Goal: Task Accomplishment & Management: Use online tool/utility

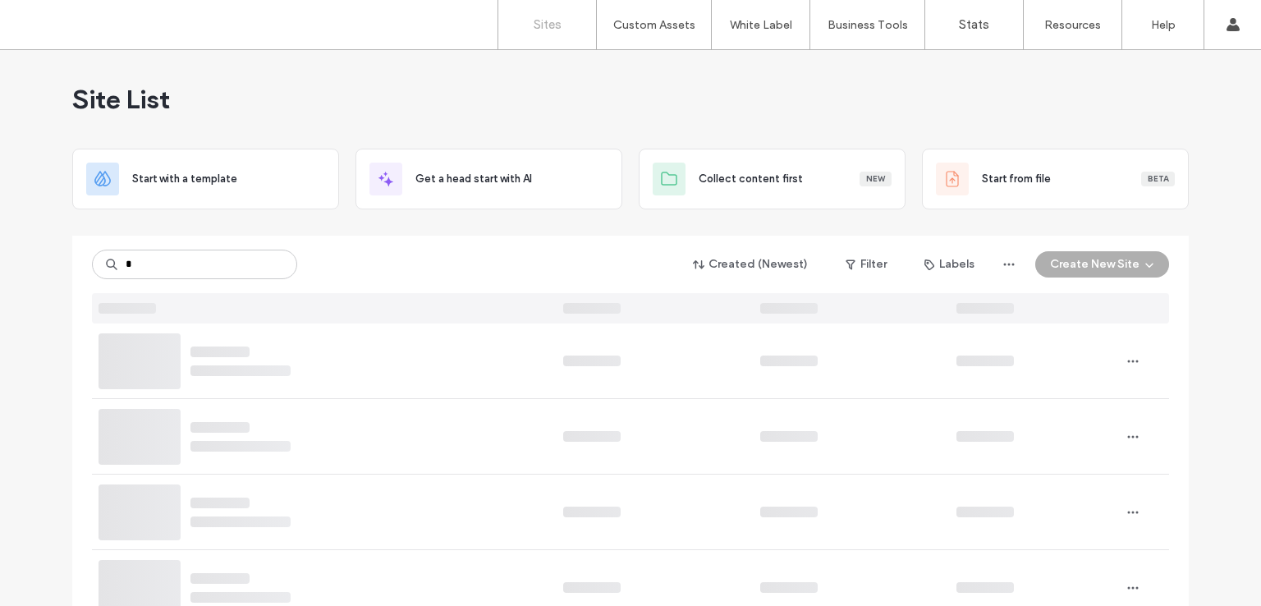
type input "*"
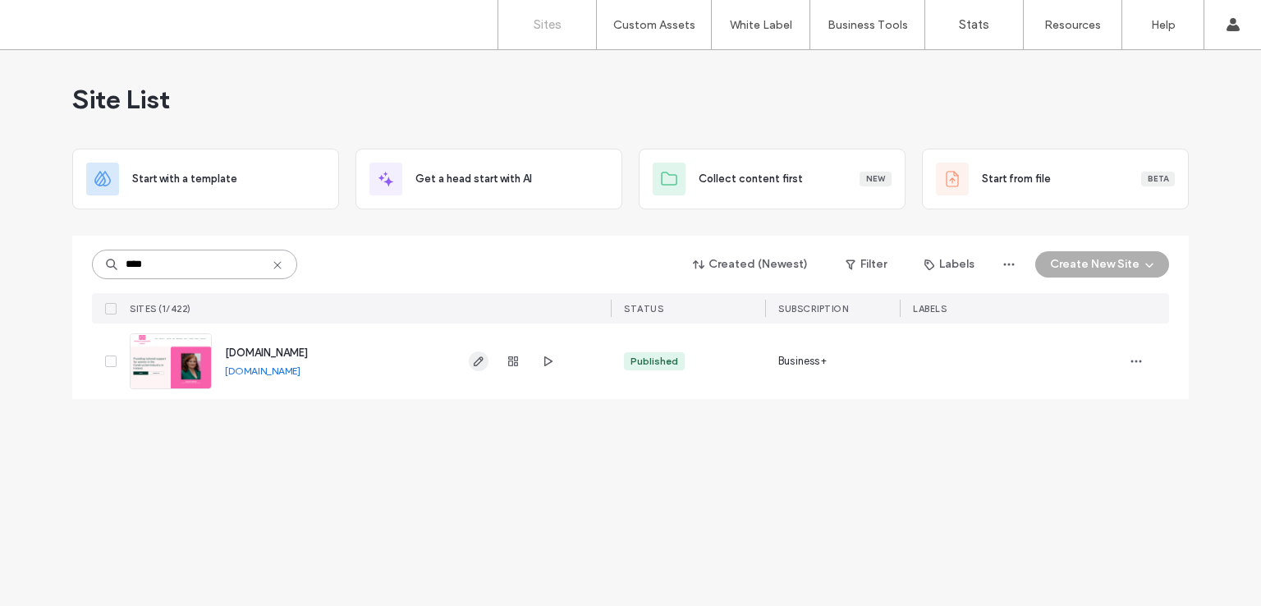
type input "****"
drag, startPoint x: 483, startPoint y: 362, endPoint x: 510, endPoint y: 378, distance: 30.5
click at [483, 363] on icon "button" at bounding box center [478, 361] width 13 height 13
click at [551, 365] on icon "button" at bounding box center [547, 361] width 13 height 13
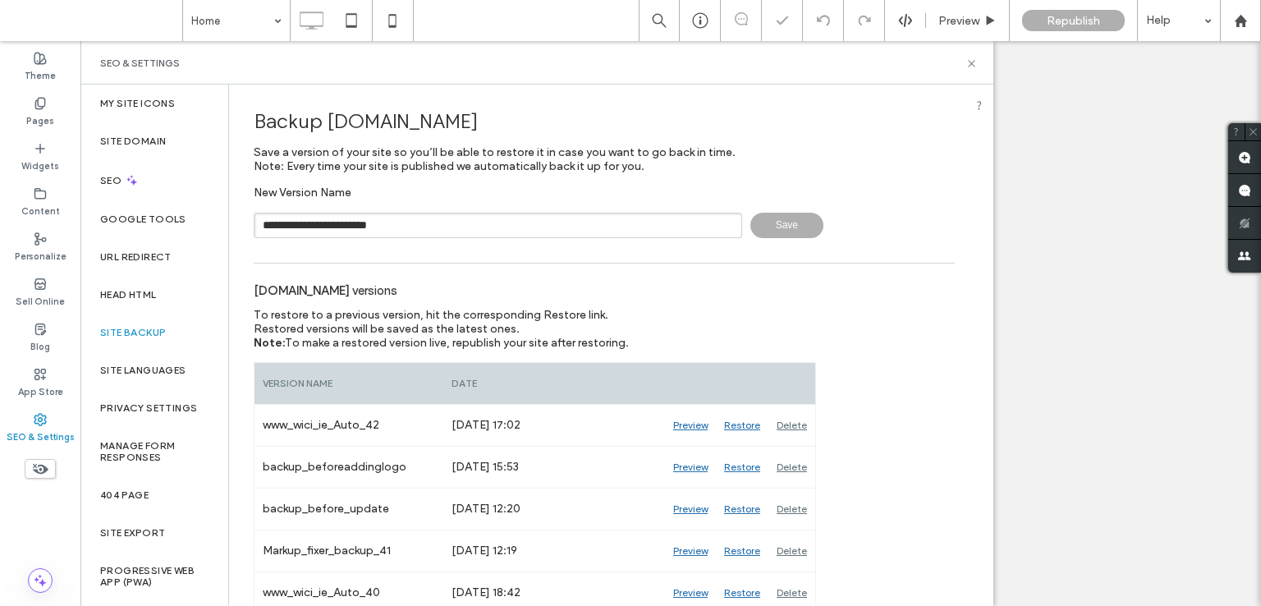
click at [420, 222] on input "**********" at bounding box center [498, 225] width 488 height 25
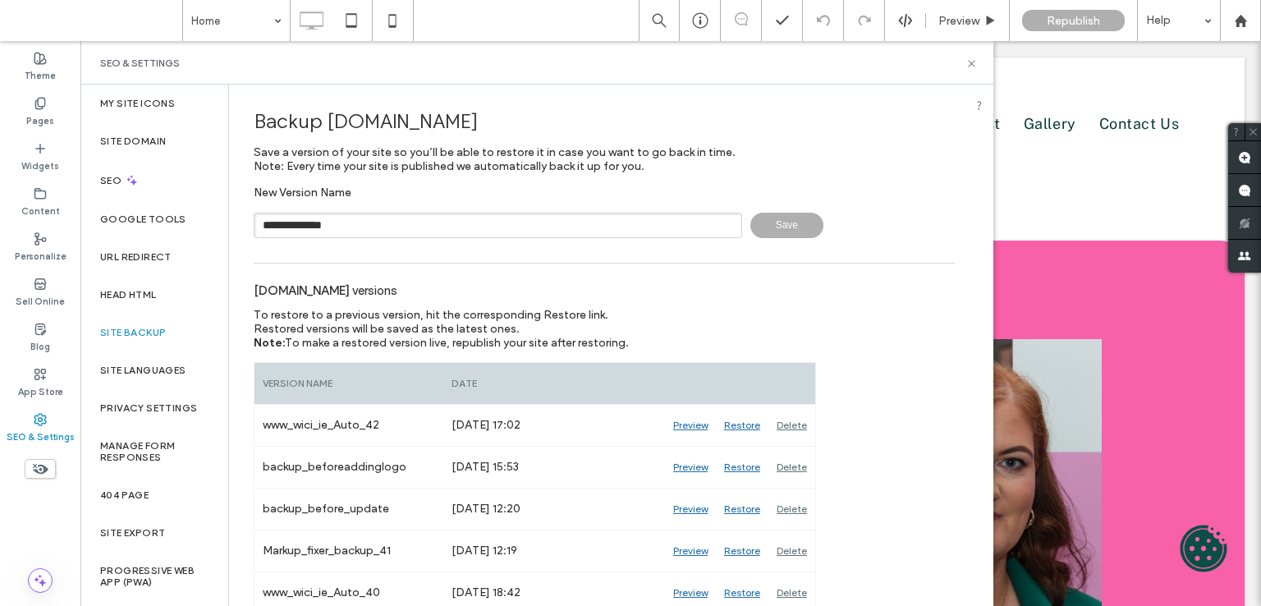
click at [408, 233] on input "**********" at bounding box center [498, 225] width 488 height 25
type input "**********"
click at [772, 227] on span "Save" at bounding box center [786, 225] width 73 height 25
drag, startPoint x: 972, startPoint y: 57, endPoint x: 891, endPoint y: 17, distance: 89.9
click at [972, 57] on icon at bounding box center [971, 63] width 12 height 12
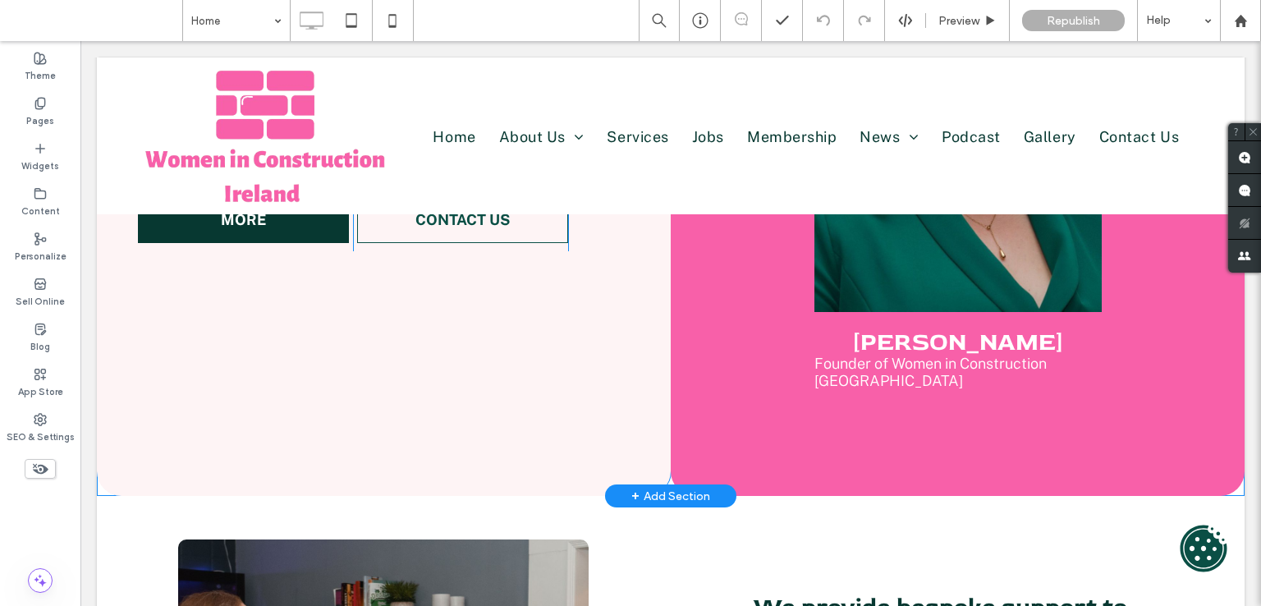
scroll to position [492, 0]
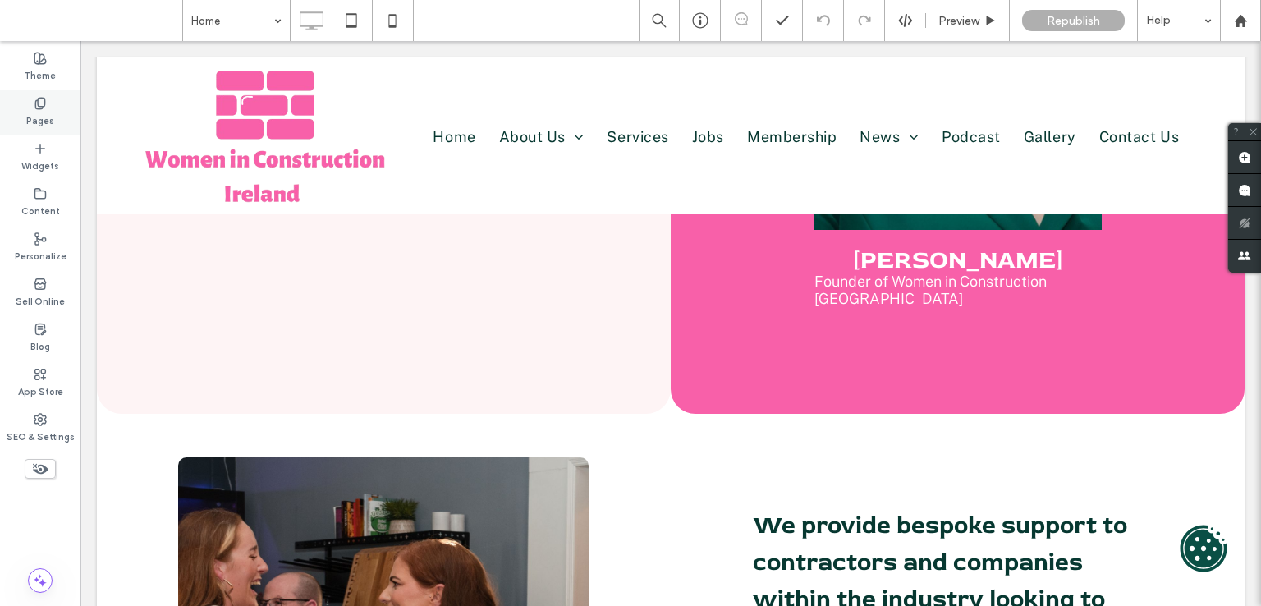
click at [32, 115] on label "Pages" at bounding box center [40, 119] width 28 height 18
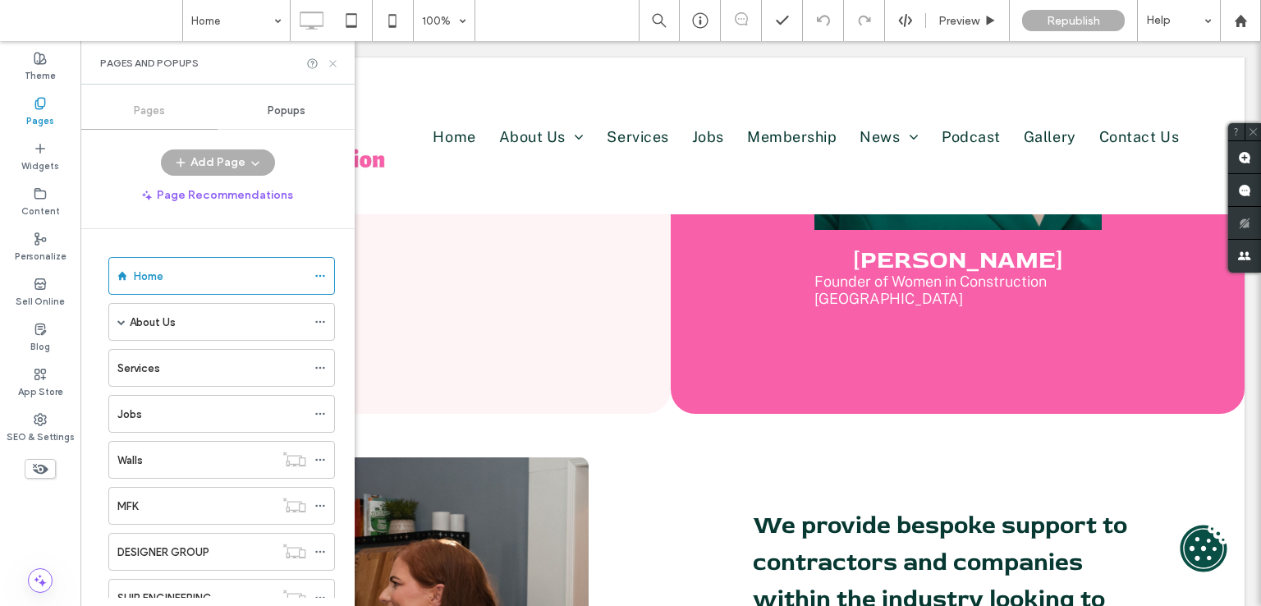
drag, startPoint x: 329, startPoint y: 69, endPoint x: 363, endPoint y: 231, distance: 166.0
click at [329, 69] on icon at bounding box center [333, 63] width 12 height 12
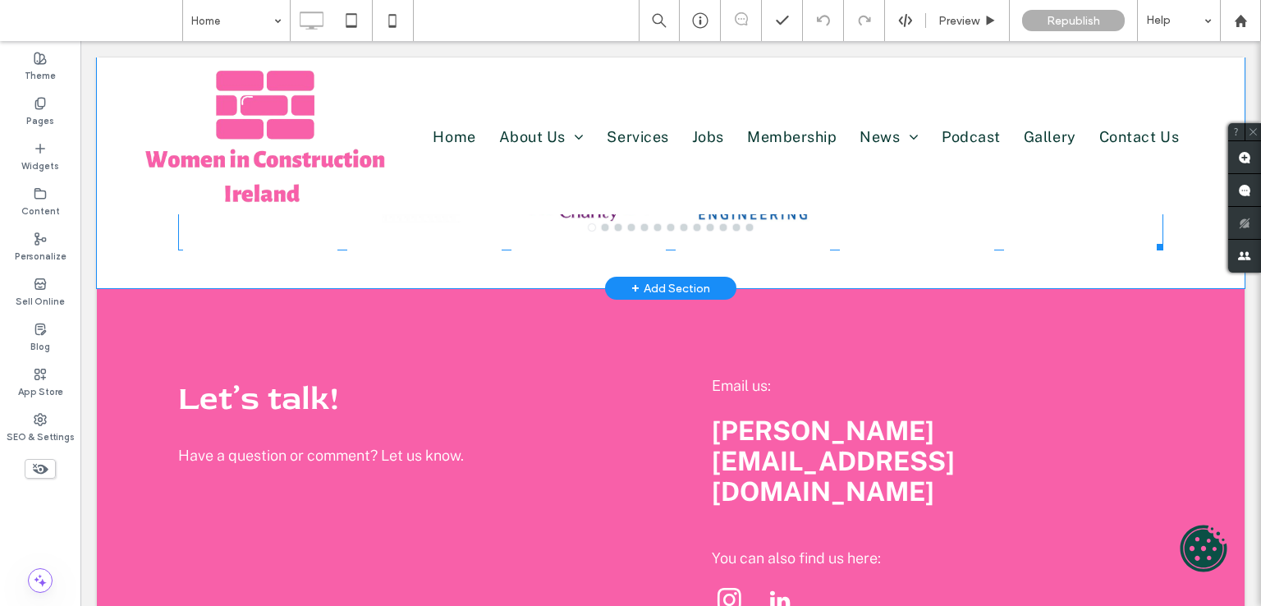
scroll to position [3140, 0]
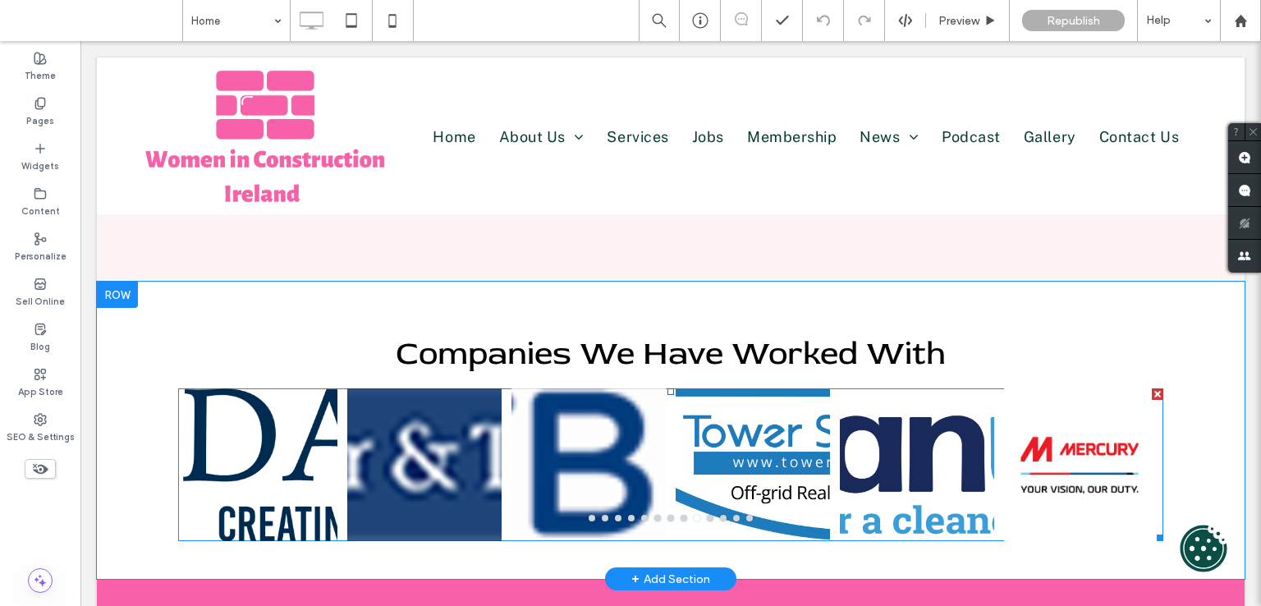
click at [741, 437] on div at bounding box center [753, 474] width 154 height 75
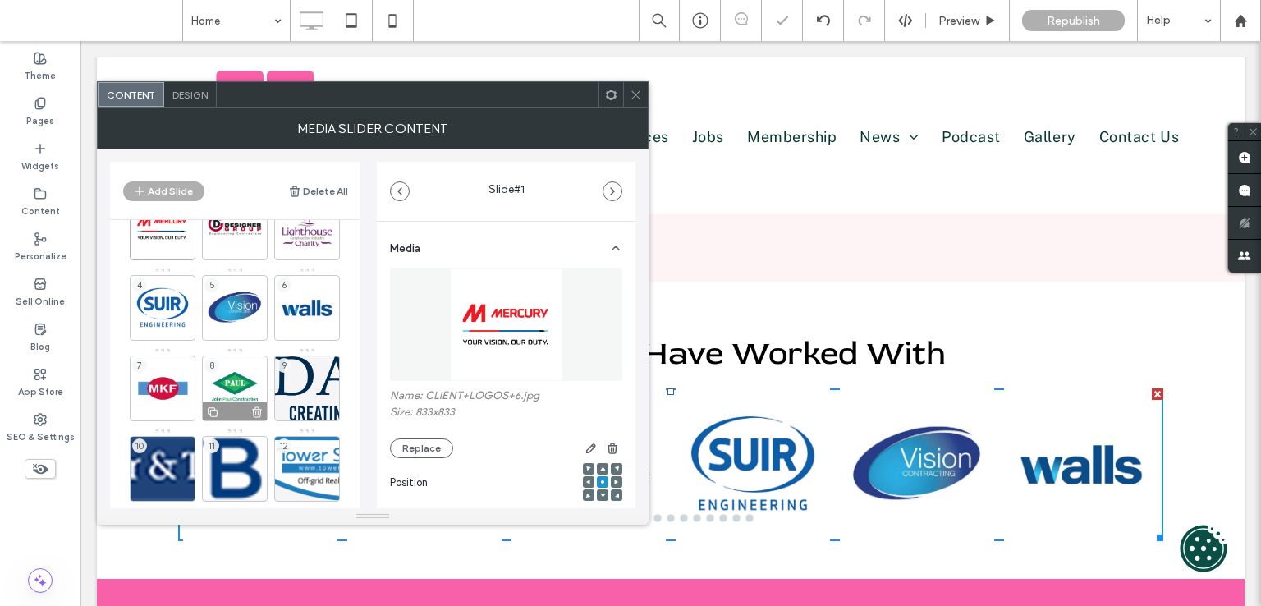
scroll to position [82, 0]
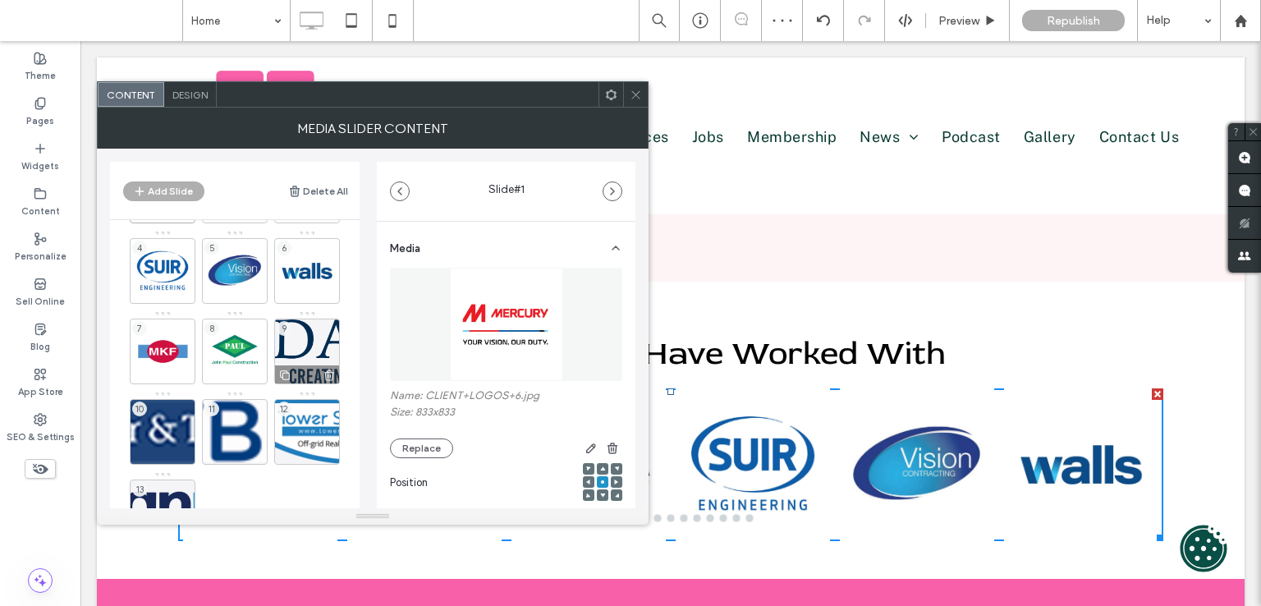
click at [303, 326] on div "9" at bounding box center [307, 351] width 66 height 66
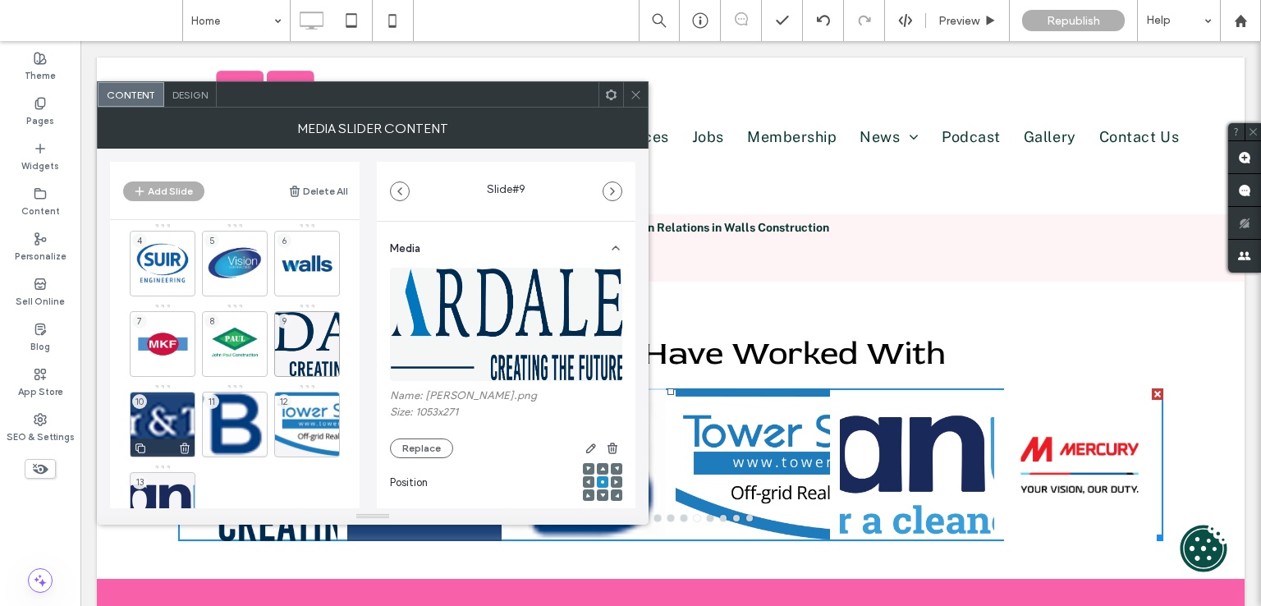
scroll to position [147, 0]
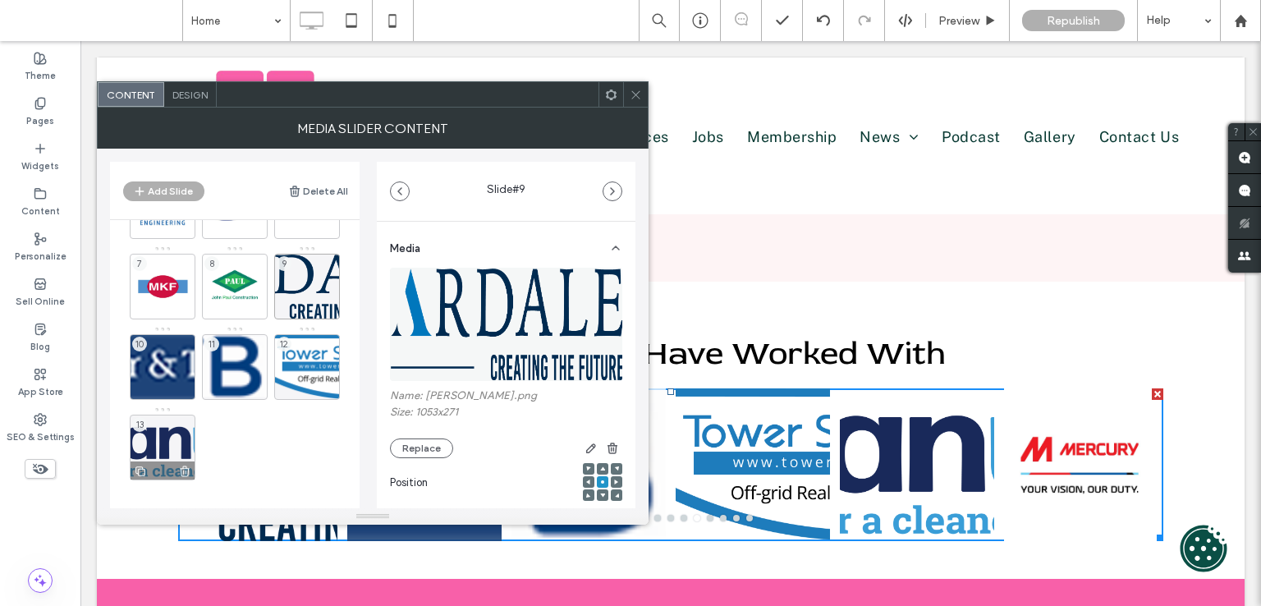
click at [174, 437] on div "13" at bounding box center [163, 448] width 66 height 66
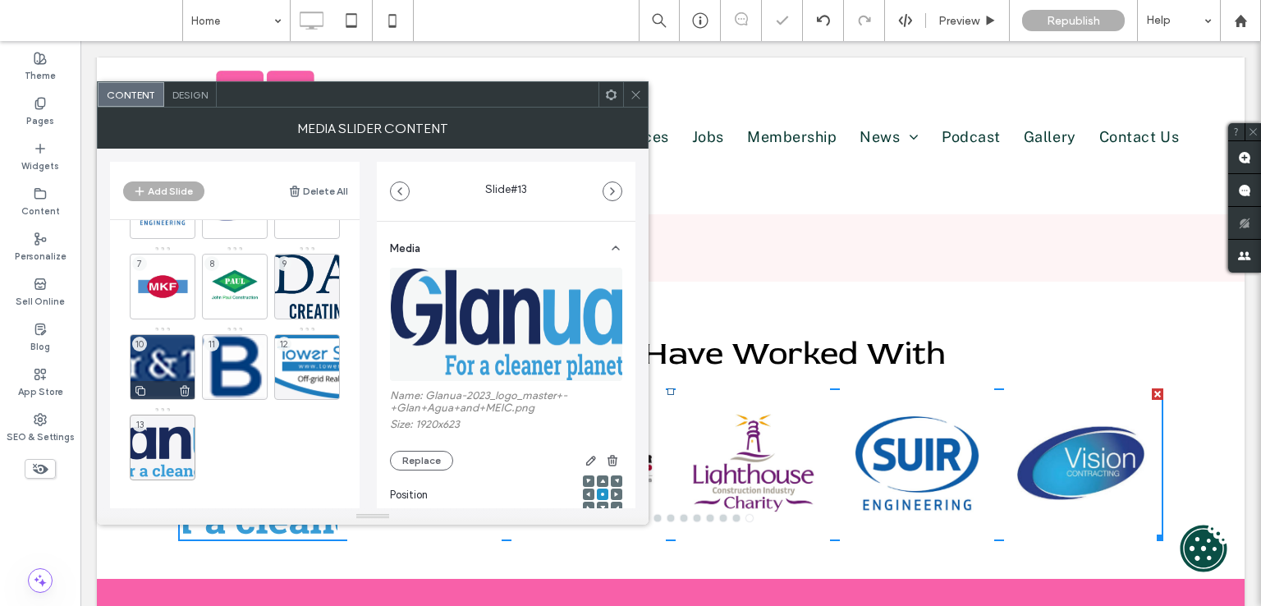
click at [163, 373] on div "10" at bounding box center [163, 367] width 66 height 66
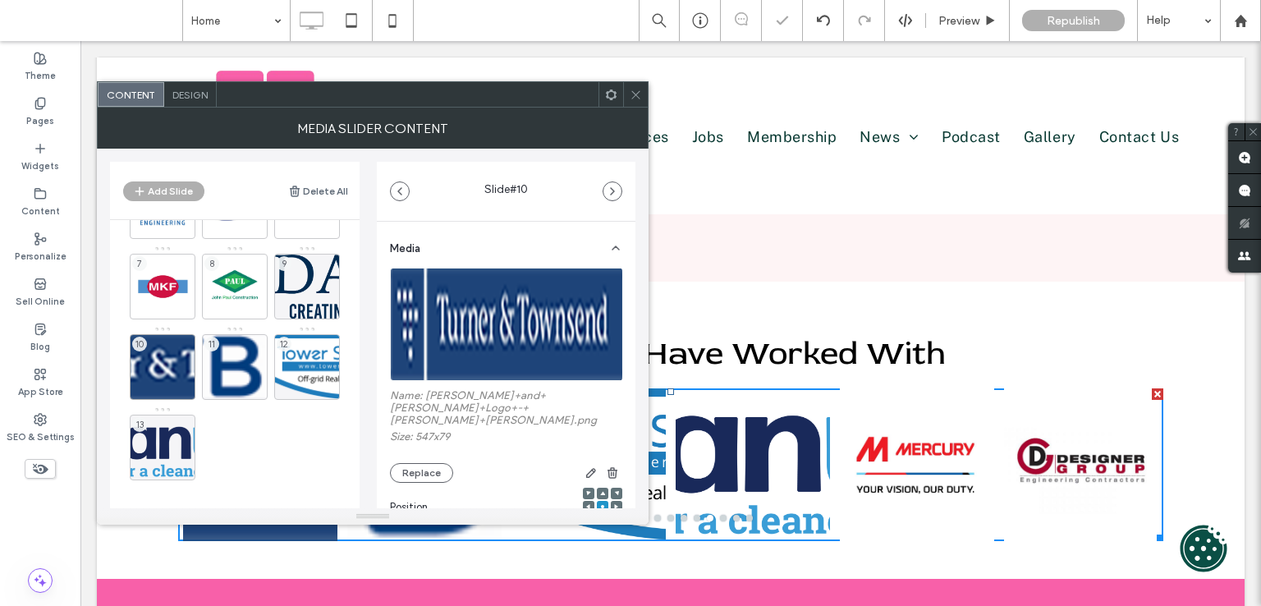
click at [271, 363] on div "1 2 3 4 5 6 7 8 9 10 11 12 13" at bounding box center [245, 283] width 230 height 396
click at [231, 356] on div "11" at bounding box center [235, 367] width 66 height 66
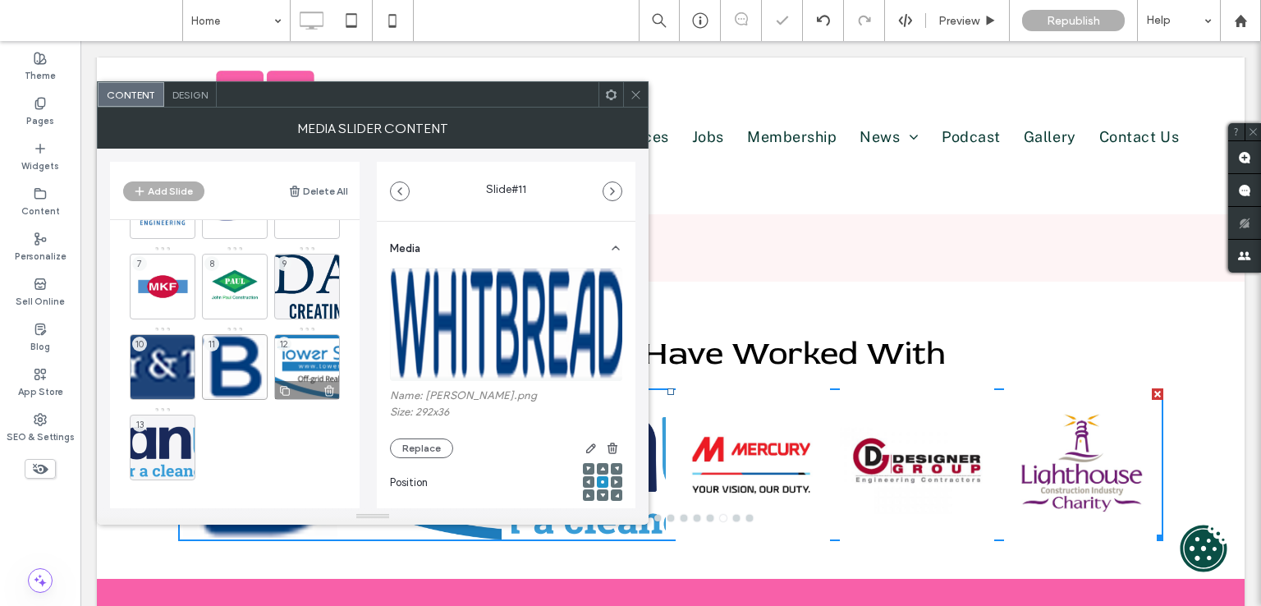
click at [312, 342] on div "12" at bounding box center [307, 367] width 66 height 66
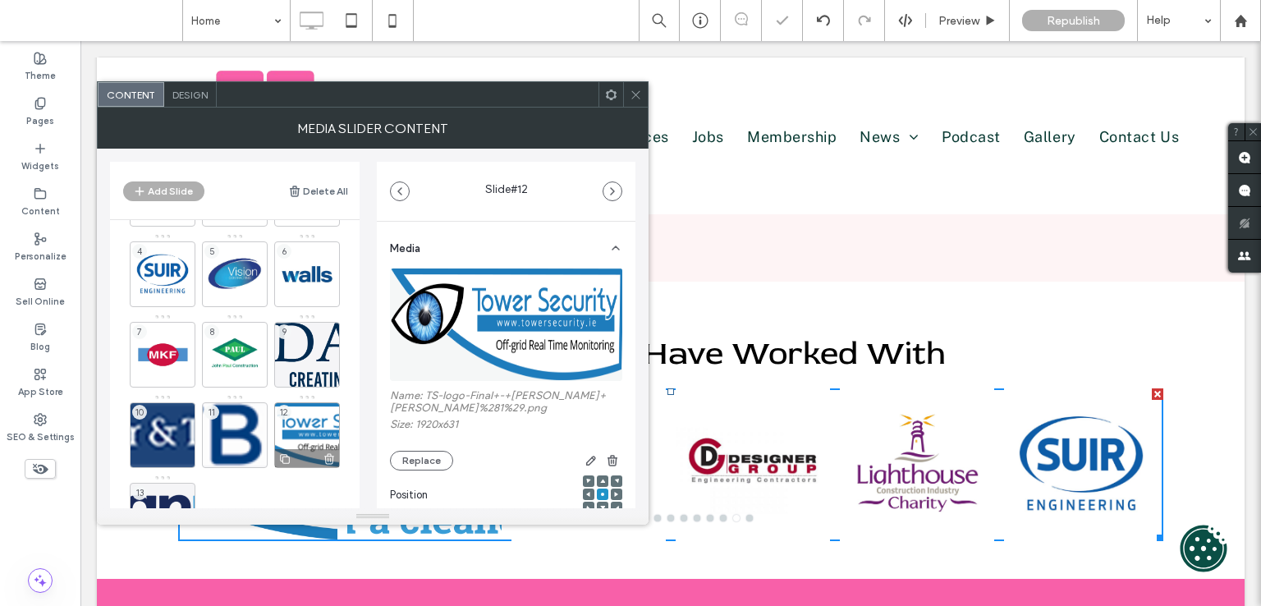
scroll to position [65, 0]
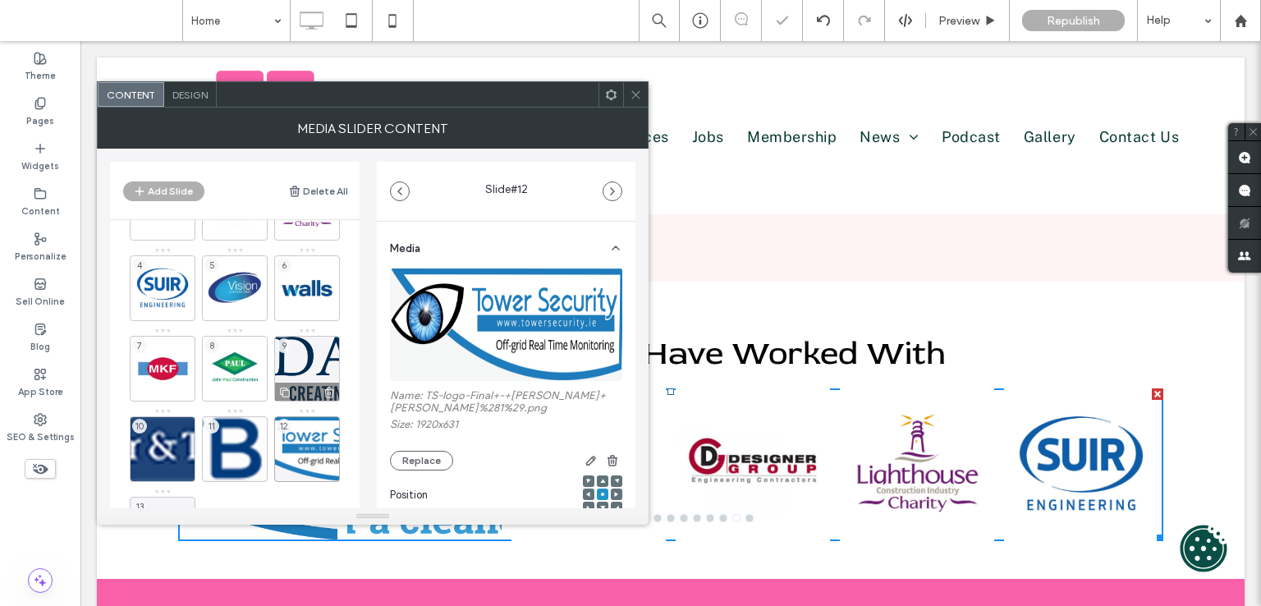
click at [306, 344] on div "9" at bounding box center [307, 369] width 66 height 66
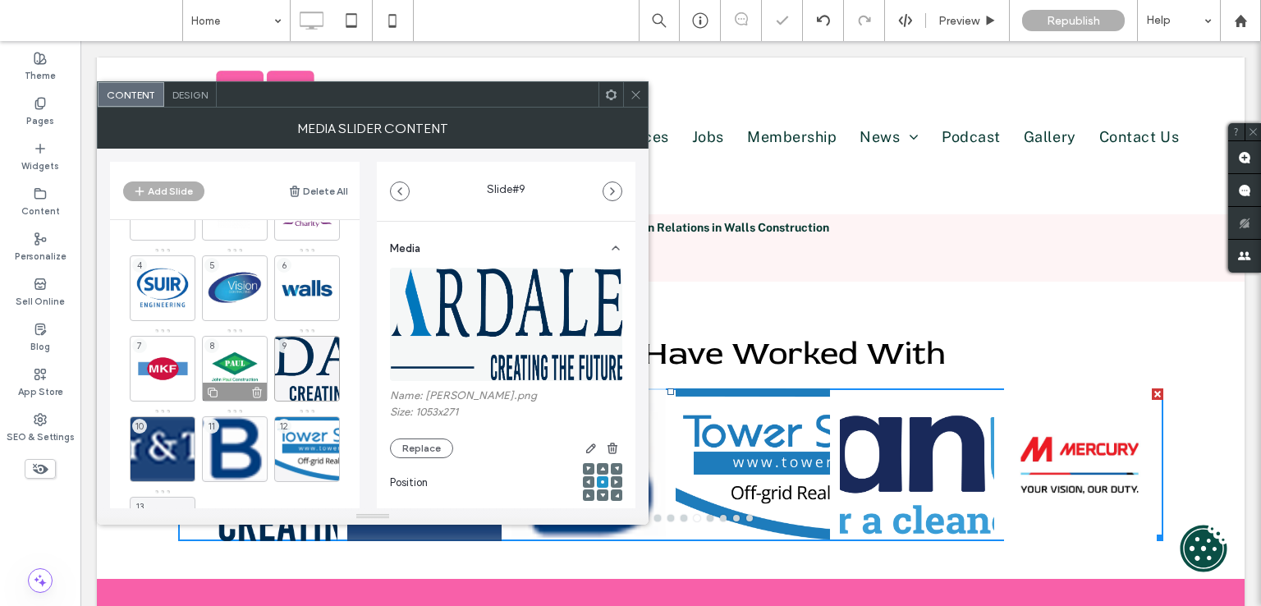
click at [241, 346] on div "8" at bounding box center [235, 369] width 66 height 66
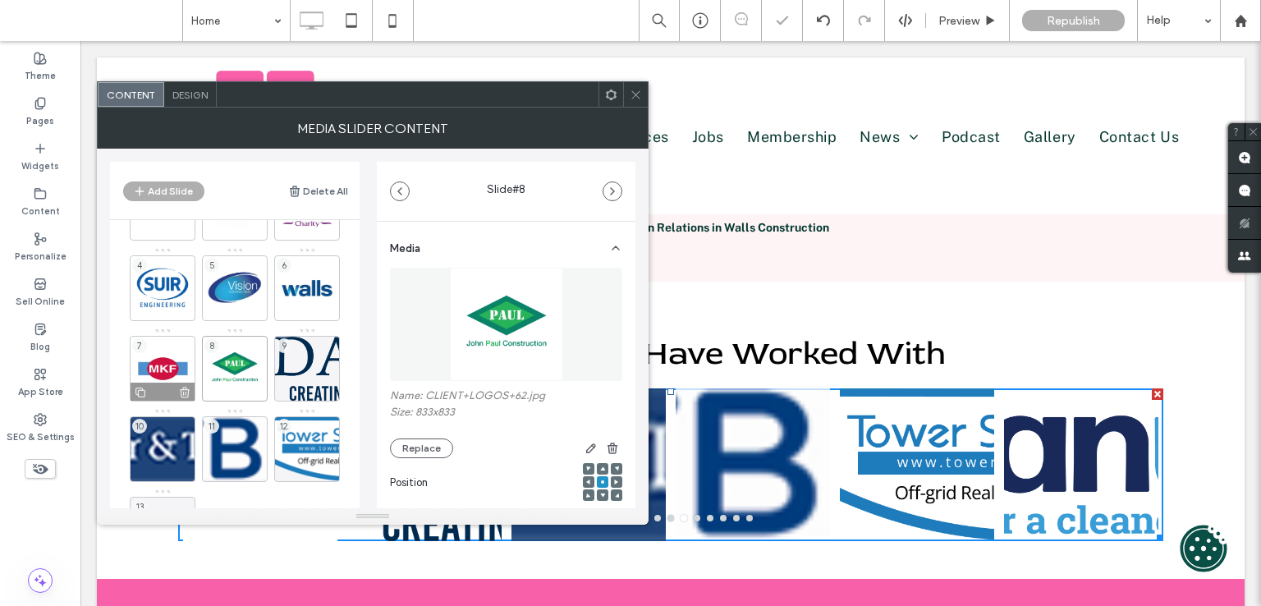
click at [164, 364] on div "7" at bounding box center [163, 369] width 66 height 66
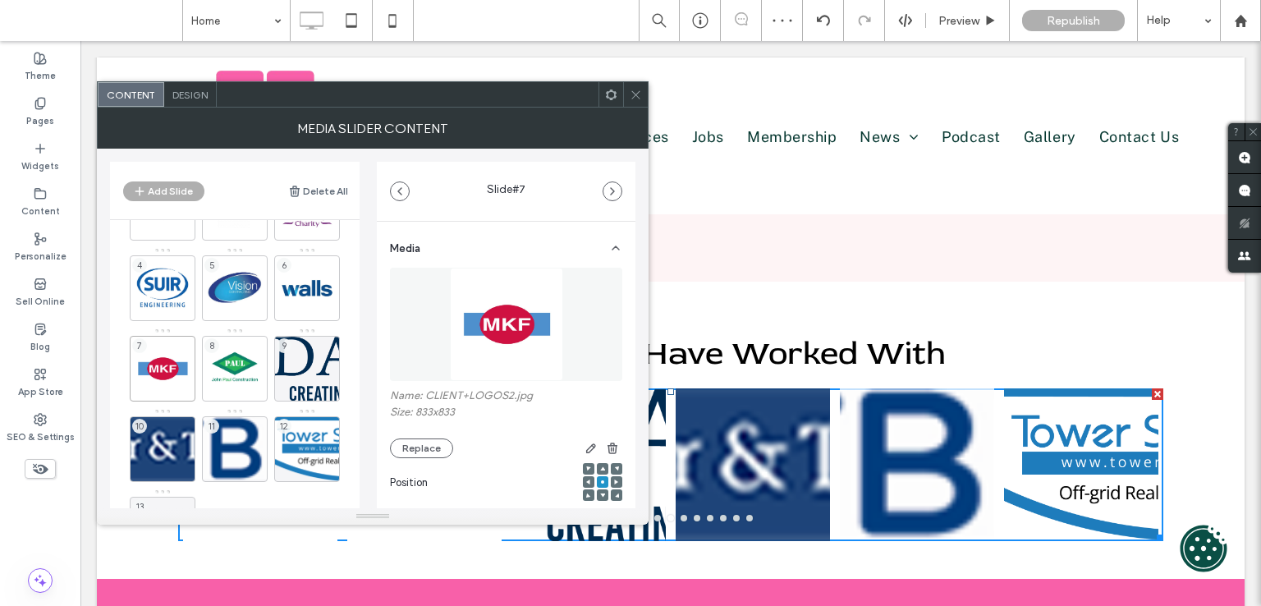
click at [638, 96] on icon at bounding box center [636, 95] width 12 height 12
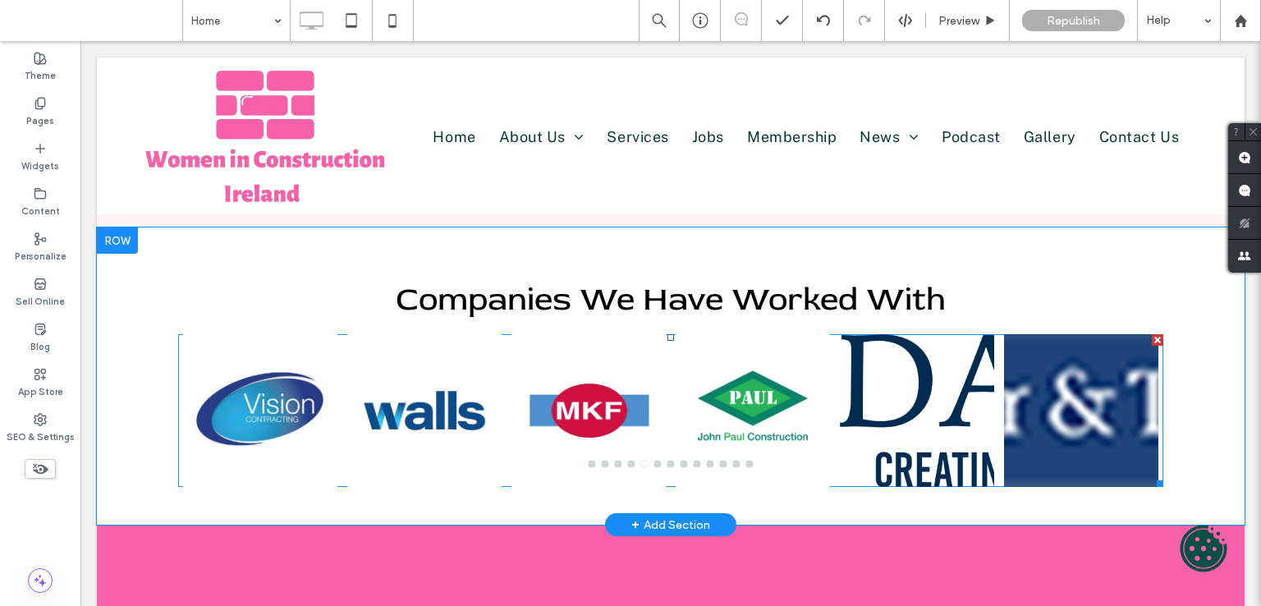
scroll to position [3222, 0]
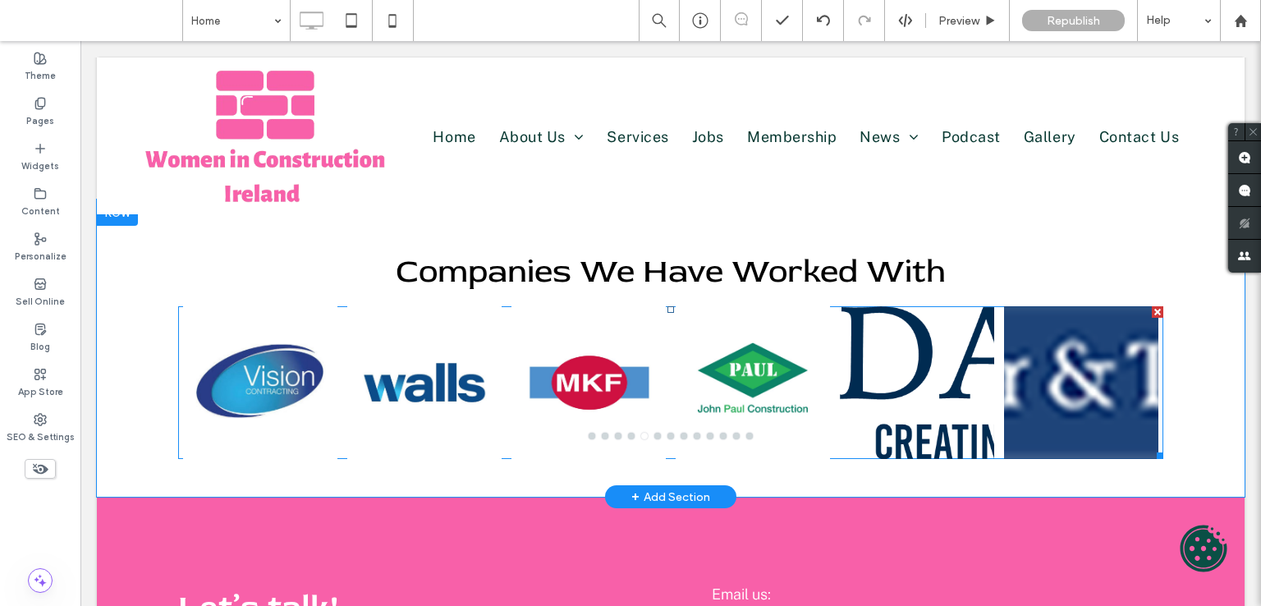
click at [352, 355] on div at bounding box center [424, 392] width 154 height 75
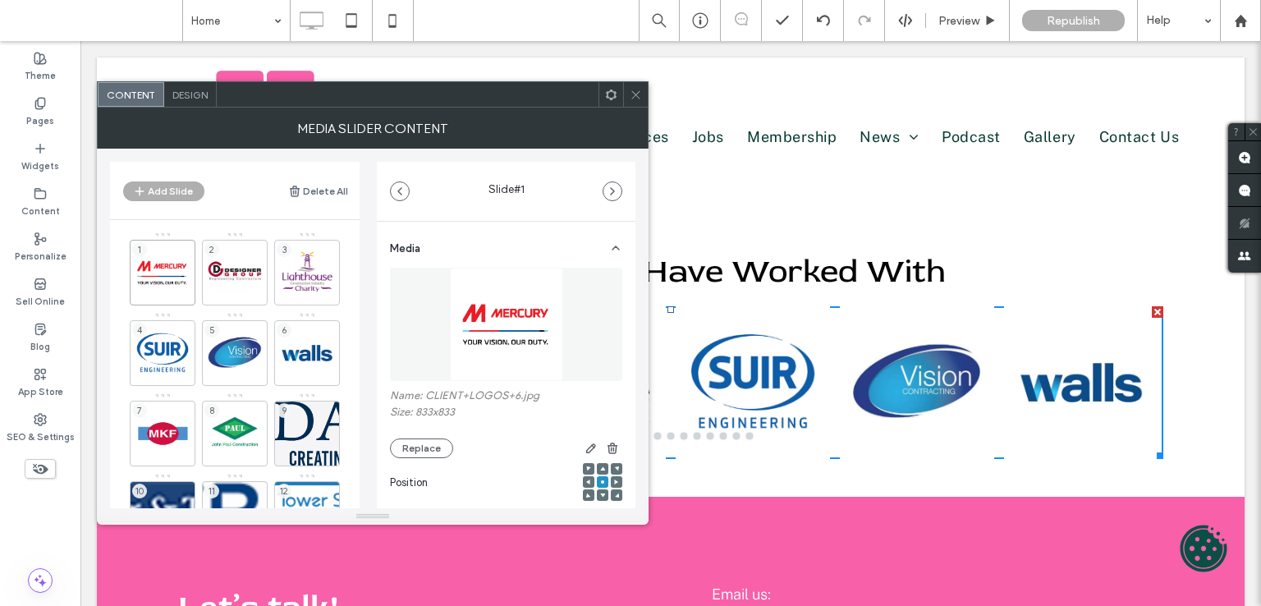
click at [640, 98] on icon at bounding box center [636, 95] width 12 height 12
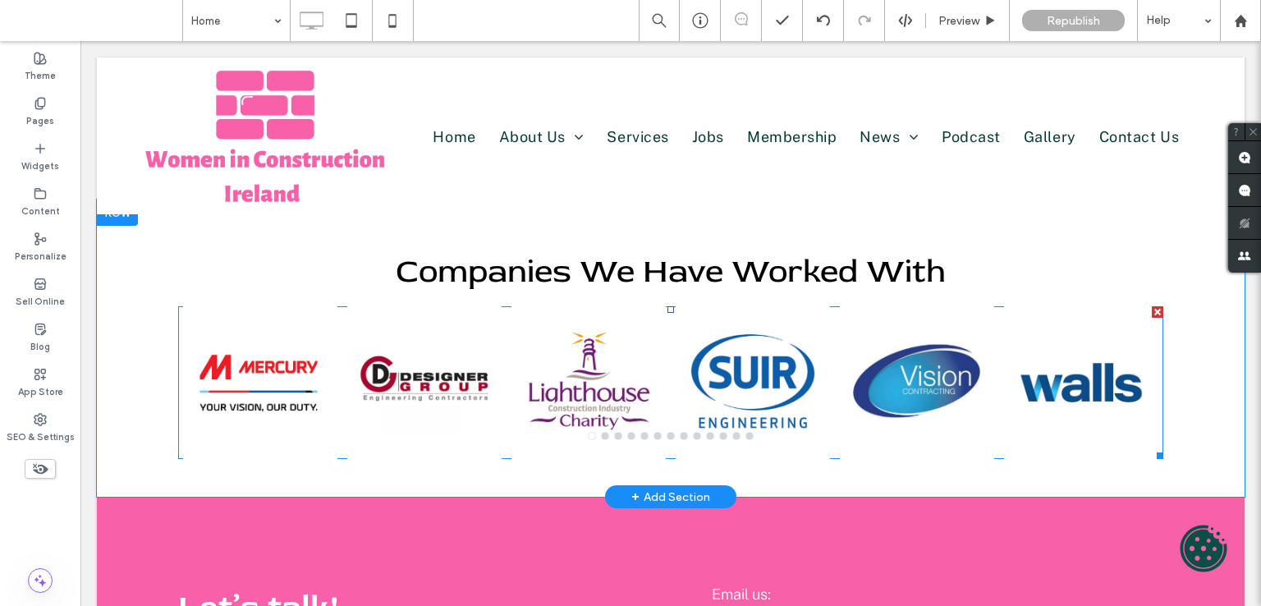
click at [294, 306] on div at bounding box center [260, 382] width 154 height 153
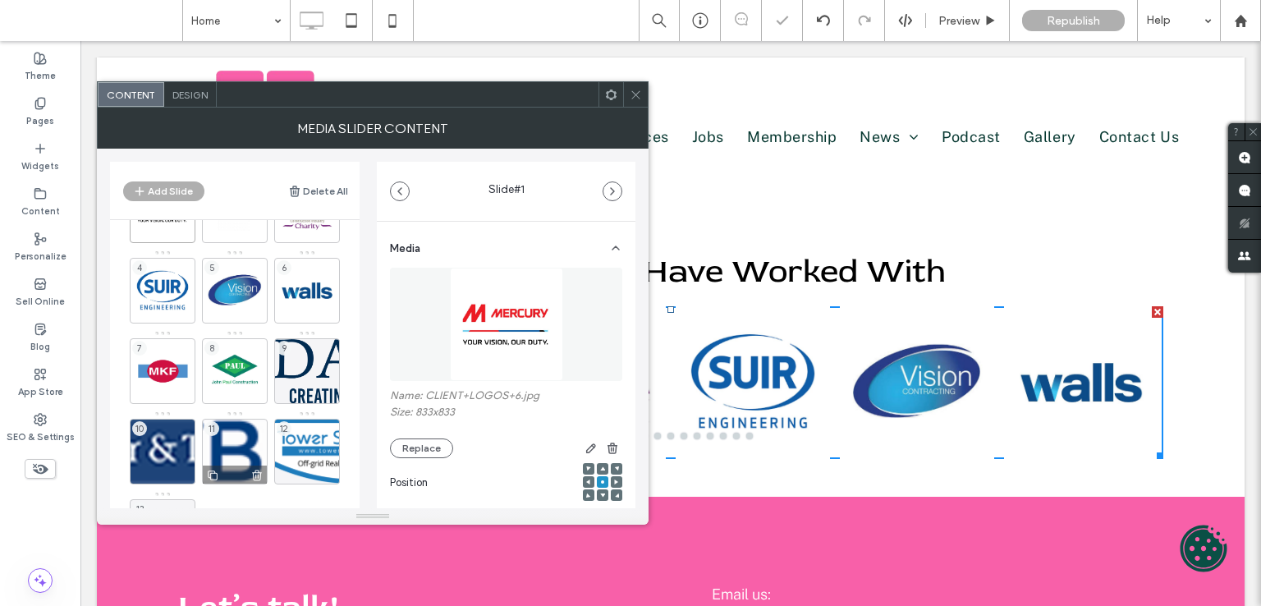
scroll to position [147, 0]
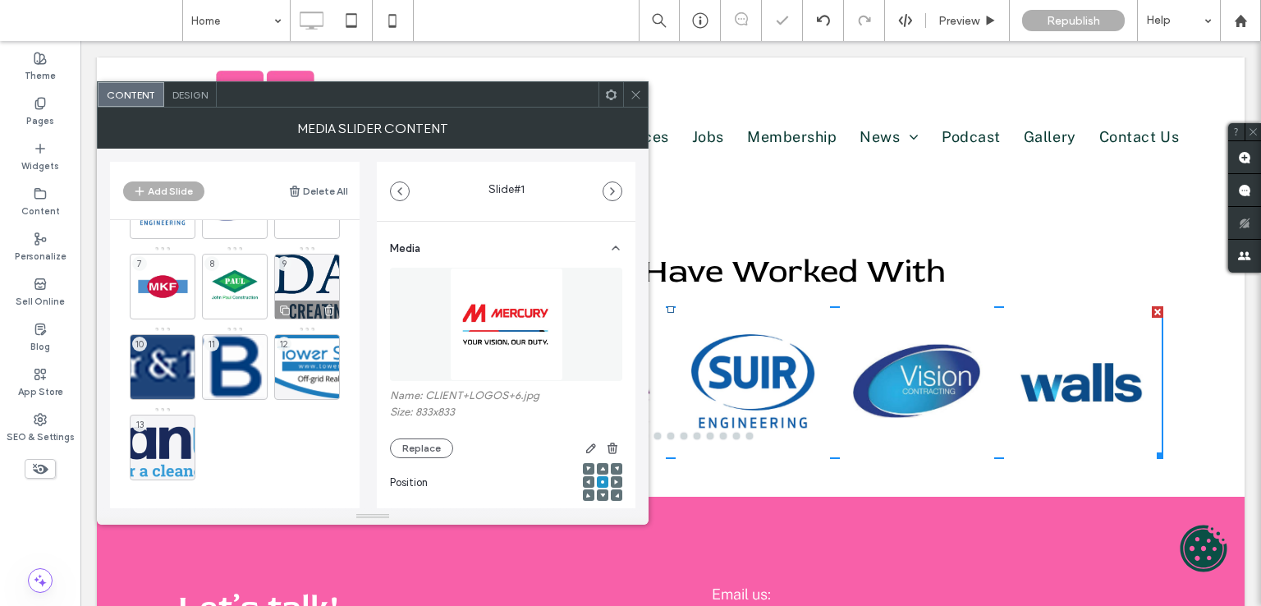
click at [302, 257] on div "9" at bounding box center [307, 287] width 66 height 66
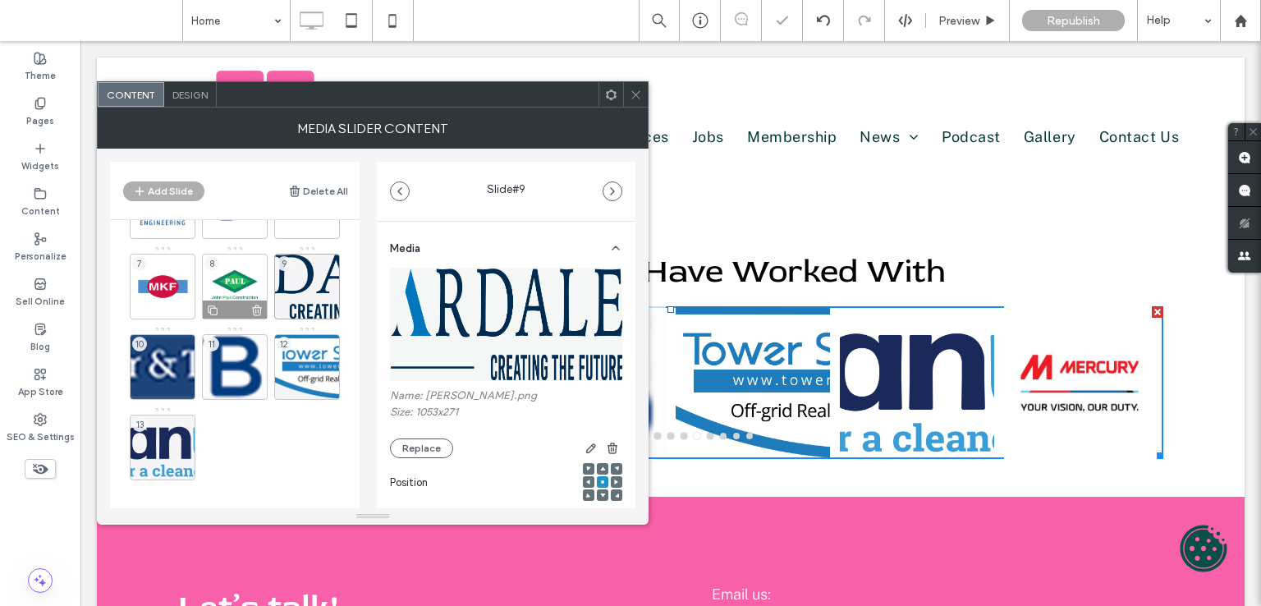
click at [220, 294] on div "8" at bounding box center [235, 287] width 66 height 66
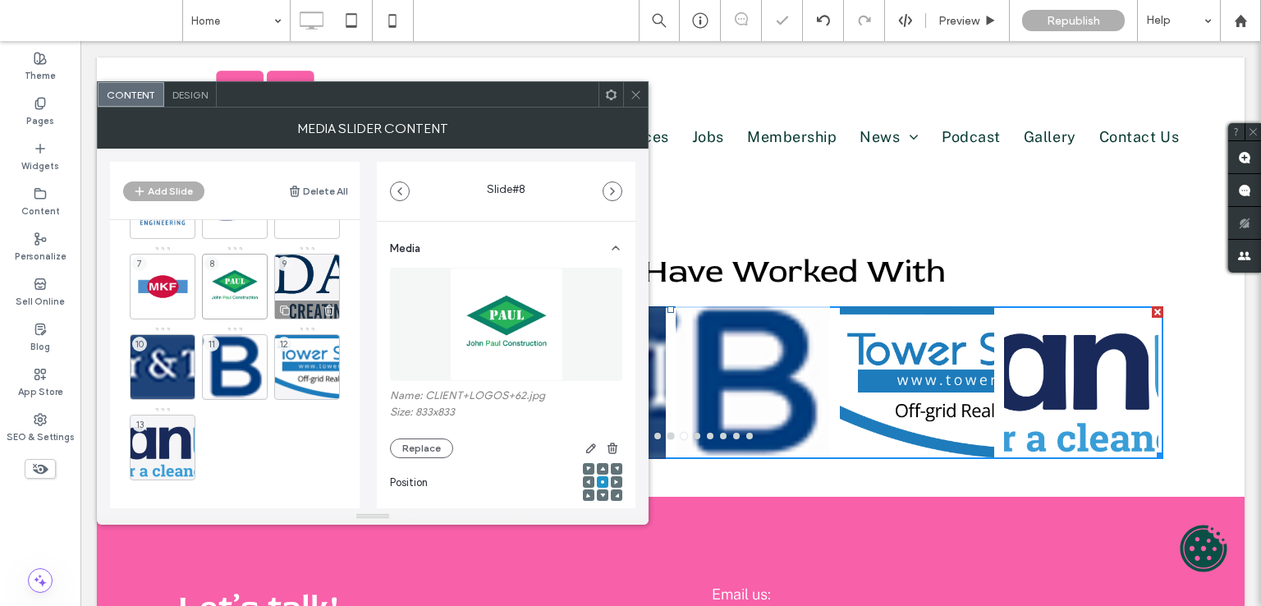
click at [302, 277] on div "9" at bounding box center [307, 287] width 66 height 66
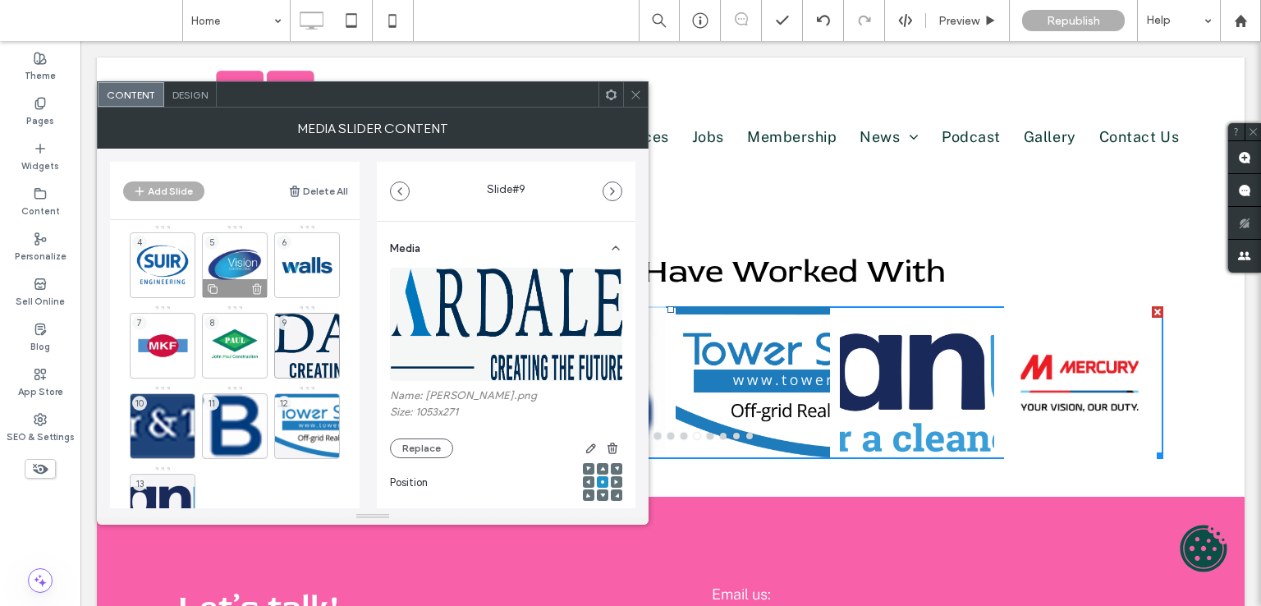
scroll to position [0, 0]
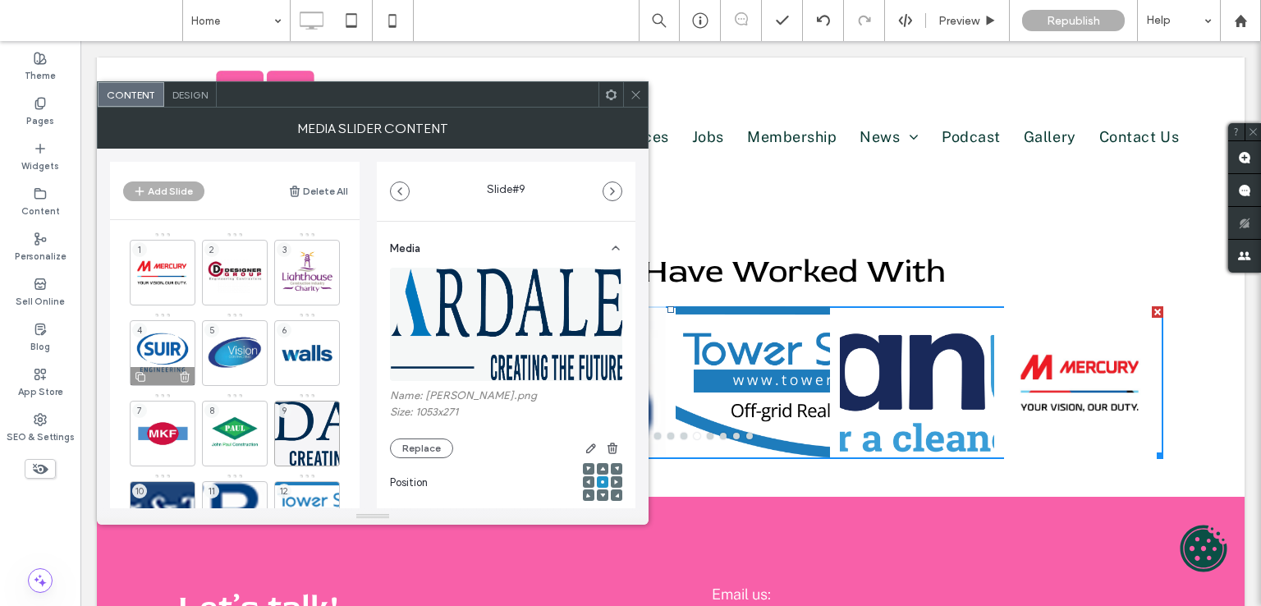
click at [149, 339] on div "4" at bounding box center [163, 353] width 66 height 66
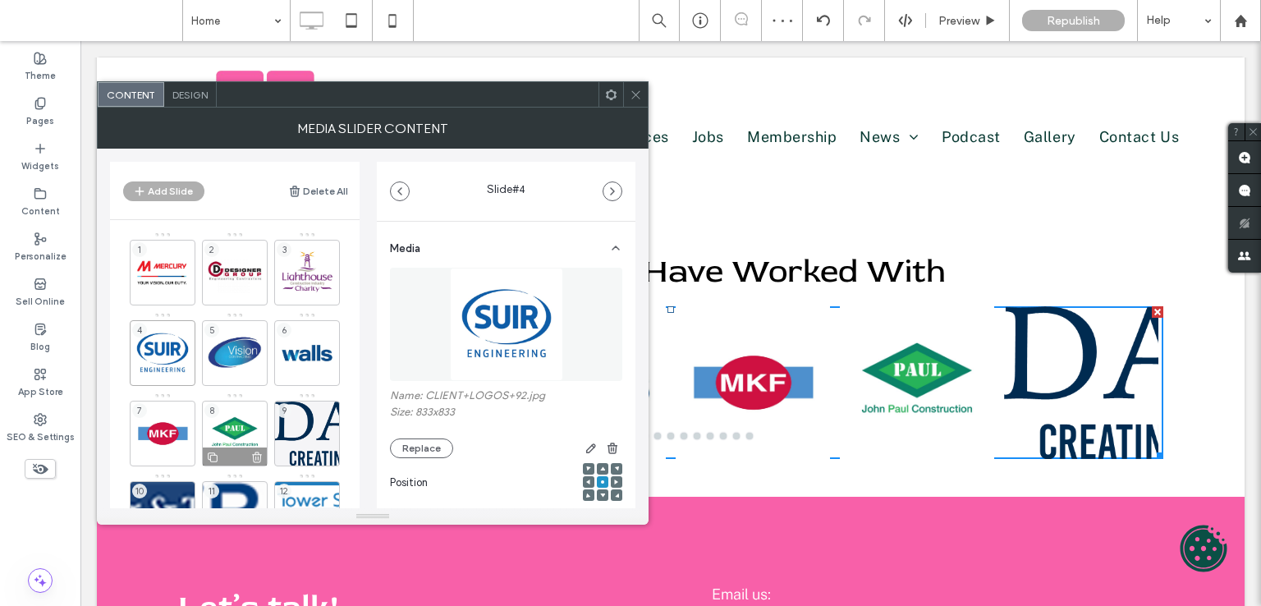
scroll to position [82, 0]
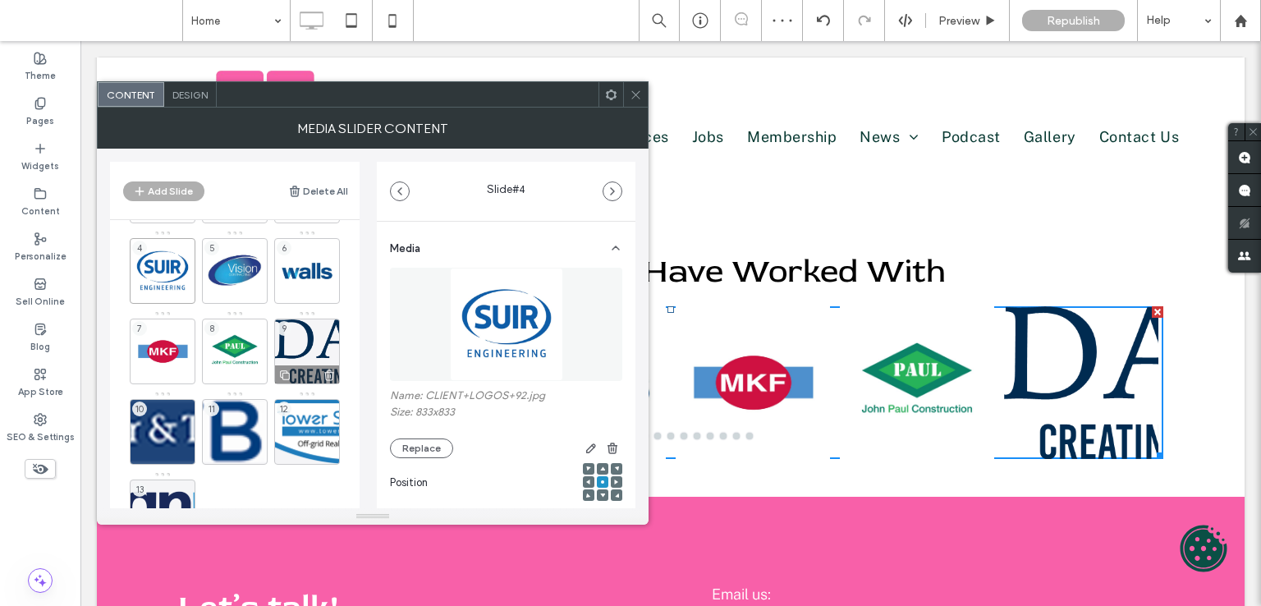
click at [301, 341] on div "9" at bounding box center [307, 351] width 66 height 66
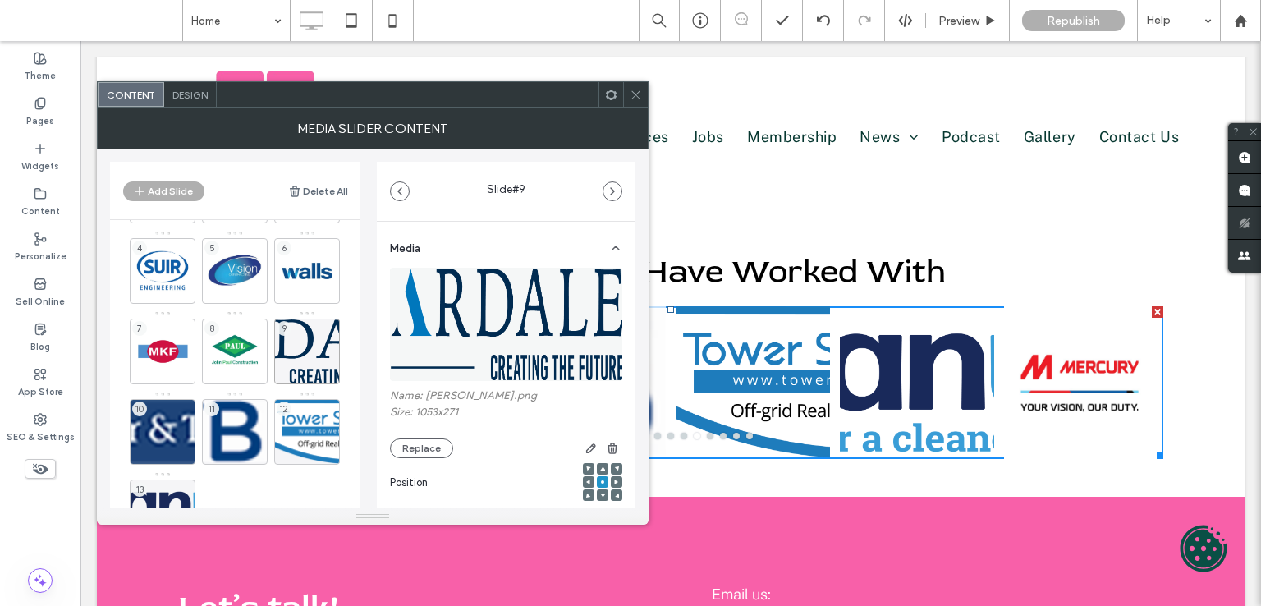
click at [633, 98] on icon at bounding box center [636, 95] width 12 height 12
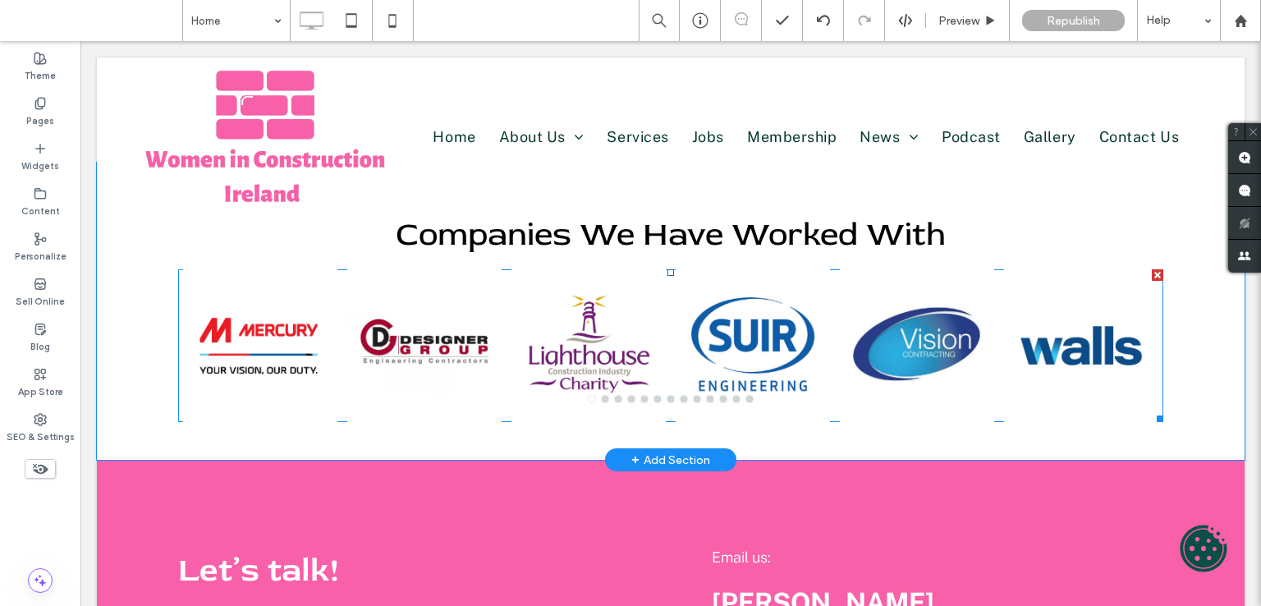
scroll to position [3222, 0]
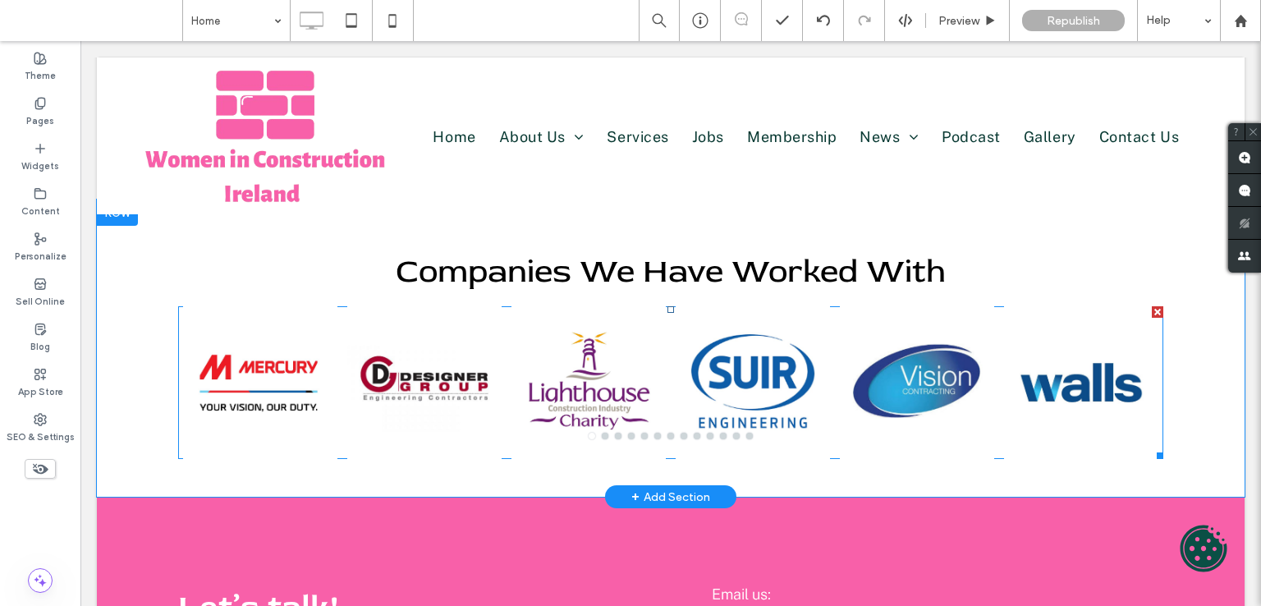
click at [742, 355] on div at bounding box center [753, 392] width 154 height 75
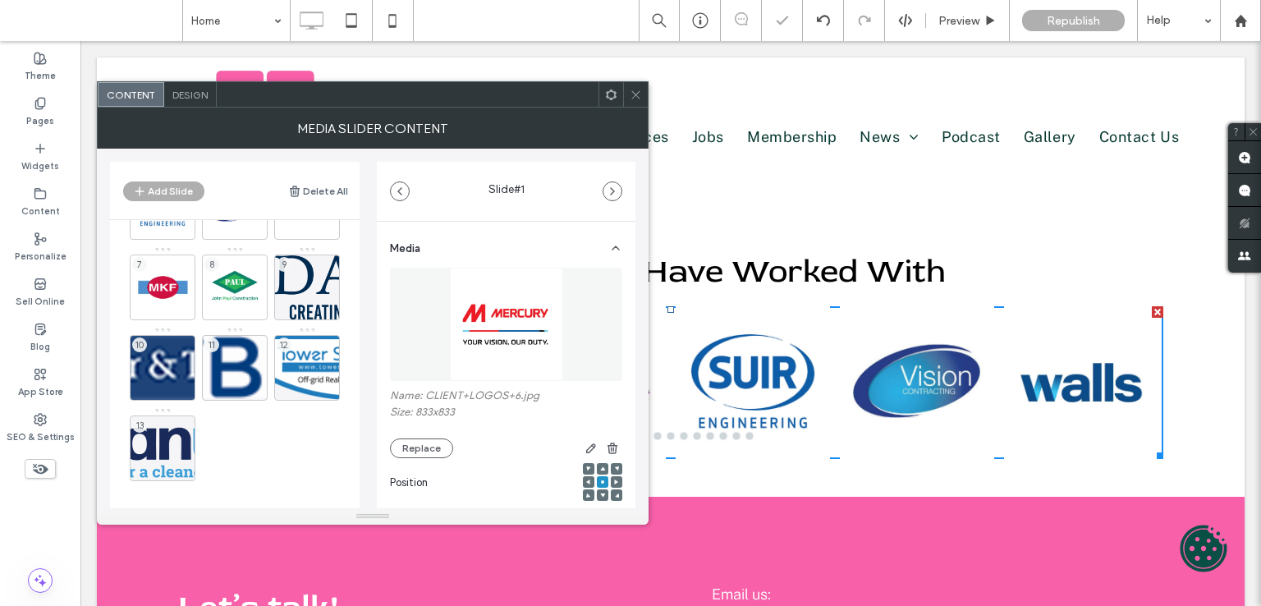
scroll to position [147, 0]
click at [304, 274] on div "9" at bounding box center [307, 287] width 66 height 66
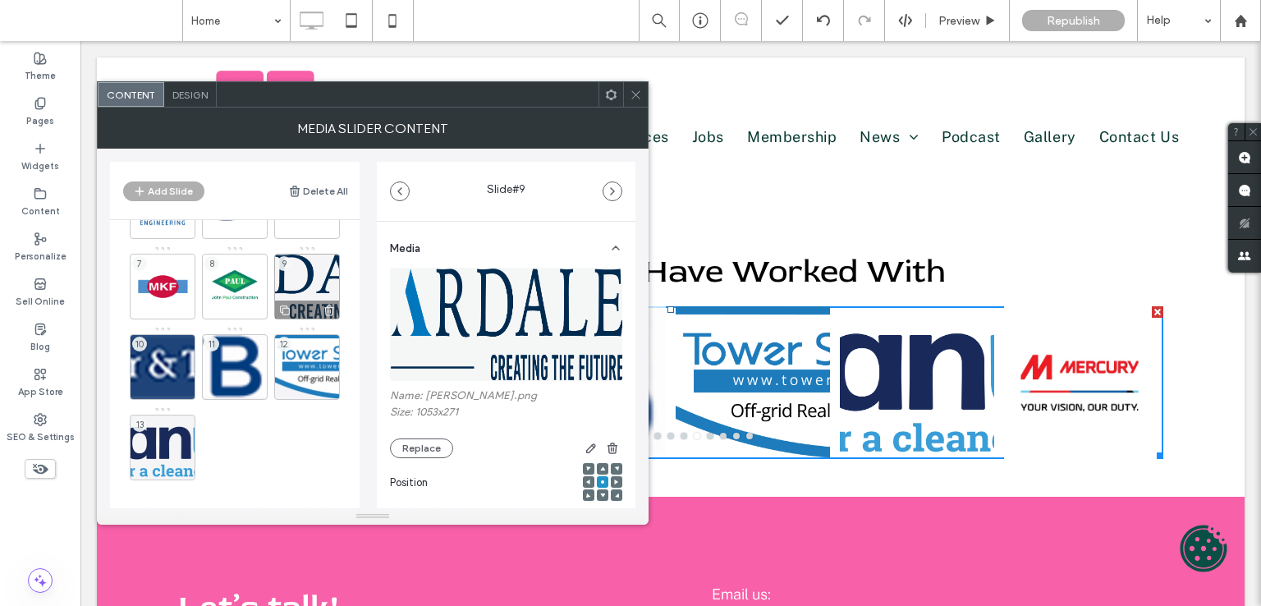
click at [308, 263] on div "9" at bounding box center [307, 287] width 66 height 66
click at [515, 332] on img at bounding box center [507, 324] width 234 height 113
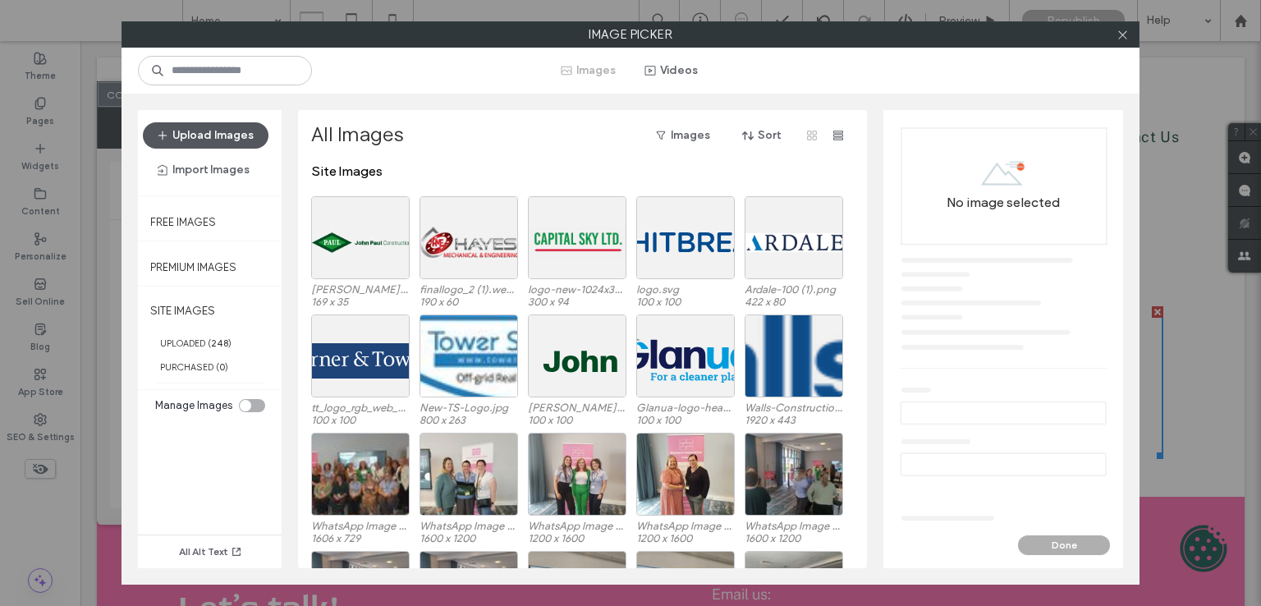
click at [232, 135] on button "Upload Images" at bounding box center [206, 135] width 126 height 26
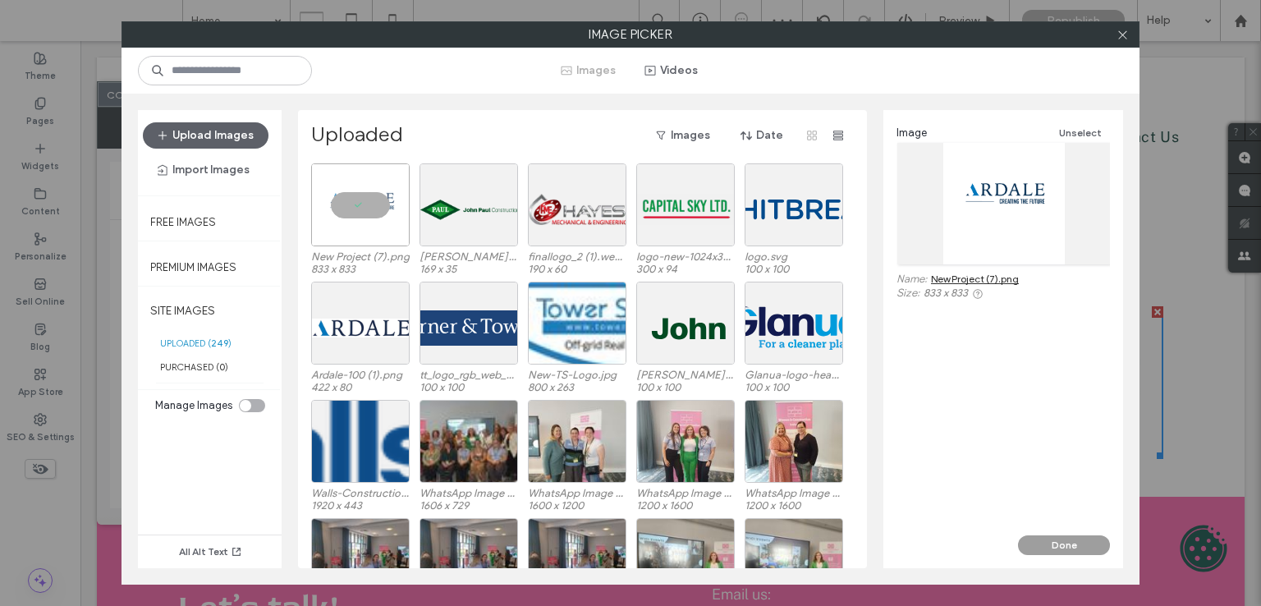
drag, startPoint x: 1081, startPoint y: 543, endPoint x: 996, endPoint y: 497, distance: 96.2
click at [1081, 543] on button "Done" at bounding box center [1064, 545] width 92 height 20
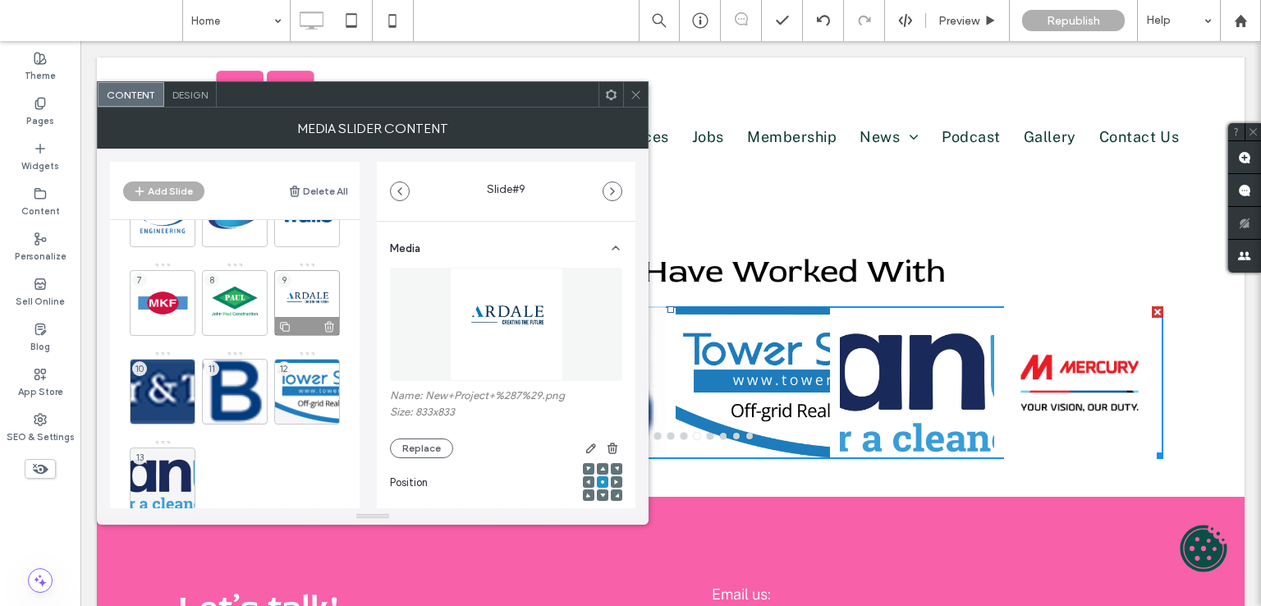
click at [314, 277] on div "9" at bounding box center [307, 303] width 66 height 66
click at [256, 291] on div "8" at bounding box center [235, 303] width 66 height 66
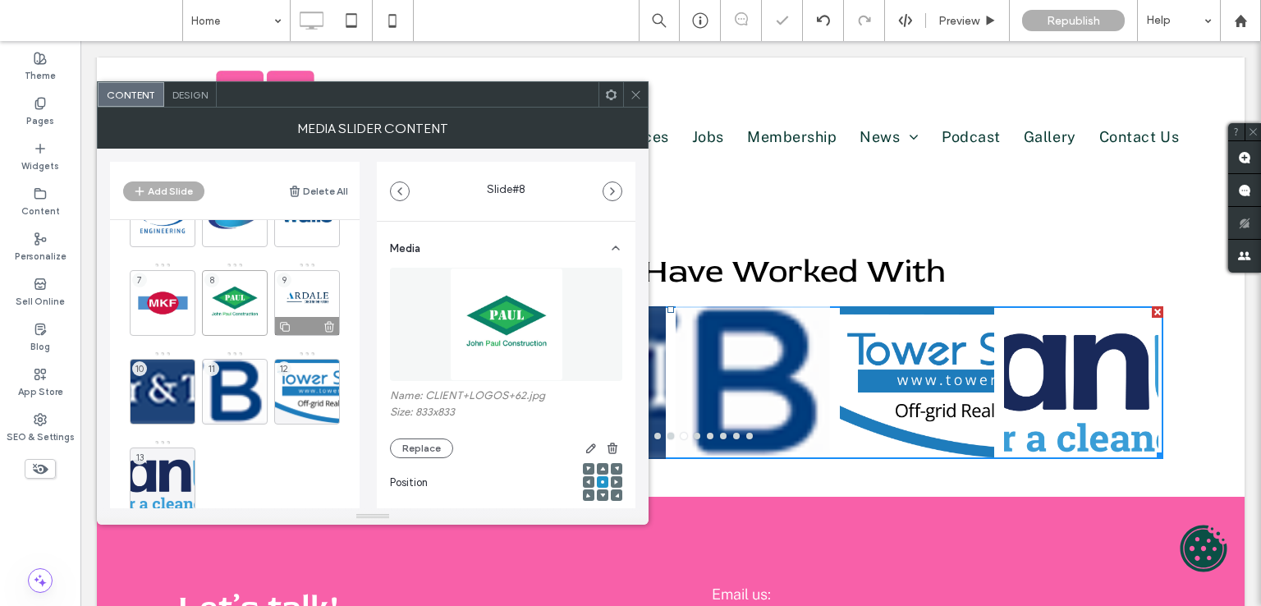
click at [295, 293] on div "9" at bounding box center [307, 303] width 66 height 66
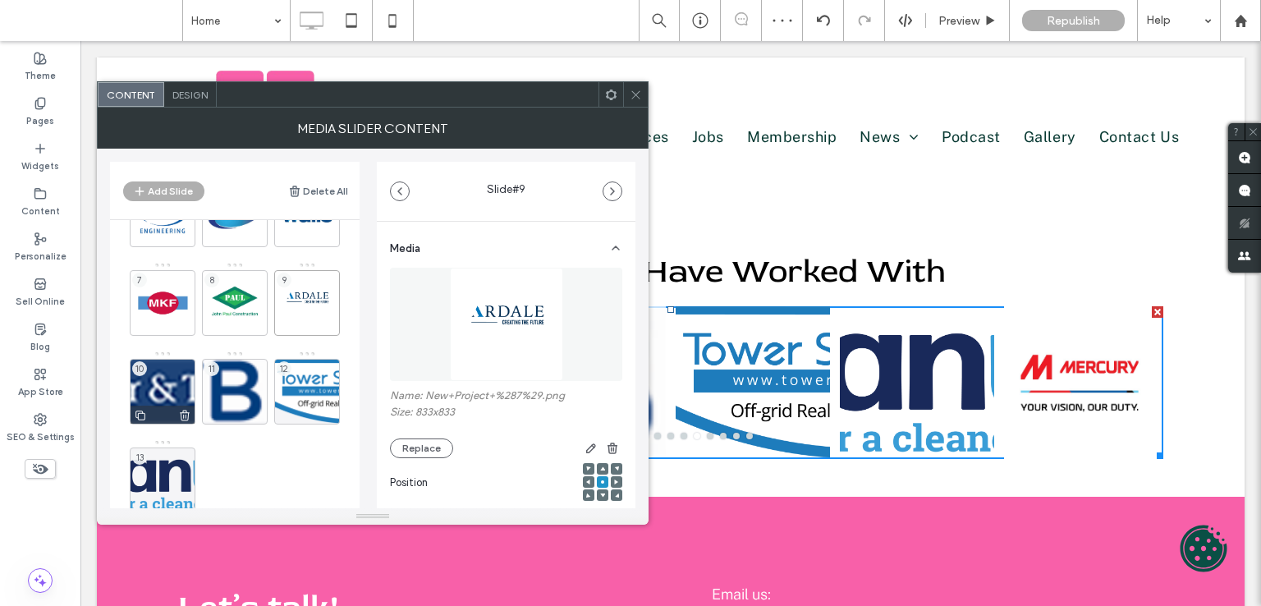
click at [170, 375] on div "10" at bounding box center [163, 392] width 66 height 66
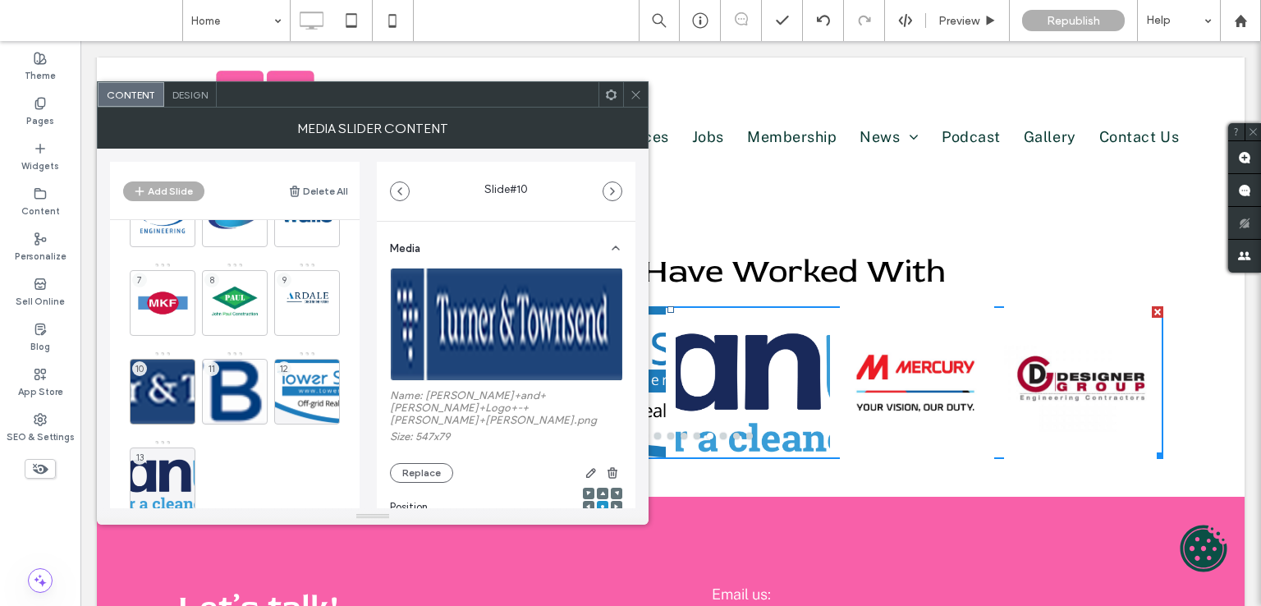
click at [525, 313] on img at bounding box center [507, 324] width 234 height 113
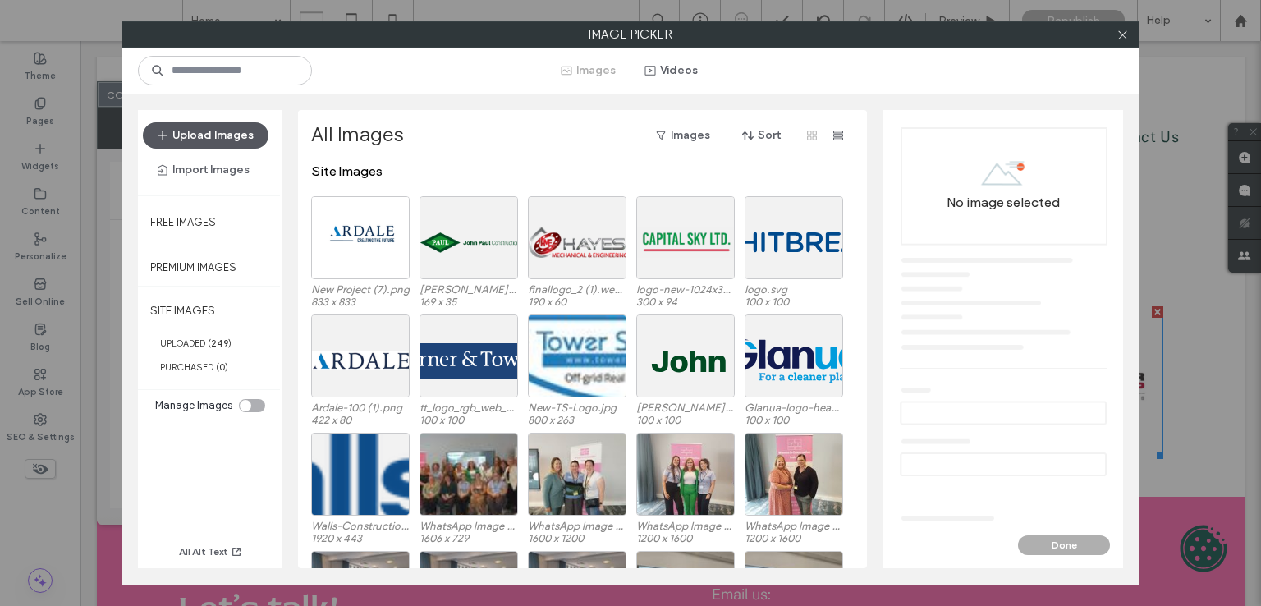
click at [220, 136] on button "Upload Images" at bounding box center [206, 135] width 126 height 26
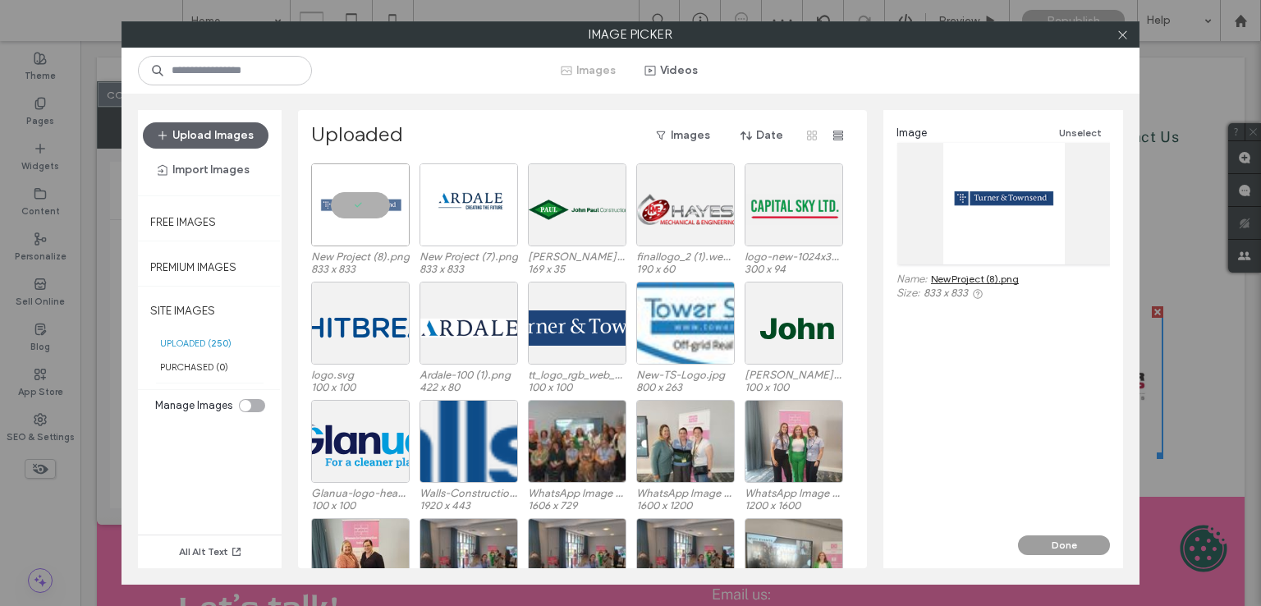
click at [1070, 546] on button "Done" at bounding box center [1064, 545] width 92 height 20
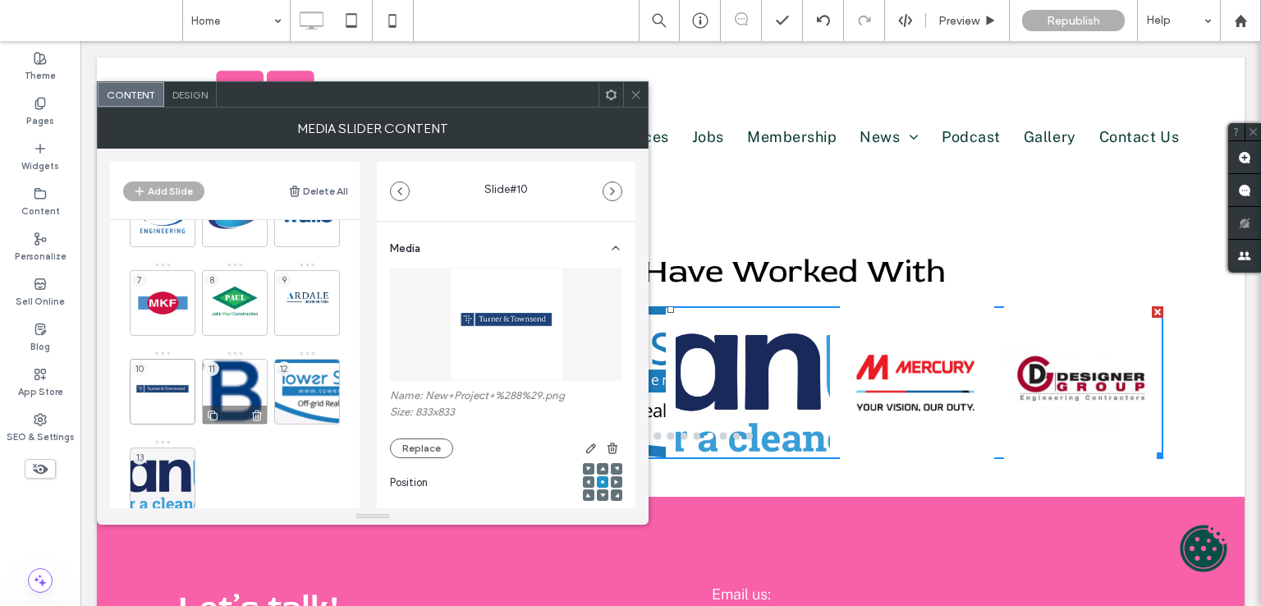
click at [217, 390] on div "11" at bounding box center [235, 392] width 66 height 66
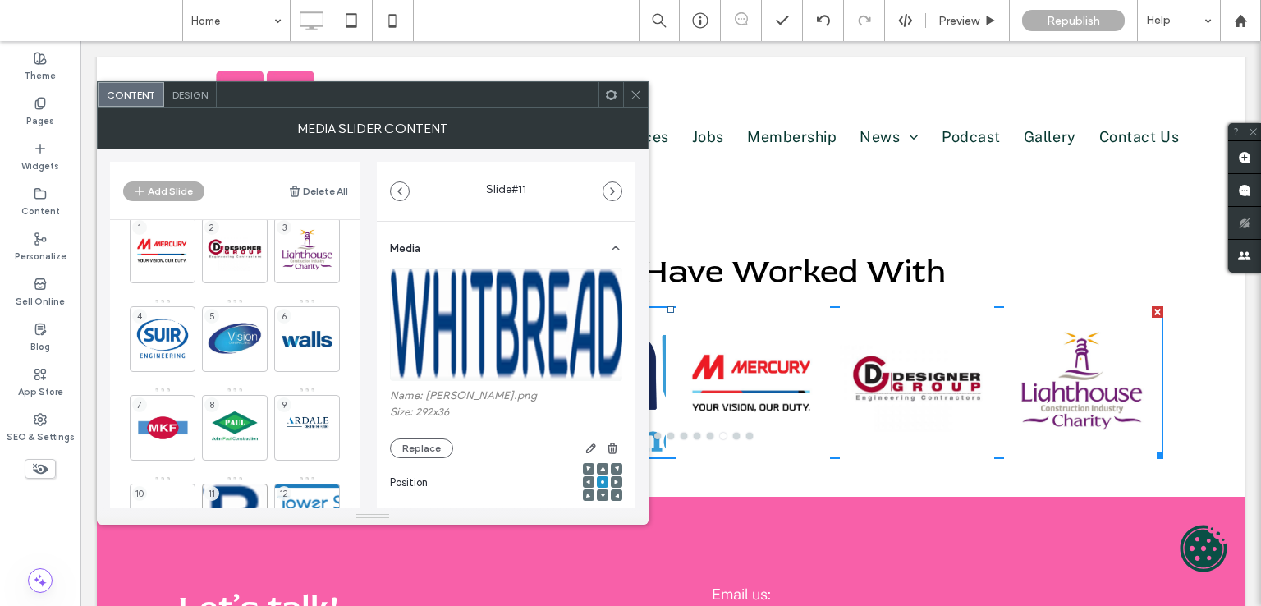
scroll to position [0, 0]
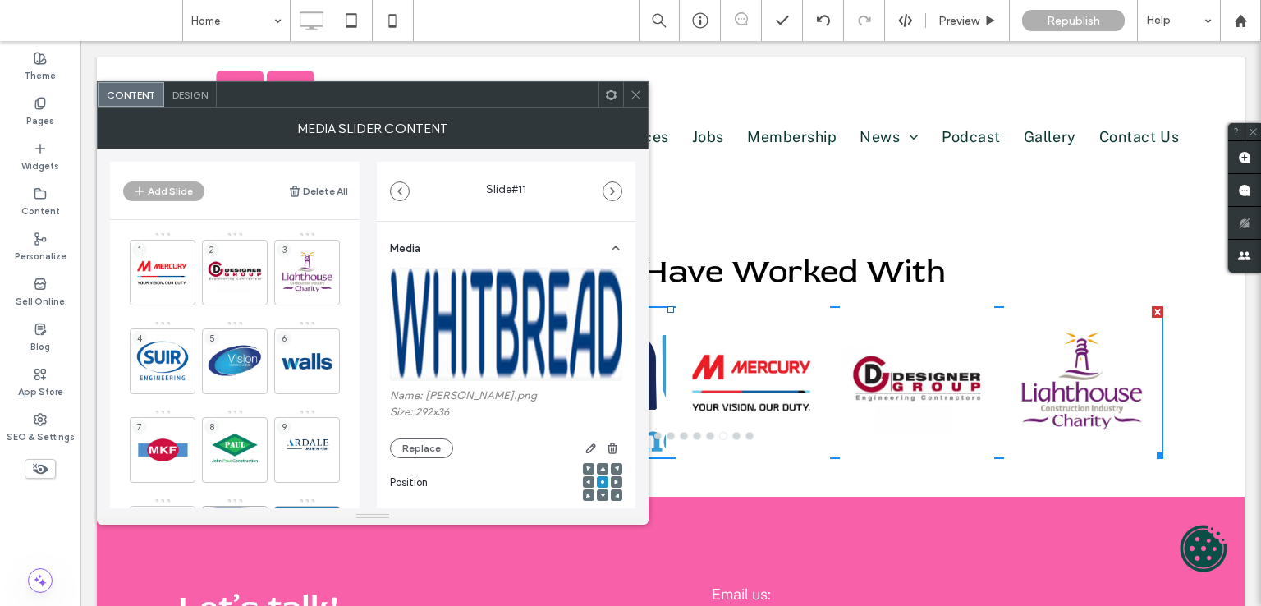
click at [519, 293] on img at bounding box center [507, 324] width 234 height 113
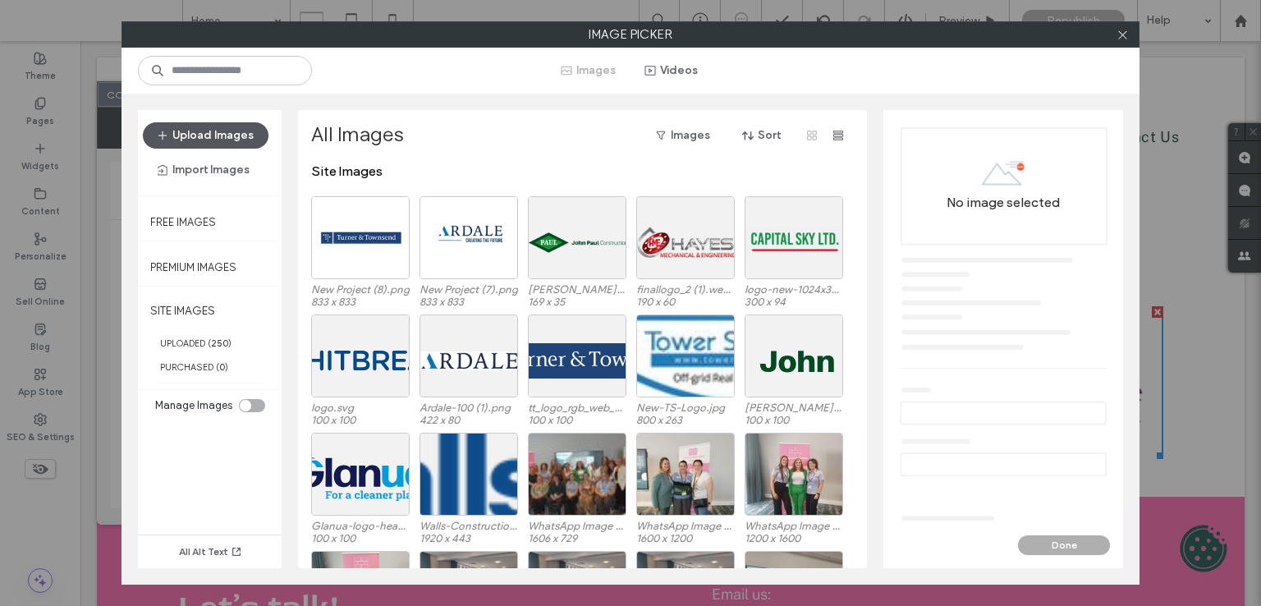
click at [195, 122] on button "Upload Images" at bounding box center [206, 135] width 126 height 26
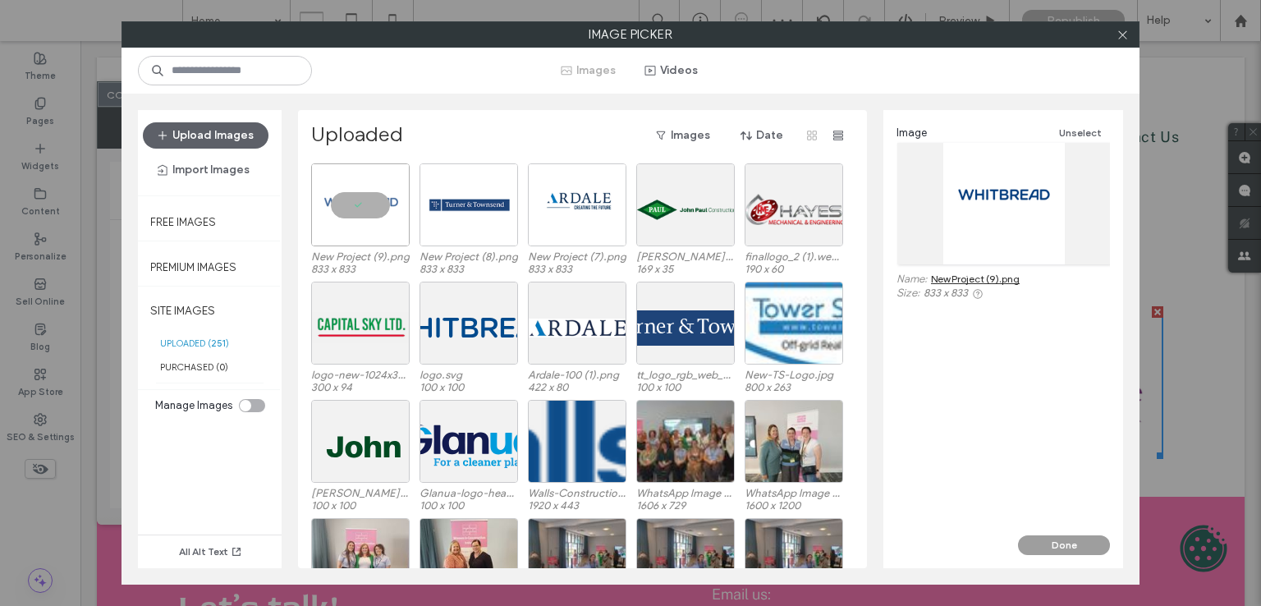
click at [1070, 541] on button "Done" at bounding box center [1064, 545] width 92 height 20
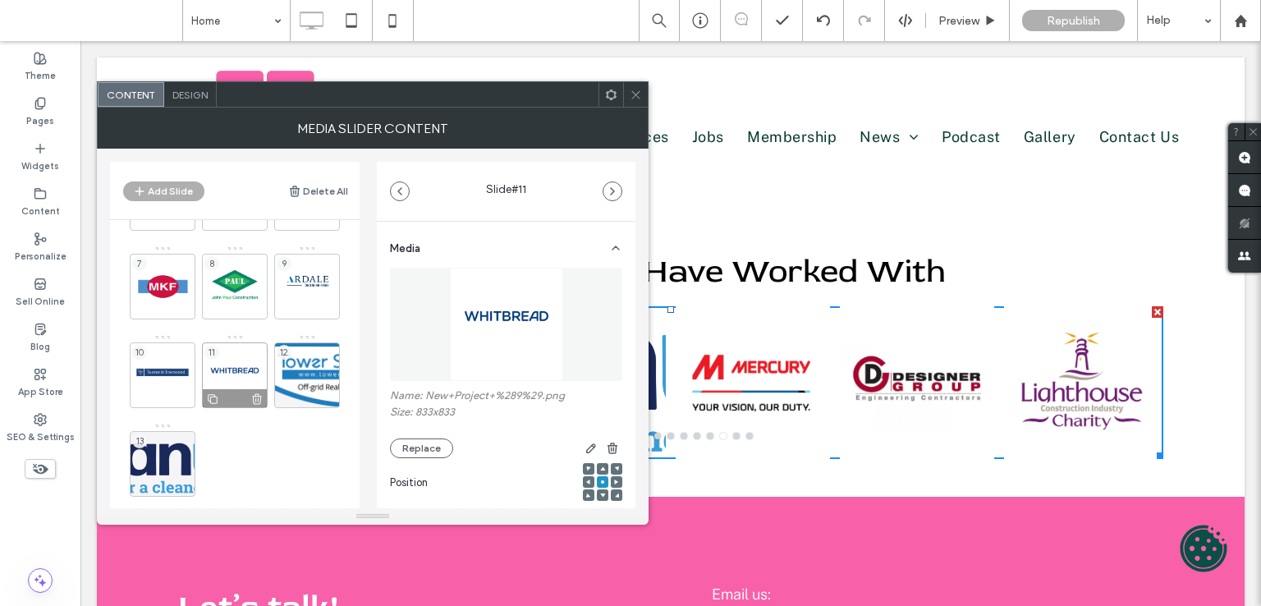
scroll to position [188, 0]
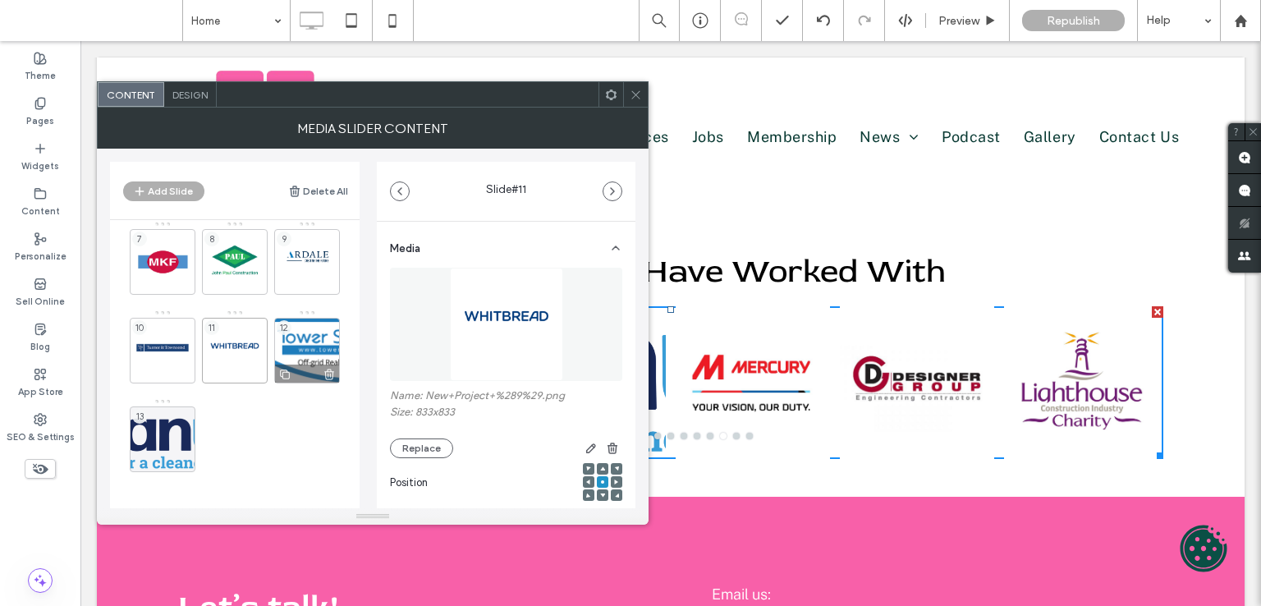
click at [303, 332] on div "12" at bounding box center [307, 351] width 66 height 66
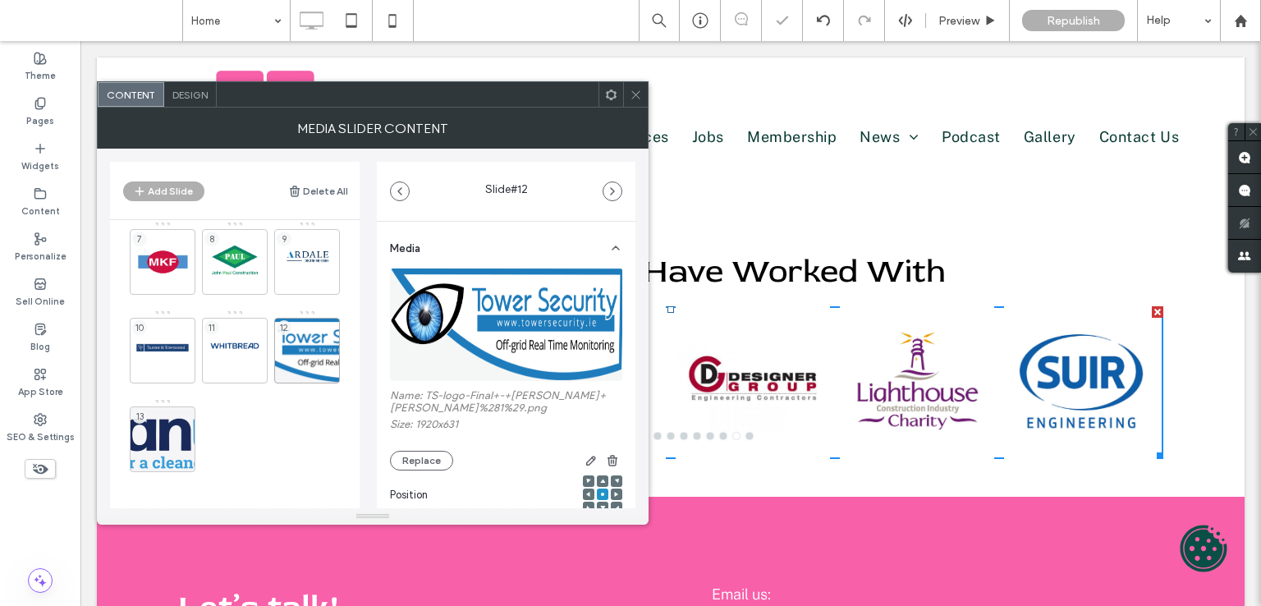
click at [482, 309] on img at bounding box center [507, 324] width 234 height 113
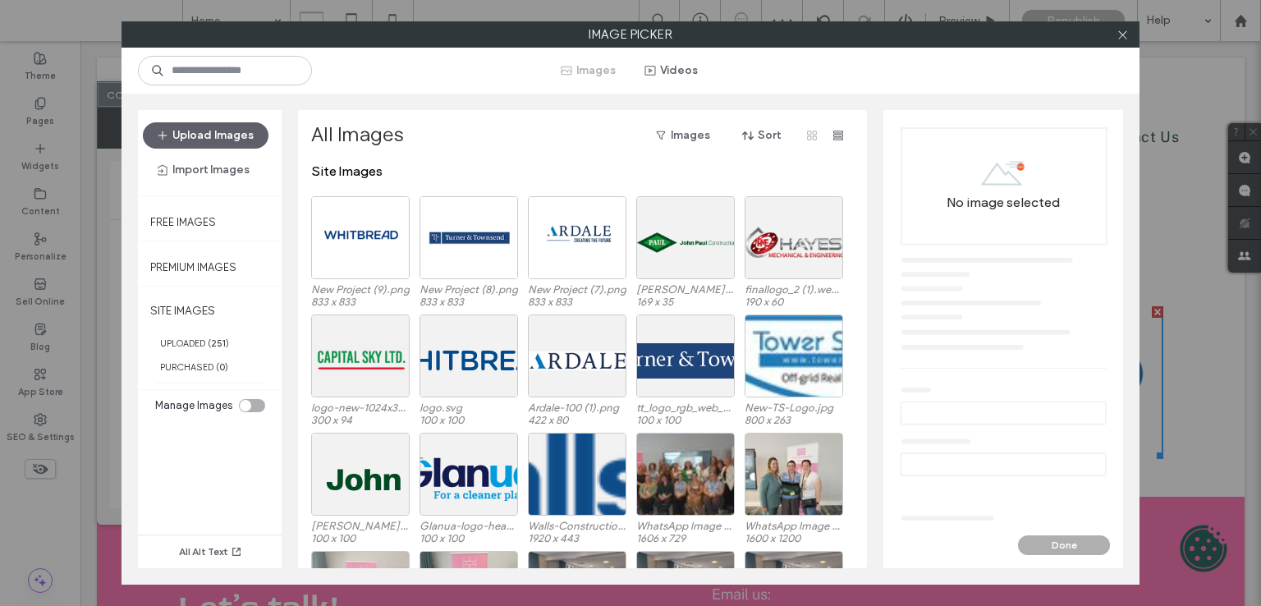
click at [1113, 35] on div at bounding box center [1122, 34] width 25 height 25
click at [1120, 24] on span at bounding box center [1122, 34] width 12 height 25
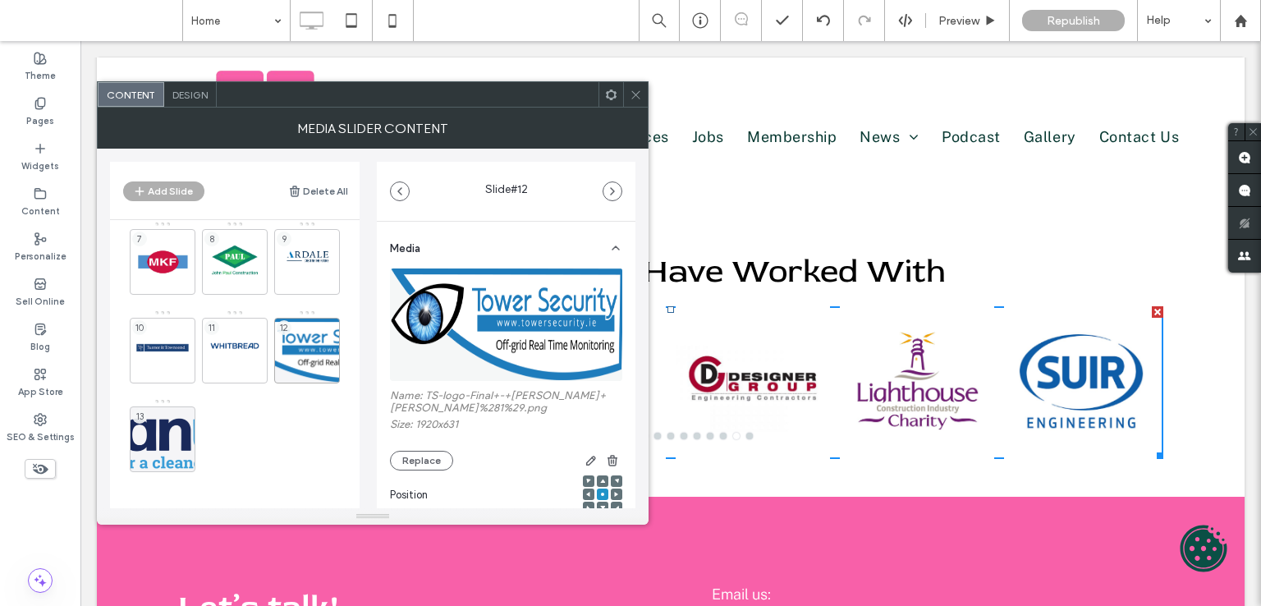
click at [506, 309] on img at bounding box center [507, 324] width 234 height 113
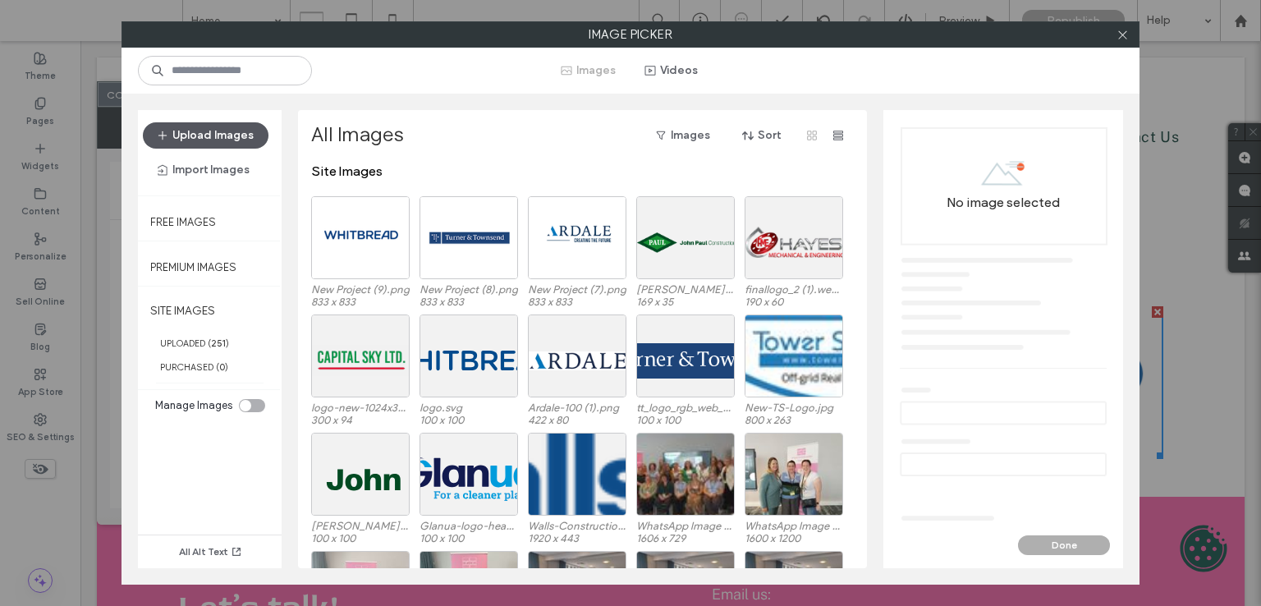
click at [239, 134] on button "Upload Images" at bounding box center [206, 135] width 126 height 26
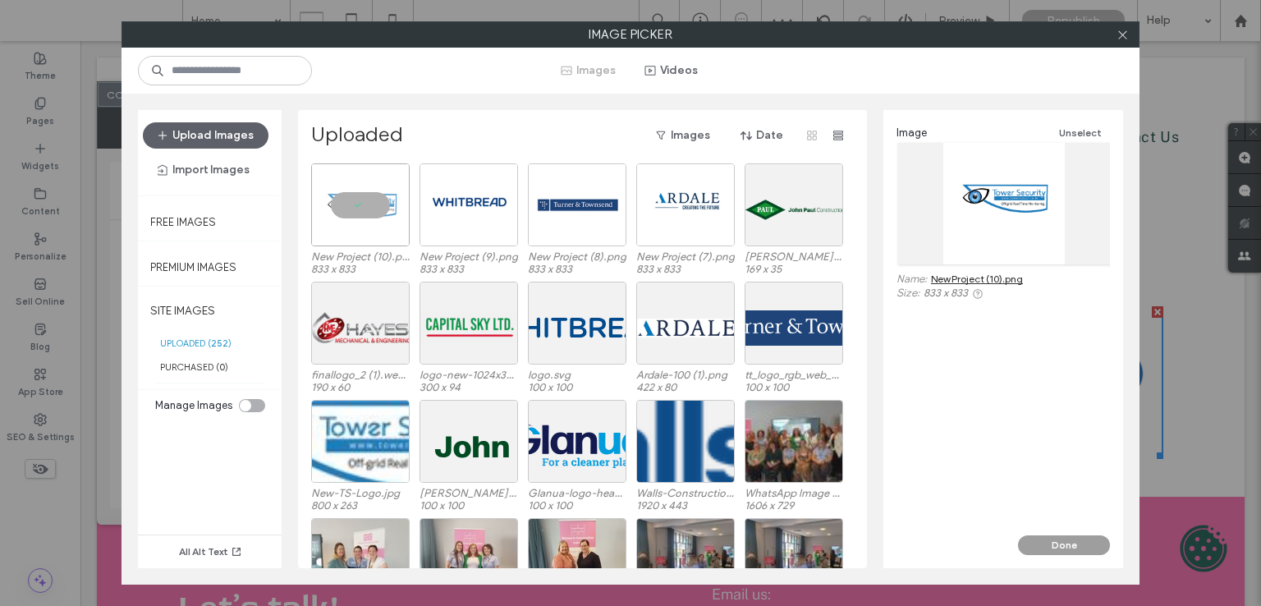
click at [1056, 537] on button "Done" at bounding box center [1064, 545] width 92 height 20
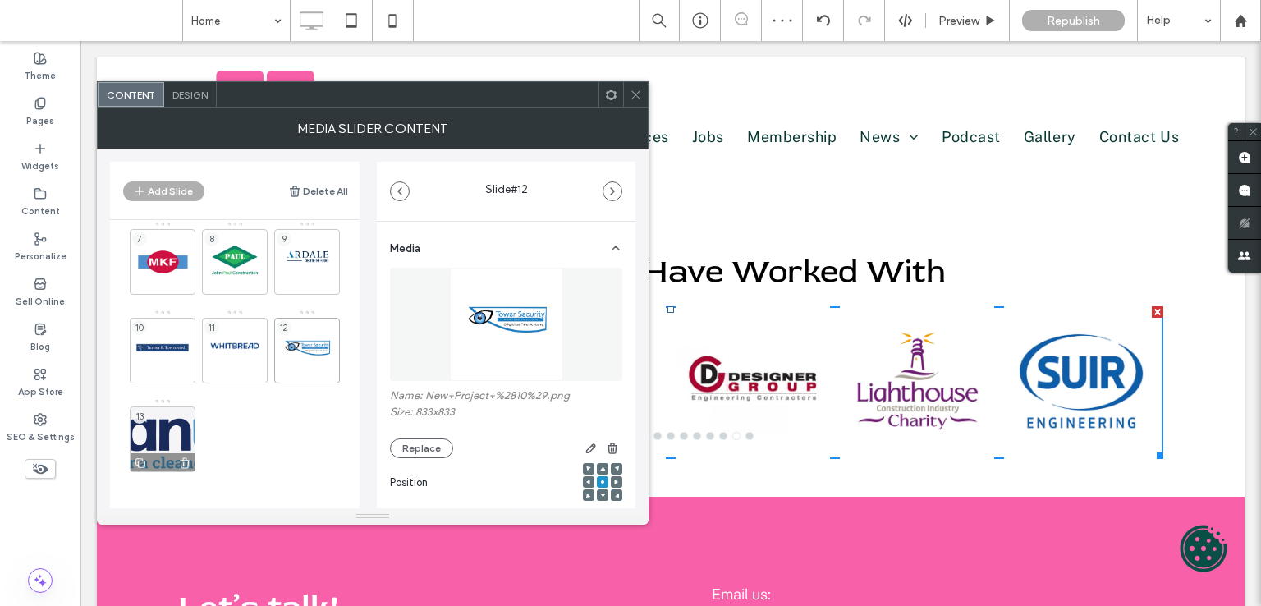
click at [147, 416] on div "13" at bounding box center [163, 439] width 66 height 66
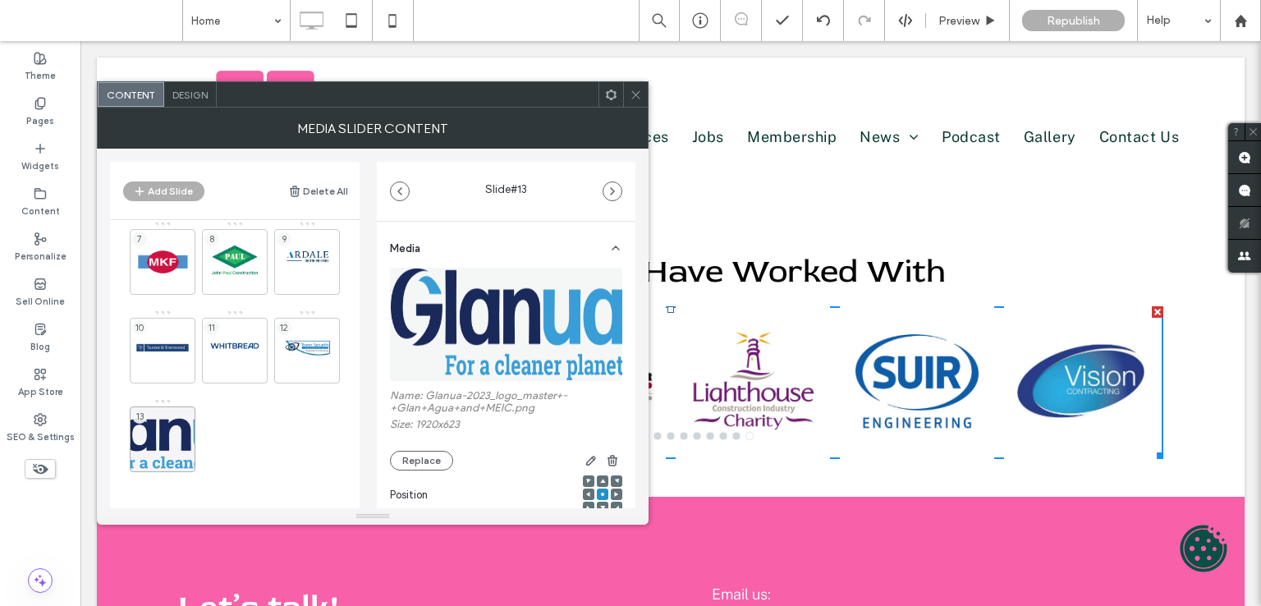
click at [483, 346] on img at bounding box center [507, 324] width 234 height 113
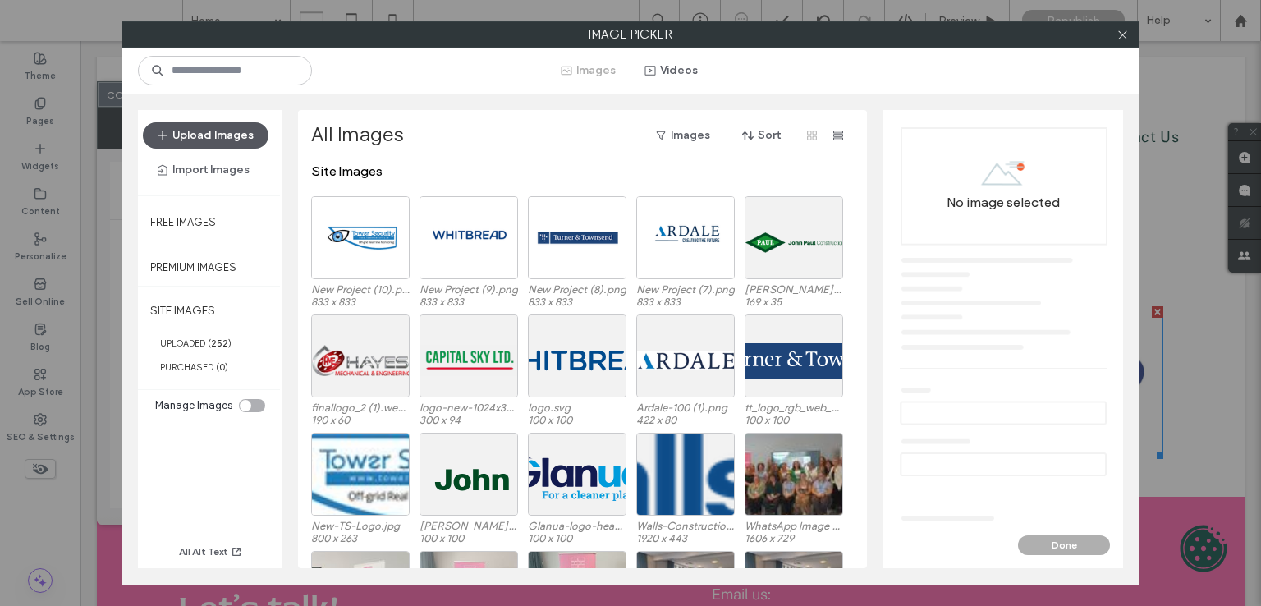
click at [251, 122] on button "Upload Images" at bounding box center [206, 135] width 126 height 26
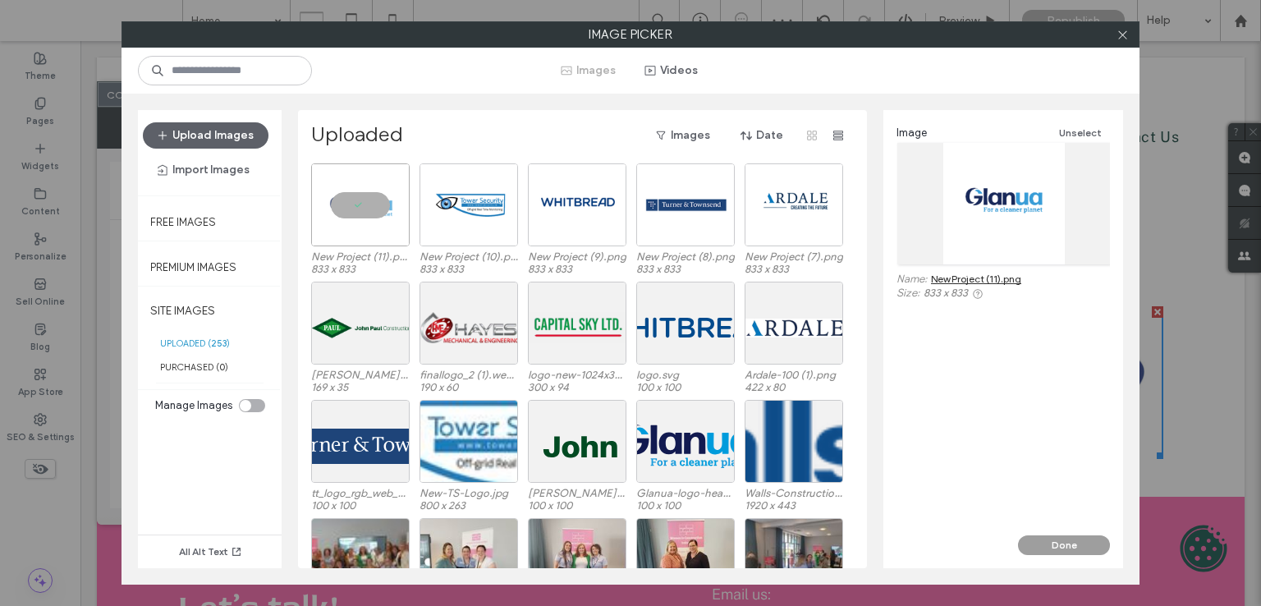
click at [1083, 545] on button "Done" at bounding box center [1064, 545] width 92 height 20
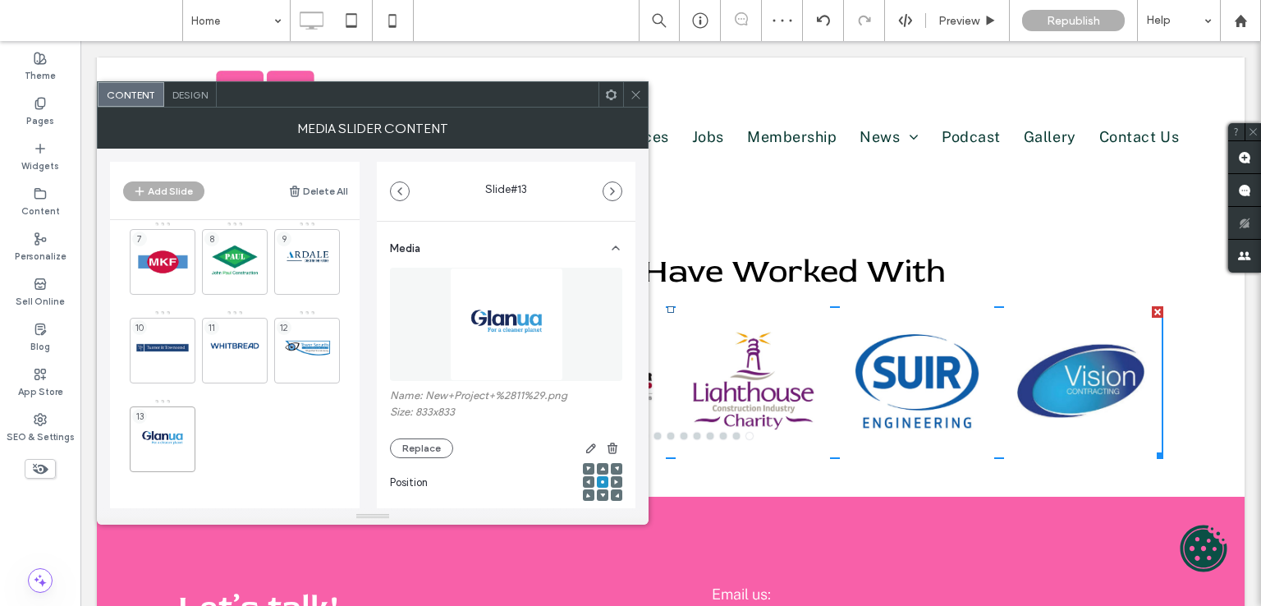
click at [640, 98] on icon at bounding box center [636, 95] width 12 height 12
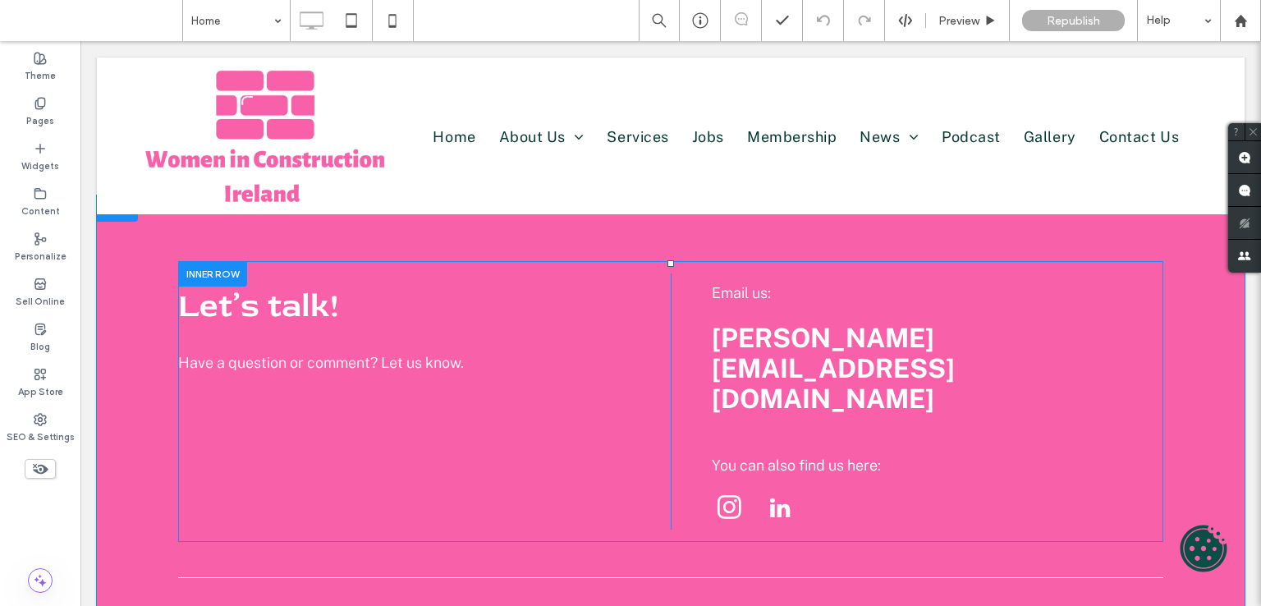
scroll to position [3632, 0]
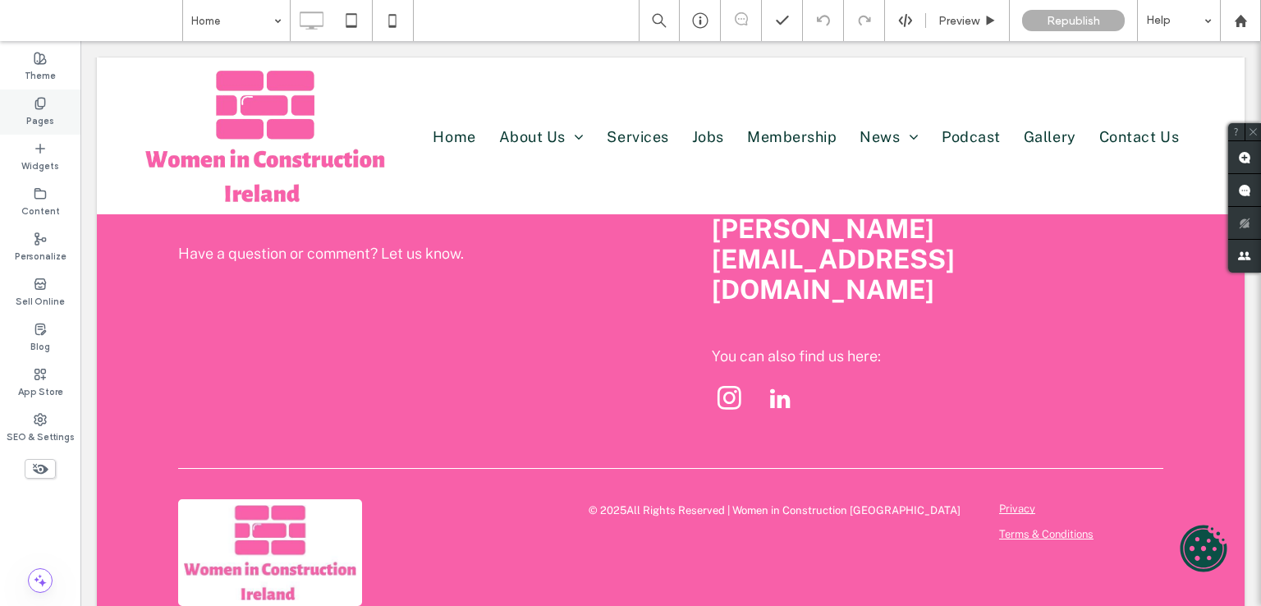
click at [35, 112] on label "Pages" at bounding box center [40, 119] width 28 height 18
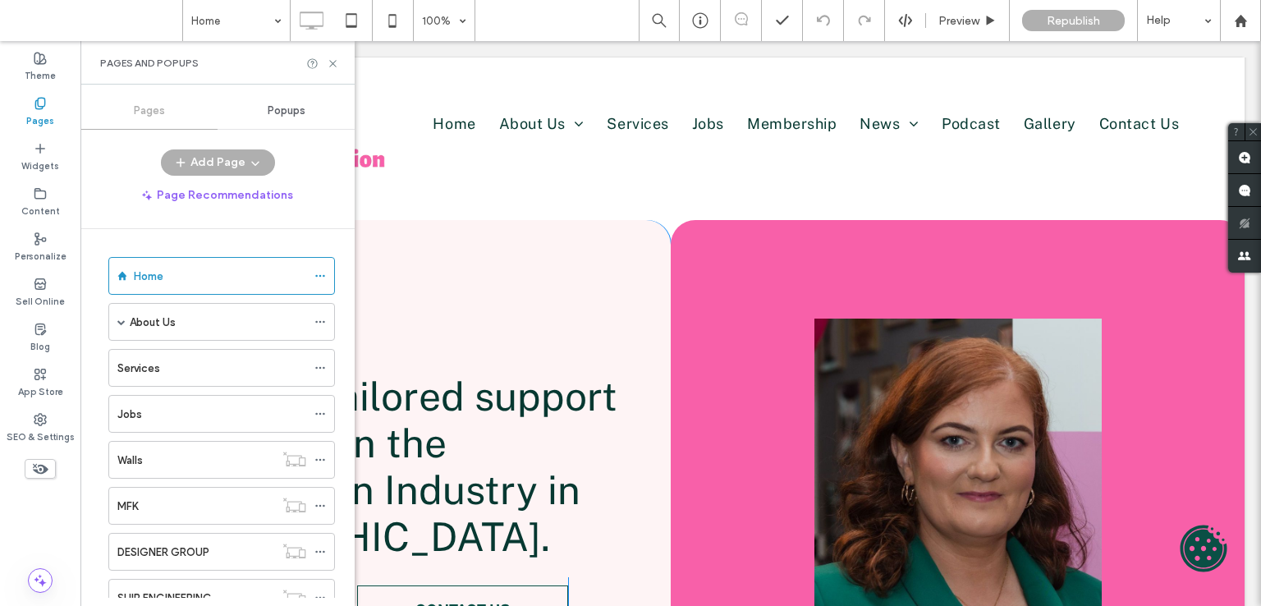
scroll to position [0, 0]
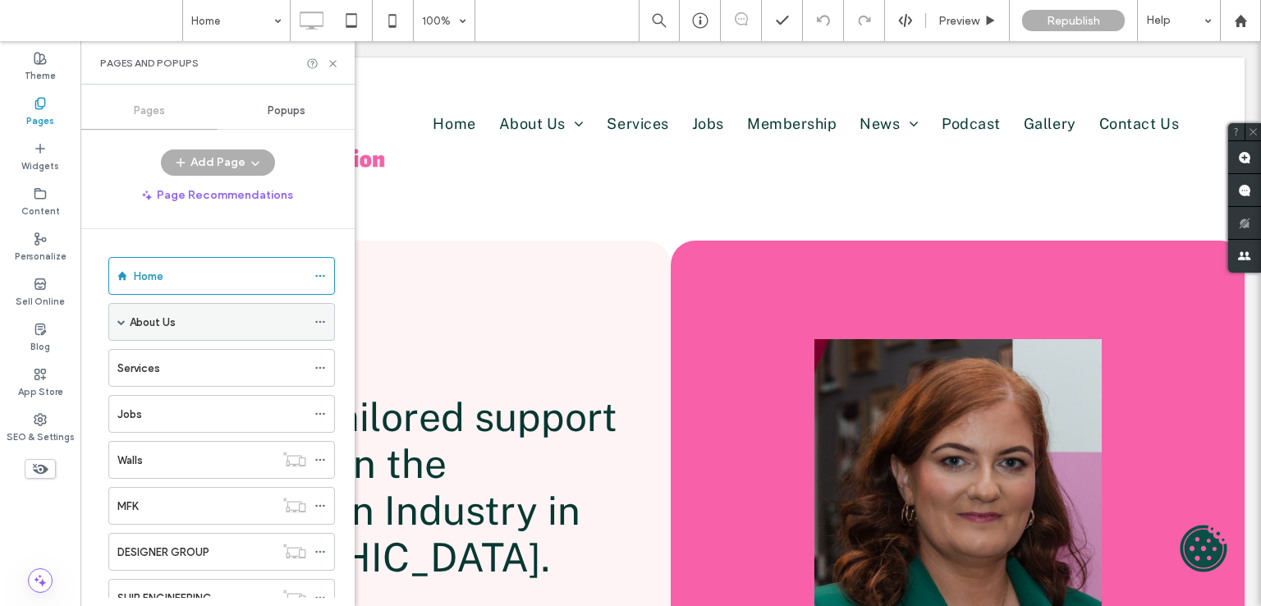
click at [184, 319] on div "About Us" at bounding box center [218, 322] width 176 height 17
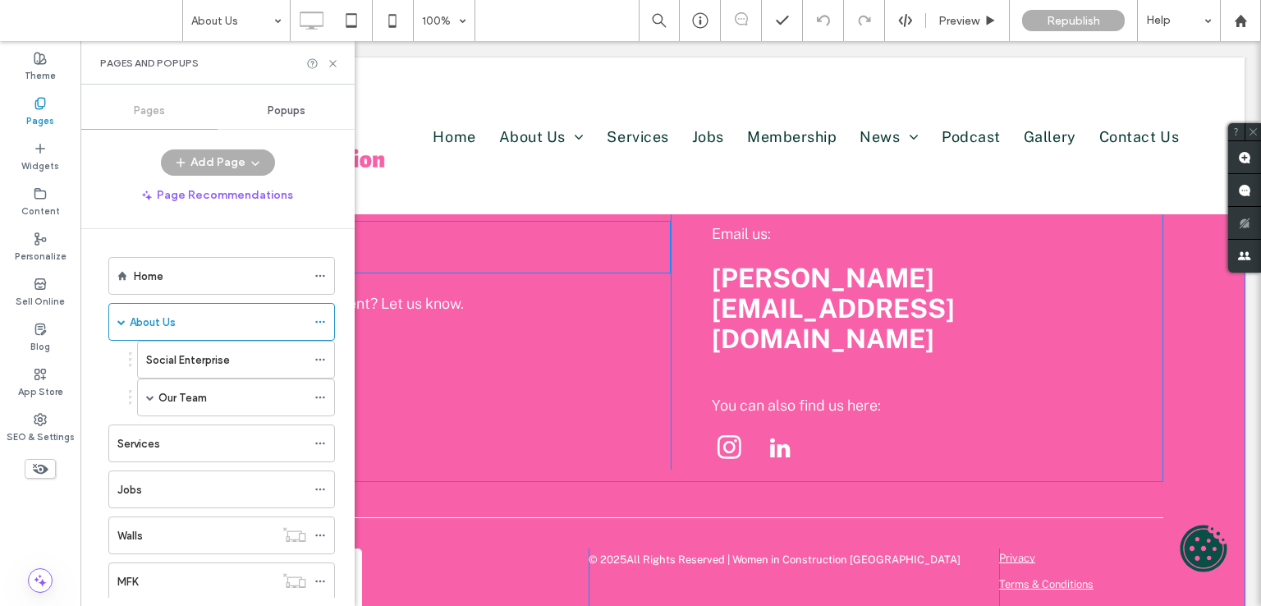
scroll to position [3113, 0]
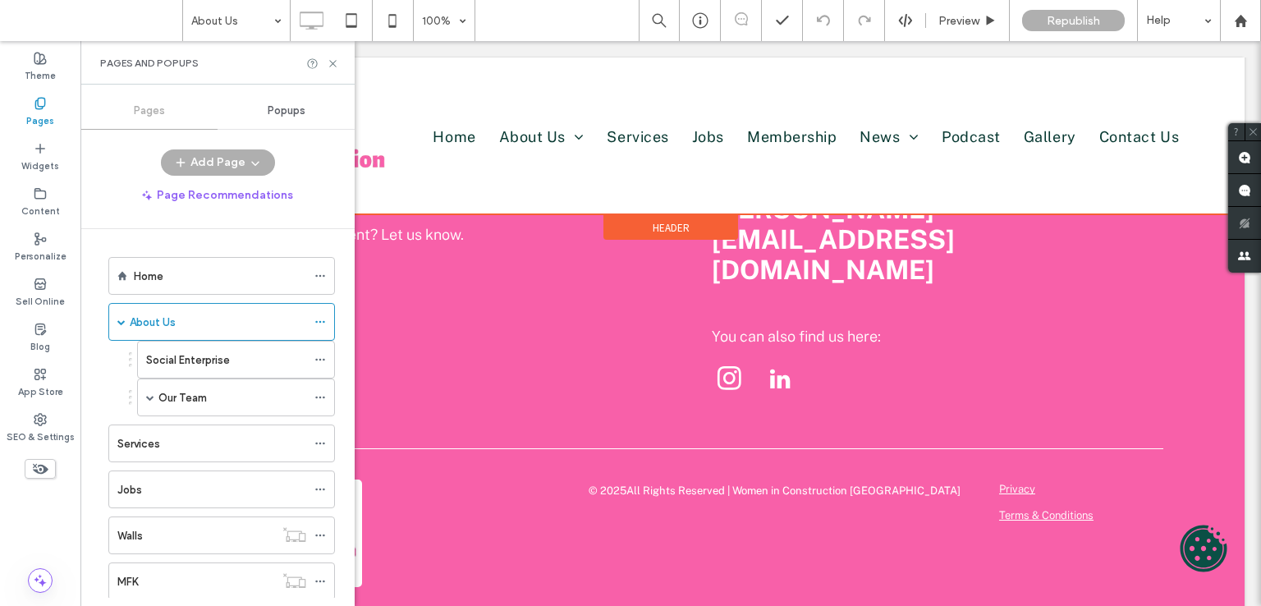
click at [699, 131] on div at bounding box center [671, 135] width 1148 height 157
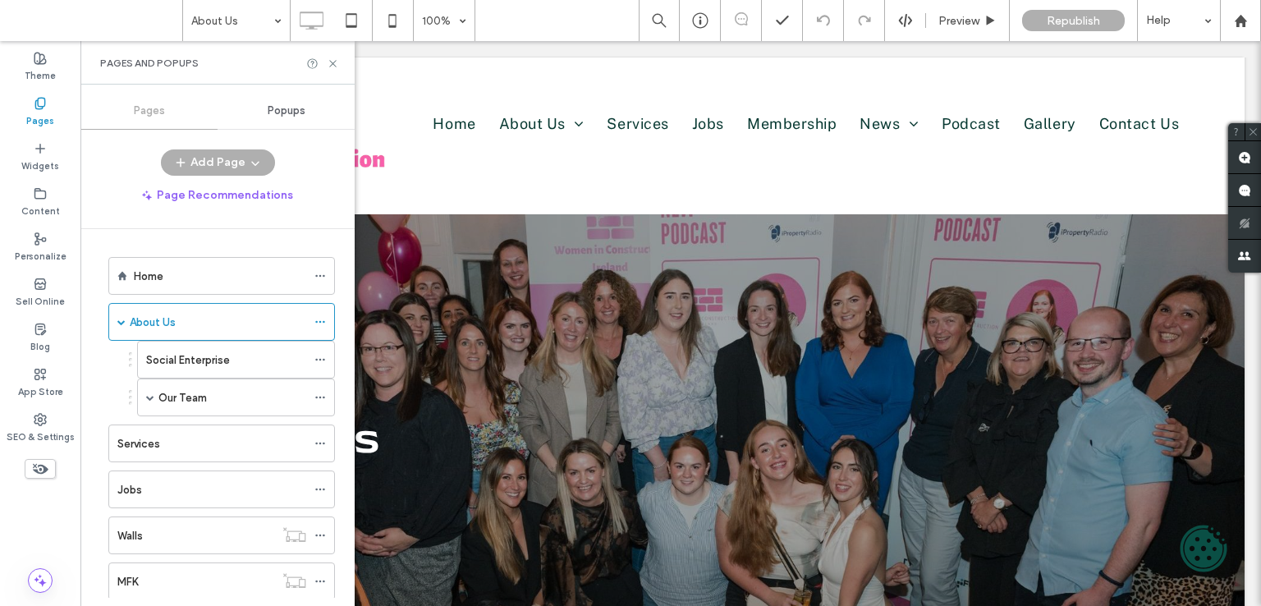
scroll to position [0, 0]
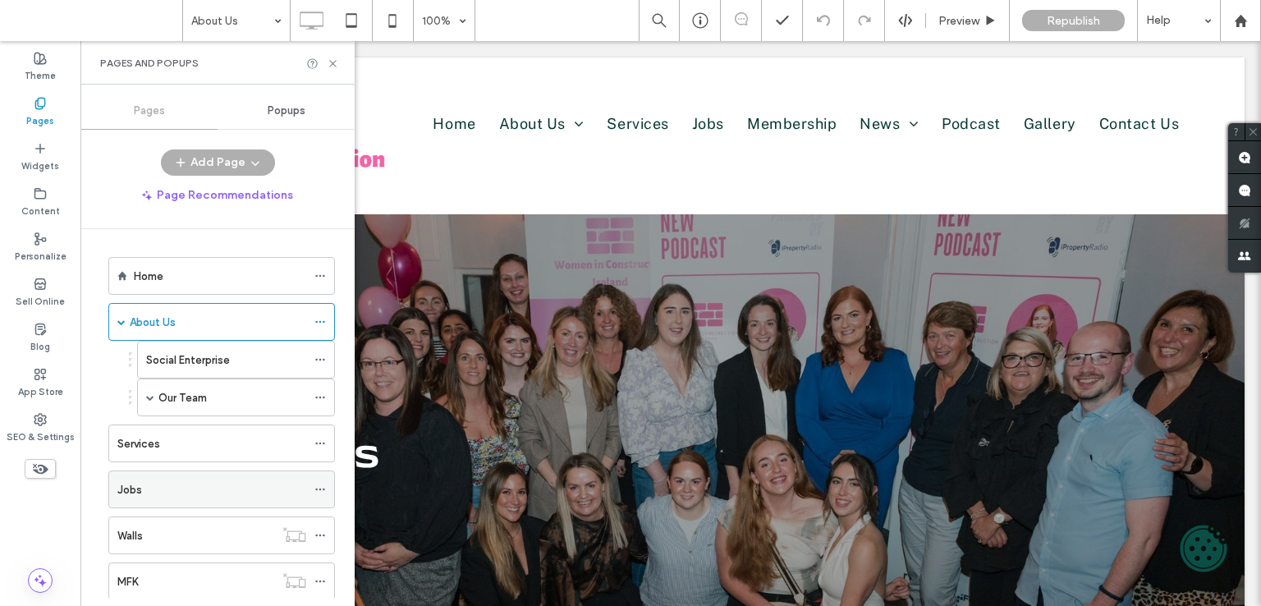
click at [148, 483] on div "Jobs" at bounding box center [211, 489] width 189 height 17
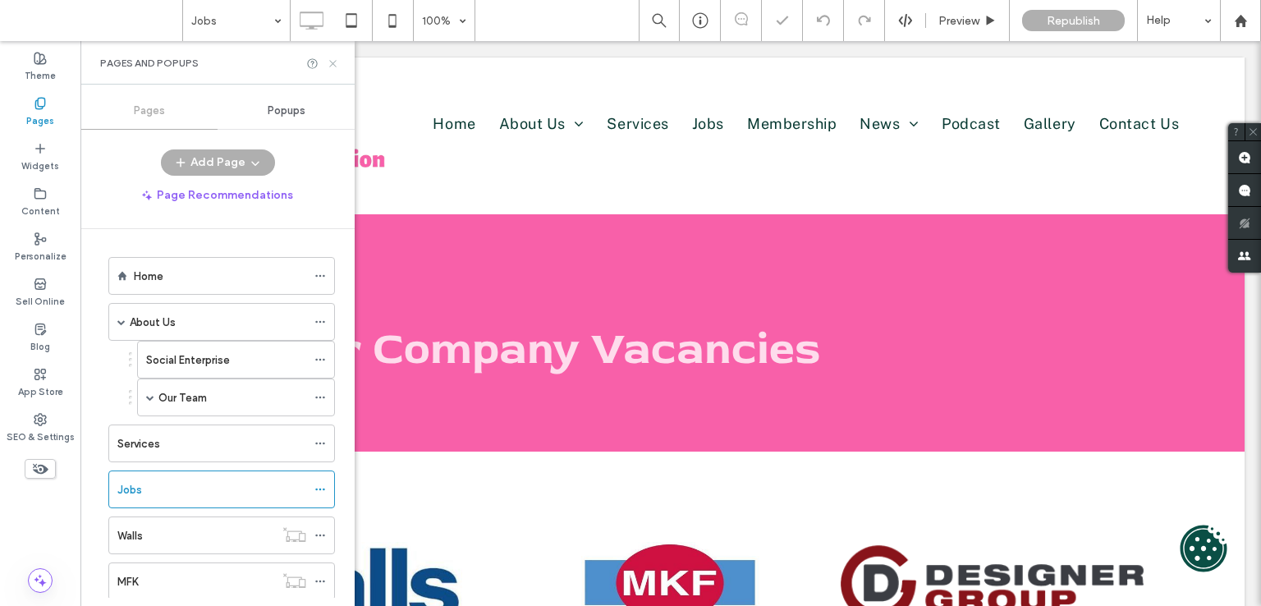
click at [332, 66] on icon at bounding box center [333, 63] width 12 height 12
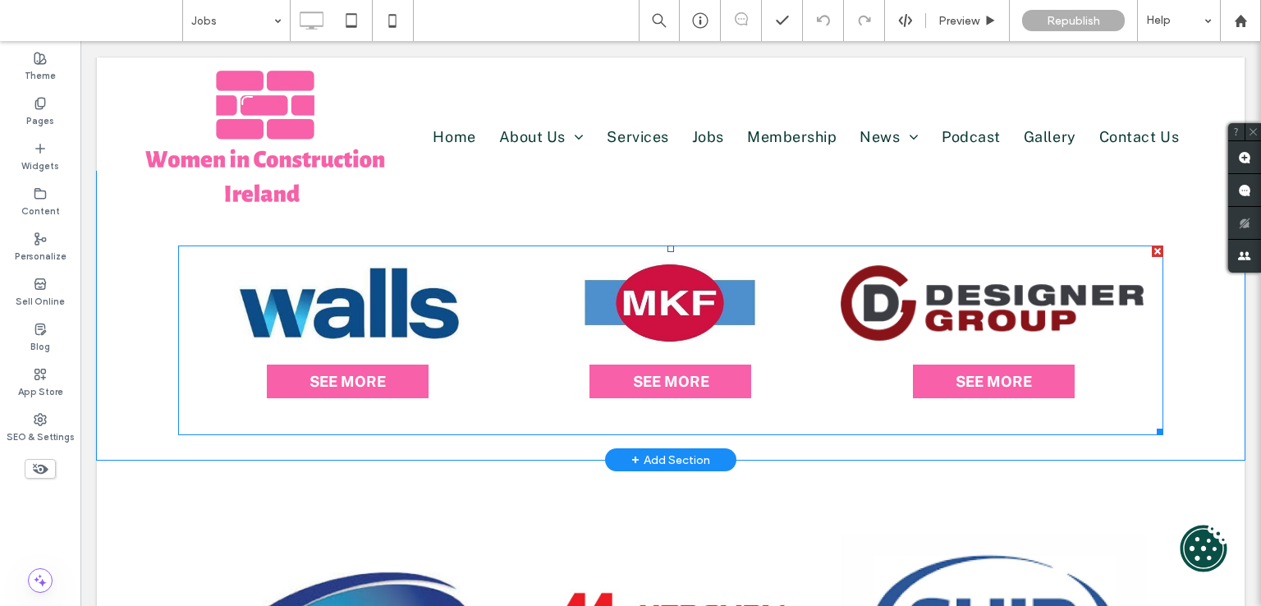
scroll to position [328, 0]
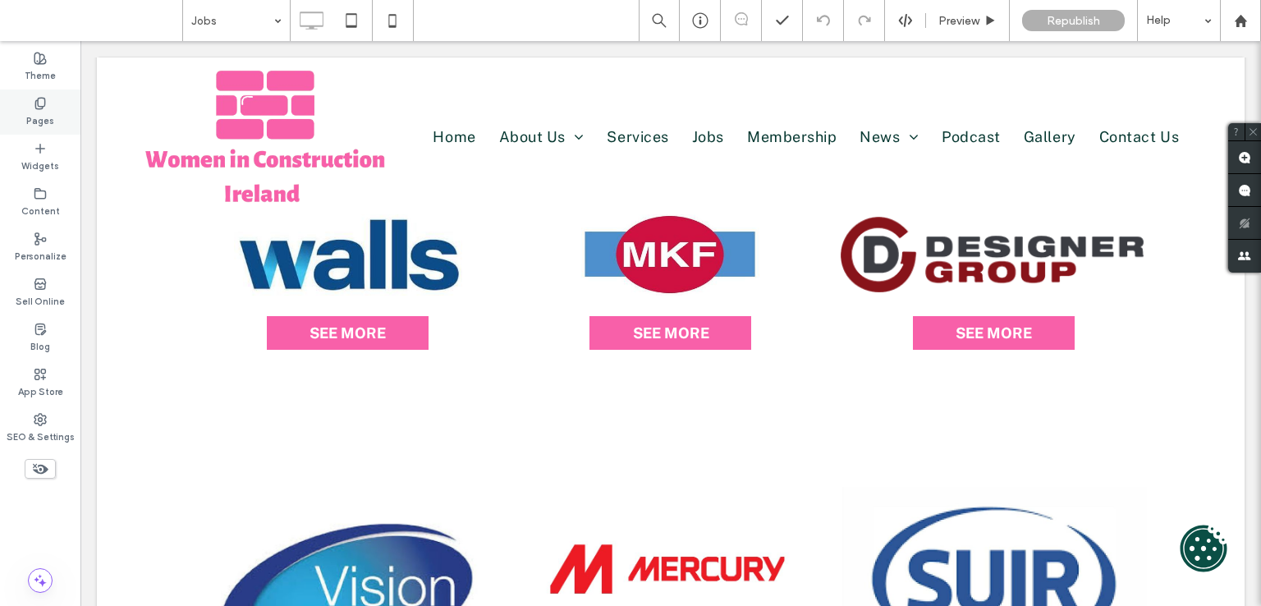
click at [44, 108] on icon at bounding box center [40, 103] width 13 height 13
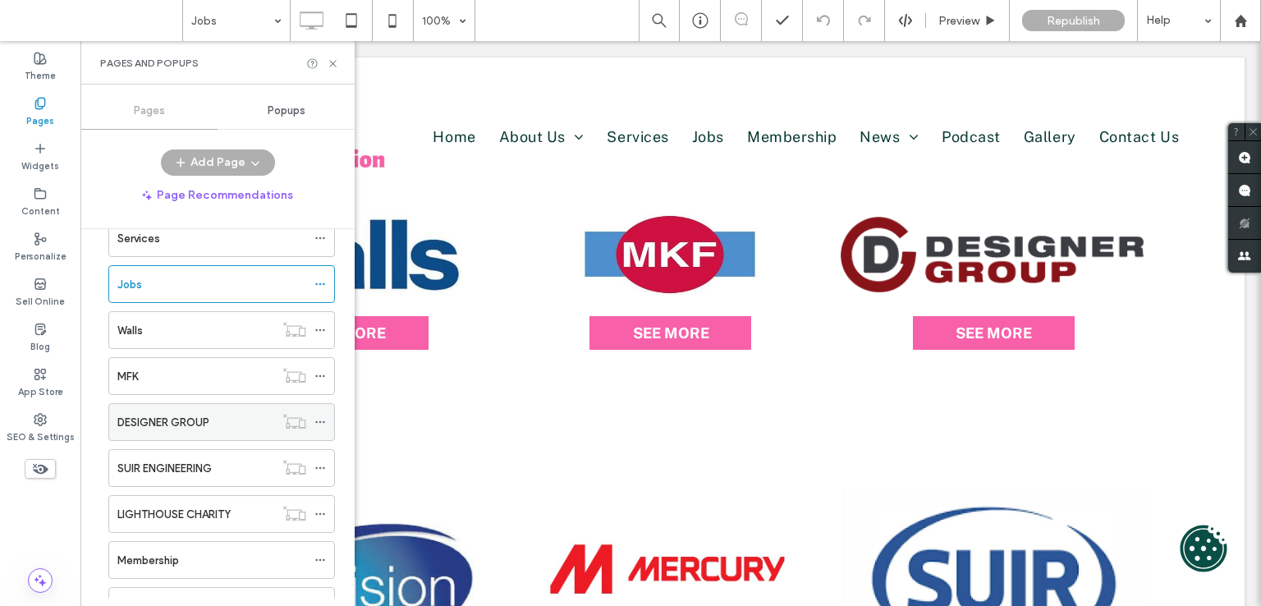
scroll to position [246, 0]
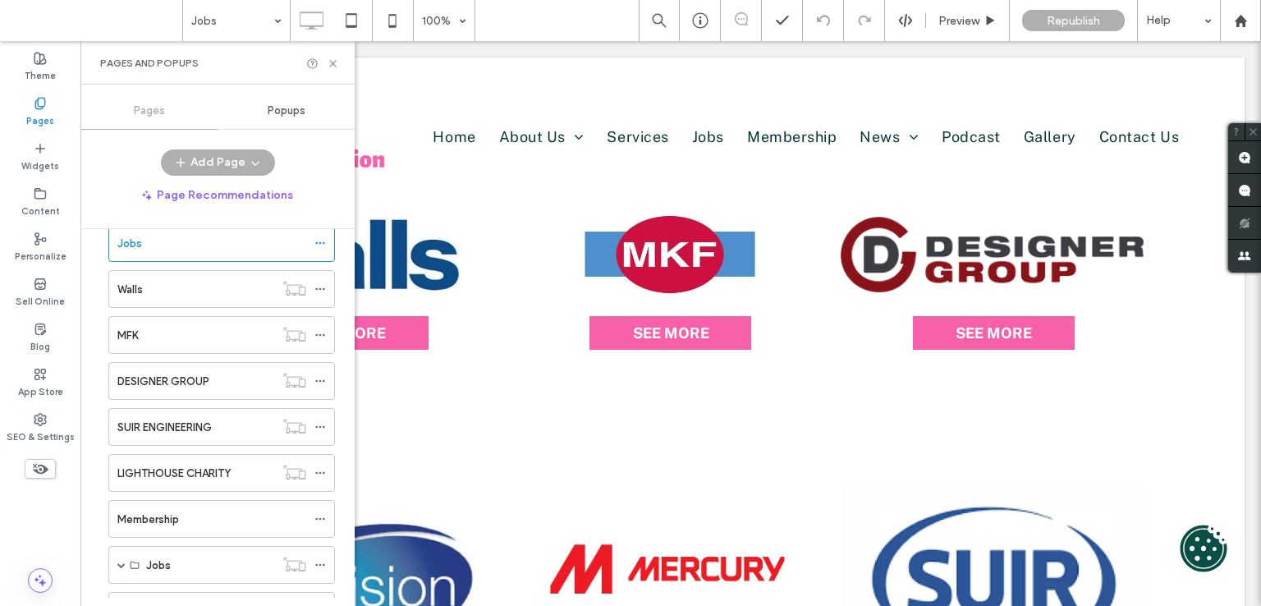
click at [197, 522] on div "Membership" at bounding box center [211, 519] width 189 height 17
click at [335, 60] on icon at bounding box center [333, 63] width 12 height 12
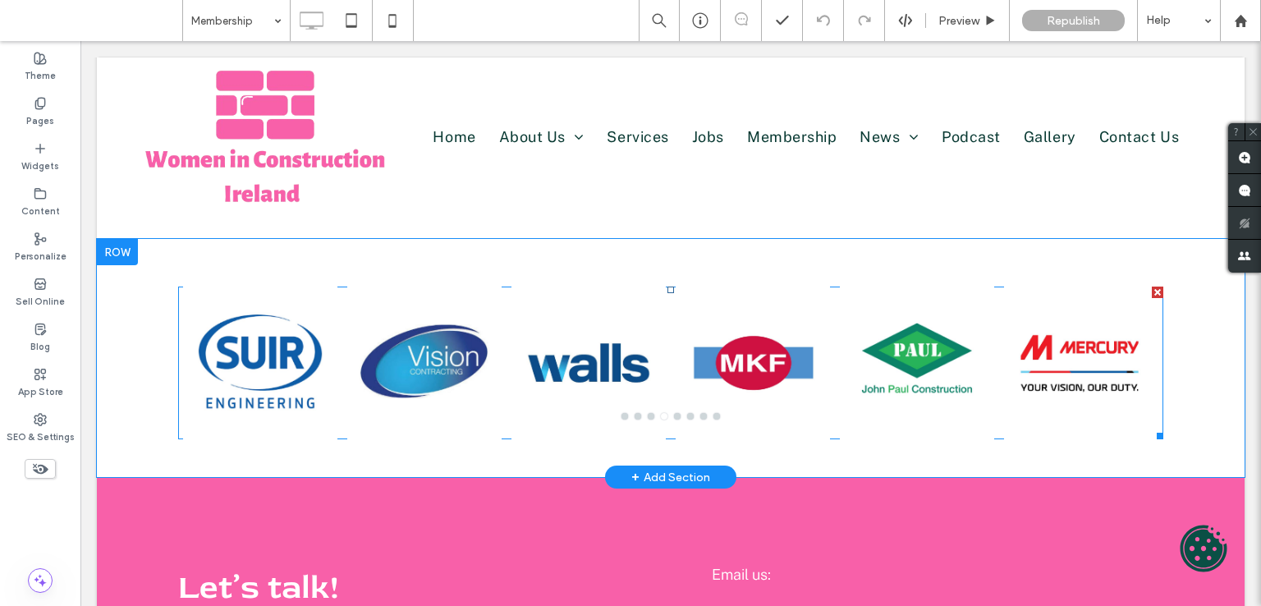
scroll to position [903, 0]
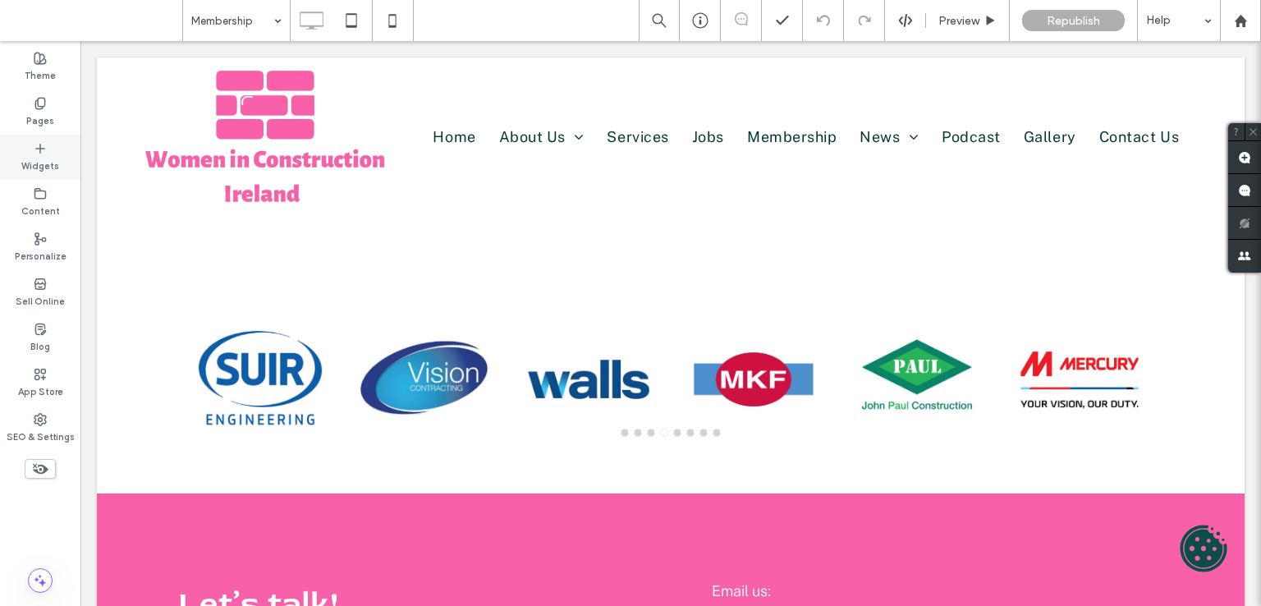
click at [41, 149] on icon at bounding box center [40, 148] width 13 height 13
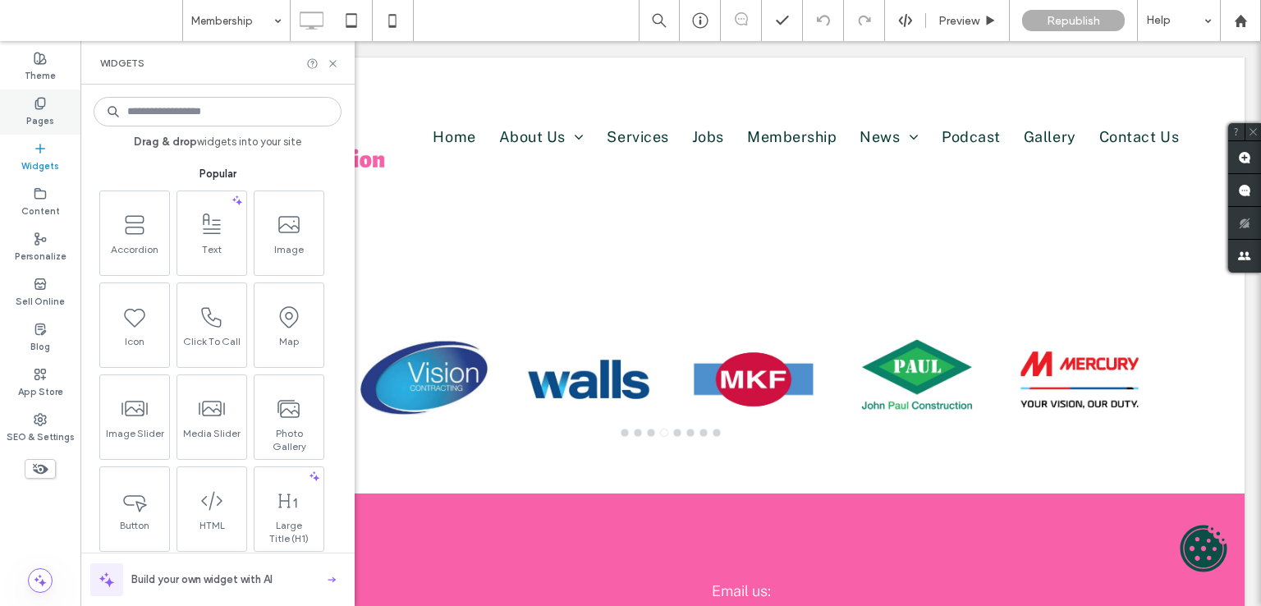
click at [34, 90] on div "Theme Pages Widgets Content Personalize Sell Online Blog App Store SEO & Settin…" at bounding box center [40, 323] width 80 height 565
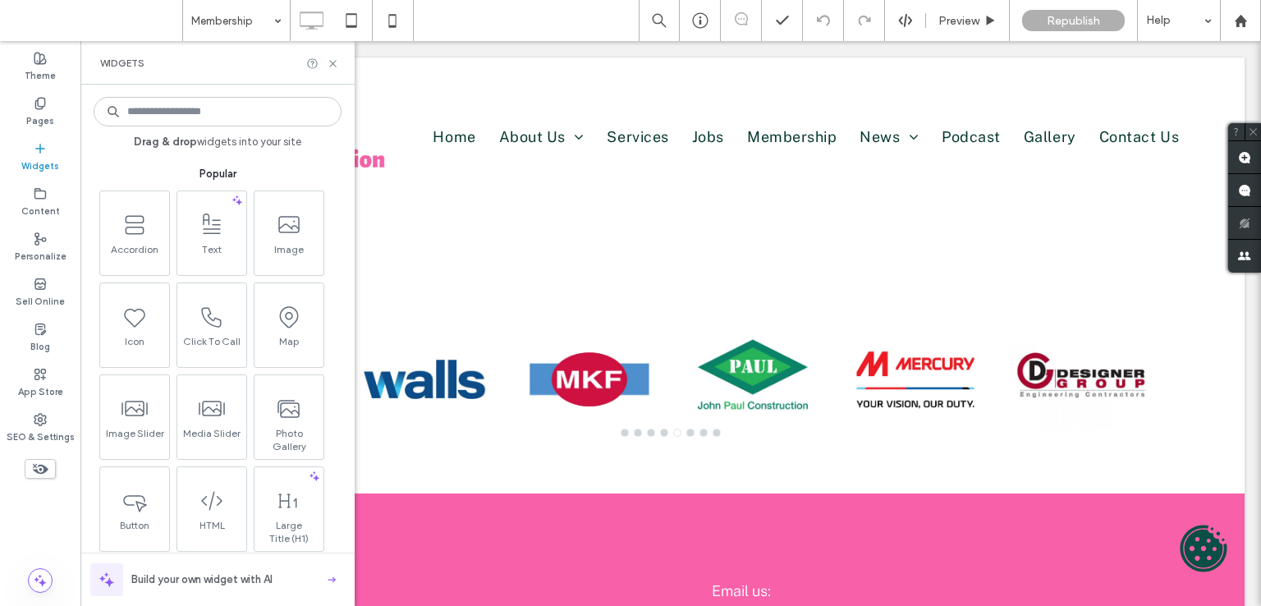
click at [48, 135] on div "Widgets" at bounding box center [40, 157] width 80 height 45
click at [46, 126] on label "Pages" at bounding box center [40, 119] width 28 height 18
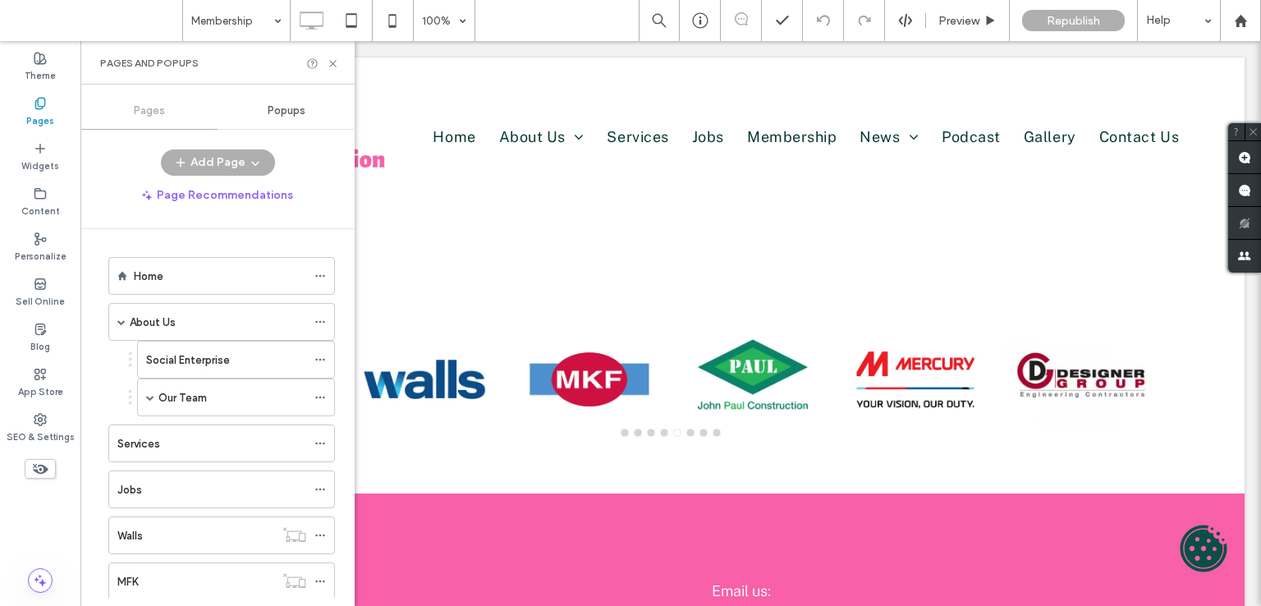
click at [41, 112] on label "Pages" at bounding box center [40, 119] width 28 height 18
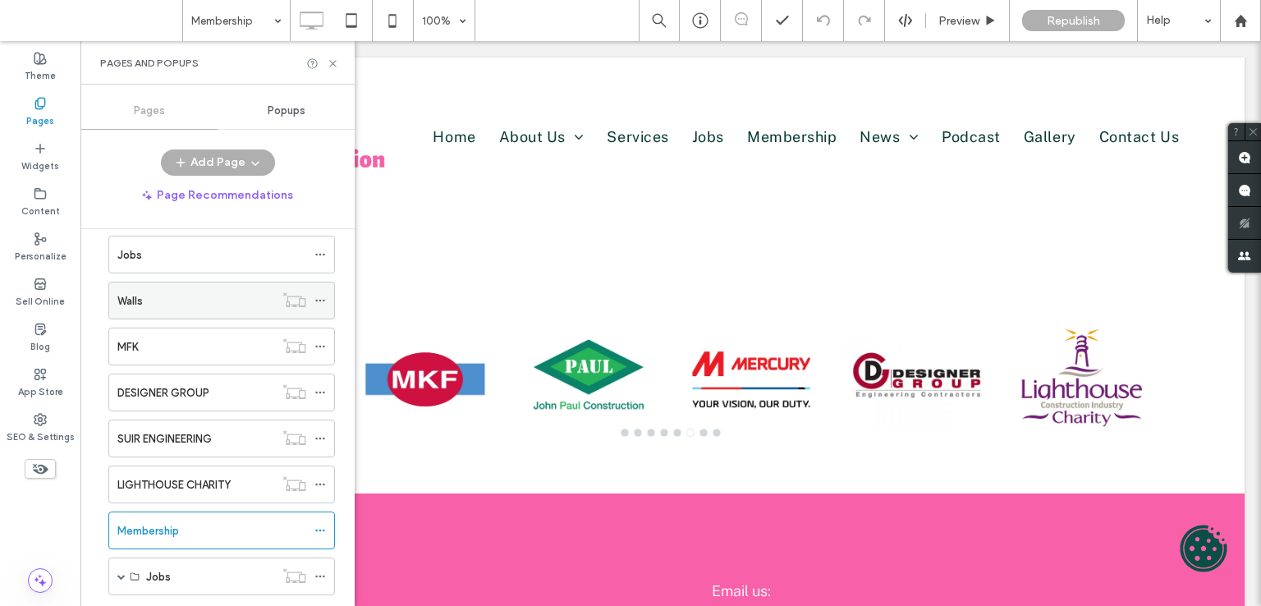
scroll to position [246, 0]
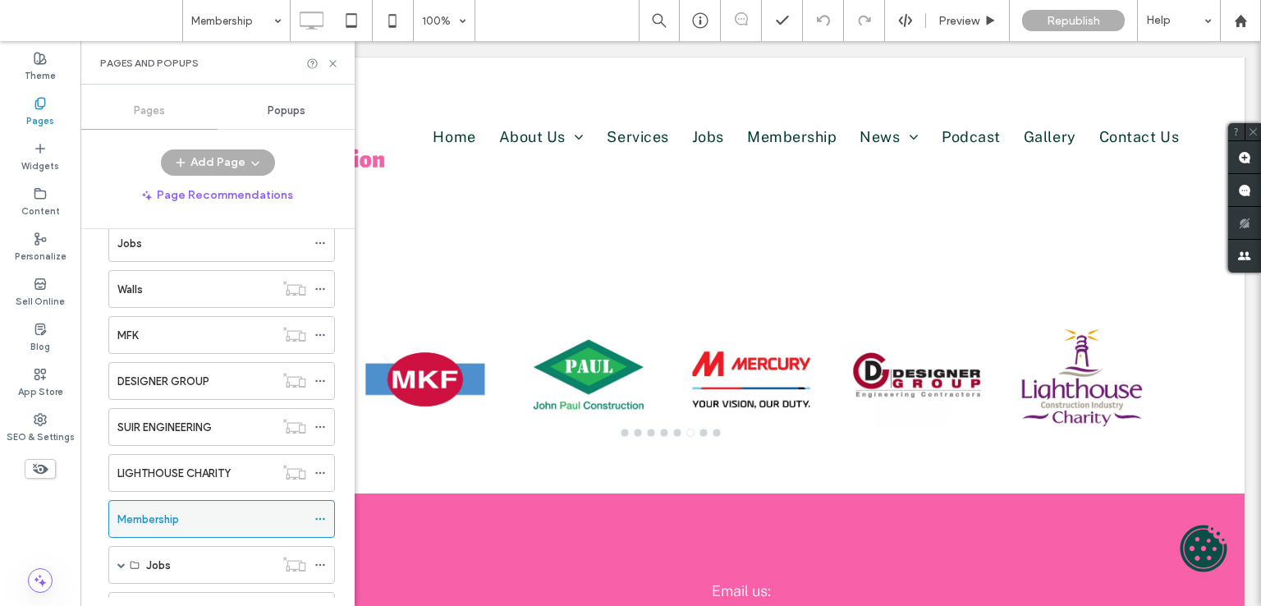
click at [200, 517] on div "Membership" at bounding box center [211, 519] width 189 height 17
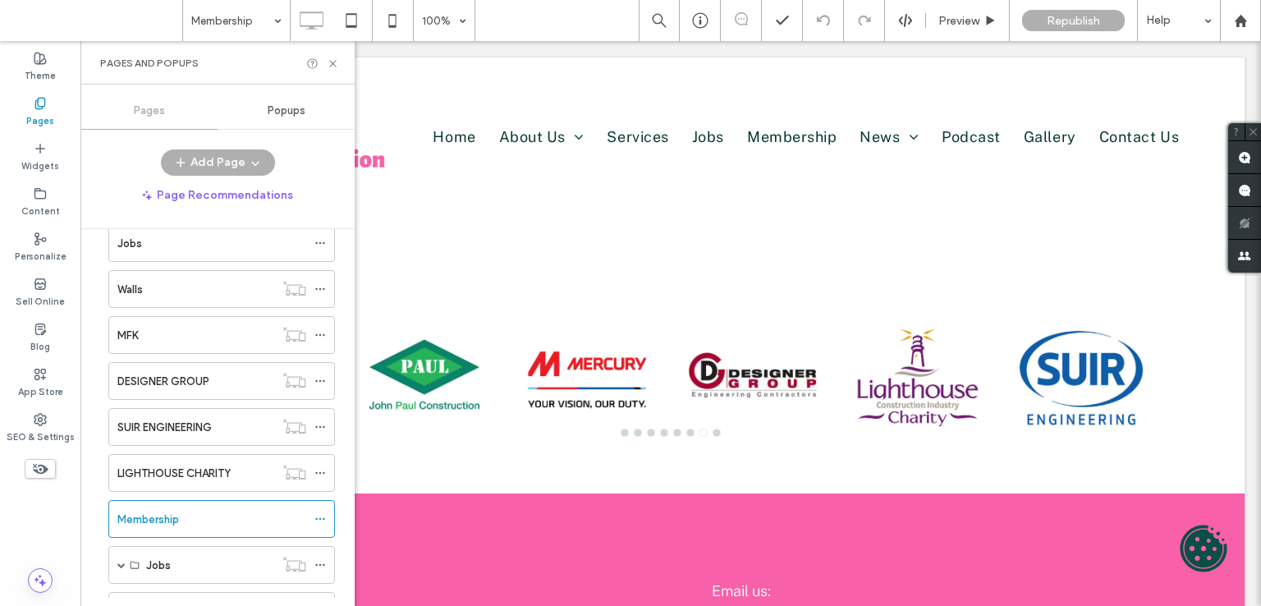
click at [333, 62] on div at bounding box center [630, 303] width 1261 height 606
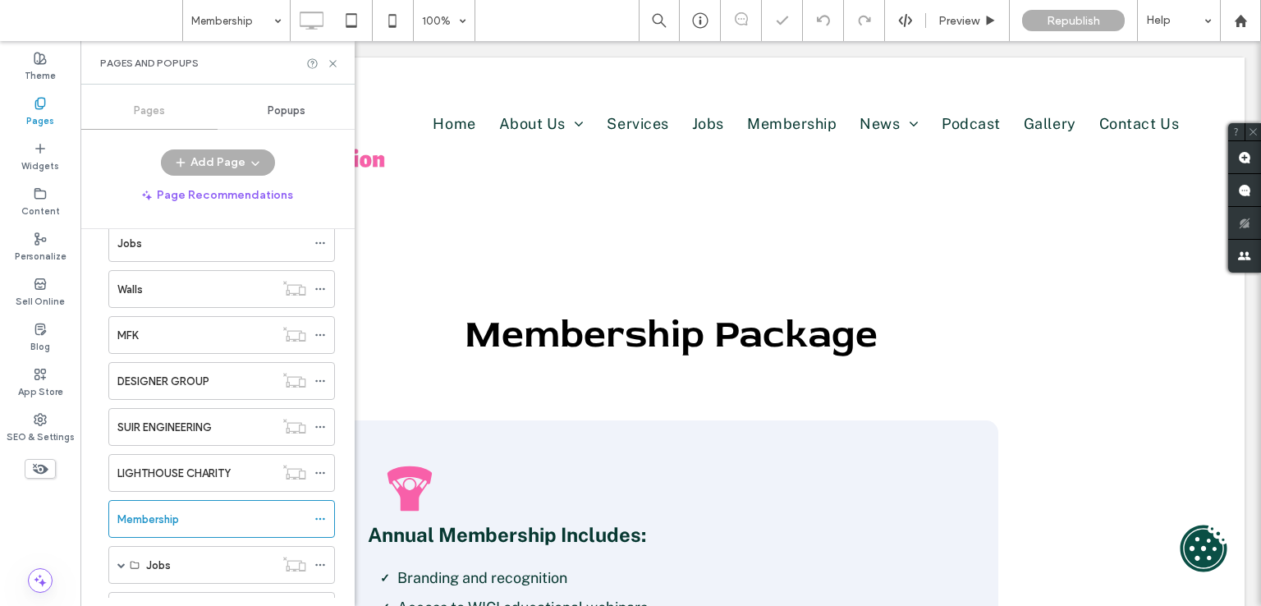
scroll to position [0, 0]
click at [322, 60] on div at bounding box center [322, 63] width 33 height 12
click at [338, 63] on icon at bounding box center [333, 63] width 12 height 12
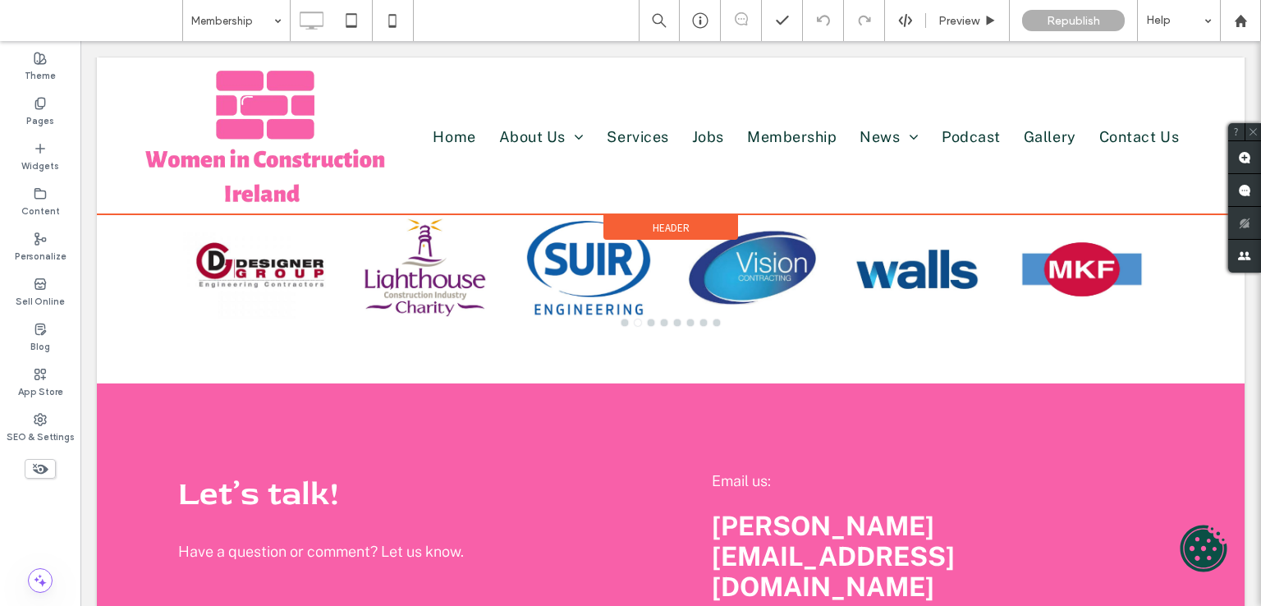
scroll to position [985, 0]
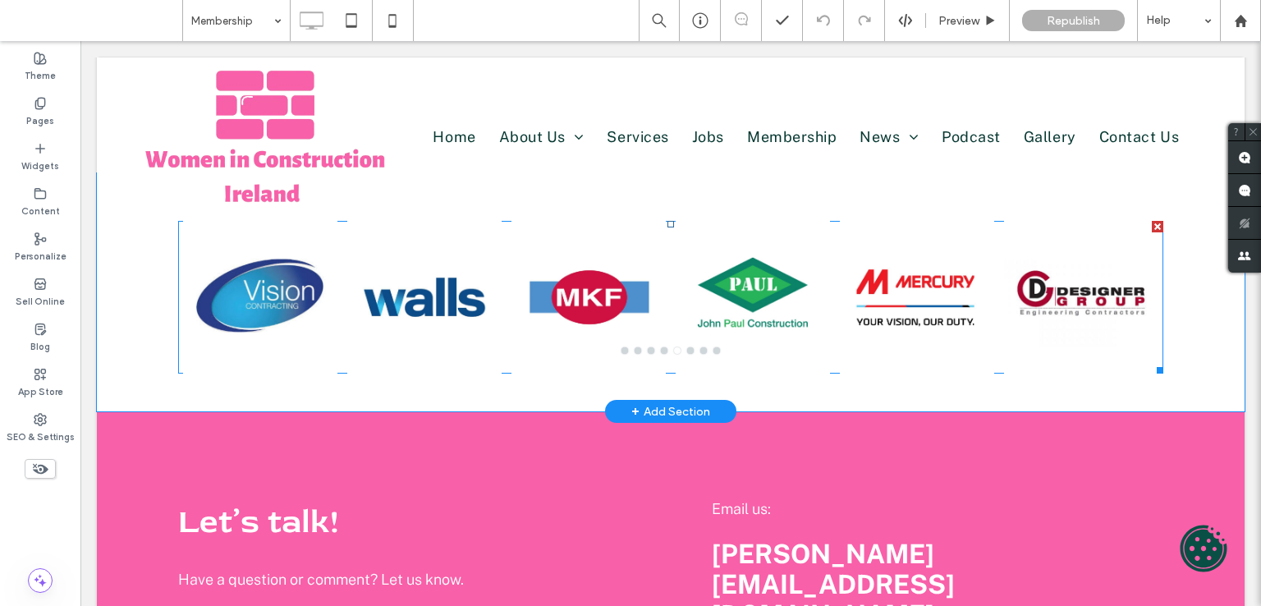
click at [381, 284] on div at bounding box center [424, 307] width 154 height 75
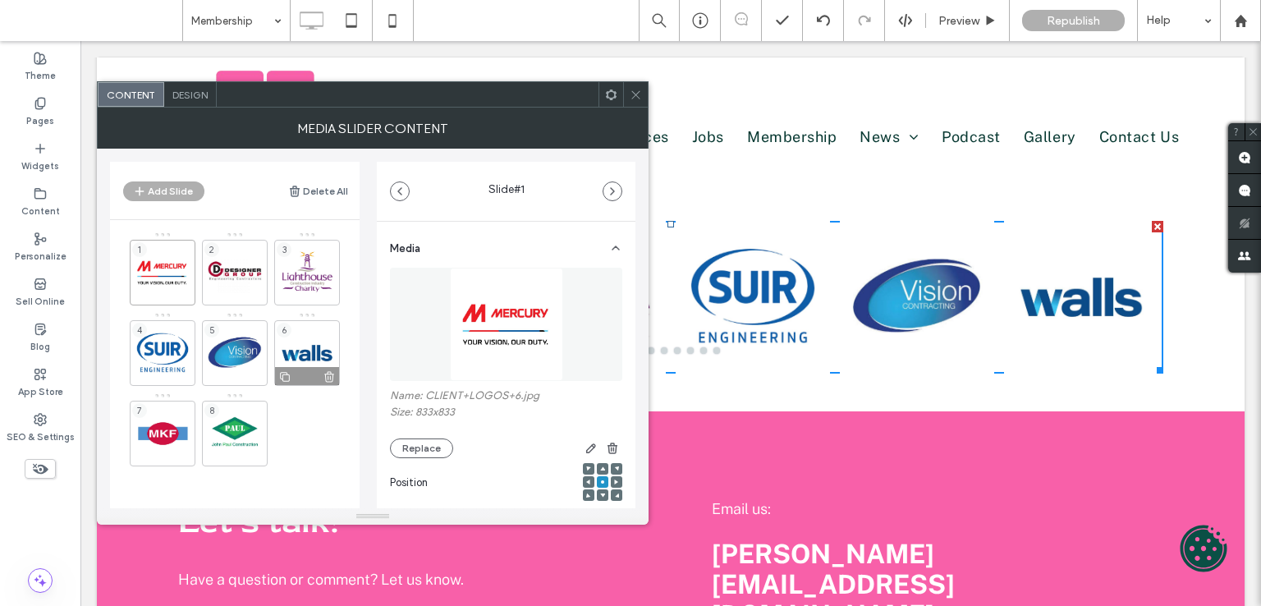
click at [308, 340] on div "6" at bounding box center [307, 353] width 66 height 66
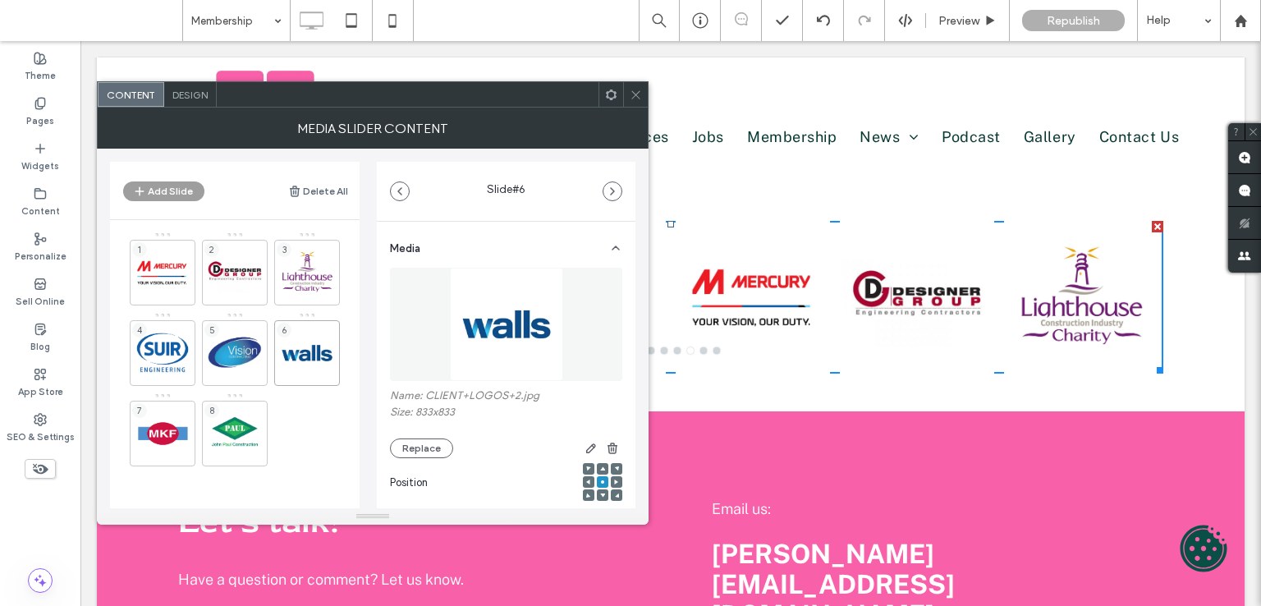
click at [174, 182] on button "Add Slide" at bounding box center [163, 191] width 81 height 20
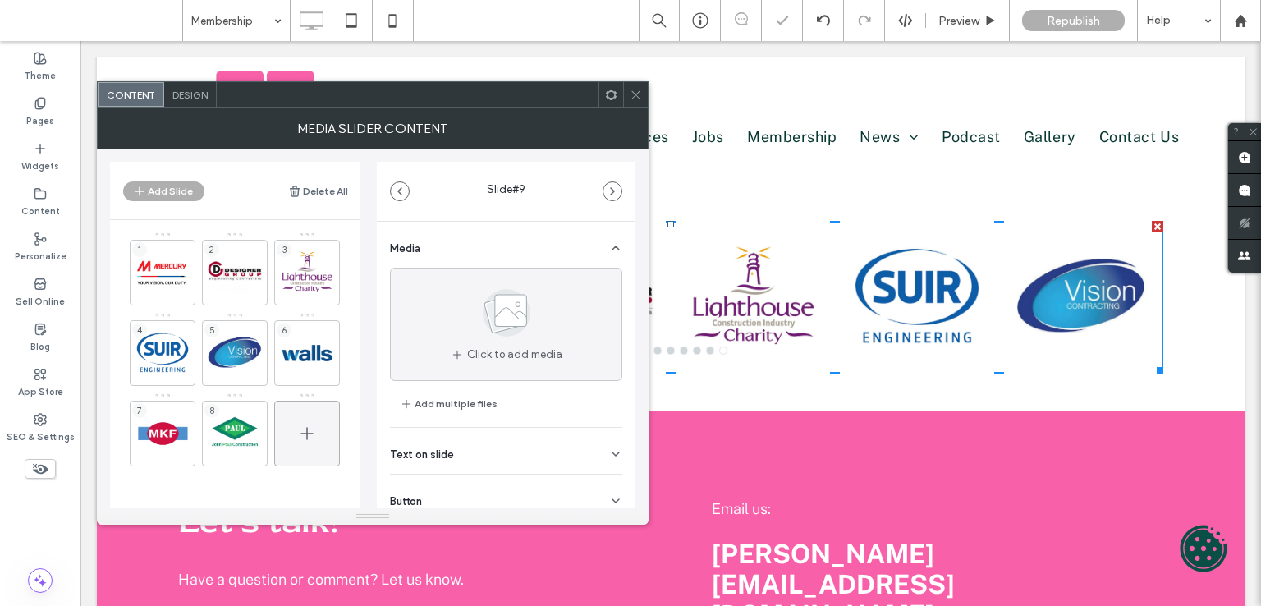
click at [307, 425] on icon at bounding box center [307, 434] width 20 height 20
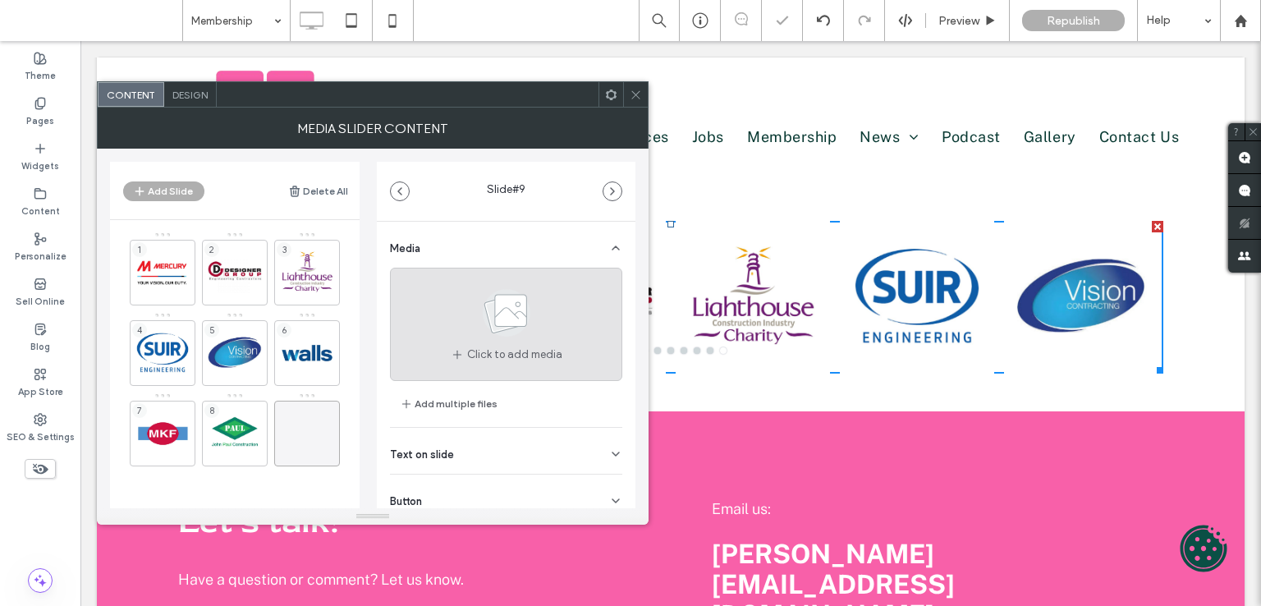
click at [538, 295] on icon at bounding box center [506, 313] width 82 height 54
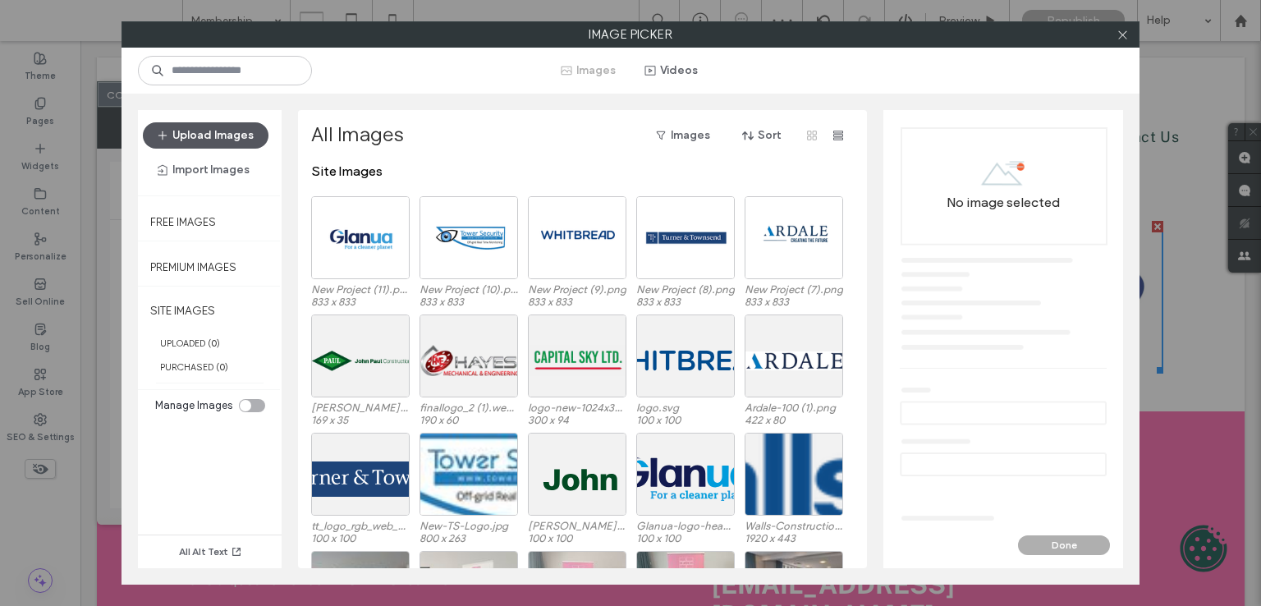
click at [208, 123] on button "Upload Images" at bounding box center [206, 135] width 126 height 26
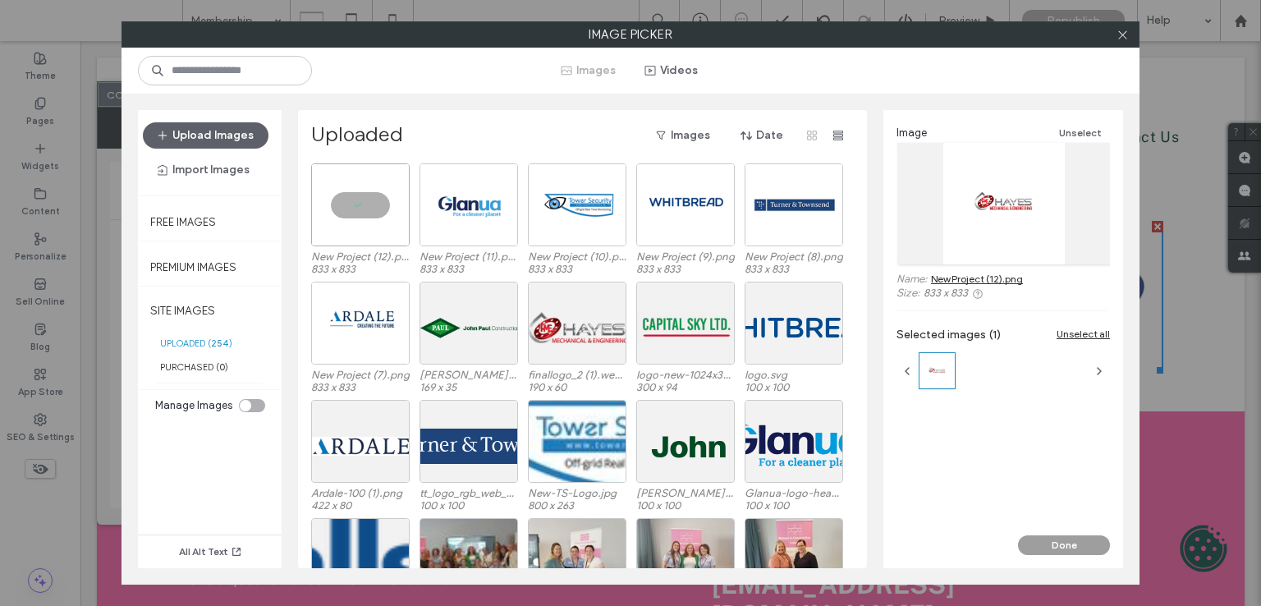
click at [1044, 542] on button "Done" at bounding box center [1064, 545] width 92 height 20
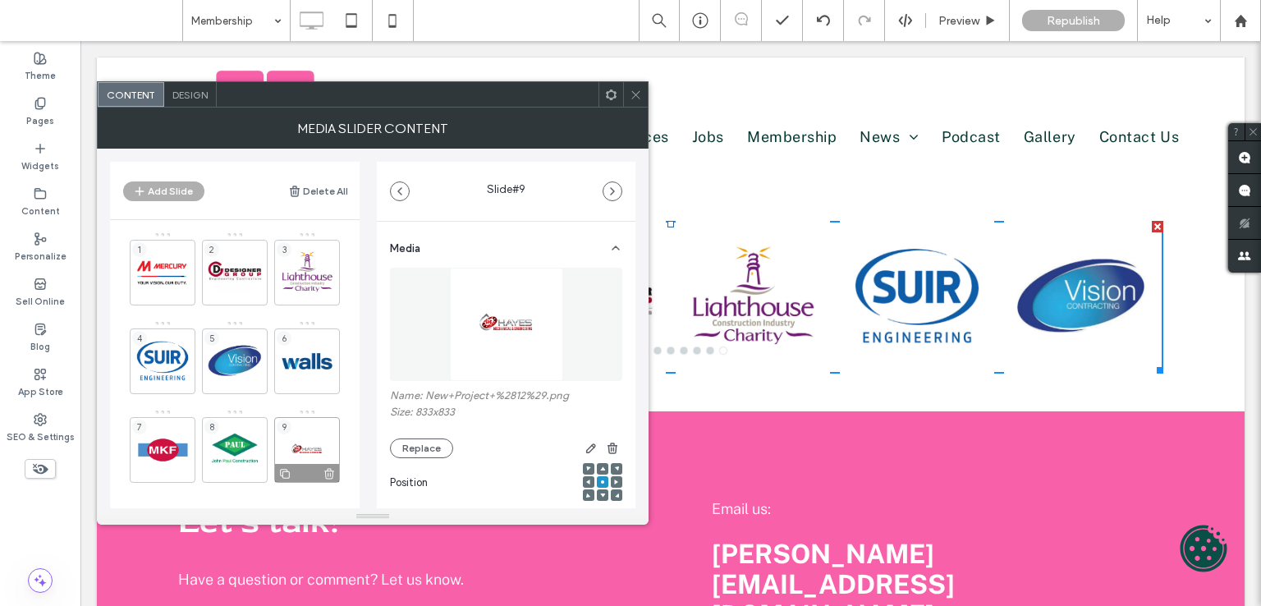
scroll to position [11, 0]
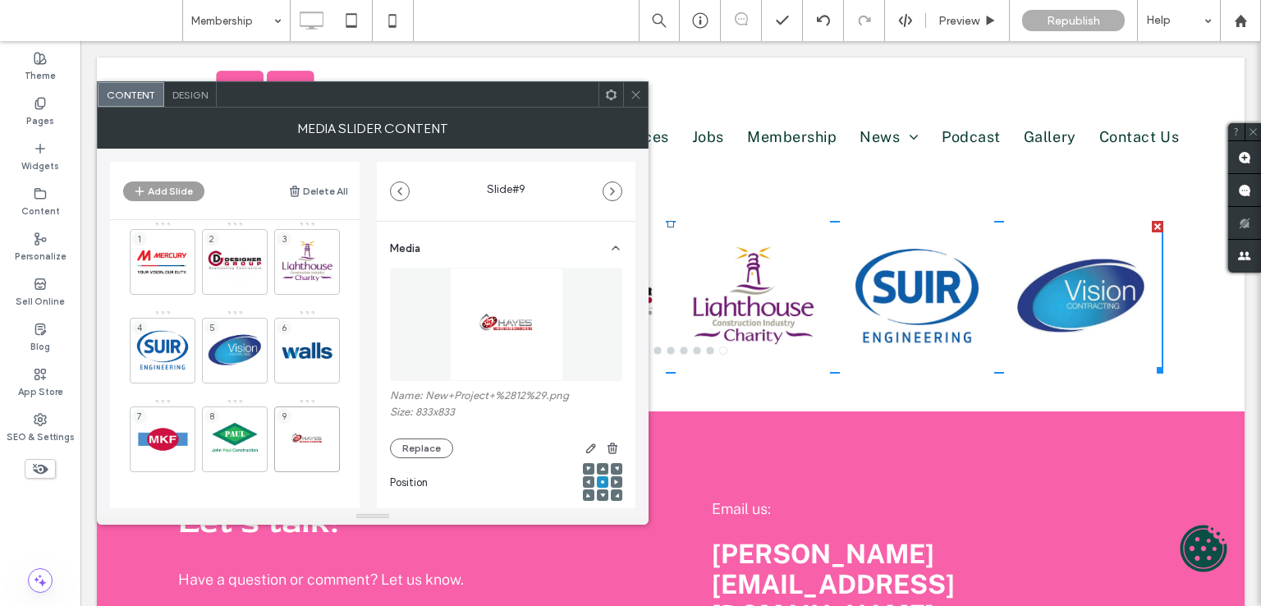
click at [176, 187] on button "Add Slide" at bounding box center [163, 191] width 81 height 20
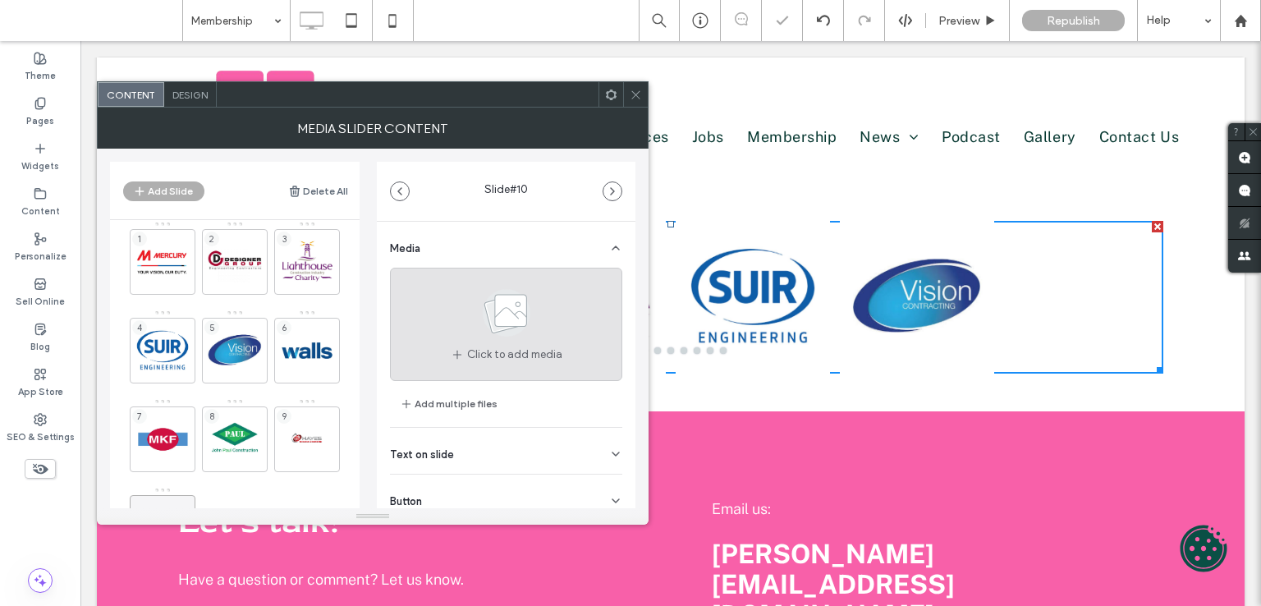
click at [529, 328] on icon at bounding box center [506, 313] width 82 height 54
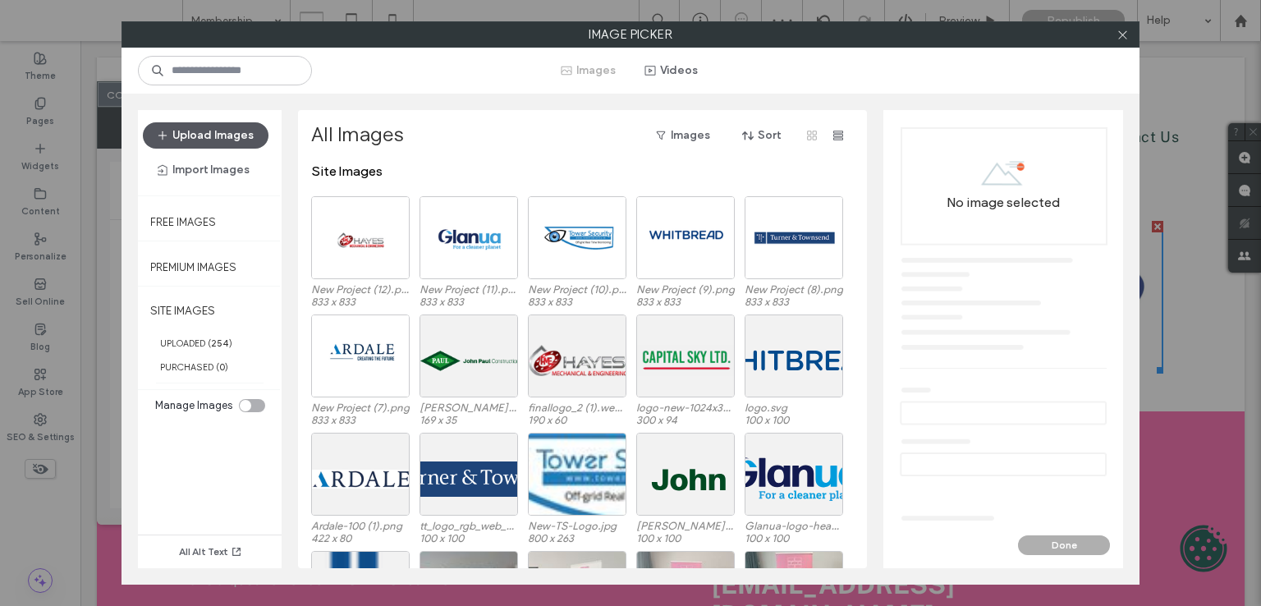
click at [204, 123] on button "Upload Images" at bounding box center [206, 135] width 126 height 26
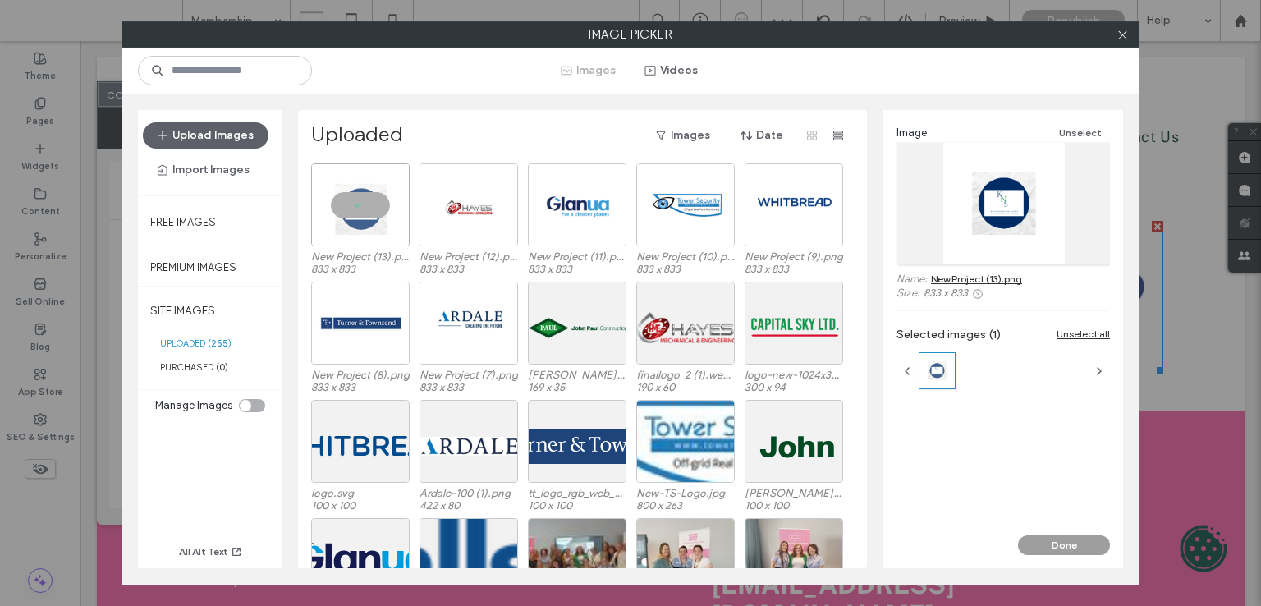
click at [1061, 538] on button "Done" at bounding box center [1064, 545] width 92 height 20
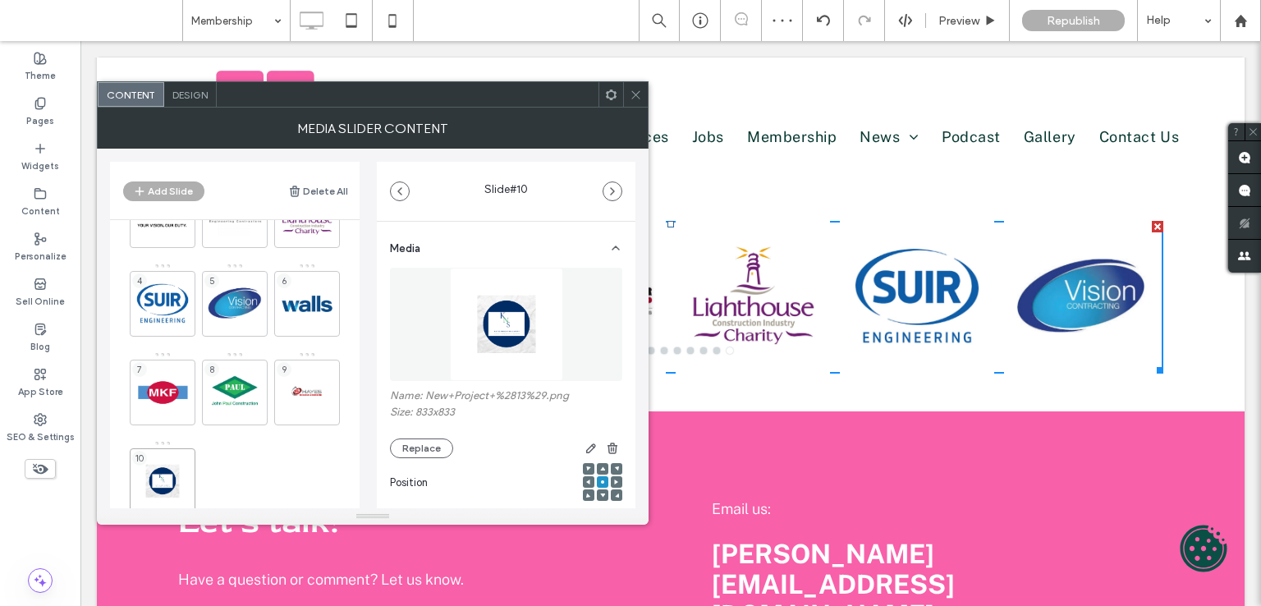
scroll to position [99, 0]
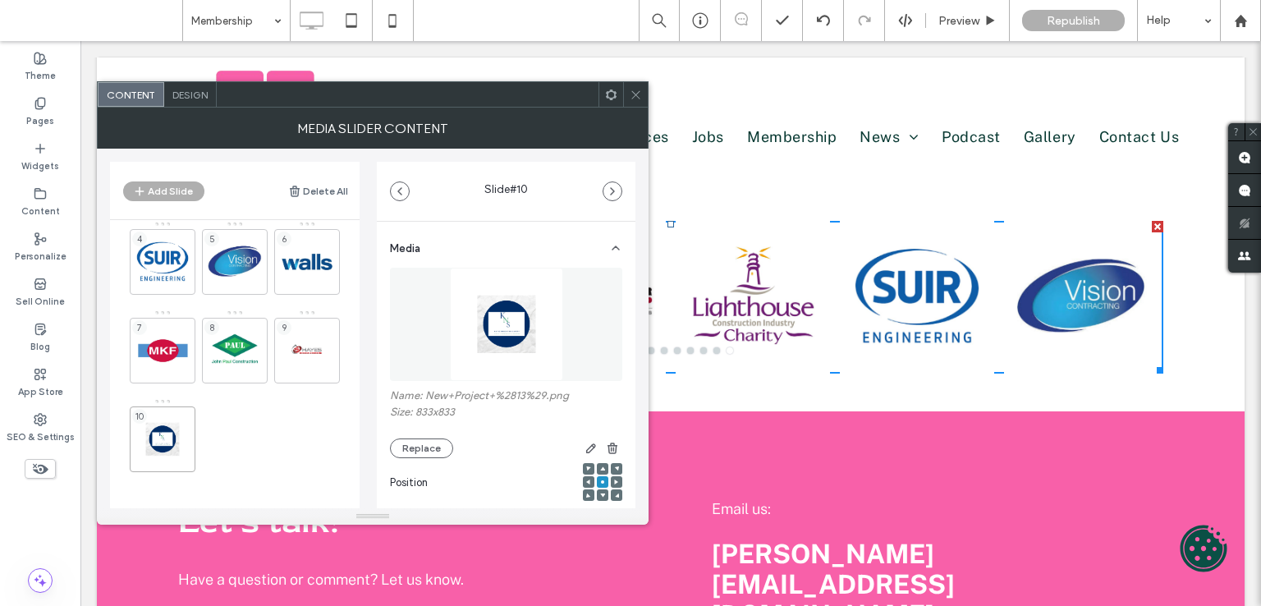
click at [167, 180] on header "Add Slide Delete All" at bounding box center [235, 190] width 250 height 57
click at [174, 189] on button "Add Slide" at bounding box center [163, 191] width 81 height 20
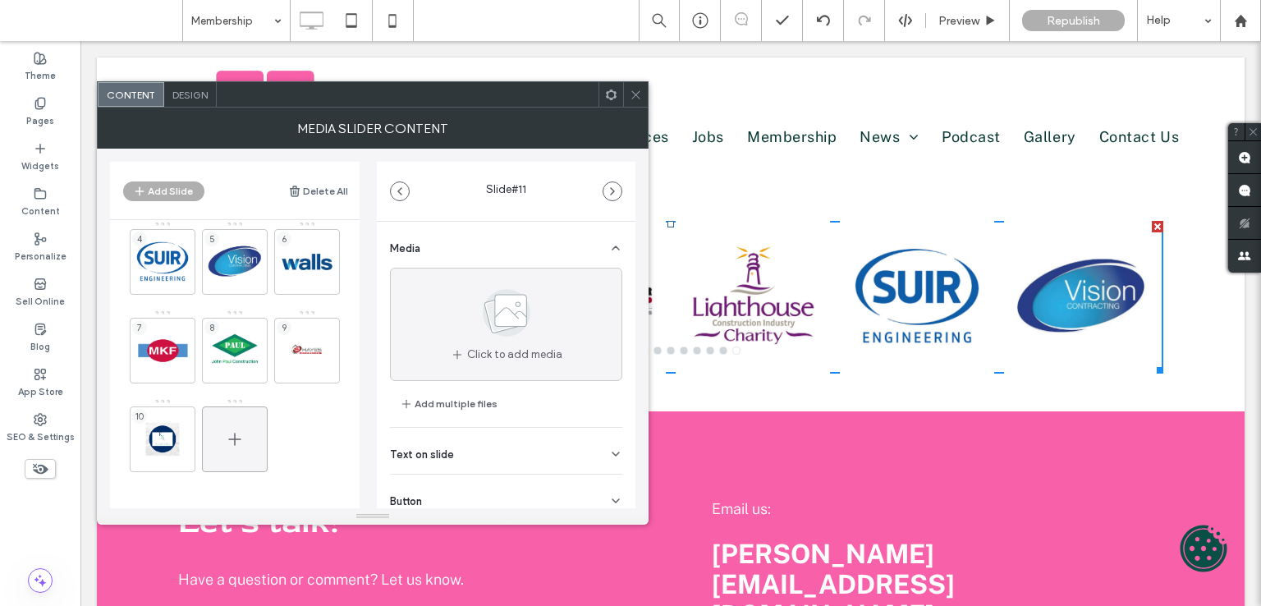
click at [244, 426] on span at bounding box center [235, 439] width 20 height 48
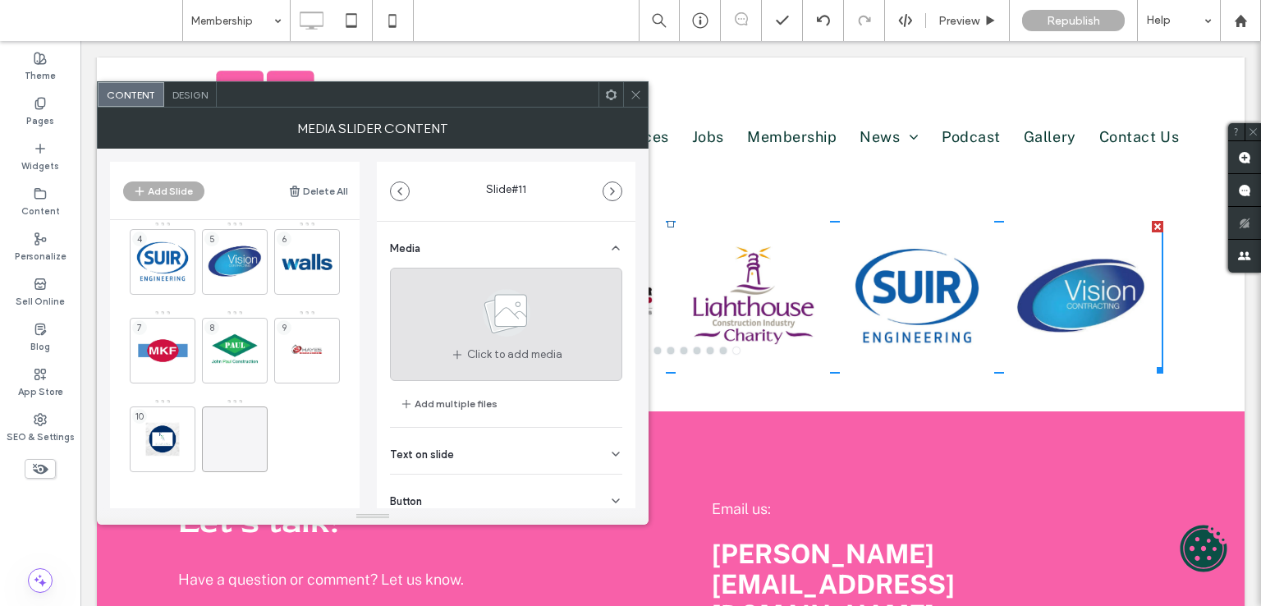
click at [492, 323] on use at bounding box center [507, 313] width 48 height 48
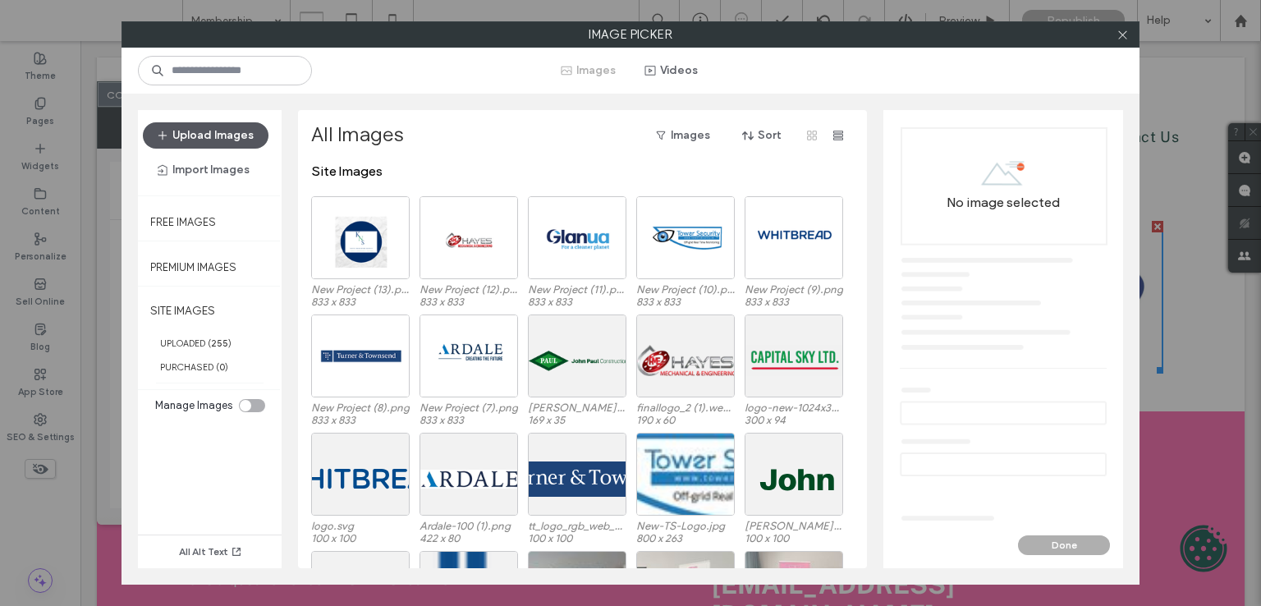
click at [192, 133] on button "Upload Images" at bounding box center [206, 135] width 126 height 26
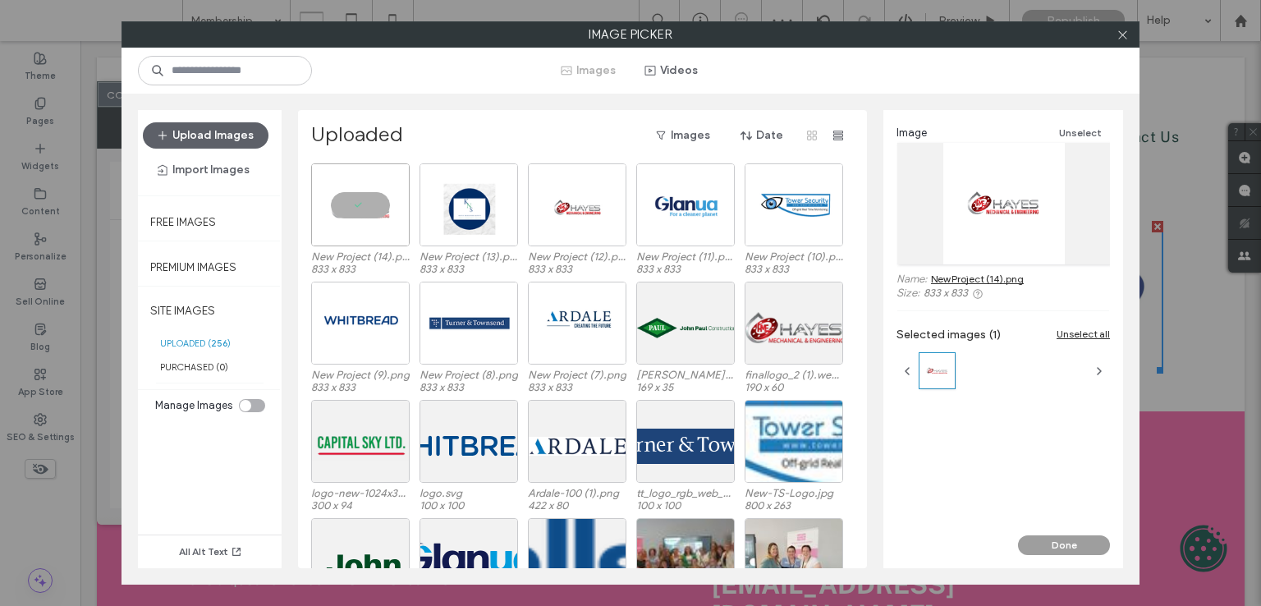
click at [1078, 549] on button "Done" at bounding box center [1064, 545] width 92 height 20
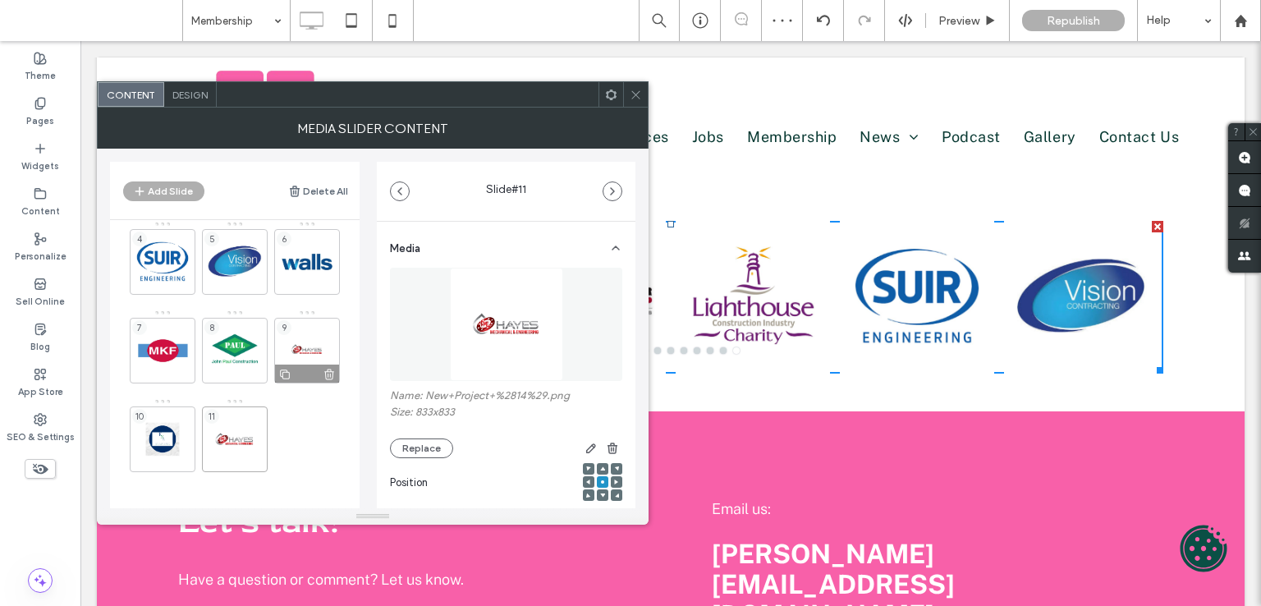
click at [319, 335] on div "9" at bounding box center [307, 351] width 66 height 66
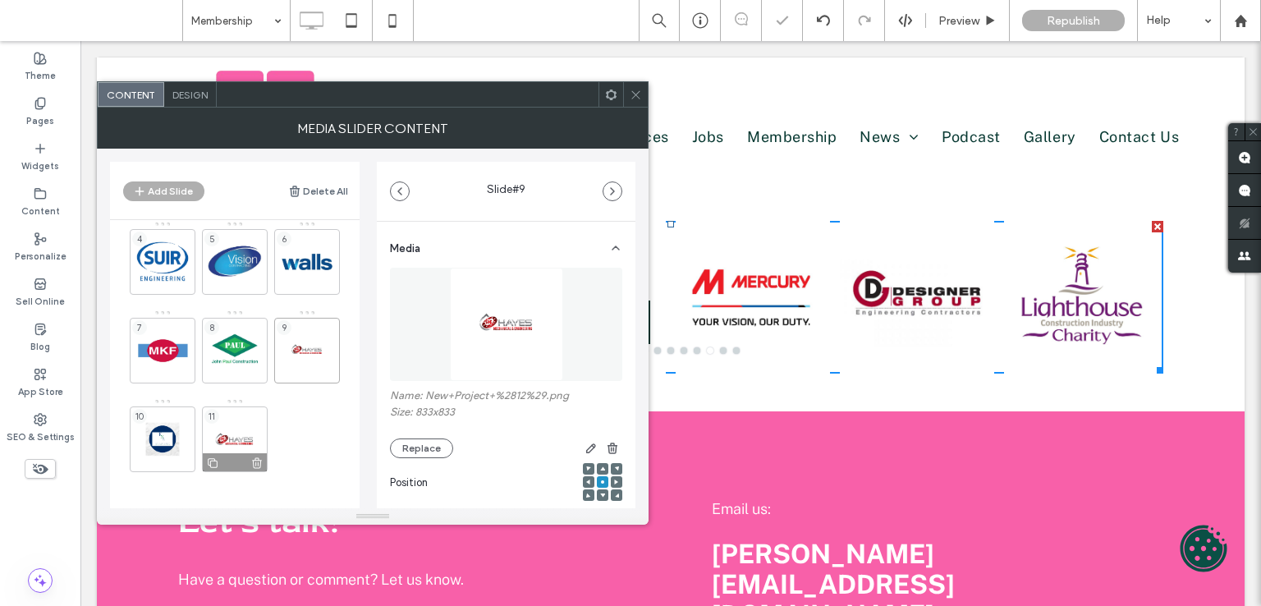
click at [240, 419] on div "11" at bounding box center [235, 439] width 66 height 66
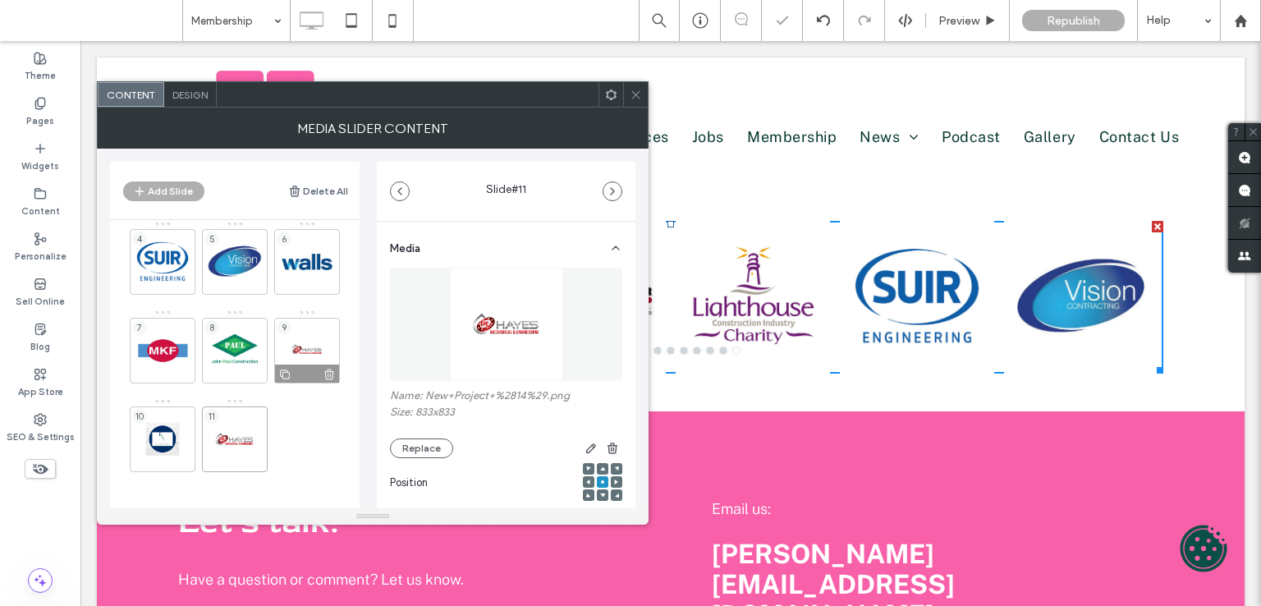
click at [317, 337] on div "9" at bounding box center [307, 351] width 66 height 66
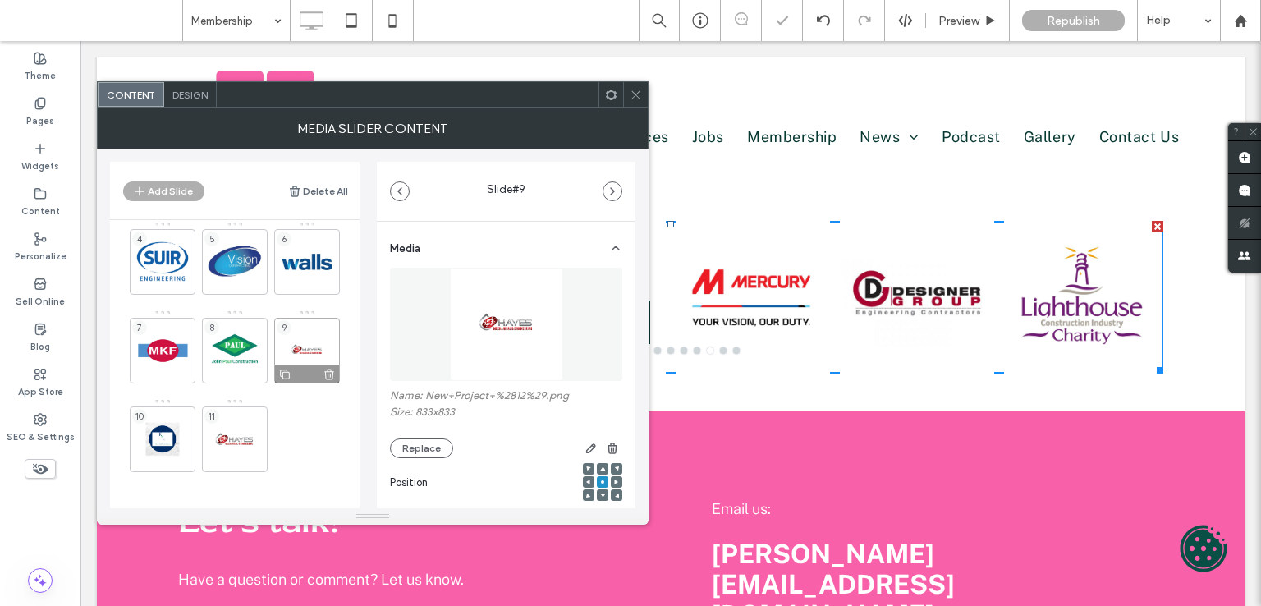
click at [332, 369] on icon at bounding box center [329, 374] width 13 height 15
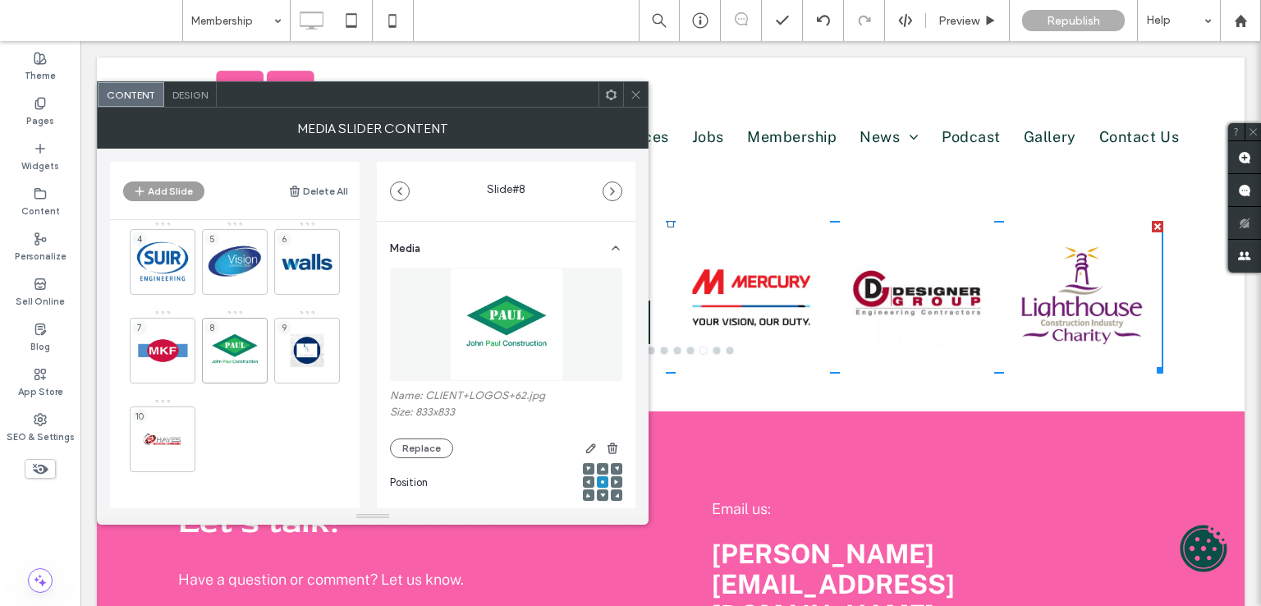
click at [156, 186] on button "Add Slide" at bounding box center [163, 191] width 81 height 20
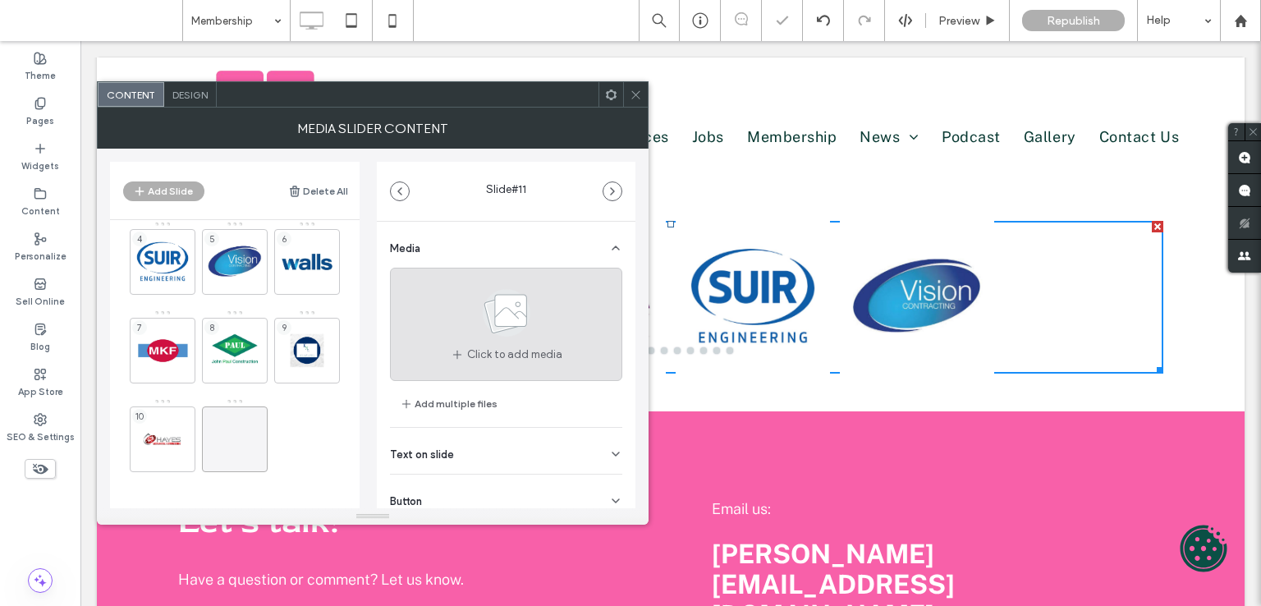
click at [502, 306] on use at bounding box center [507, 313] width 48 height 48
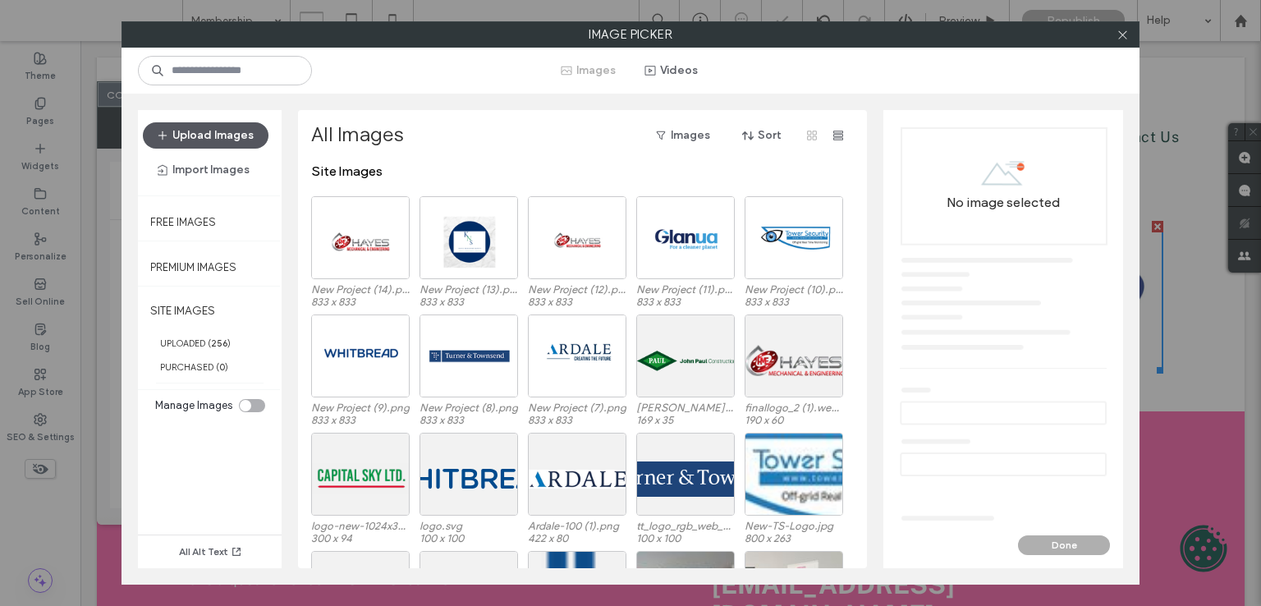
click at [226, 135] on button "Upload Images" at bounding box center [206, 135] width 126 height 26
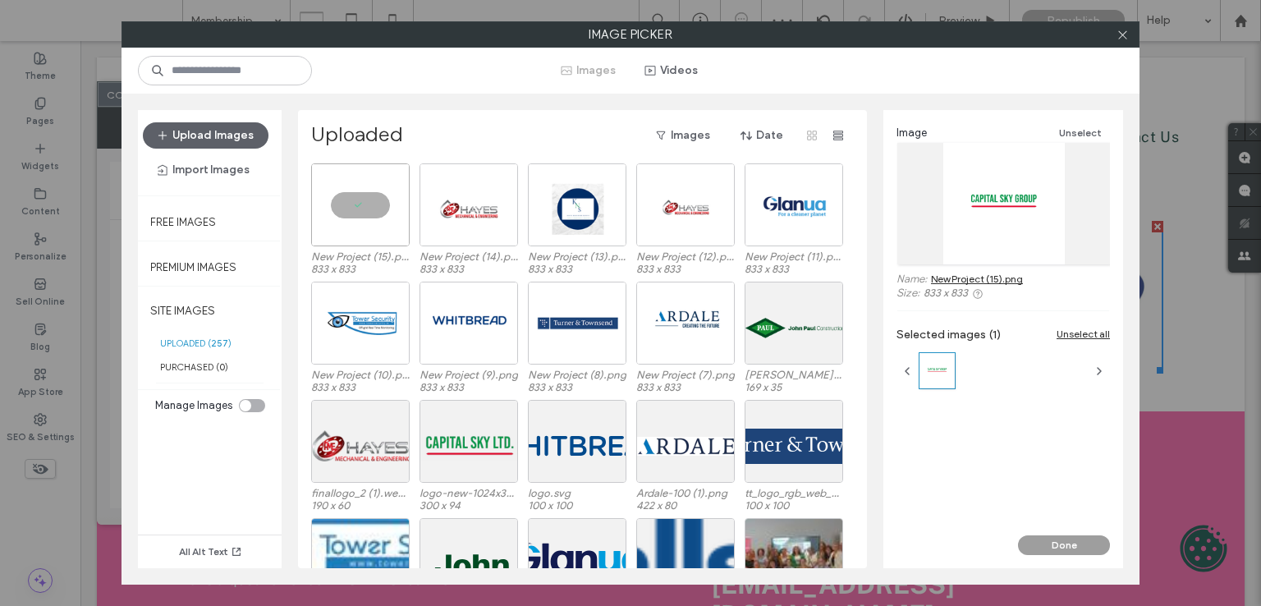
click at [1065, 545] on button "Done" at bounding box center [1064, 545] width 92 height 20
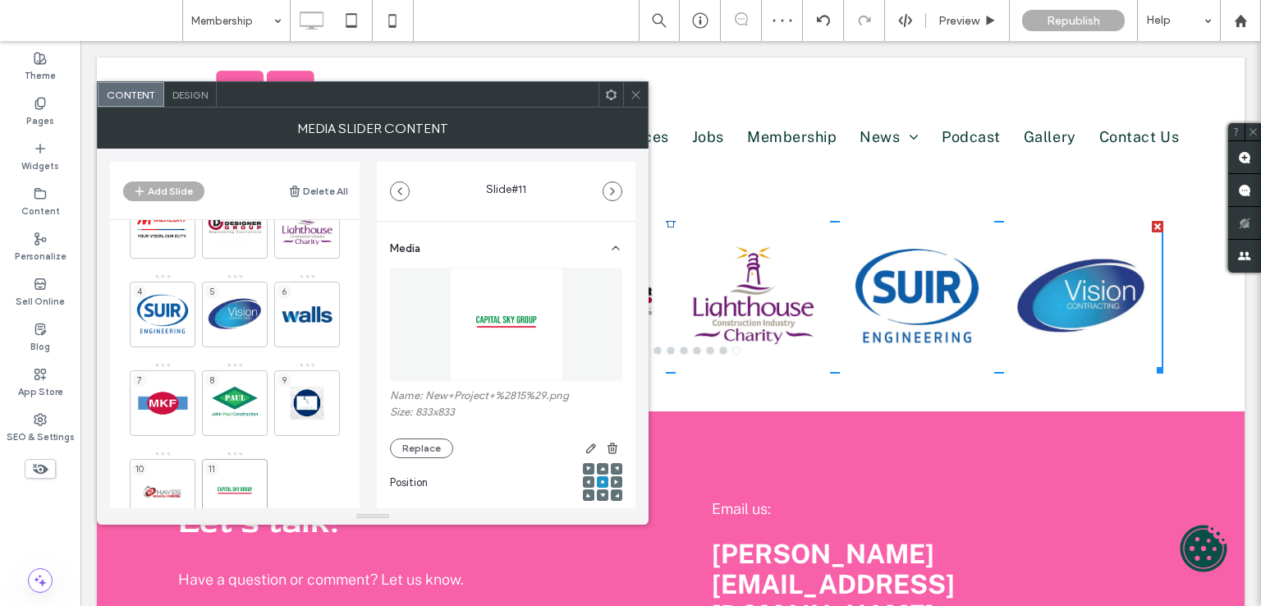
scroll to position [0, 0]
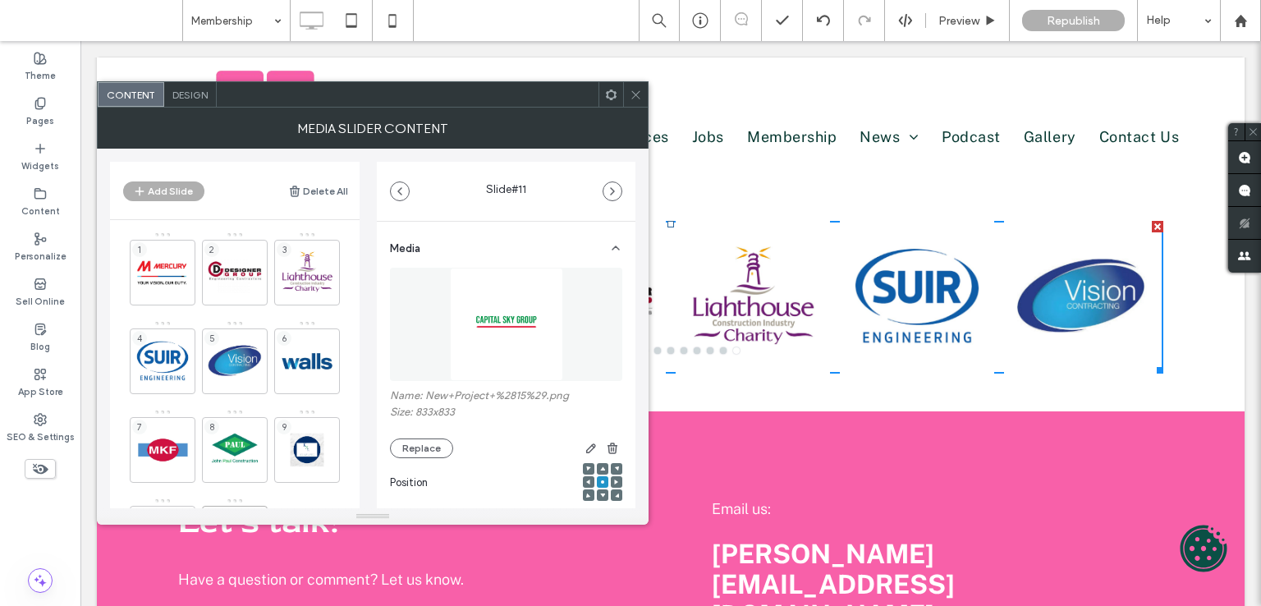
click at [636, 95] on icon at bounding box center [636, 95] width 12 height 12
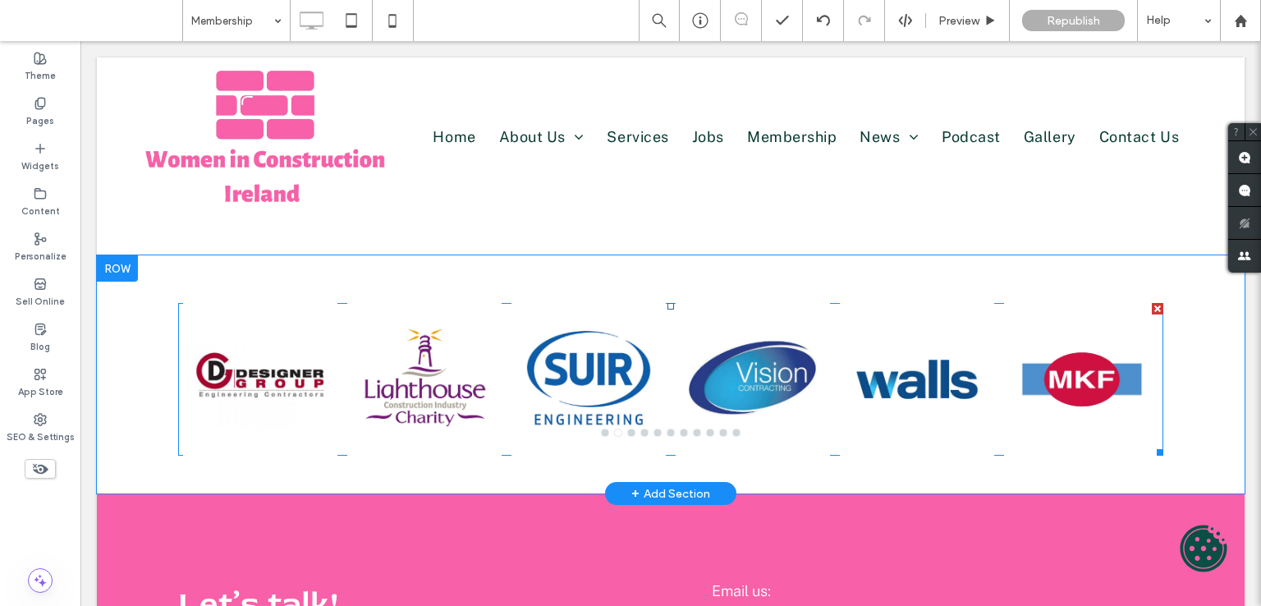
scroll to position [903, 0]
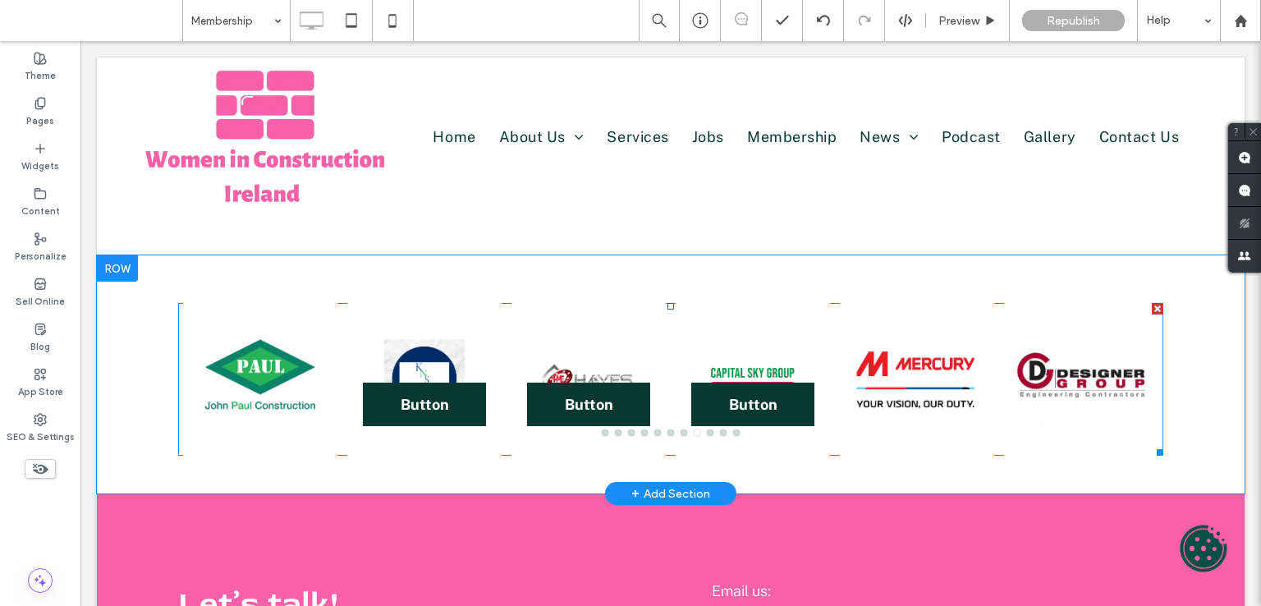
click at [417, 354] on div "Button Button" at bounding box center [424, 389] width 154 height 75
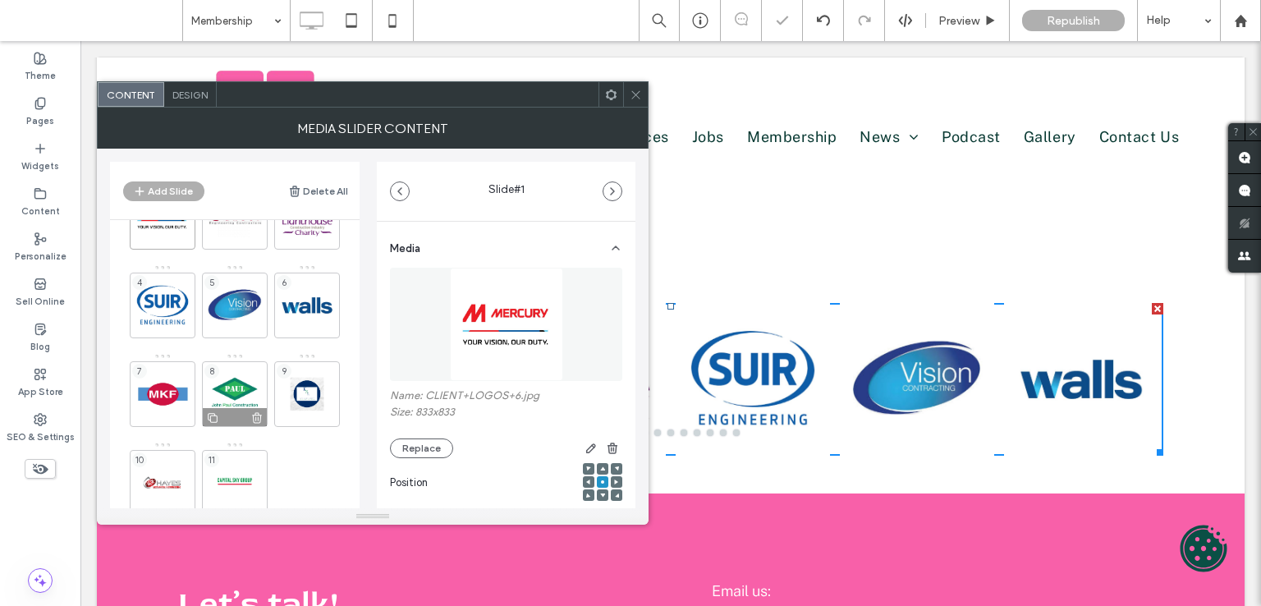
scroll to position [99, 0]
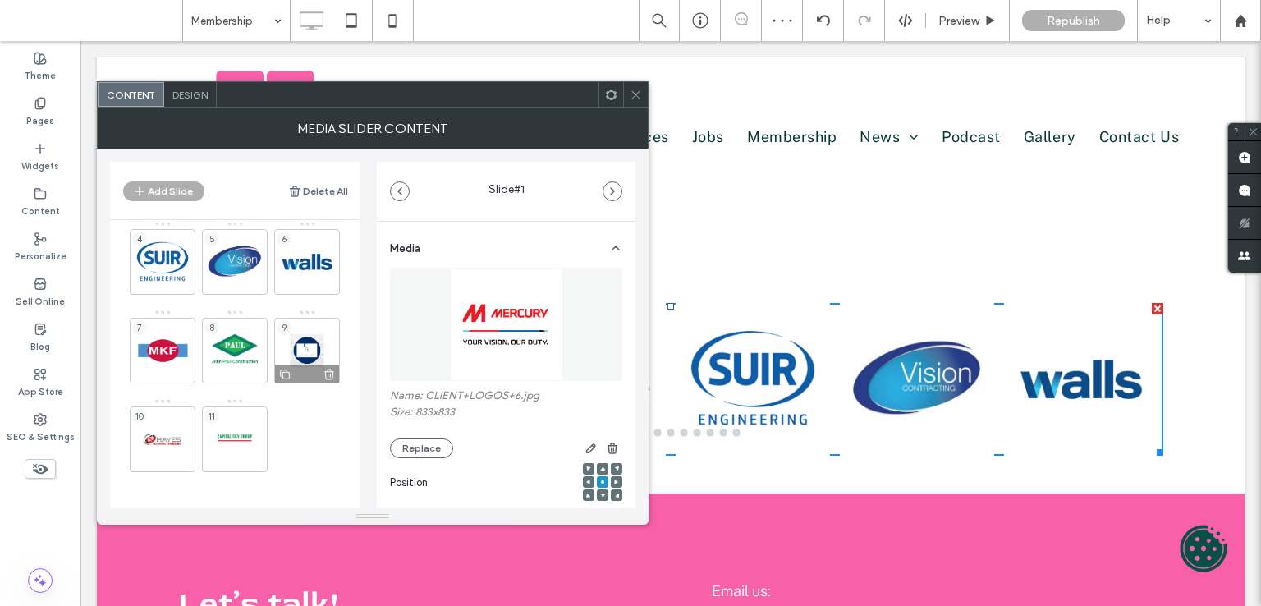
click at [309, 346] on div "9" at bounding box center [307, 351] width 66 height 66
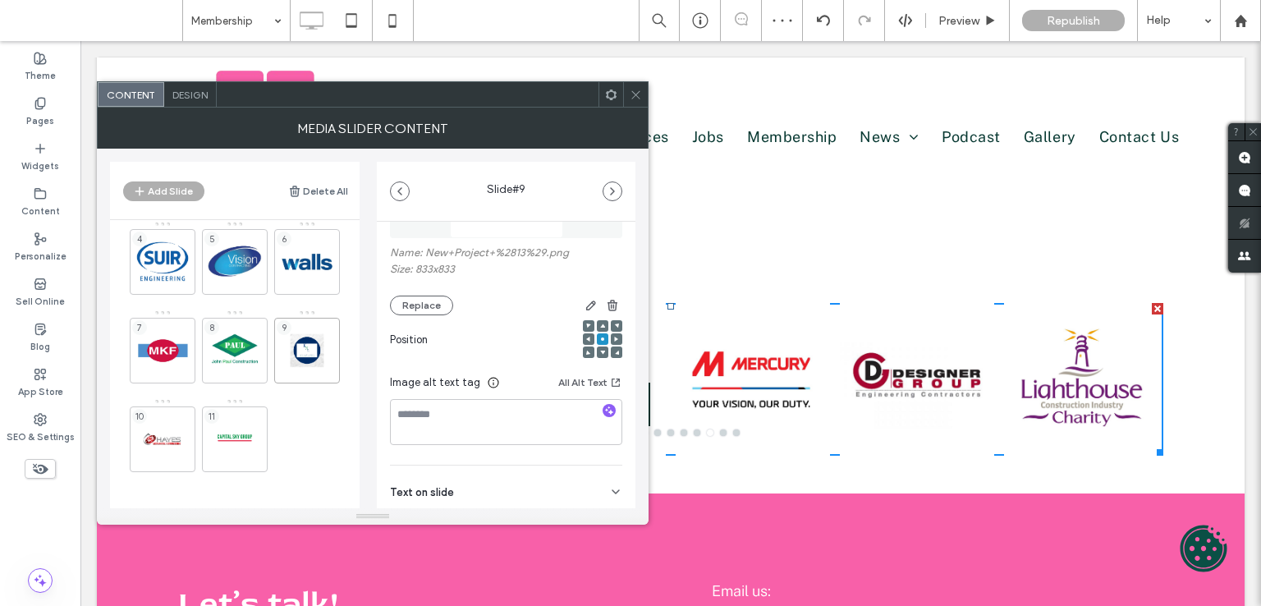
scroll to position [232, 0]
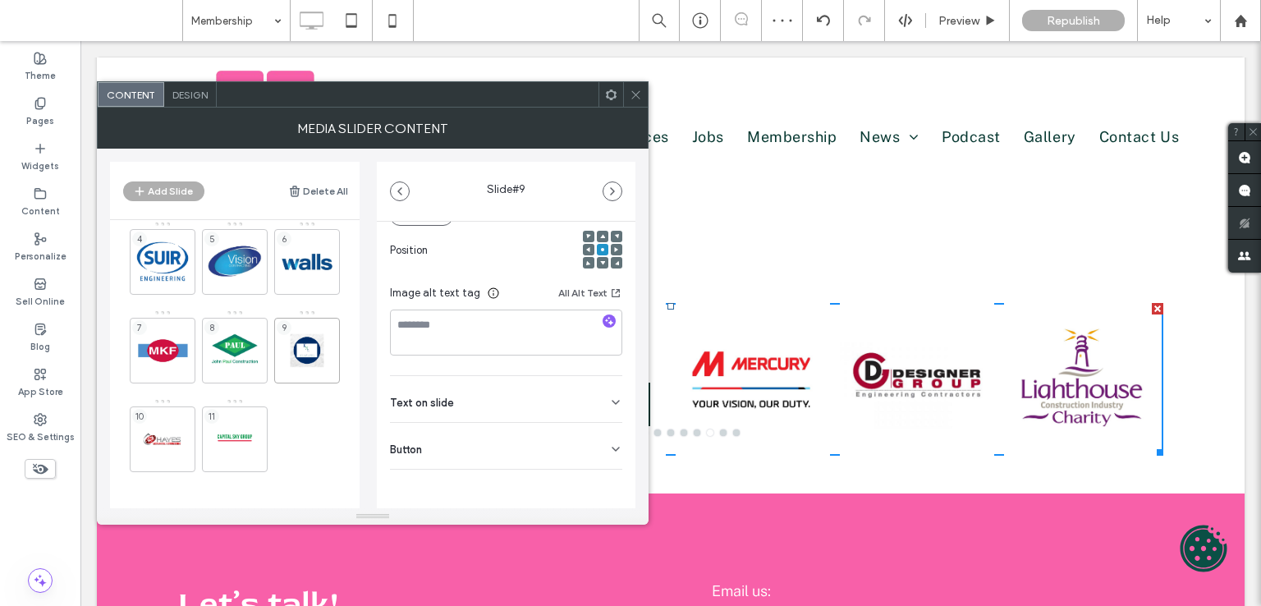
click at [460, 435] on div "Button" at bounding box center [506, 446] width 232 height 46
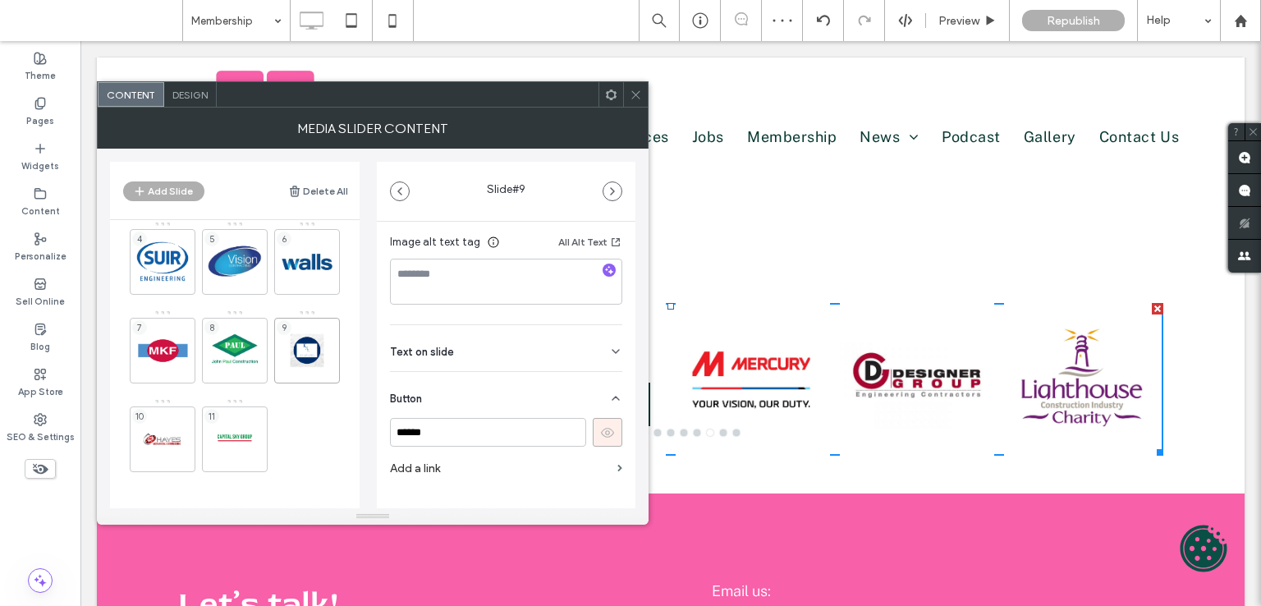
scroll to position [310, 0]
click at [600, 405] on icon at bounding box center [607, 405] width 15 height 15
click at [236, 404] on div "11" at bounding box center [235, 435] width 66 height 74
click at [234, 424] on div "11" at bounding box center [235, 439] width 66 height 66
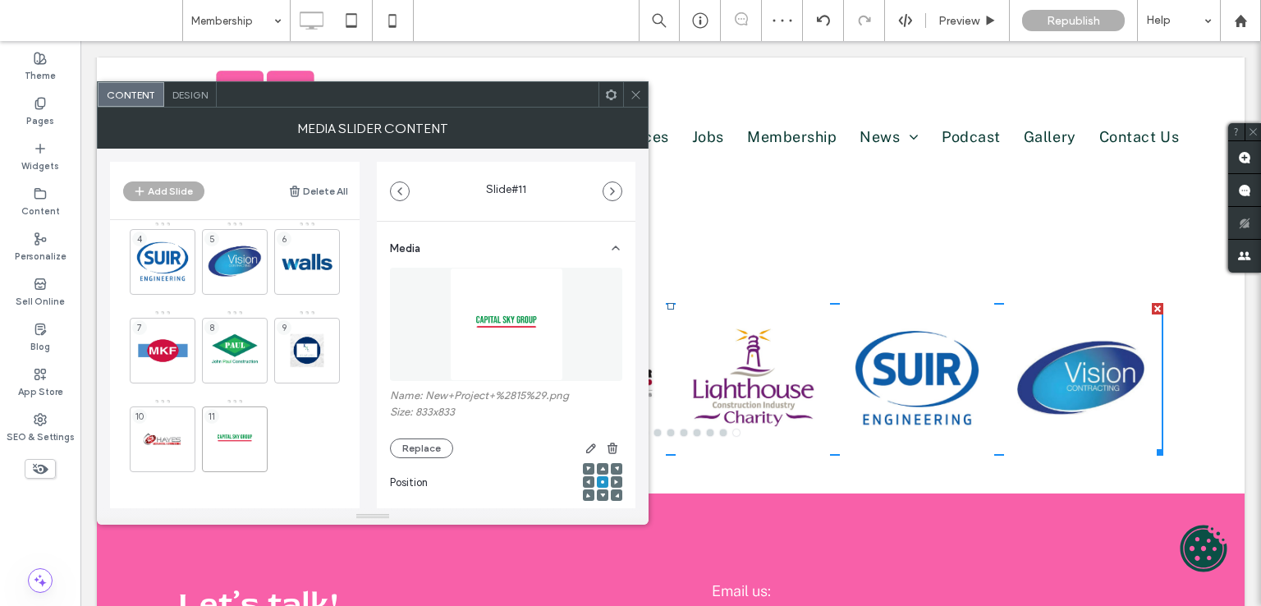
scroll to position [232, 0]
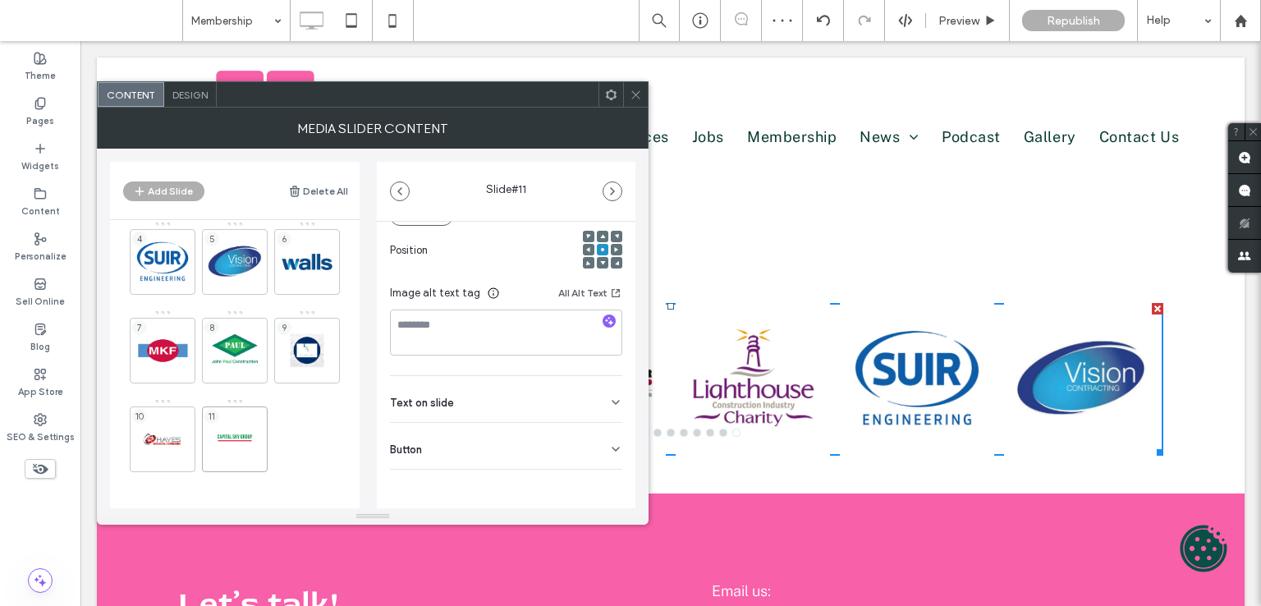
click at [565, 449] on div "Button" at bounding box center [506, 446] width 232 height 46
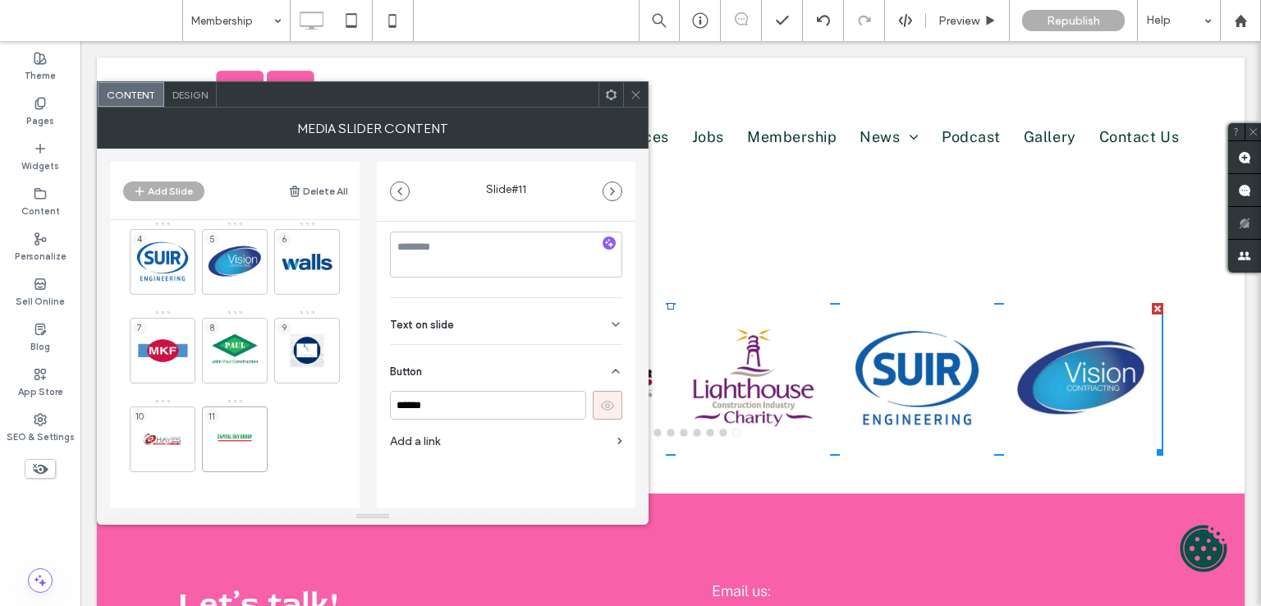
click at [600, 406] on icon at bounding box center [607, 405] width 15 height 15
click at [171, 421] on div "10" at bounding box center [163, 439] width 66 height 66
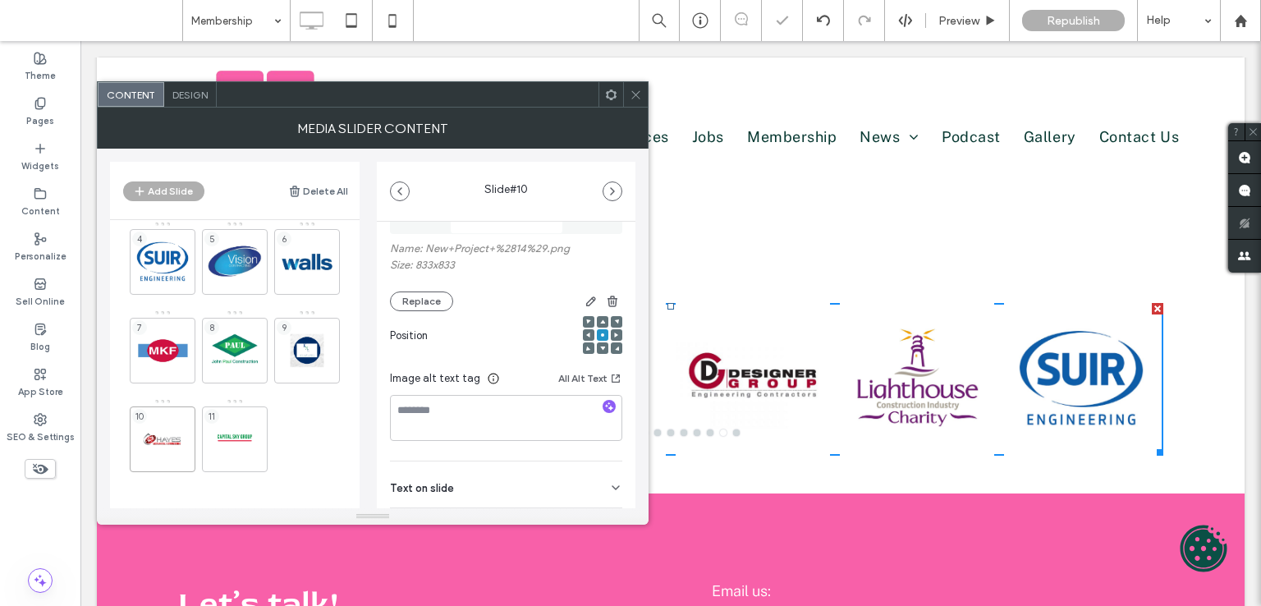
scroll to position [232, 0]
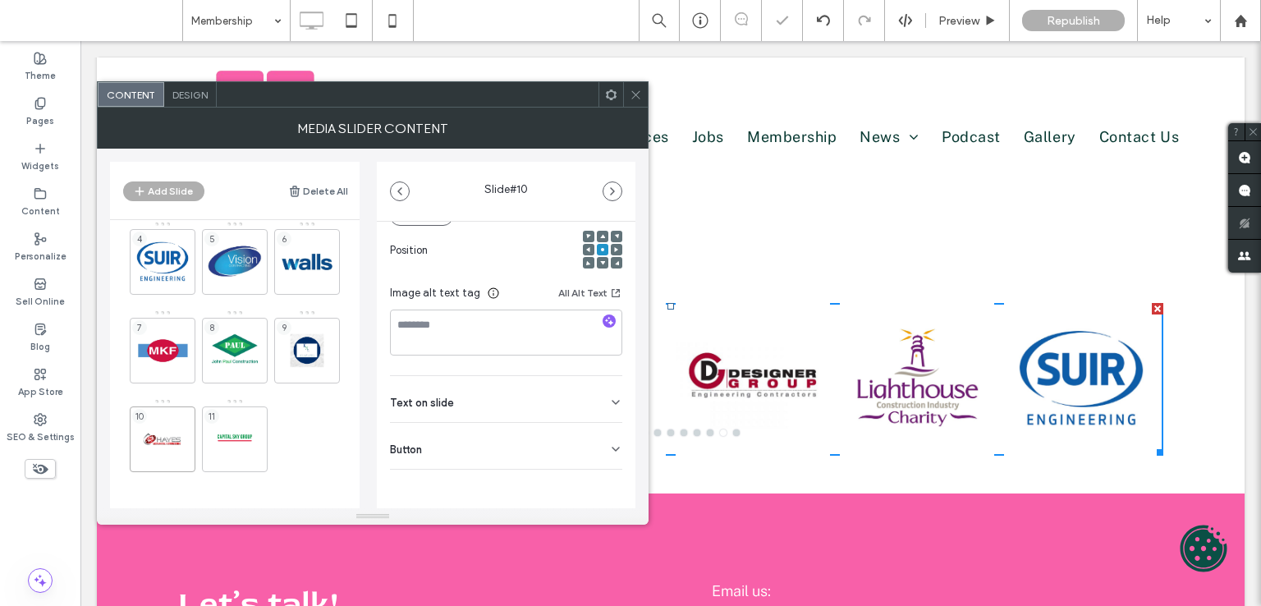
click at [470, 445] on div "Button" at bounding box center [506, 446] width 232 height 46
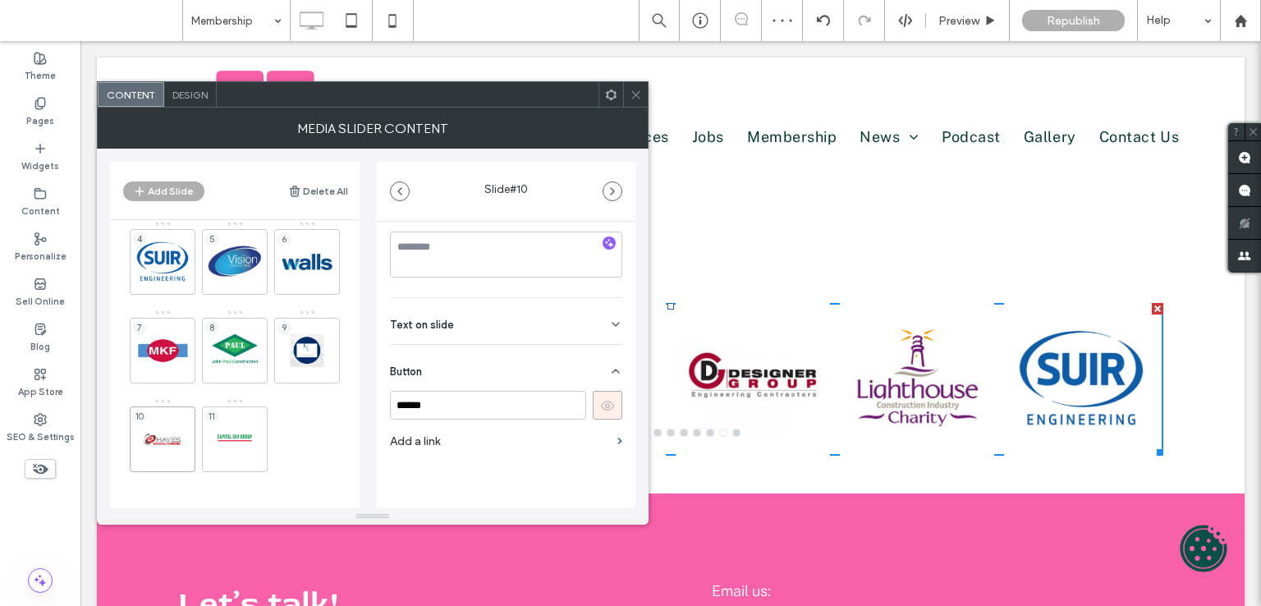
click at [604, 399] on icon at bounding box center [607, 405] width 15 height 15
click at [634, 97] on icon at bounding box center [636, 95] width 12 height 12
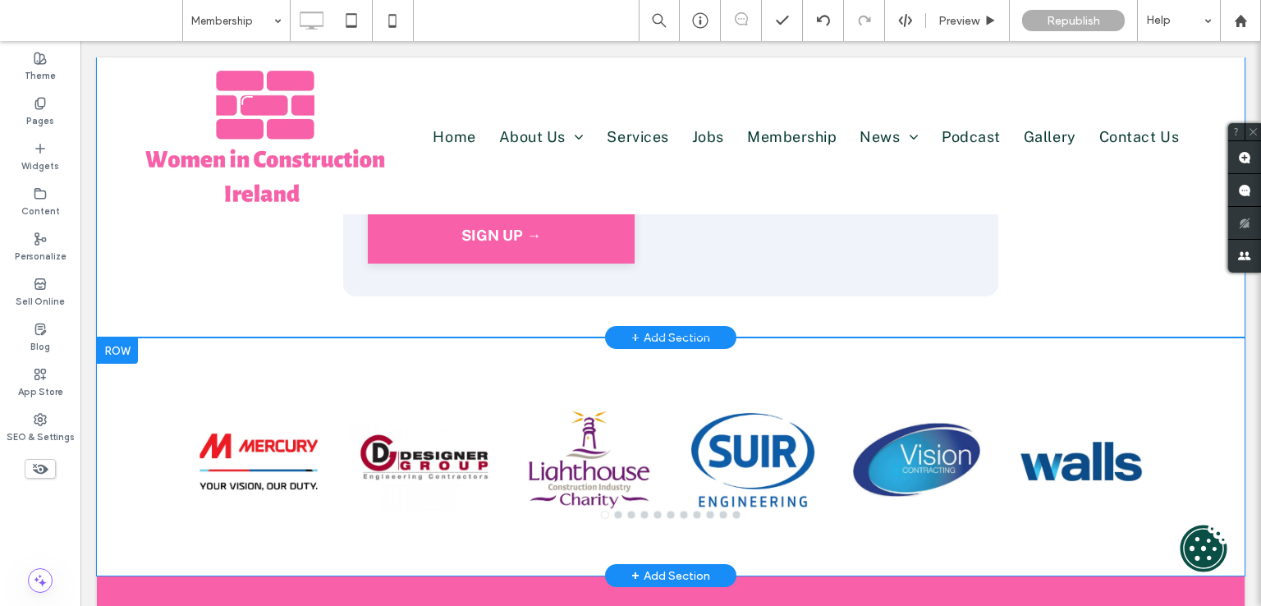
scroll to position [985, 0]
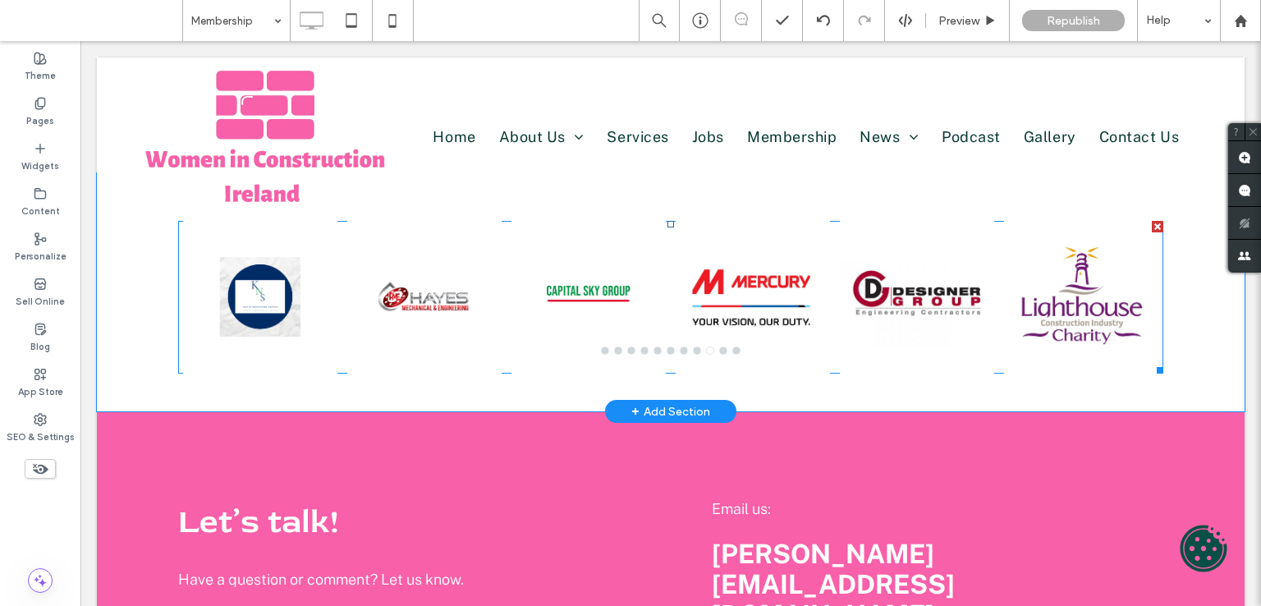
click at [380, 281] on div at bounding box center [424, 307] width 154 height 75
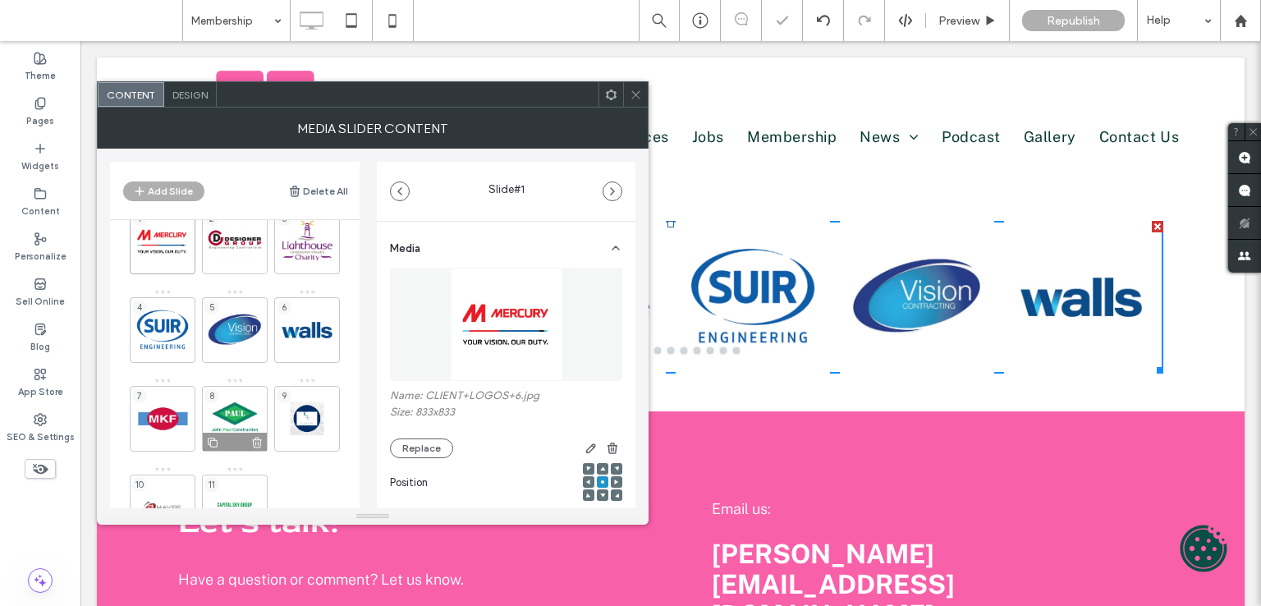
scroll to position [99, 0]
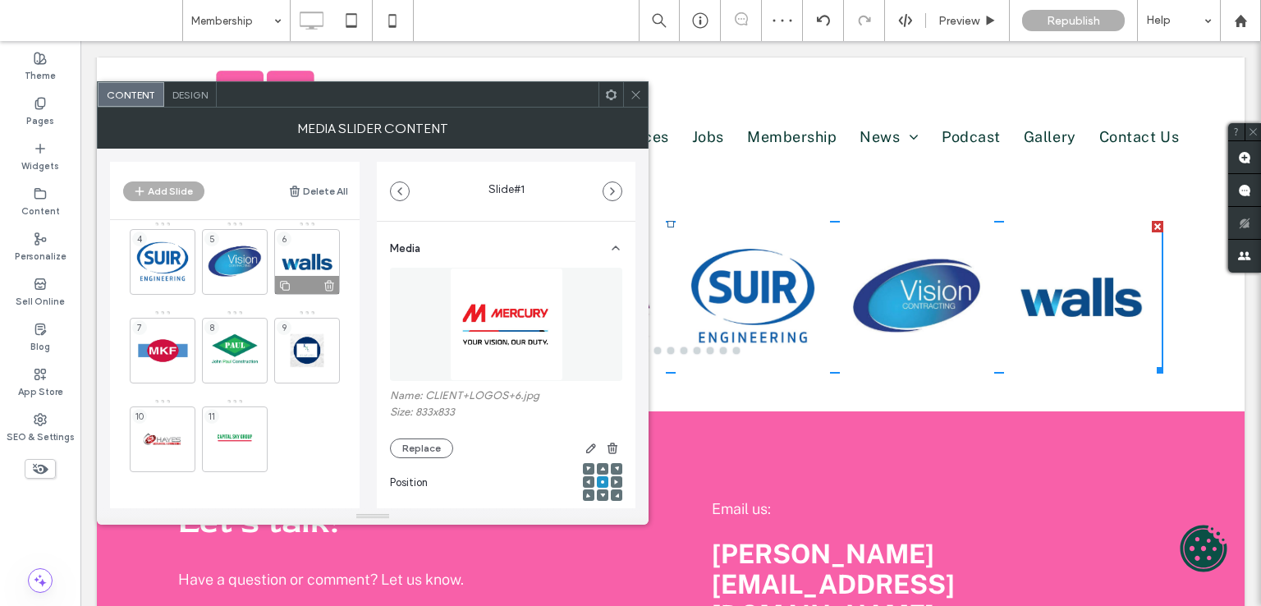
click at [305, 254] on div "6" at bounding box center [307, 262] width 66 height 66
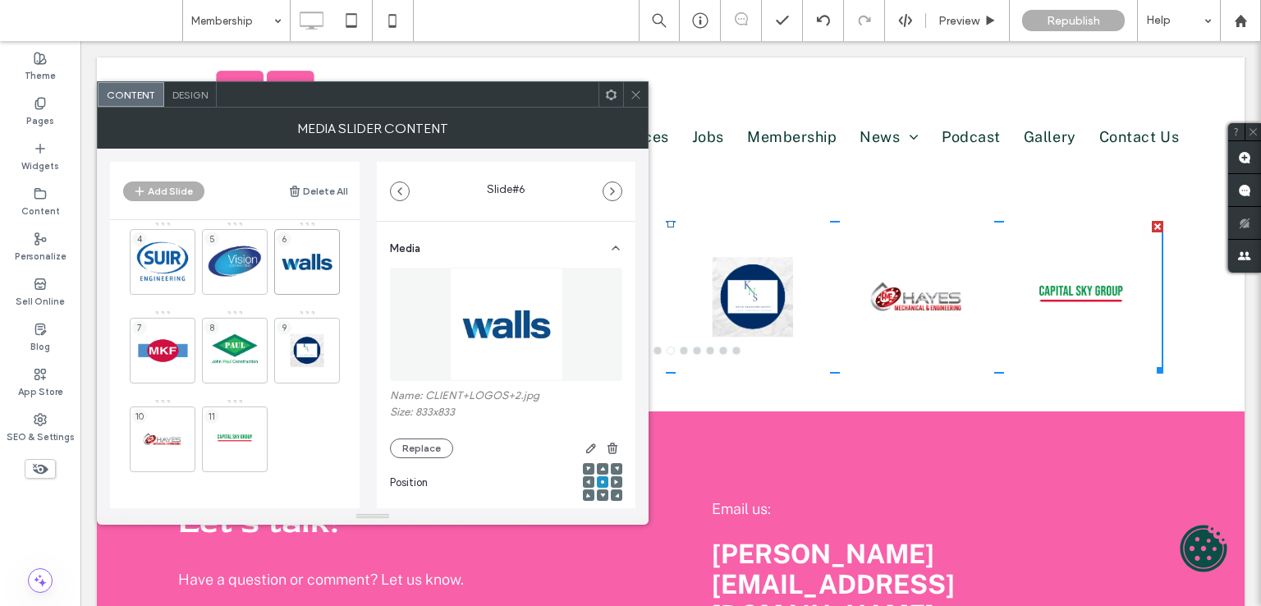
click at [634, 108] on div "MEDIA SLIDER CONTENT" at bounding box center [373, 128] width 552 height 41
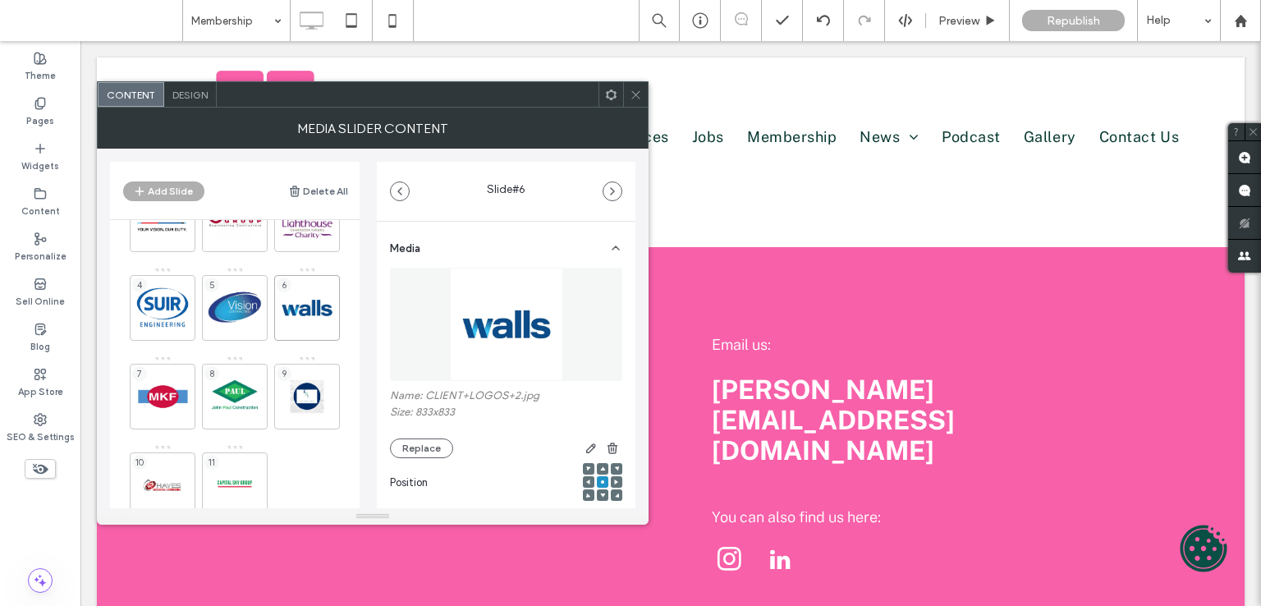
scroll to position [82, 0]
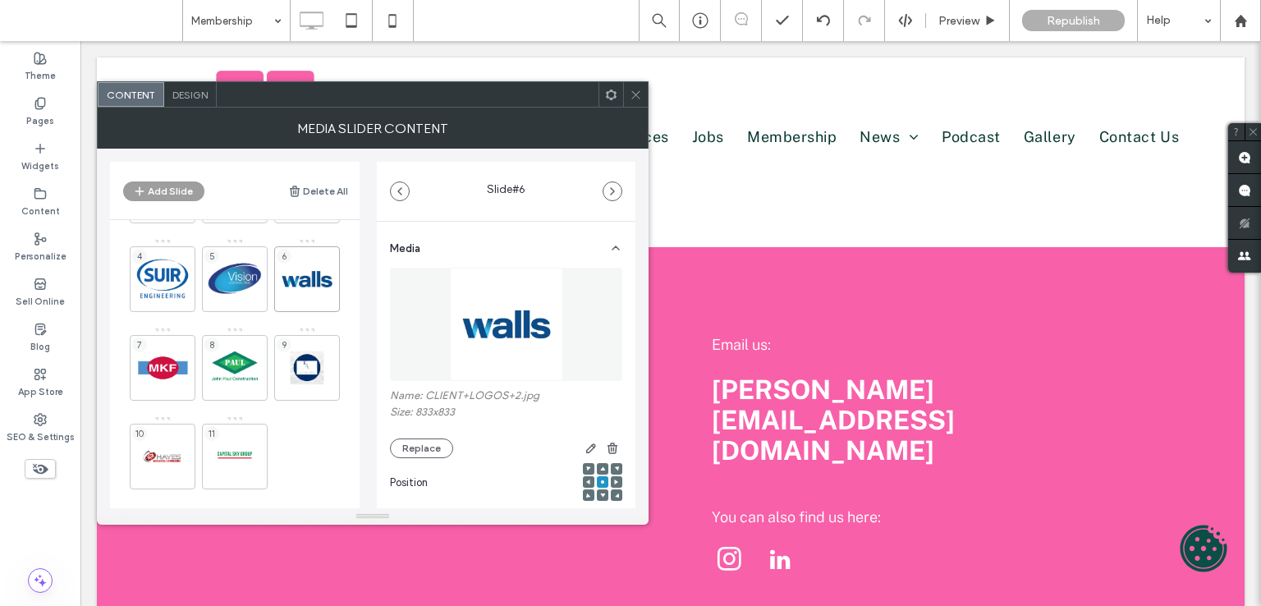
click at [148, 186] on button "Add Slide" at bounding box center [163, 191] width 81 height 20
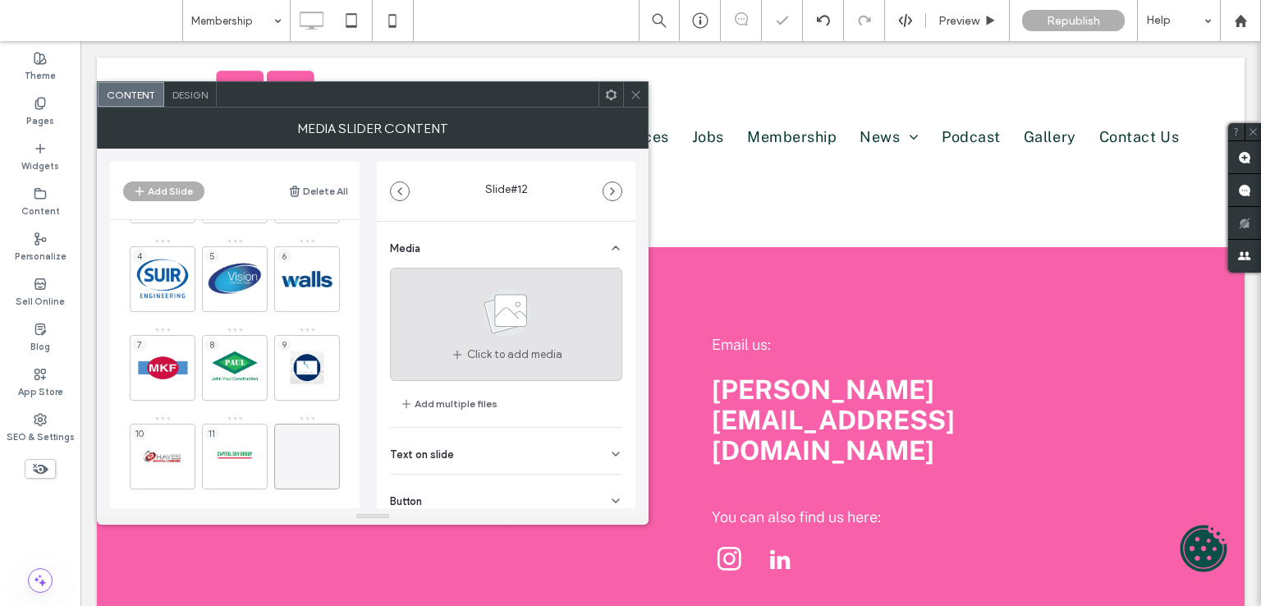
click at [476, 313] on icon at bounding box center [506, 313] width 82 height 54
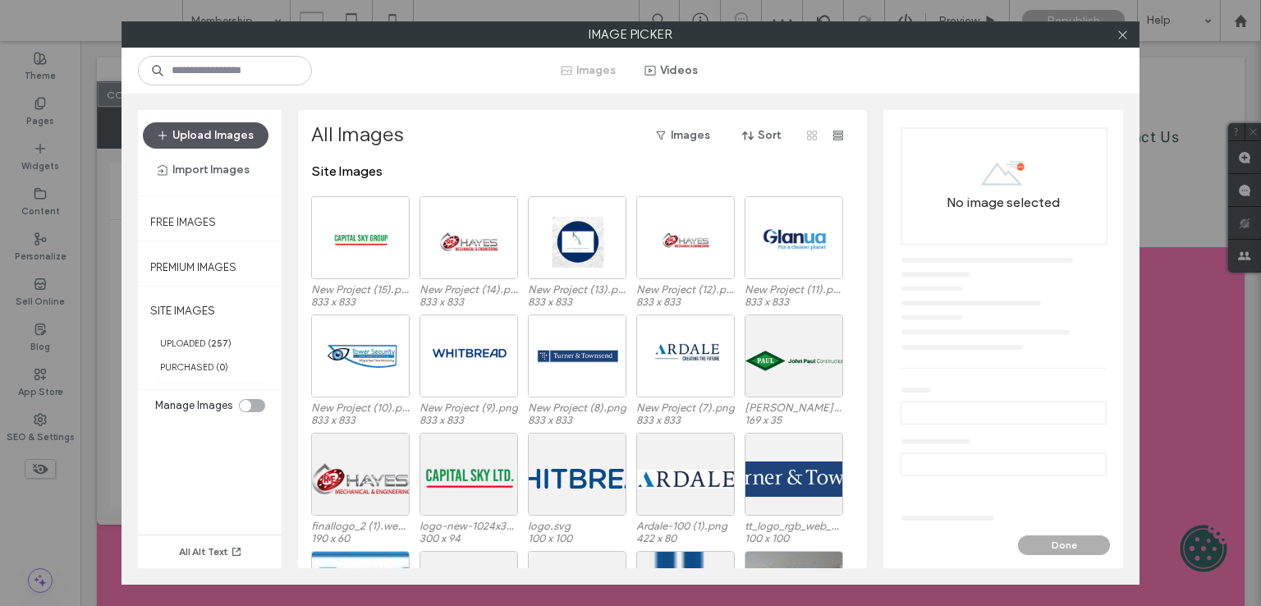
click at [210, 126] on button "Upload Images" at bounding box center [206, 135] width 126 height 26
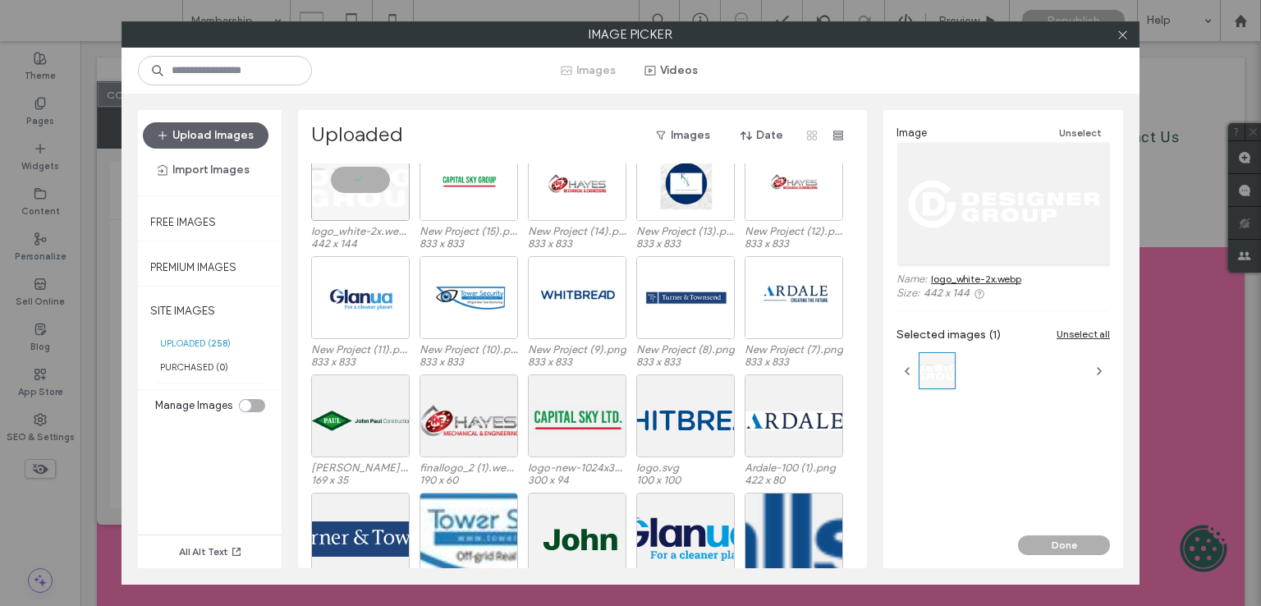
scroll to position [0, 0]
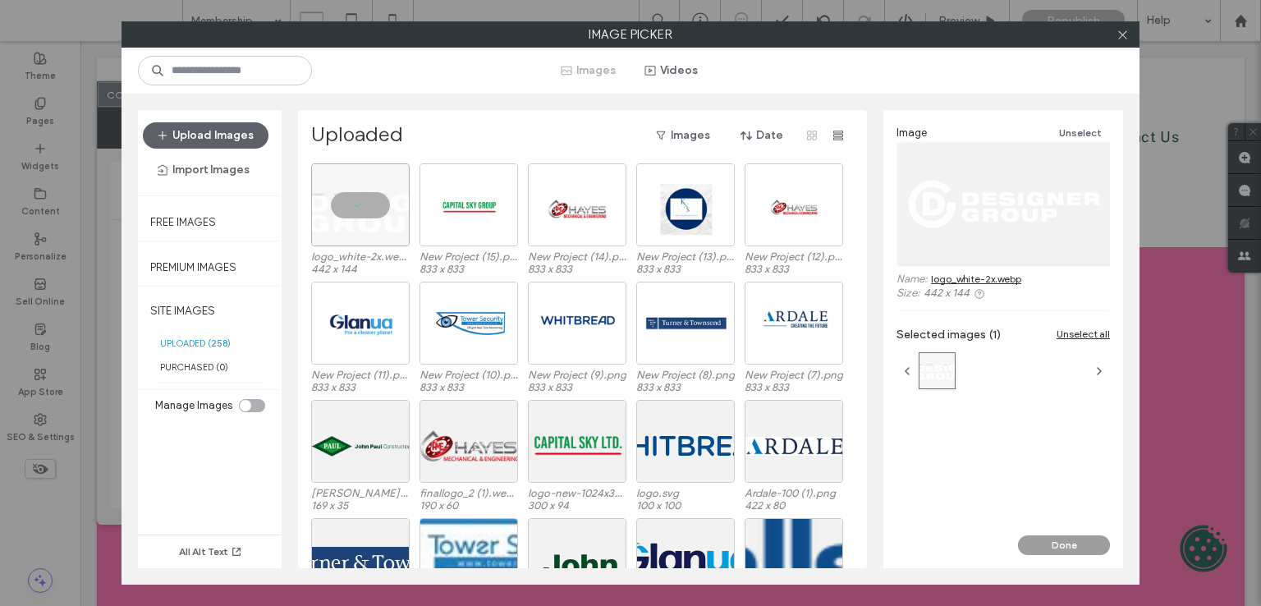
click at [1034, 543] on button "Done" at bounding box center [1064, 545] width 92 height 20
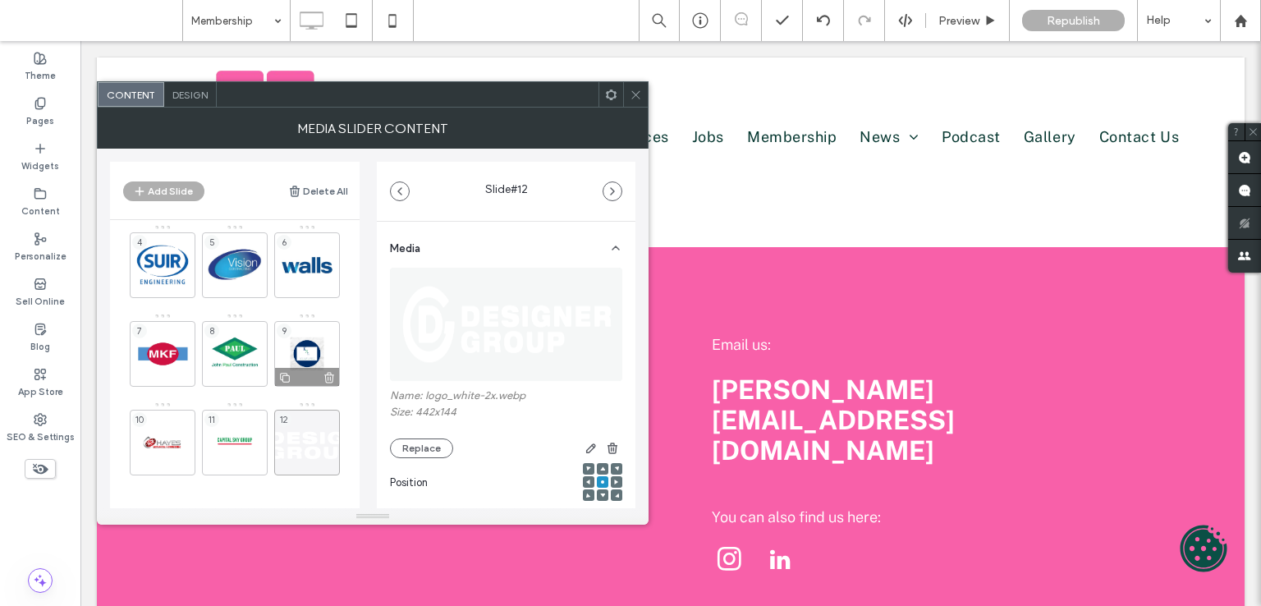
scroll to position [99, 0]
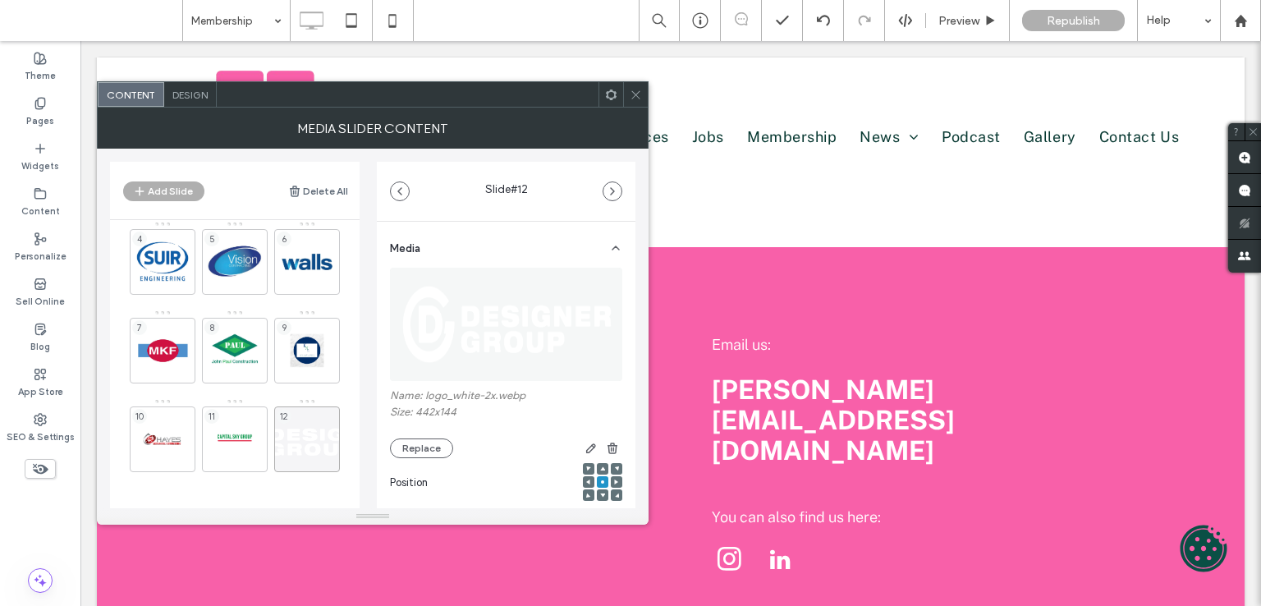
click at [459, 286] on img at bounding box center [507, 324] width 234 height 113
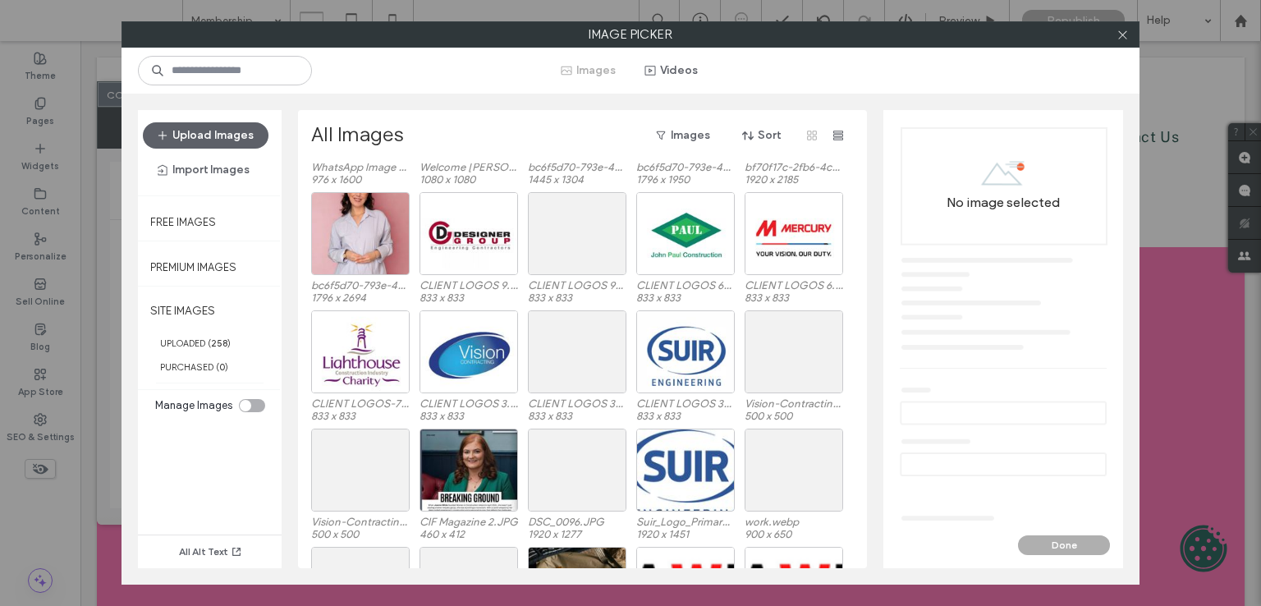
scroll to position [3348, 0]
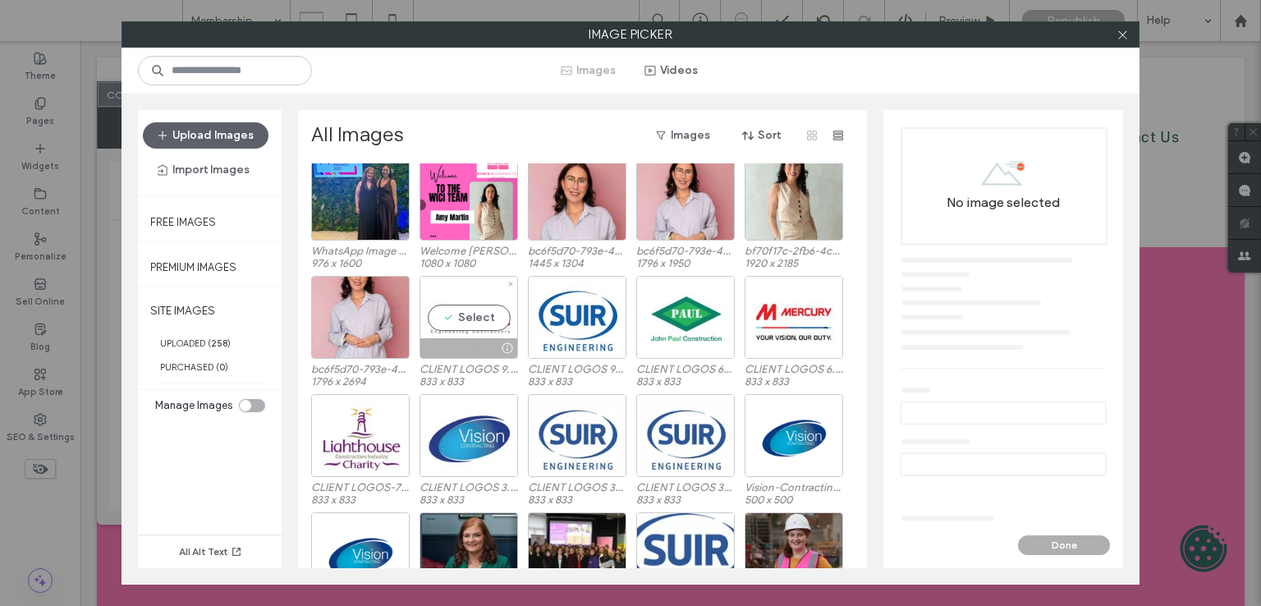
click at [515, 298] on div "Select" at bounding box center [468, 317] width 98 height 83
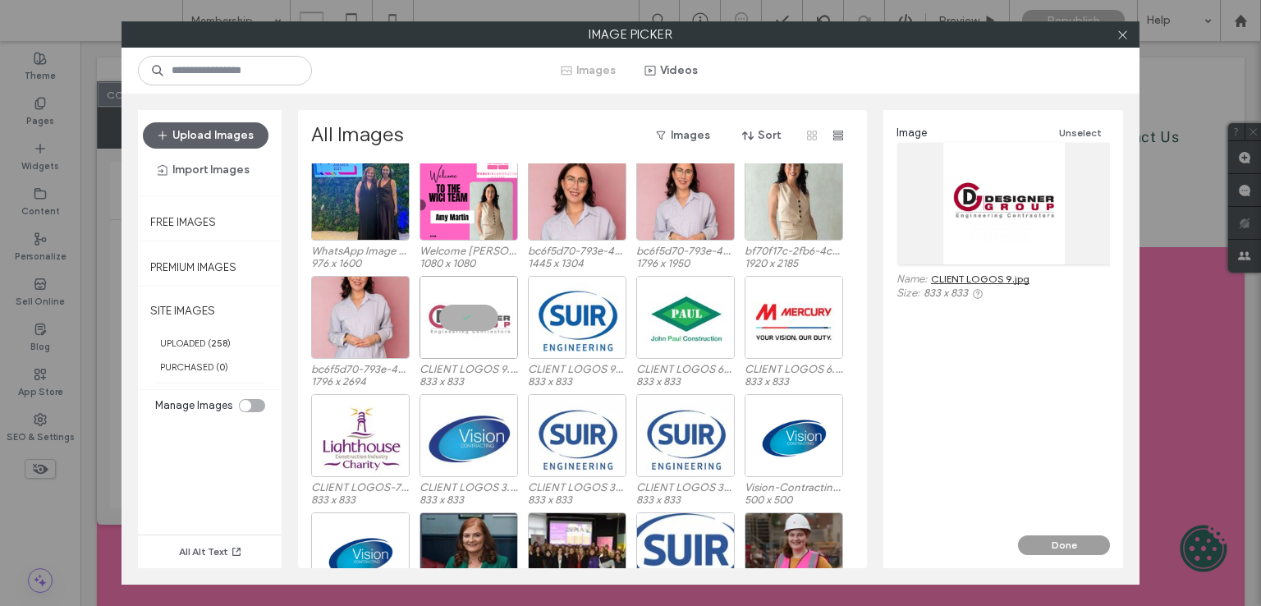
click at [1074, 538] on button "Done" at bounding box center [1064, 545] width 92 height 20
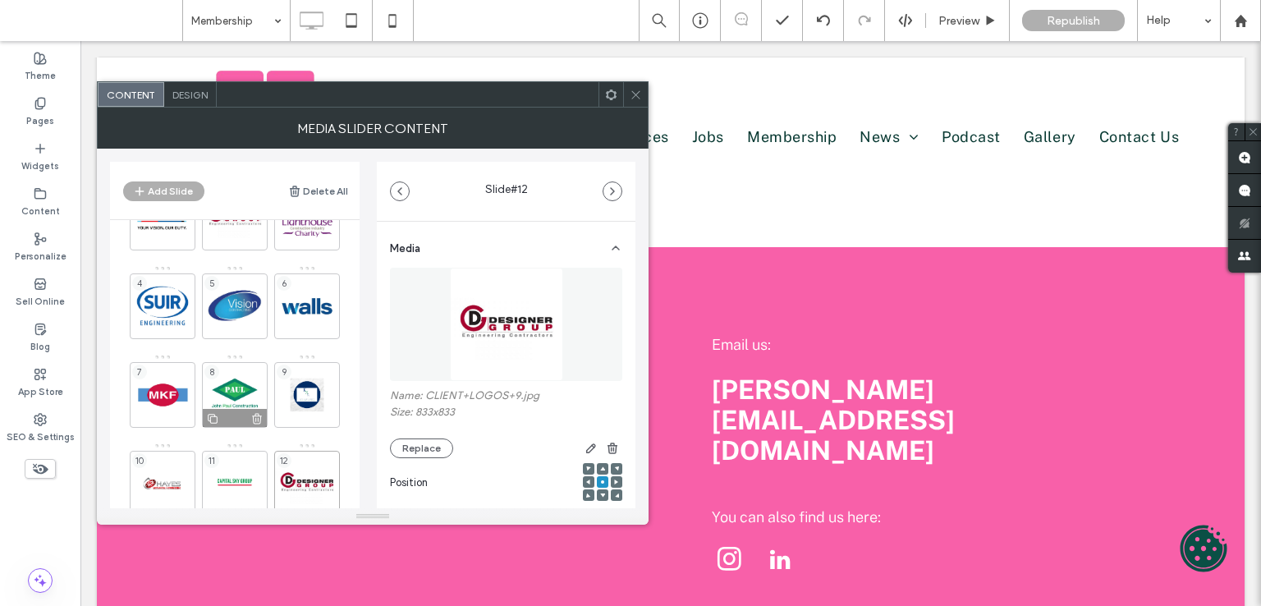
scroll to position [99, 0]
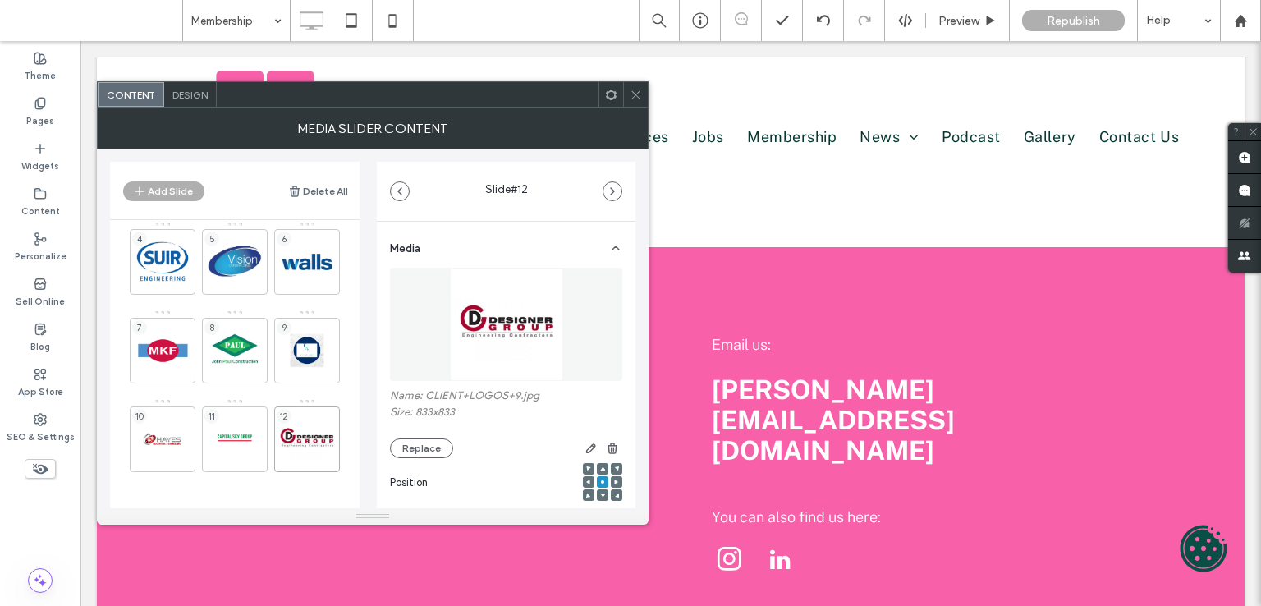
click at [217, 310] on div "8" at bounding box center [235, 346] width 66 height 74
click at [241, 269] on div "5" at bounding box center [235, 262] width 66 height 66
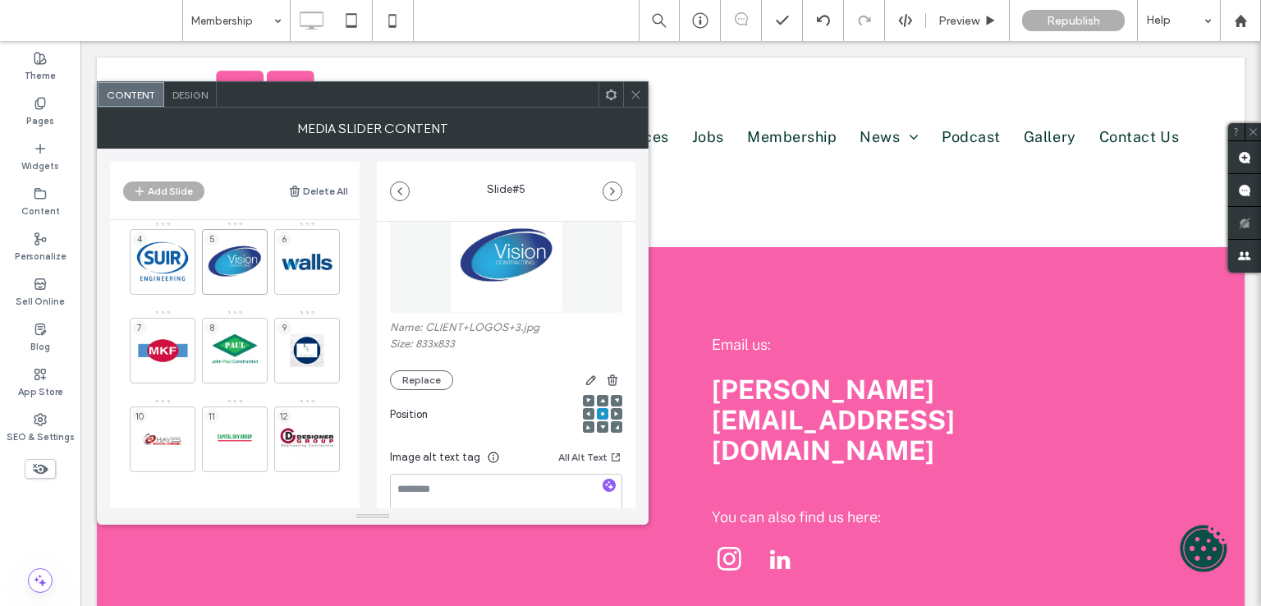
scroll to position [0, 0]
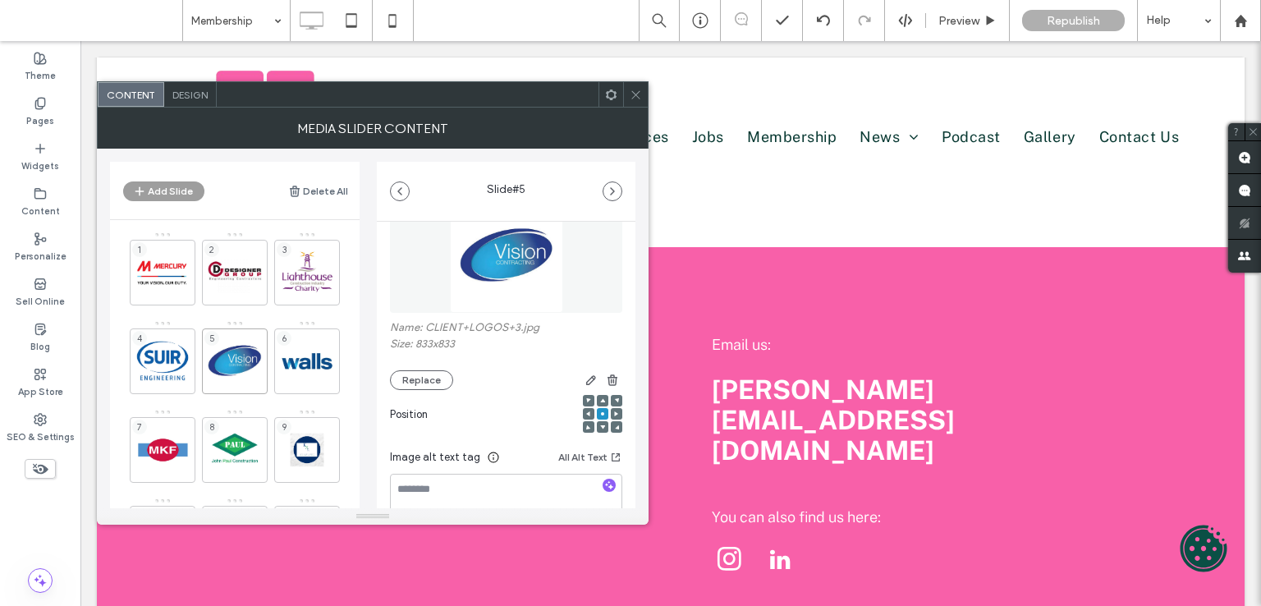
click at [165, 184] on button "Add Slide" at bounding box center [163, 191] width 81 height 20
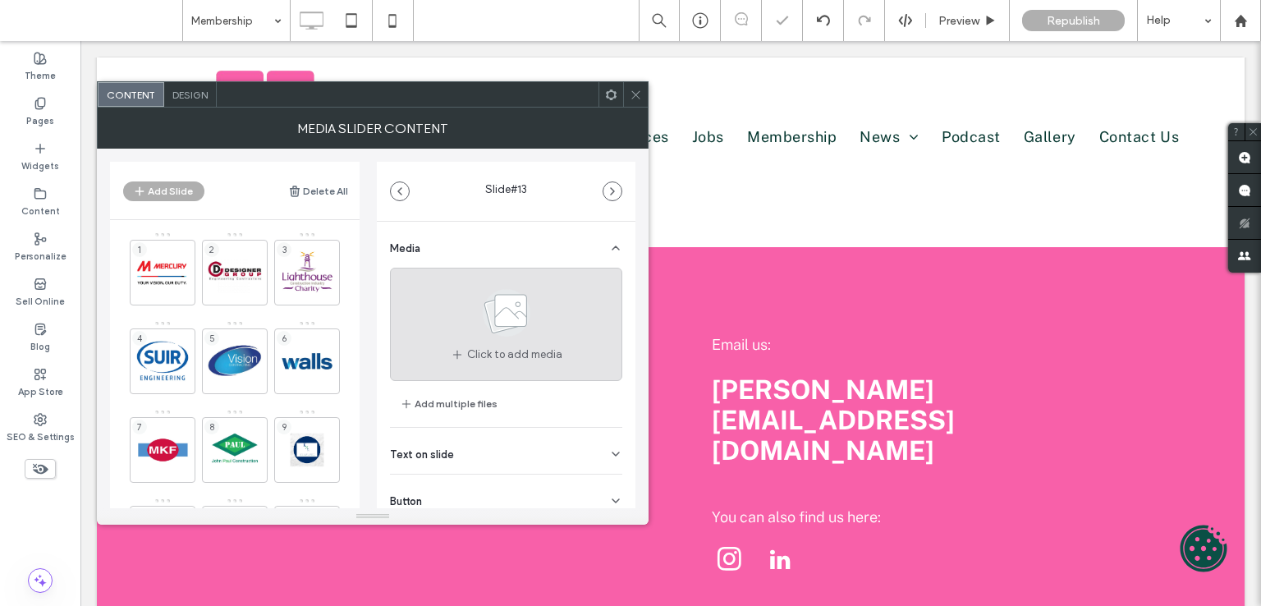
click at [492, 292] on use at bounding box center [507, 313] width 48 height 48
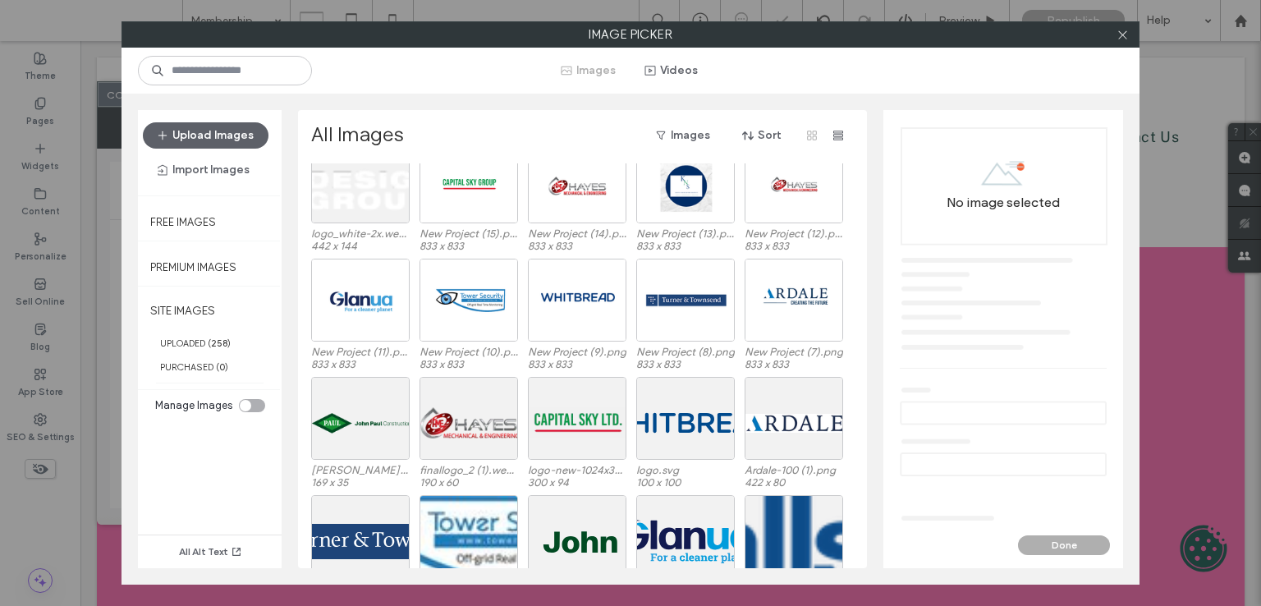
scroll to position [82, 0]
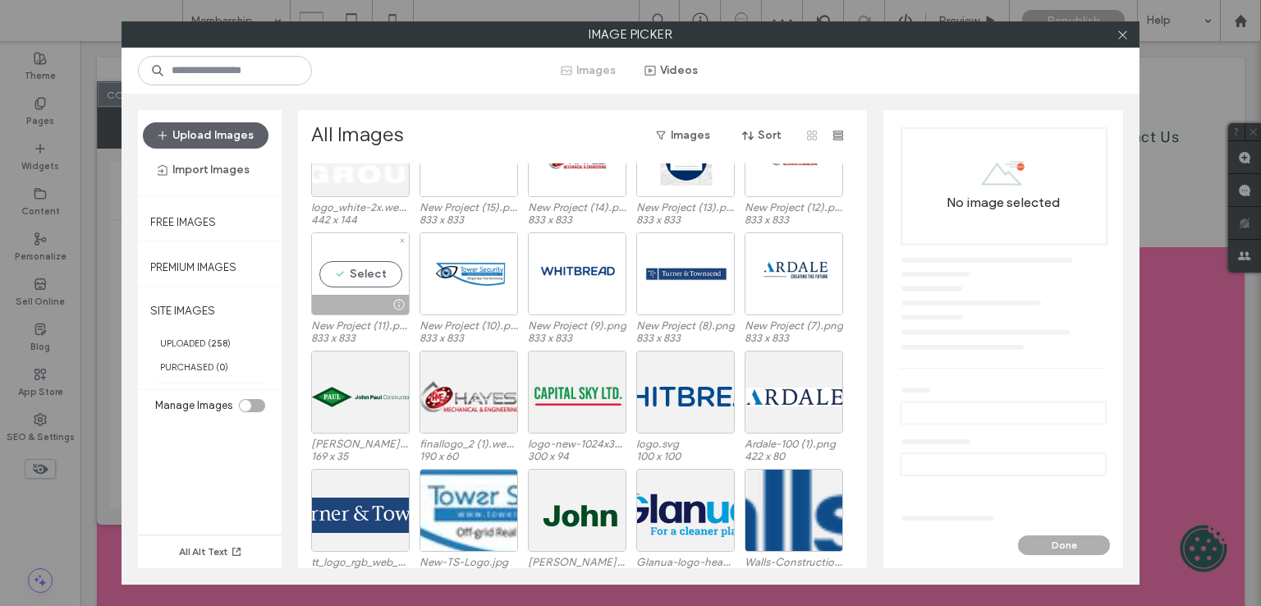
click at [369, 258] on div "Select" at bounding box center [360, 273] width 98 height 83
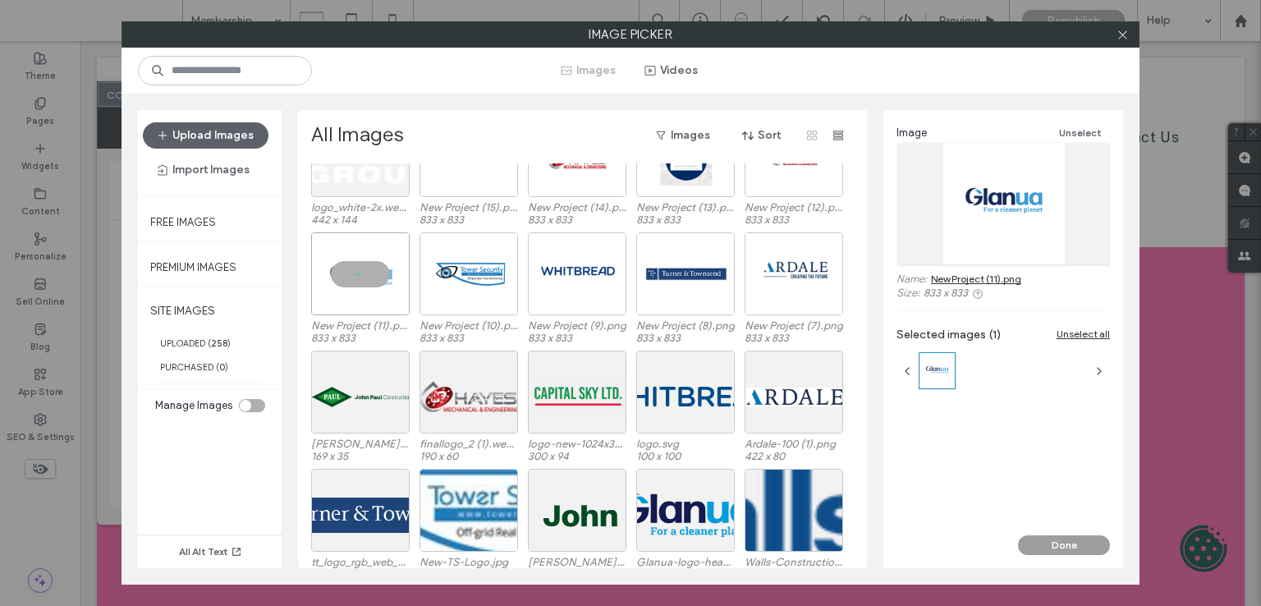
drag, startPoint x: 1054, startPoint y: 539, endPoint x: 960, endPoint y: 497, distance: 102.8
click at [1054, 539] on button "Done" at bounding box center [1064, 545] width 92 height 20
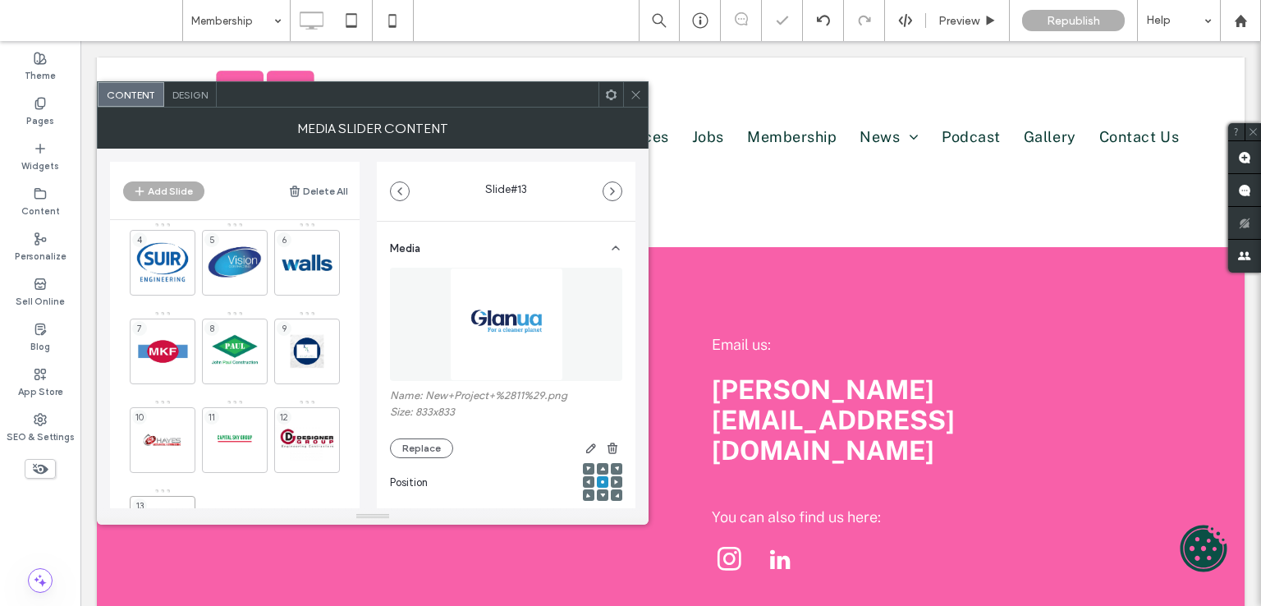
scroll to position [188, 0]
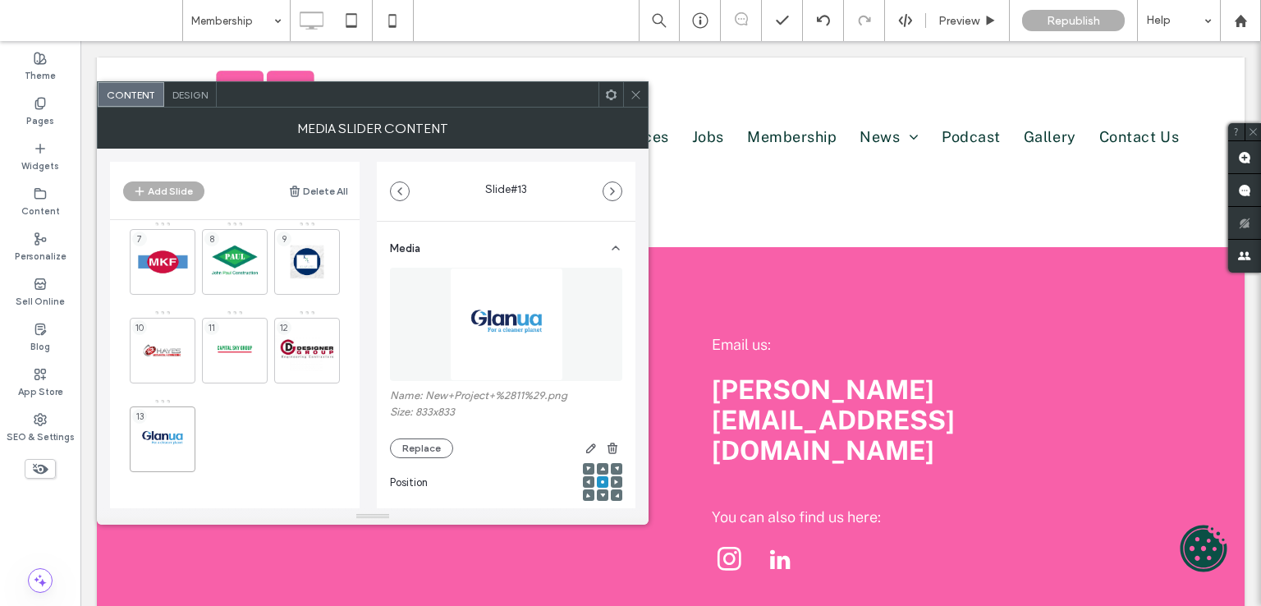
click at [519, 330] on img at bounding box center [506, 324] width 113 height 113
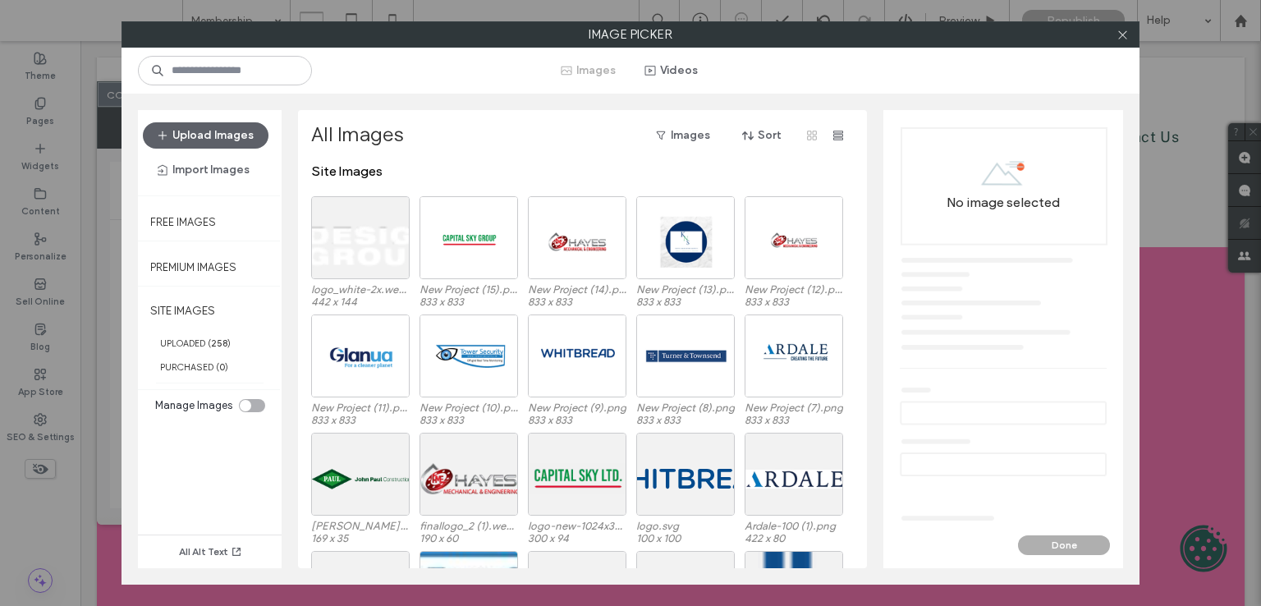
drag, startPoint x: 1130, startPoint y: 27, endPoint x: 1075, endPoint y: 40, distance: 56.5
click at [1133, 27] on div at bounding box center [1122, 34] width 25 height 25
drag, startPoint x: 1117, startPoint y: 39, endPoint x: 917, endPoint y: 53, distance: 200.8
click at [1116, 38] on icon at bounding box center [1122, 35] width 12 height 12
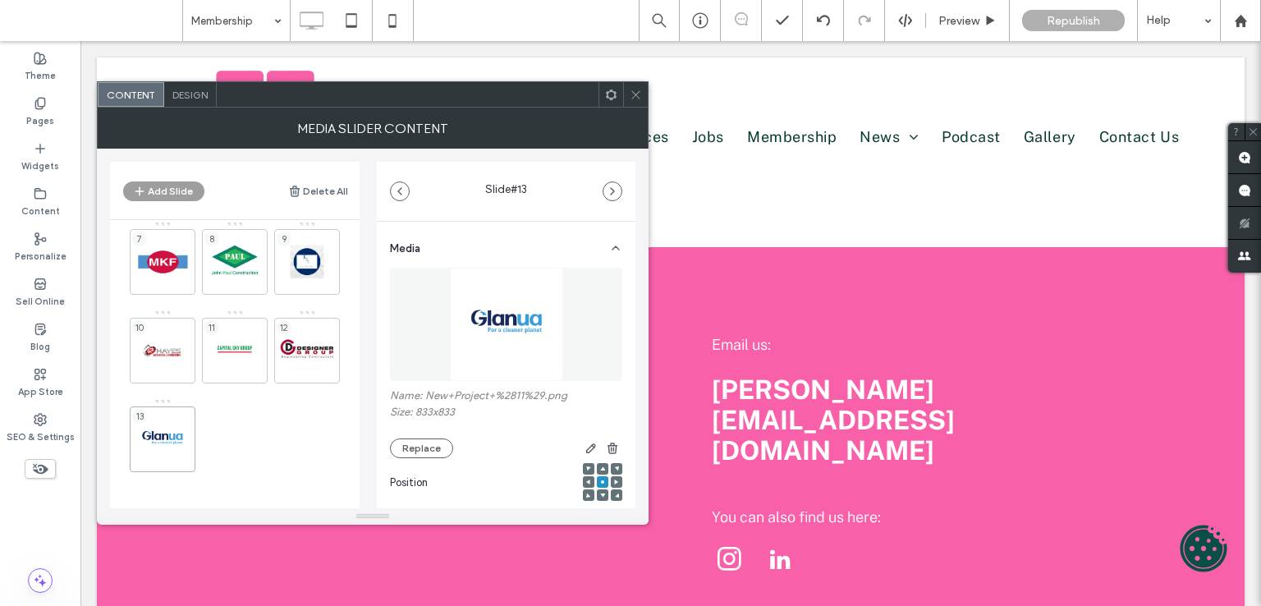
click at [187, 186] on button "Add Slide" at bounding box center [163, 191] width 81 height 20
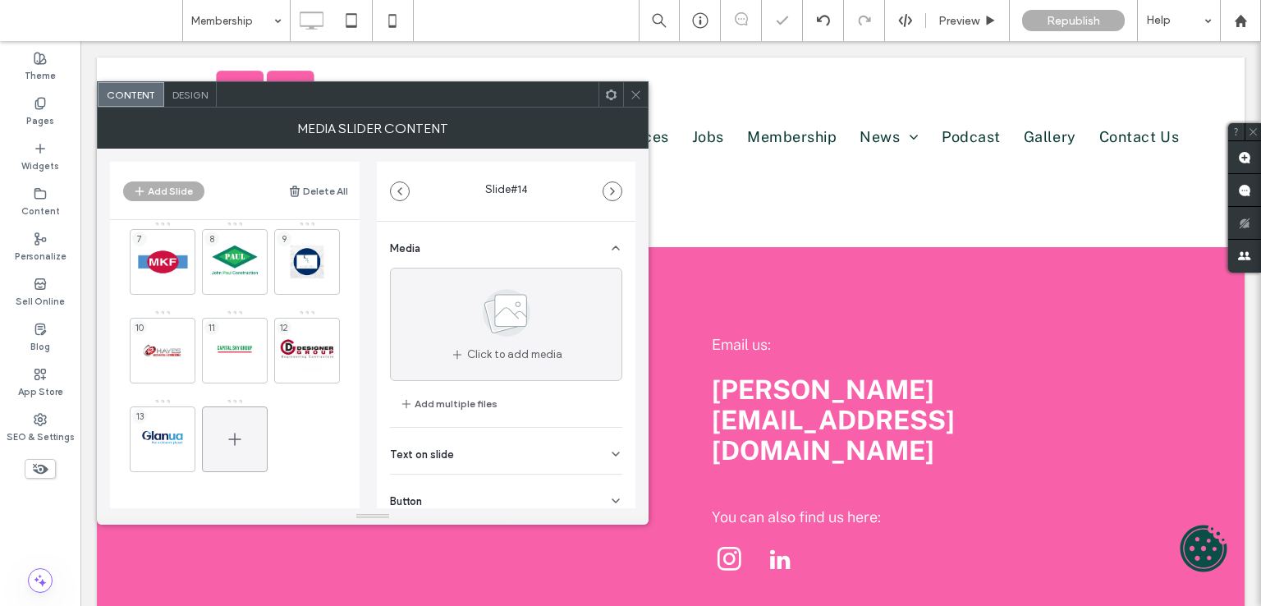
drag, startPoint x: 218, startPoint y: 434, endPoint x: 321, endPoint y: 408, distance: 106.7
click at [217, 434] on div at bounding box center [235, 439] width 66 height 66
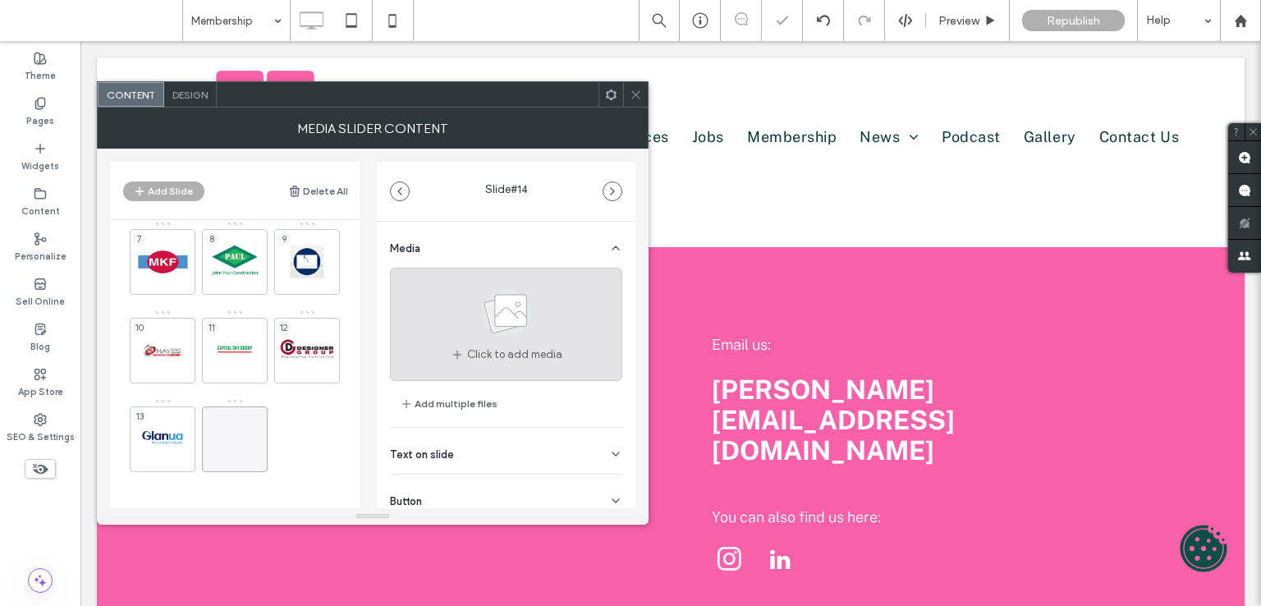
click at [535, 300] on icon at bounding box center [506, 313] width 82 height 54
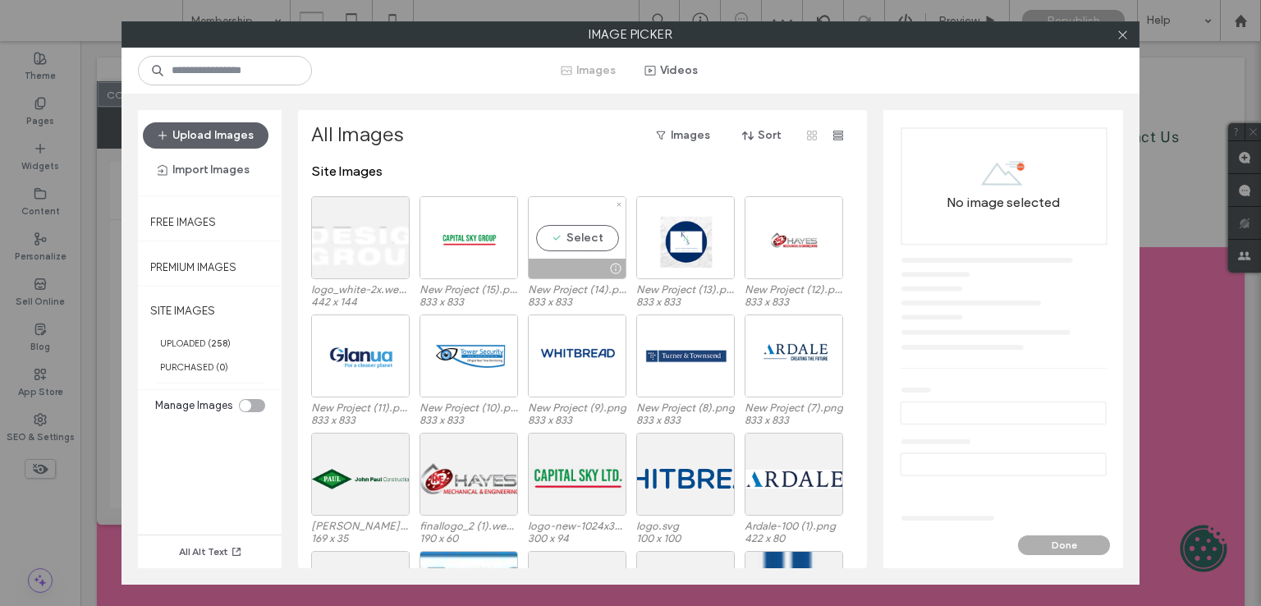
scroll to position [82, 0]
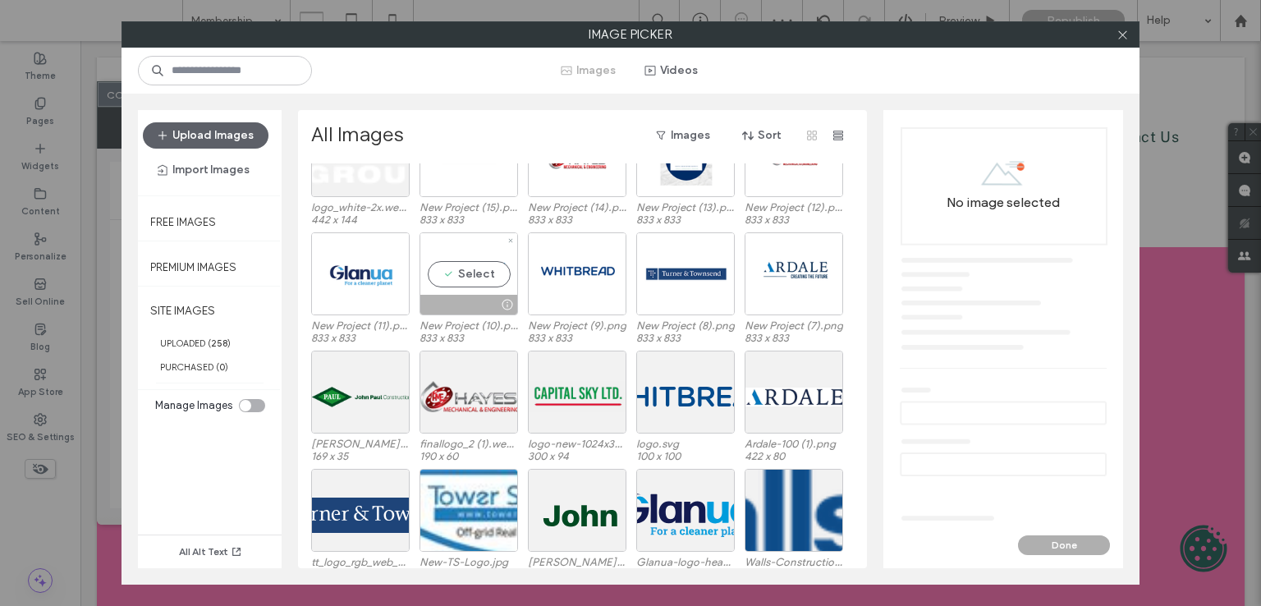
click at [452, 273] on div "Select" at bounding box center [468, 273] width 98 height 83
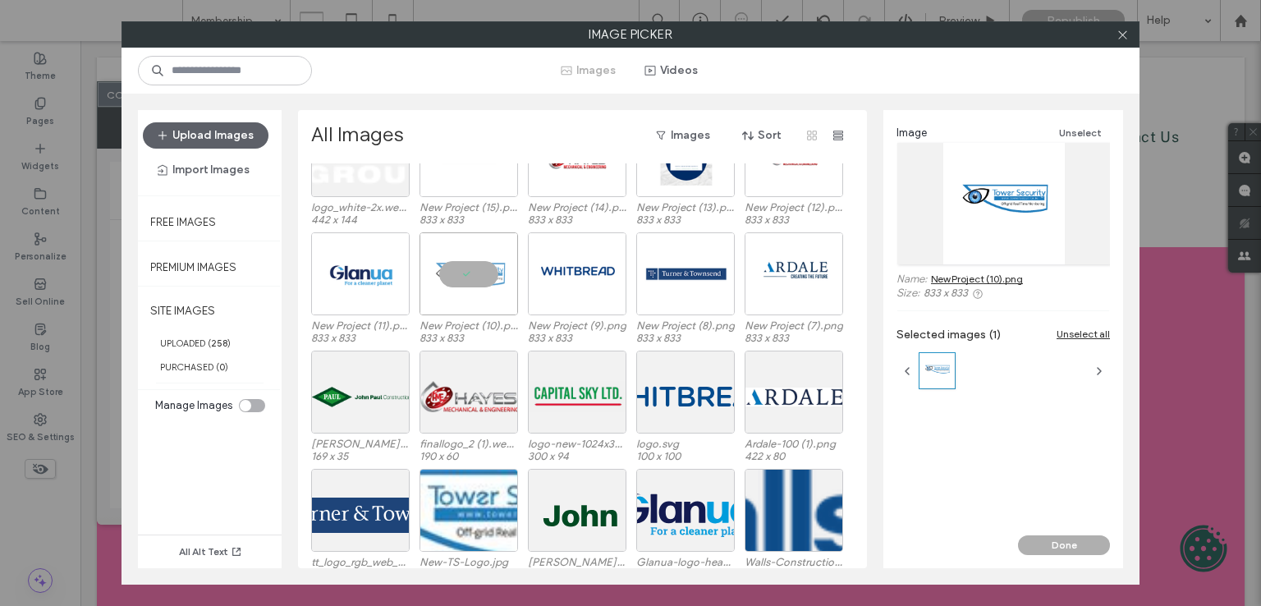
drag, startPoint x: 1074, startPoint y: 537, endPoint x: 1067, endPoint y: 531, distance: 8.7
click at [1074, 536] on button "Done" at bounding box center [1064, 545] width 92 height 20
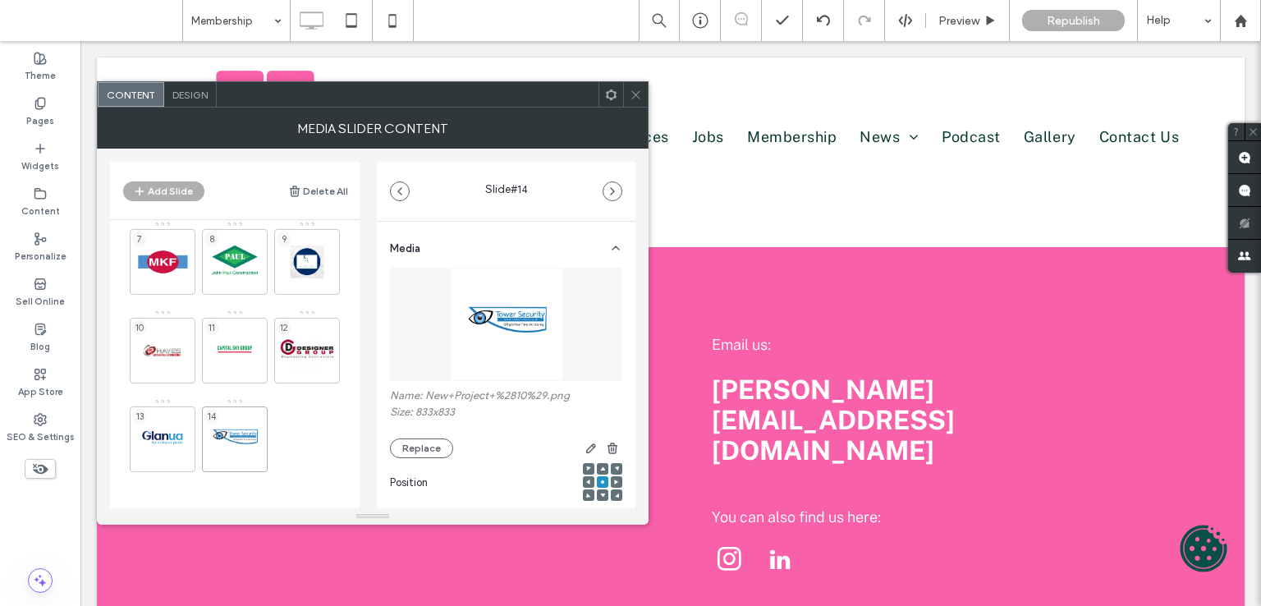
click at [506, 316] on img at bounding box center [506, 324] width 113 height 113
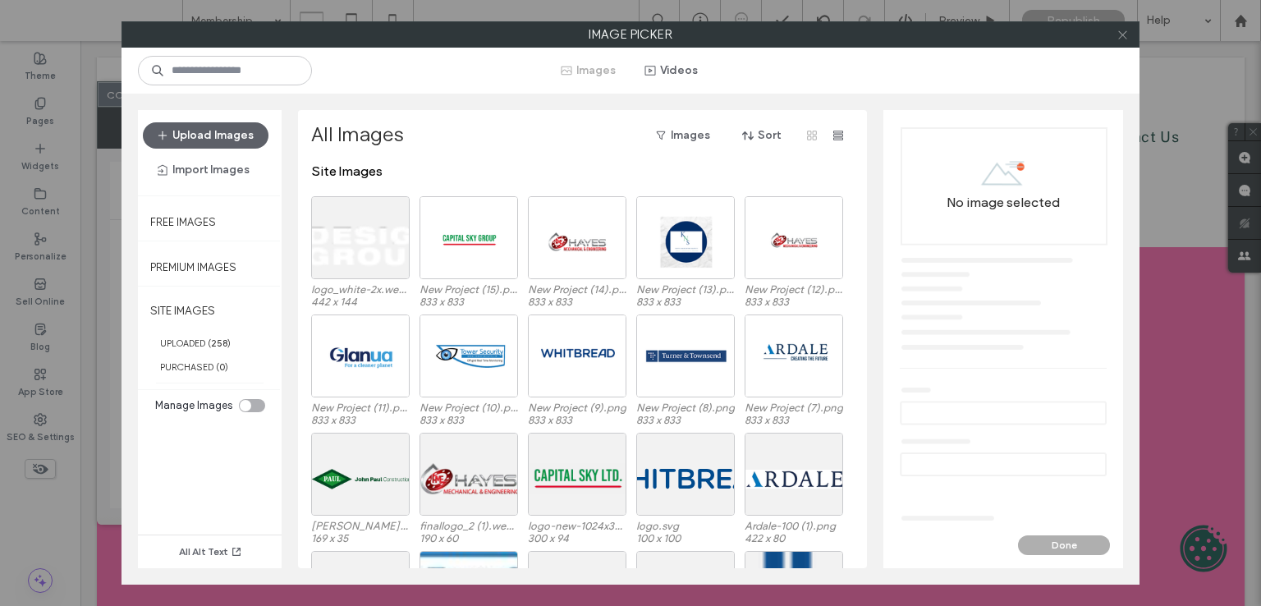
click at [1124, 29] on icon at bounding box center [1122, 35] width 12 height 12
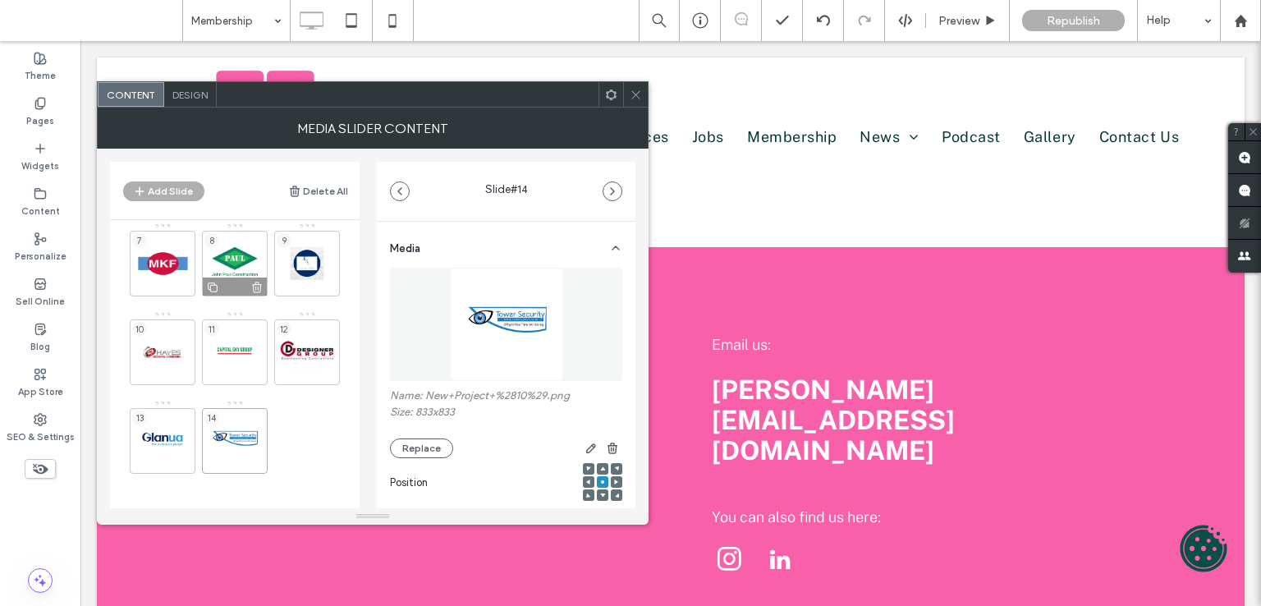
scroll to position [188, 0]
drag, startPoint x: 164, startPoint y: 190, endPoint x: 225, endPoint y: 229, distance: 72.0
click at [164, 190] on button "Add Slide" at bounding box center [163, 191] width 81 height 20
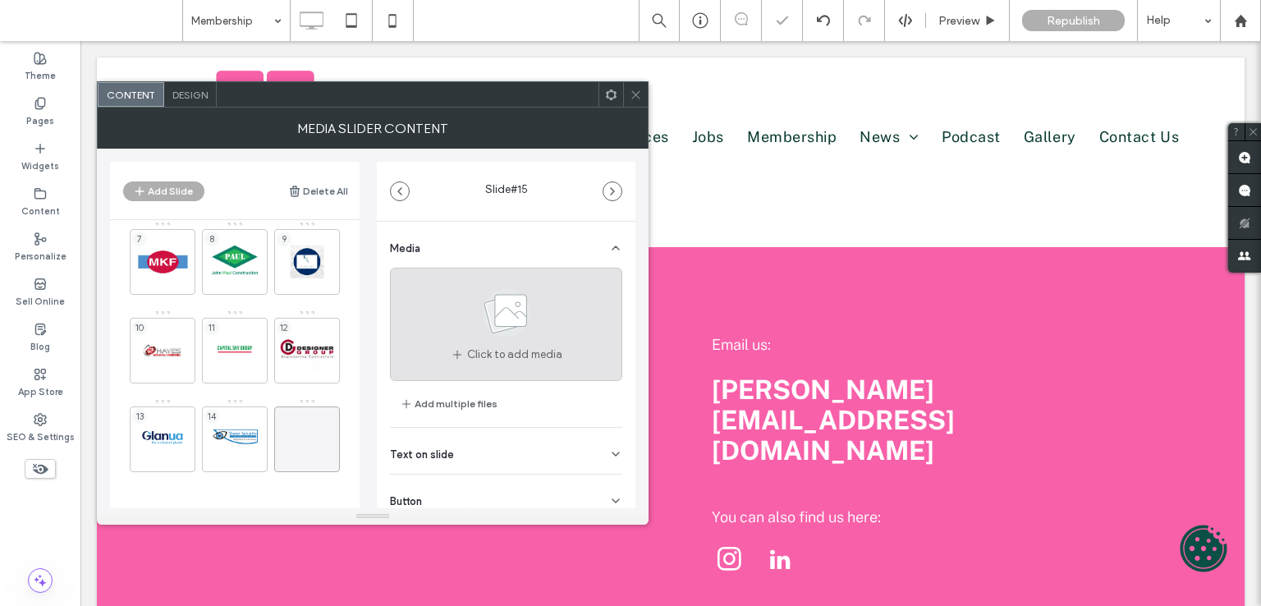
click at [488, 302] on use at bounding box center [507, 313] width 48 height 48
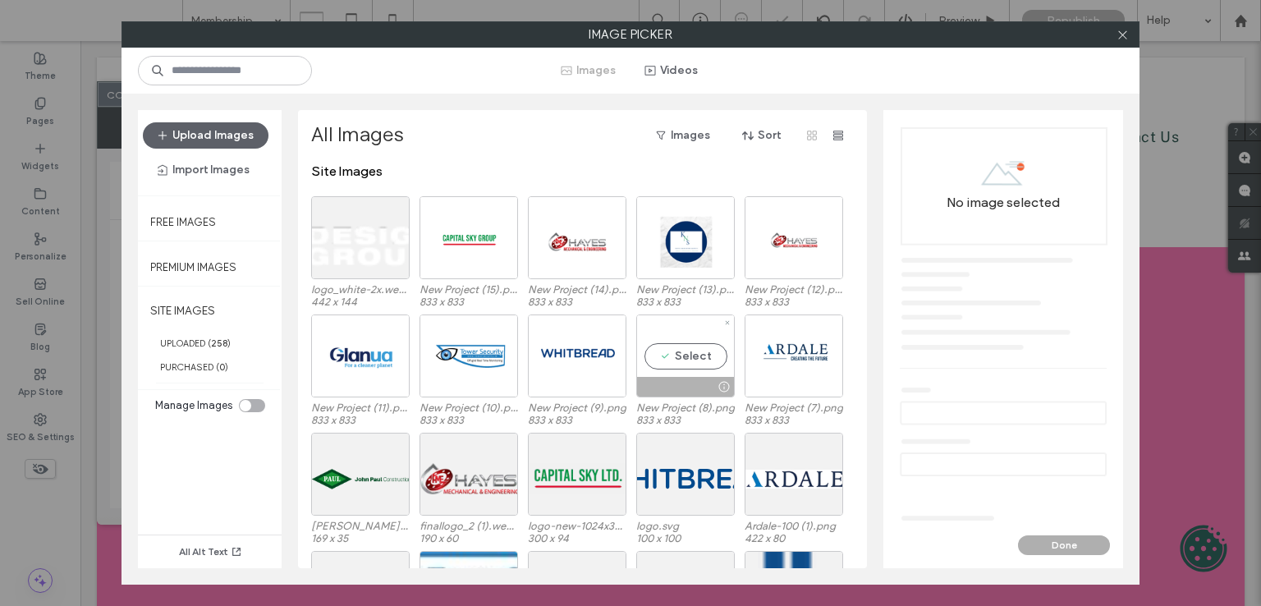
click at [693, 342] on div "Select" at bounding box center [685, 355] width 98 height 83
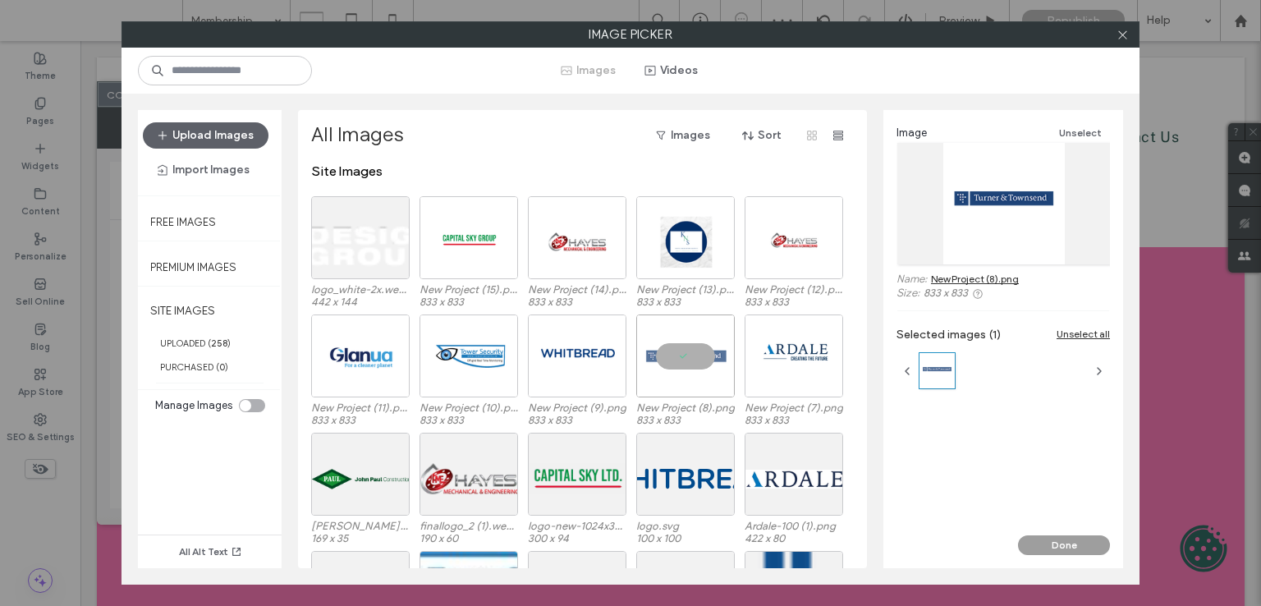
click at [1052, 543] on button "Done" at bounding box center [1064, 545] width 92 height 20
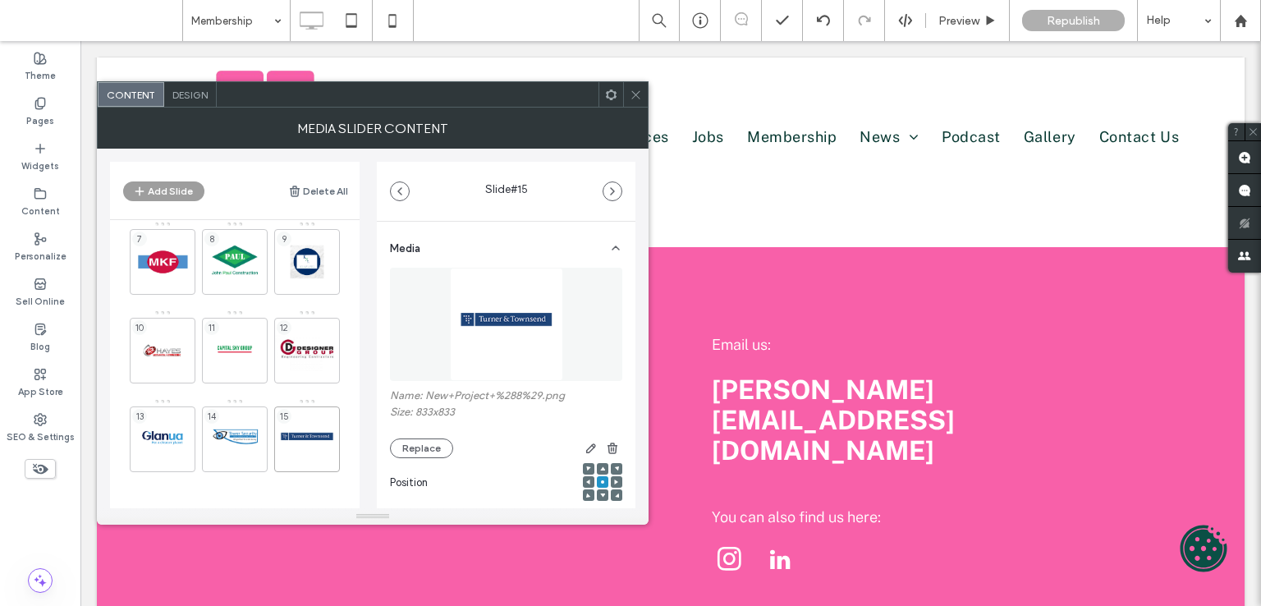
click at [189, 191] on button "Add Slide" at bounding box center [163, 191] width 81 height 20
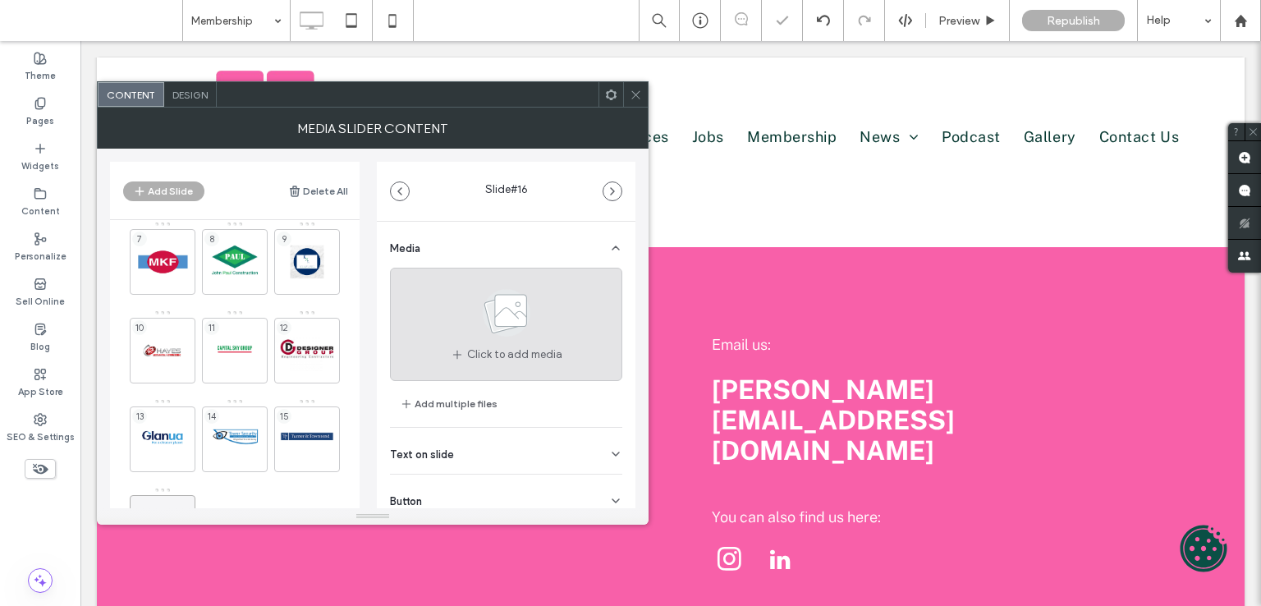
click at [525, 298] on icon at bounding box center [506, 313] width 82 height 54
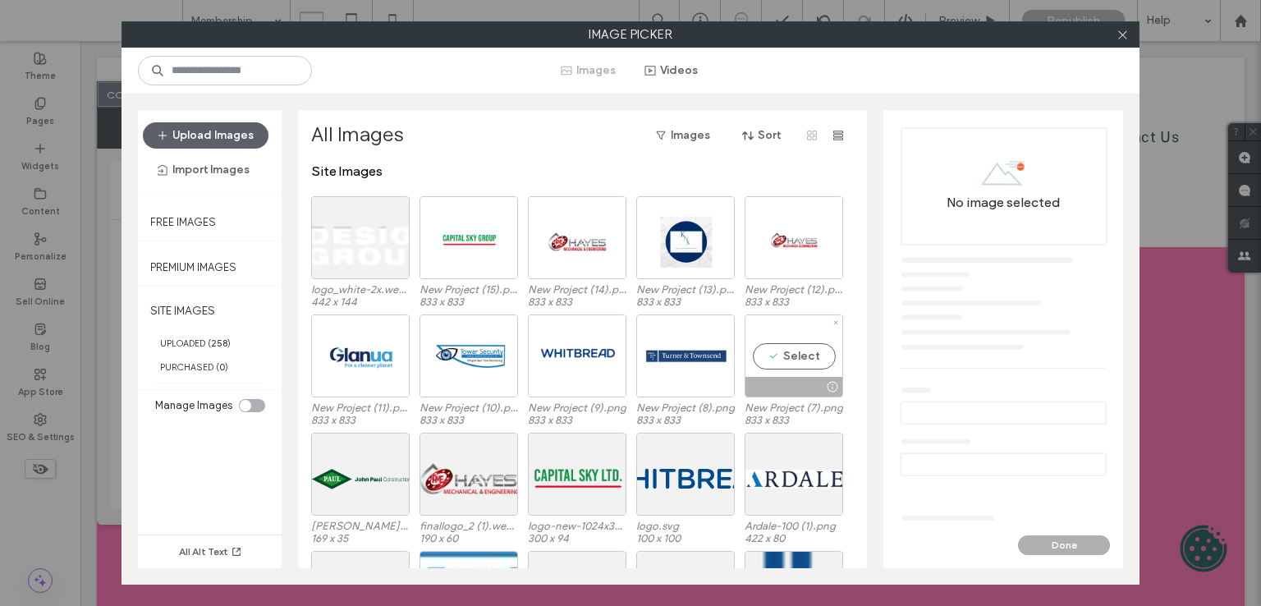
click at [776, 349] on div "Select" at bounding box center [793, 355] width 98 height 83
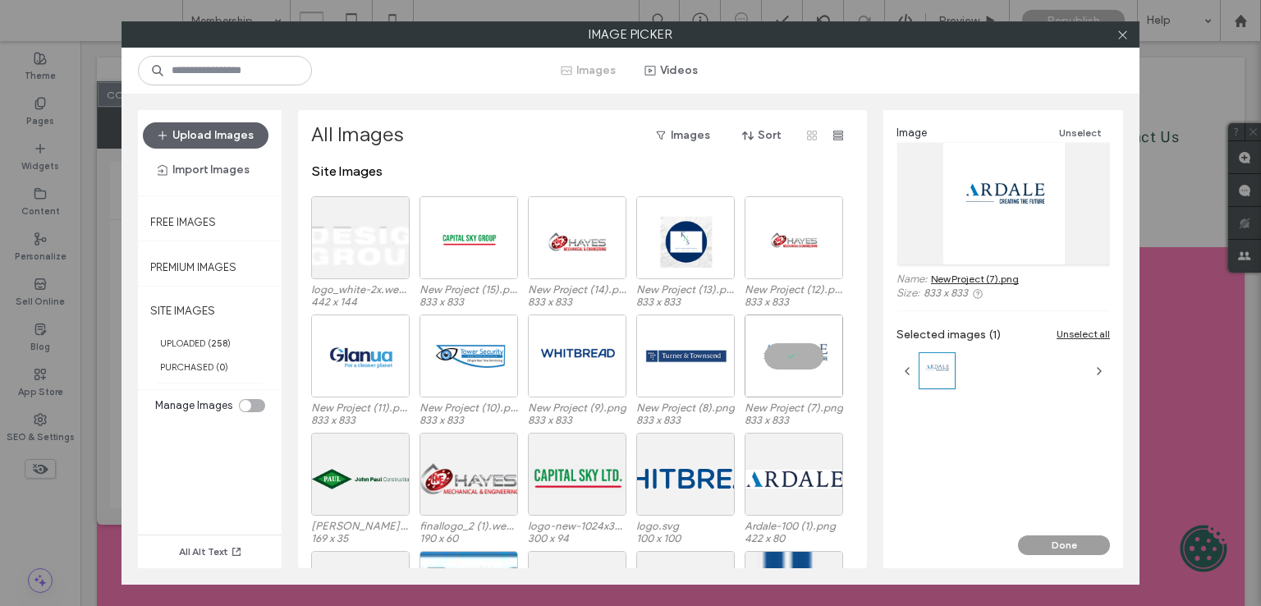
click at [1052, 539] on button "Done" at bounding box center [1064, 545] width 92 height 20
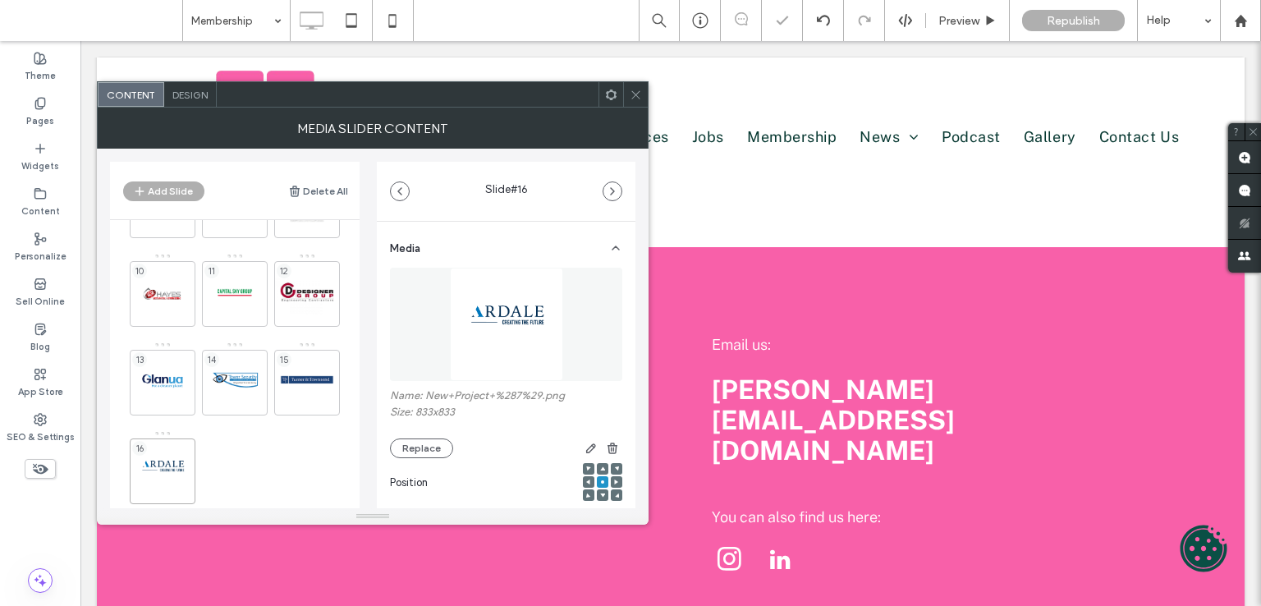
scroll to position [277, 0]
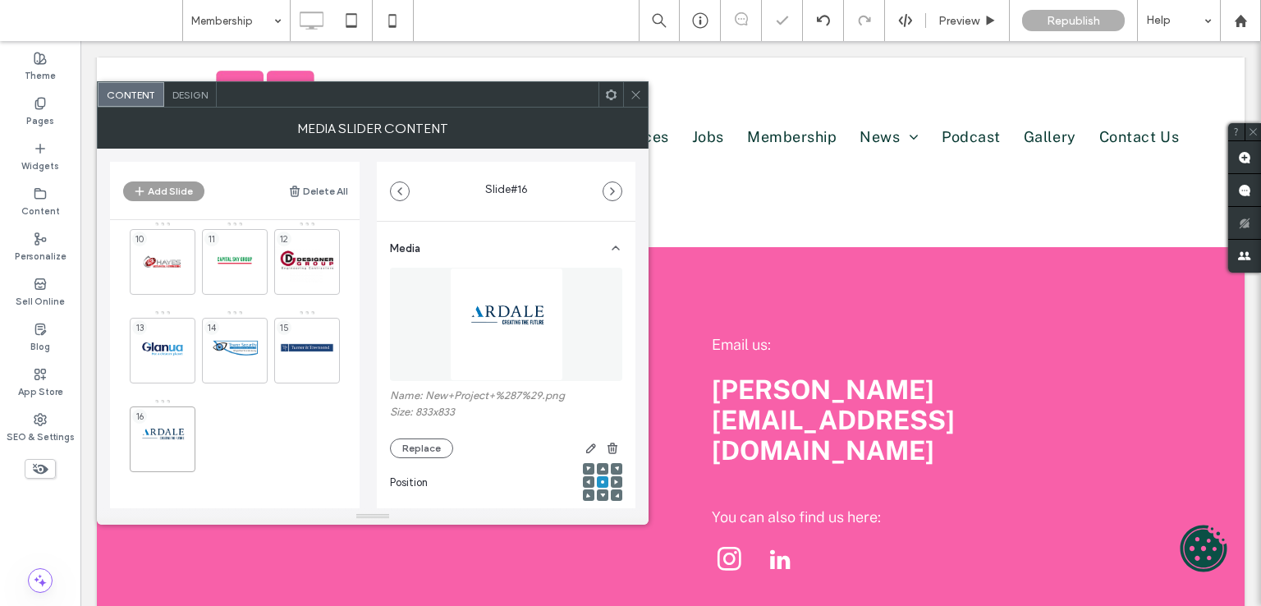
click at [173, 188] on button "Add Slide" at bounding box center [163, 191] width 81 height 20
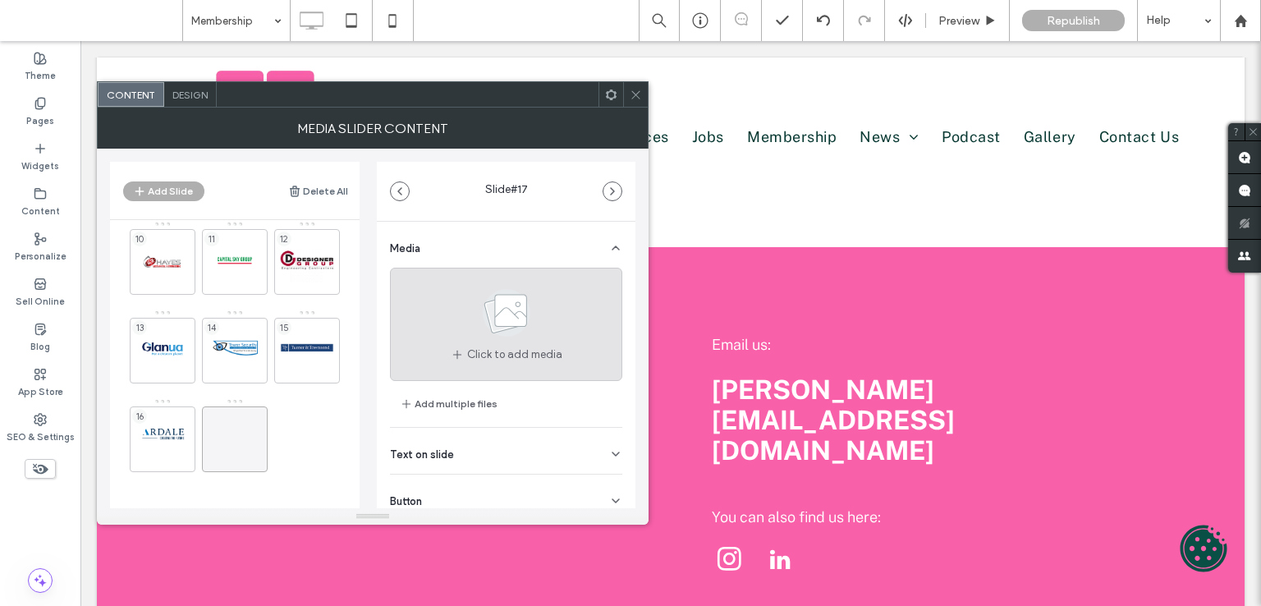
click at [520, 318] on use at bounding box center [507, 313] width 48 height 48
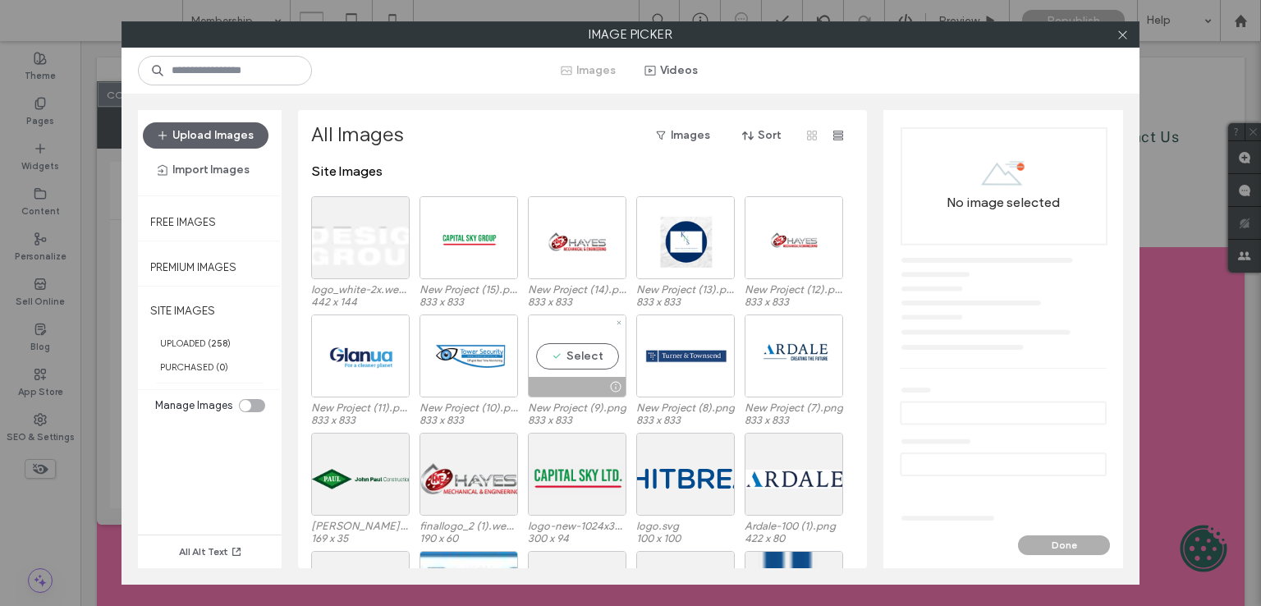
click at [576, 339] on div "Select" at bounding box center [577, 355] width 98 height 83
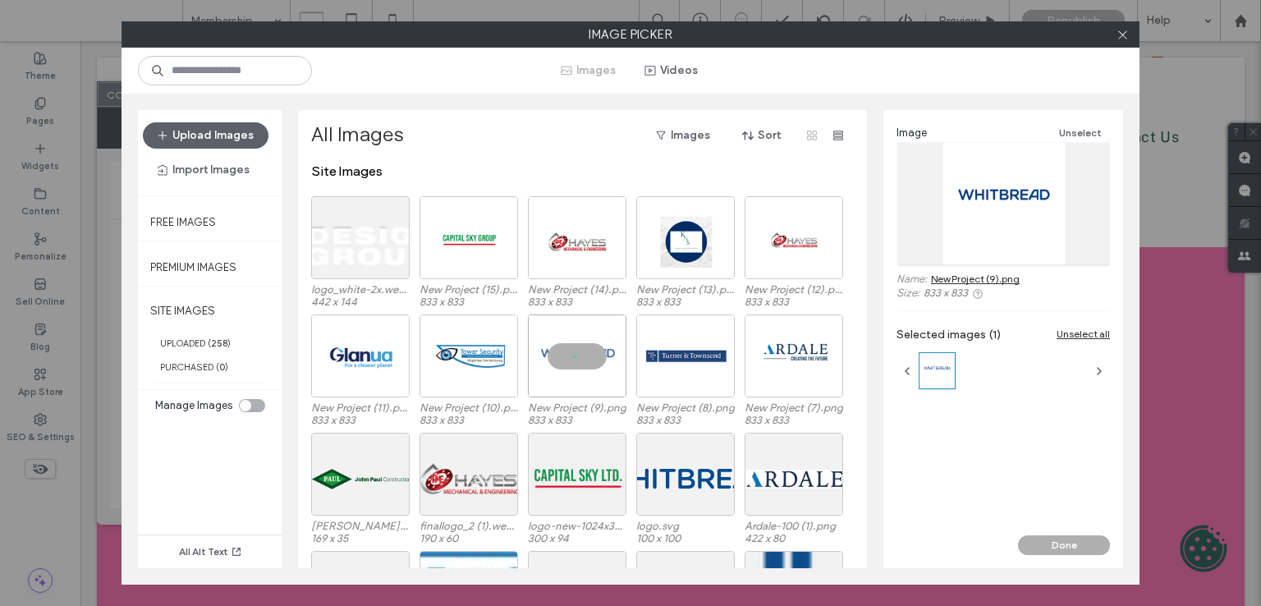
scroll to position [277, 0]
click at [1038, 529] on div "Image Unselect Name: New Project (9).png Size: 833 x 833 Selected images (1) Un…" at bounding box center [1003, 322] width 240 height 425
drag, startPoint x: 1040, startPoint y: 539, endPoint x: 859, endPoint y: 413, distance: 221.1
click at [1040, 539] on button "Done" at bounding box center [1064, 545] width 92 height 20
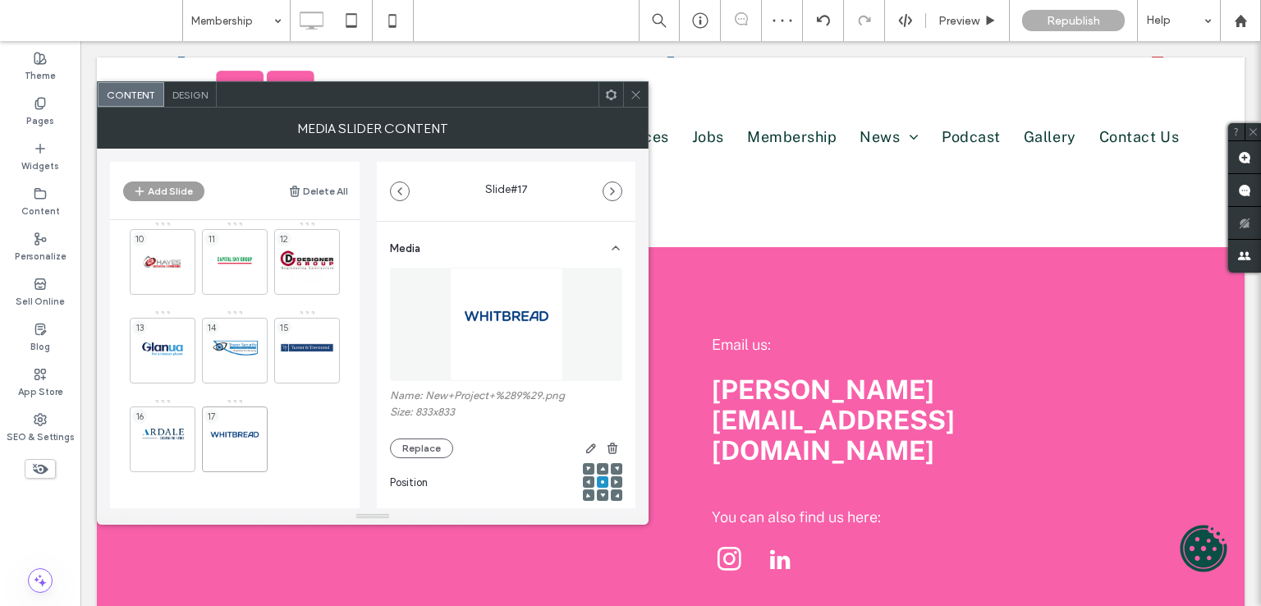
click at [138, 190] on use "button" at bounding box center [139, 191] width 9 height 9
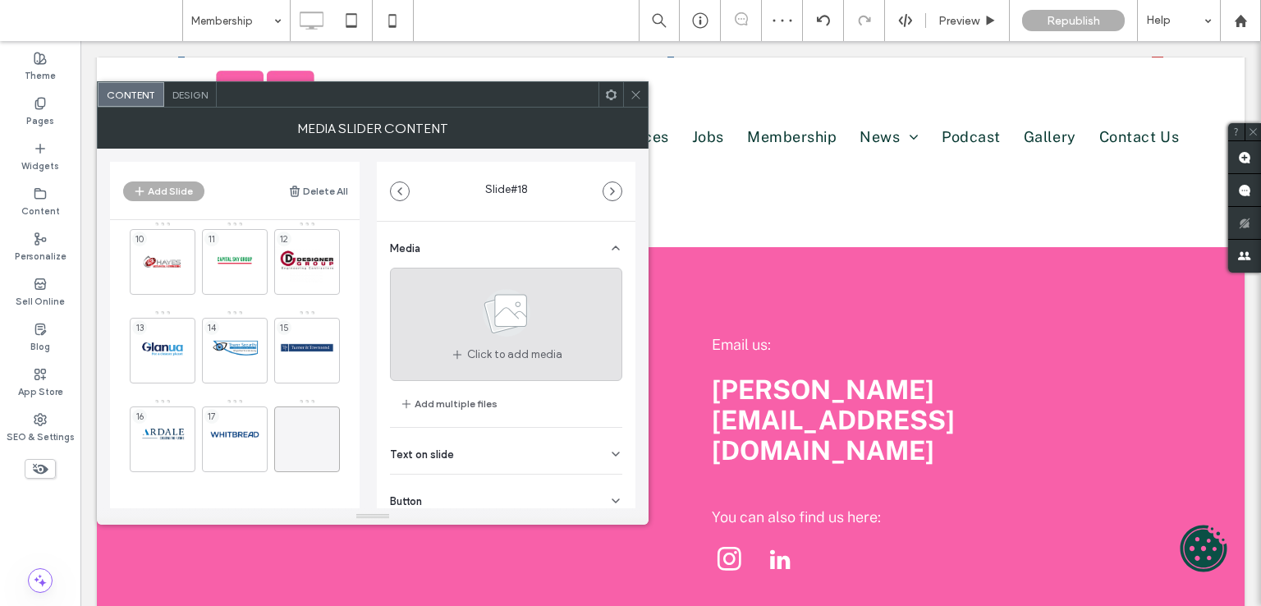
click at [529, 328] on icon at bounding box center [506, 313] width 82 height 54
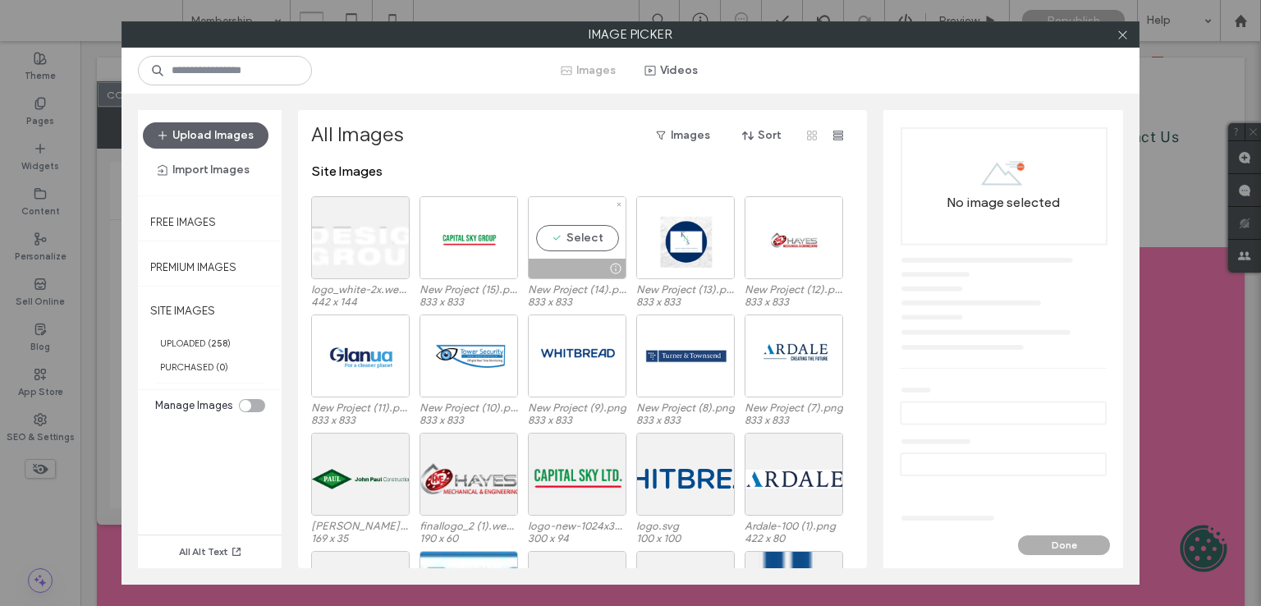
click at [588, 249] on div "Select" at bounding box center [577, 237] width 98 height 83
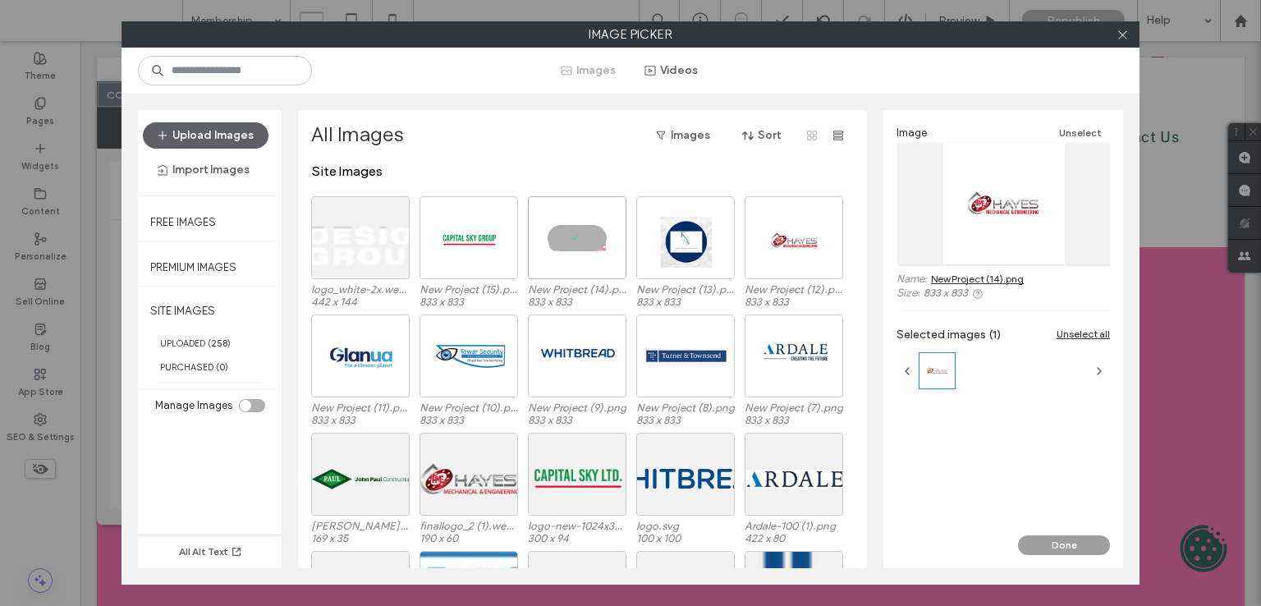
drag, startPoint x: 1045, startPoint y: 539, endPoint x: 1038, endPoint y: 529, distance: 11.8
click at [1045, 538] on button "Done" at bounding box center [1064, 545] width 92 height 20
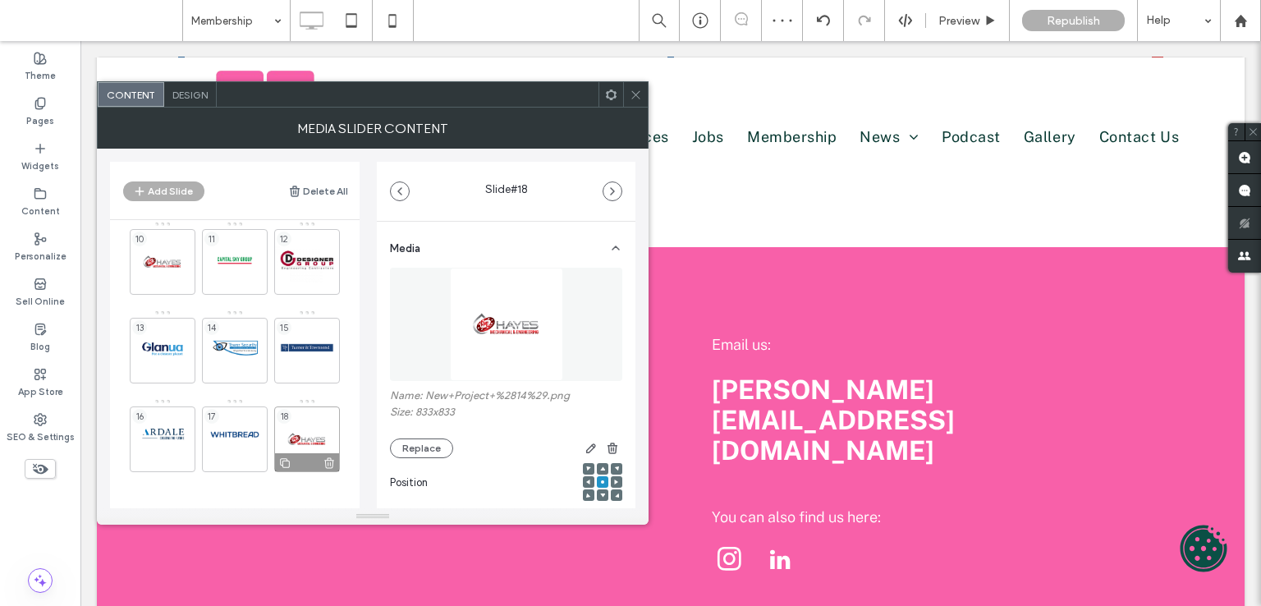
click at [329, 454] on div at bounding box center [307, 462] width 64 height 18
click at [328, 462] on icon at bounding box center [329, 463] width 13 height 15
click at [158, 187] on button "Add Slide" at bounding box center [163, 191] width 81 height 20
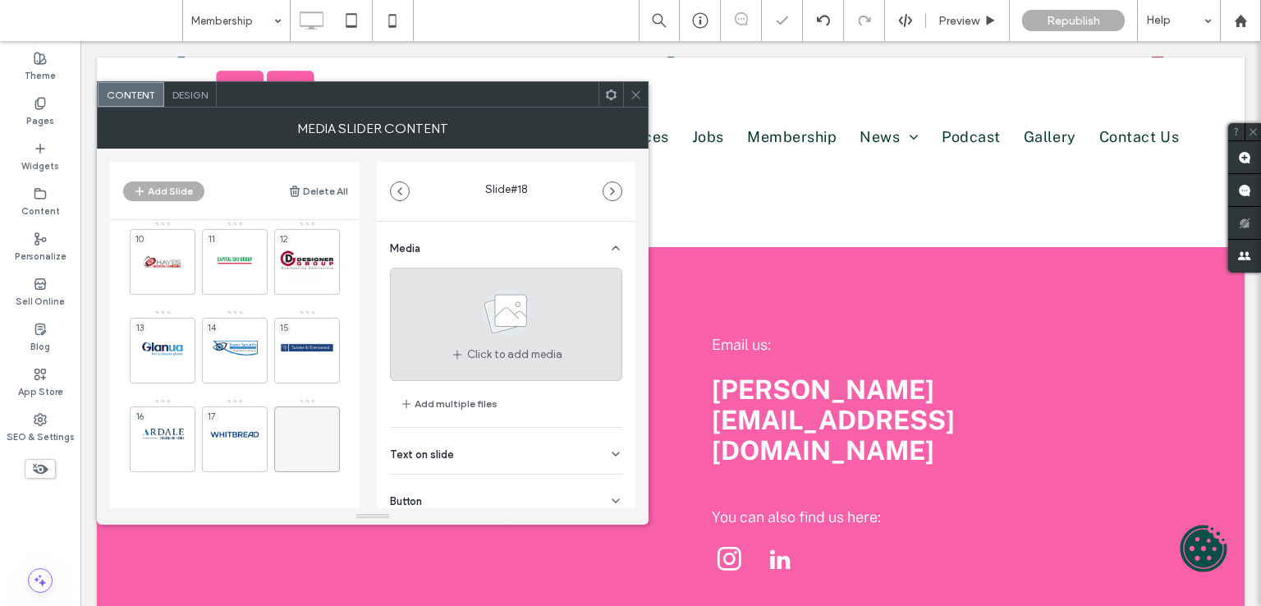
click at [519, 310] on use at bounding box center [507, 313] width 48 height 48
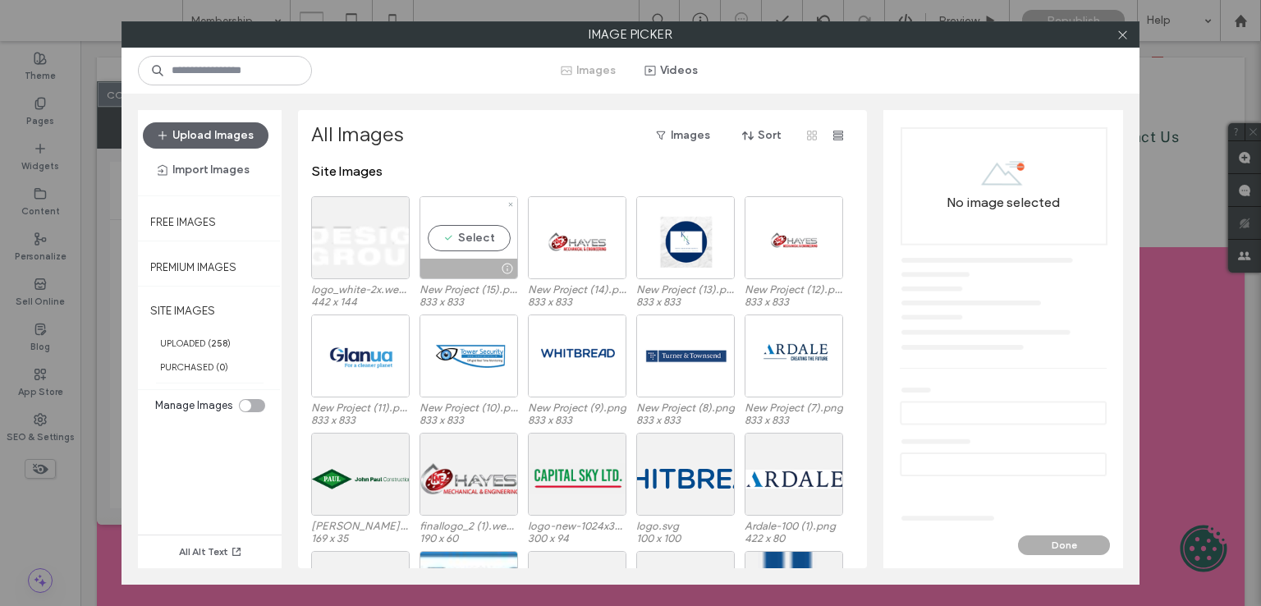
click at [475, 227] on div "Select" at bounding box center [468, 237] width 98 height 83
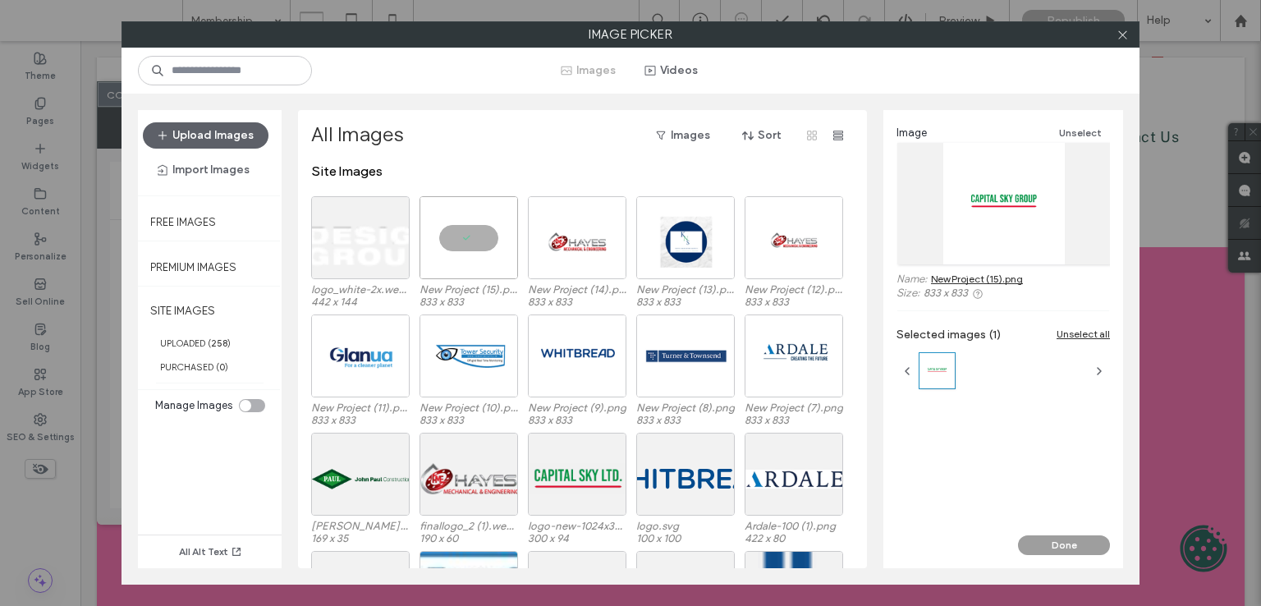
click at [1064, 538] on button "Done" at bounding box center [1064, 545] width 92 height 20
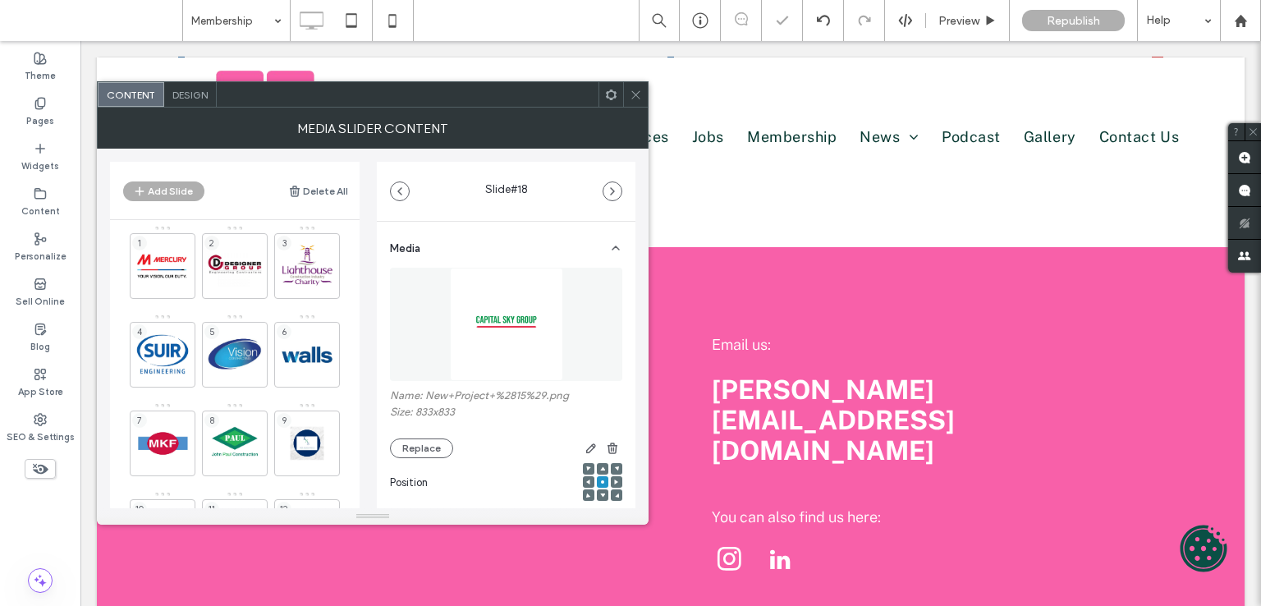
scroll to position [0, 0]
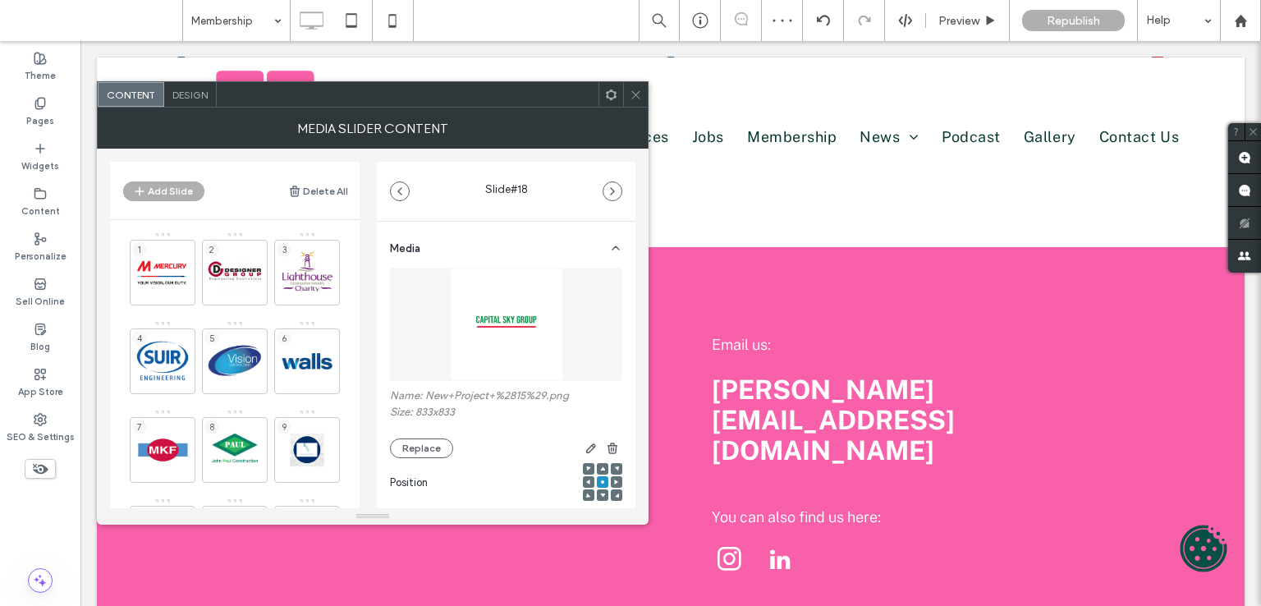
click at [643, 99] on div at bounding box center [635, 94] width 25 height 25
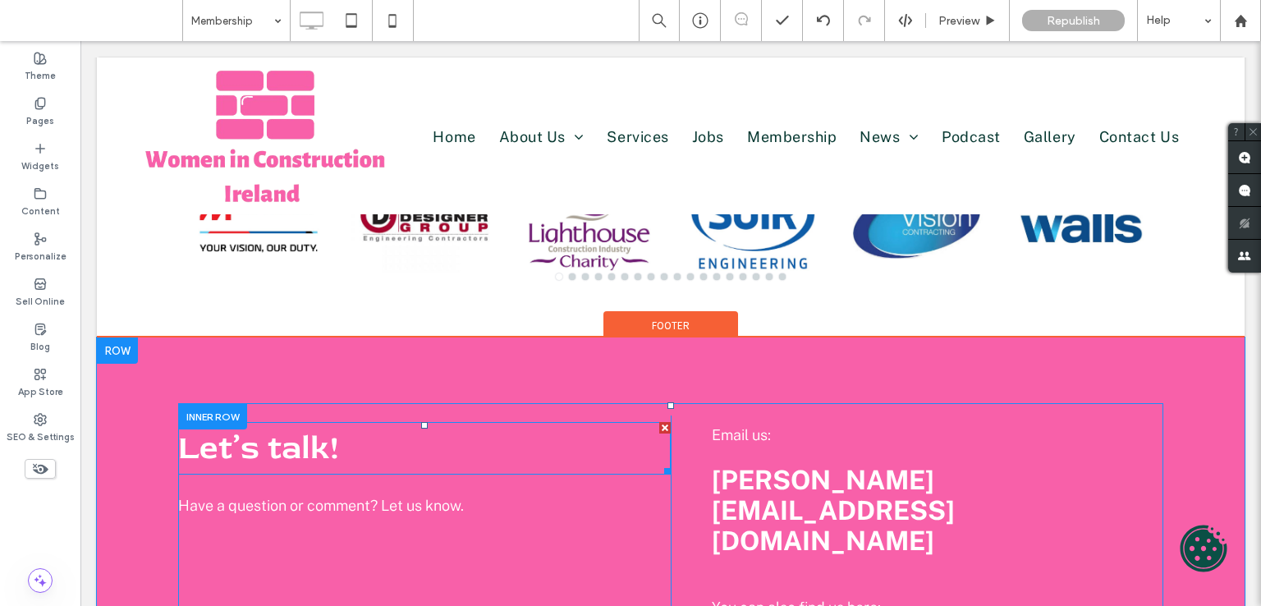
scroll to position [903, 0]
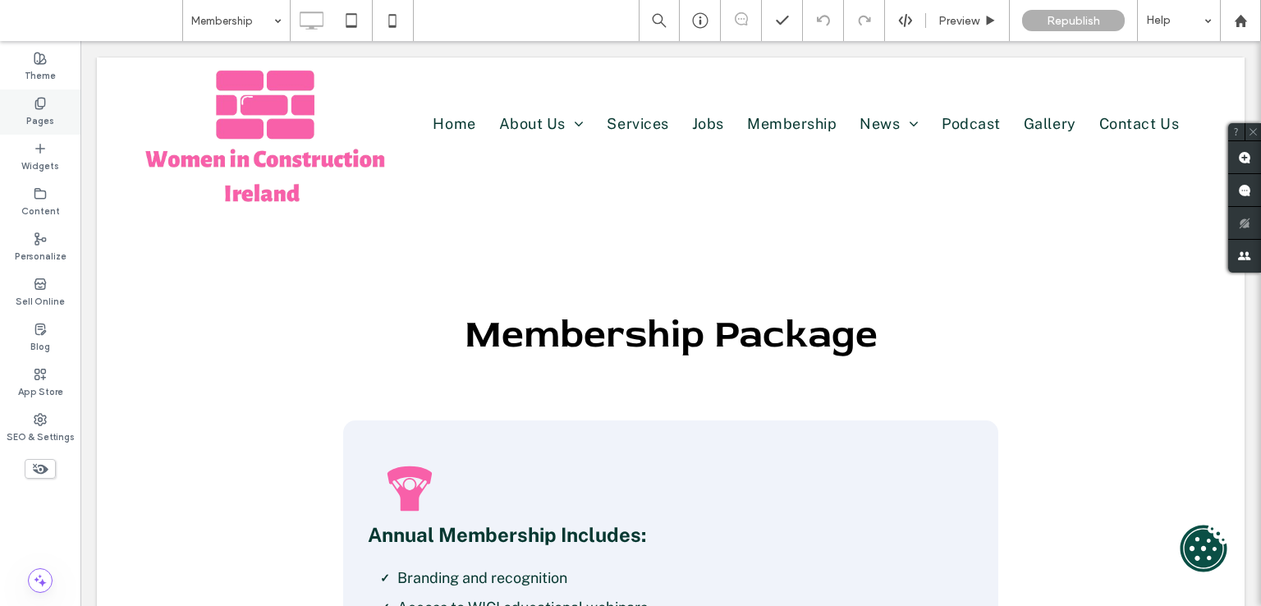
click at [37, 112] on label "Pages" at bounding box center [40, 119] width 28 height 18
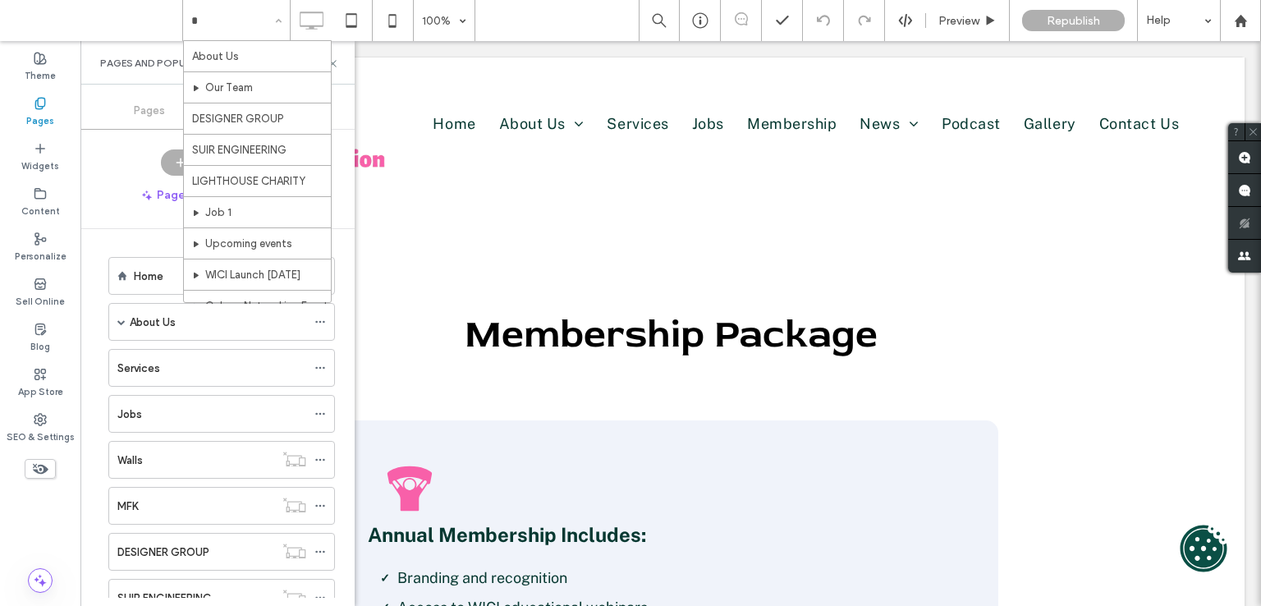
type input "**"
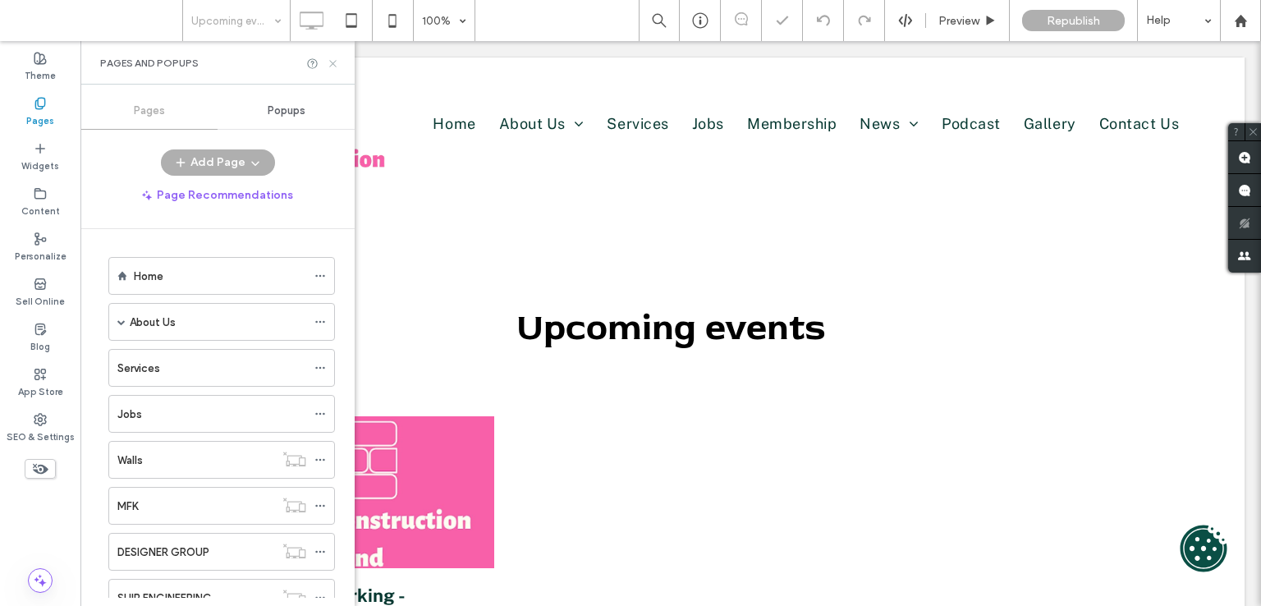
click at [332, 63] on icon at bounding box center [333, 63] width 12 height 12
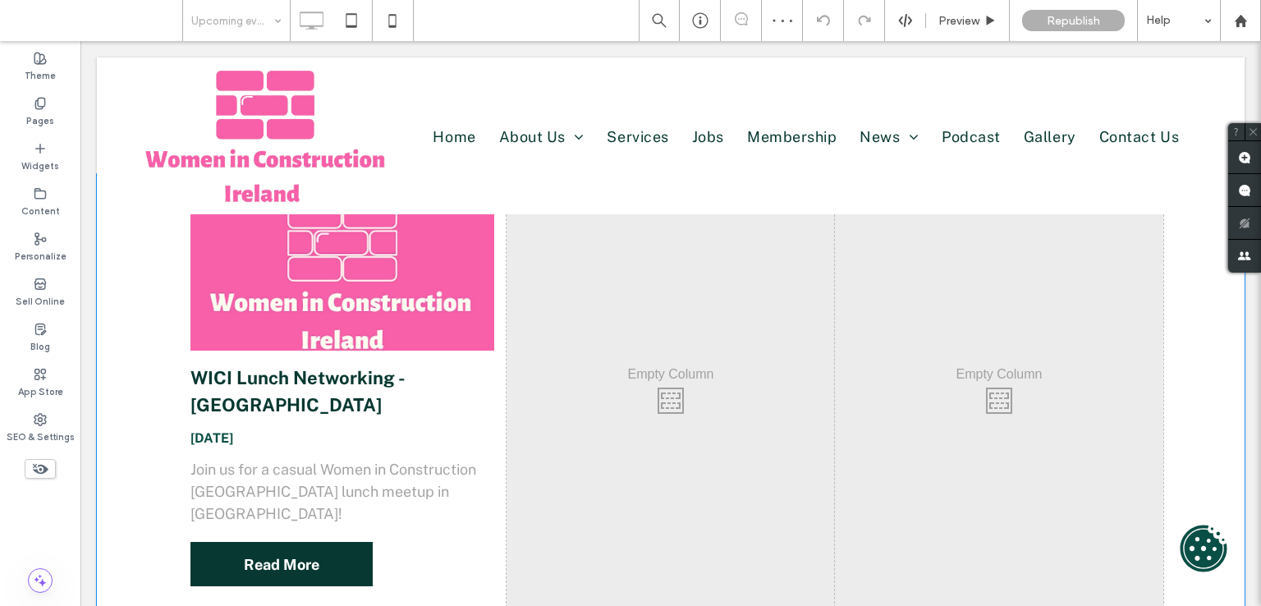
scroll to position [246, 0]
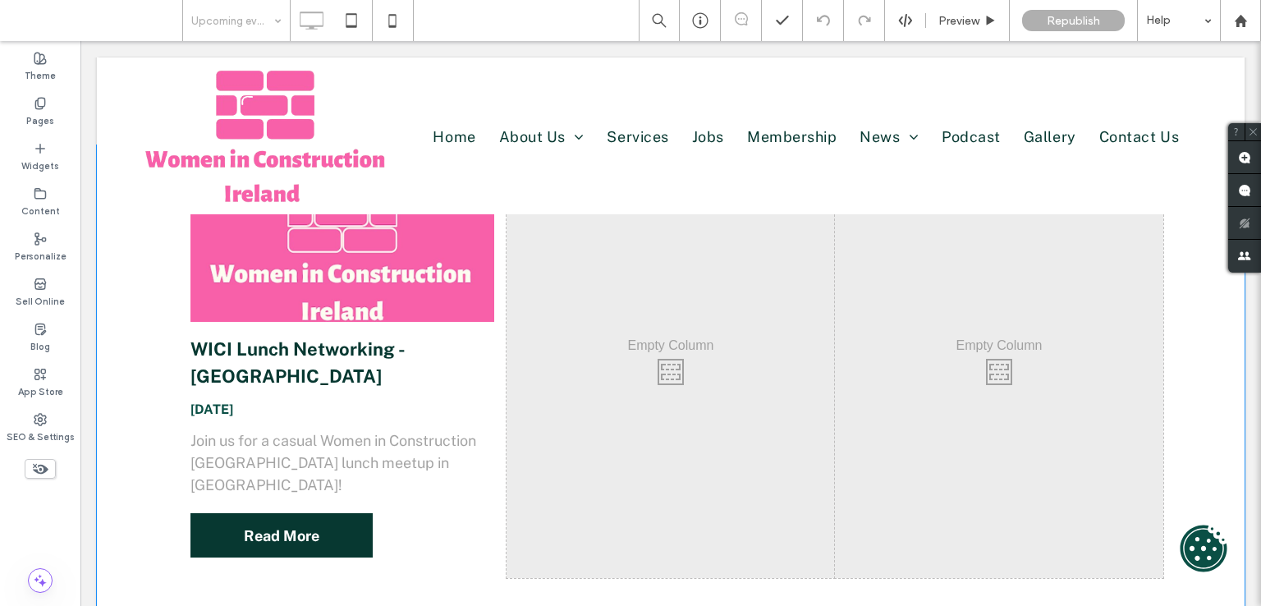
click at [415, 494] on div "WICI Lunch Networking - [GEOGRAPHIC_DATA] [DATE] Join us for a casual Women in …" at bounding box center [342, 367] width 328 height 419
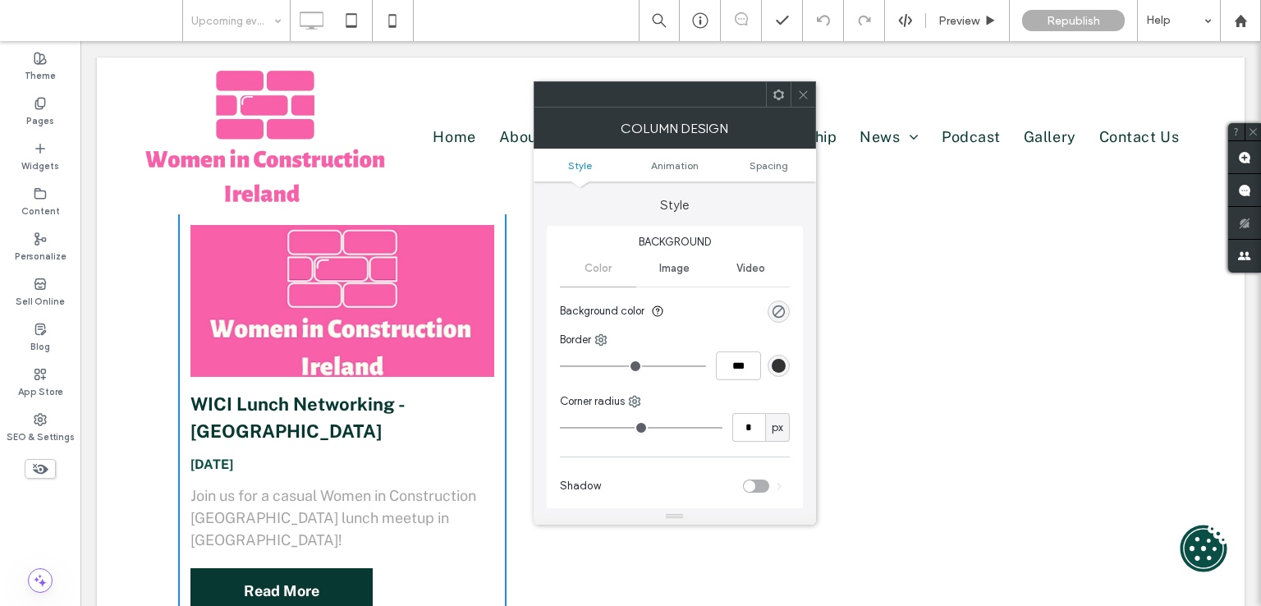
scroll to position [164, 0]
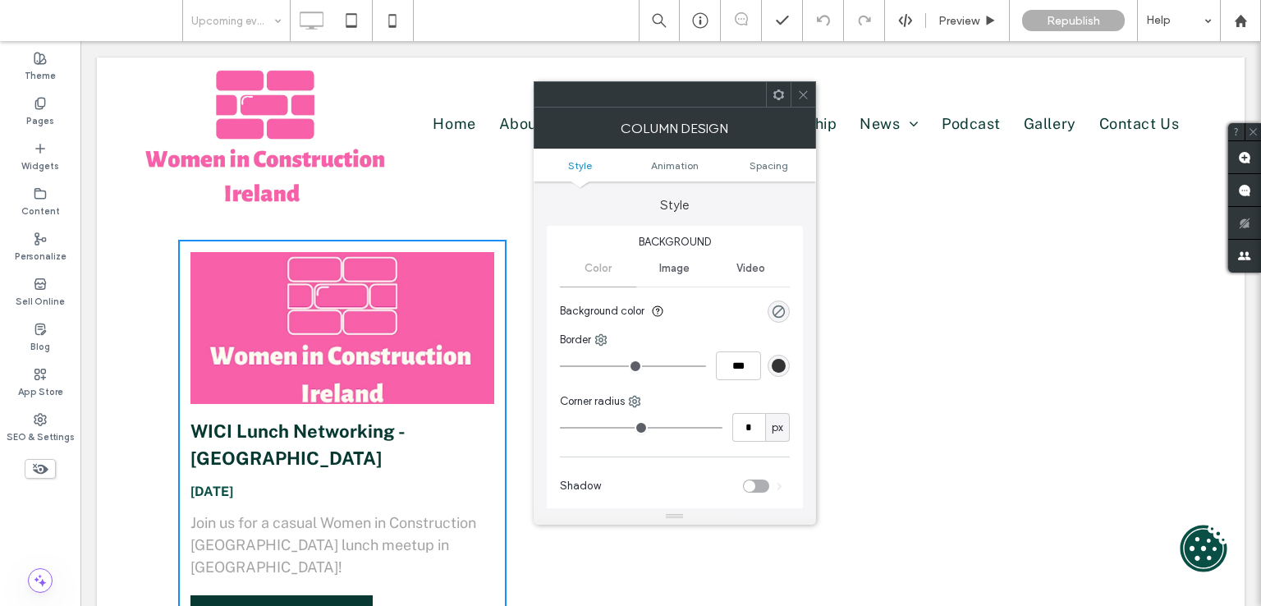
click at [781, 90] on use at bounding box center [778, 94] width 11 height 11
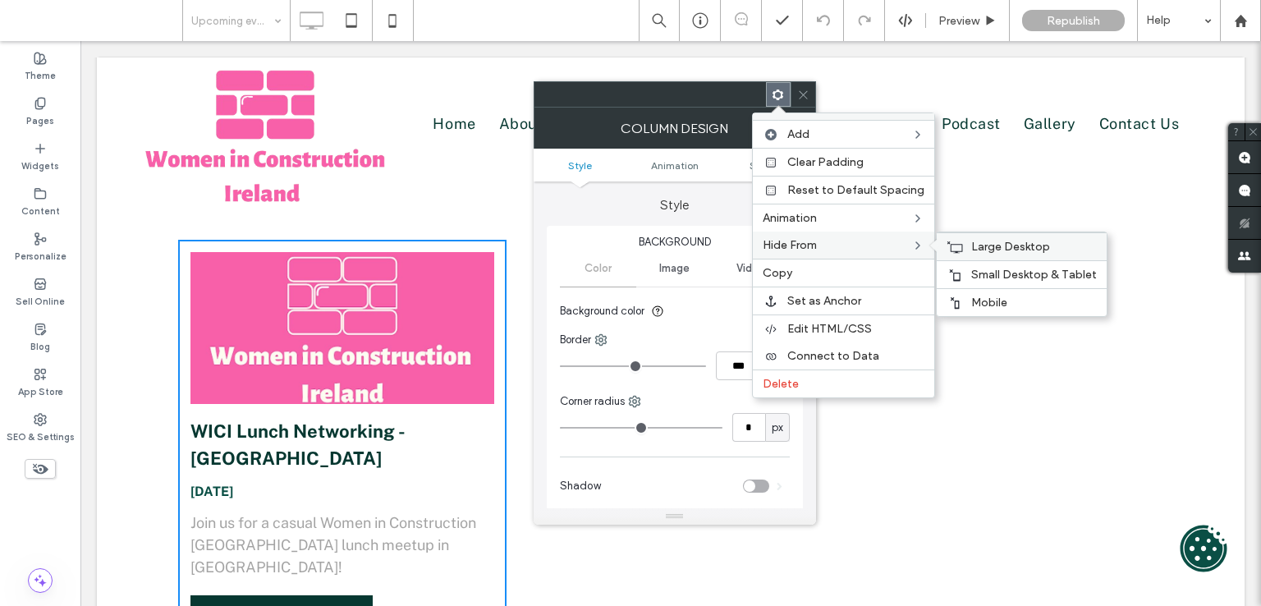
click at [959, 241] on div "Large Desktop" at bounding box center [1022, 246] width 170 height 28
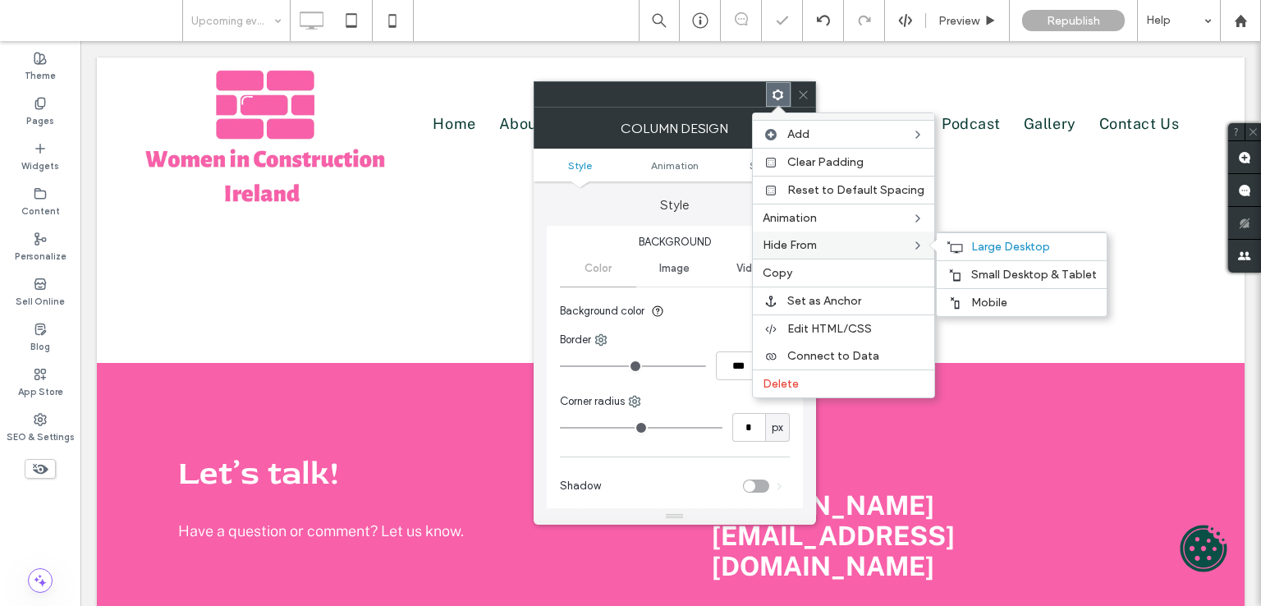
click at [897, 241] on label "Hide From" at bounding box center [837, 245] width 149 height 14
click at [977, 270] on span "Small Desktop & Tablet" at bounding box center [1034, 275] width 126 height 14
click at [963, 300] on div "Mobile" at bounding box center [1022, 302] width 170 height 28
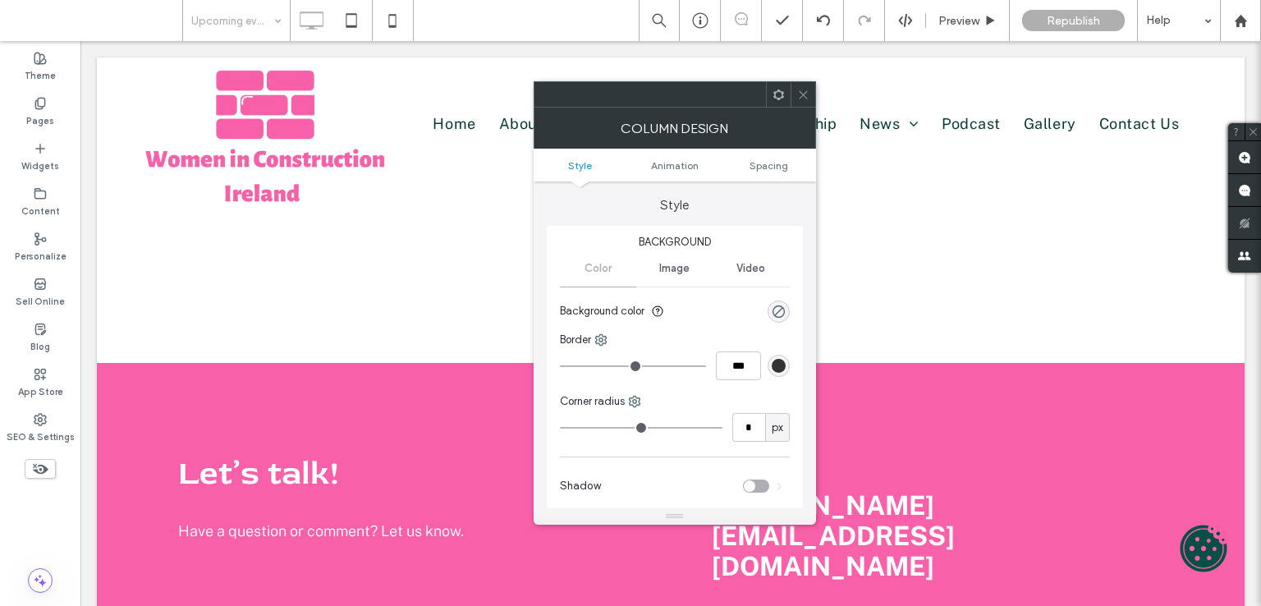
click at [800, 102] on span at bounding box center [803, 94] width 12 height 25
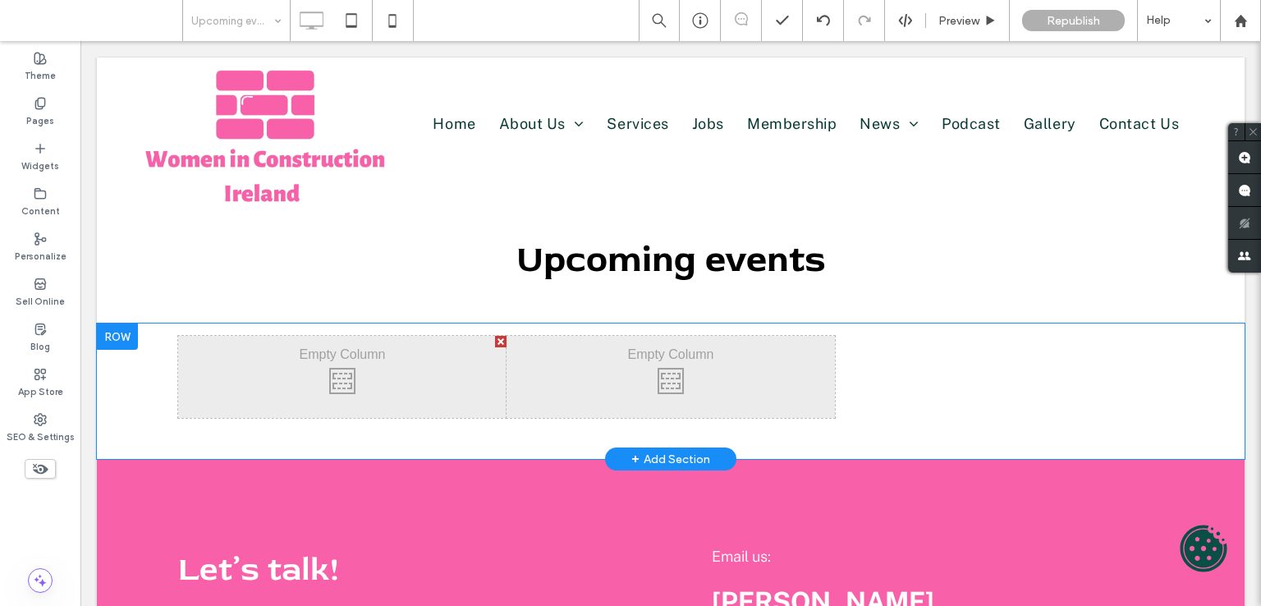
scroll to position [0, 0]
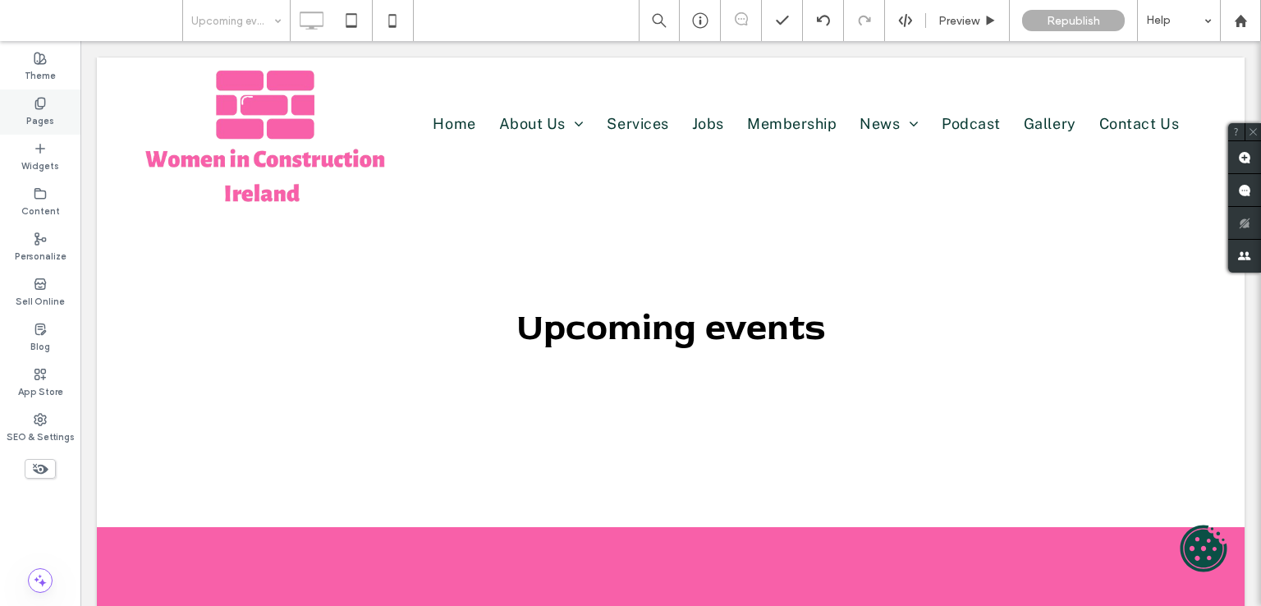
click at [48, 102] on div "Pages" at bounding box center [40, 111] width 80 height 45
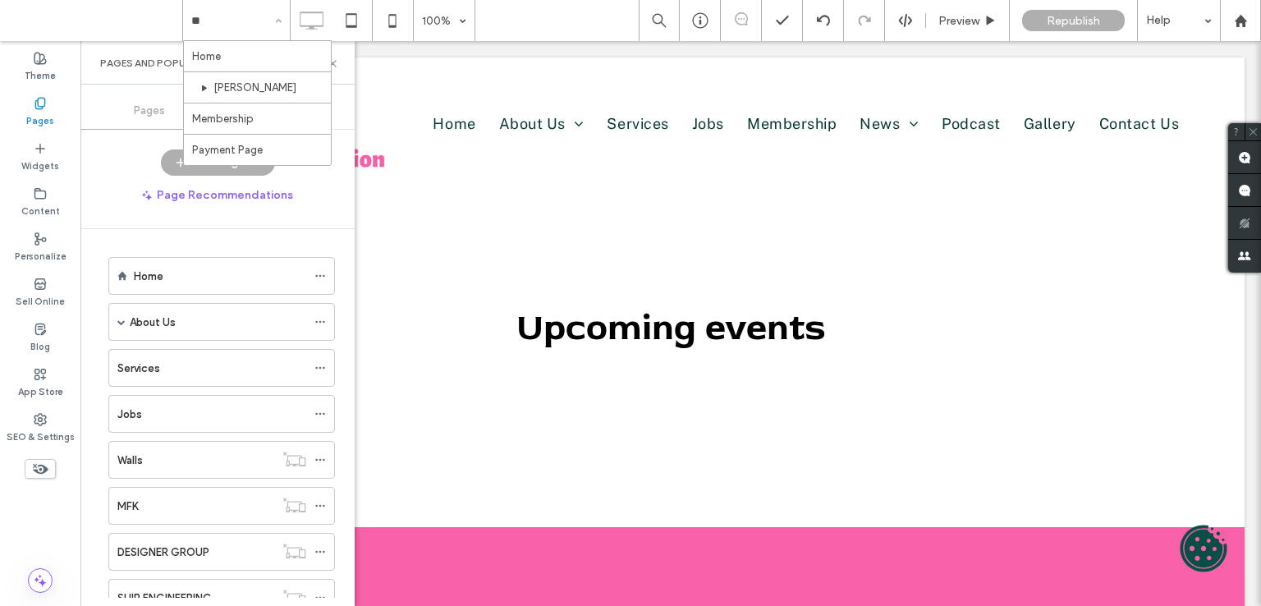
type input "***"
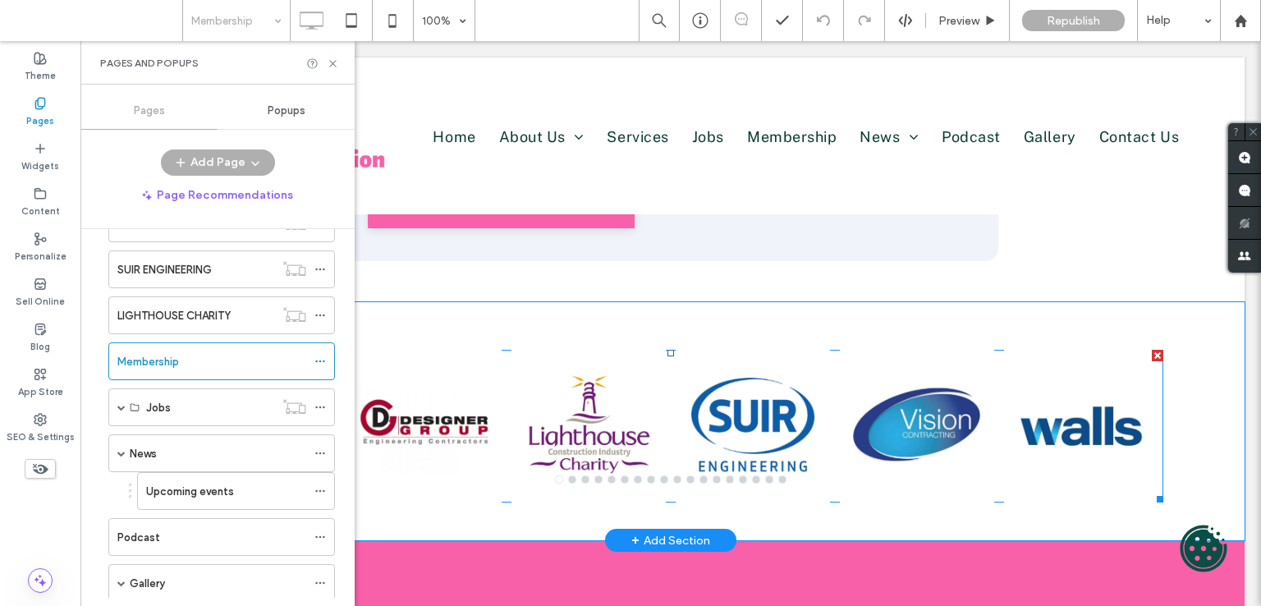
scroll to position [903, 0]
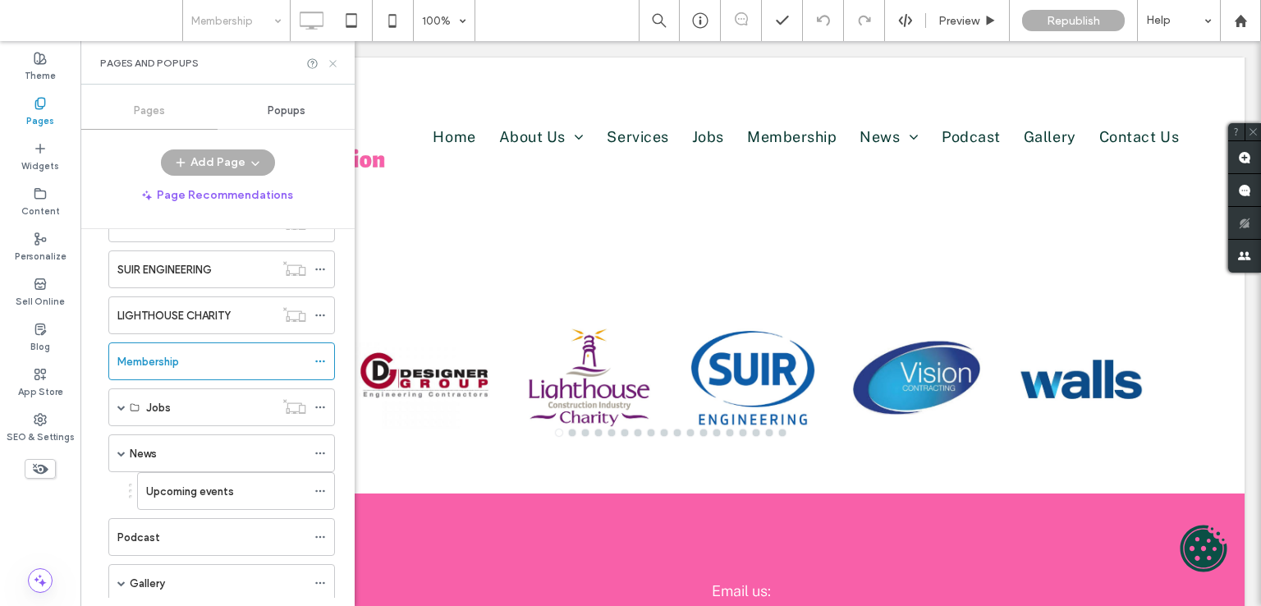
click at [332, 67] on icon at bounding box center [333, 63] width 12 height 12
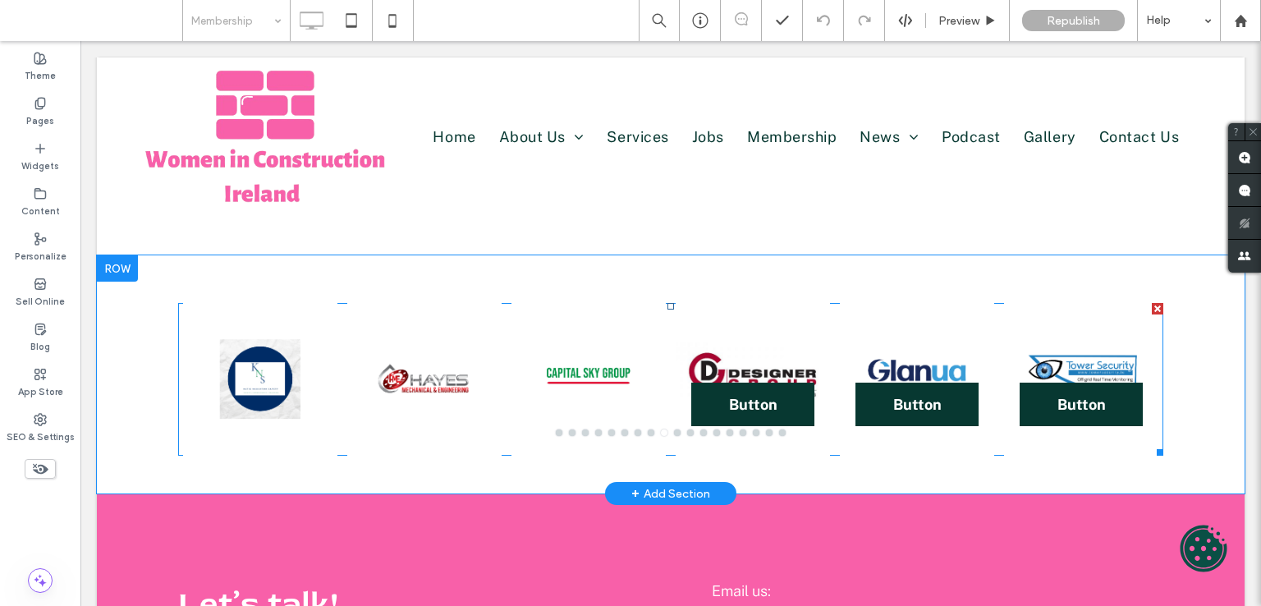
click at [313, 326] on div at bounding box center [260, 379] width 154 height 153
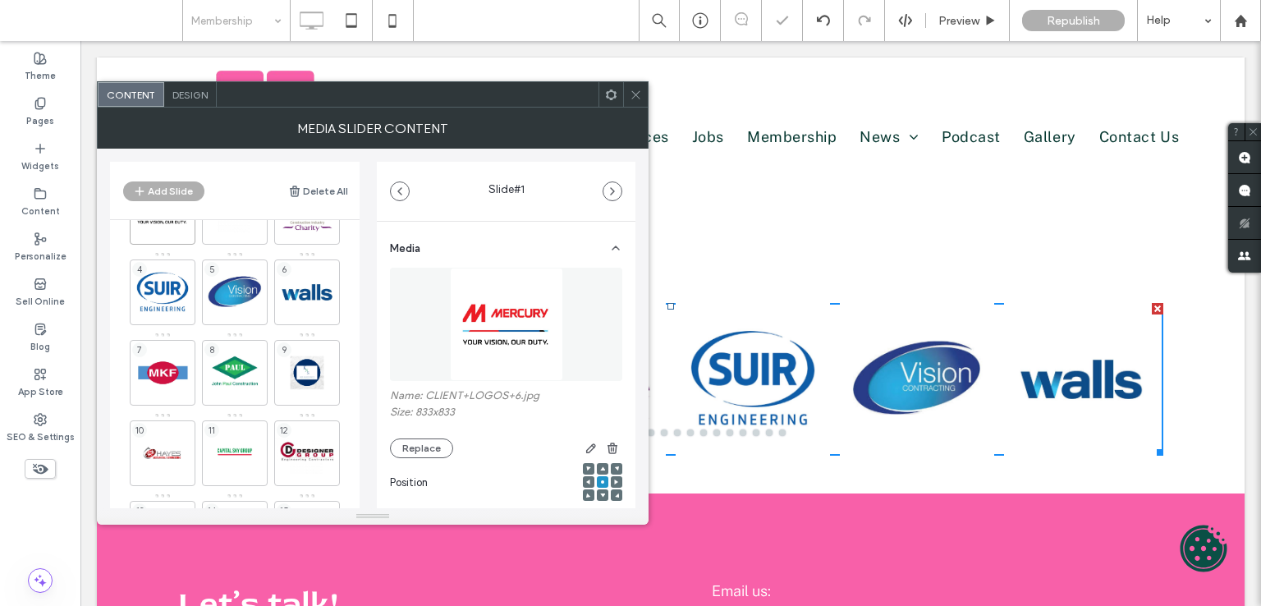
scroll to position [164, 0]
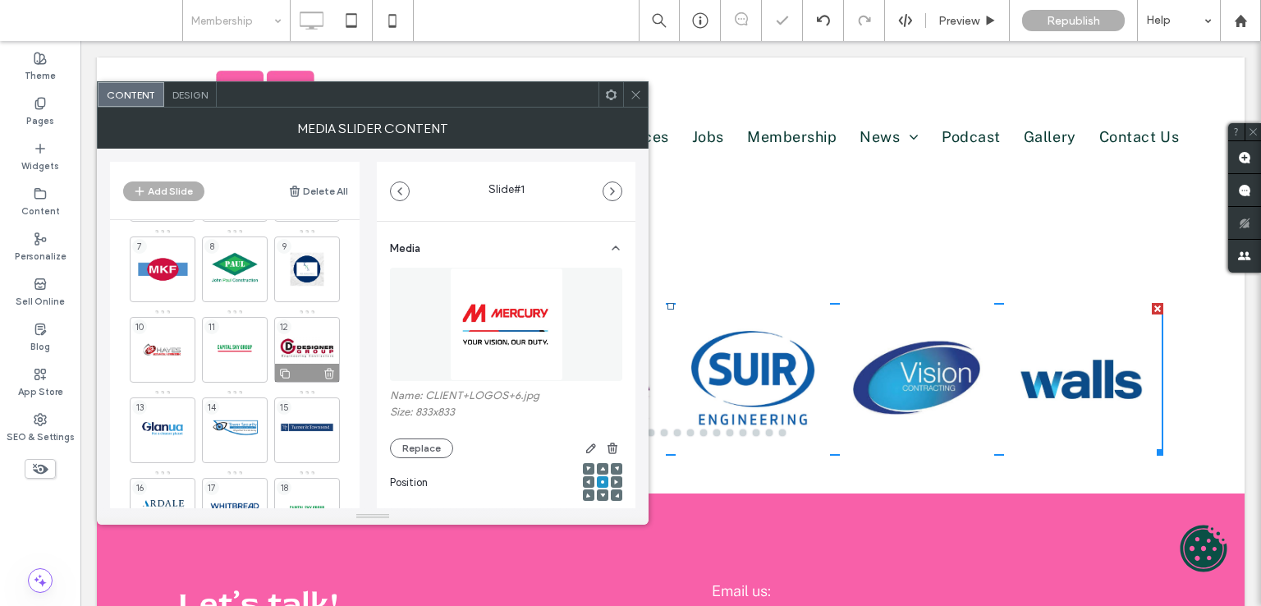
click at [301, 332] on div "12" at bounding box center [307, 350] width 66 height 66
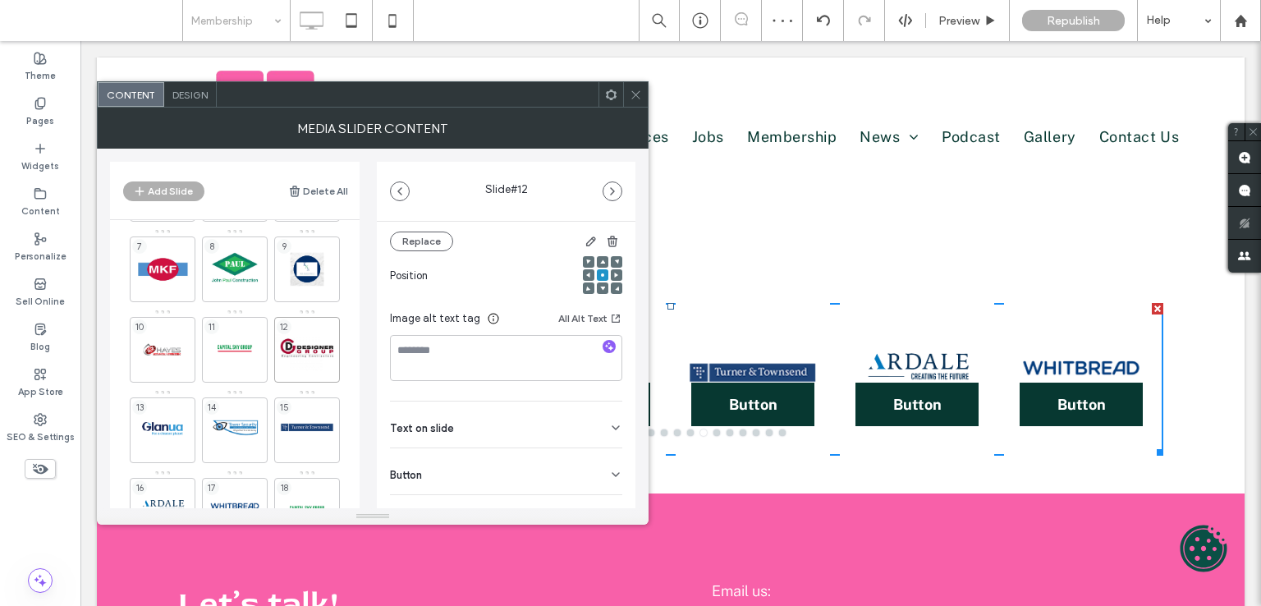
scroll to position [232, 0]
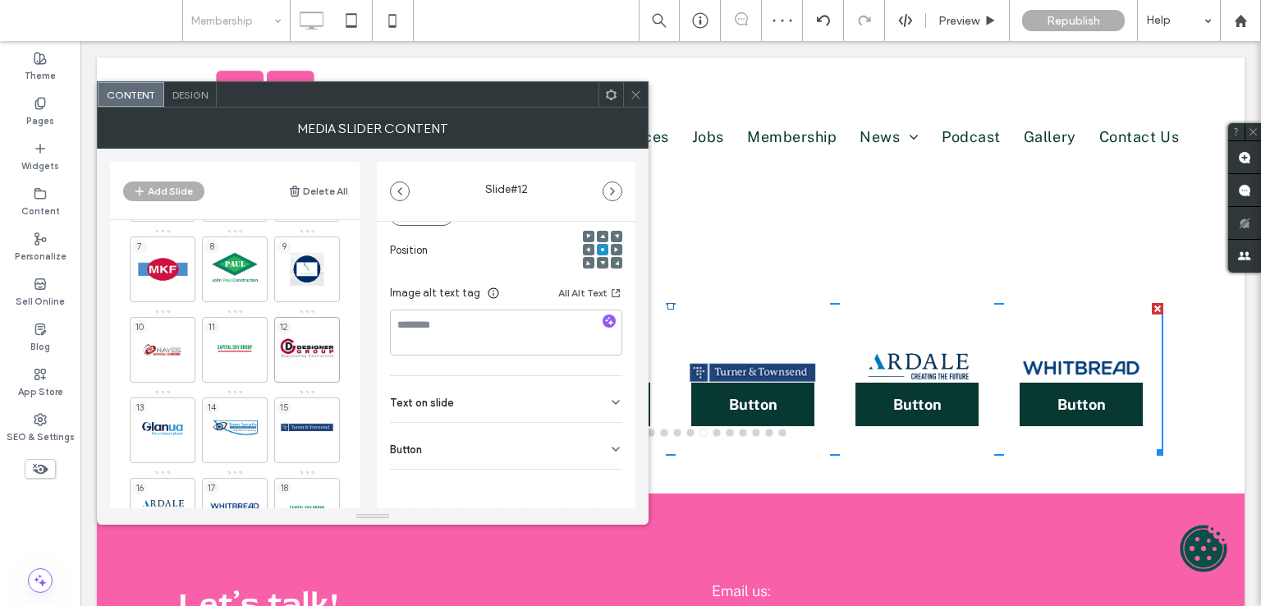
click at [529, 430] on div "Button" at bounding box center [506, 446] width 232 height 46
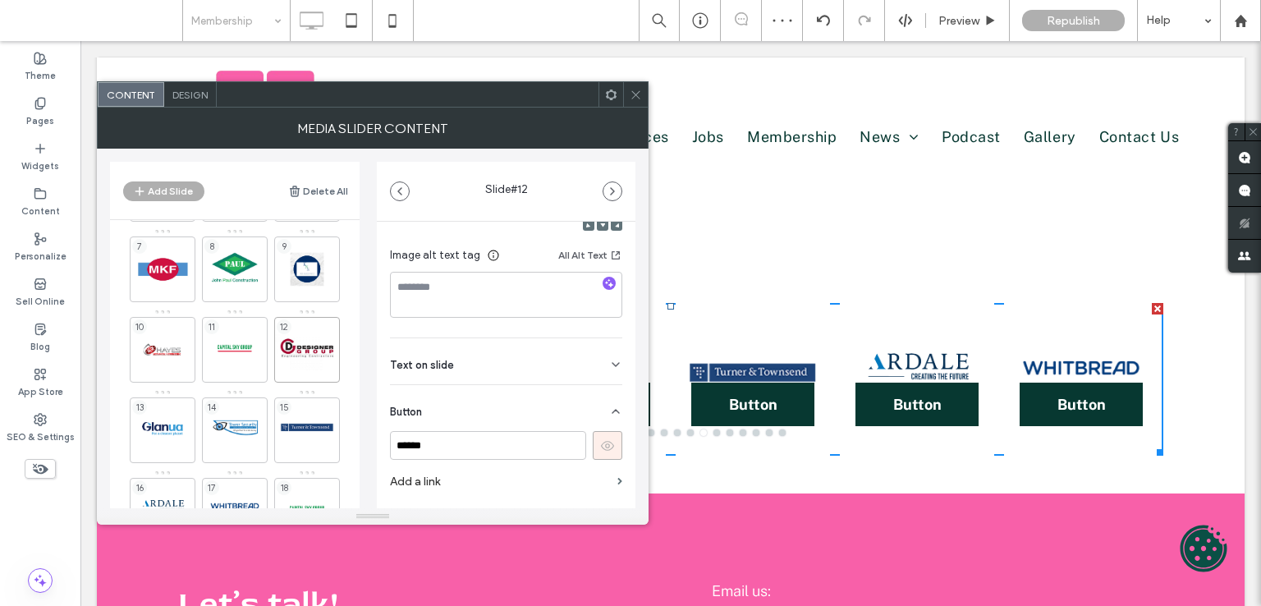
scroll to position [310, 0]
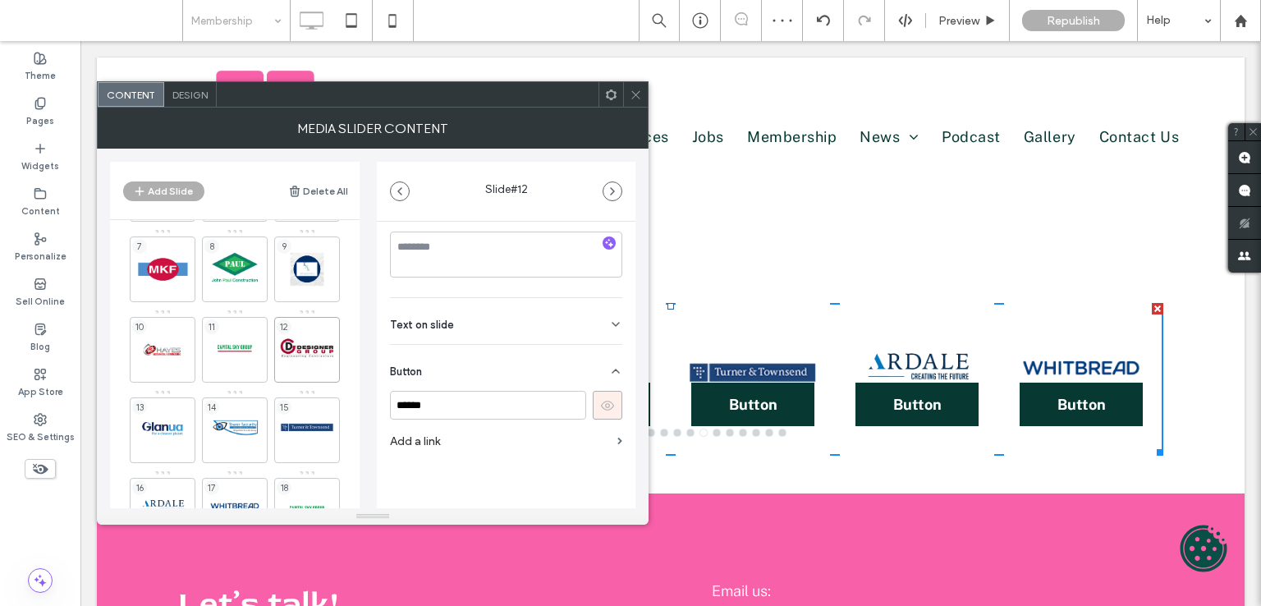
click at [600, 401] on icon at bounding box center [607, 405] width 15 height 15
click at [164, 415] on div "13" at bounding box center [163, 430] width 66 height 66
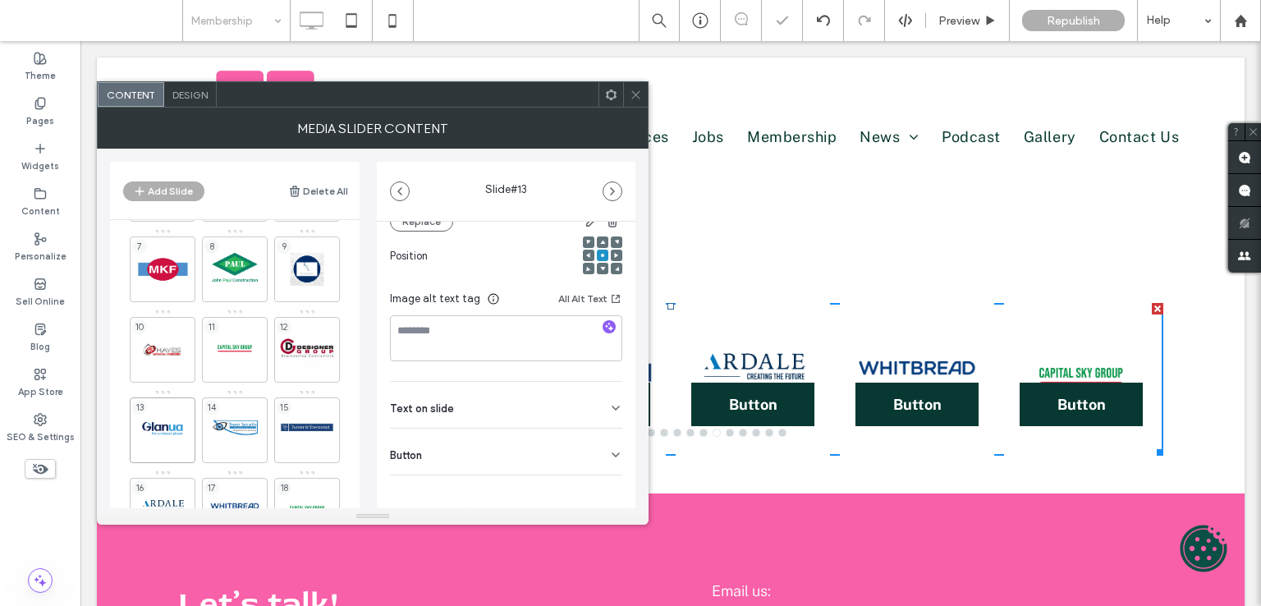
scroll to position [232, 0]
click at [502, 437] on div "Button" at bounding box center [506, 446] width 232 height 46
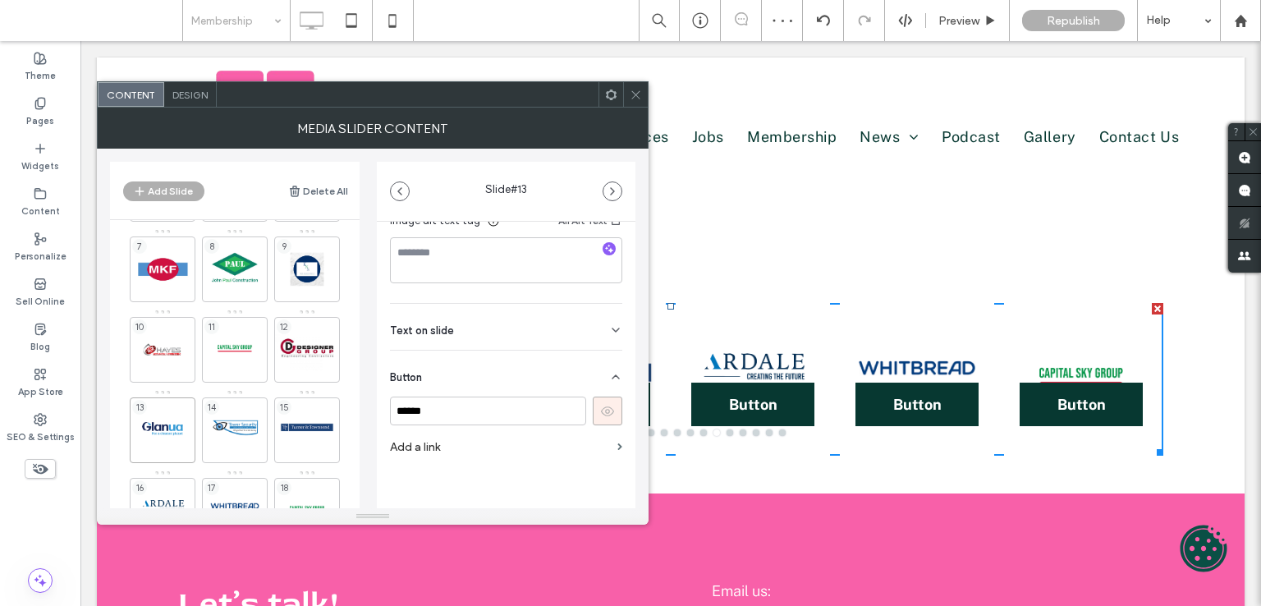
scroll to position [309, 0]
click at [600, 410] on icon at bounding box center [607, 406] width 15 height 15
drag, startPoint x: 217, startPoint y: 418, endPoint x: 273, endPoint y: 447, distance: 63.9
click at [218, 418] on div "14" at bounding box center [235, 430] width 66 height 66
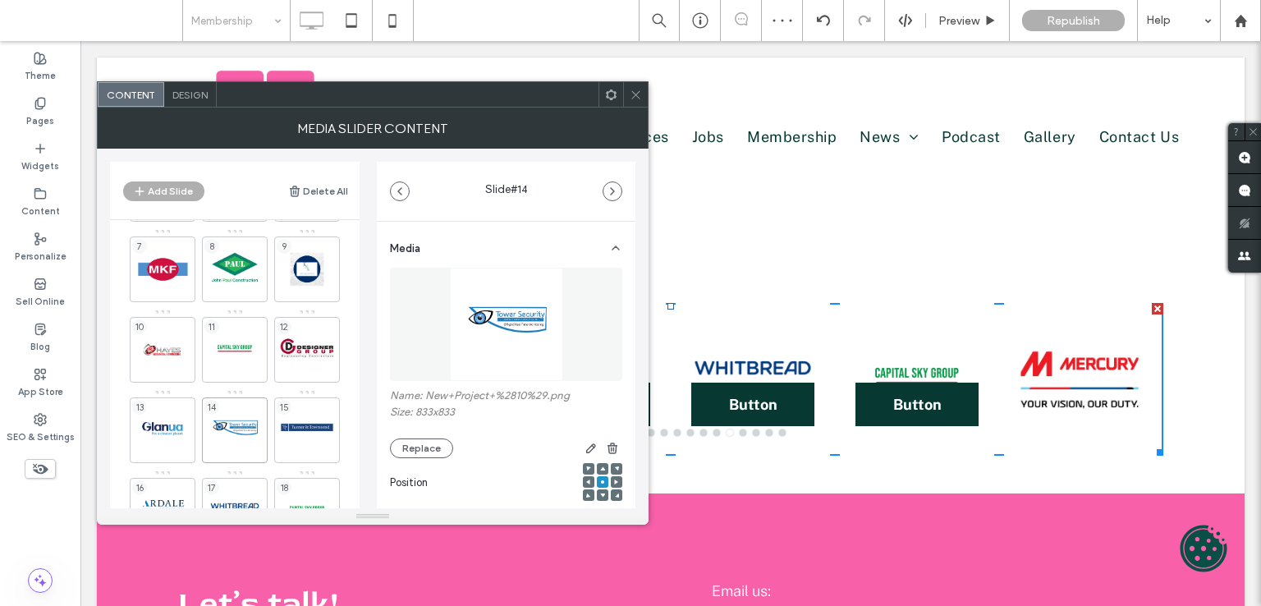
scroll to position [232, 0]
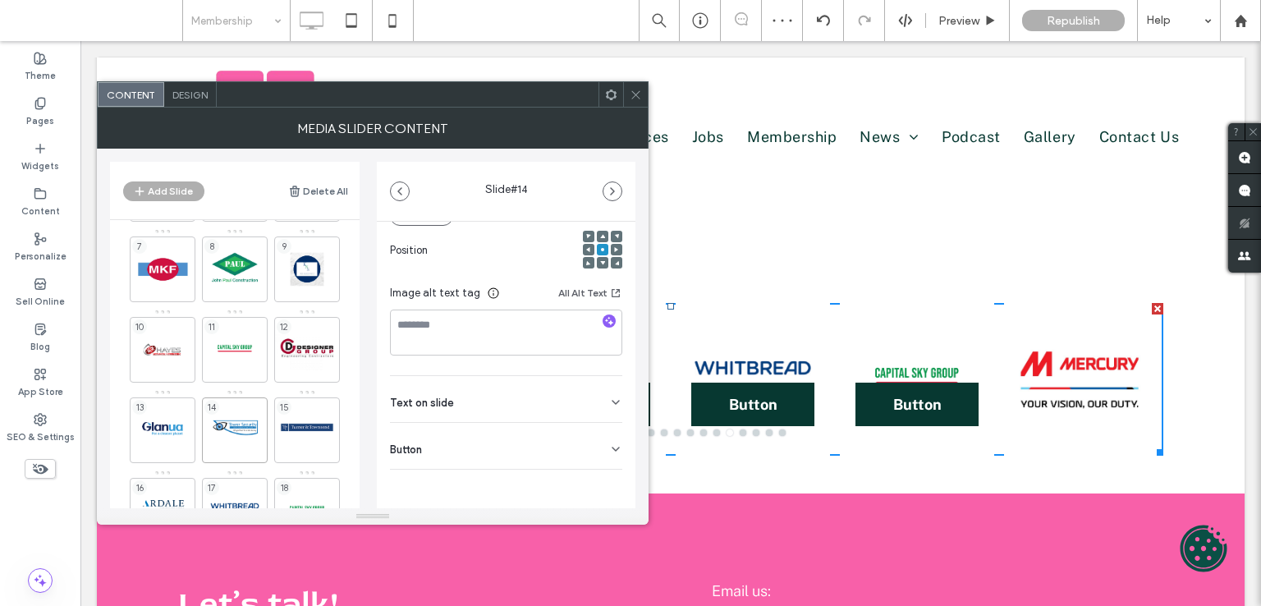
click at [609, 445] on icon at bounding box center [615, 448] width 13 height 13
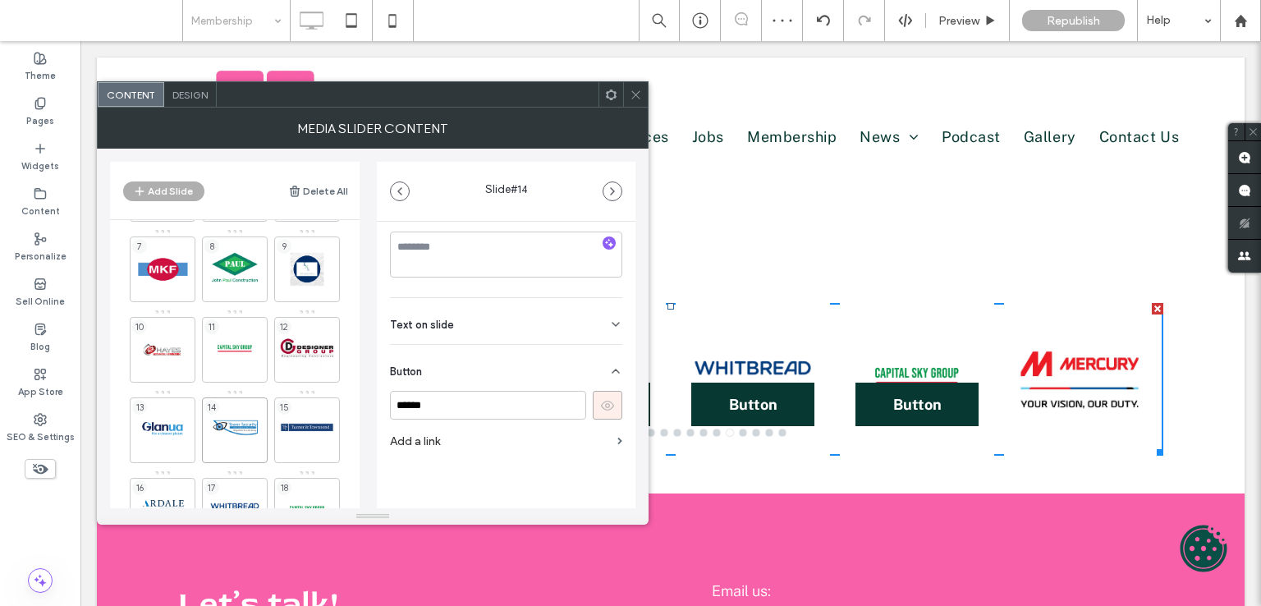
click at [593, 405] on button at bounding box center [608, 405] width 30 height 29
click at [298, 410] on div "15" at bounding box center [307, 430] width 66 height 66
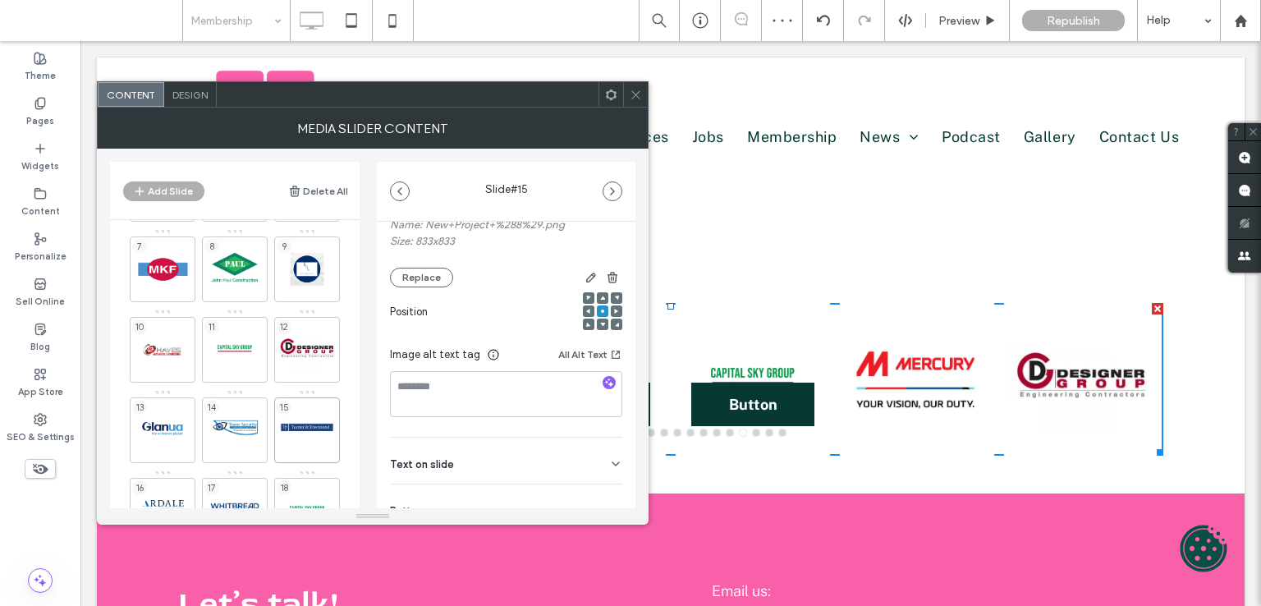
scroll to position [232, 0]
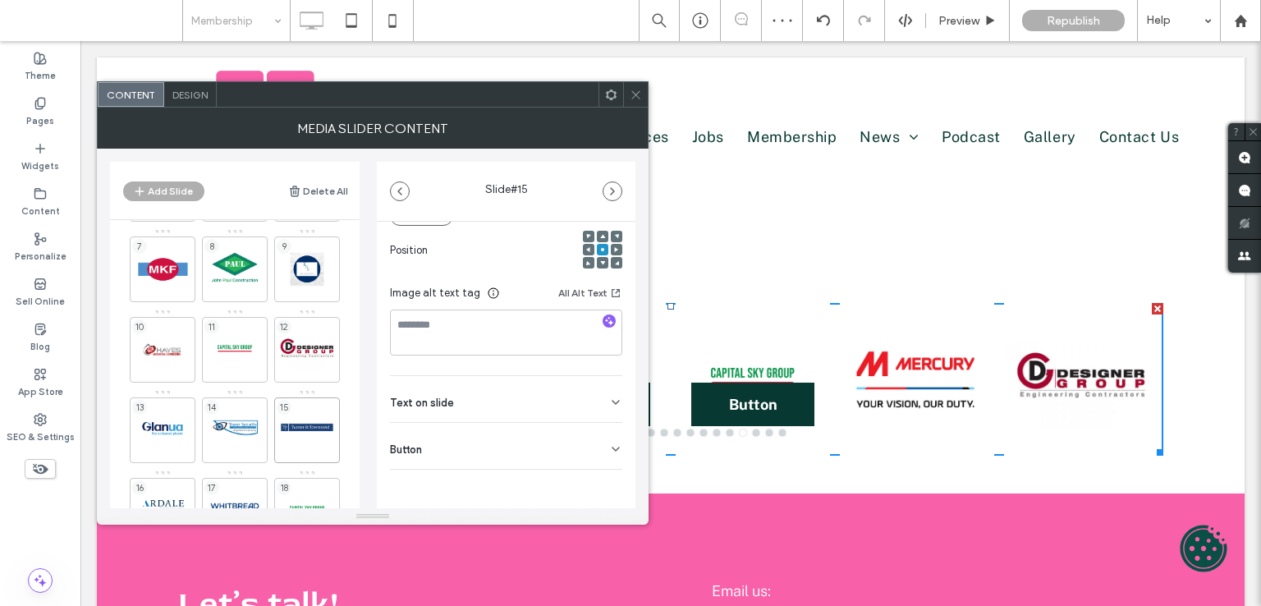
click at [594, 429] on div "Button" at bounding box center [506, 446] width 232 height 46
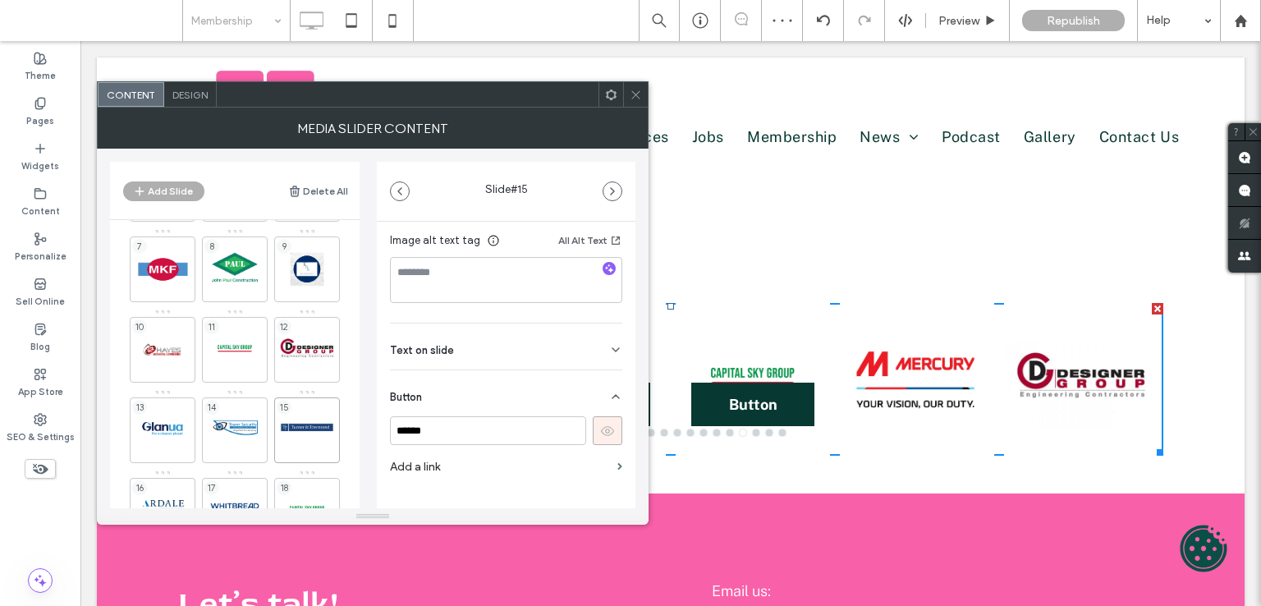
scroll to position [310, 0]
drag, startPoint x: 607, startPoint y: 401, endPoint x: 588, endPoint y: 402, distance: 19.8
click at [604, 401] on button at bounding box center [608, 405] width 30 height 29
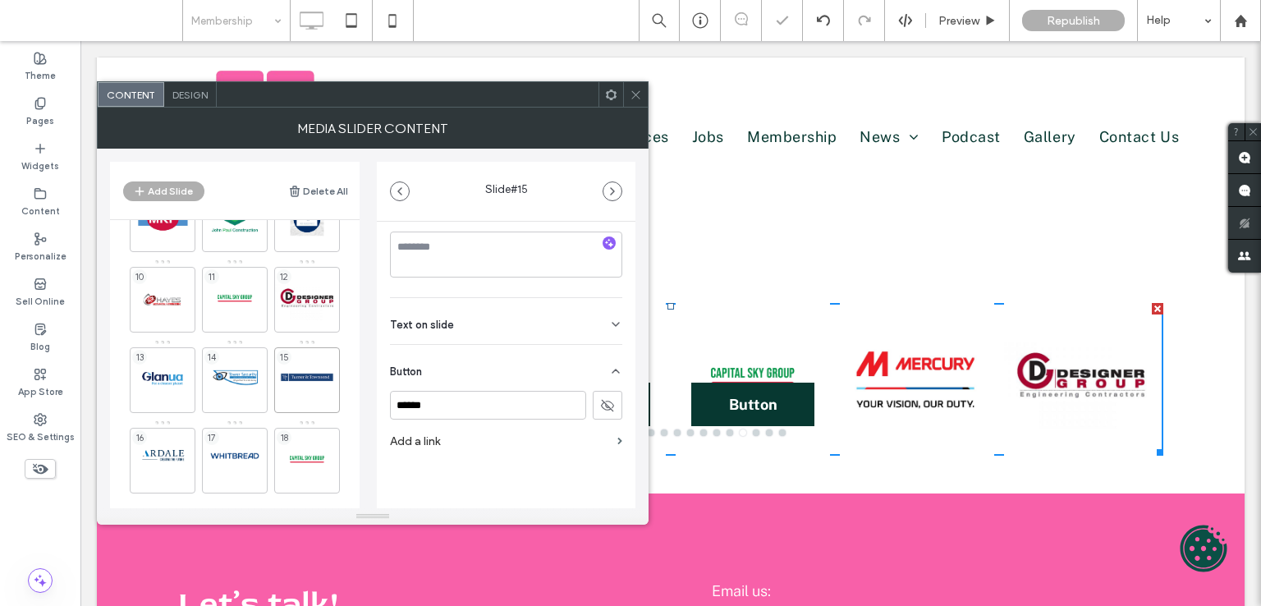
scroll to position [227, 0]
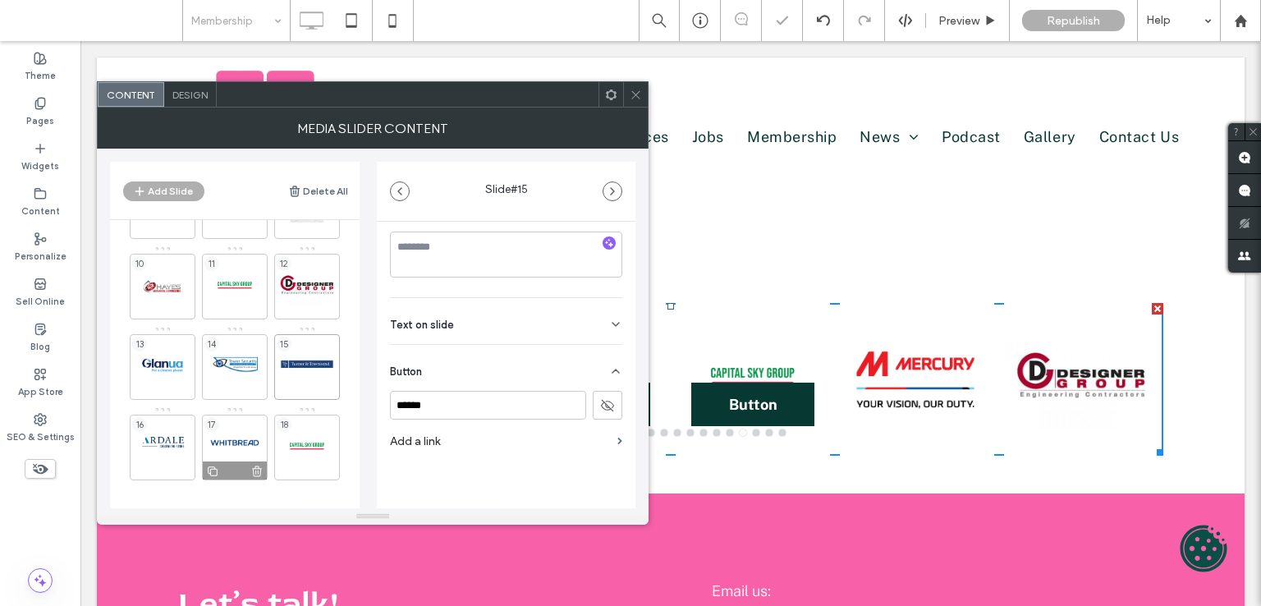
drag, startPoint x: 172, startPoint y: 437, endPoint x: 207, endPoint y: 465, distance: 43.8
click at [172, 436] on div "16" at bounding box center [163, 448] width 66 height 66
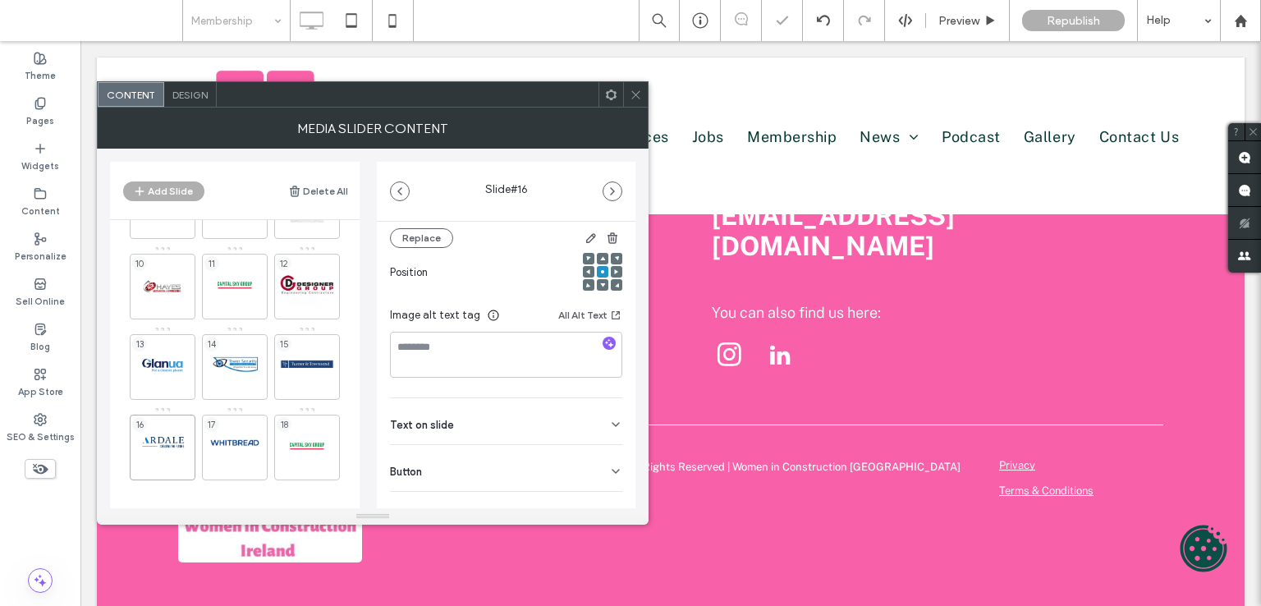
scroll to position [232, 0]
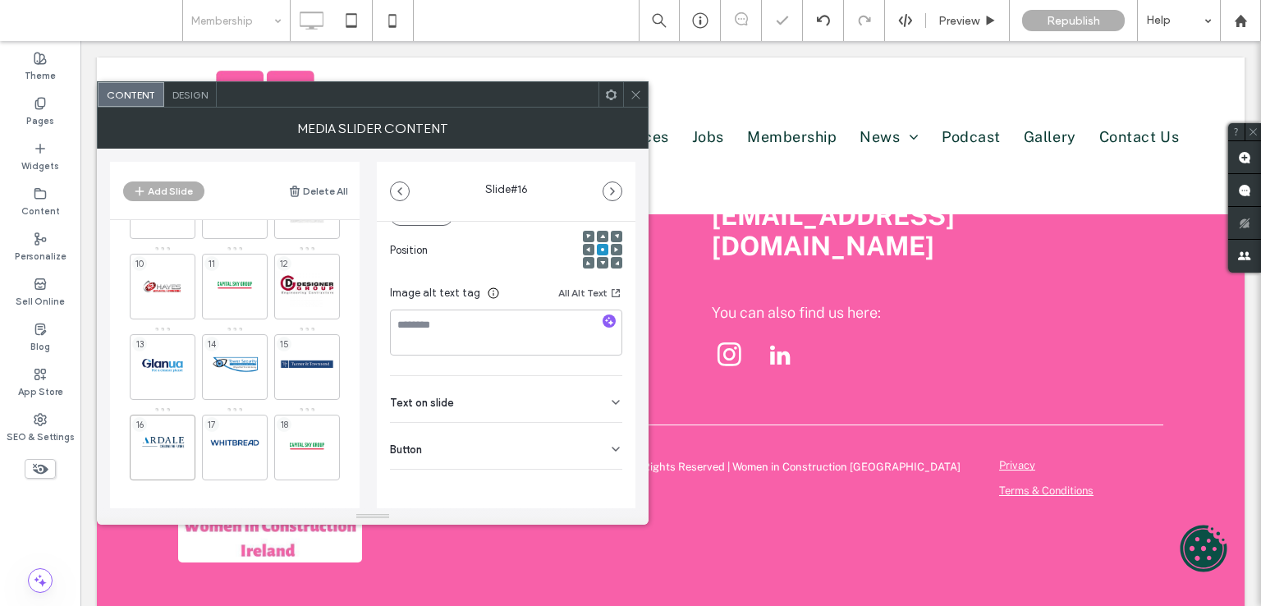
click at [541, 437] on div "Button" at bounding box center [506, 446] width 232 height 46
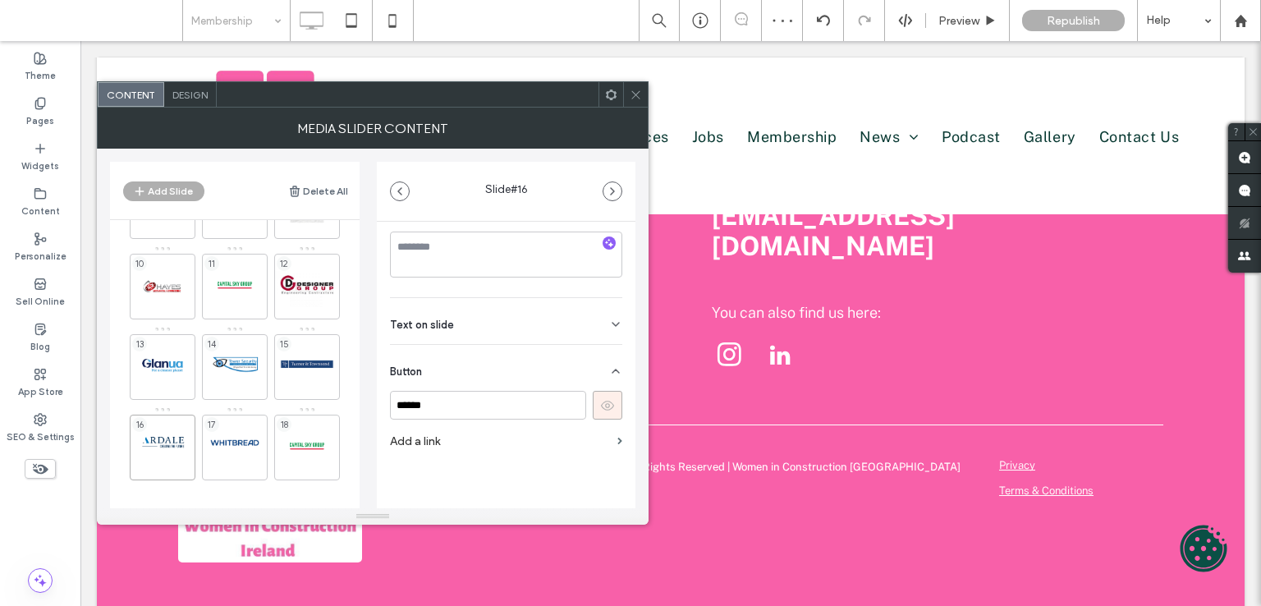
drag, startPoint x: 607, startPoint y: 375, endPoint x: 598, endPoint y: 401, distance: 28.1
click at [602, 388] on div "Button" at bounding box center [506, 368] width 232 height 46
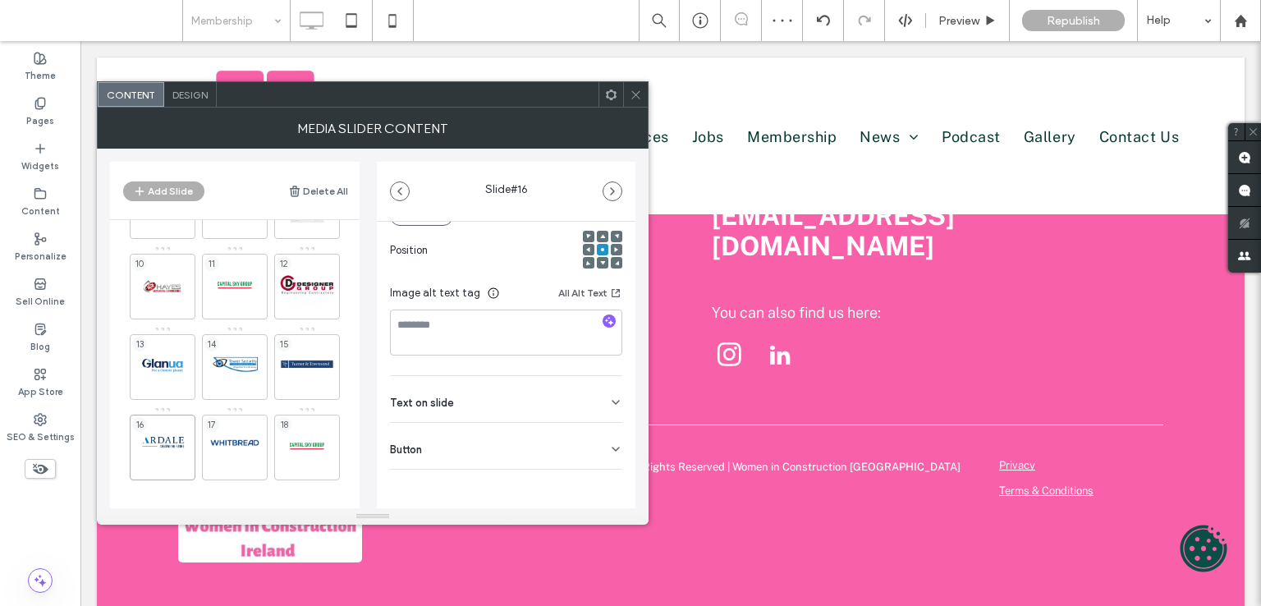
click at [594, 408] on div "Media Name: New+Project+%287%29.png Size: 833x833 Replace Position Image alt te…" at bounding box center [506, 278] width 259 height 579
click at [561, 435] on div "Button" at bounding box center [506, 446] width 232 height 46
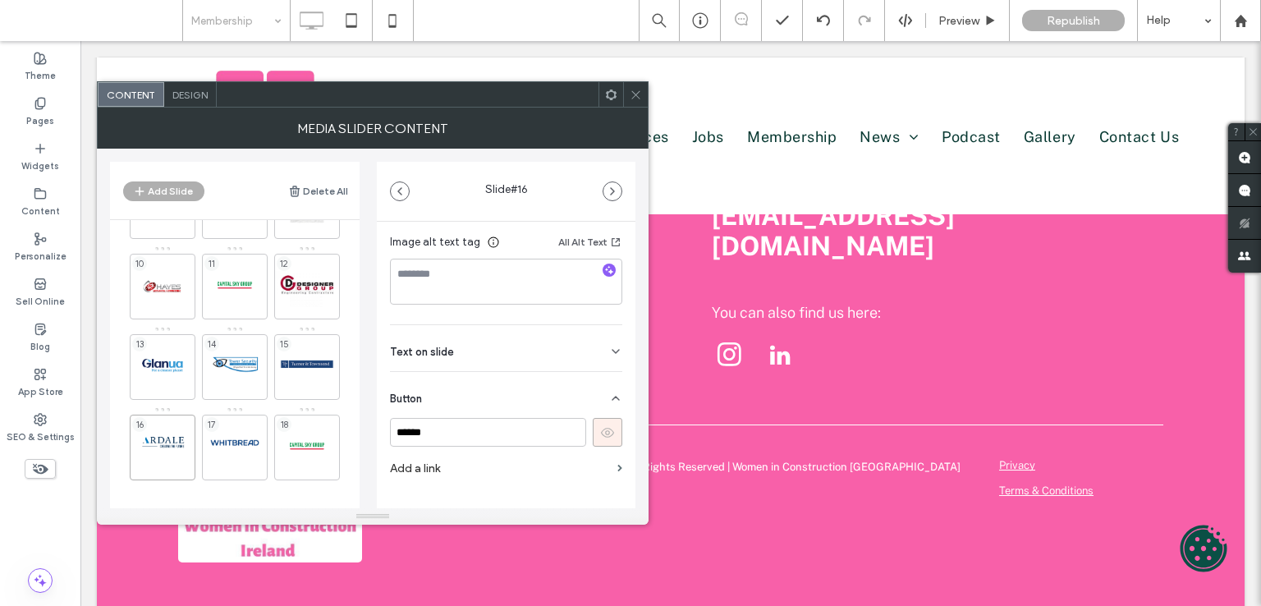
scroll to position [310, 0]
drag, startPoint x: 598, startPoint y: 405, endPoint x: 586, endPoint y: 415, distance: 14.6
click at [600, 405] on icon at bounding box center [607, 405] width 15 height 15
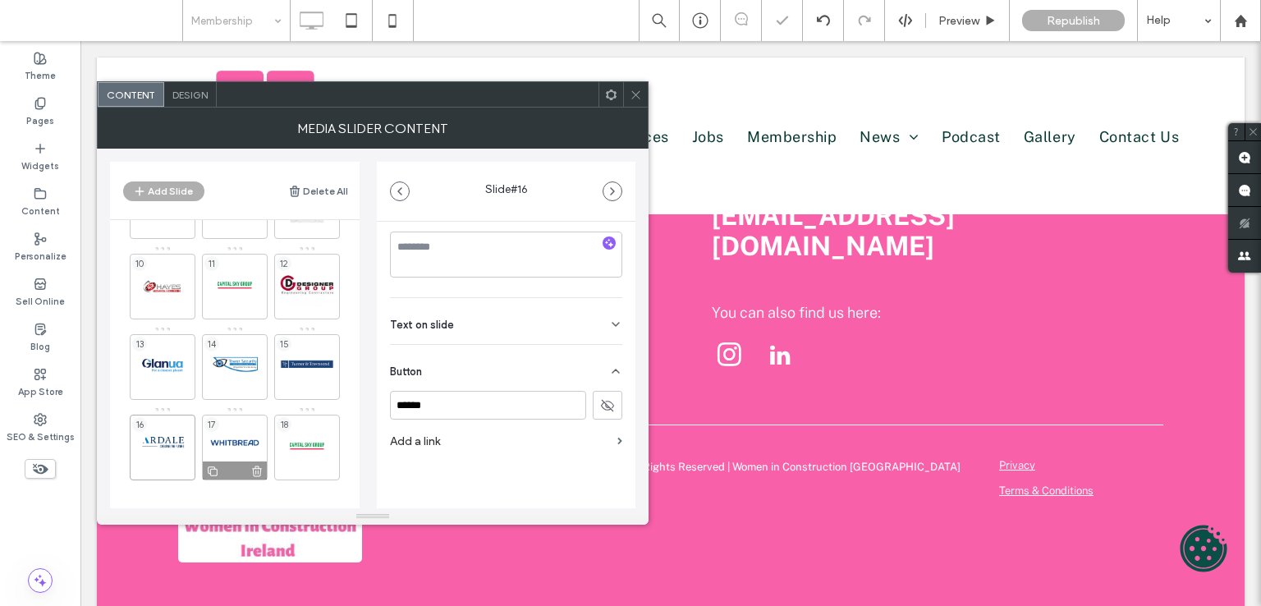
click at [216, 431] on div "17" at bounding box center [235, 448] width 66 height 66
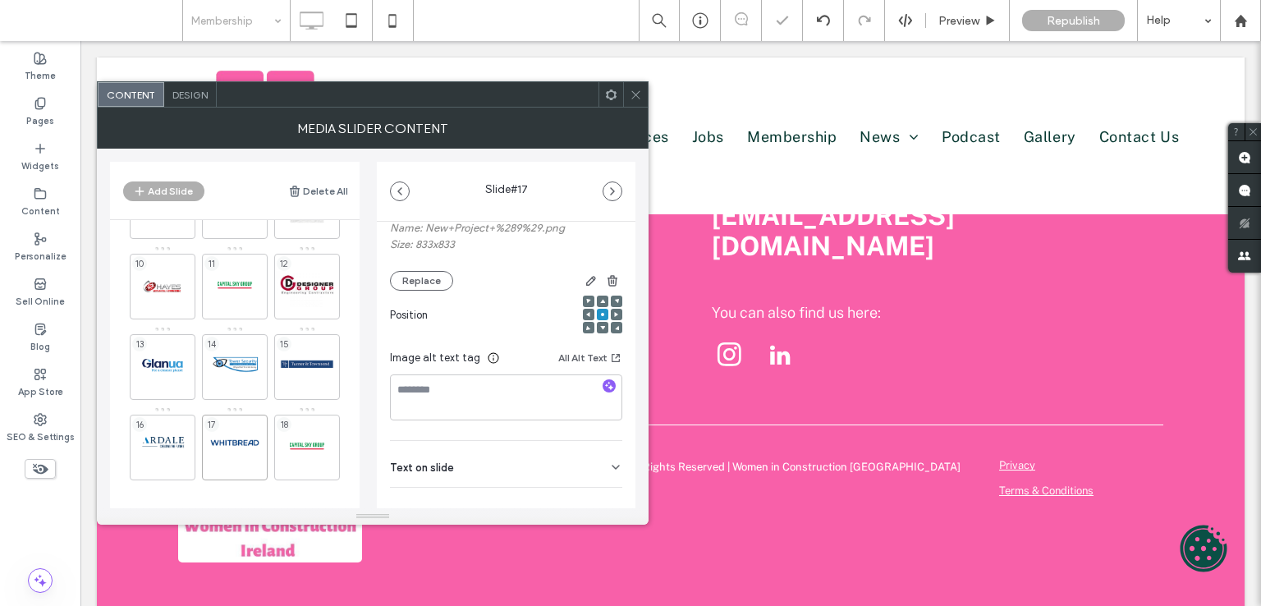
scroll to position [232, 0]
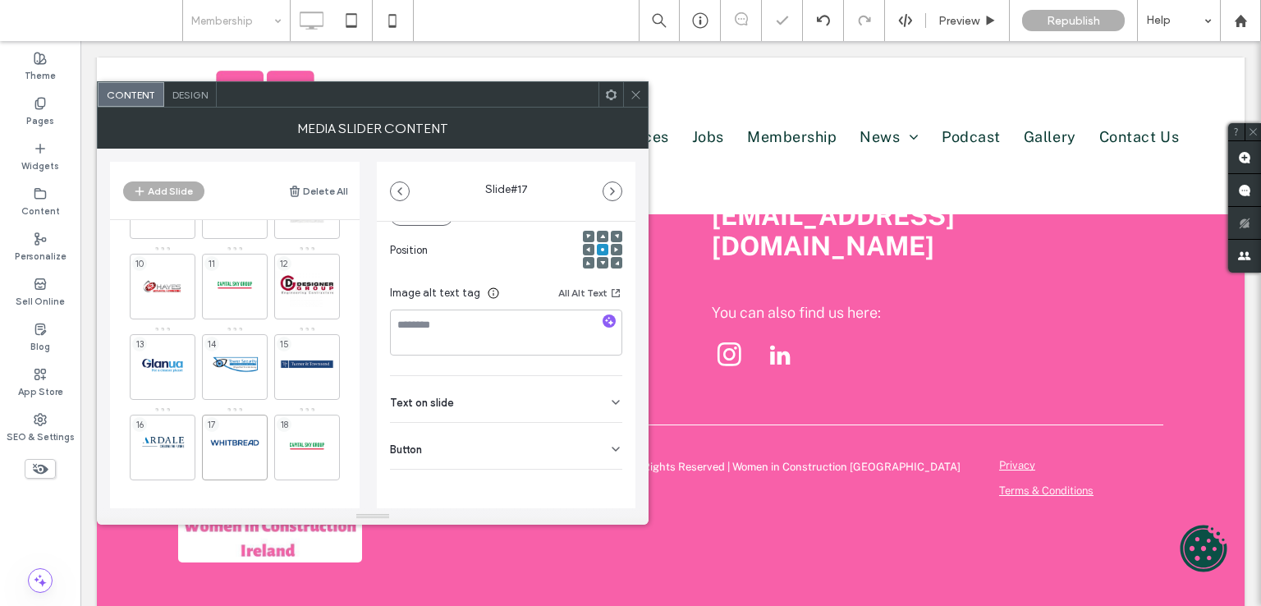
click at [579, 425] on div "Button" at bounding box center [506, 446] width 232 height 46
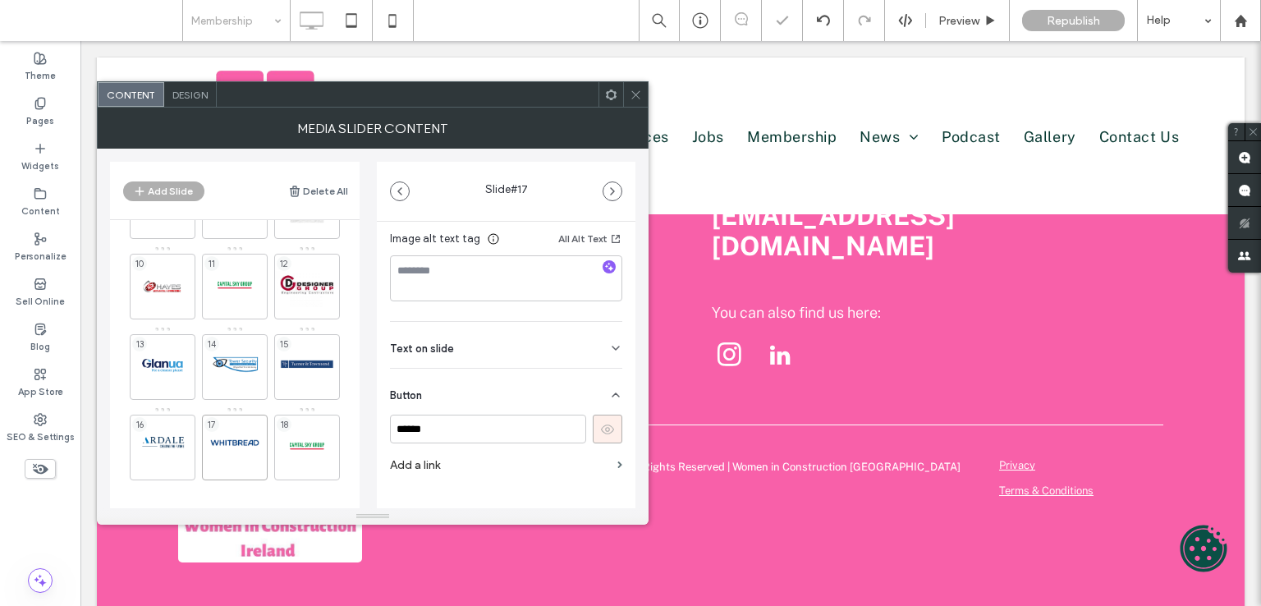
scroll to position [310, 0]
drag, startPoint x: 589, startPoint y: 409, endPoint x: 598, endPoint y: 417, distance: 11.6
click at [593, 409] on button at bounding box center [608, 405] width 30 height 29
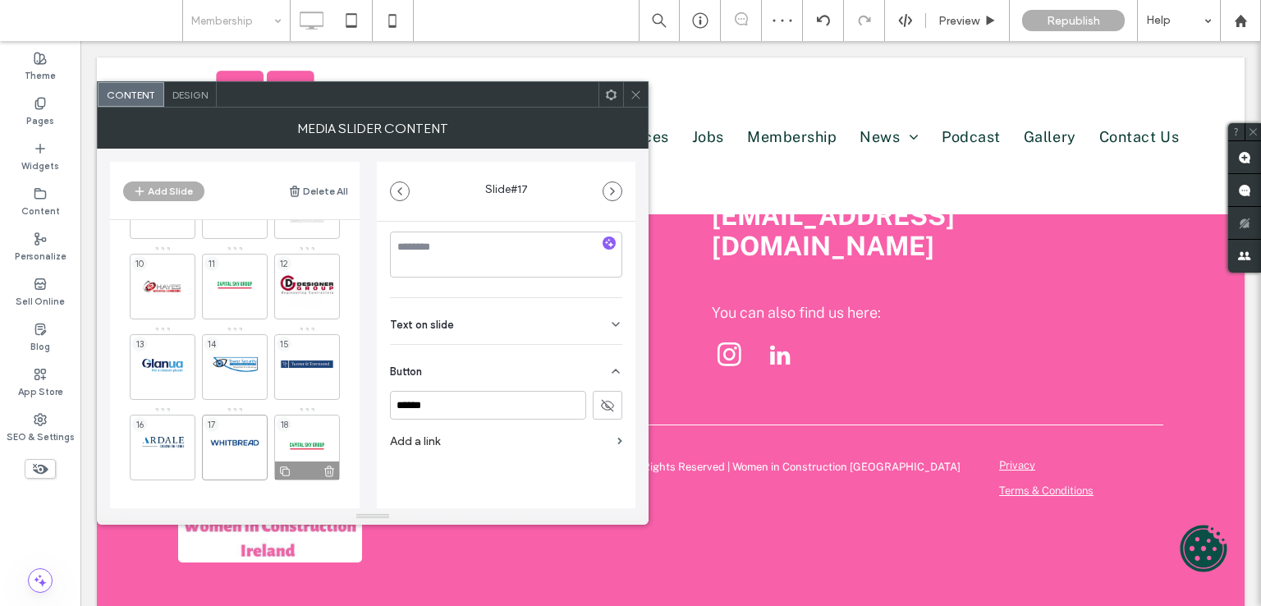
click at [295, 444] on div "18" at bounding box center [307, 448] width 66 height 66
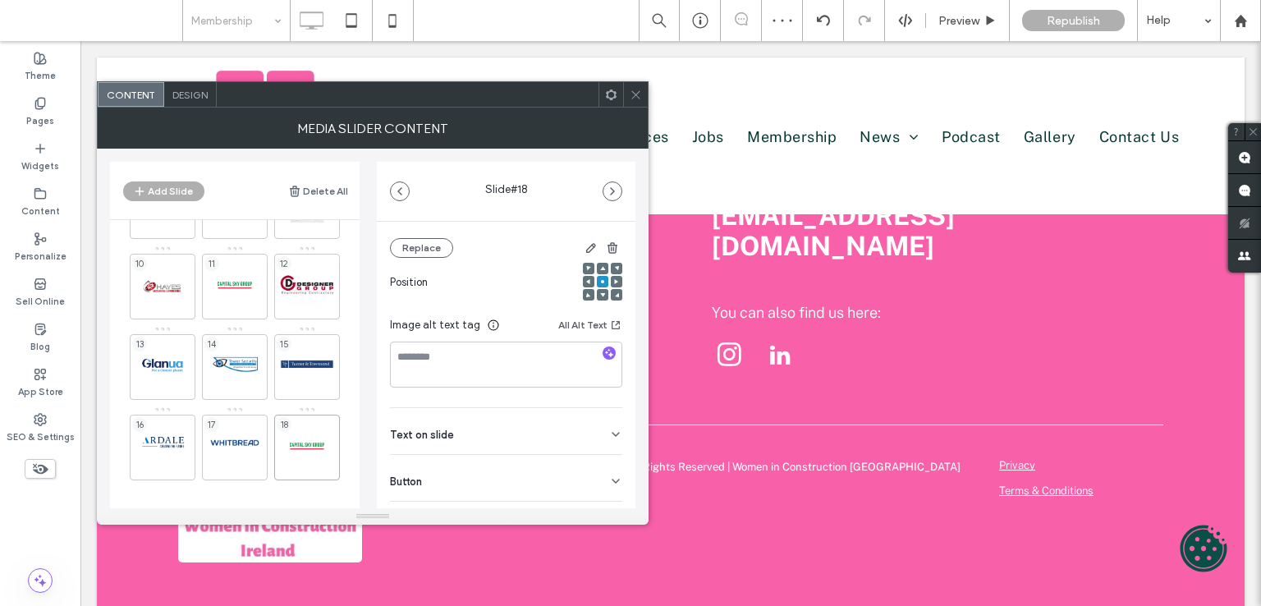
scroll to position [232, 0]
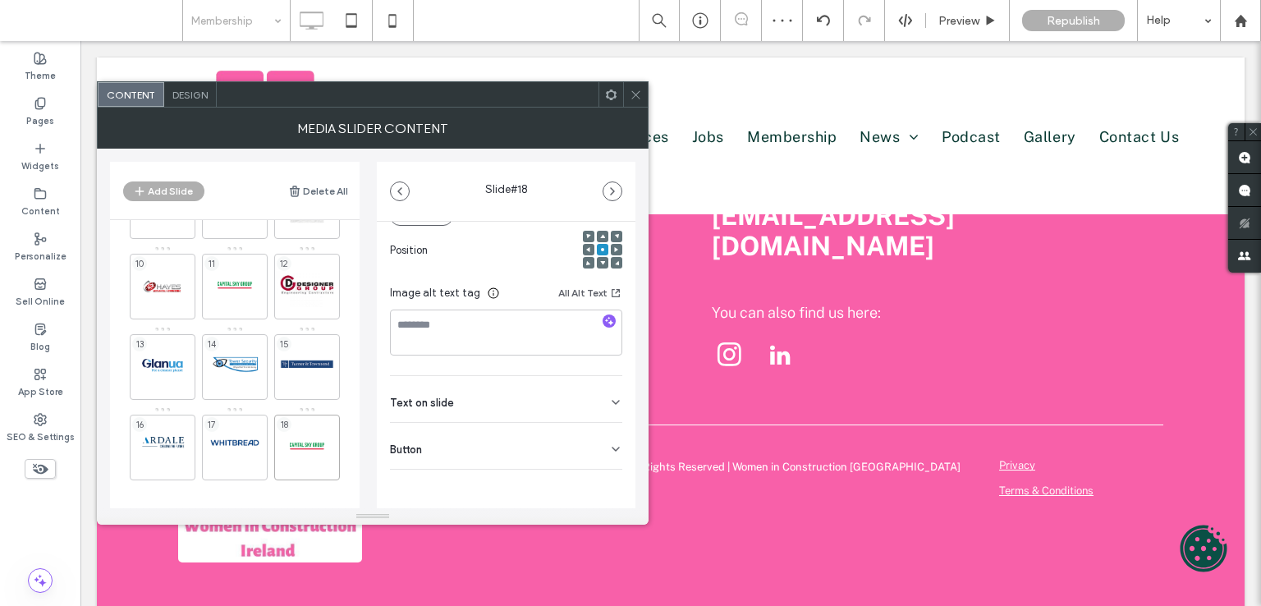
click at [609, 442] on icon at bounding box center [615, 448] width 13 height 13
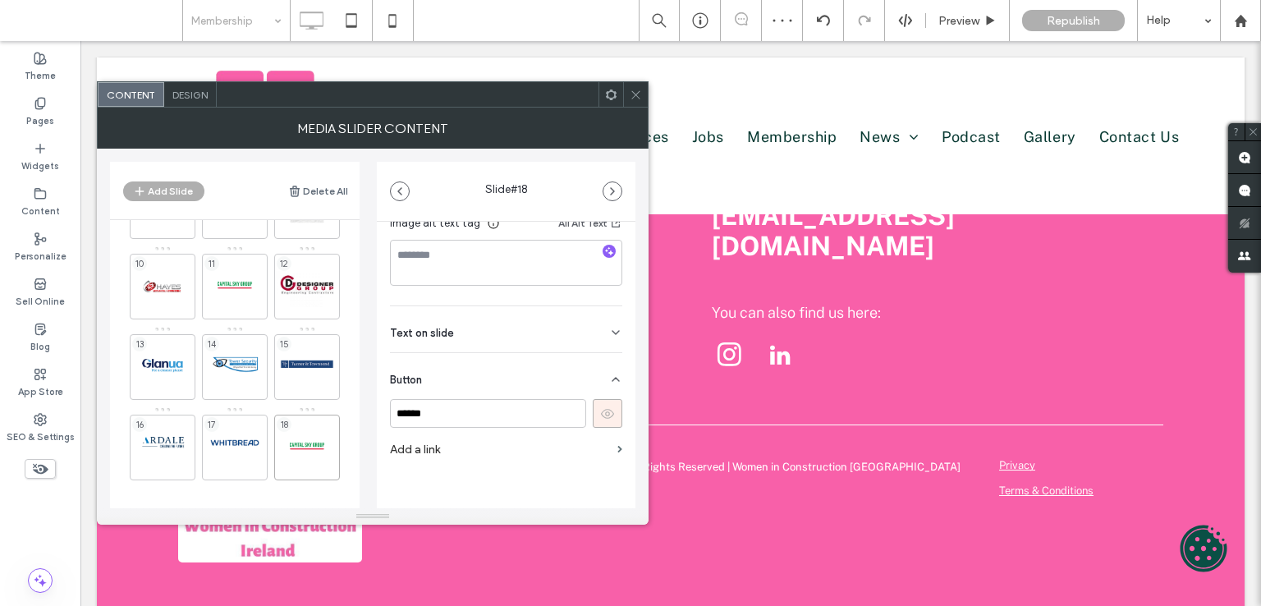
scroll to position [310, 0]
click at [601, 400] on icon at bounding box center [607, 405] width 15 height 15
drag, startPoint x: 639, startPoint y: 93, endPoint x: 569, endPoint y: 133, distance: 81.2
click at [639, 93] on icon at bounding box center [636, 95] width 12 height 12
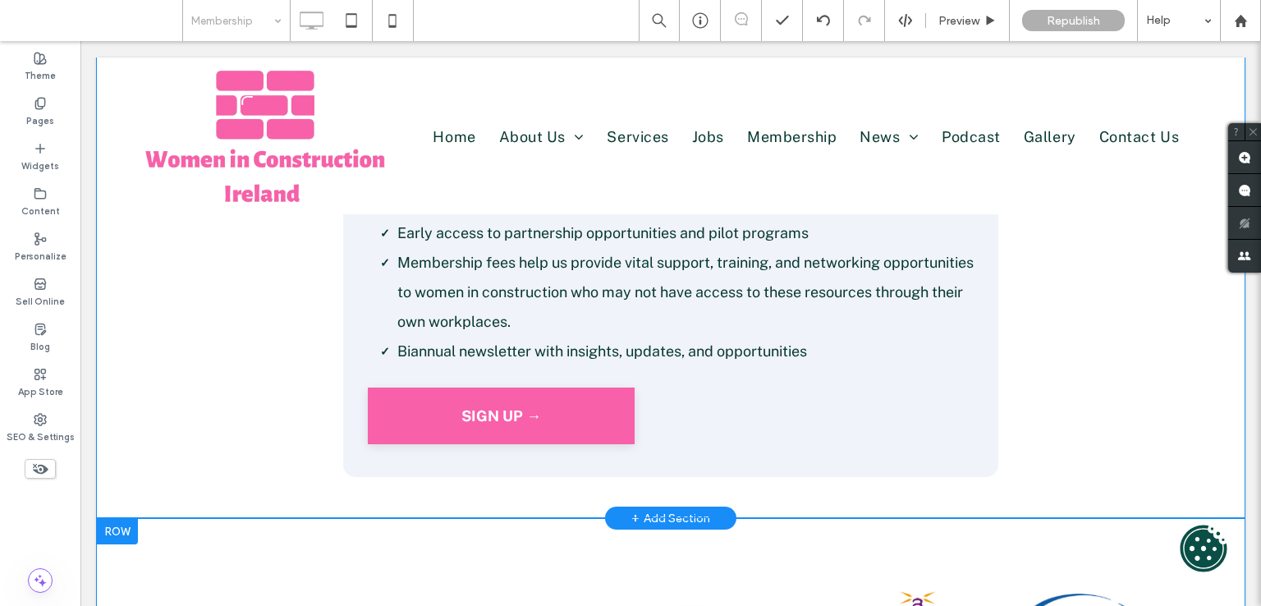
scroll to position [451, 0]
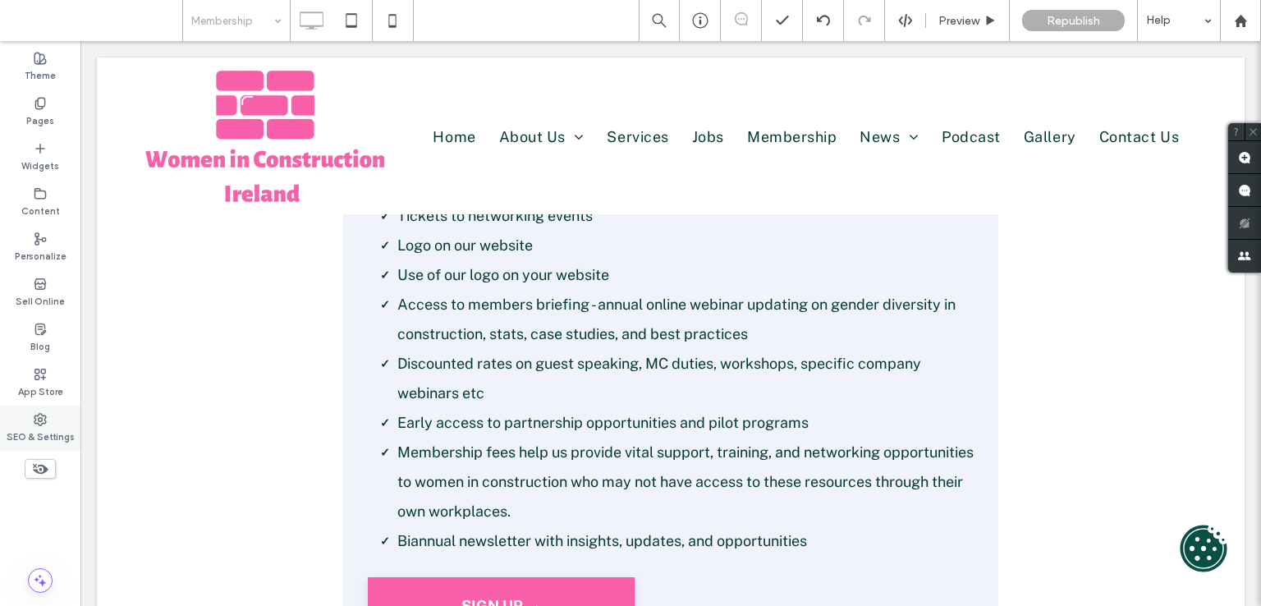
click at [46, 426] on label "SEO & Settings" at bounding box center [41, 435] width 68 height 18
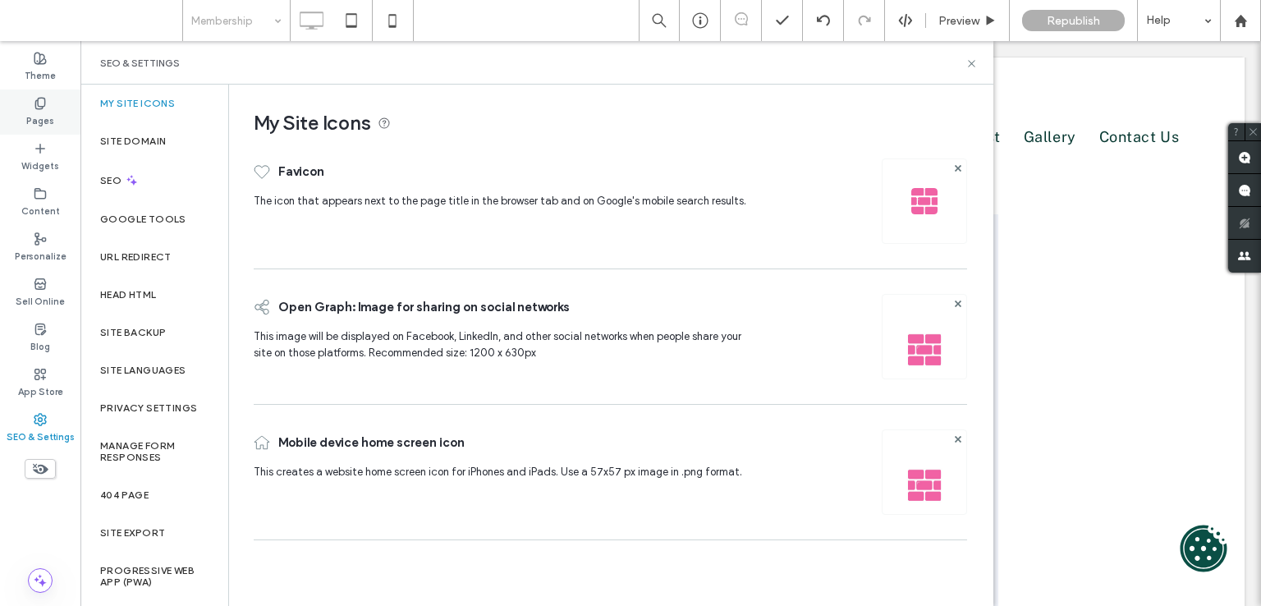
drag, startPoint x: 47, startPoint y: 114, endPoint x: 43, endPoint y: 122, distance: 9.2
click at [46, 114] on label "Pages" at bounding box center [40, 119] width 28 height 18
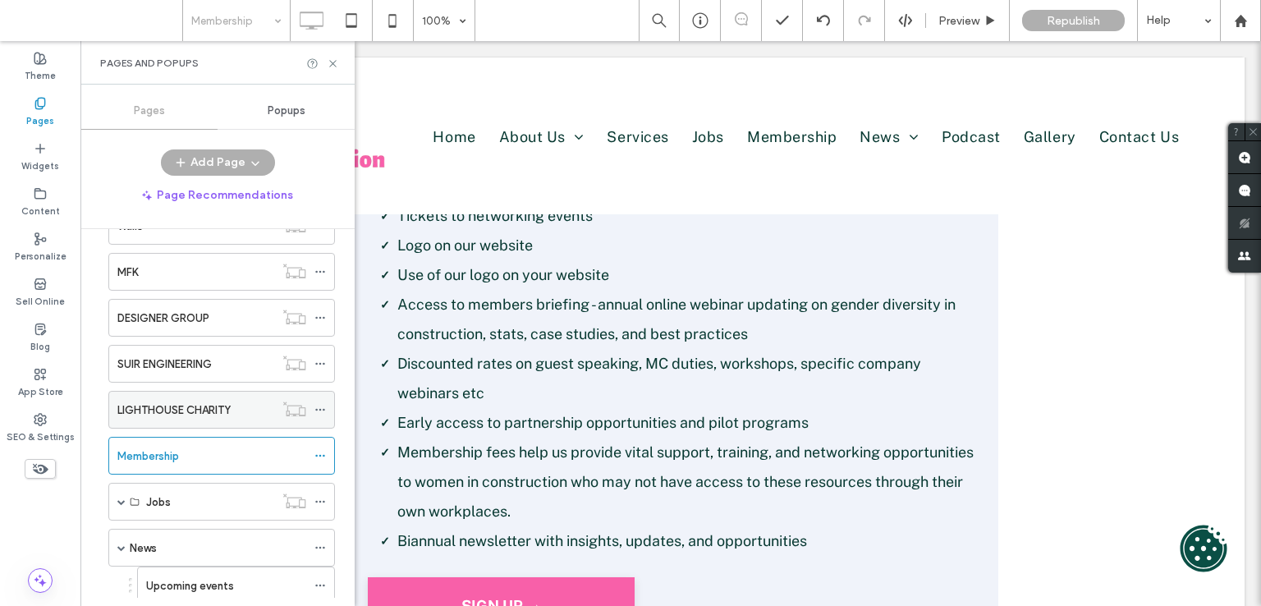
scroll to position [328, 0]
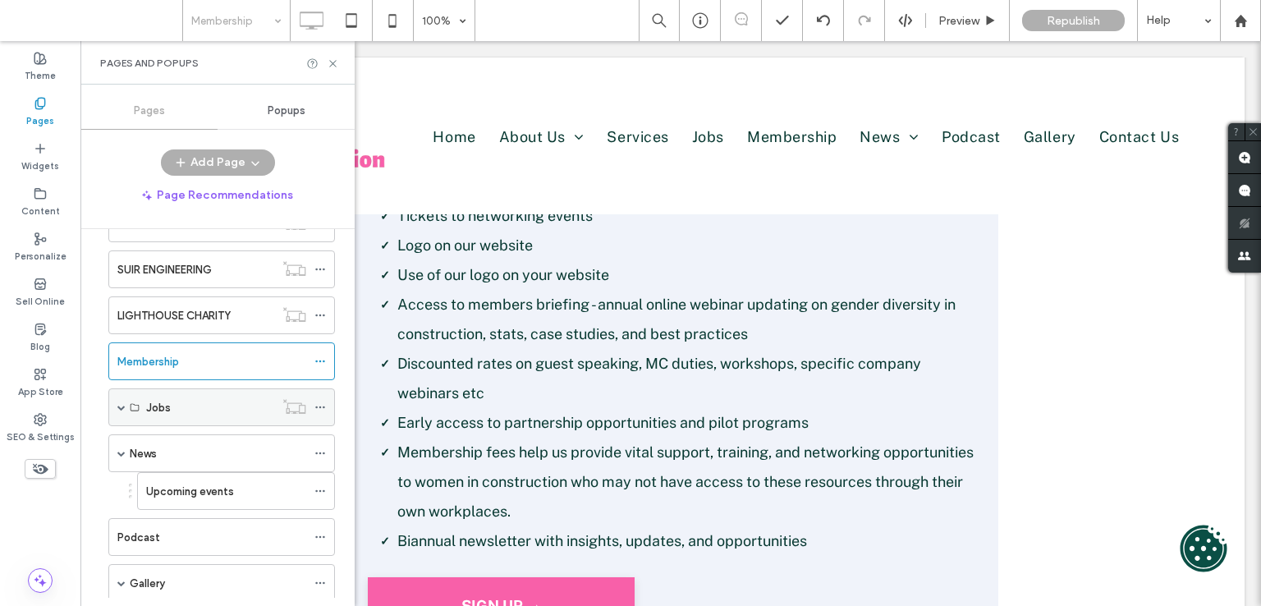
click at [120, 408] on span at bounding box center [121, 407] width 8 height 36
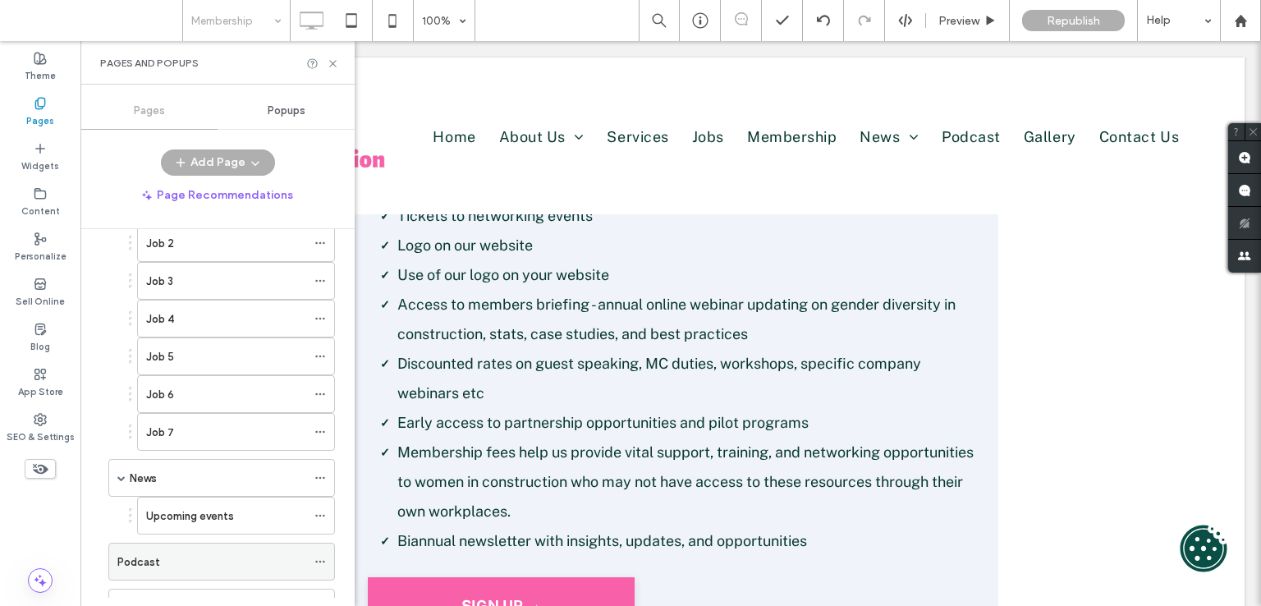
scroll to position [657, 0]
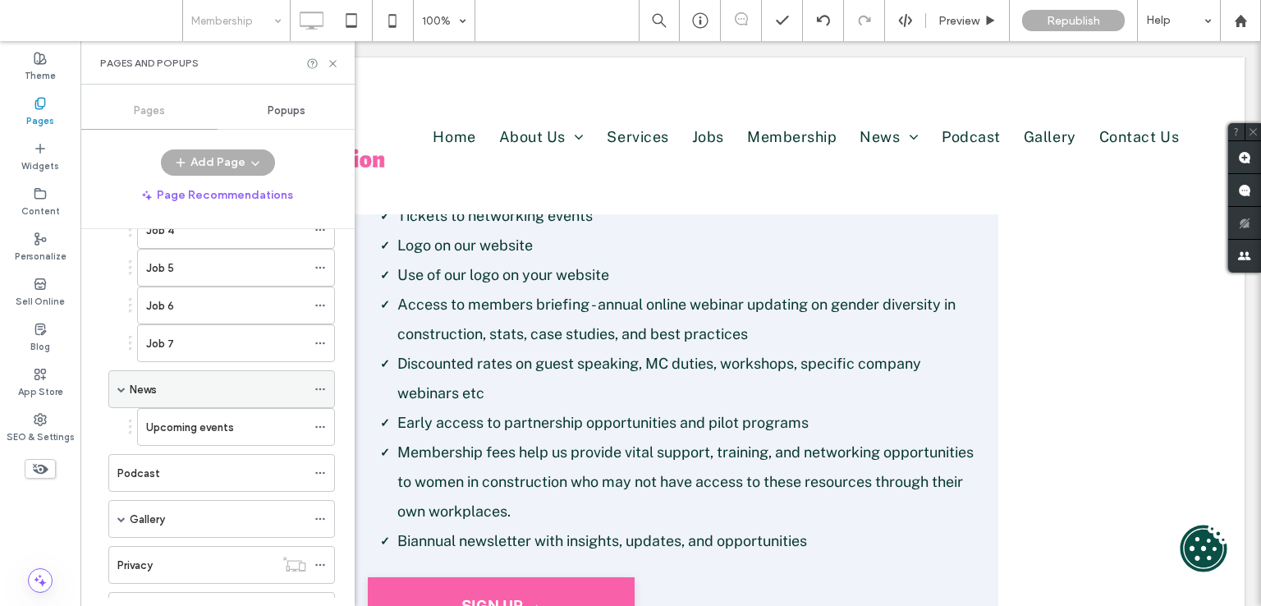
click at [131, 372] on div "News" at bounding box center [218, 389] width 176 height 36
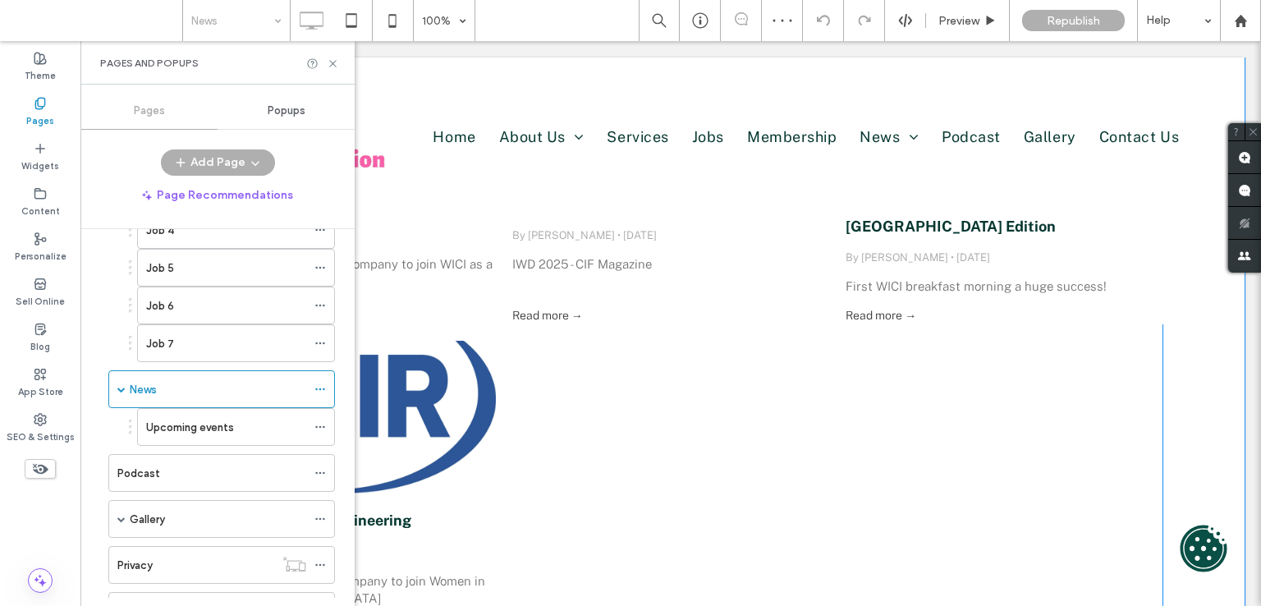
scroll to position [1395, 0]
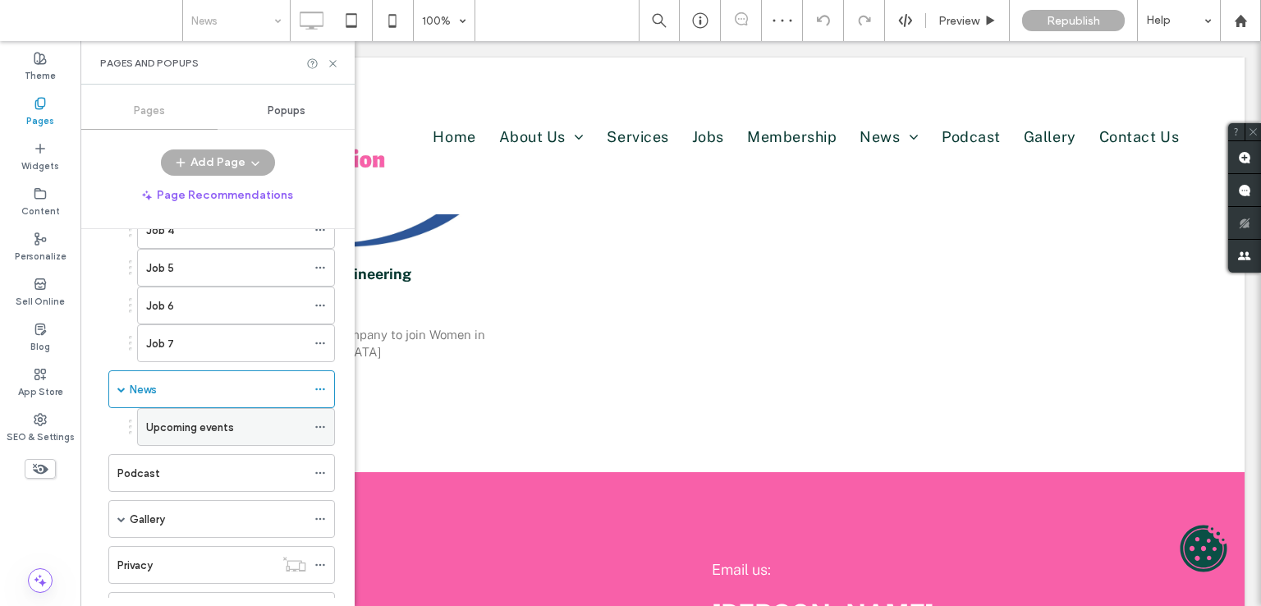
click at [216, 413] on label "Upcoming events" at bounding box center [190, 427] width 88 height 29
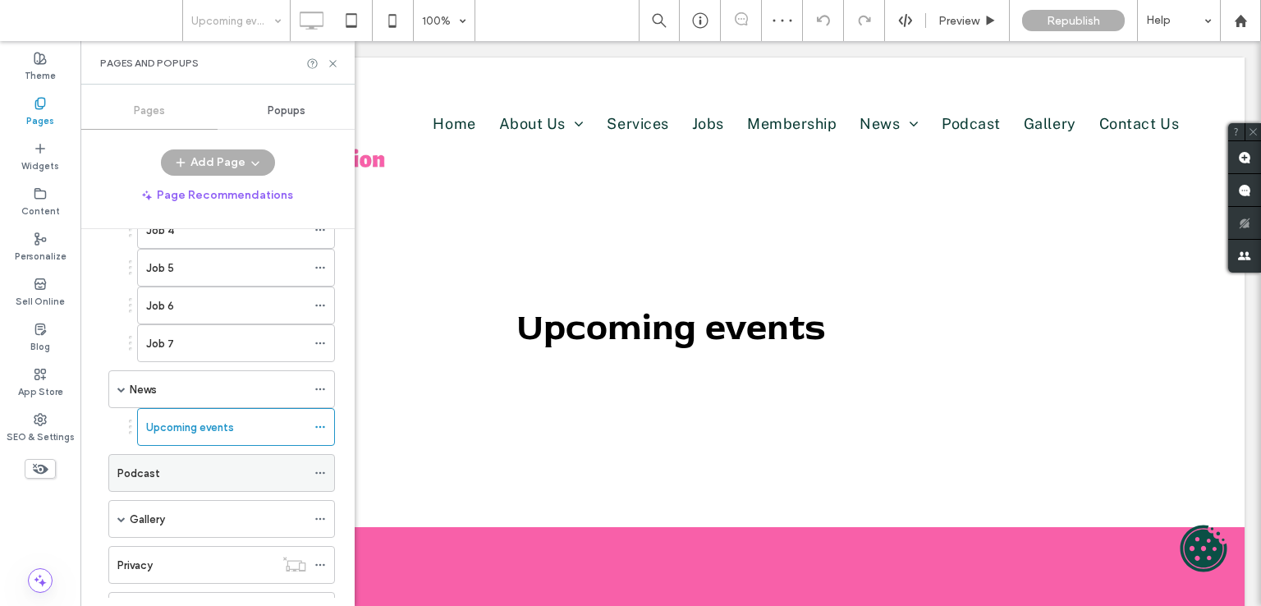
click at [167, 465] on div "Podcast" at bounding box center [211, 473] width 189 height 17
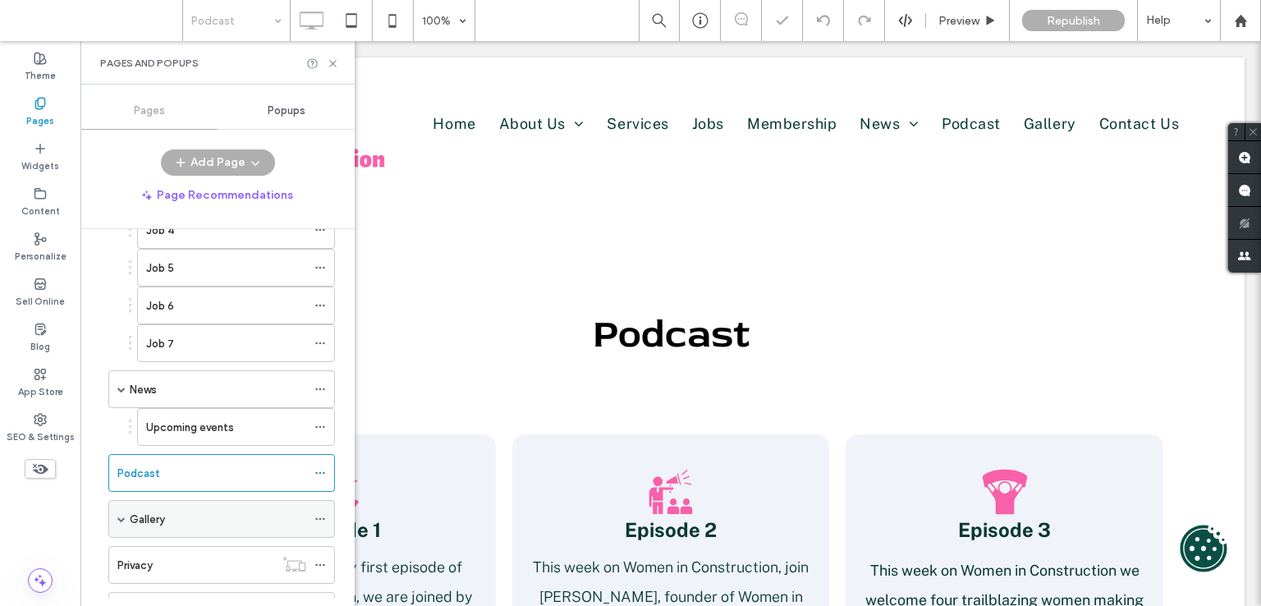
click at [122, 515] on span at bounding box center [121, 519] width 8 height 8
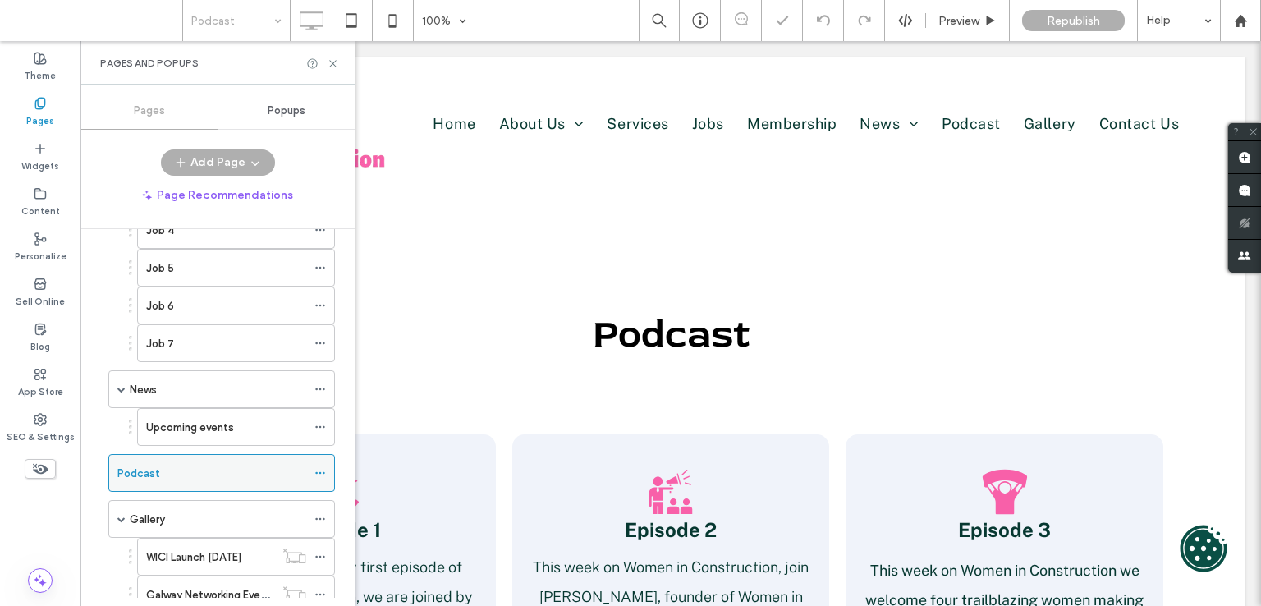
scroll to position [821, 0]
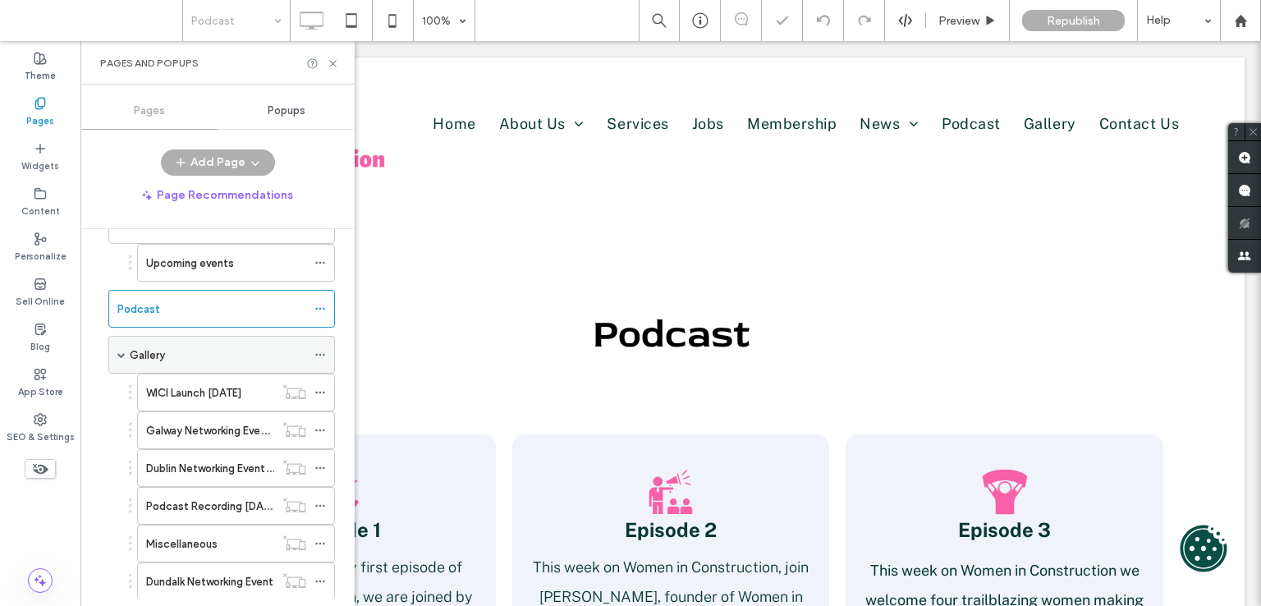
click at [229, 349] on div "Gallery" at bounding box center [218, 354] width 176 height 17
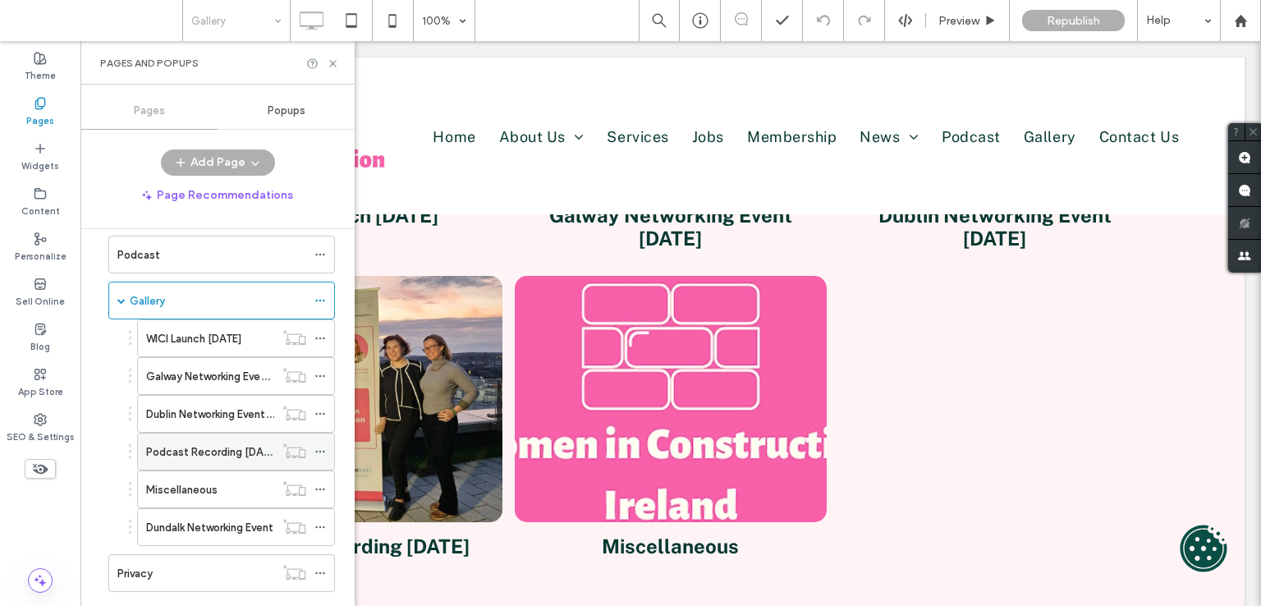
scroll to position [903, 0]
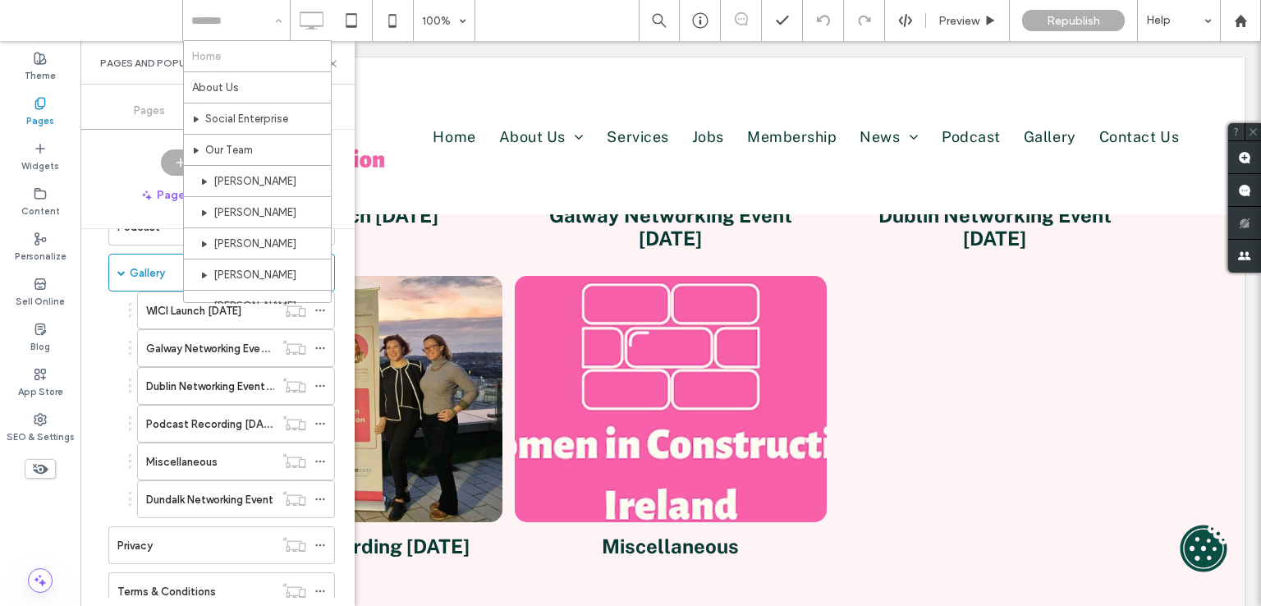
paste input "**********"
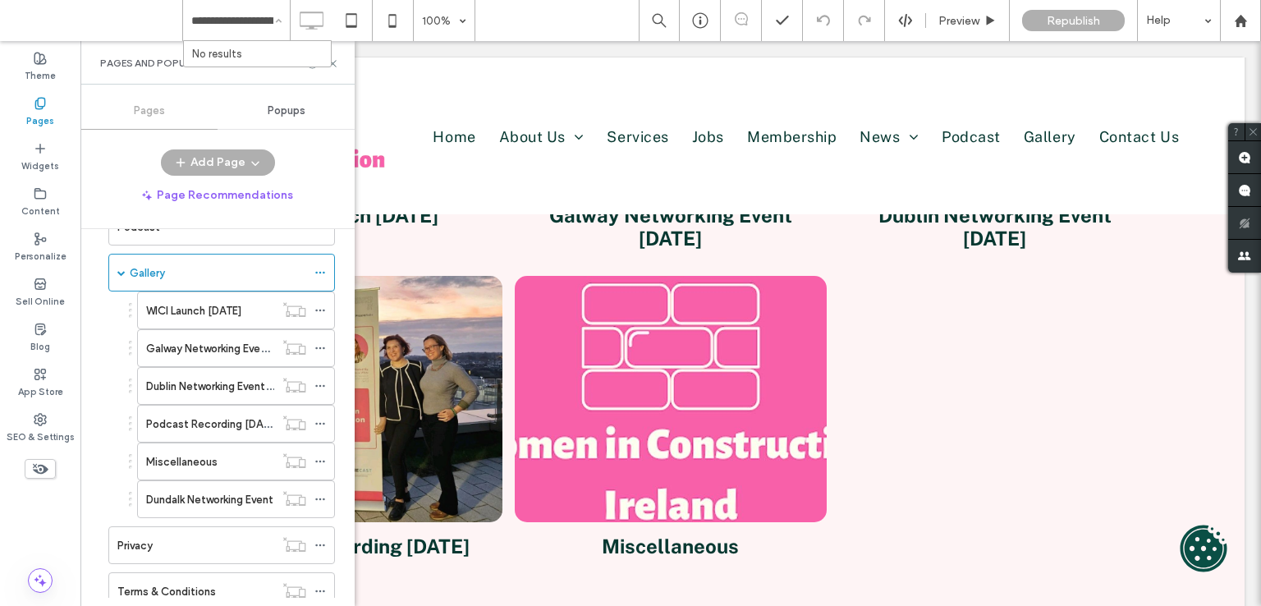
scroll to position [0, 127]
type input "**********"
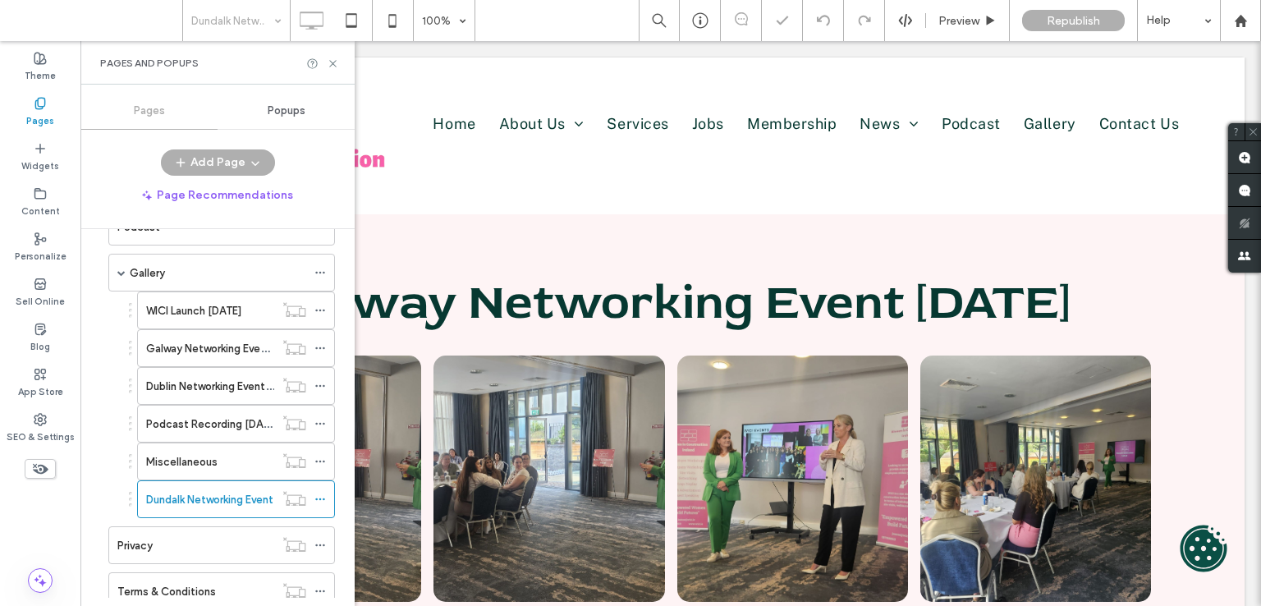
click at [325, 65] on div at bounding box center [322, 63] width 33 height 12
click at [331, 63] on icon at bounding box center [333, 63] width 12 height 12
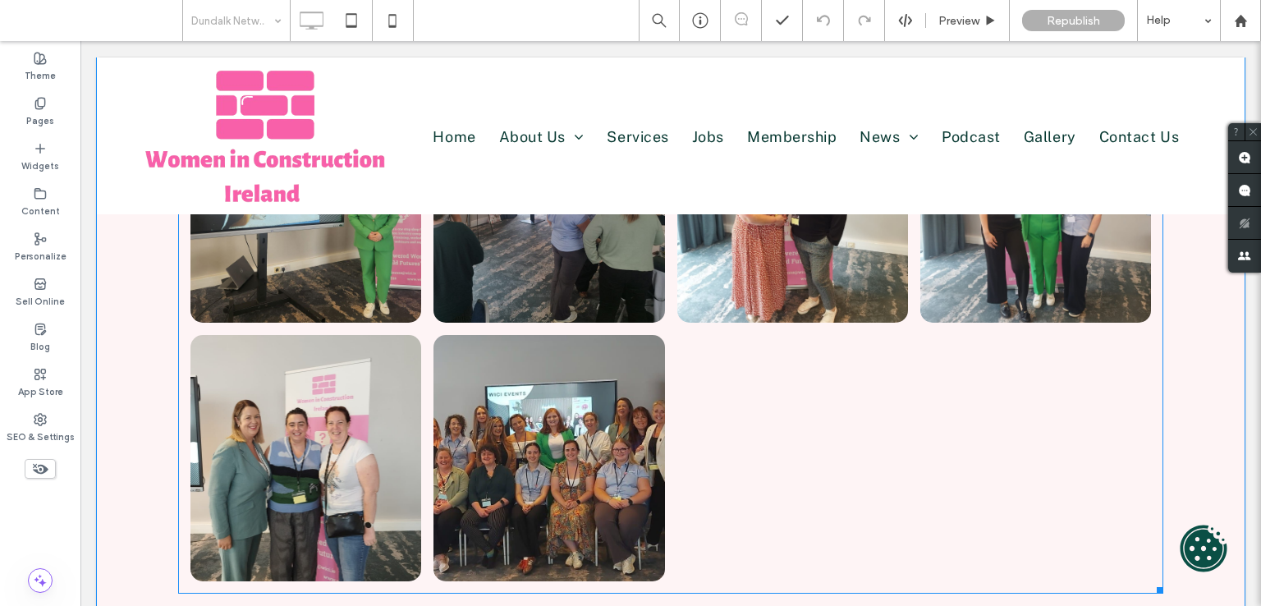
scroll to position [739, 0]
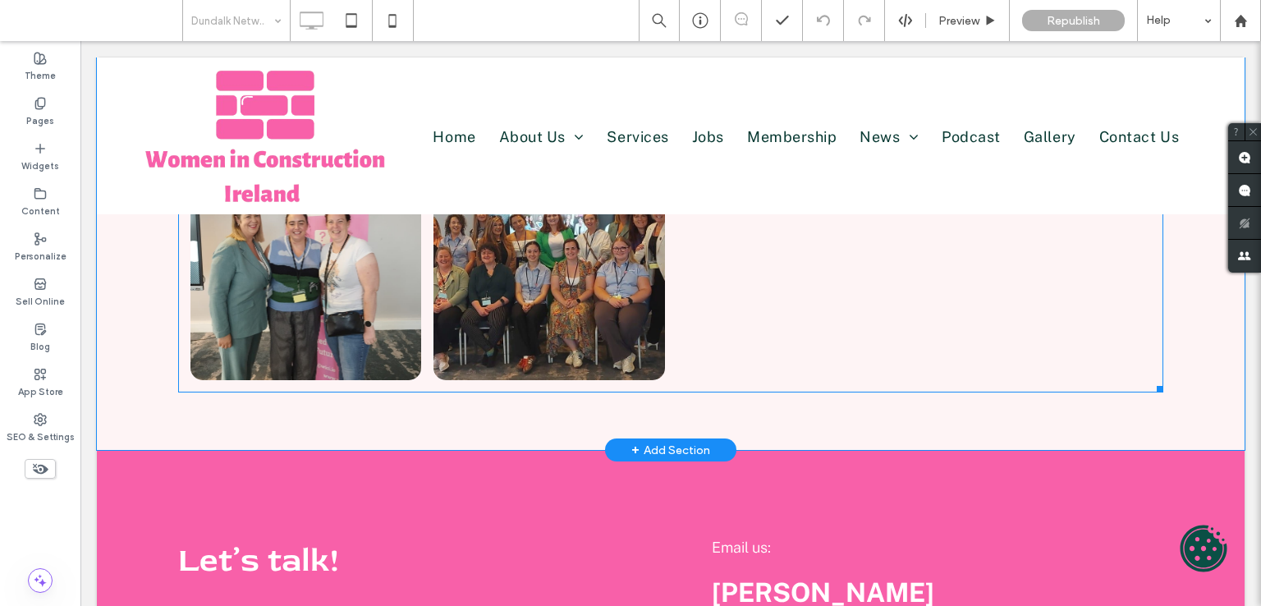
click at [557, 297] on link at bounding box center [548, 257] width 231 height 246
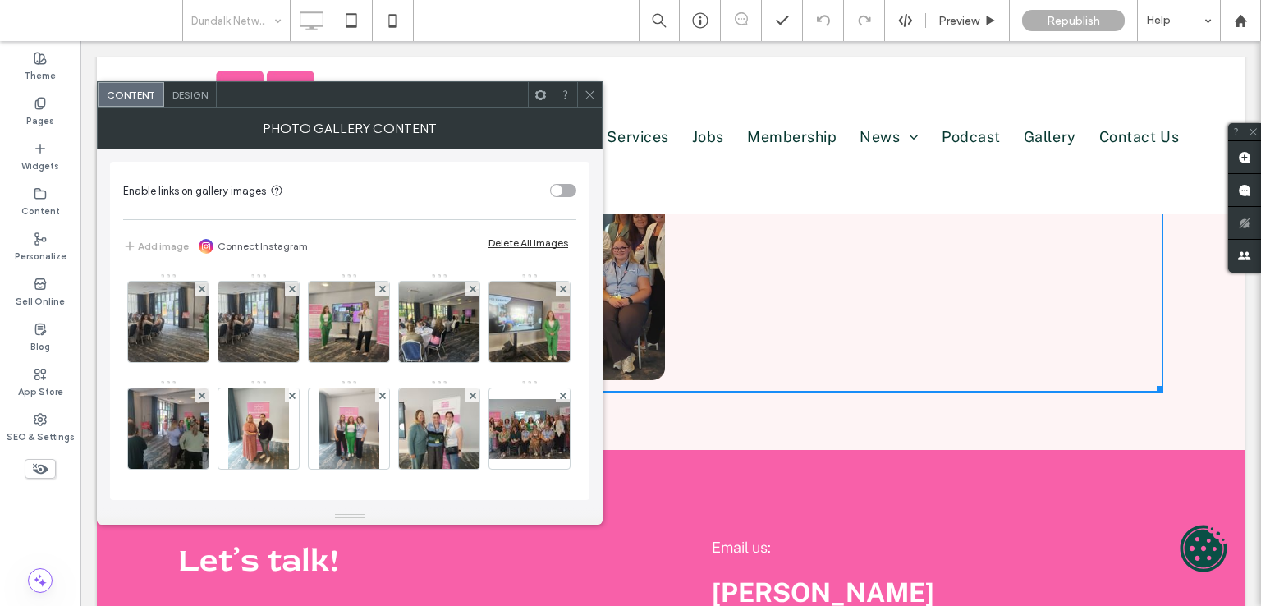
drag, startPoint x: 602, startPoint y: 282, endPoint x: 655, endPoint y: 331, distance: 71.4
click at [602, 282] on link at bounding box center [548, 257] width 231 height 246
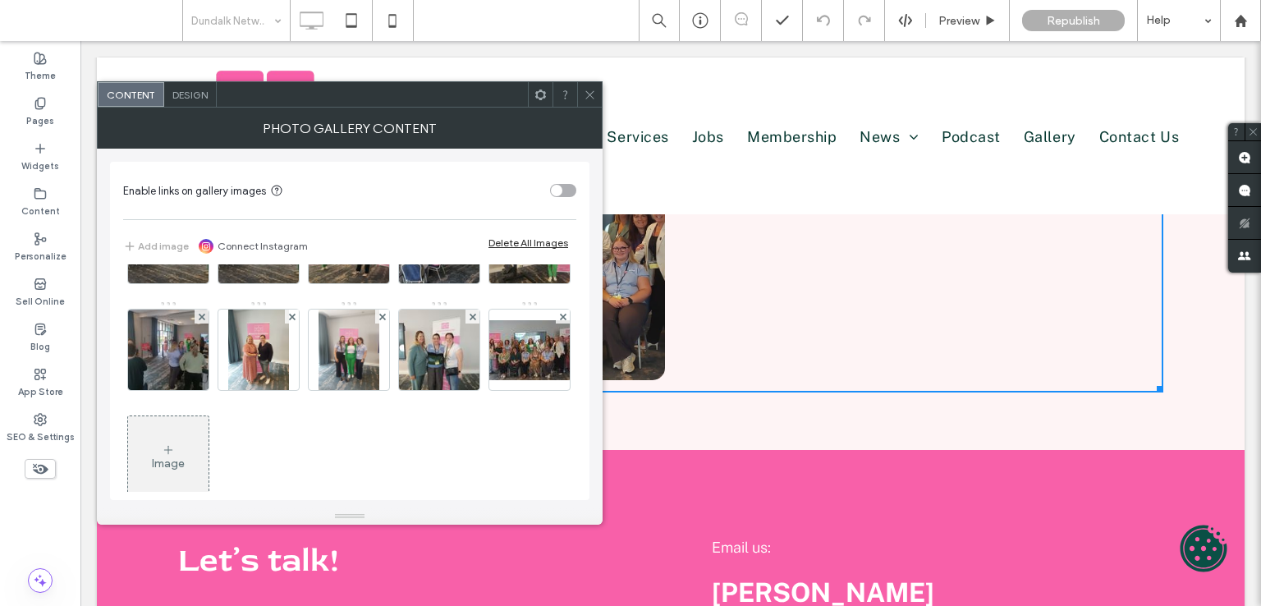
scroll to position [109, 0]
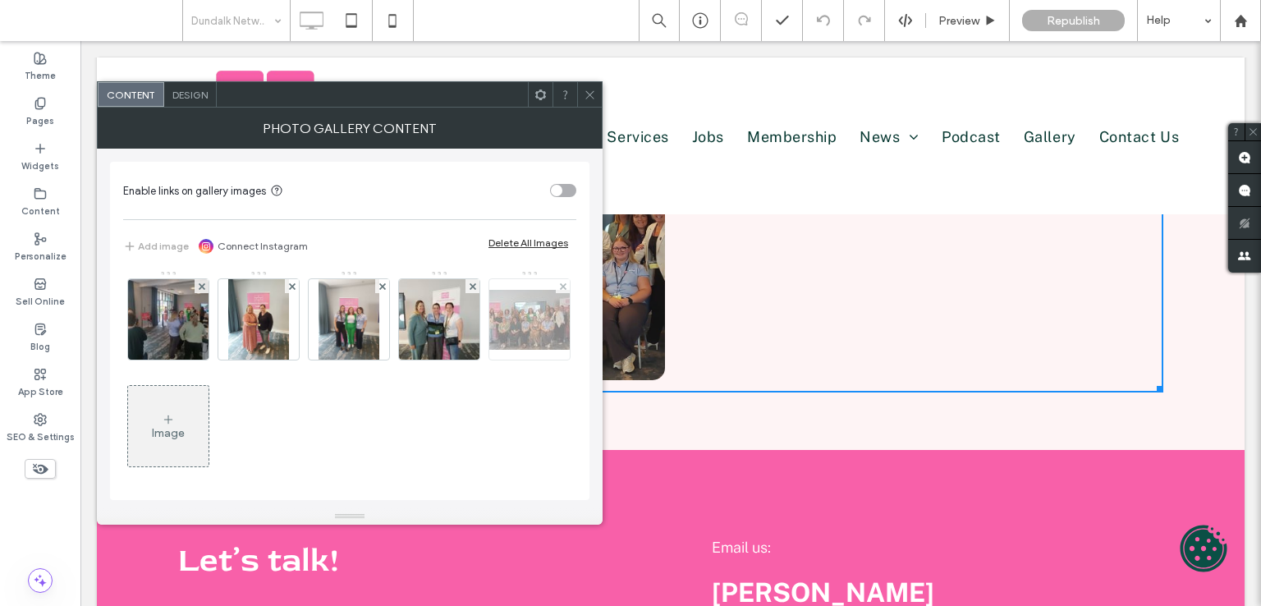
click at [464, 350] on img at bounding box center [529, 320] width 131 height 60
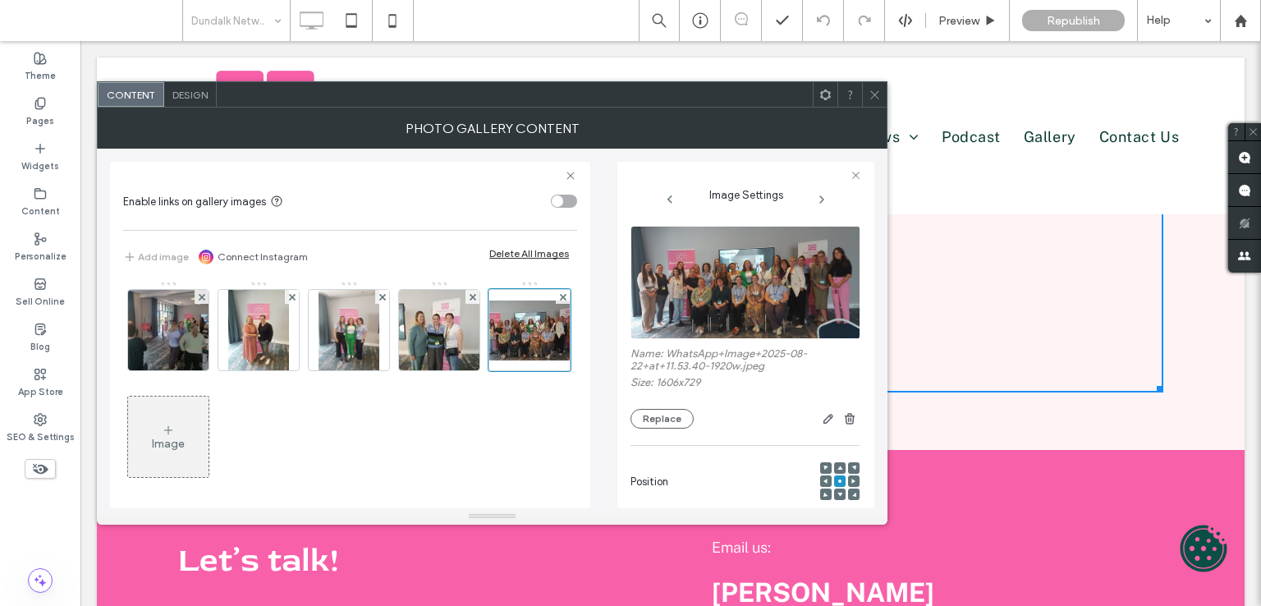
click at [729, 283] on figure at bounding box center [744, 282] width 229 height 113
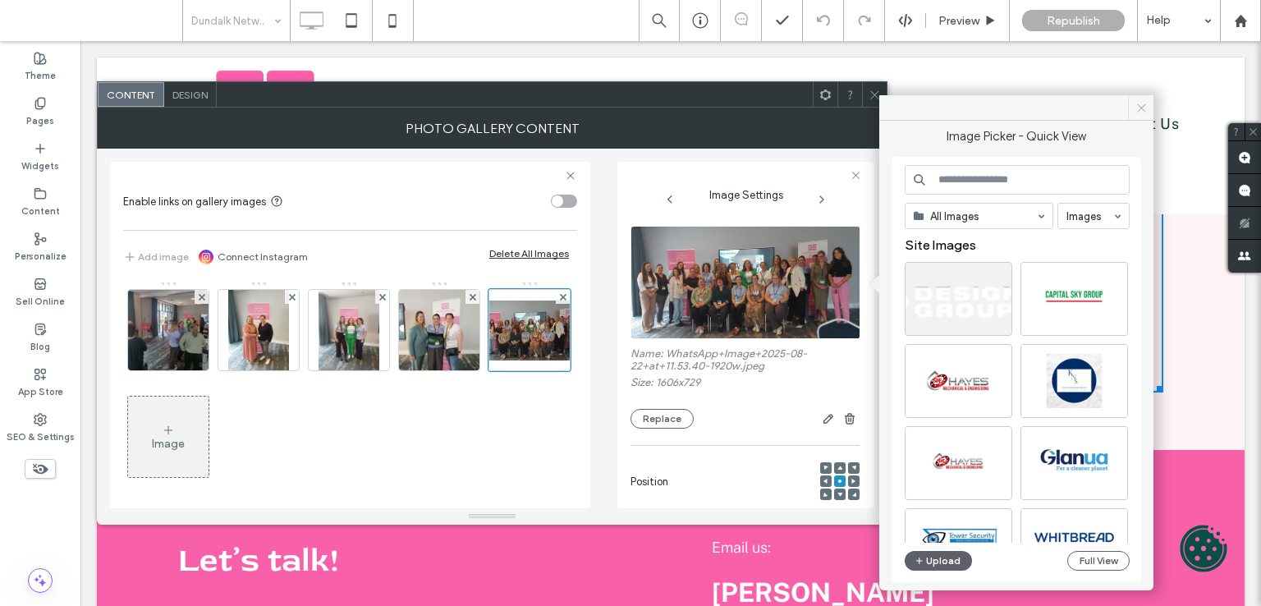
click at [1138, 103] on icon at bounding box center [1141, 108] width 12 height 12
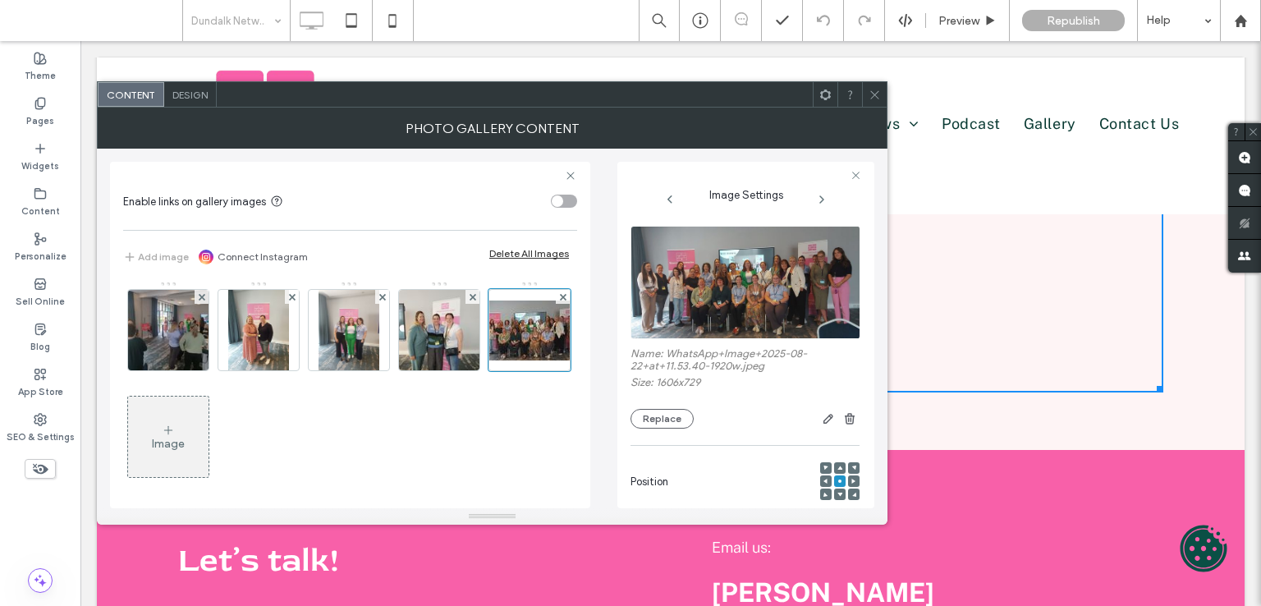
click at [873, 93] on icon at bounding box center [874, 95] width 12 height 12
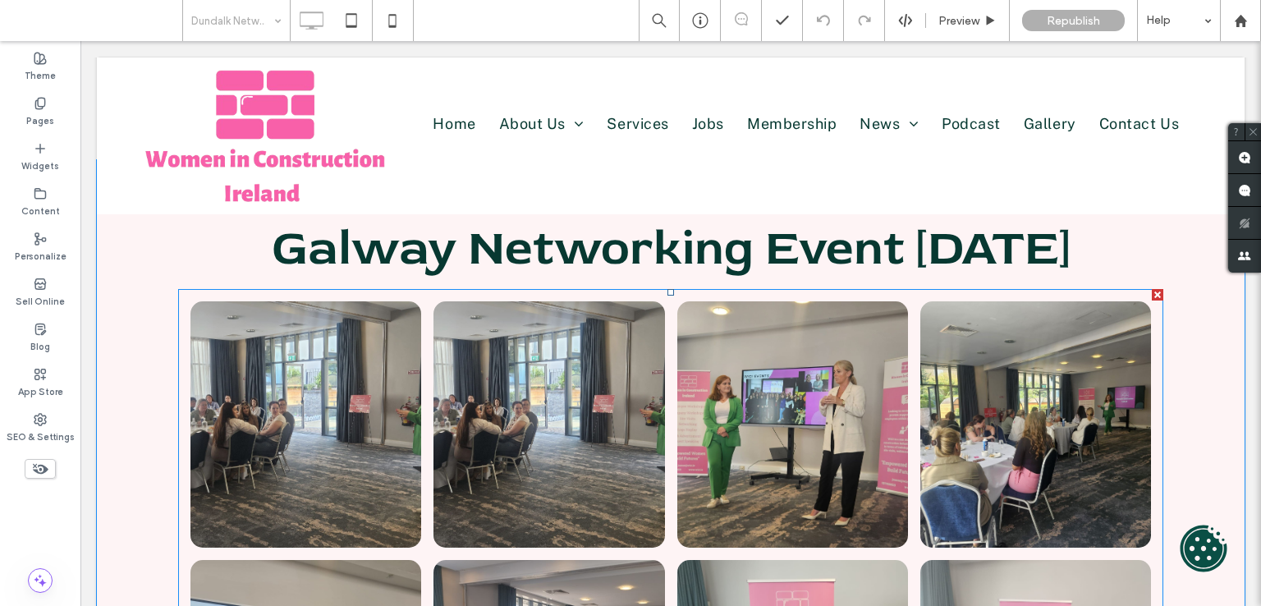
scroll to position [82, 0]
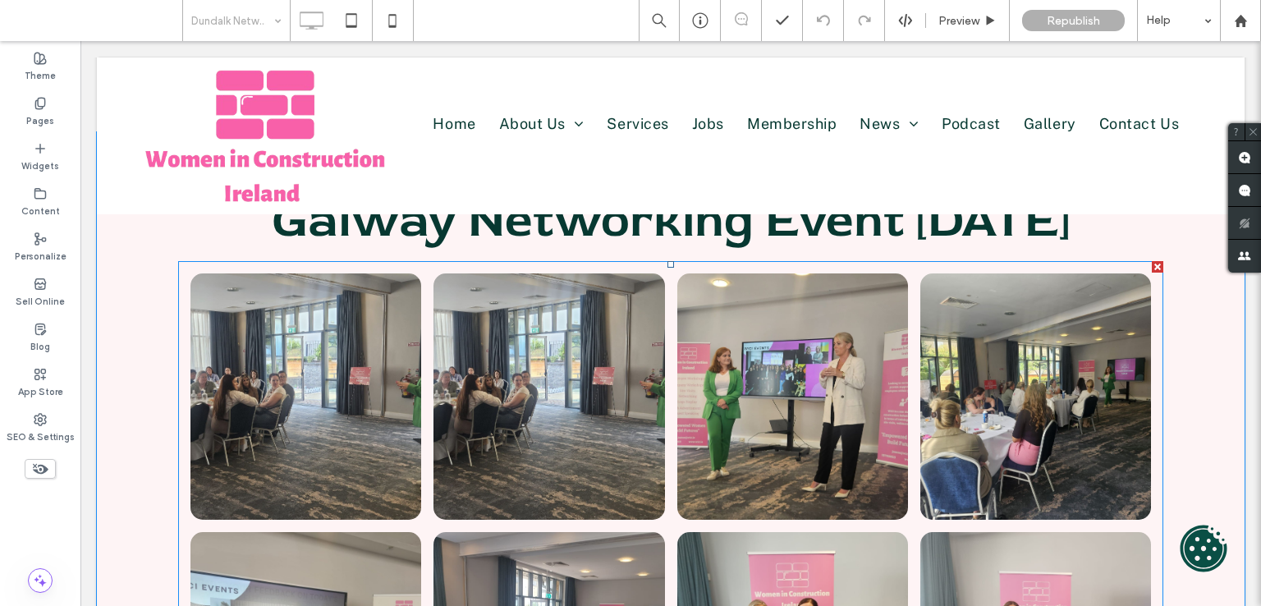
click at [340, 405] on link at bounding box center [305, 396] width 231 height 246
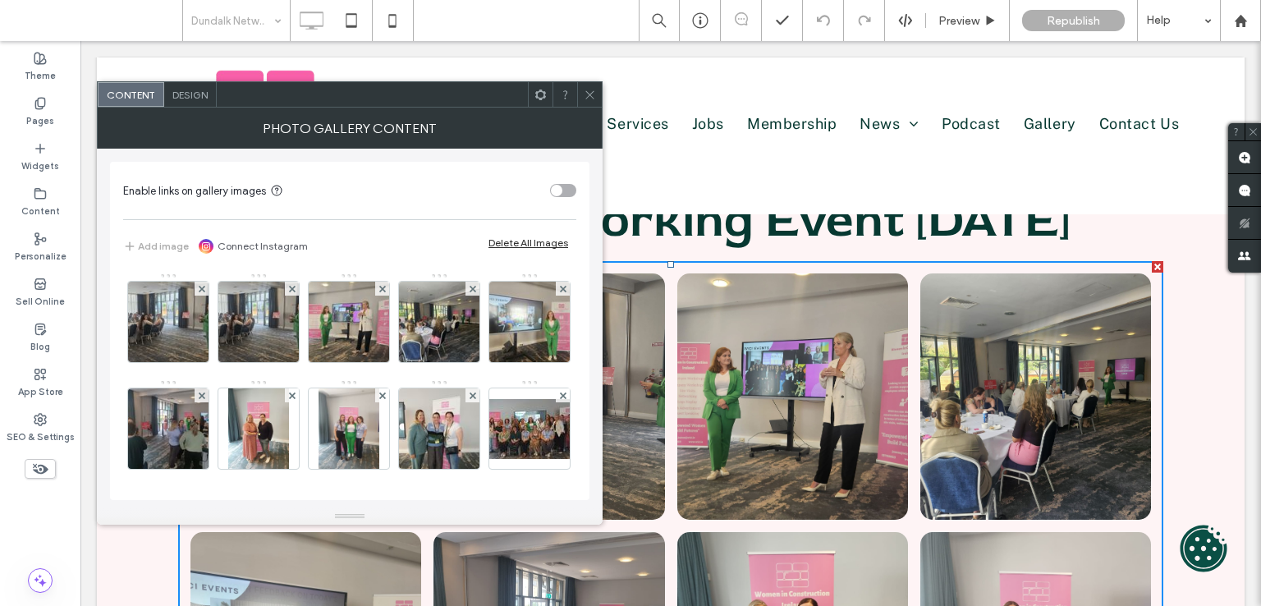
click at [588, 89] on icon at bounding box center [590, 95] width 12 height 12
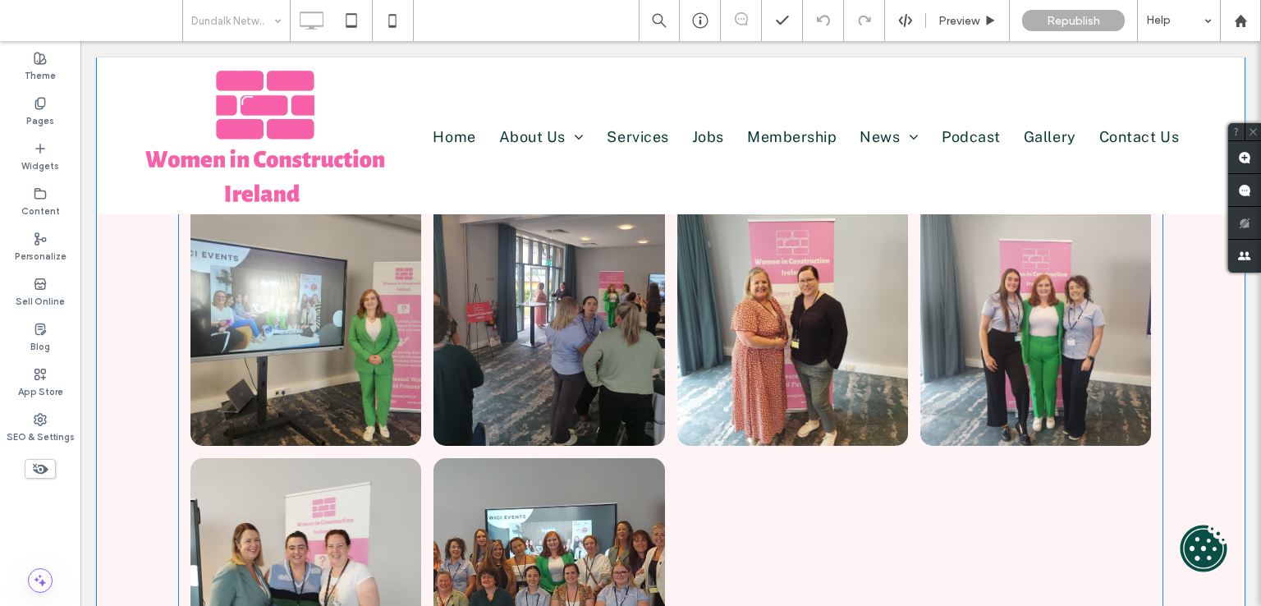
scroll to position [575, 0]
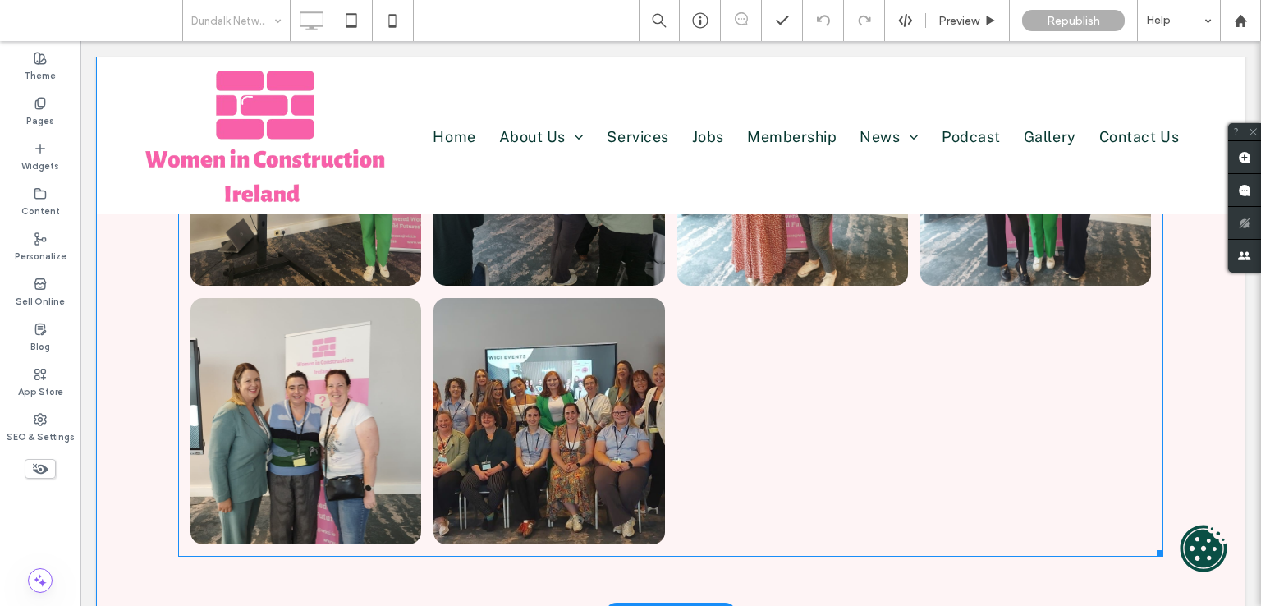
click at [543, 404] on link at bounding box center [548, 421] width 231 height 246
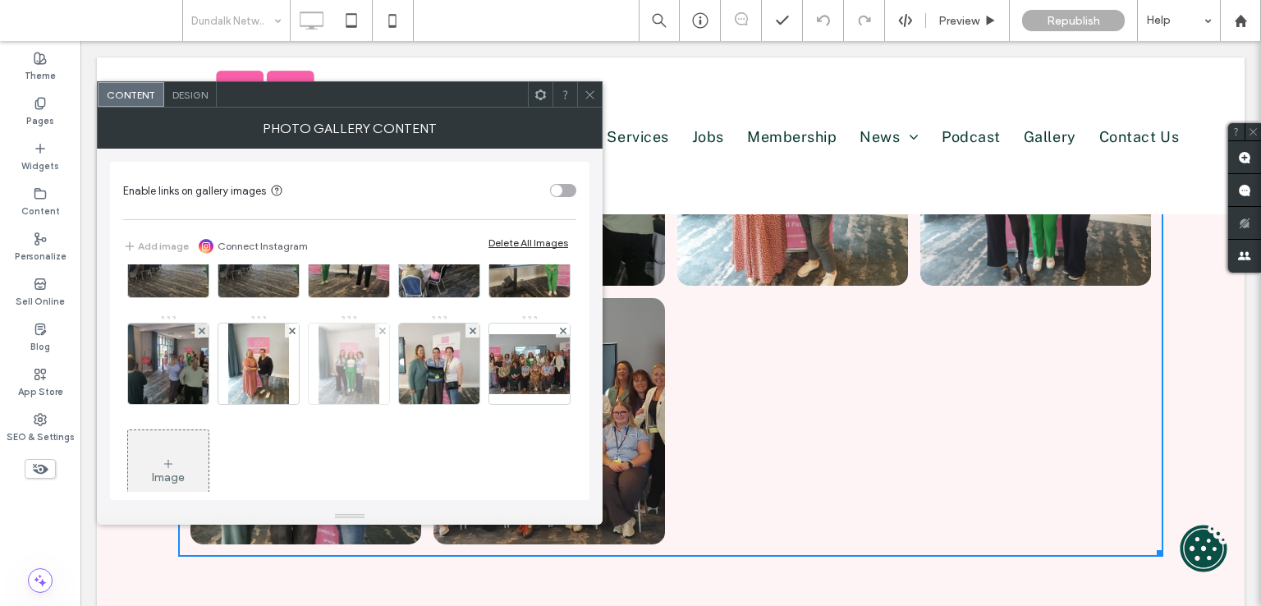
scroll to position [109, 0]
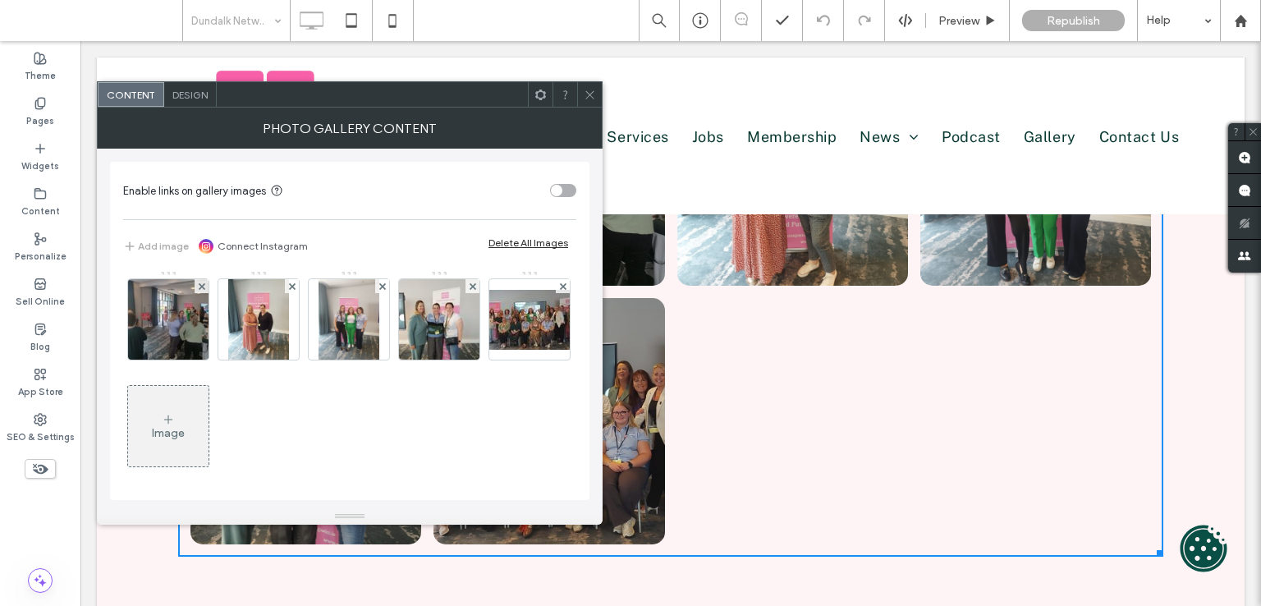
click at [188, 89] on span "Design" at bounding box center [189, 95] width 35 height 12
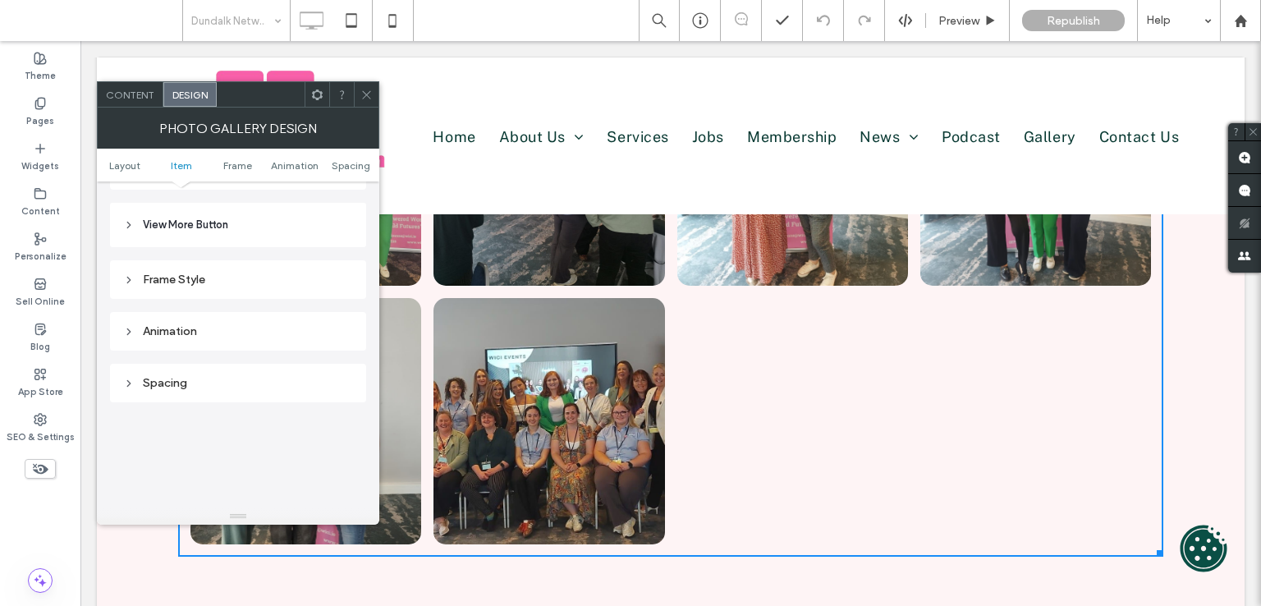
scroll to position [575, 0]
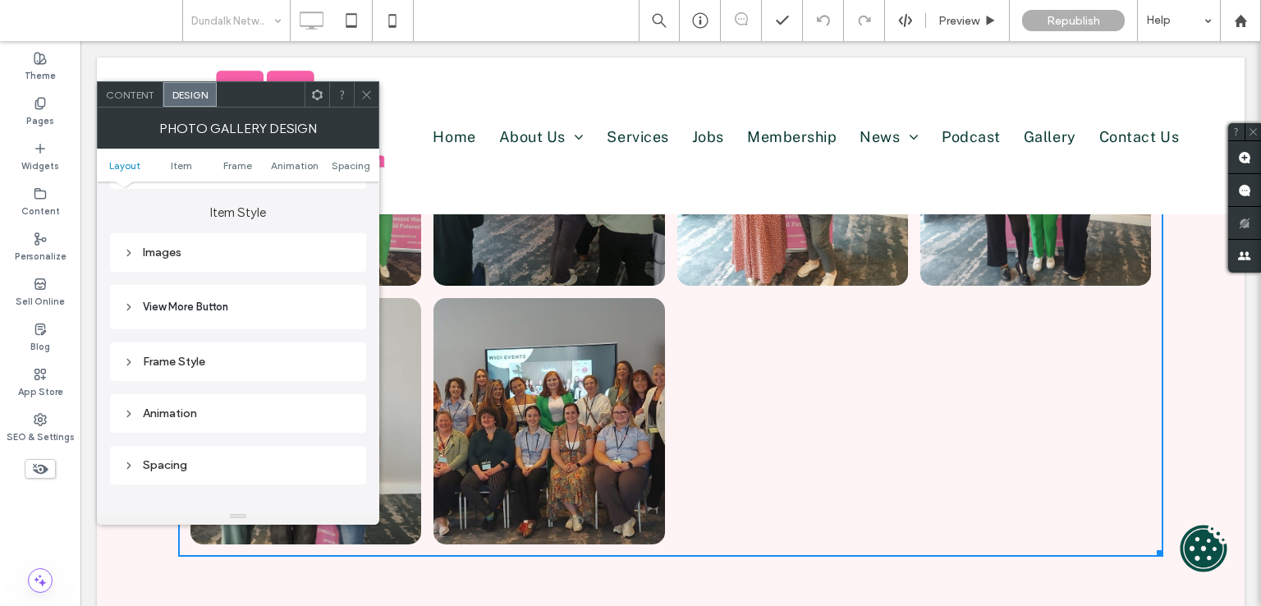
click at [250, 270] on div "Images" at bounding box center [238, 252] width 256 height 39
click at [259, 254] on div "Images" at bounding box center [238, 252] width 230 height 14
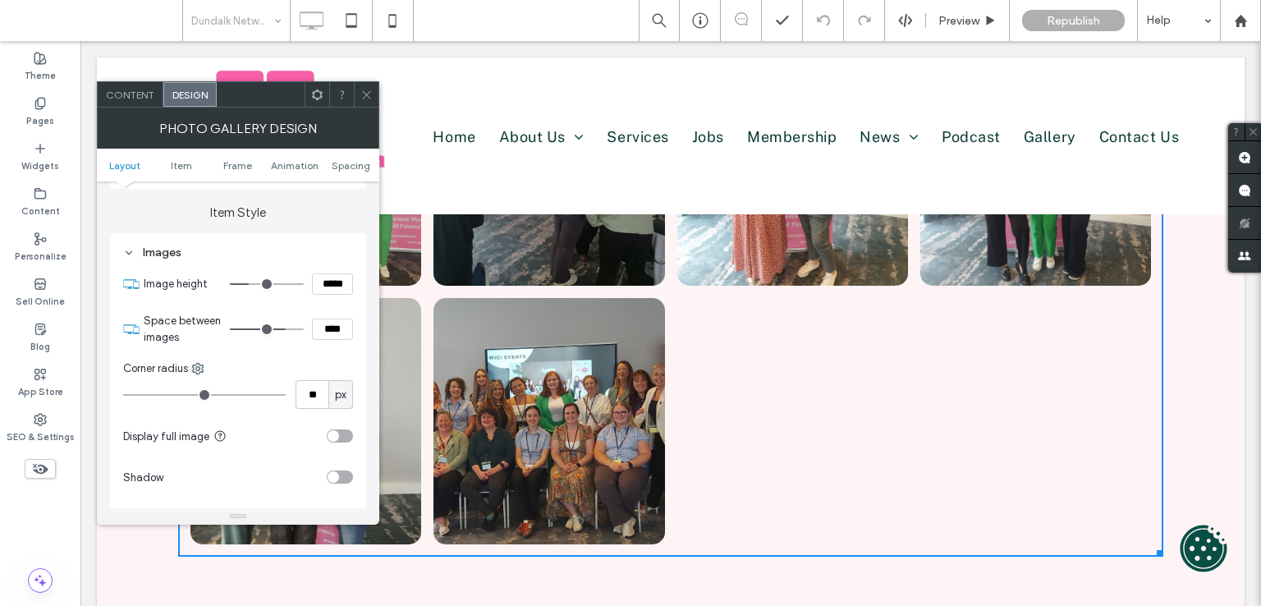
type input "***"
type input "*****"
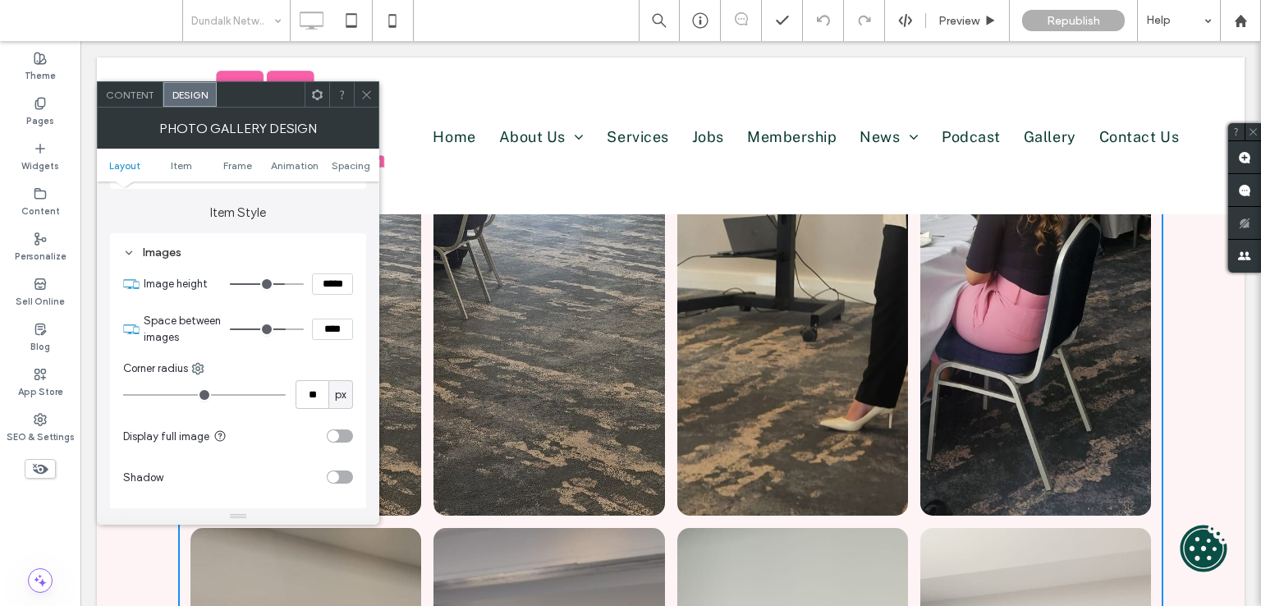
click at [282, 283] on input "range" at bounding box center [267, 284] width 74 height 2
type input "***"
type input "*****"
type input "***"
type input "*****"
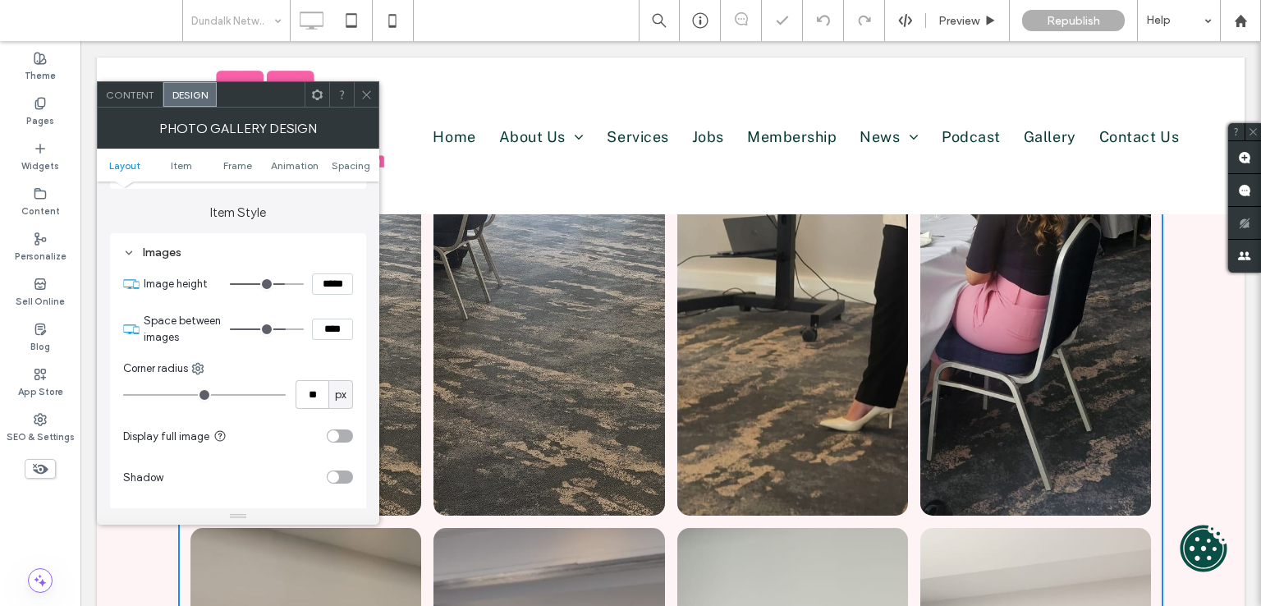
type input "***"
type input "*****"
type input "***"
type input "*****"
type input "***"
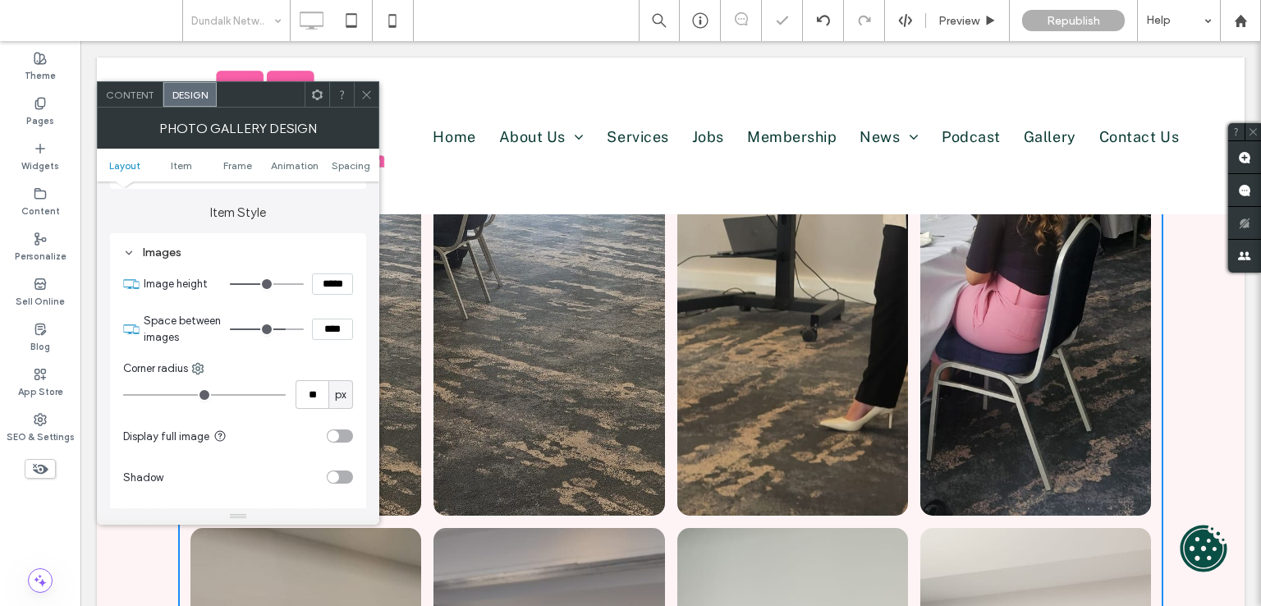
type input "*****"
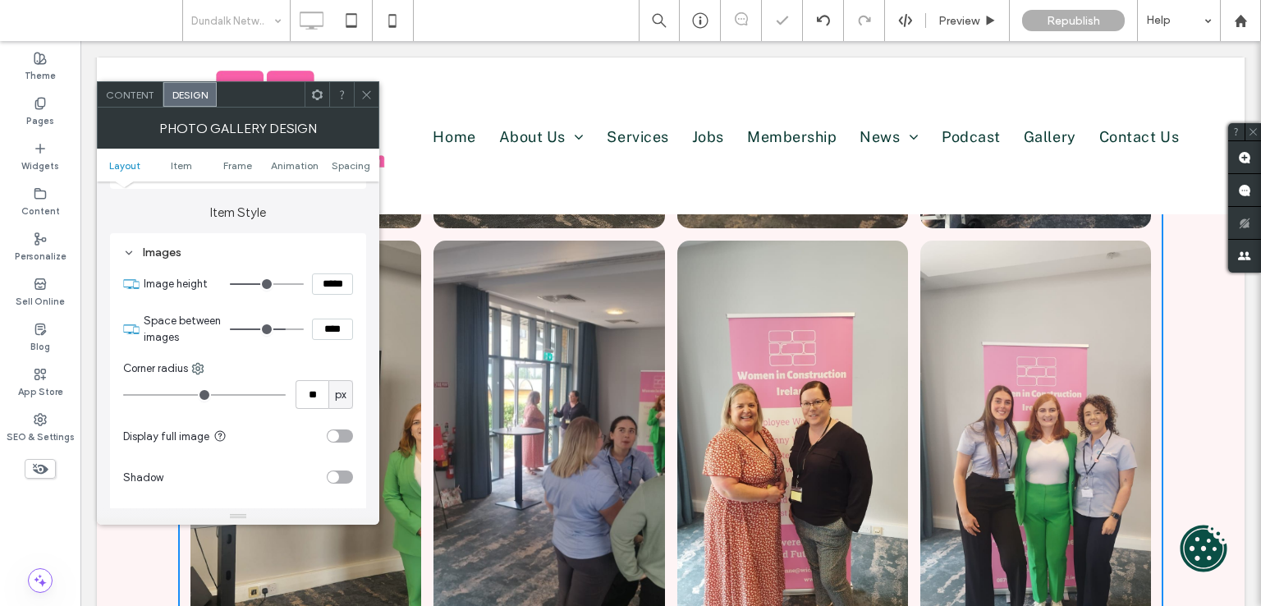
drag, startPoint x: 279, startPoint y: 283, endPoint x: 263, endPoint y: 280, distance: 15.9
click at [263, 283] on input "range" at bounding box center [267, 284] width 74 height 2
type input "***"
type input "*****"
type input "***"
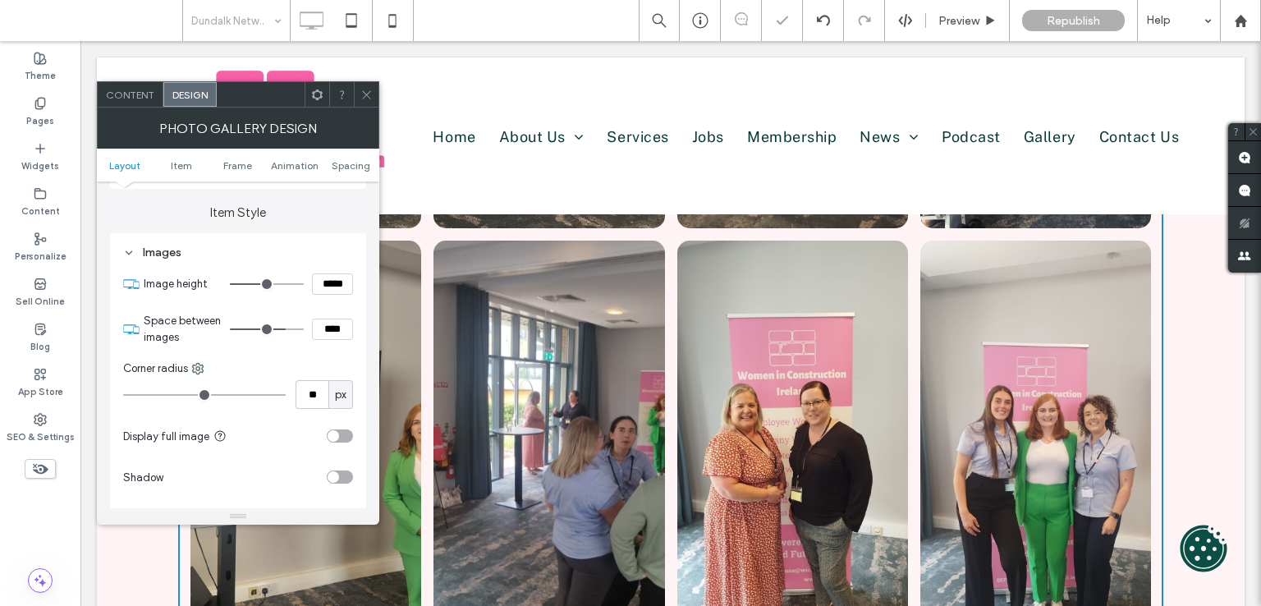
type input "*****"
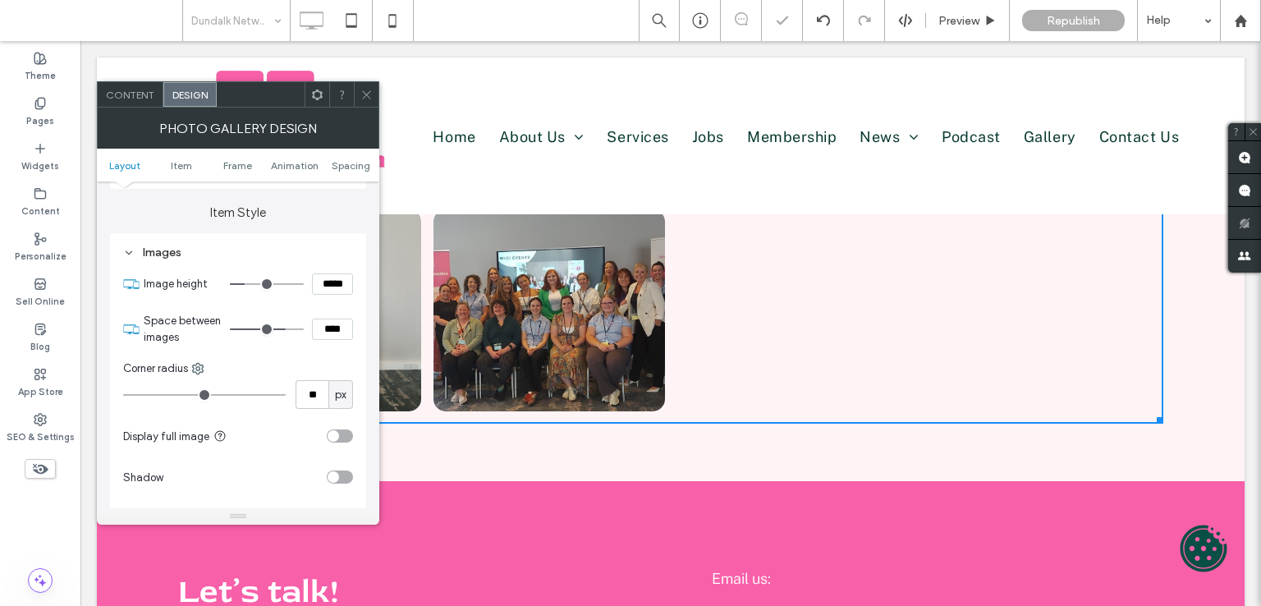
type input "***"
type input "*****"
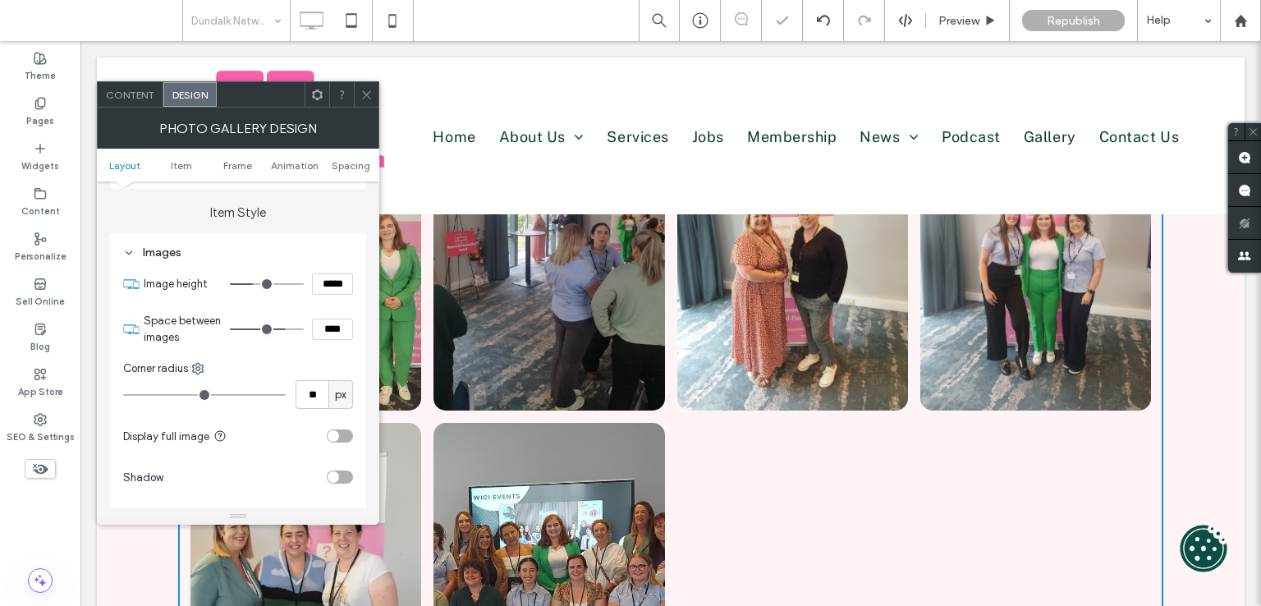
type input "***"
type input "*****"
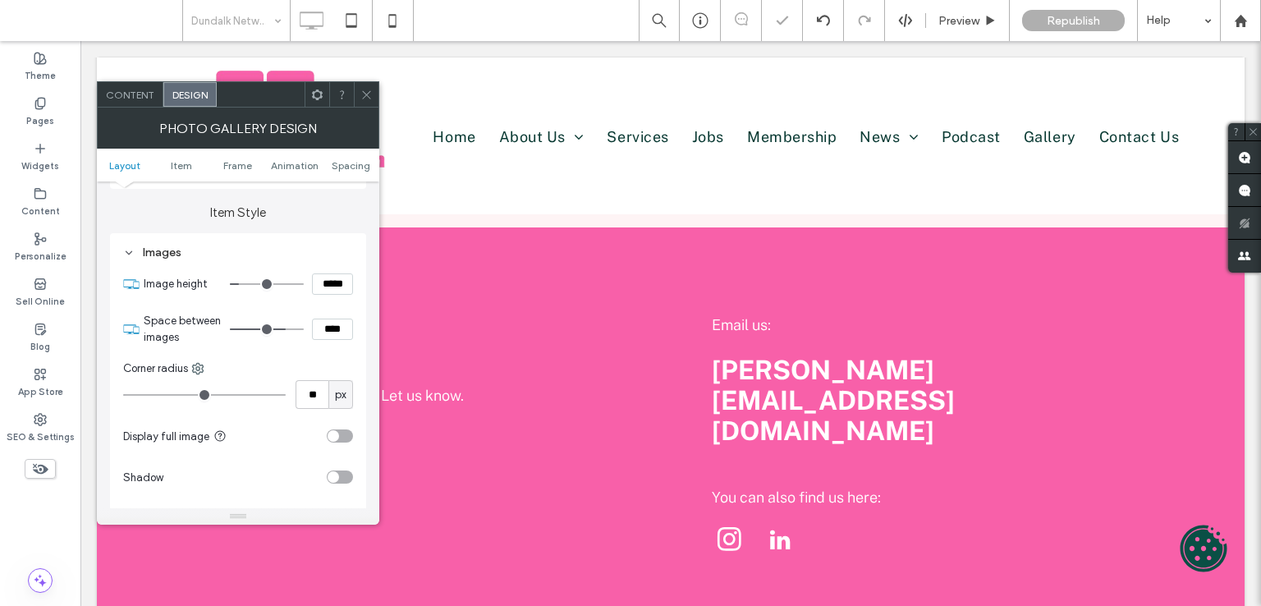
type input "**"
type input "****"
type input "**"
type input "****"
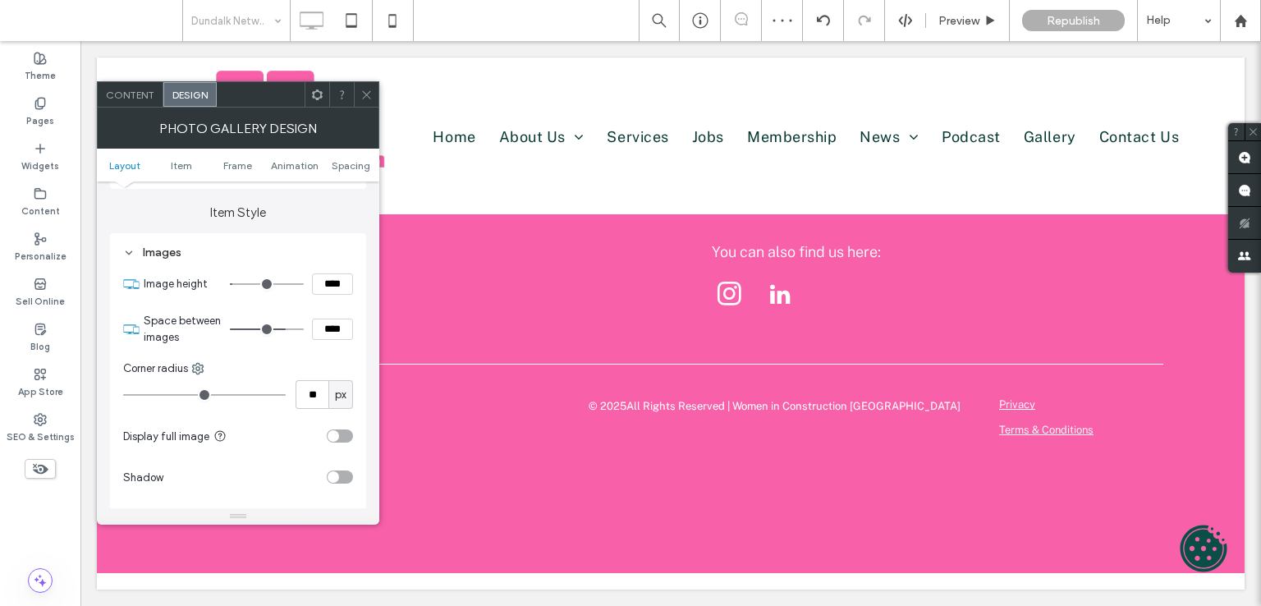
scroll to position [502, 0]
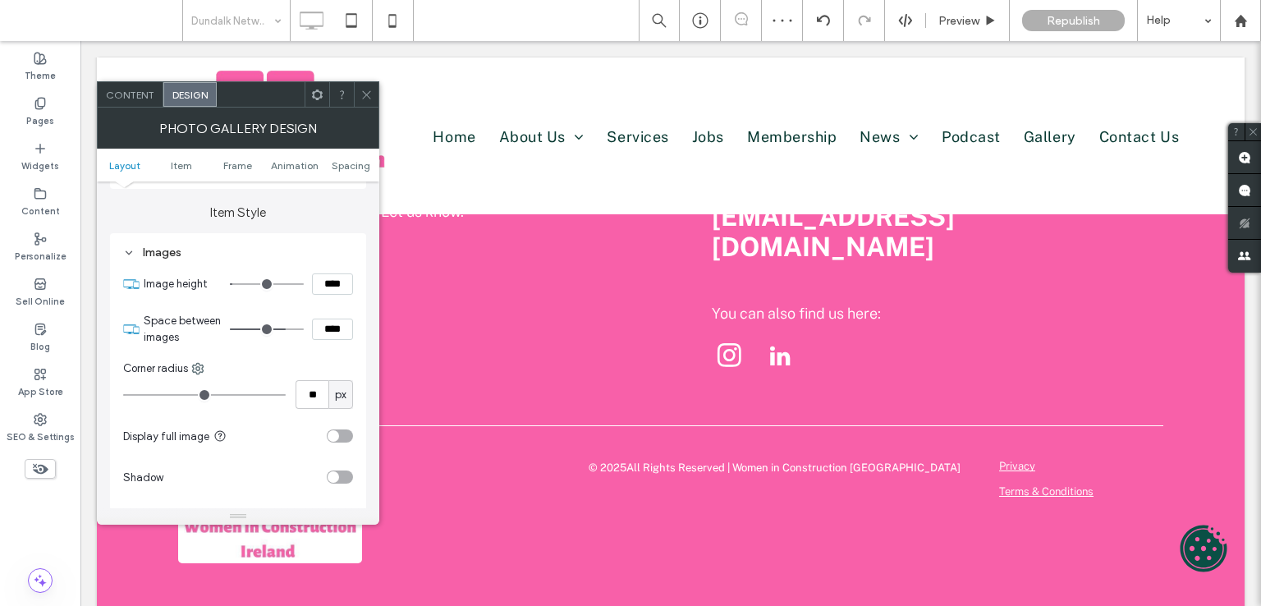
drag, startPoint x: 255, startPoint y: 281, endPoint x: 263, endPoint y: 309, distance: 28.9
click at [238, 283] on input "range" at bounding box center [267, 284] width 74 height 2
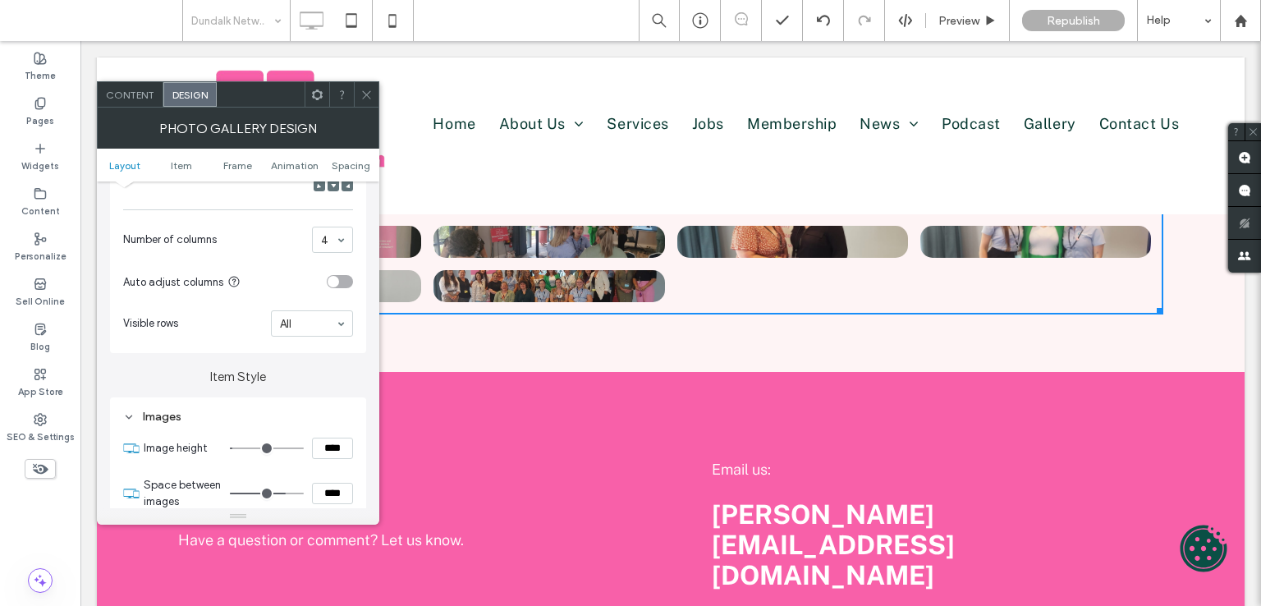
scroll to position [0, 0]
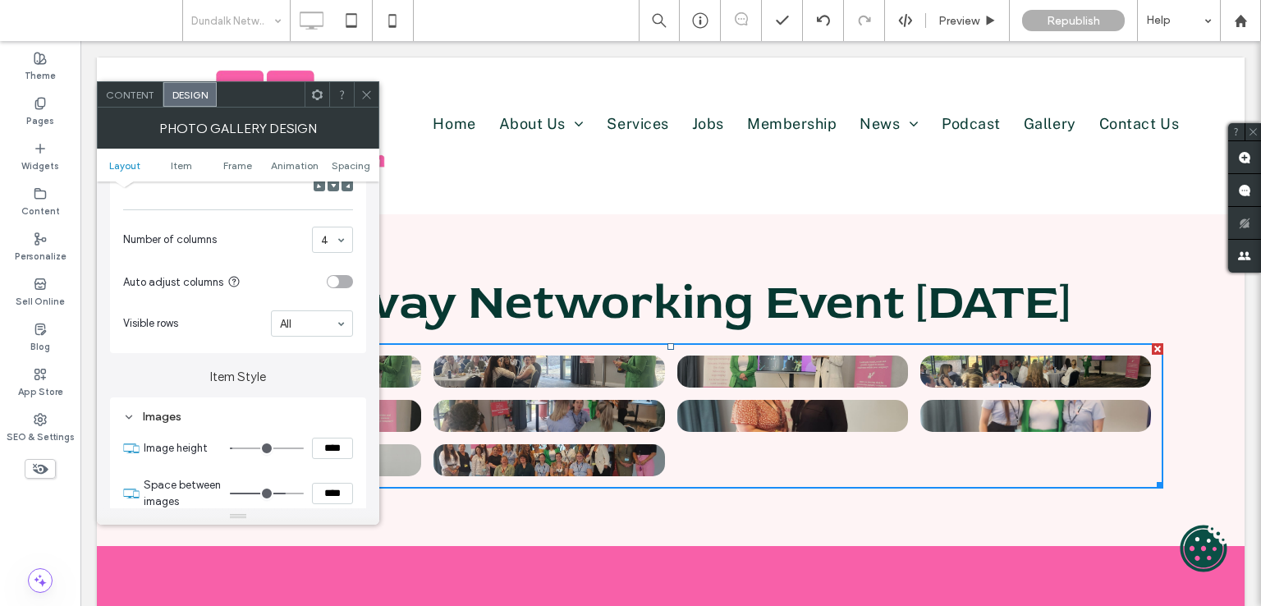
type input "***"
type input "*****"
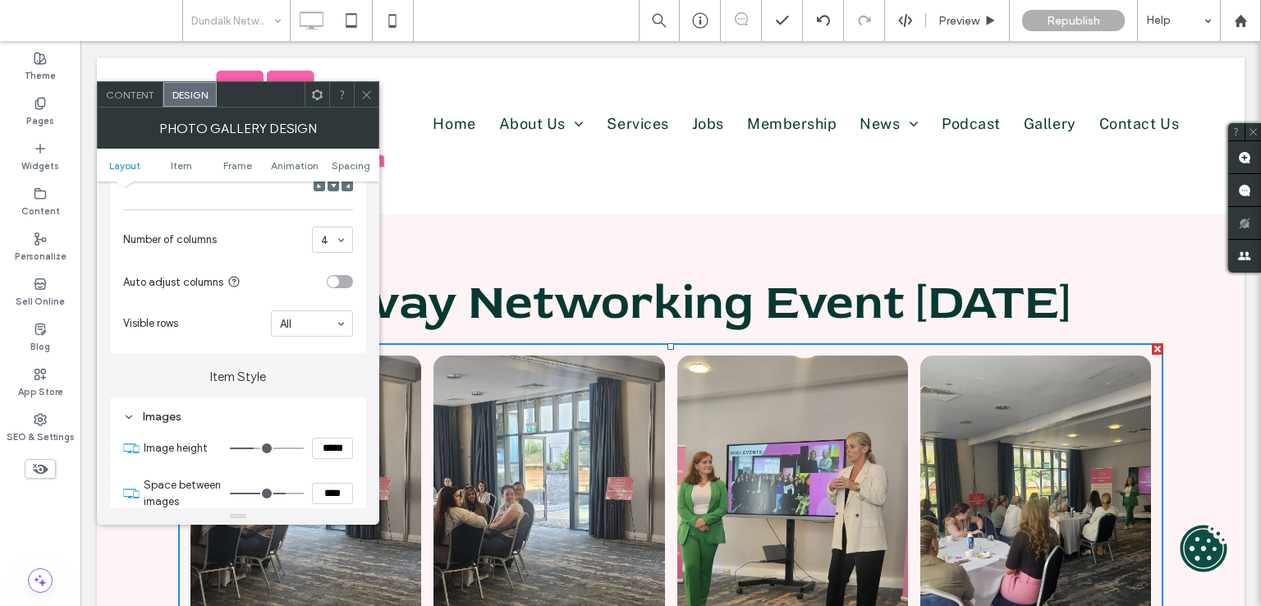
type input "***"
click at [256, 449] on input "range" at bounding box center [267, 448] width 74 height 2
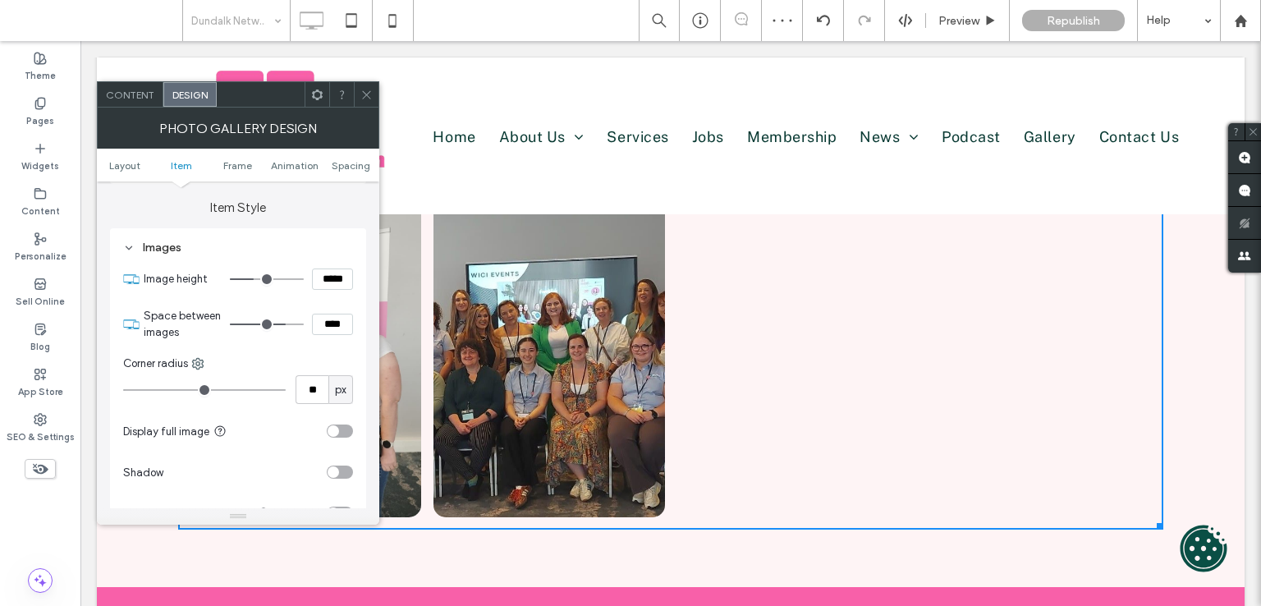
scroll to position [739, 0]
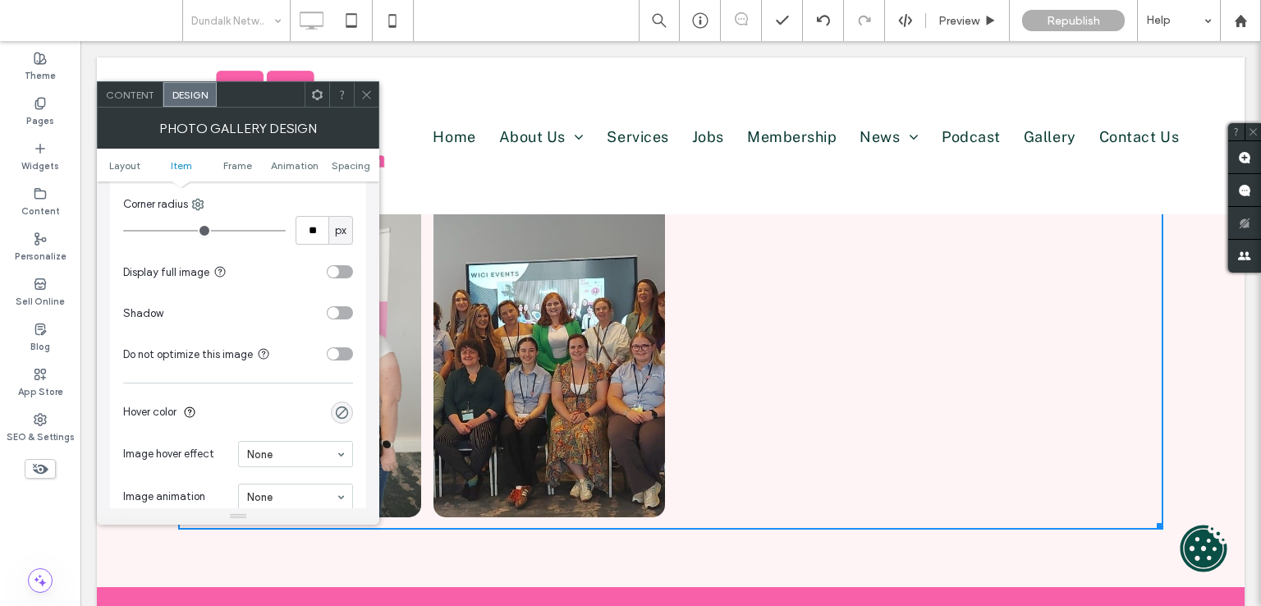
click at [336, 269] on div "toggle" at bounding box center [333, 271] width 11 height 11
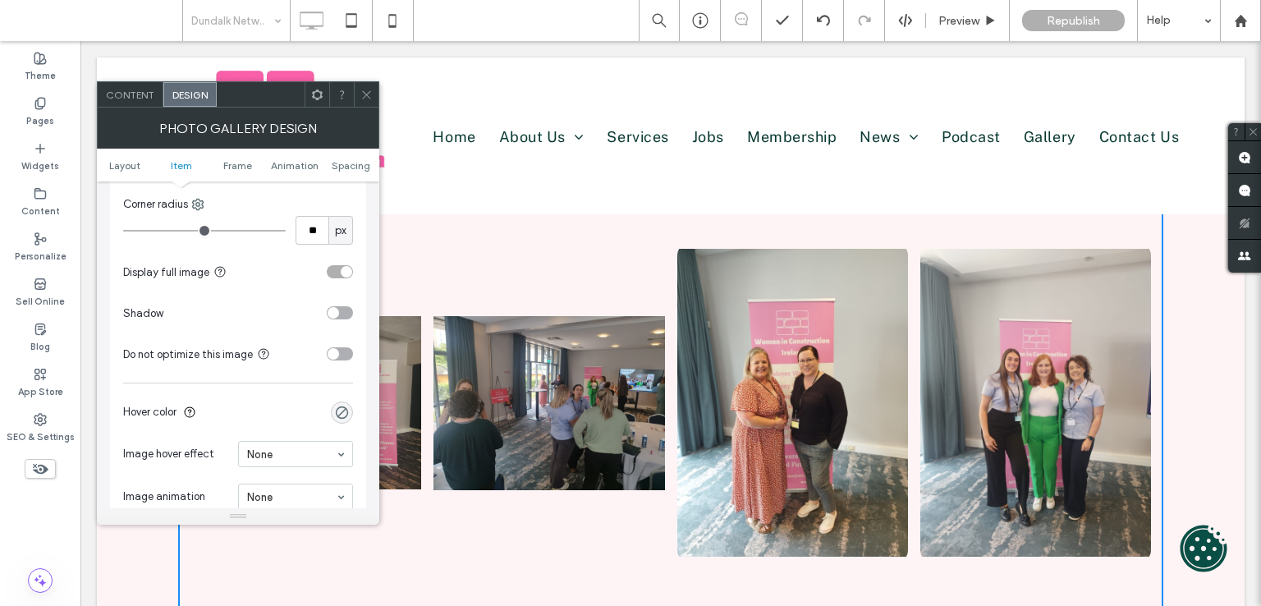
scroll to position [410, 0]
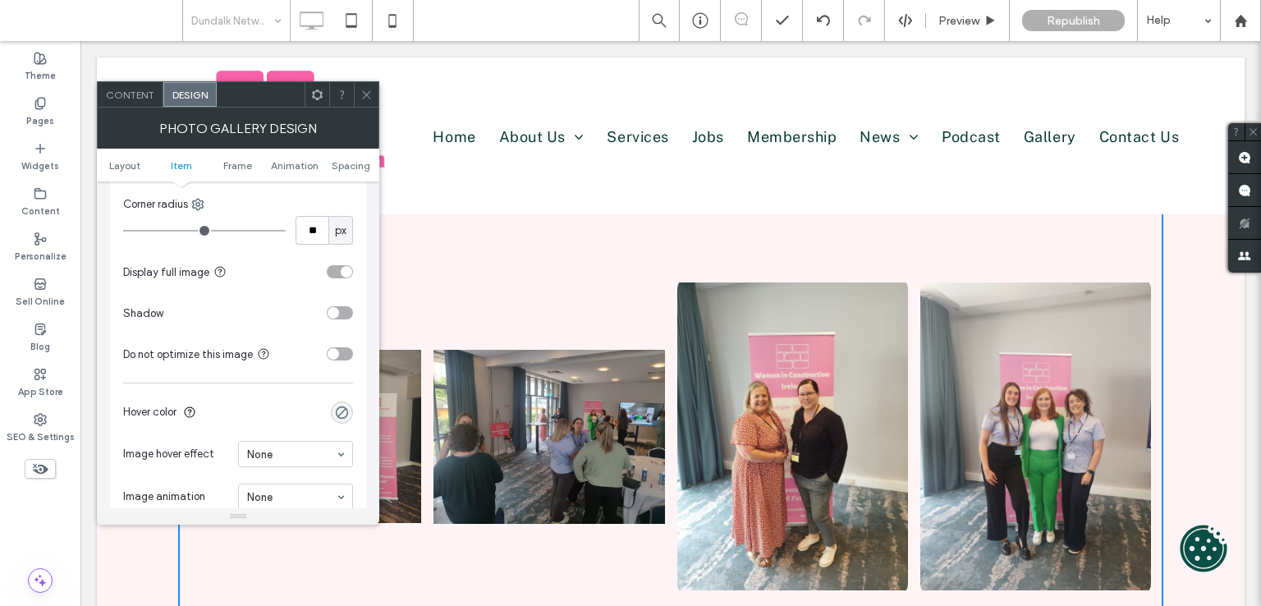
click at [337, 272] on div "toggle" at bounding box center [340, 271] width 26 height 13
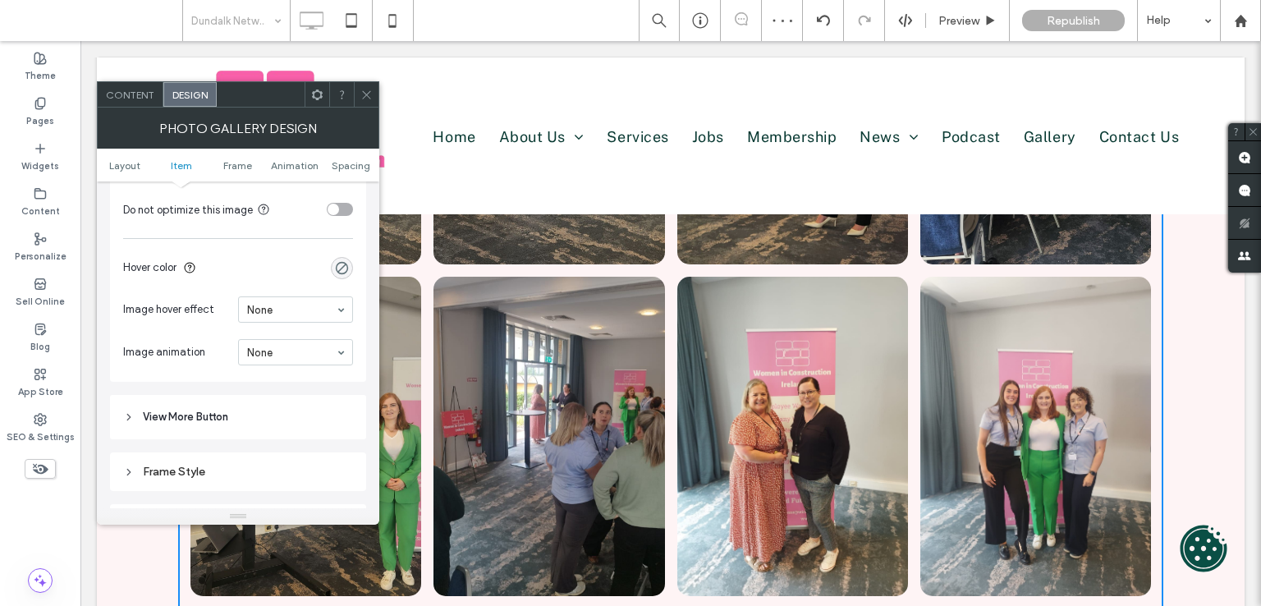
scroll to position [1067, 0]
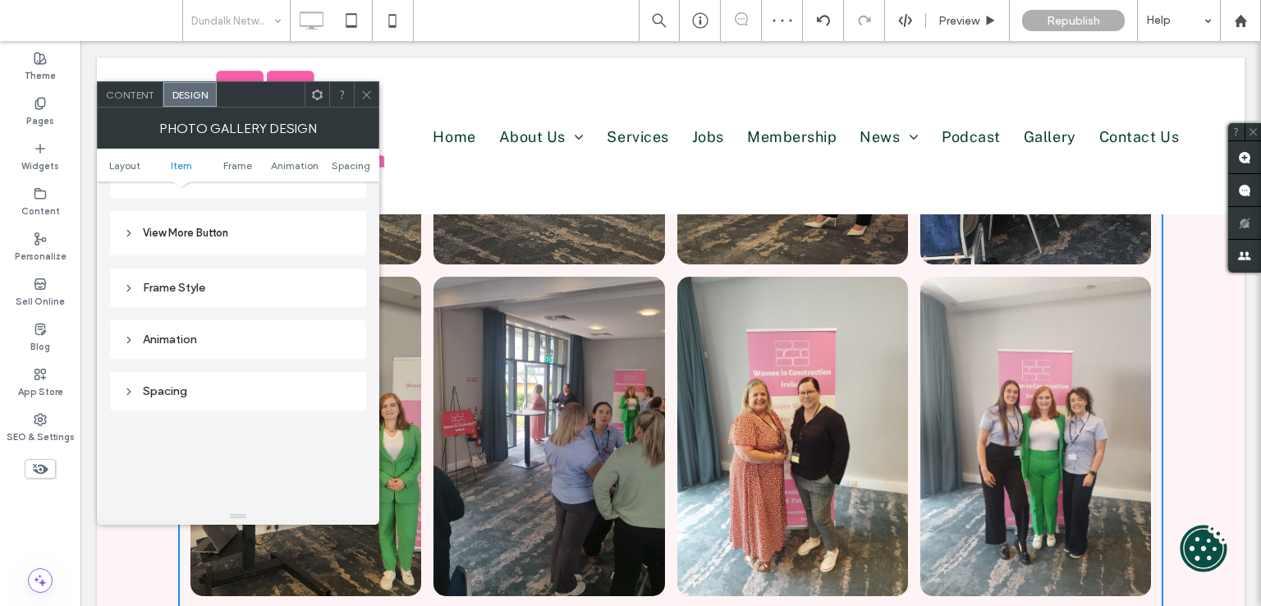
click at [303, 219] on header "View More Button" at bounding box center [238, 233] width 256 height 44
click at [246, 258] on div "Frame Style" at bounding box center [238, 274] width 256 height 52
click at [243, 274] on div "Frame Style" at bounding box center [238, 280] width 230 height 14
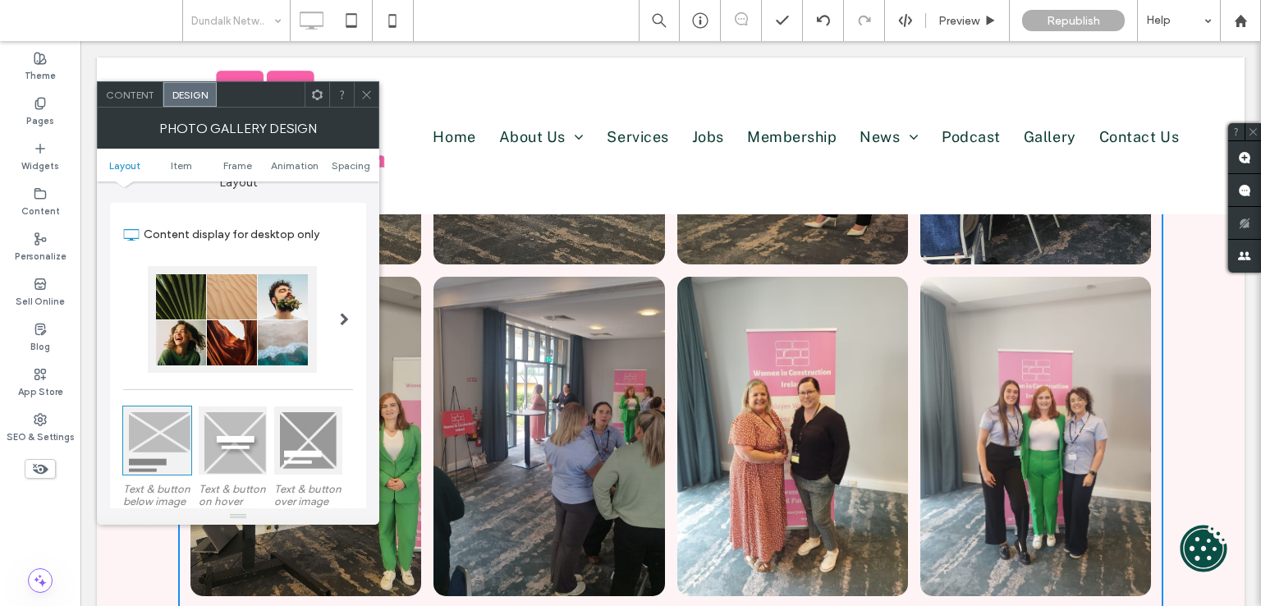
scroll to position [0, 0]
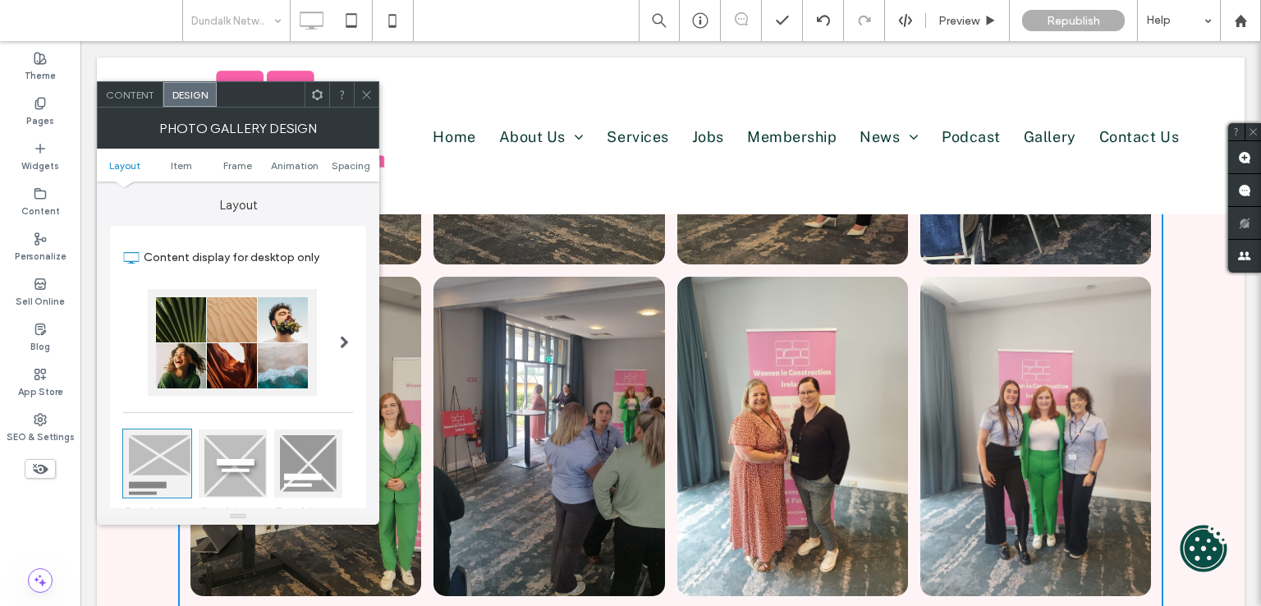
click at [131, 170] on span "Layout" at bounding box center [124, 165] width 31 height 12
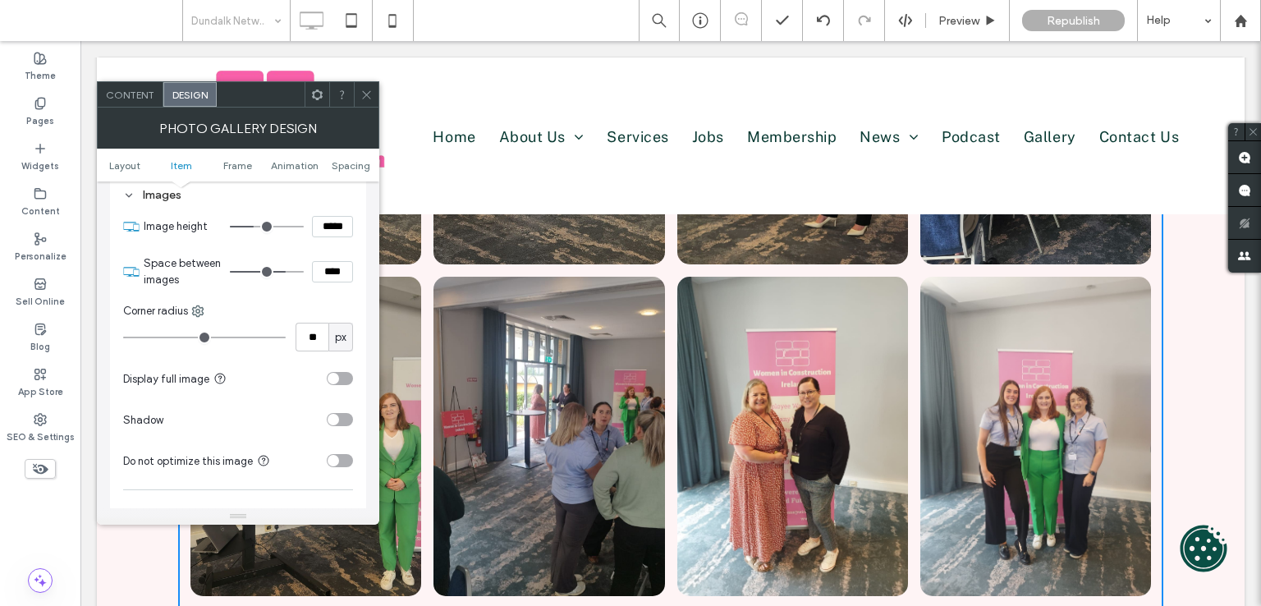
scroll to position [657, 0]
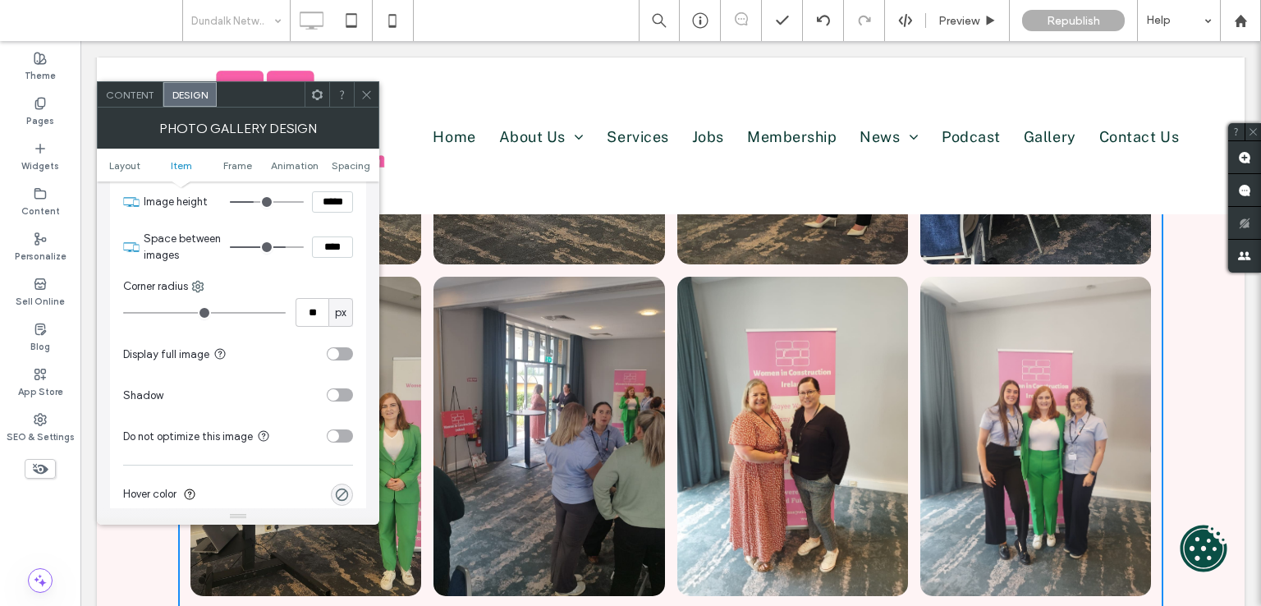
click at [589, 360] on link at bounding box center [548, 436] width 231 height 319
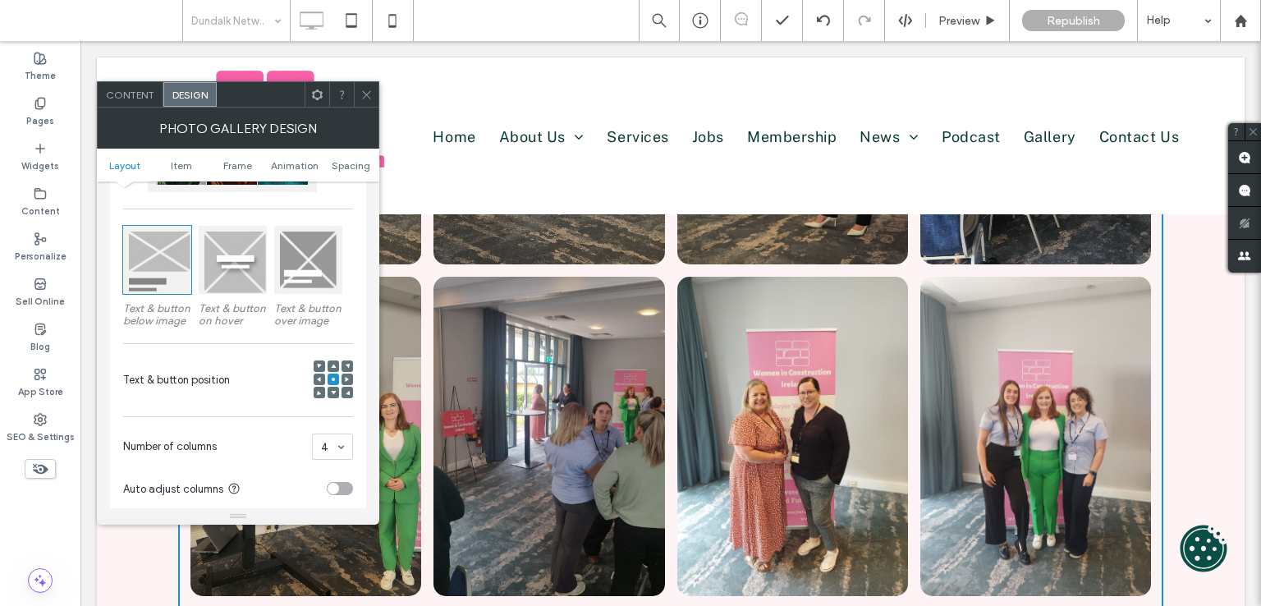
scroll to position [0, 0]
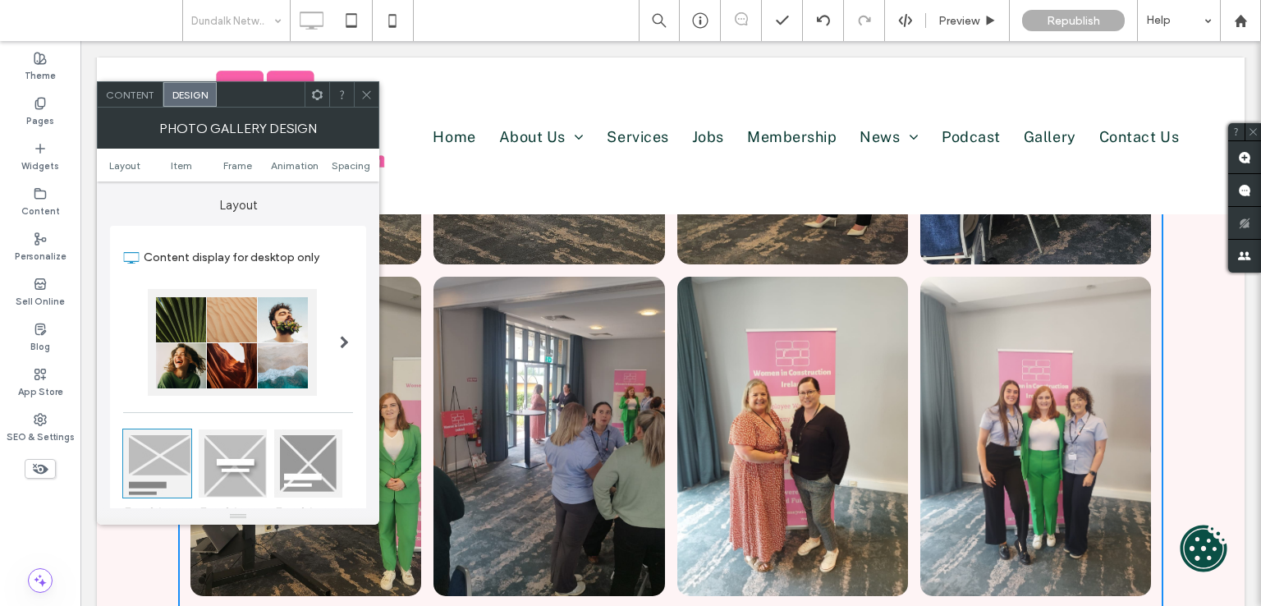
click at [122, 86] on div "Content" at bounding box center [131, 94] width 66 height 25
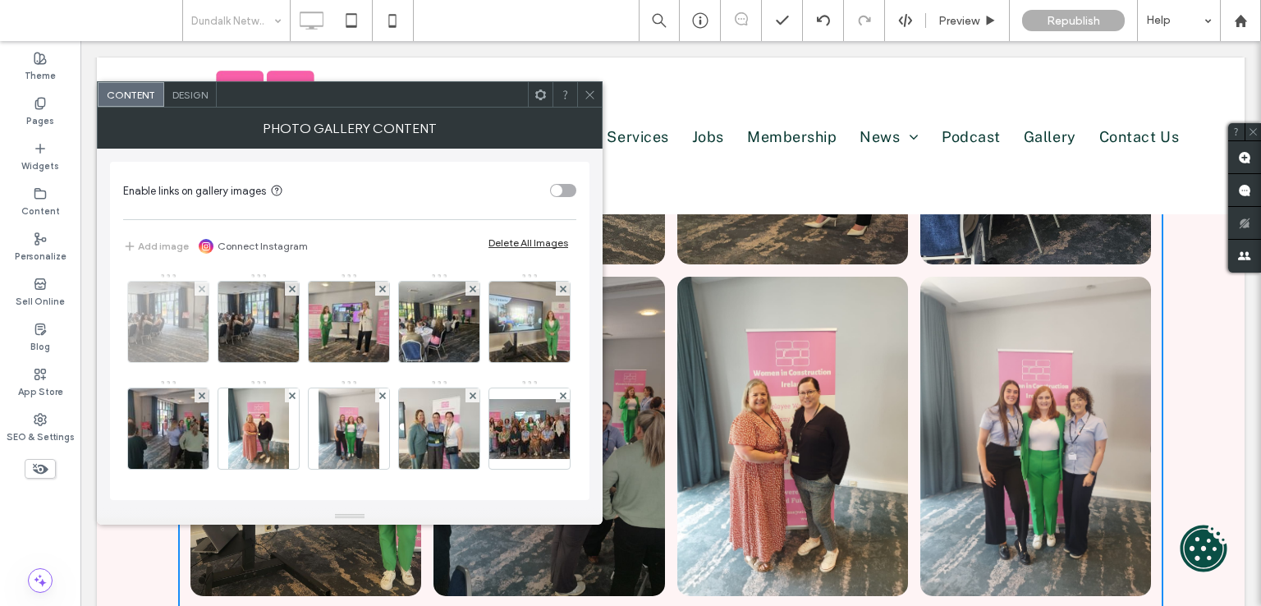
click at [167, 318] on img at bounding box center [169, 322] width 108 height 80
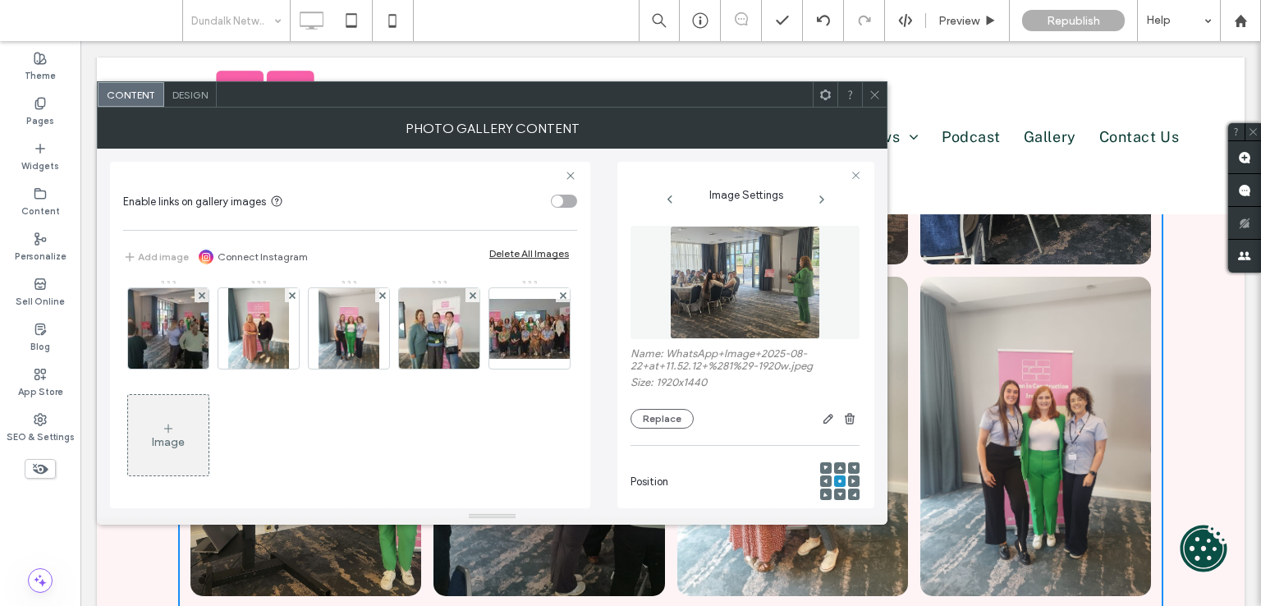
scroll to position [112, 0]
click at [464, 358] on img at bounding box center [529, 328] width 131 height 60
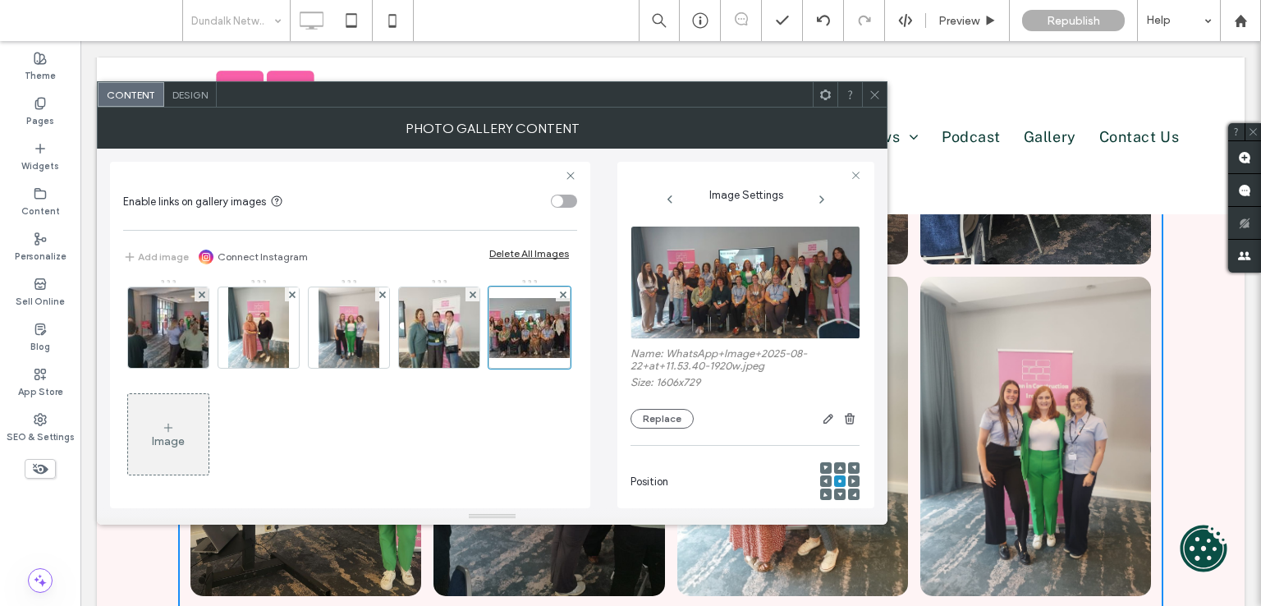
click at [722, 287] on img at bounding box center [745, 282] width 231 height 113
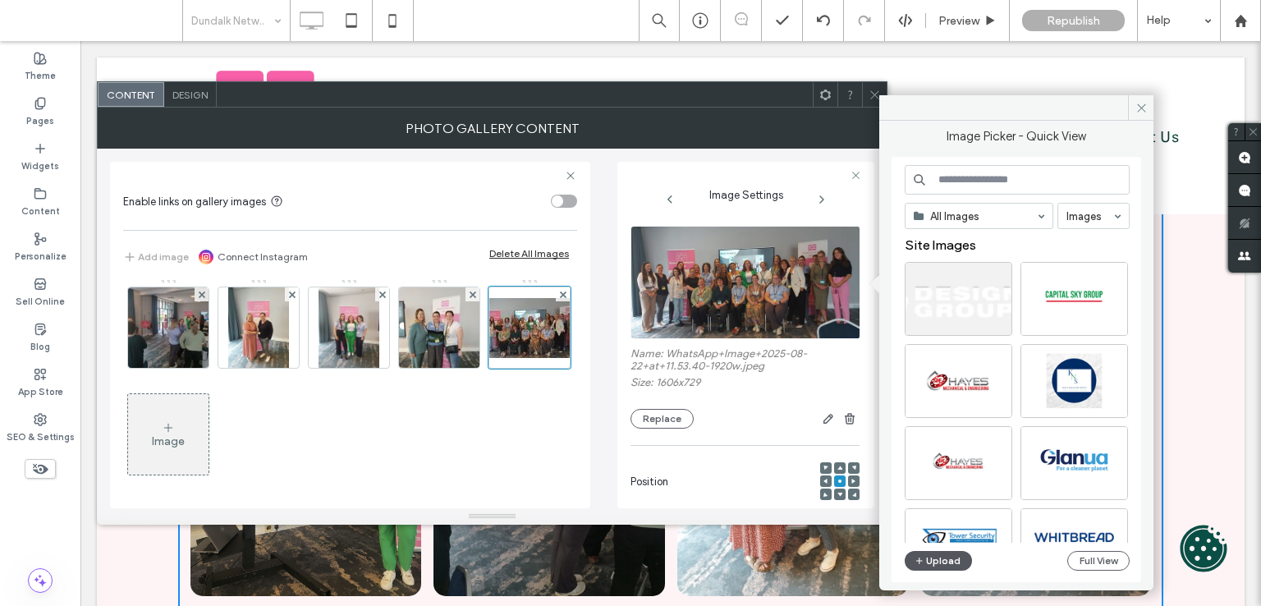
click at [939, 557] on button "Upload" at bounding box center [938, 561] width 67 height 20
click at [938, 565] on button "Upload" at bounding box center [938, 561] width 67 height 20
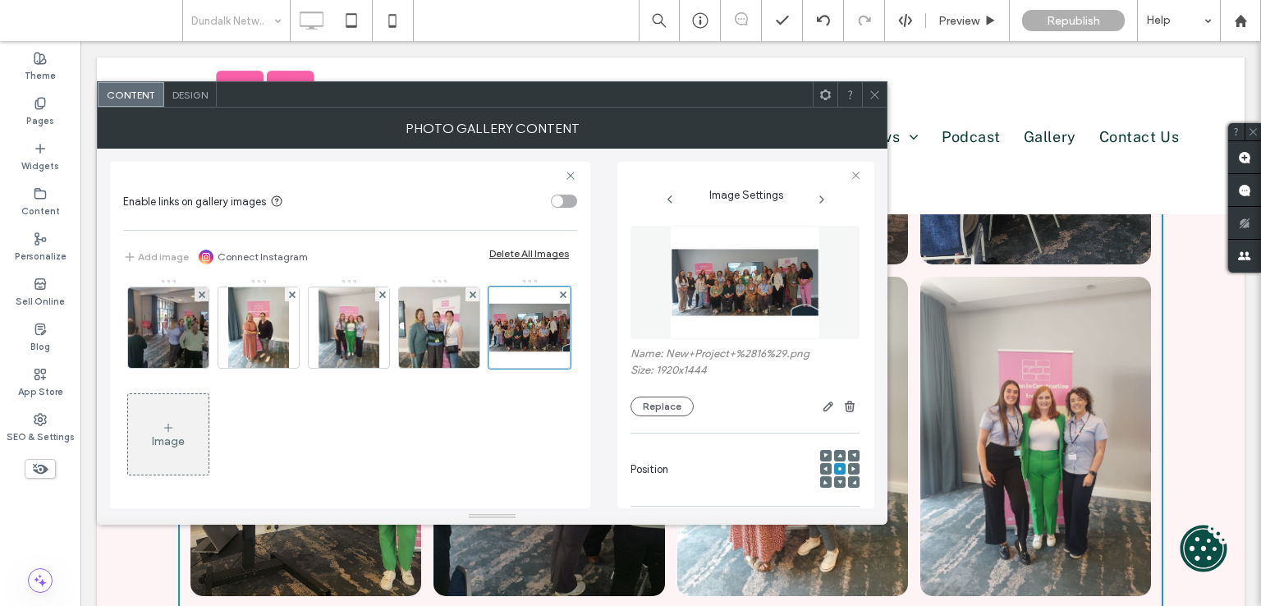
click at [882, 86] on div at bounding box center [874, 94] width 25 height 25
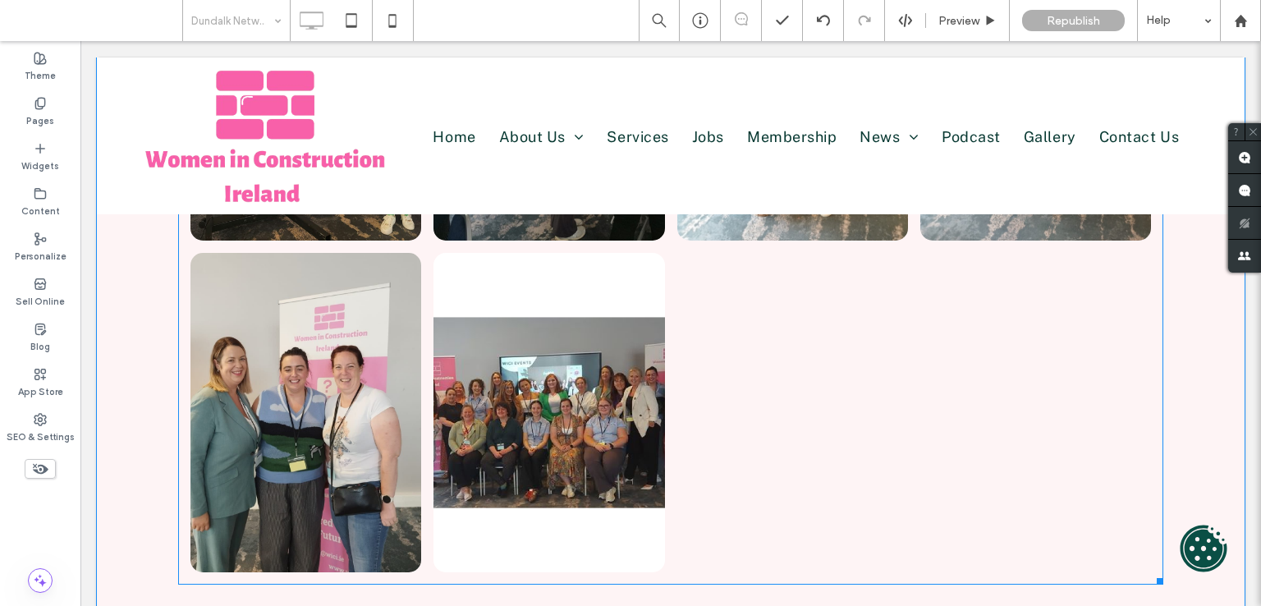
scroll to position [739, 0]
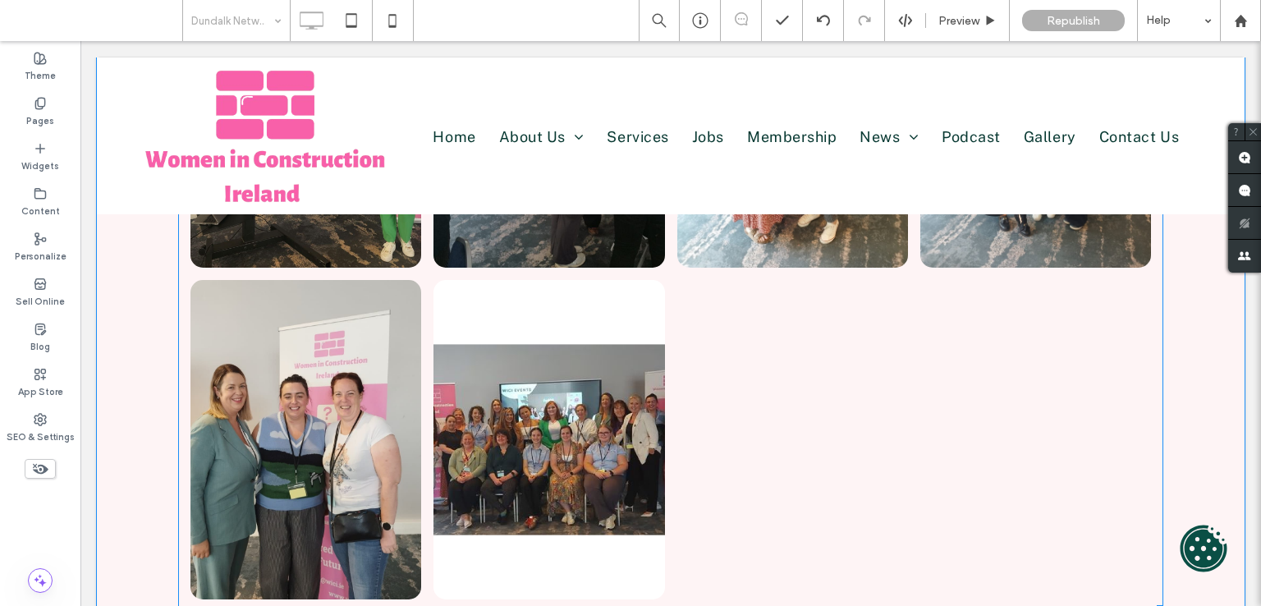
click at [515, 405] on link at bounding box center [548, 439] width 231 height 319
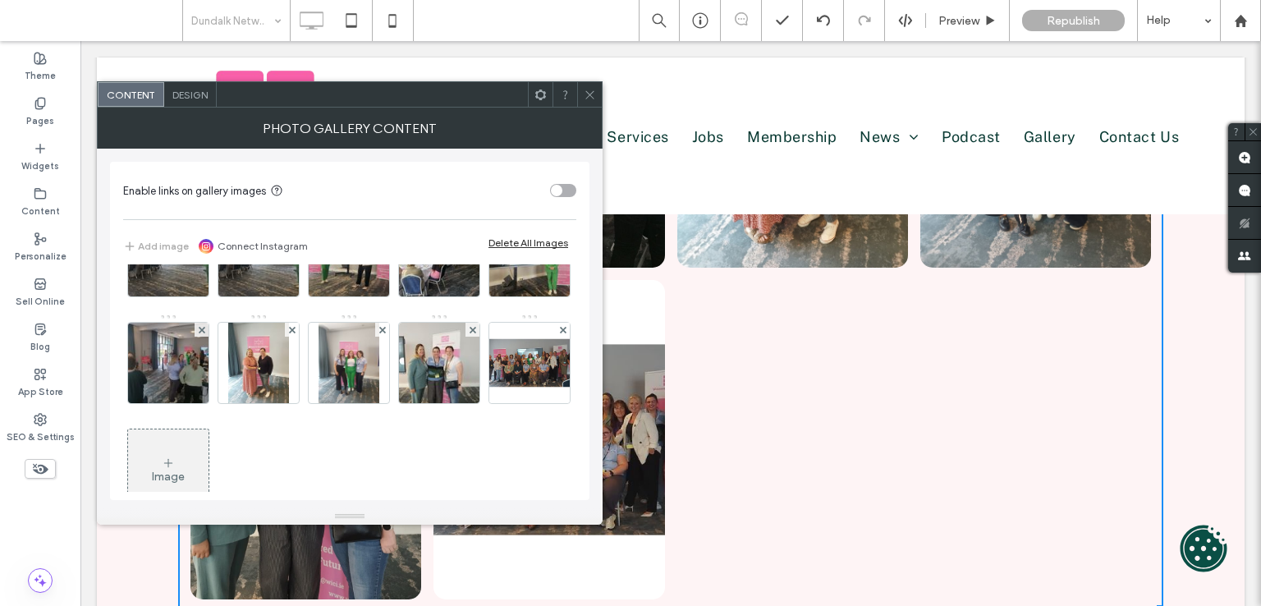
scroll to position [109, 0]
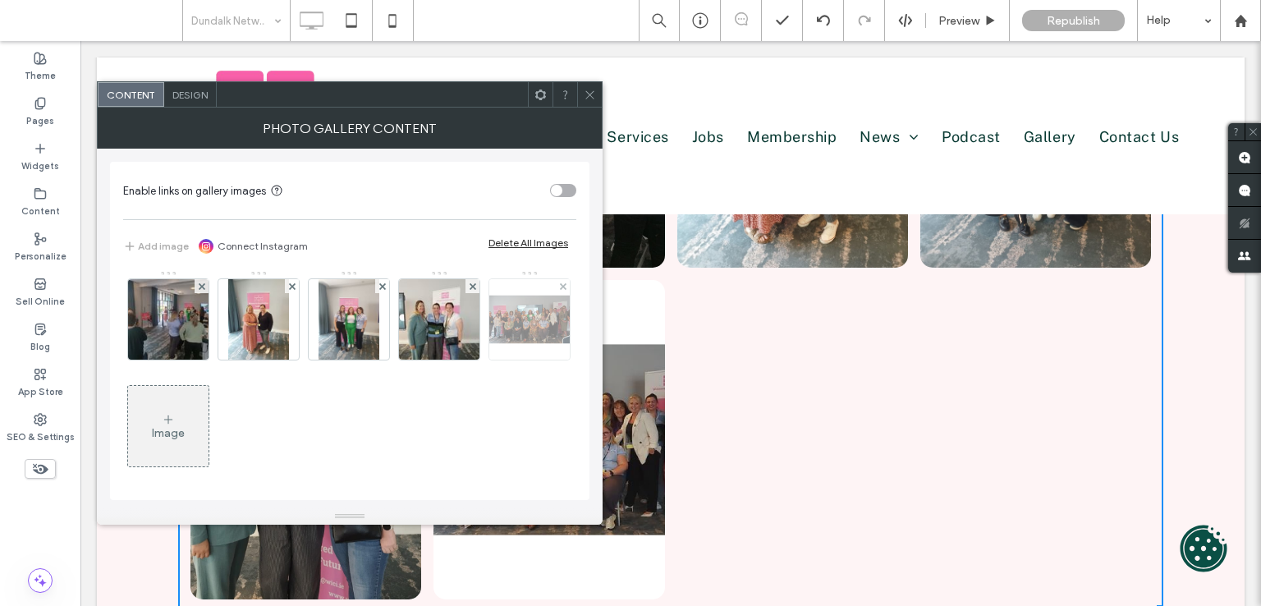
click at [476, 360] on img at bounding box center [529, 319] width 107 height 80
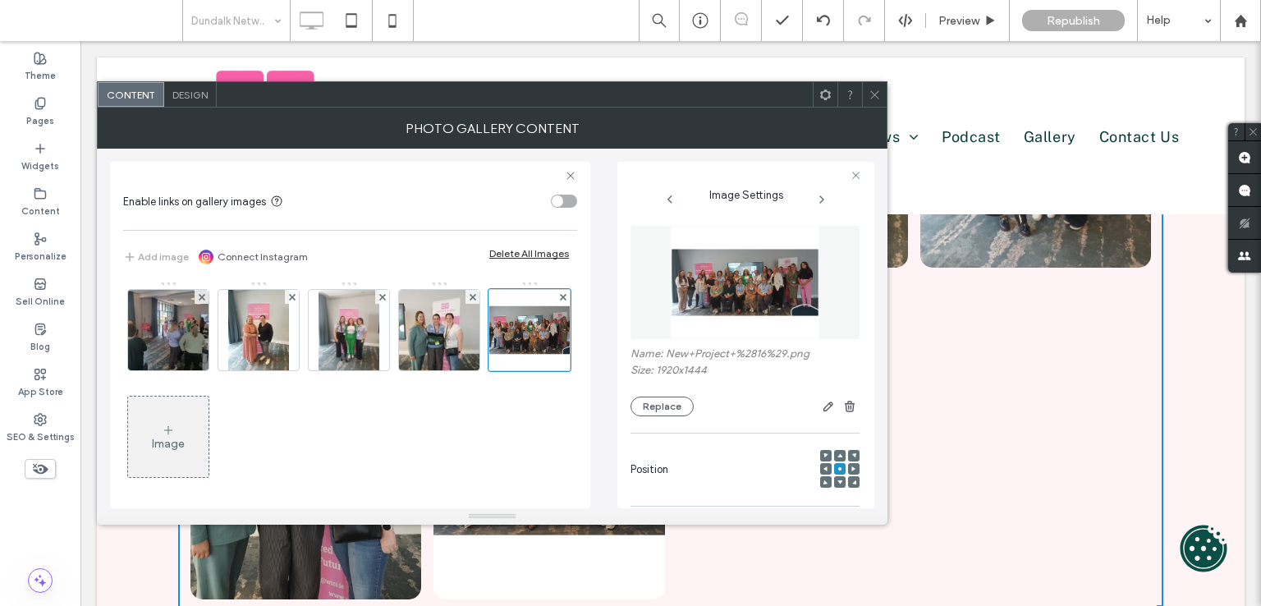
click at [878, 98] on icon at bounding box center [874, 95] width 12 height 12
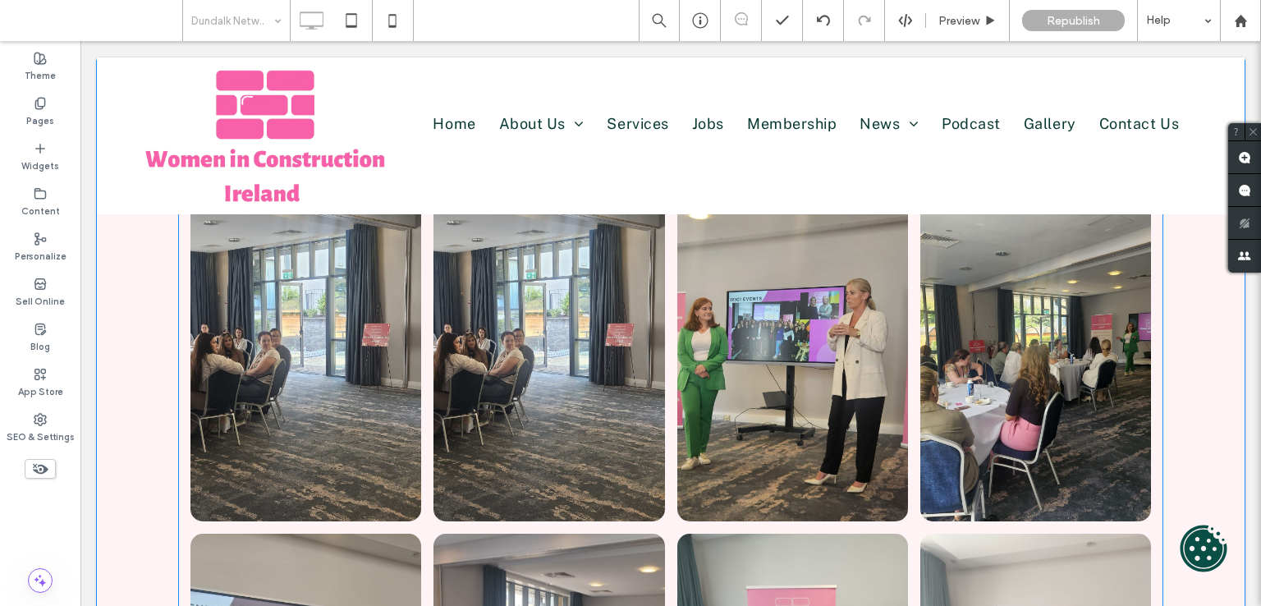
scroll to position [164, 0]
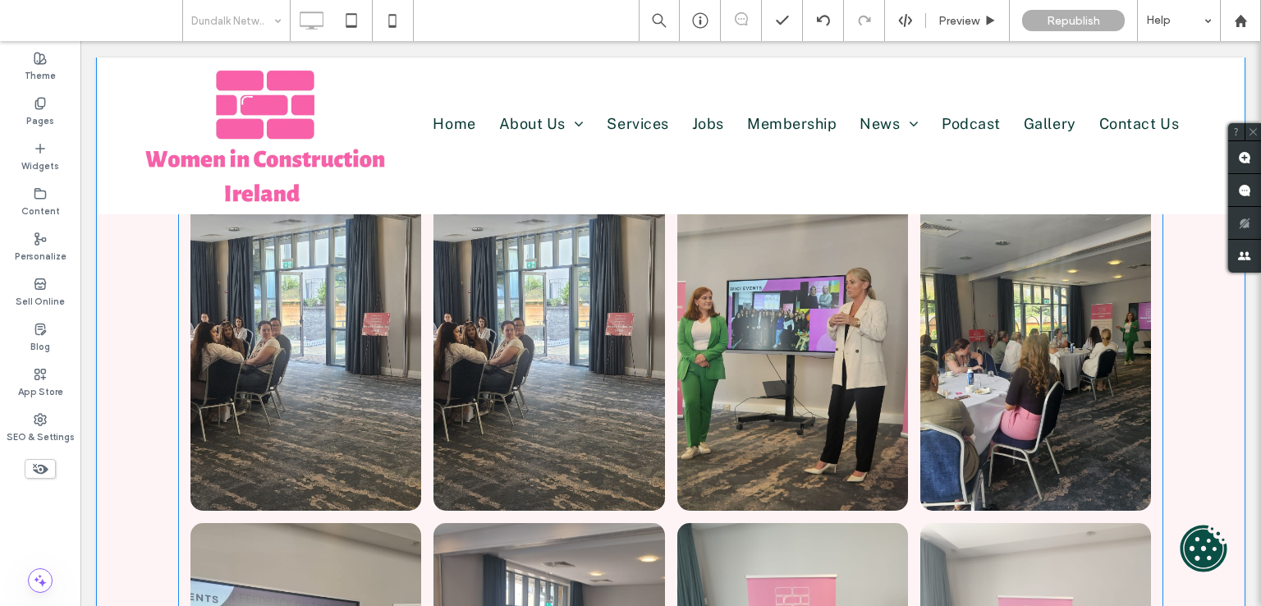
click at [281, 295] on link at bounding box center [305, 350] width 231 height 319
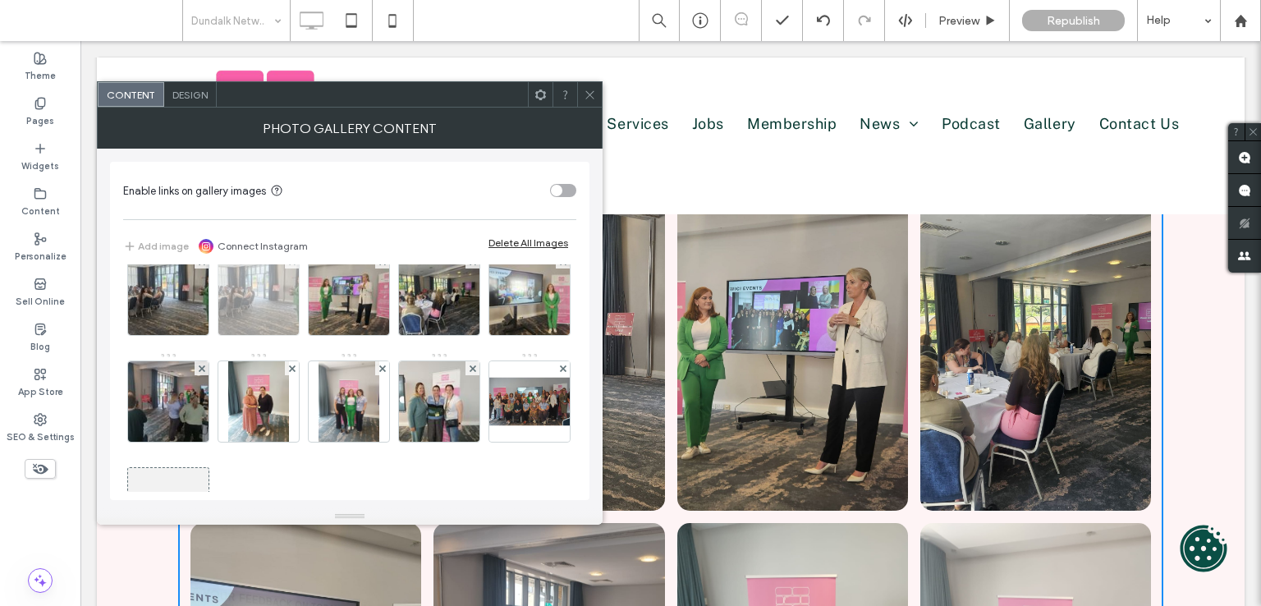
scroll to position [0, 0]
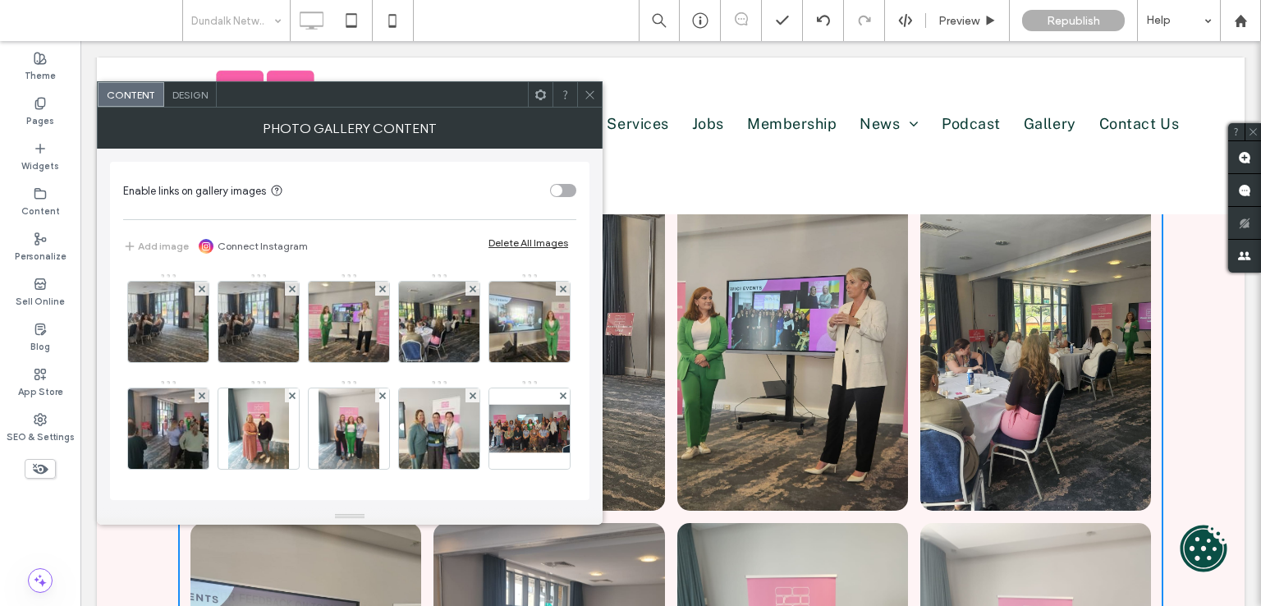
click at [590, 96] on icon at bounding box center [590, 95] width 12 height 12
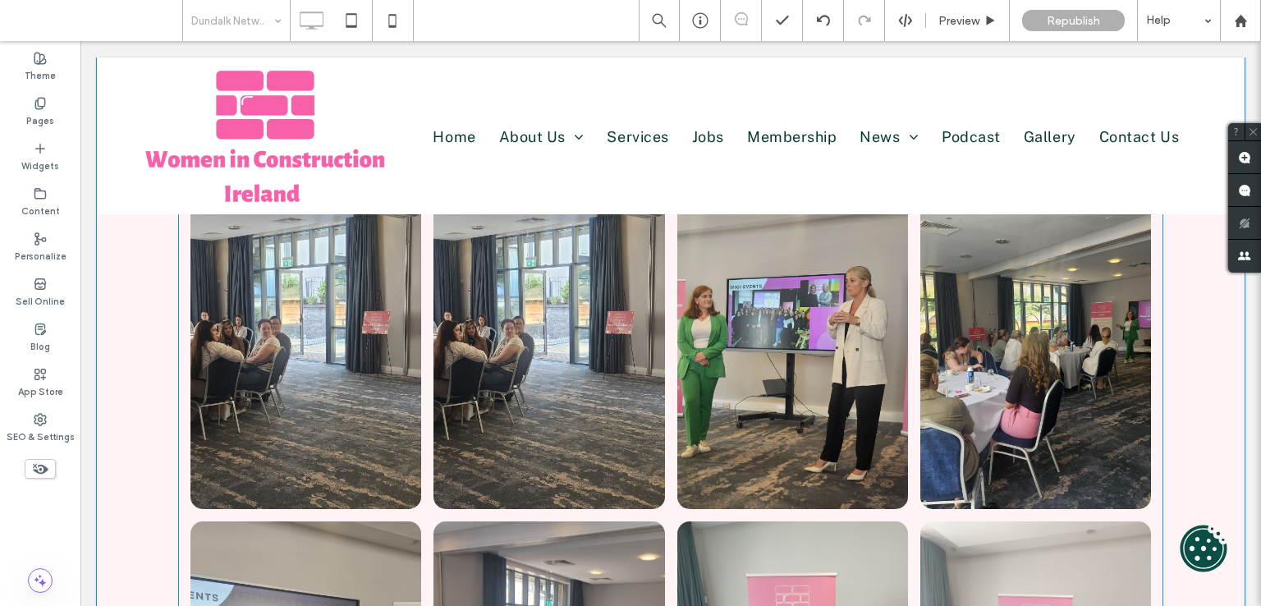
scroll to position [164, 0]
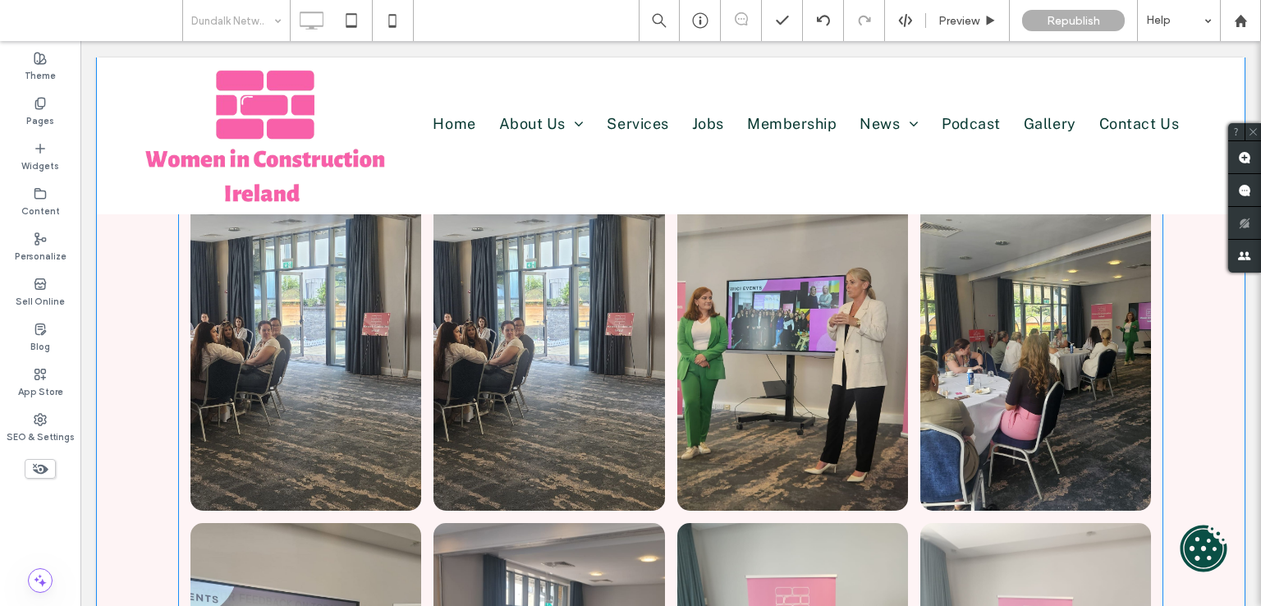
click at [339, 332] on link at bounding box center [305, 350] width 231 height 319
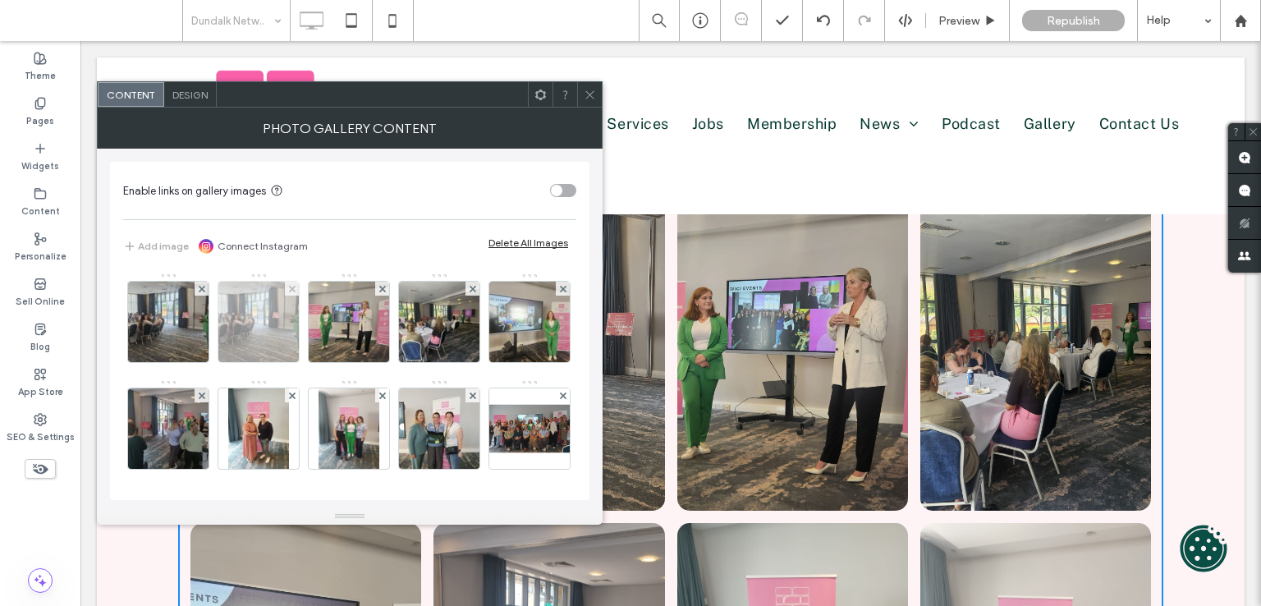
click at [285, 287] on div at bounding box center [292, 289] width 14 height 14
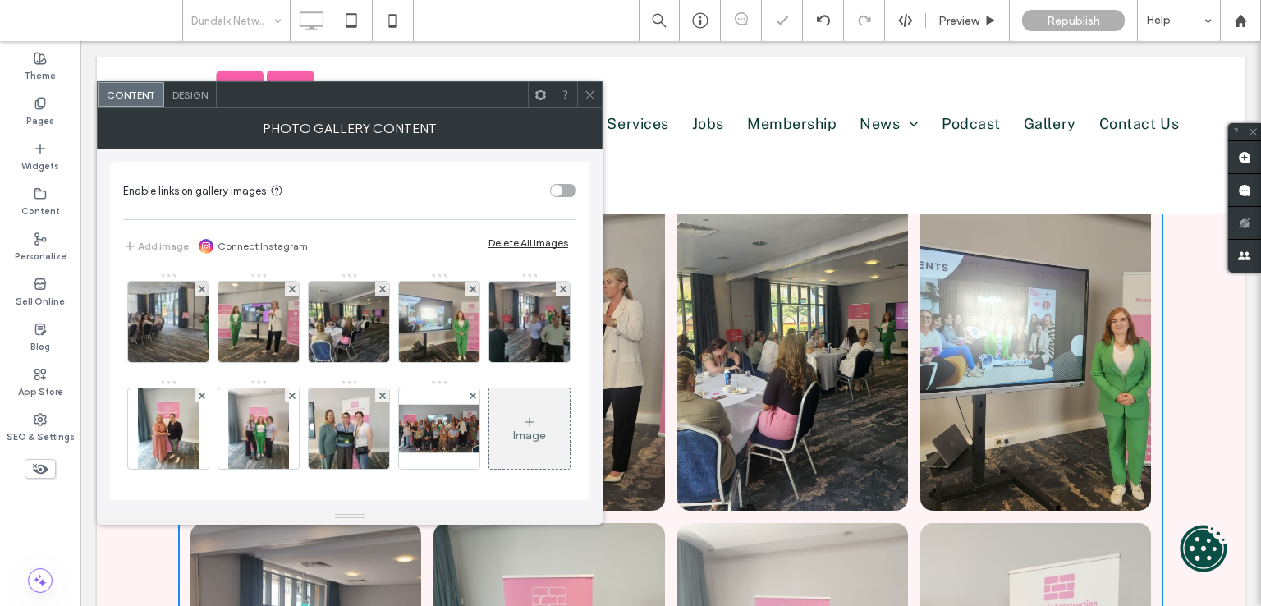
click at [292, 282] on span at bounding box center [292, 289] width 7 height 14
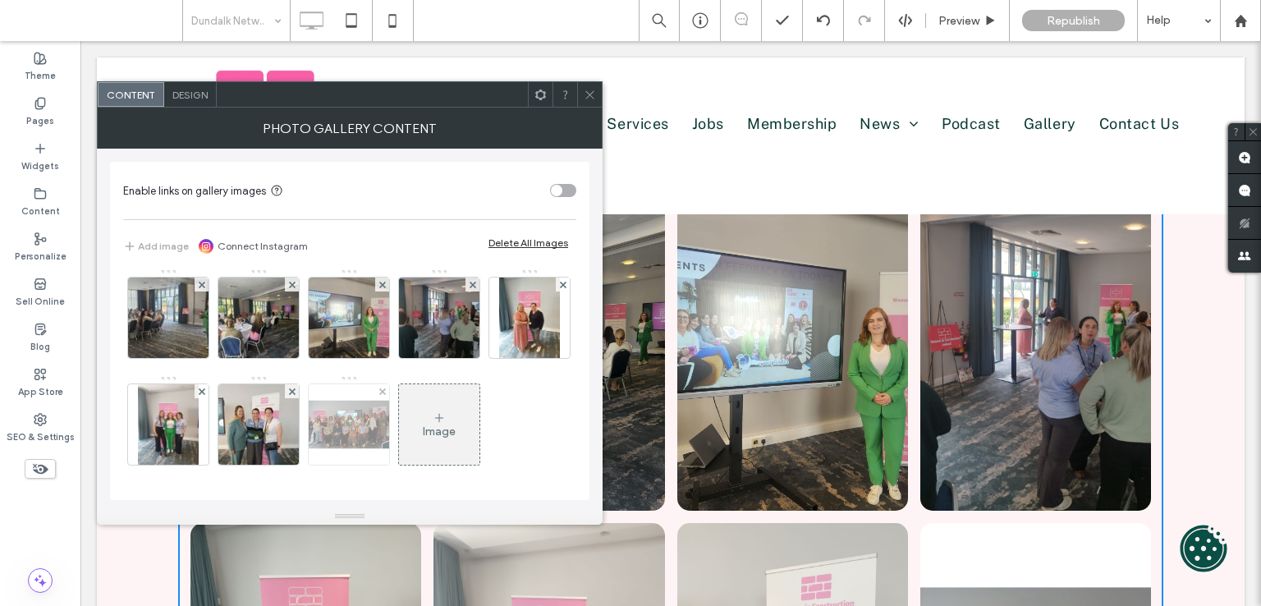
scroll to position [109, 0]
click at [584, 96] on icon at bounding box center [590, 95] width 12 height 12
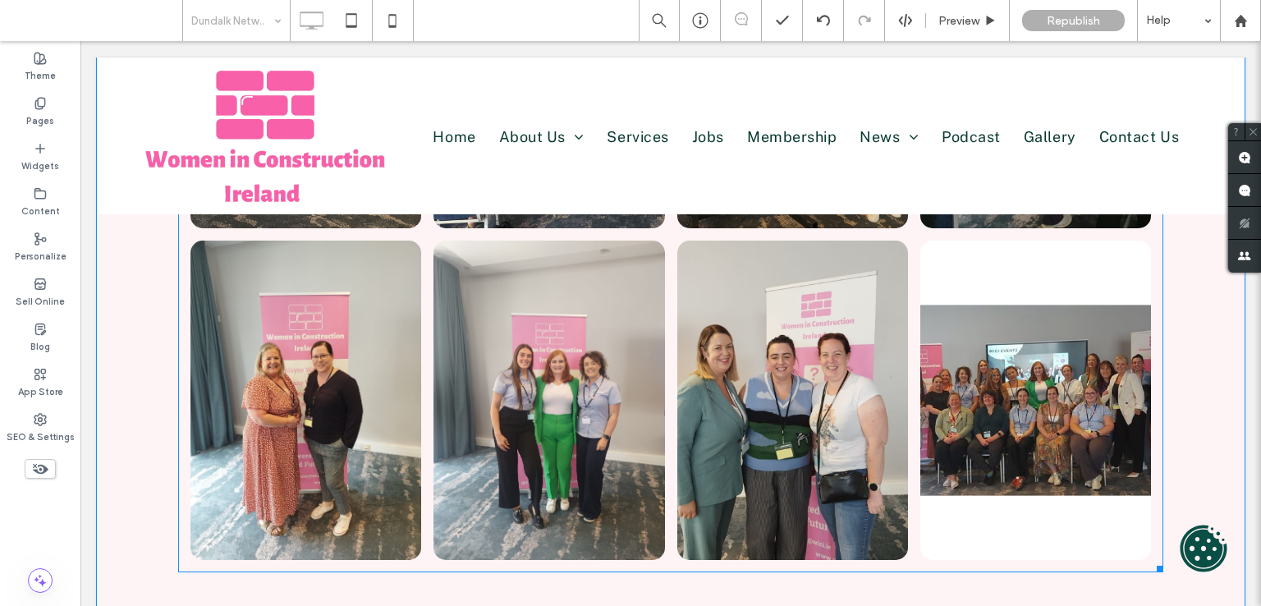
scroll to position [410, 0]
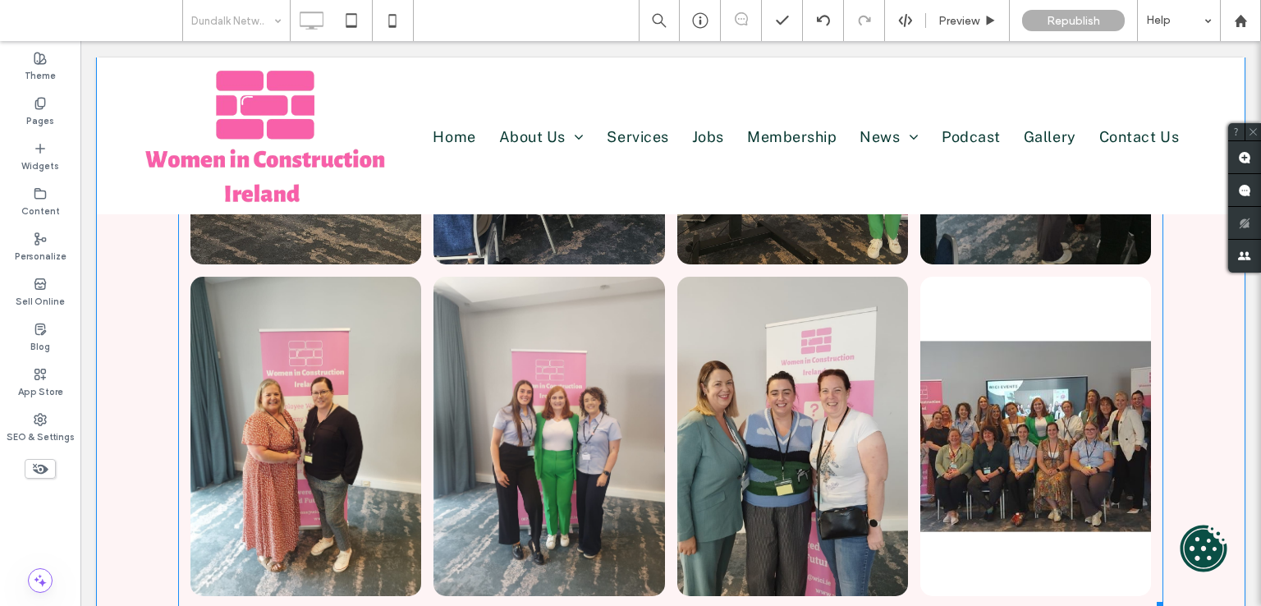
click at [519, 309] on link at bounding box center [548, 436] width 231 height 319
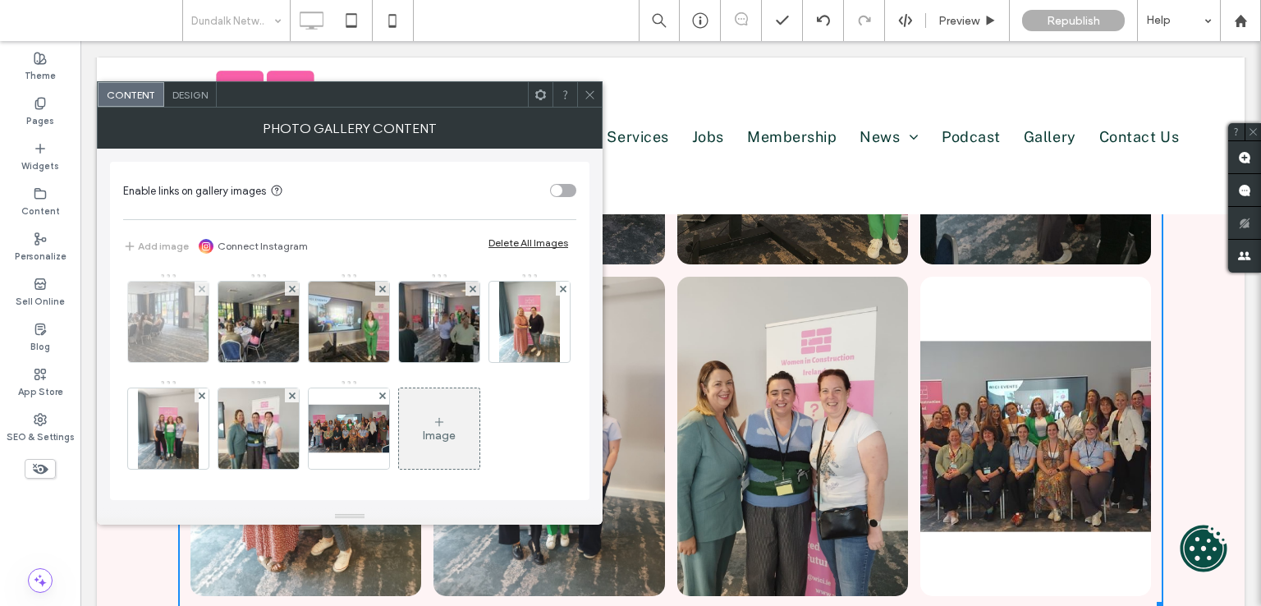
click at [199, 315] on img at bounding box center [169, 322] width 108 height 80
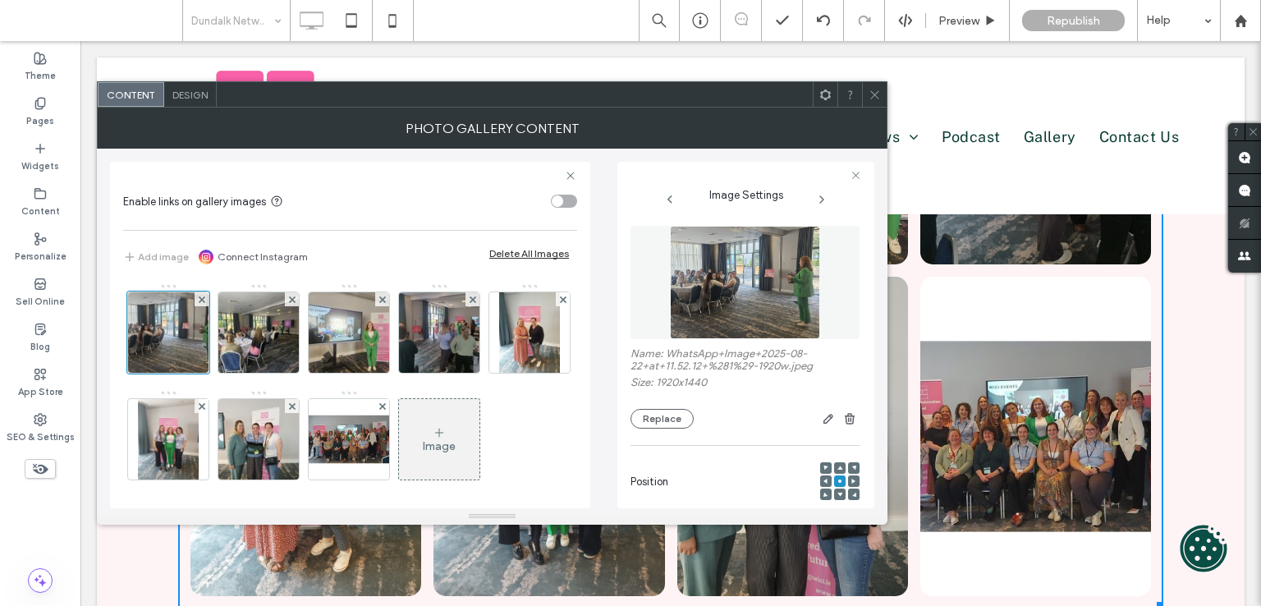
click at [879, 104] on span at bounding box center [874, 94] width 12 height 25
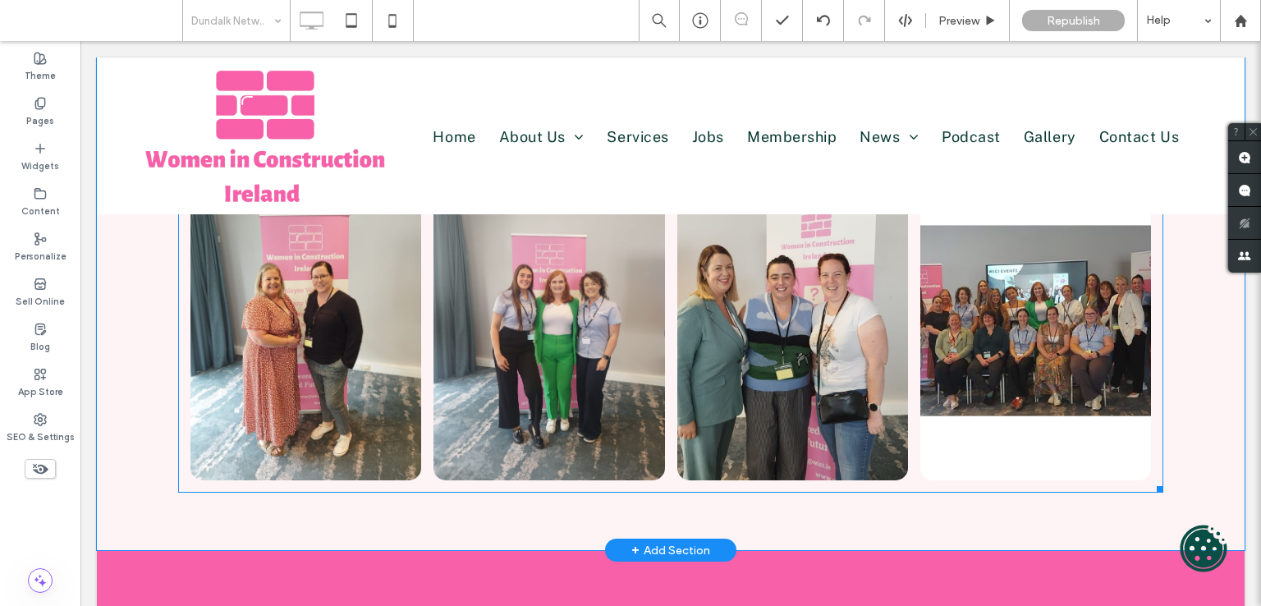
scroll to position [492, 0]
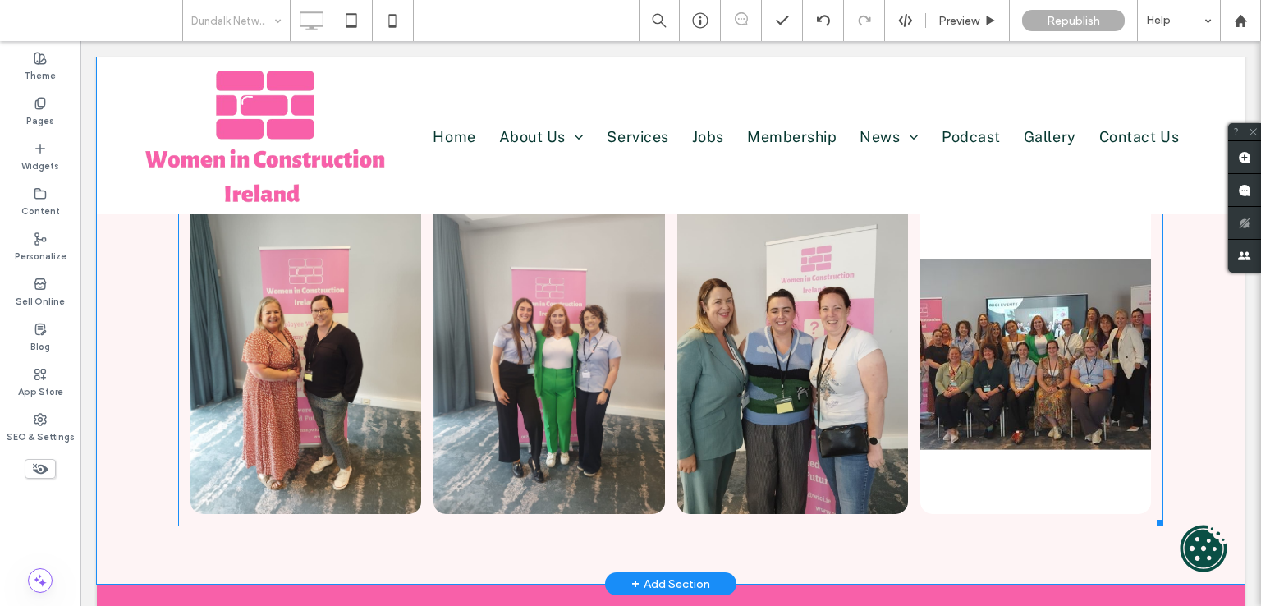
click at [978, 315] on link at bounding box center [1035, 354] width 231 height 319
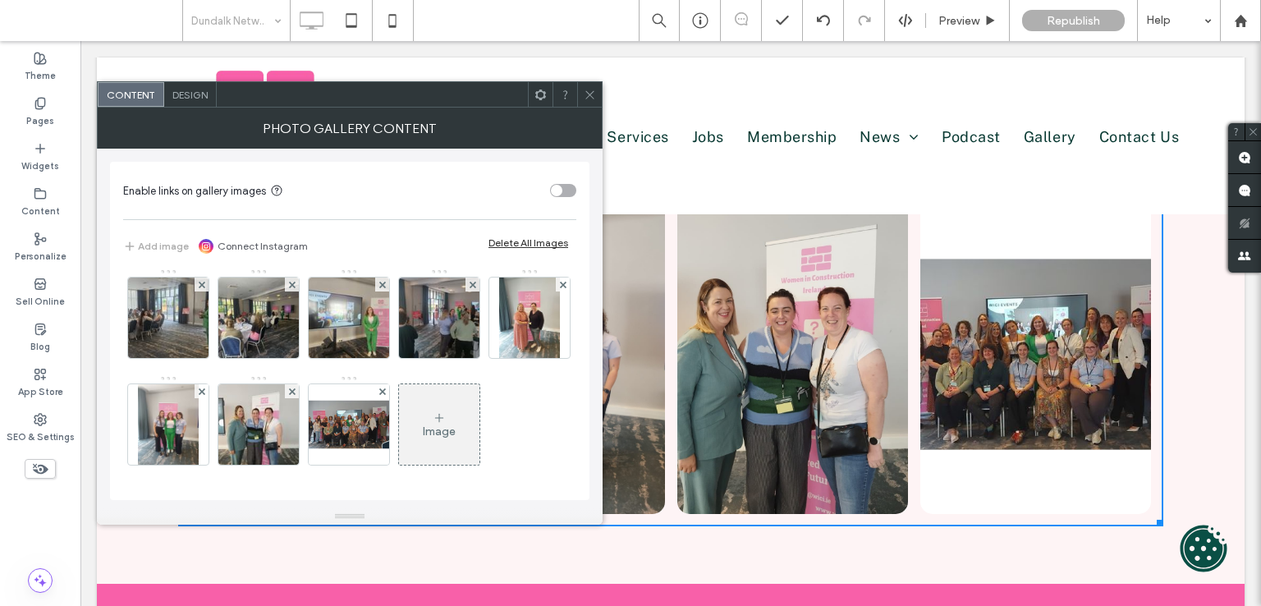
scroll to position [109, 0]
click at [402, 384] on img at bounding box center [348, 424] width 107 height 80
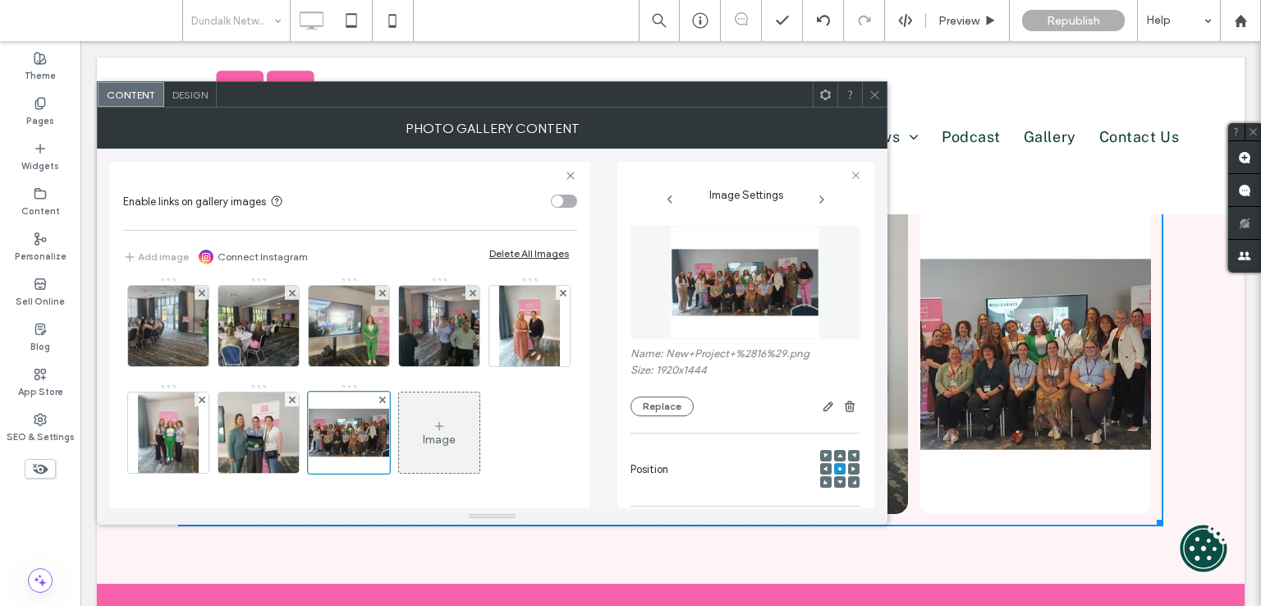
click at [732, 271] on img at bounding box center [745, 282] width 150 height 113
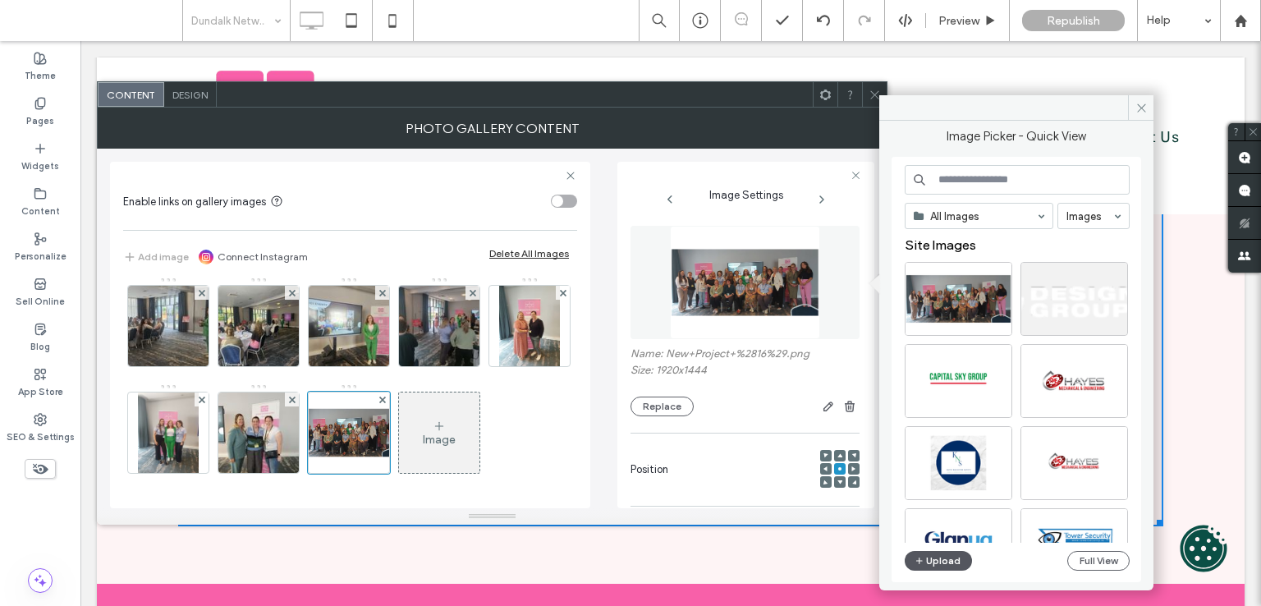
click at [939, 552] on button "Upload" at bounding box center [938, 561] width 67 height 20
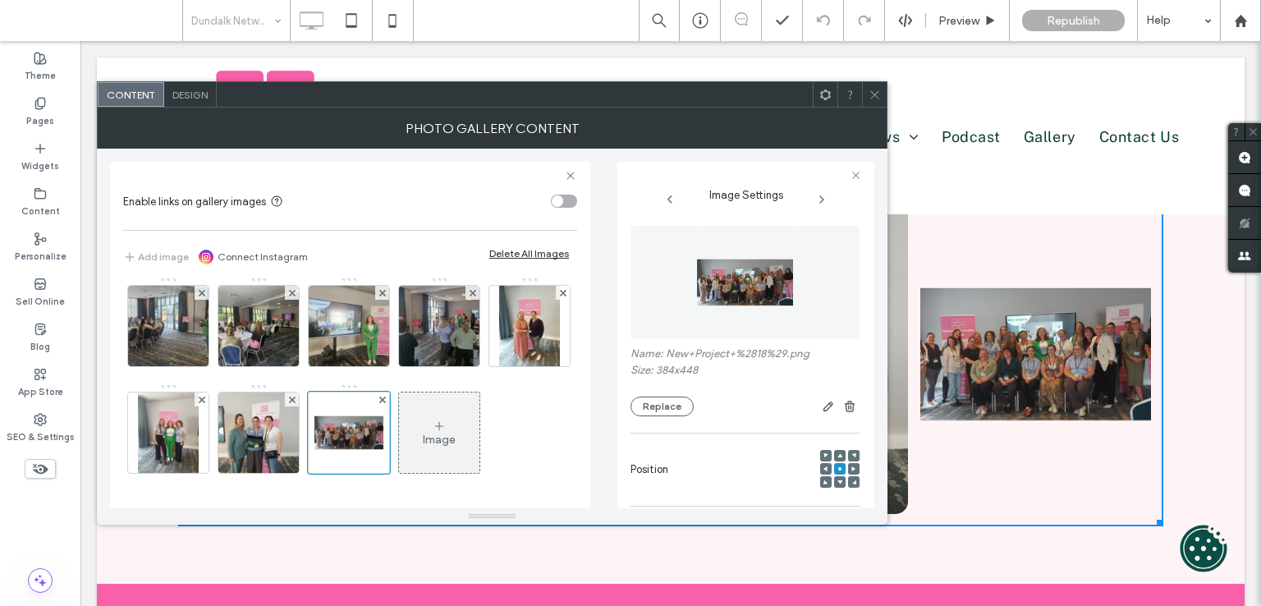
click at [873, 103] on span at bounding box center [874, 94] width 12 height 25
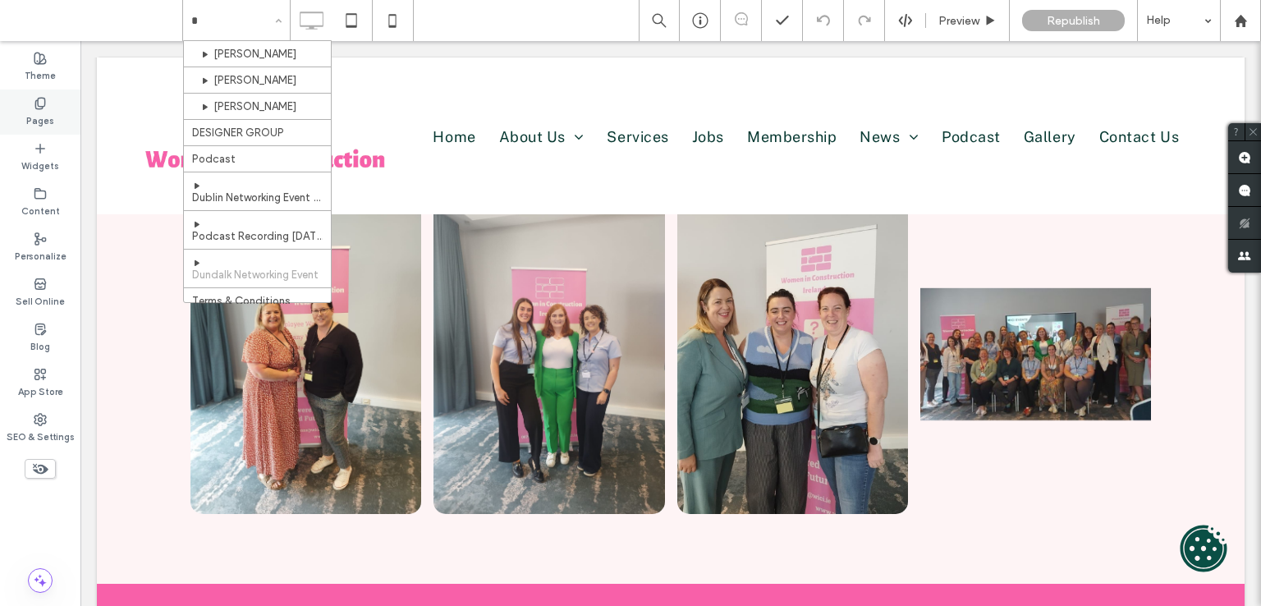
type input "*"
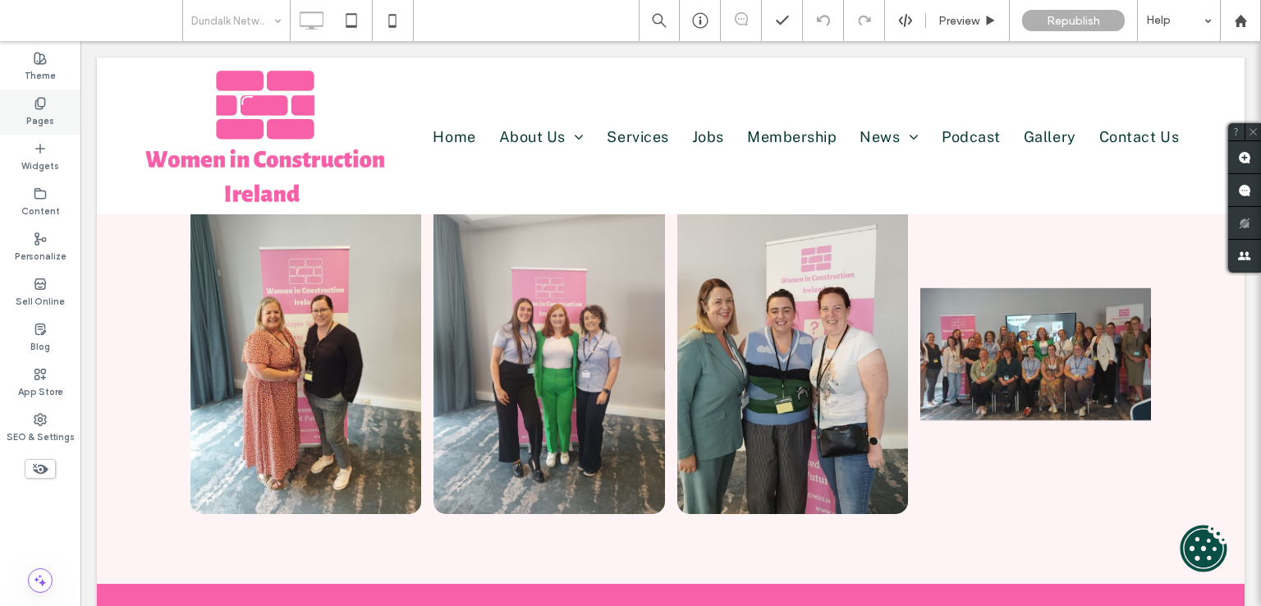
click at [45, 108] on icon at bounding box center [40, 103] width 13 height 13
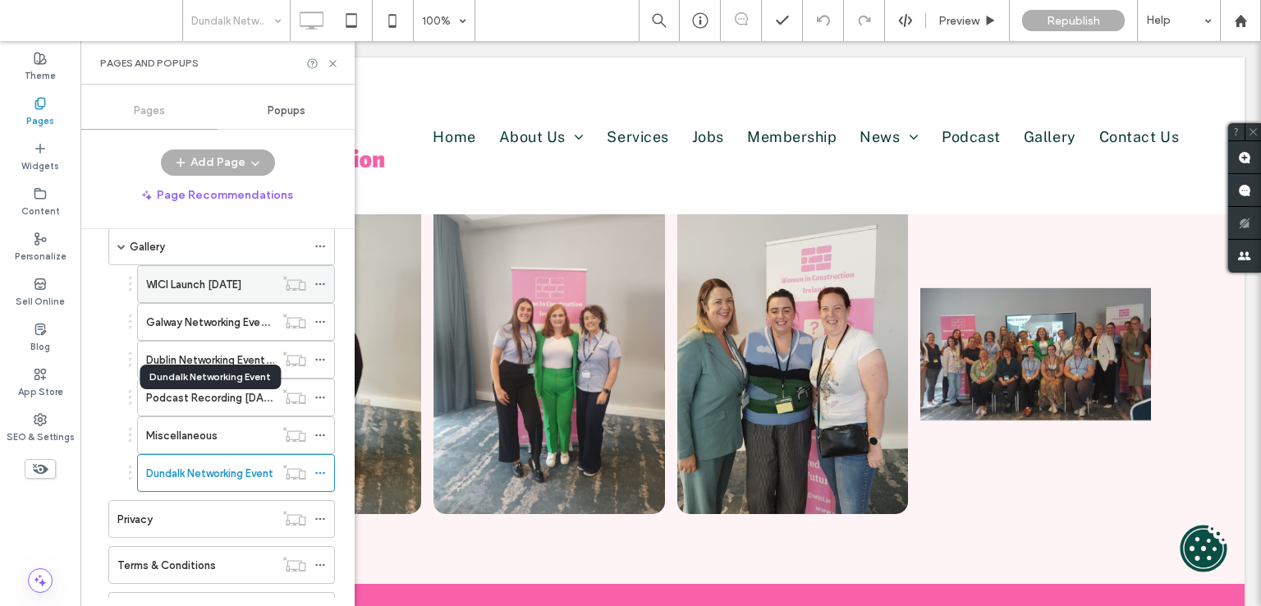
scroll to position [903, 0]
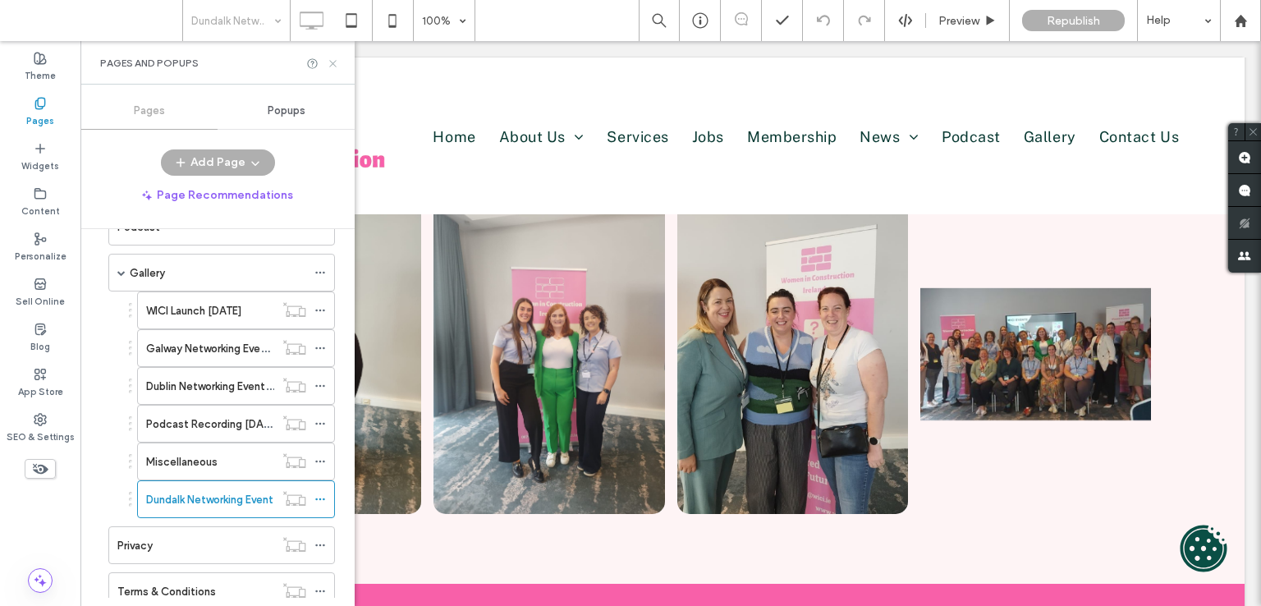
click at [330, 64] on icon at bounding box center [333, 63] width 12 height 12
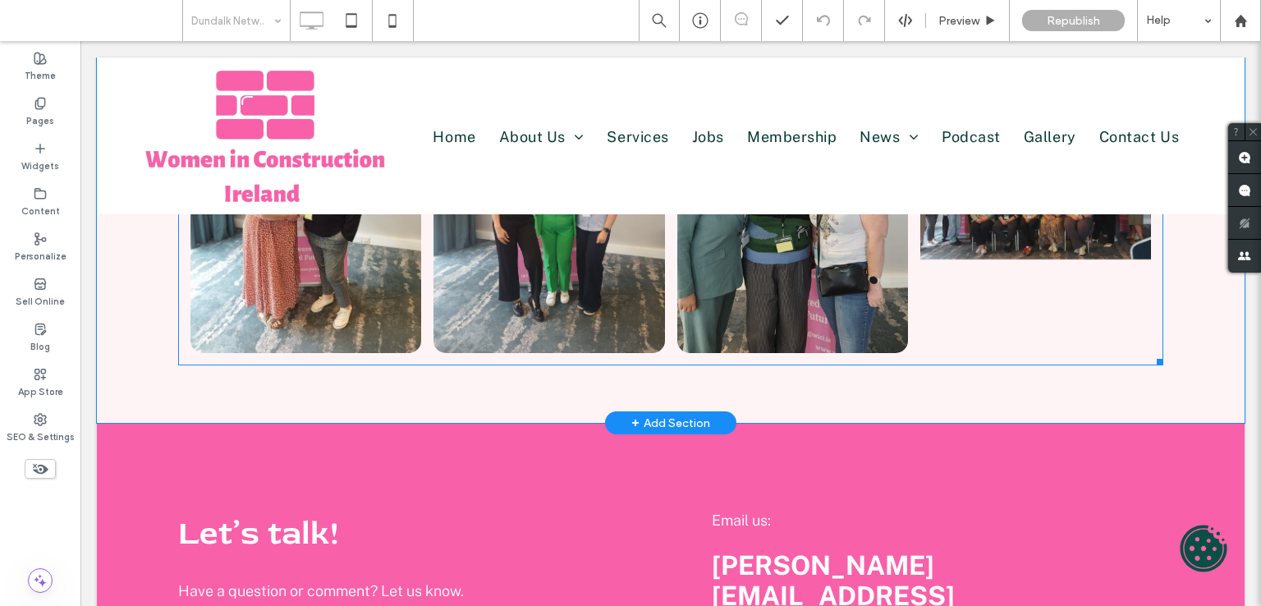
scroll to position [657, 0]
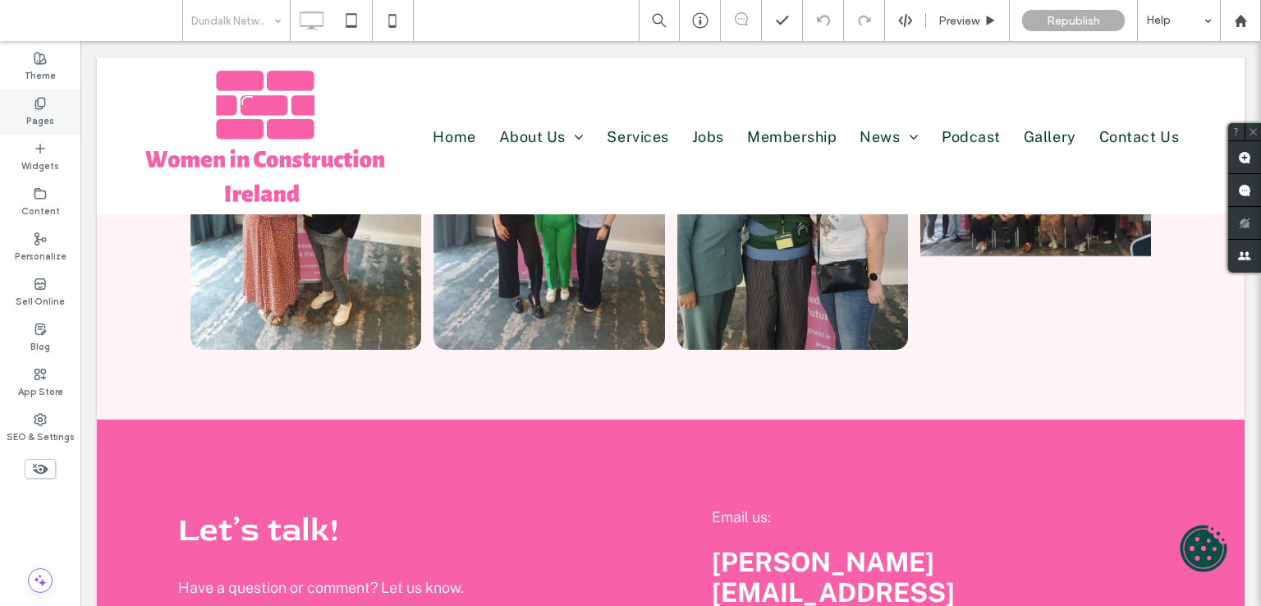
click at [39, 116] on label "Pages" at bounding box center [40, 119] width 28 height 18
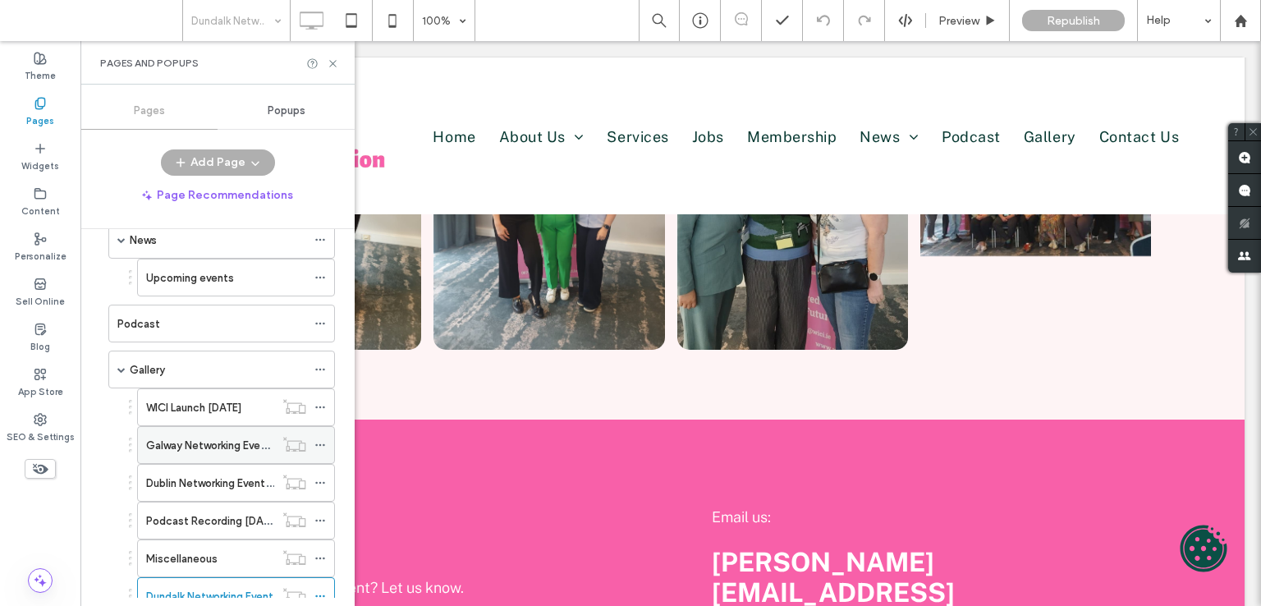
scroll to position [903, 0]
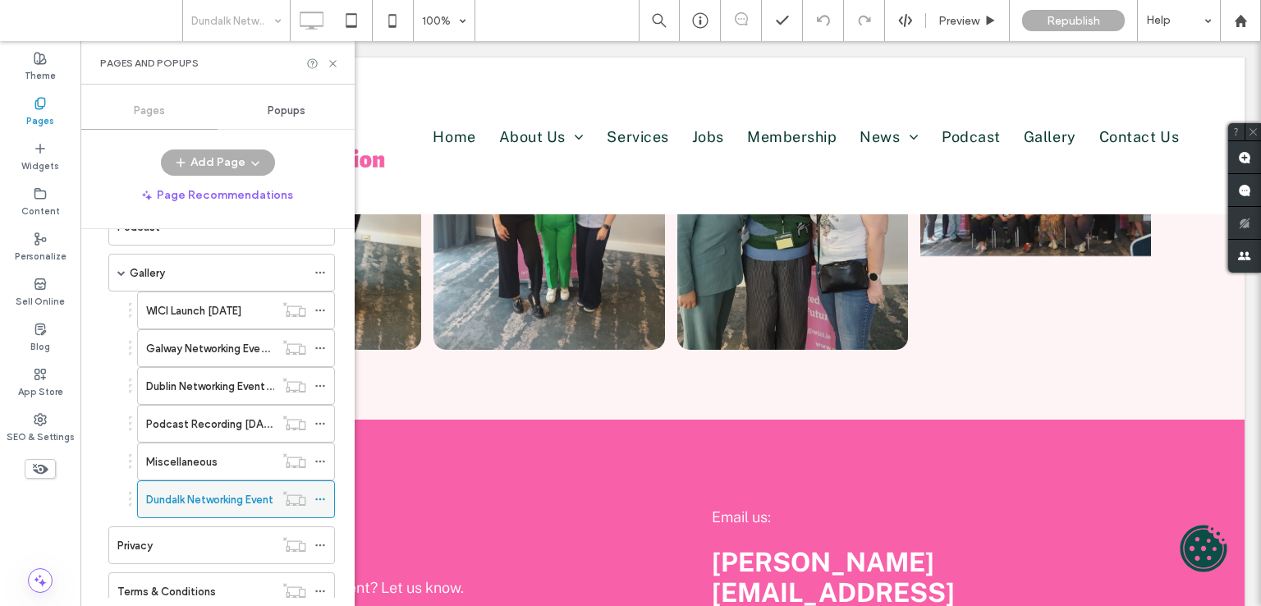
click at [318, 493] on icon at bounding box center [319, 498] width 11 height 11
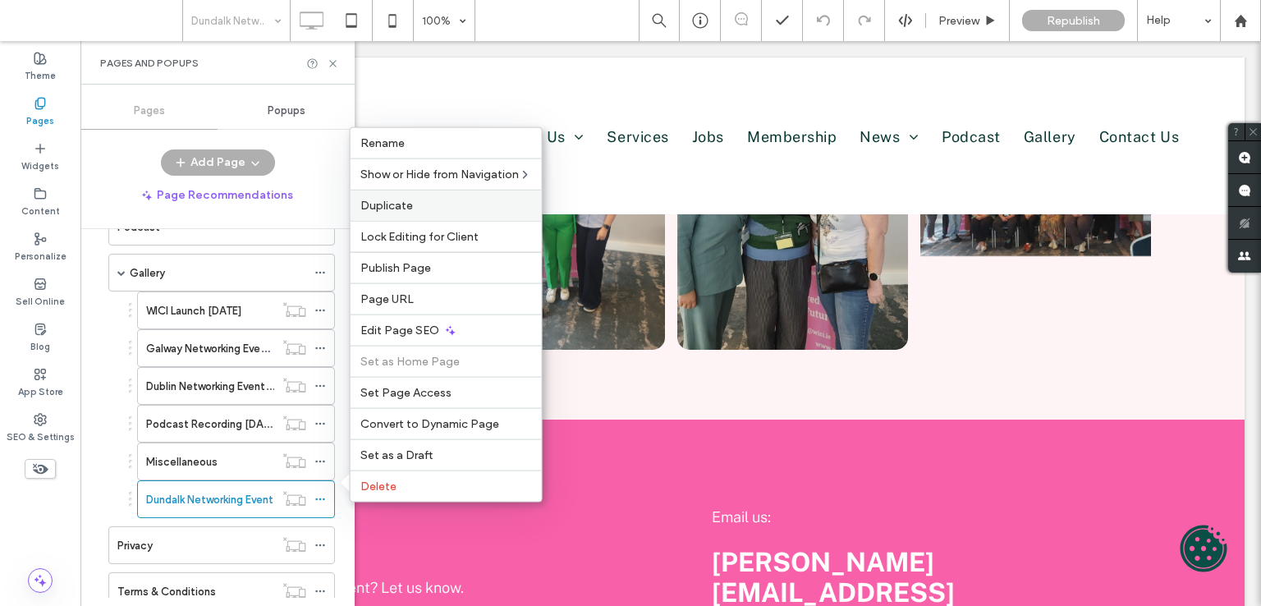
click at [413, 204] on label "Duplicate" at bounding box center [446, 206] width 172 height 14
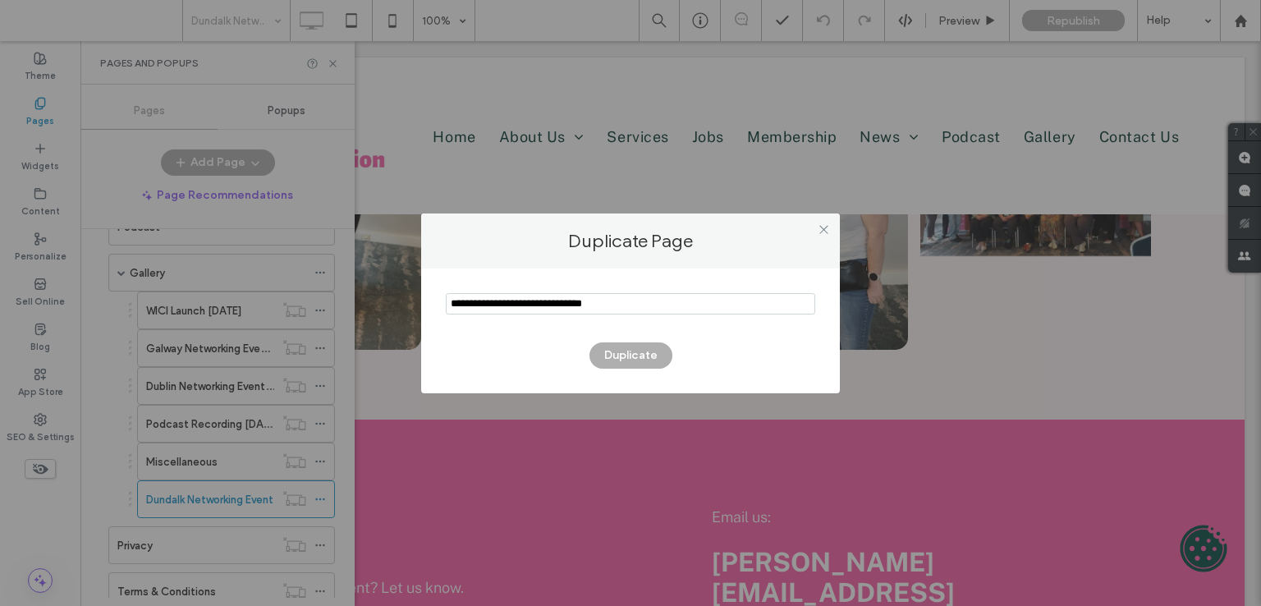
click at [650, 301] on input "notEmpty" at bounding box center [630, 303] width 369 height 21
type input "**********"
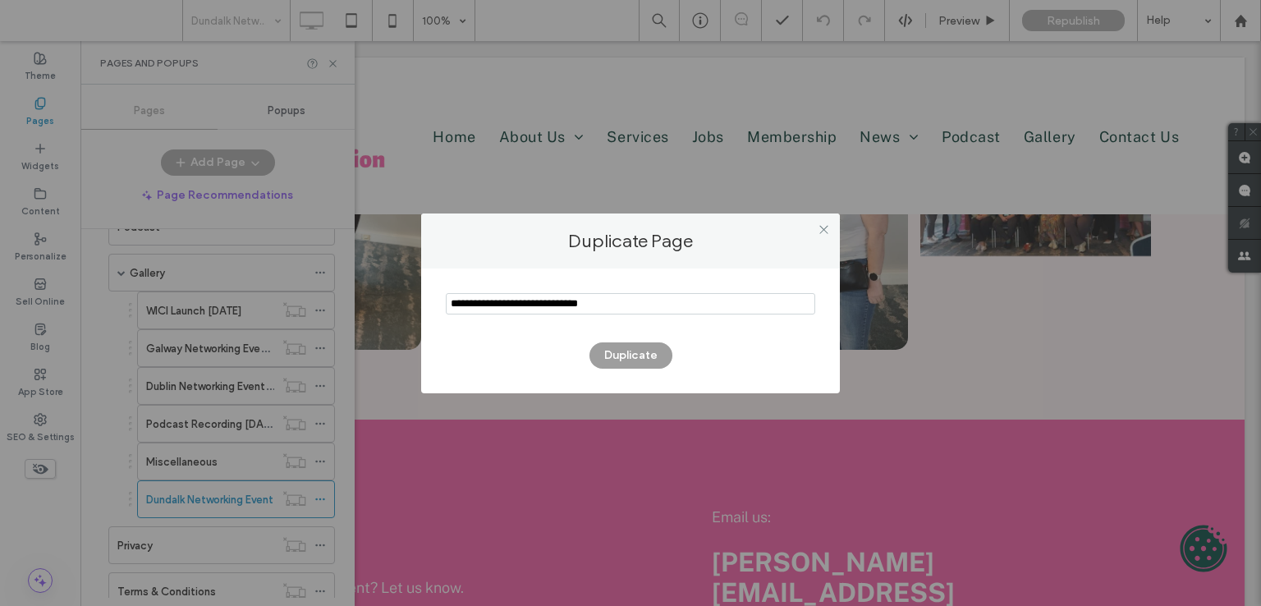
click at [614, 349] on button "Duplicate" at bounding box center [630, 355] width 83 height 26
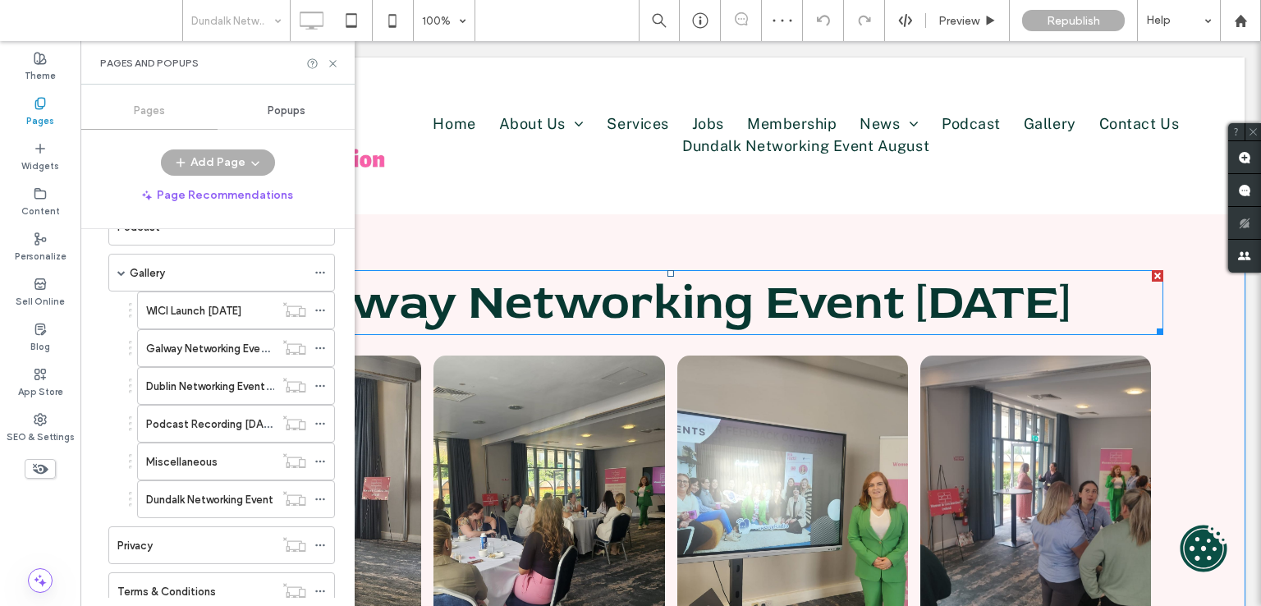
click at [949, 296] on span "Galway Networking Event July 2025" at bounding box center [671, 303] width 798 height 62
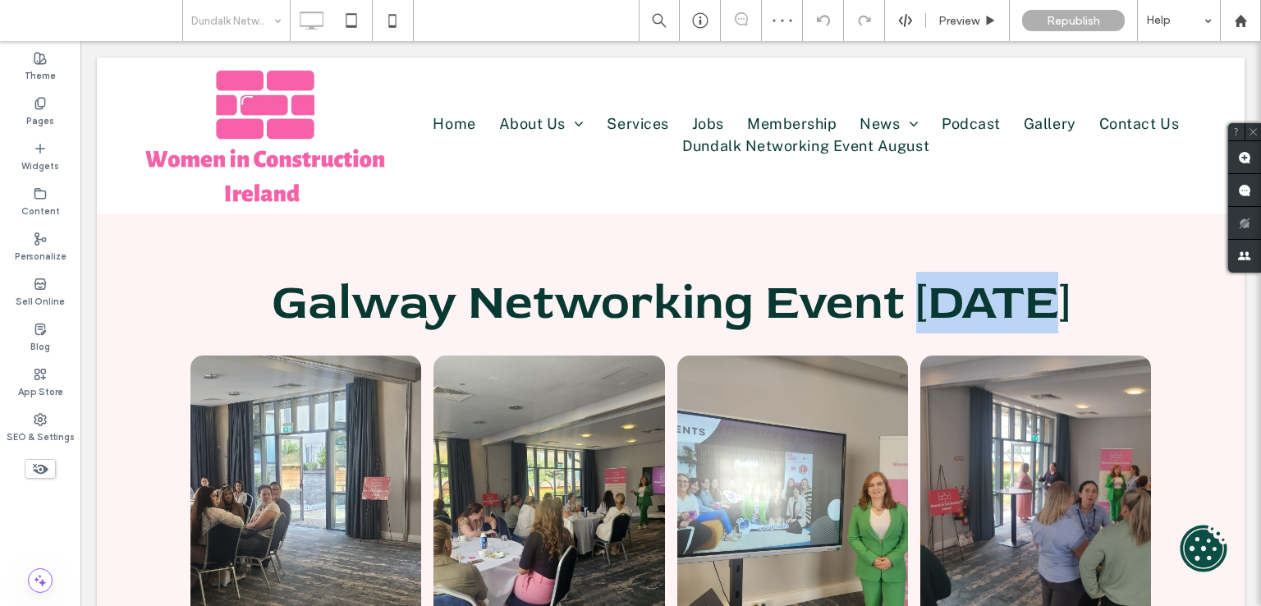
click at [949, 296] on span "Galway Networking Event July 2025" at bounding box center [671, 303] width 798 height 62
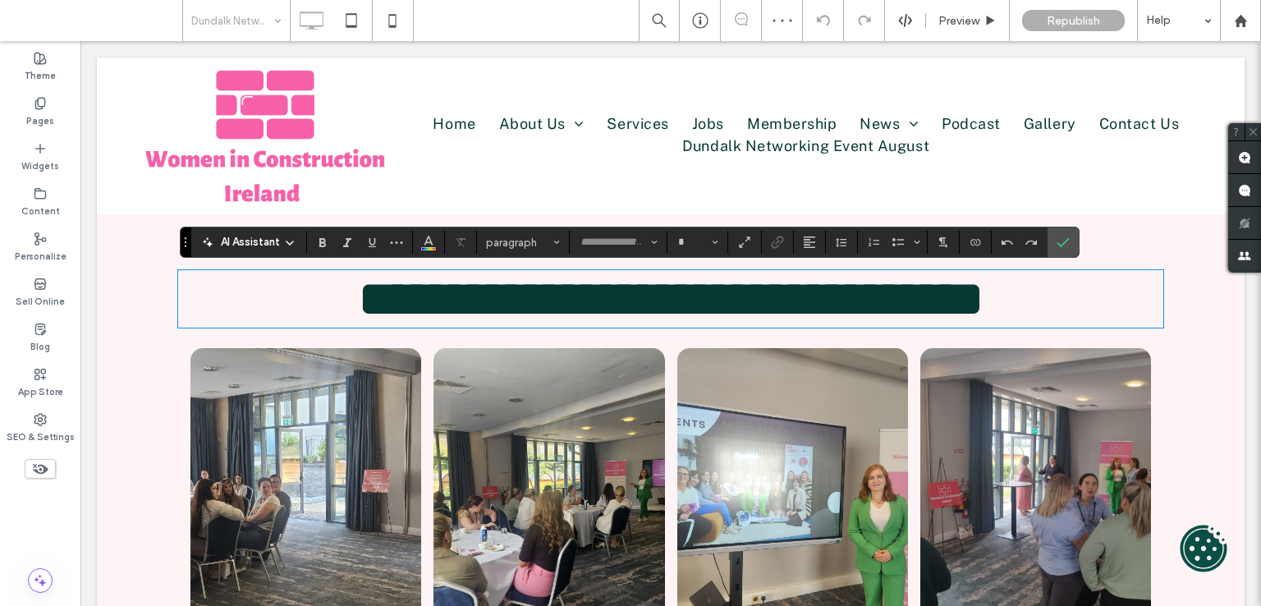
type input "********"
type input "**"
click at [952, 295] on span "**********" at bounding box center [671, 298] width 625 height 49
click at [965, 295] on span "**********" at bounding box center [671, 298] width 625 height 49
click at [46, 111] on label "Pages" at bounding box center [40, 119] width 28 height 18
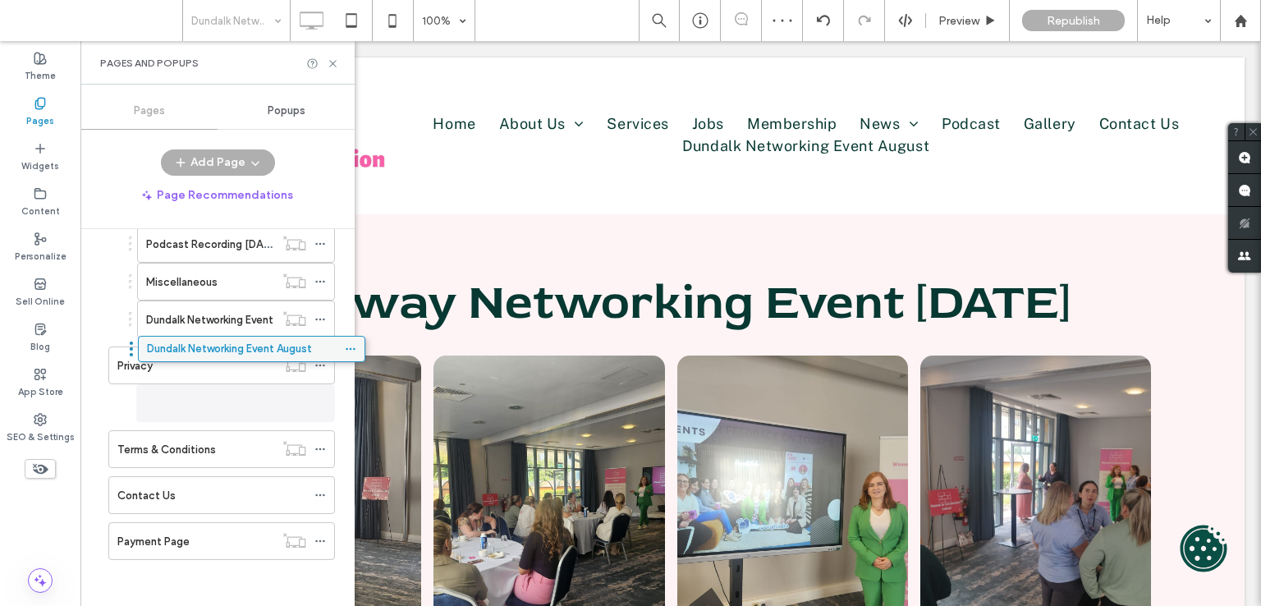
scroll to position [1074, 0]
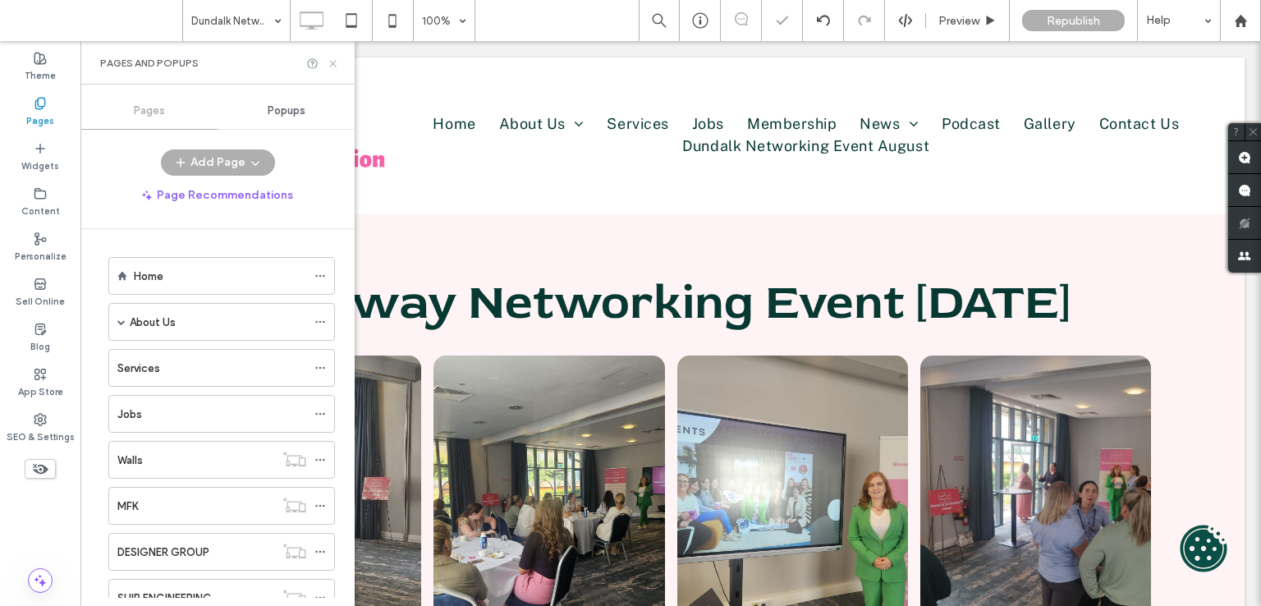
scroll to position [1074, 0]
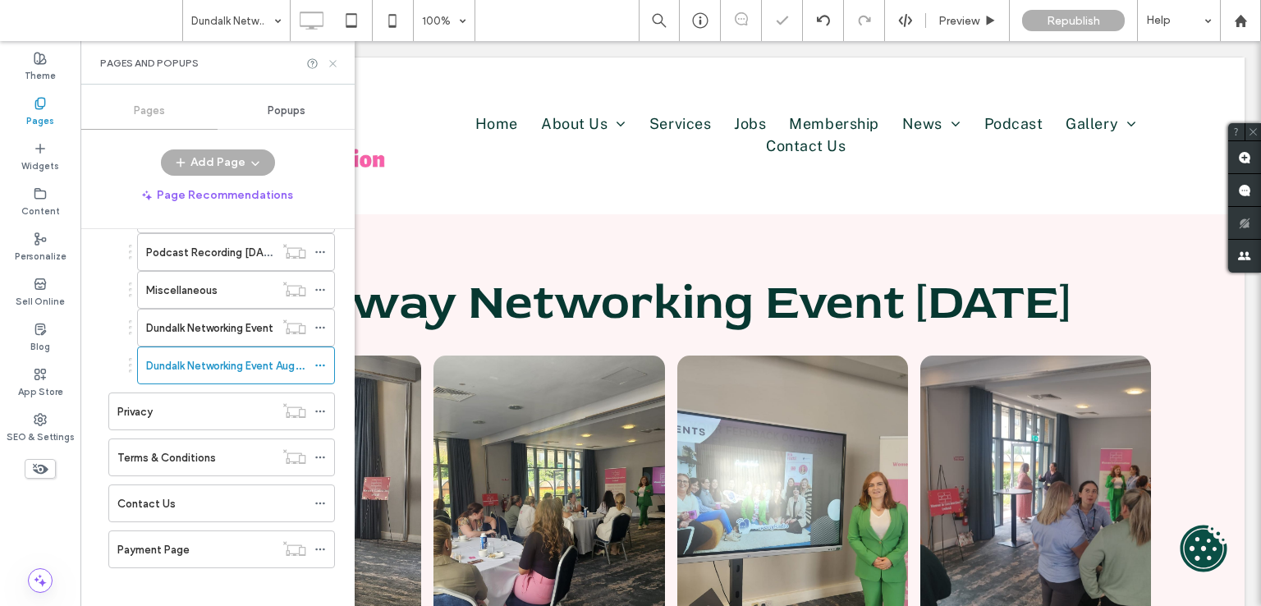
click at [335, 66] on icon at bounding box center [333, 63] width 12 height 12
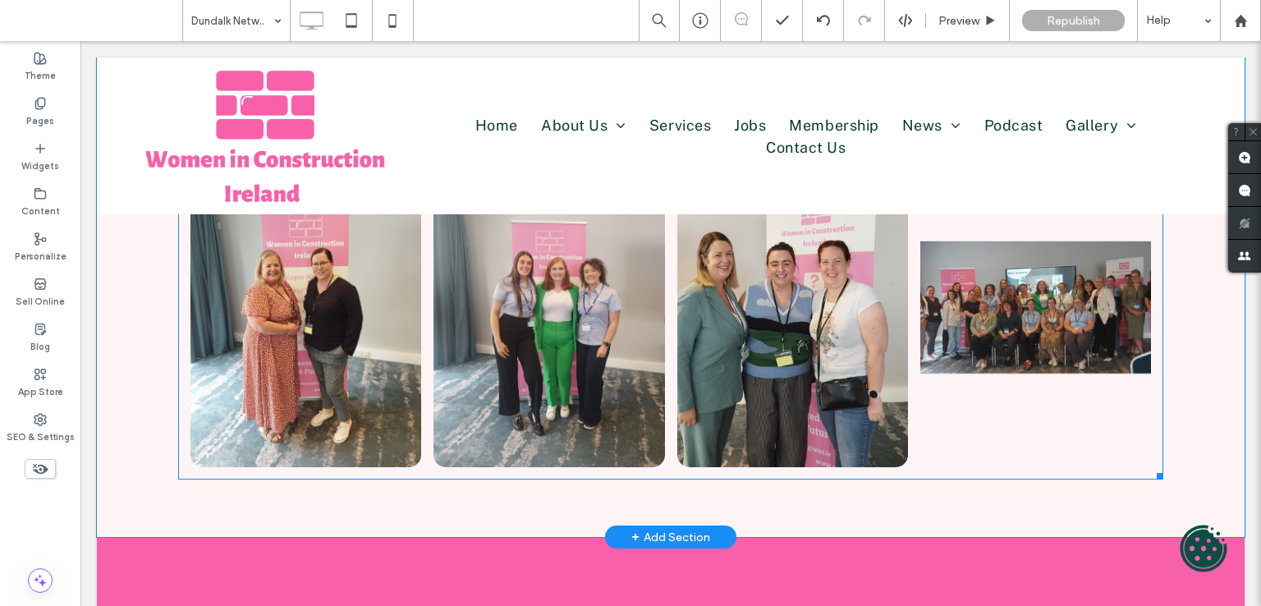
scroll to position [575, 0]
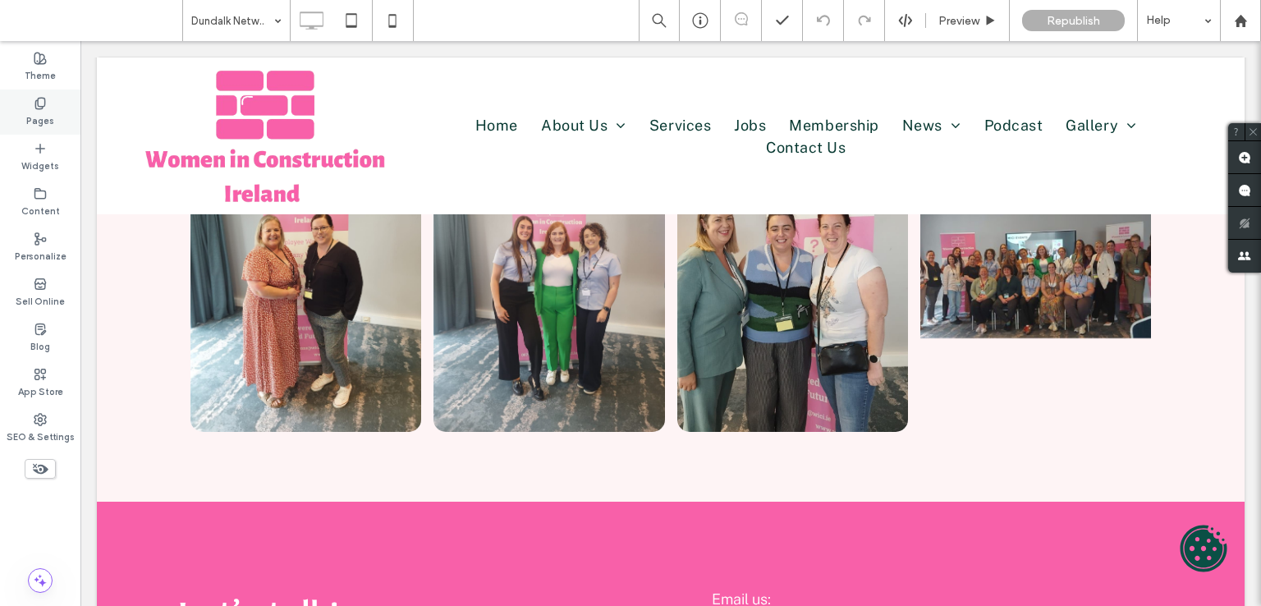
click at [37, 111] on label "Pages" at bounding box center [40, 119] width 28 height 18
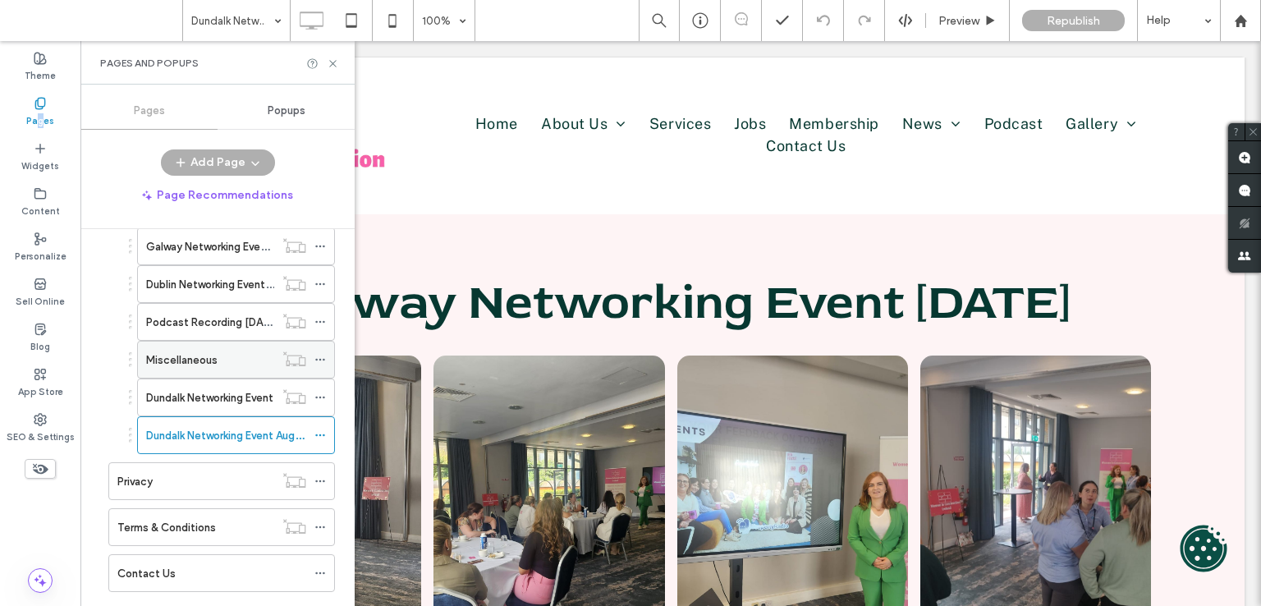
scroll to position [1067, 0]
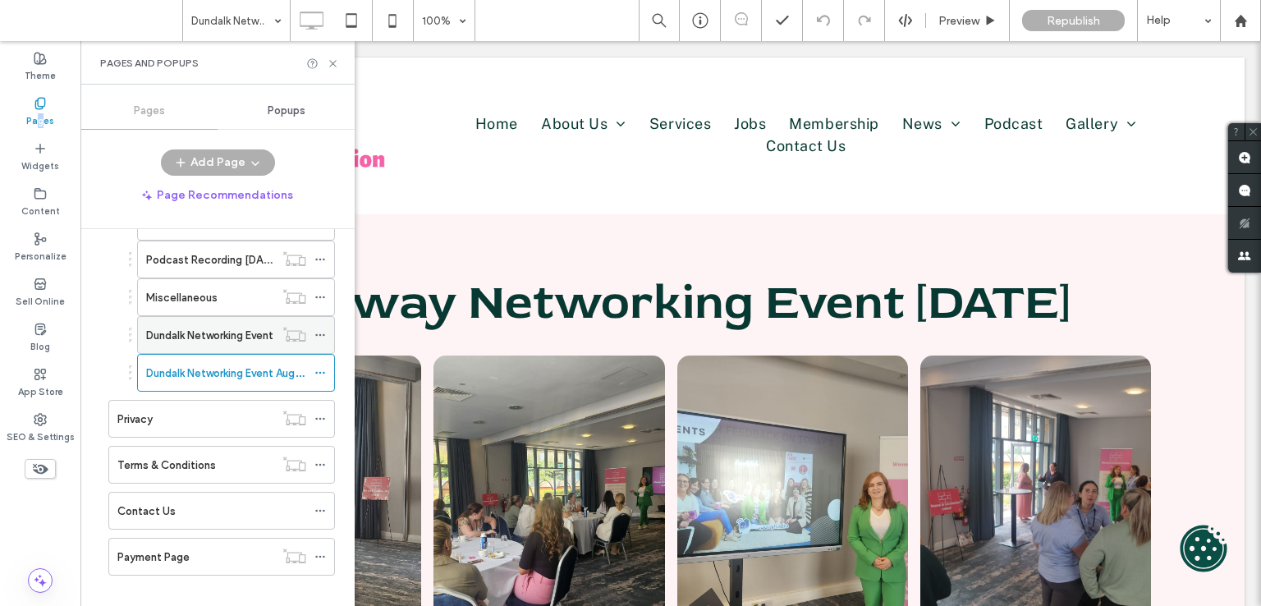
click at [243, 329] on label "Dundalk Networking Event" at bounding box center [209, 335] width 127 height 29
click at [321, 334] on use at bounding box center [319, 335] width 9 height 2
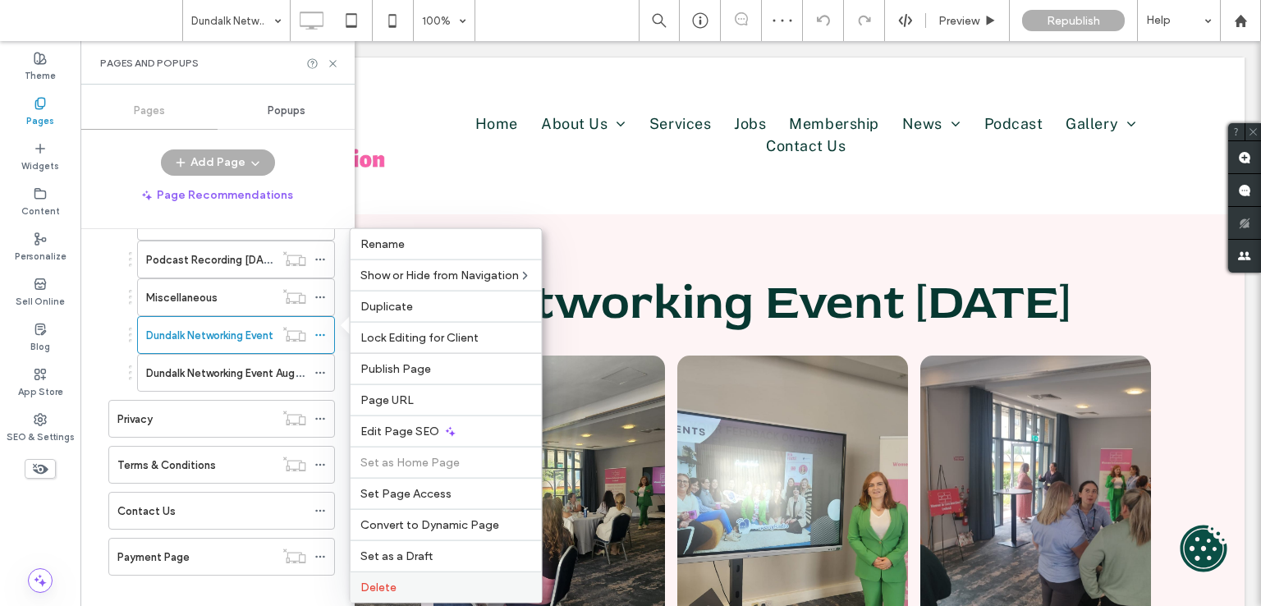
click at [393, 580] on span "Delete" at bounding box center [378, 587] width 36 height 14
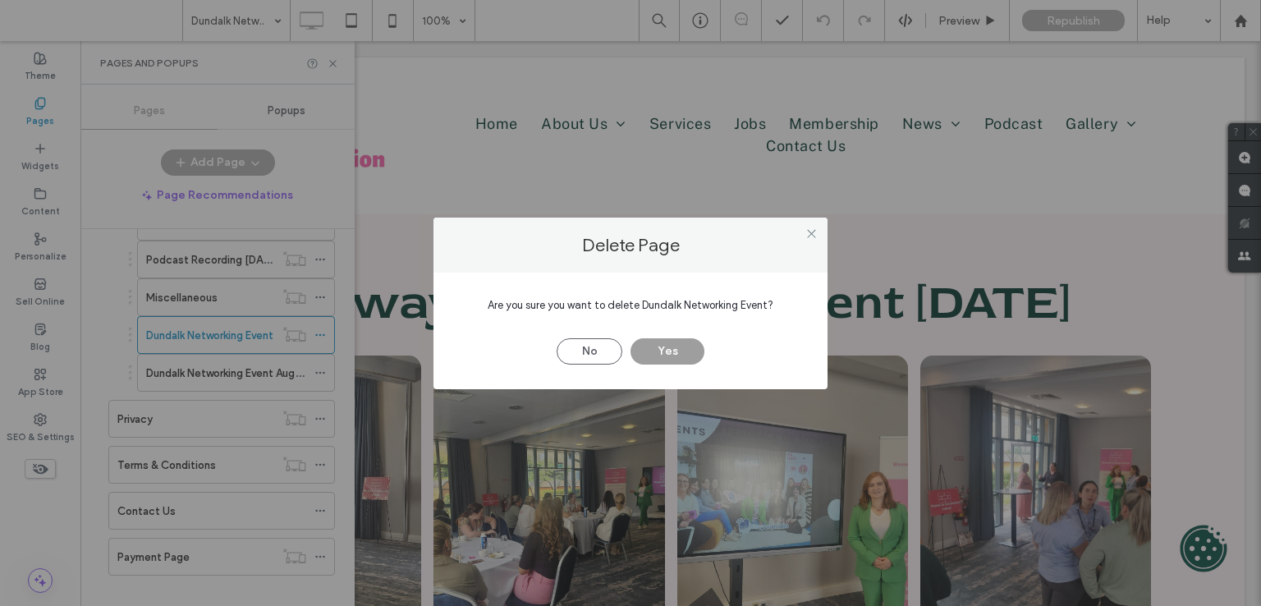
click at [665, 349] on button "Yes" at bounding box center [667, 351] width 74 height 26
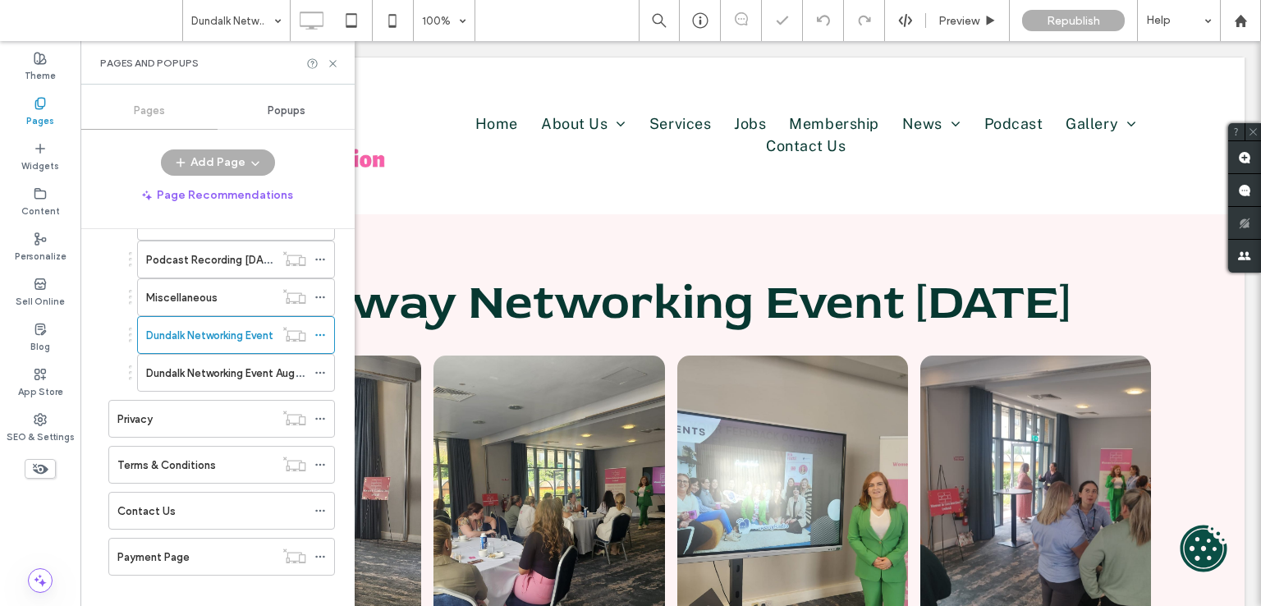
scroll to position [1038, 0]
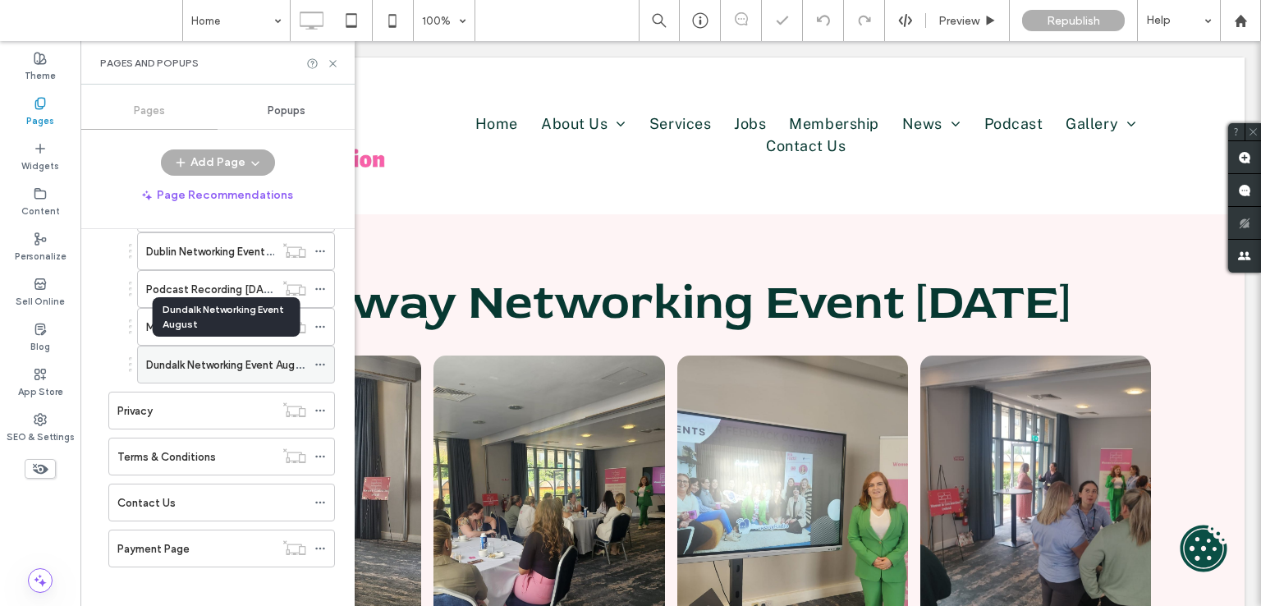
click at [202, 354] on label "Dundalk Networking Event August" at bounding box center [228, 364] width 165 height 29
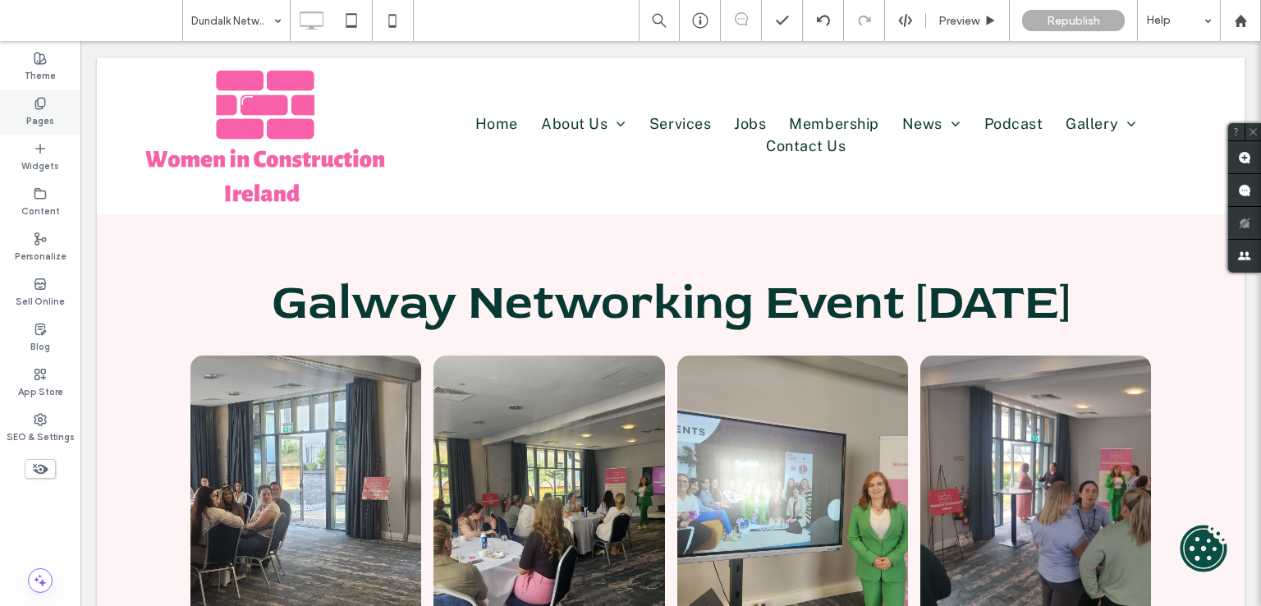
click at [46, 112] on label "Pages" at bounding box center [40, 119] width 28 height 18
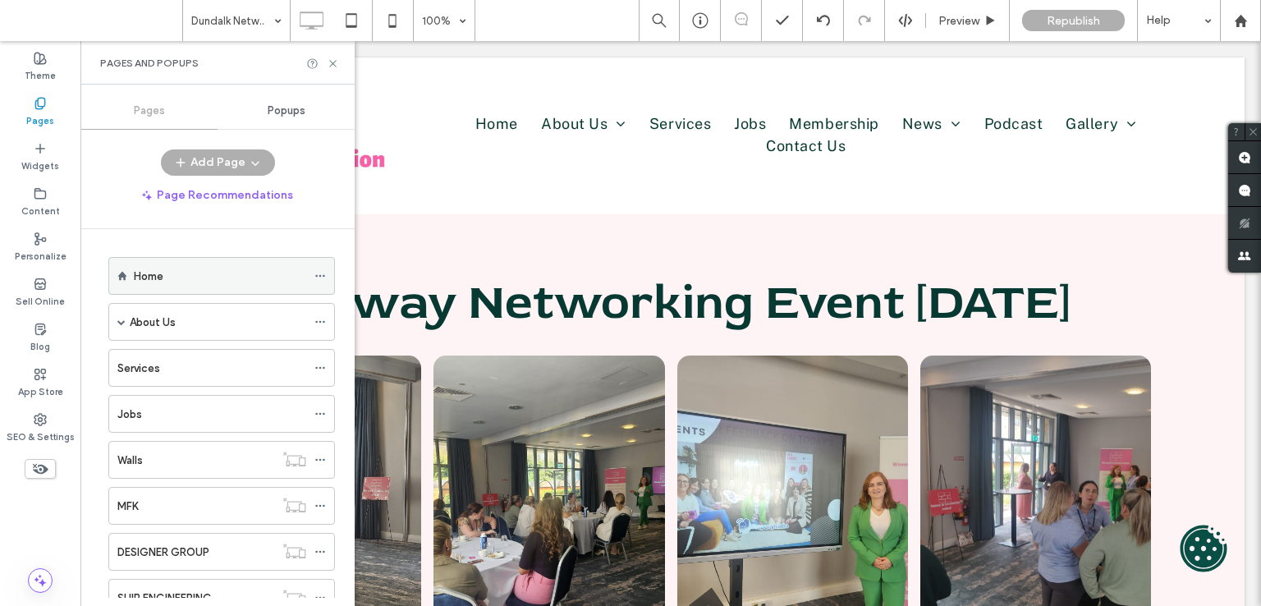
click at [230, 269] on div "Home" at bounding box center [220, 276] width 172 height 17
click at [330, 65] on icon at bounding box center [333, 63] width 12 height 12
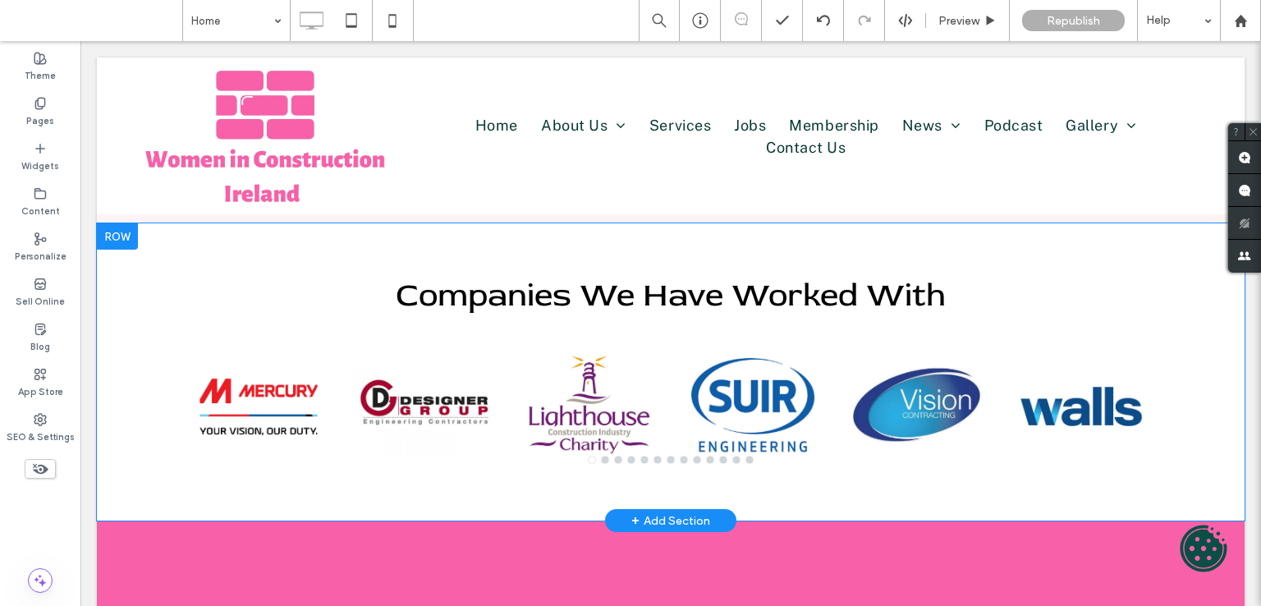
scroll to position [3119, 0]
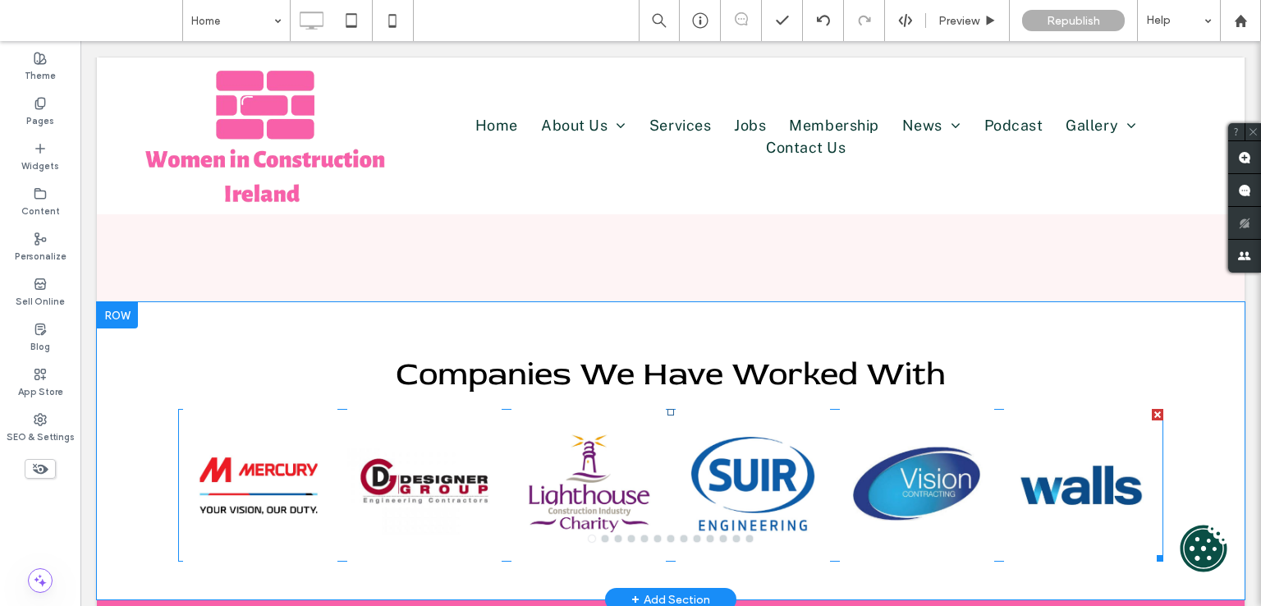
click at [439, 409] on div at bounding box center [424, 485] width 154 height 153
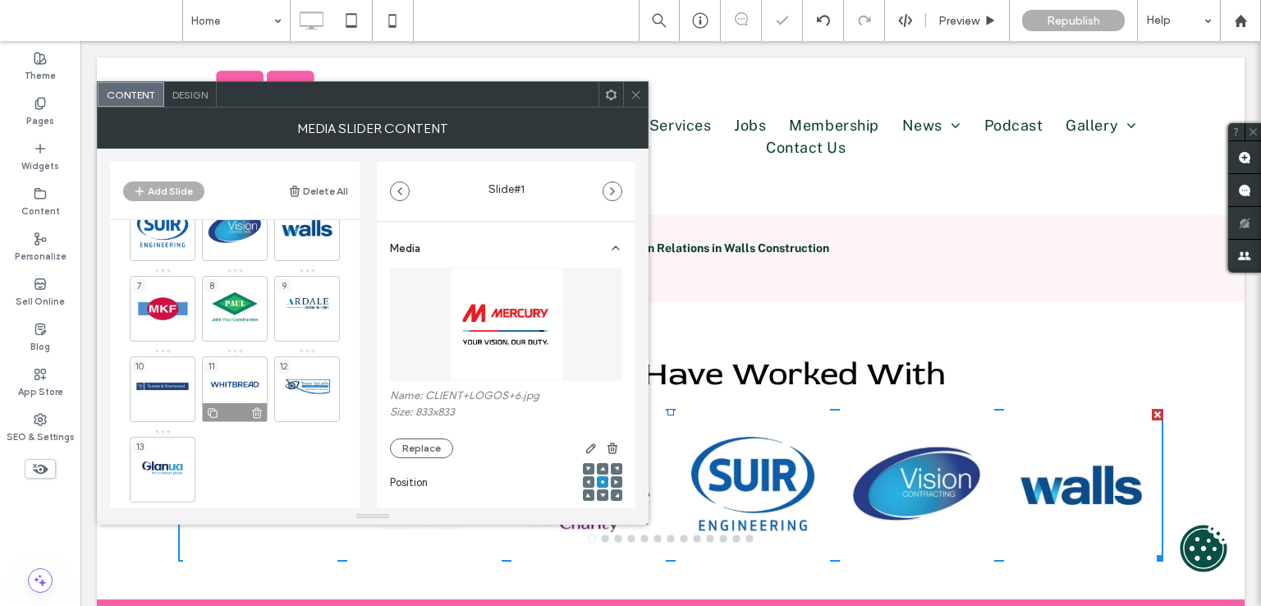
scroll to position [147, 0]
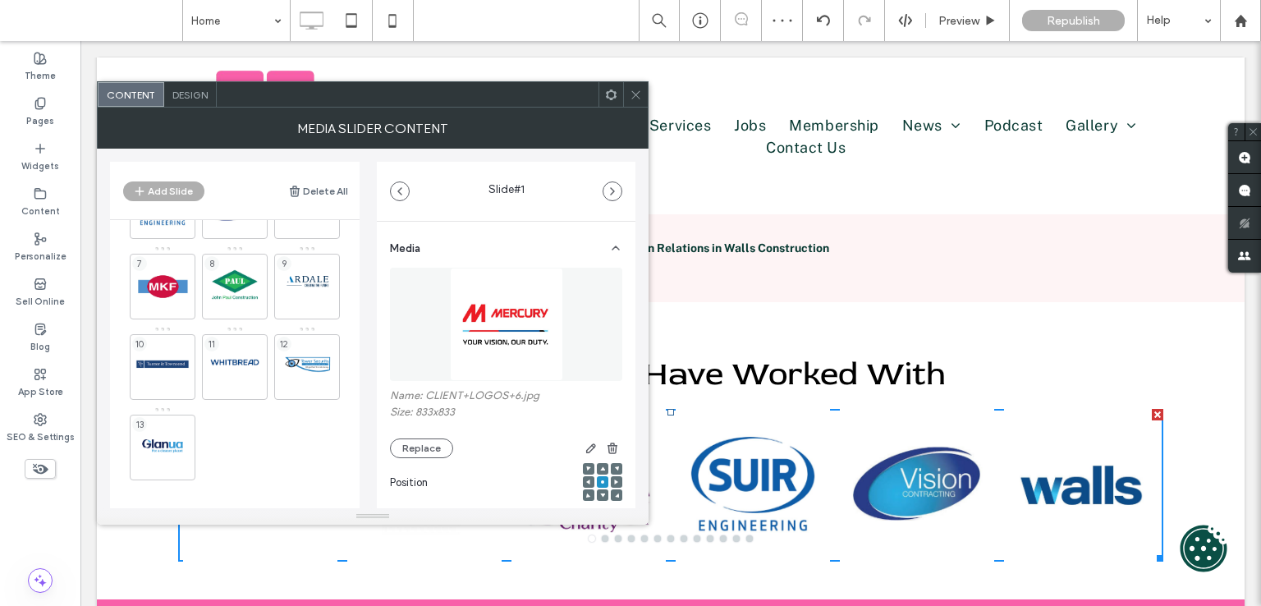
click at [466, 300] on img at bounding box center [506, 324] width 113 height 113
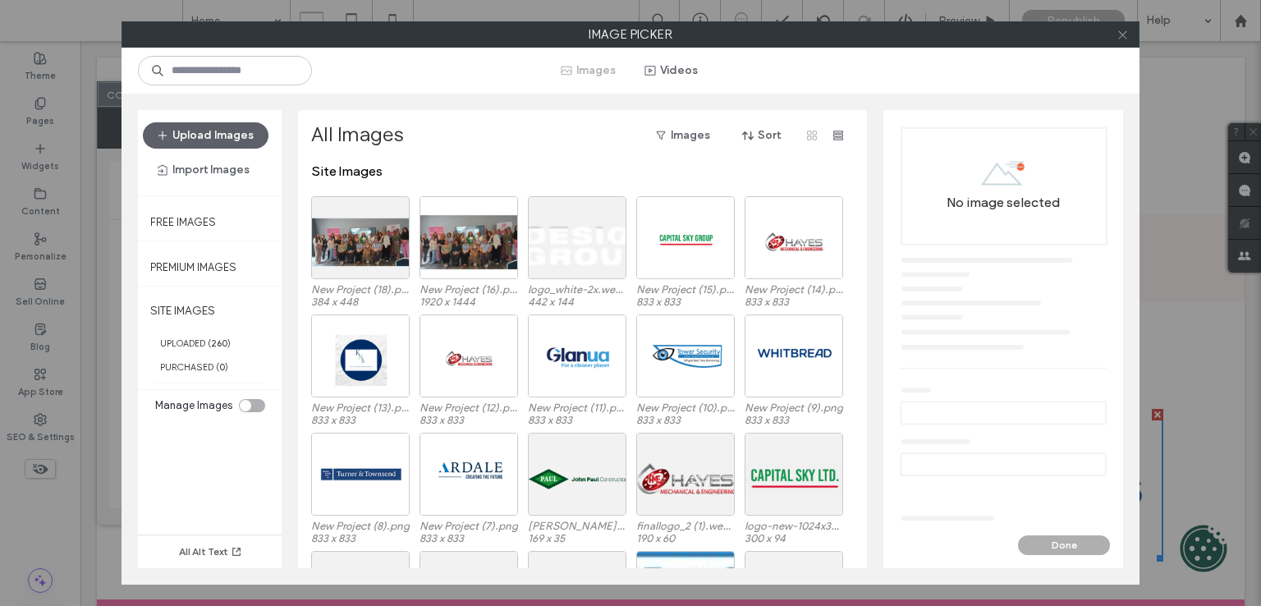
click at [1120, 30] on icon at bounding box center [1122, 35] width 12 height 12
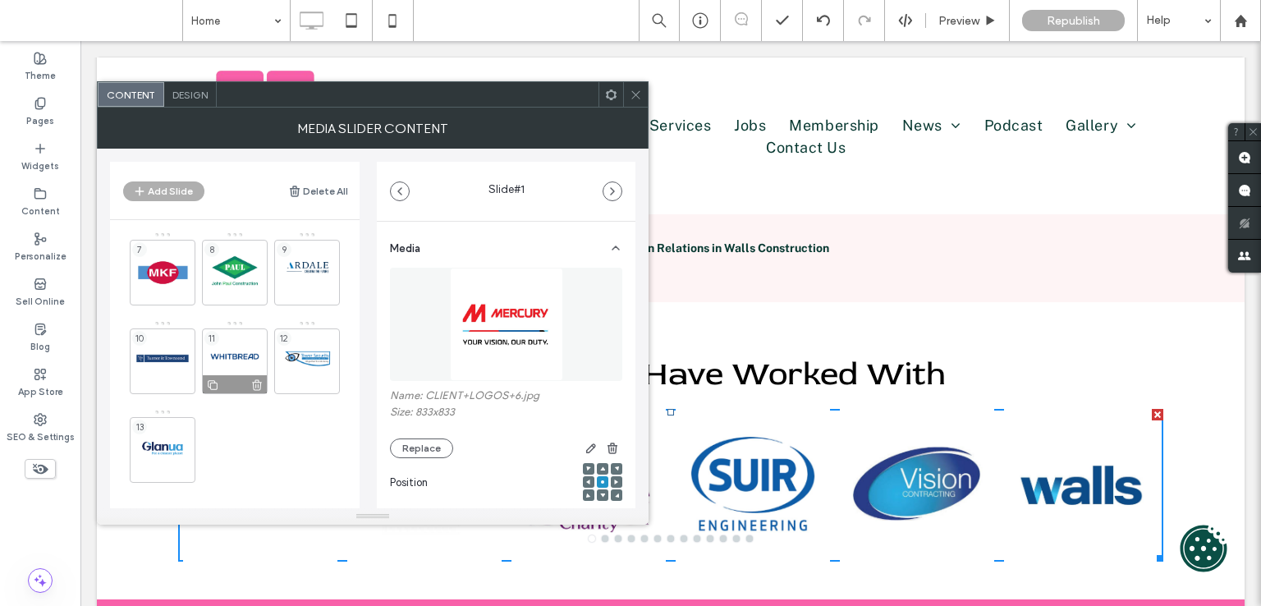
scroll to position [188, 0]
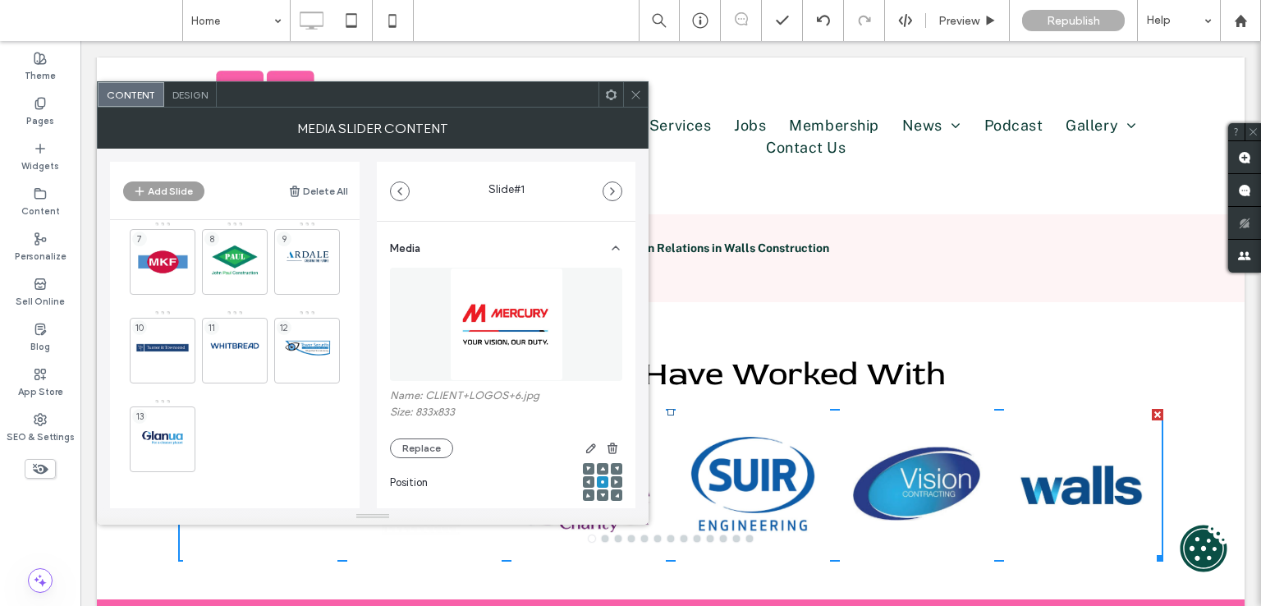
click at [140, 188] on use "button" at bounding box center [139, 191] width 9 height 9
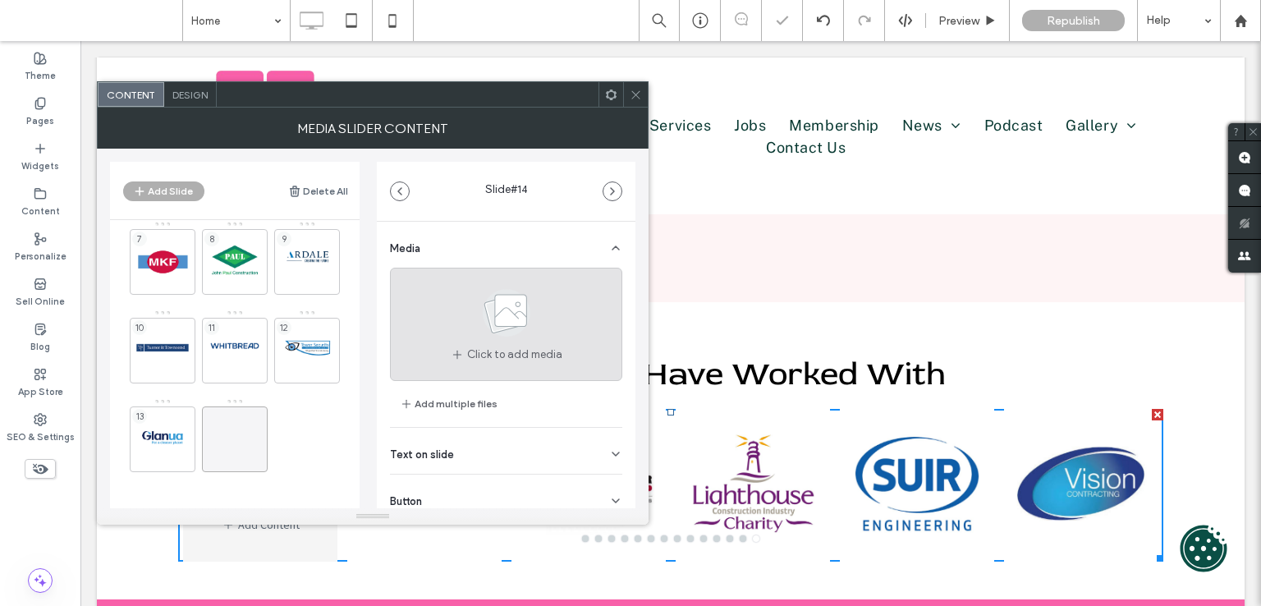
click at [535, 309] on icon at bounding box center [506, 313] width 82 height 54
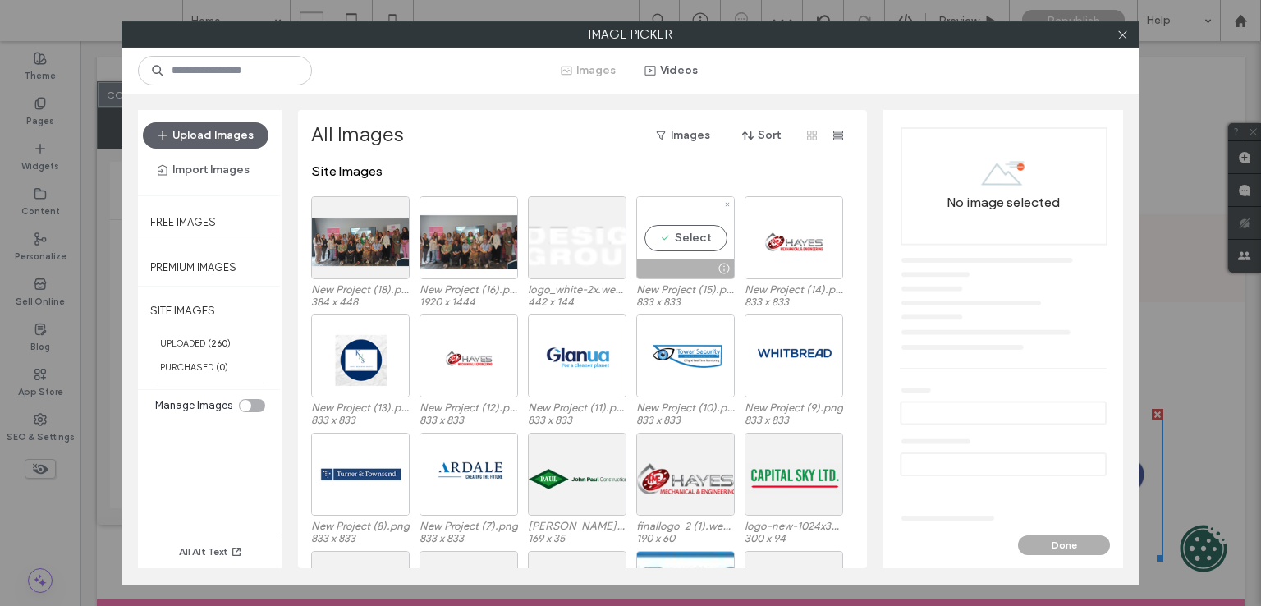
click at [696, 221] on div "Select" at bounding box center [685, 237] width 98 height 83
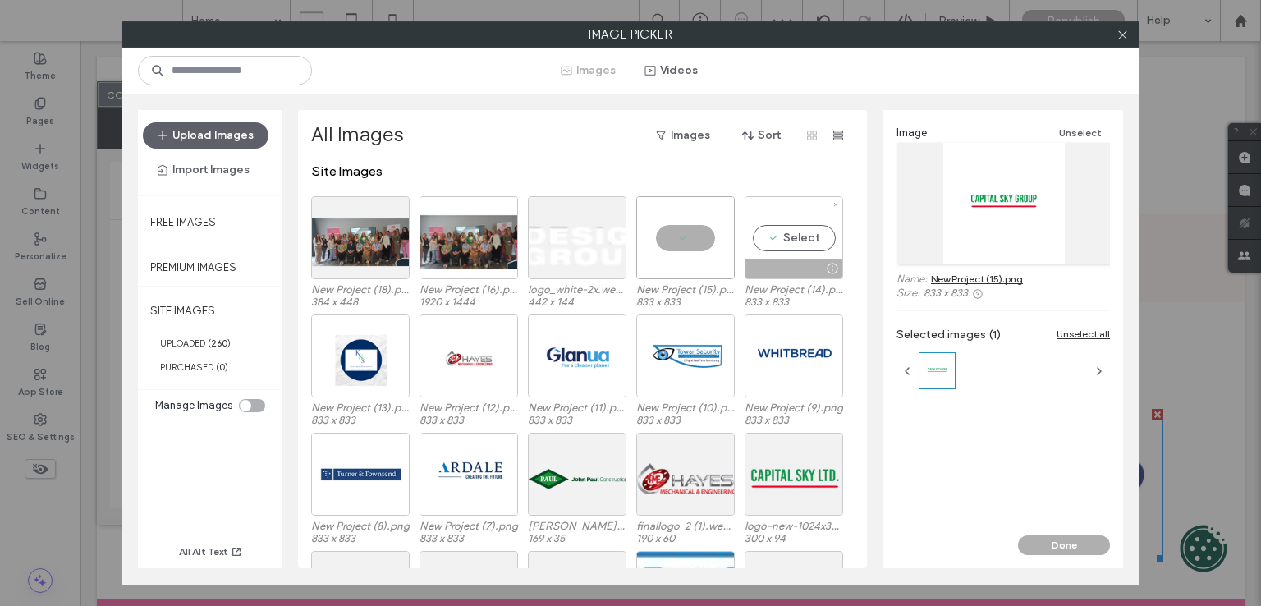
click at [781, 240] on div "Select" at bounding box center [793, 237] width 98 height 83
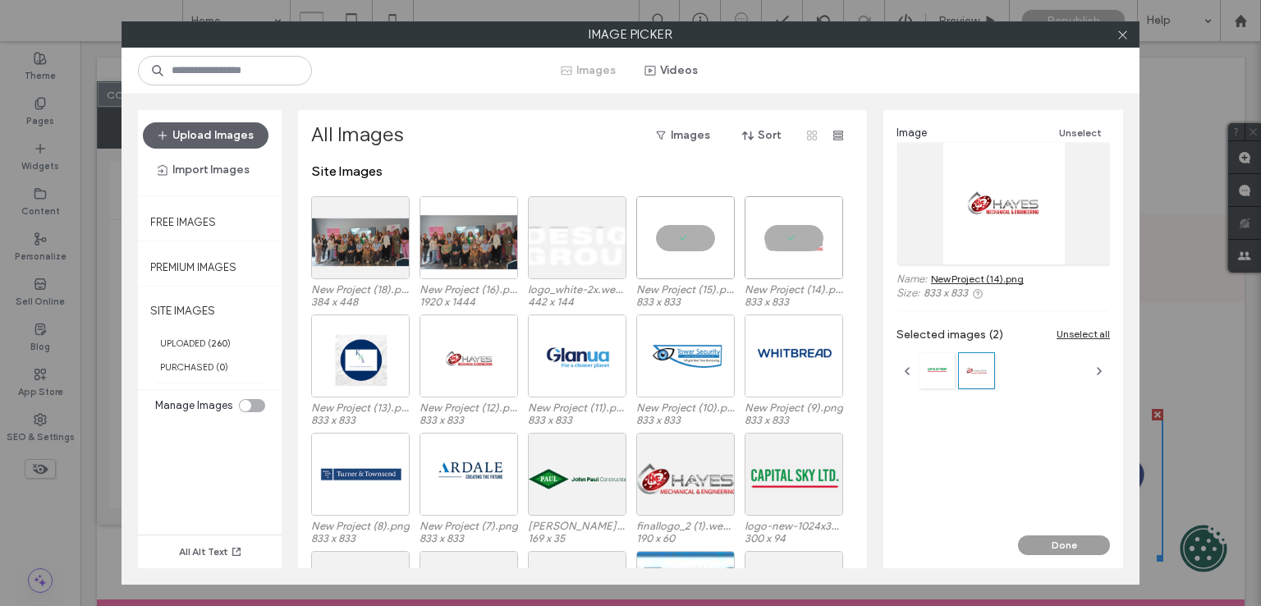
drag, startPoint x: 1064, startPoint y: 541, endPoint x: 1054, endPoint y: 538, distance: 10.2
click at [1064, 541] on button "Done" at bounding box center [1064, 545] width 92 height 20
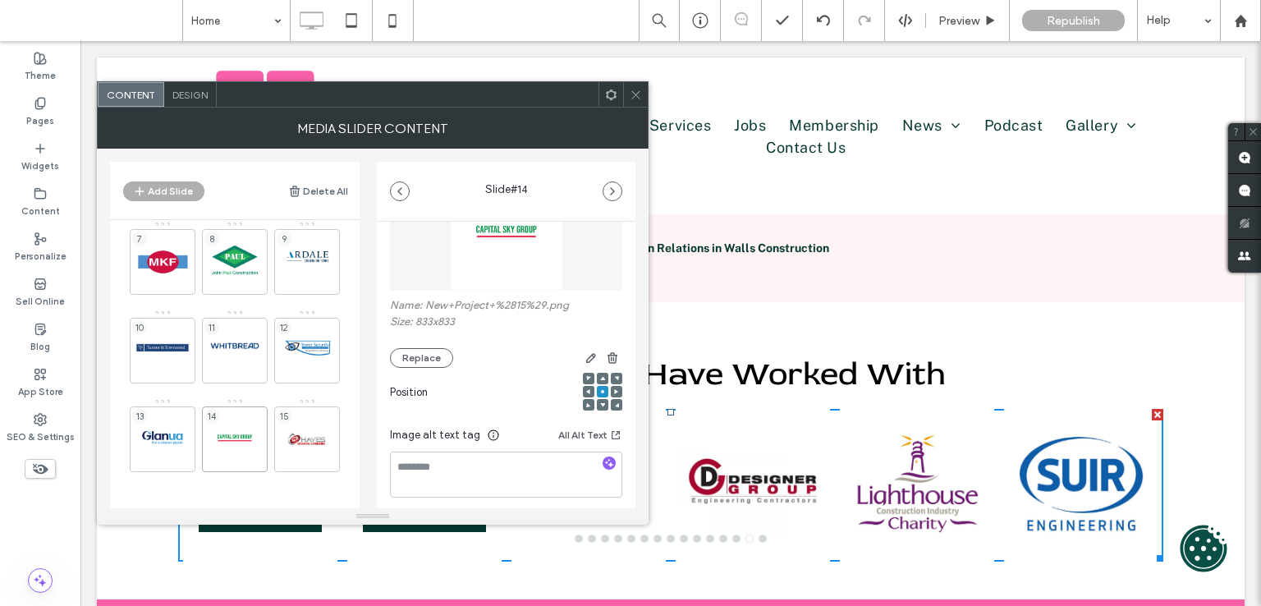
scroll to position [232, 0]
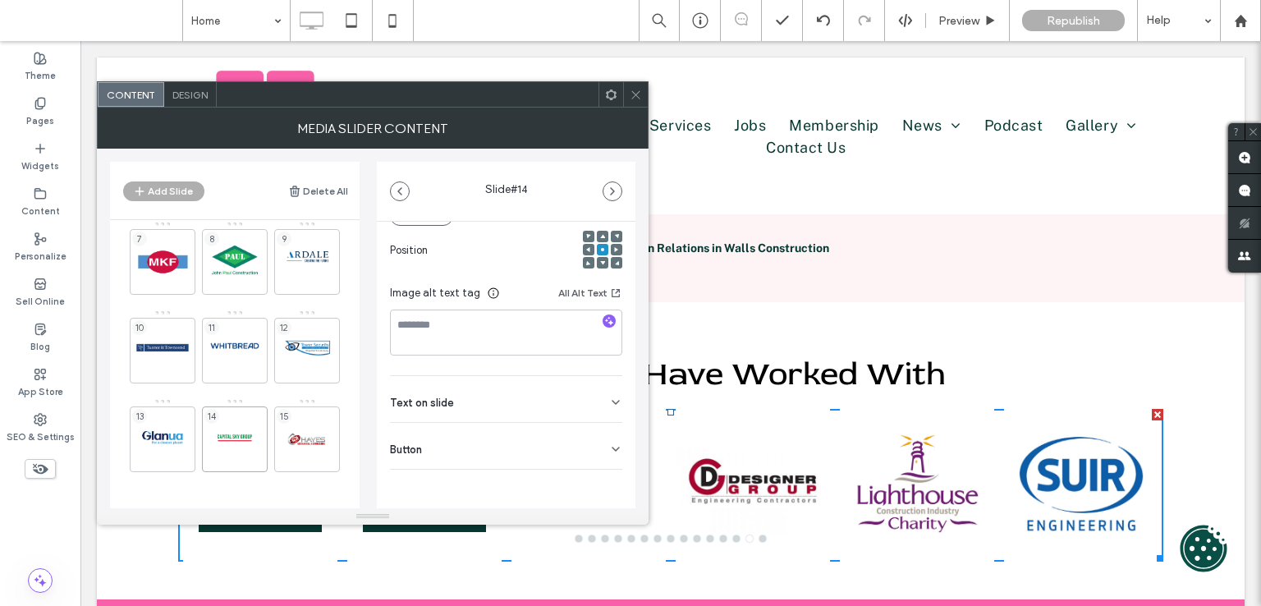
click at [488, 440] on div "Button" at bounding box center [506, 446] width 232 height 46
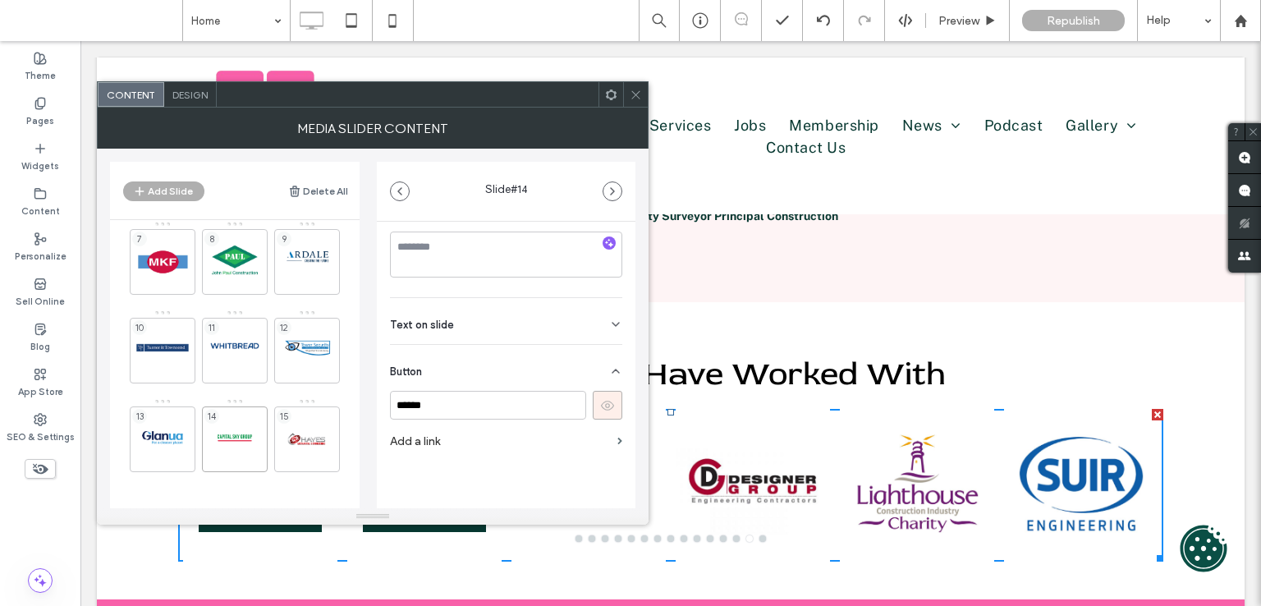
click at [601, 405] on use at bounding box center [607, 406] width 13 height 10
click at [300, 437] on div "15" at bounding box center [307, 439] width 66 height 66
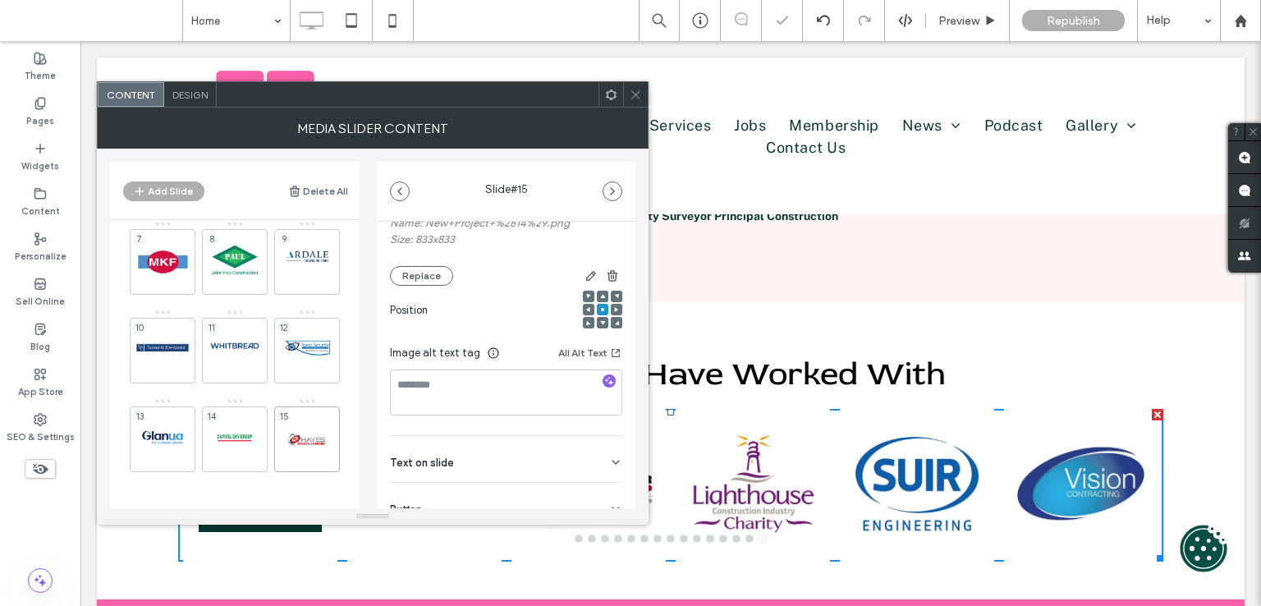
scroll to position [232, 0]
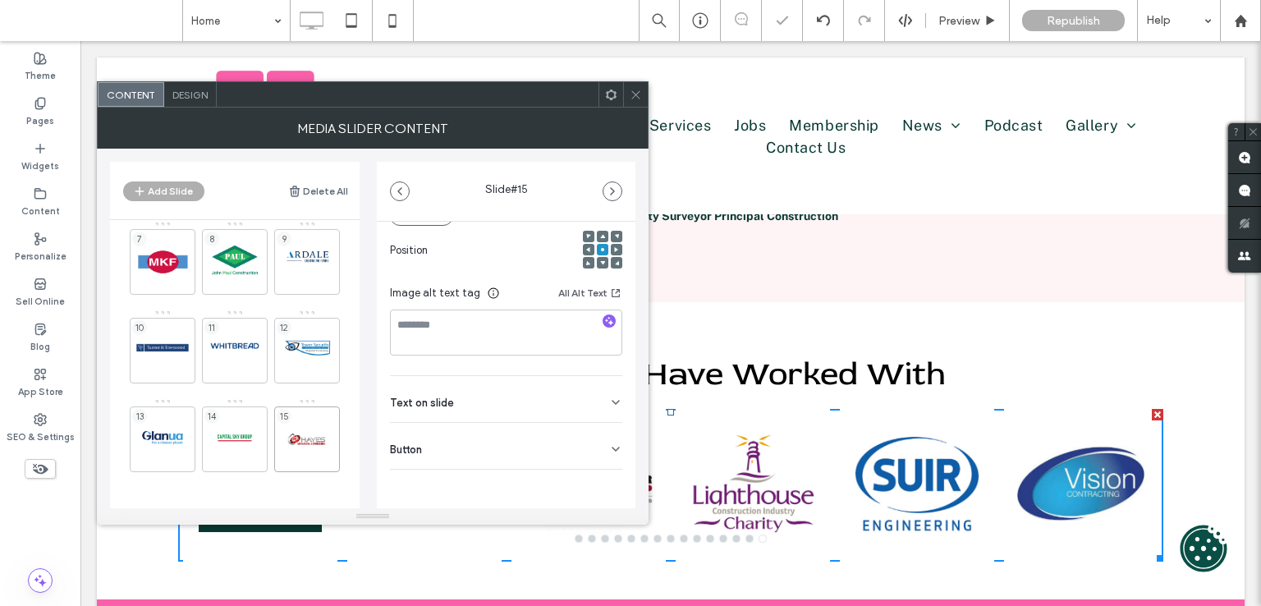
click at [594, 442] on div "Button" at bounding box center [506, 446] width 232 height 46
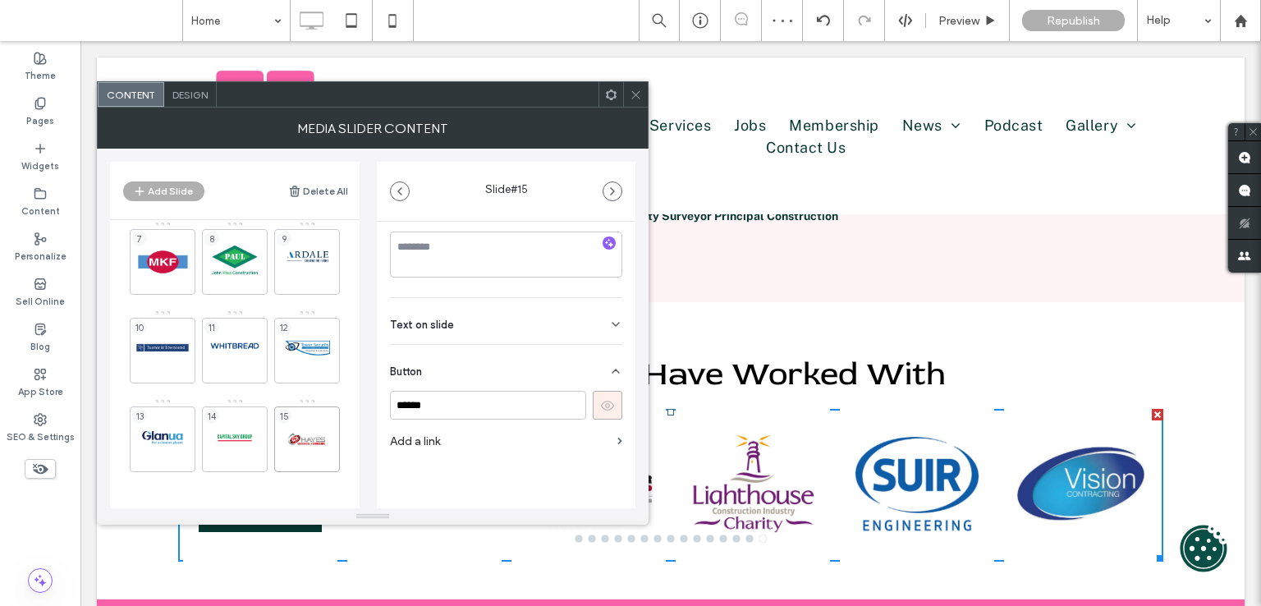
click at [598, 390] on div "Button" at bounding box center [506, 368] width 232 height 46
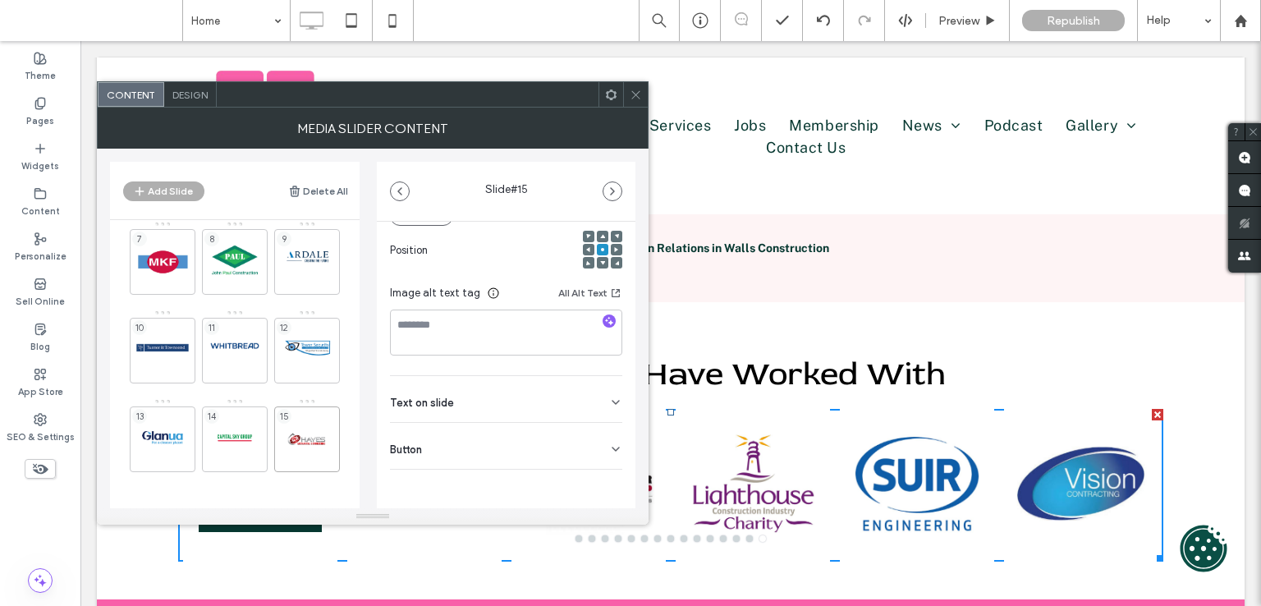
scroll to position [0, 0]
click at [574, 436] on div "Button" at bounding box center [506, 446] width 232 height 46
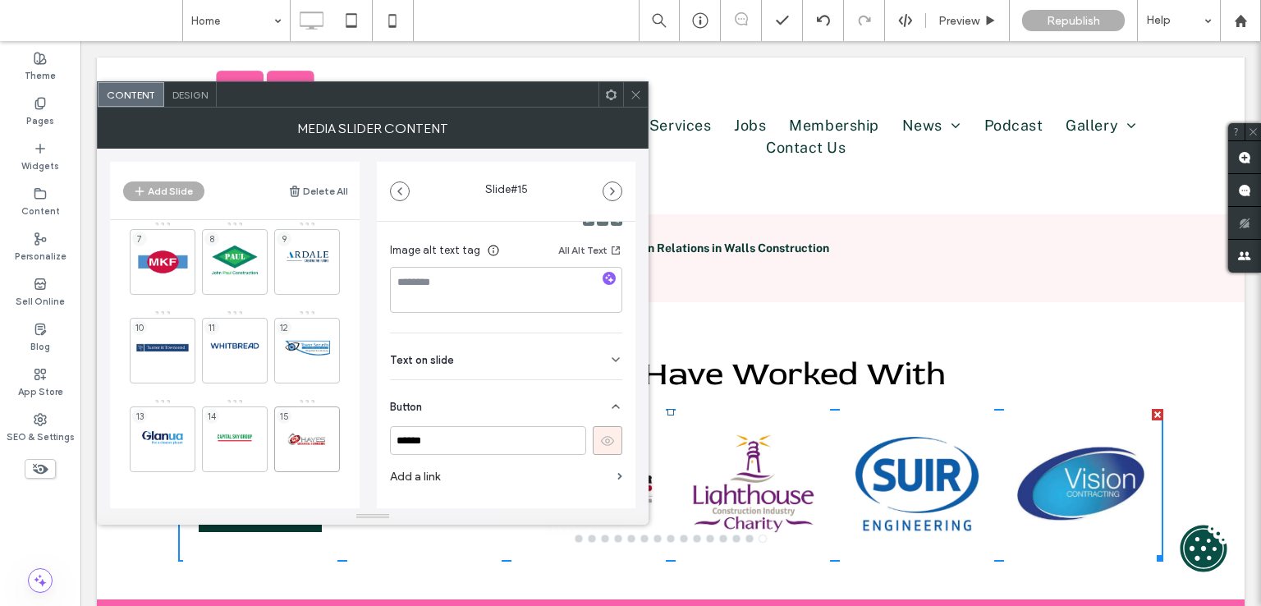
scroll to position [310, 0]
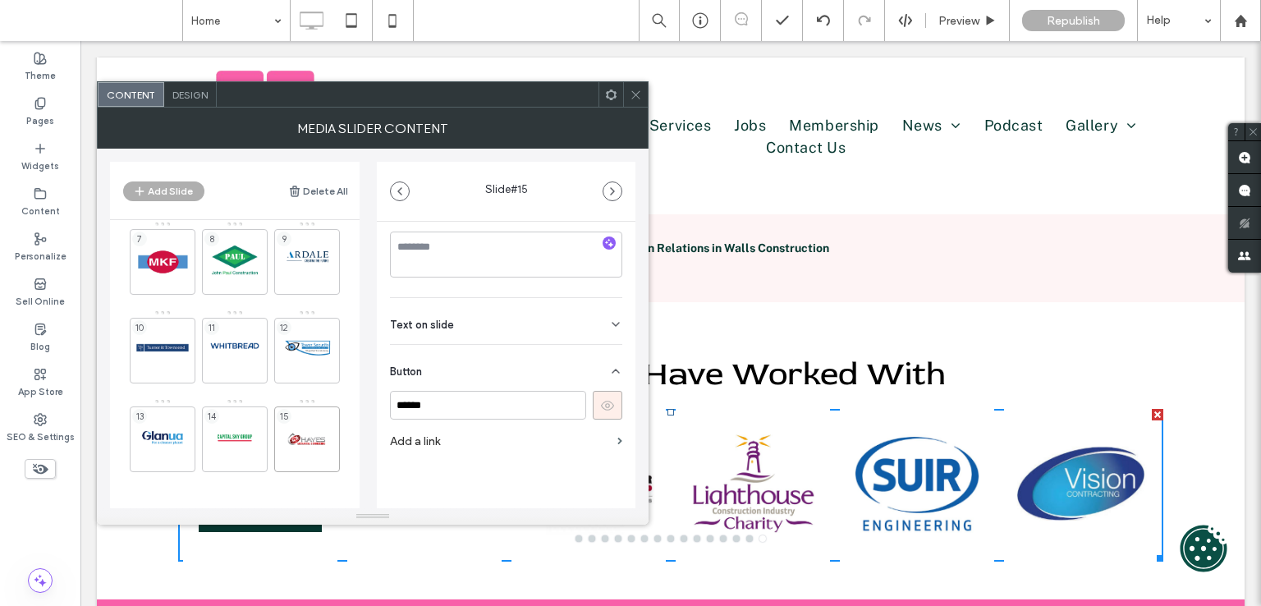
click at [600, 401] on icon at bounding box center [607, 405] width 15 height 15
click at [633, 90] on icon at bounding box center [636, 95] width 12 height 12
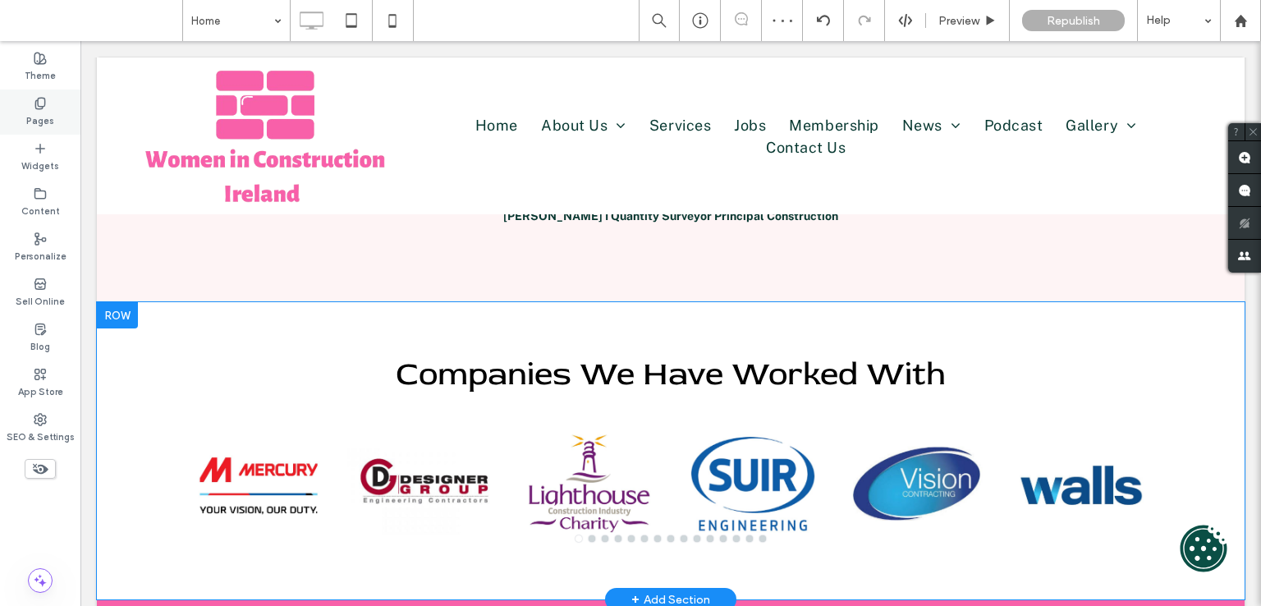
click at [39, 98] on use at bounding box center [39, 103] width 9 height 11
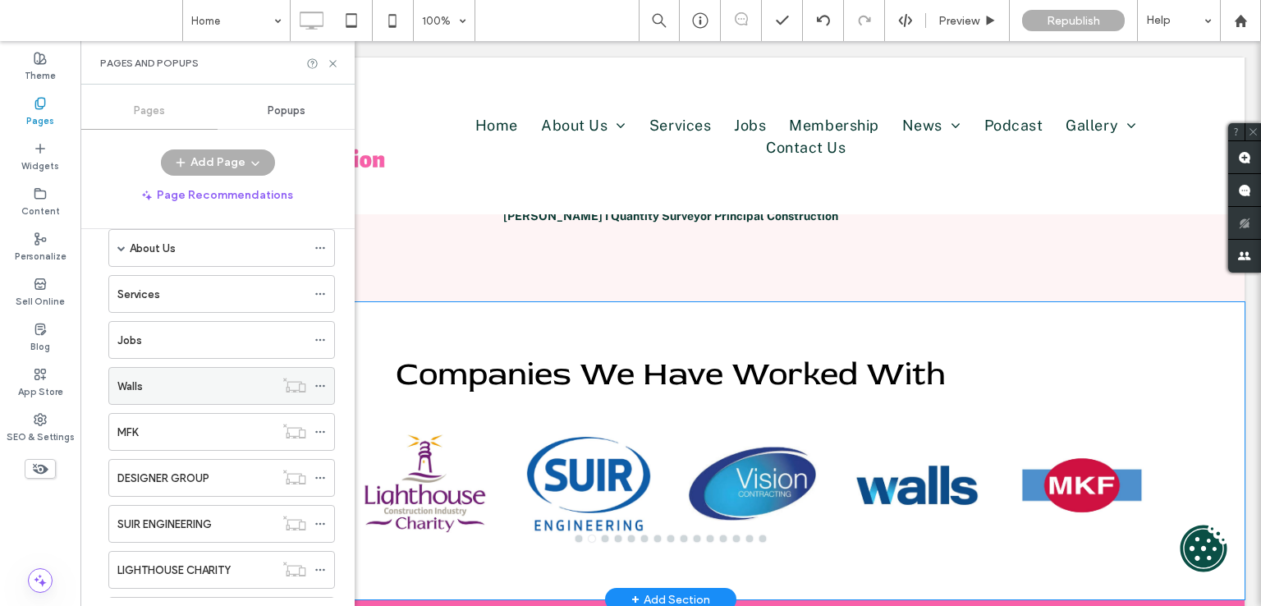
scroll to position [246, 0]
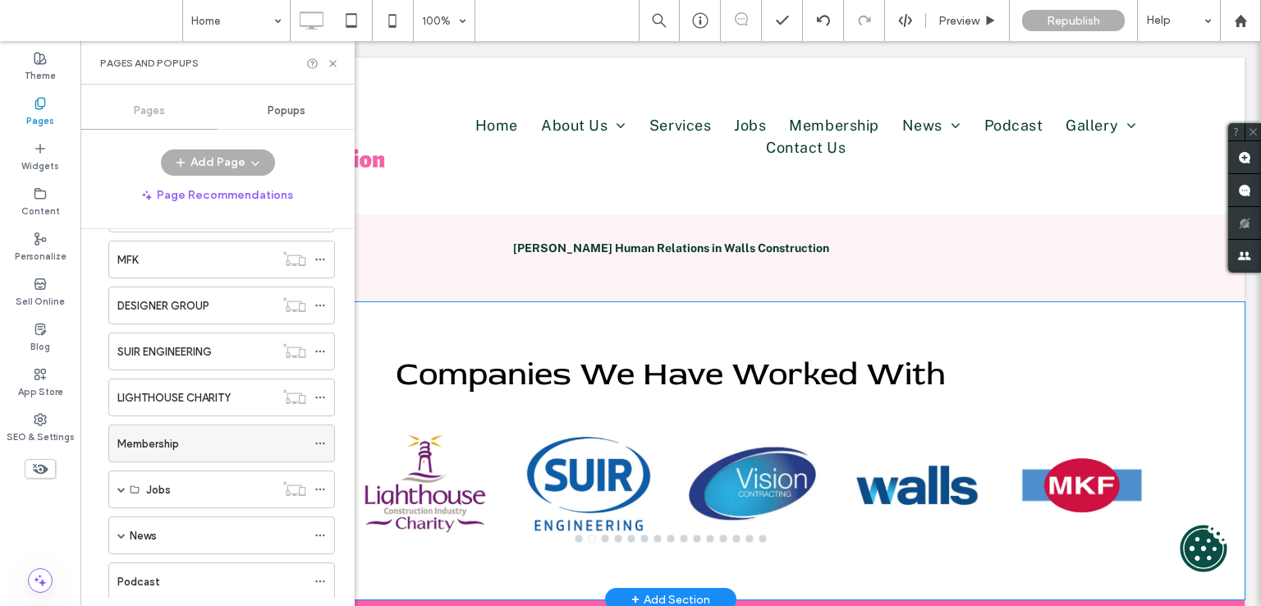
click at [230, 442] on div "Membership" at bounding box center [211, 443] width 189 height 17
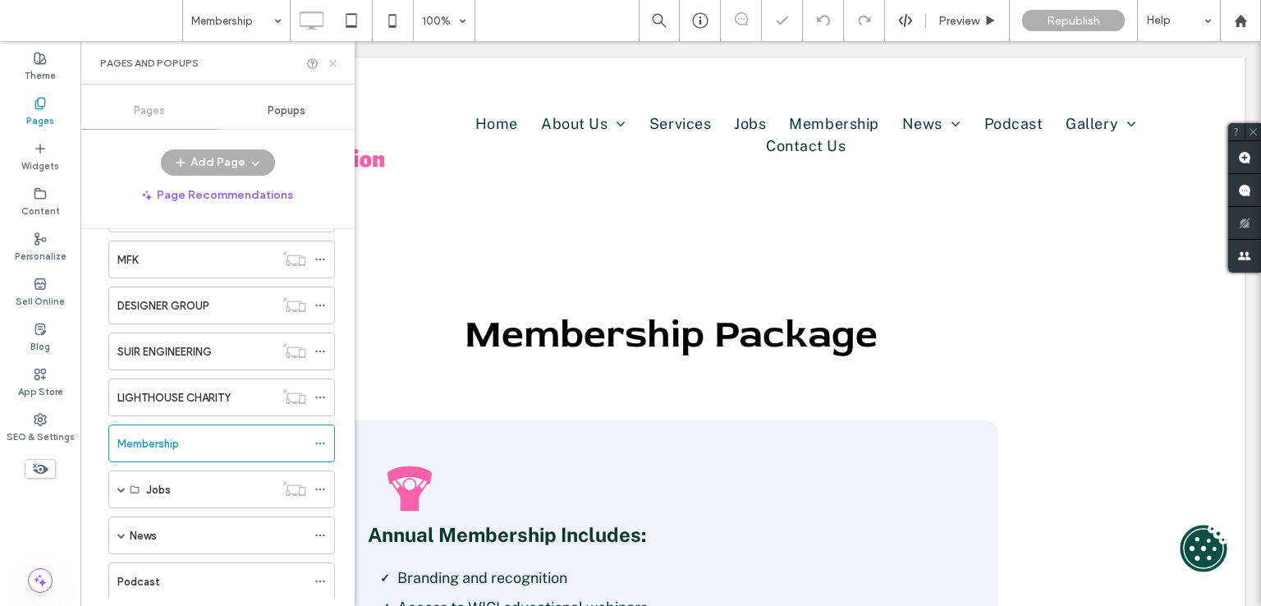
drag, startPoint x: 329, startPoint y: 66, endPoint x: 309, endPoint y: 61, distance: 21.1
click at [329, 66] on icon at bounding box center [333, 63] width 12 height 12
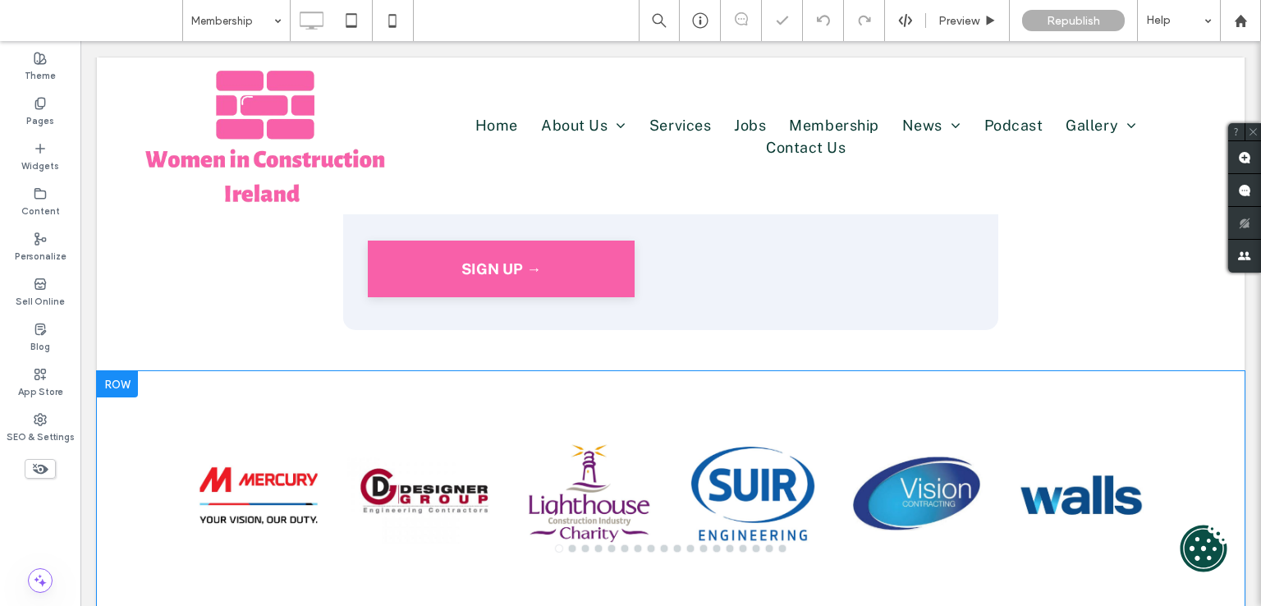
scroll to position [985, 0]
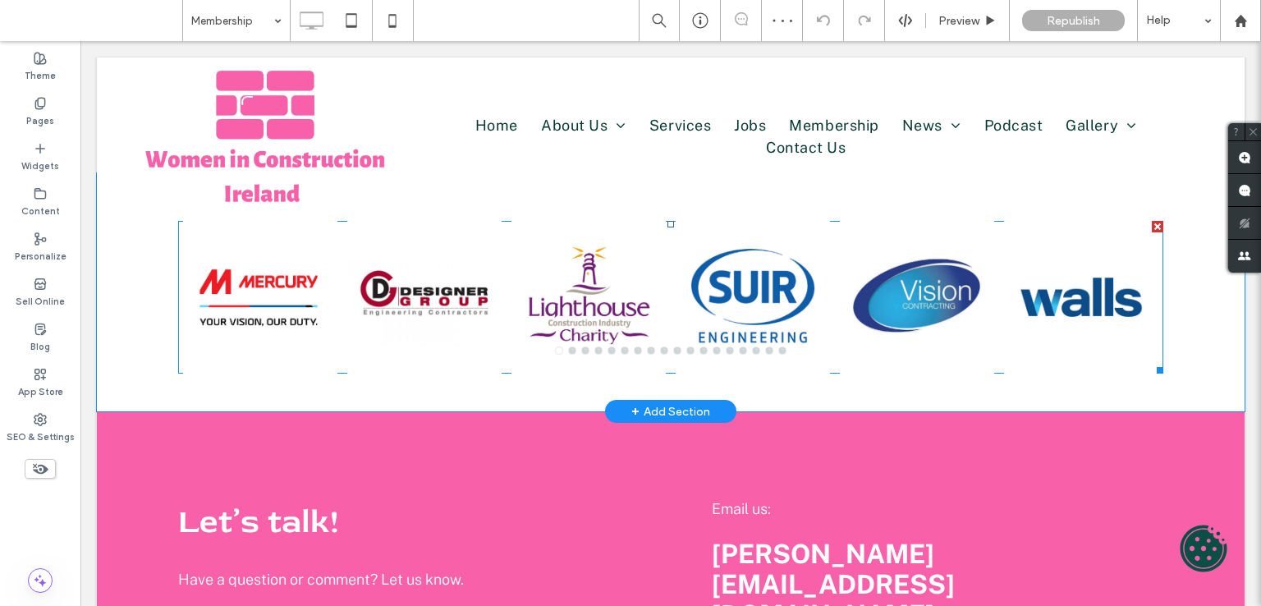
click at [415, 305] on div at bounding box center [424, 307] width 154 height 75
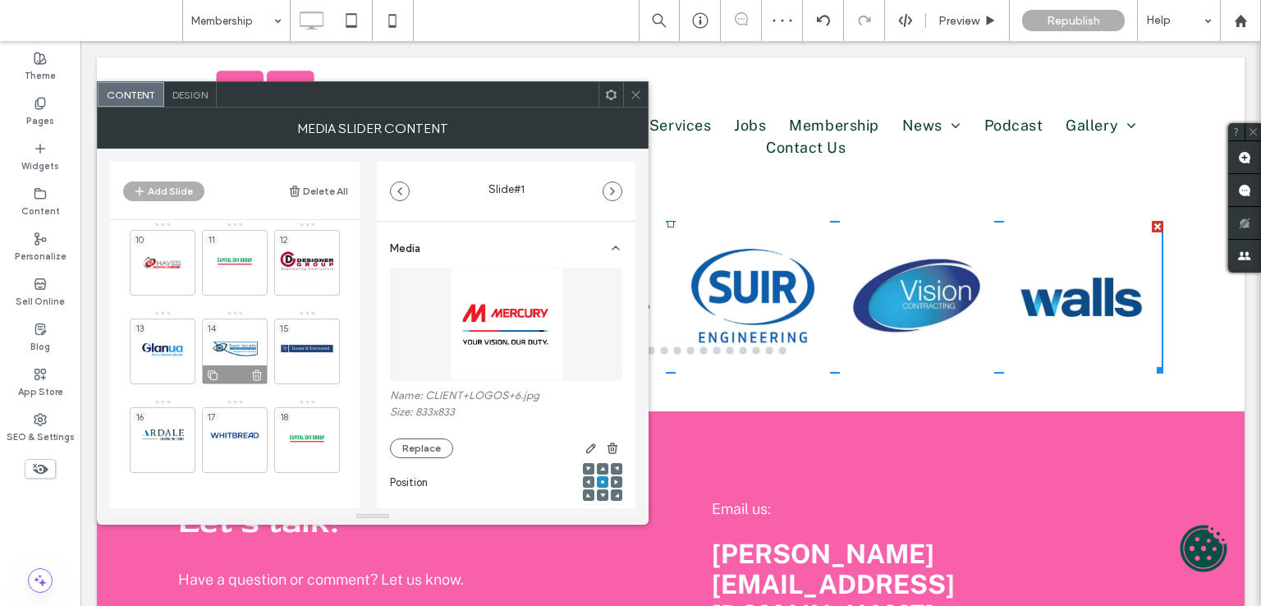
scroll to position [277, 0]
click at [244, 250] on div "11" at bounding box center [235, 262] width 66 height 66
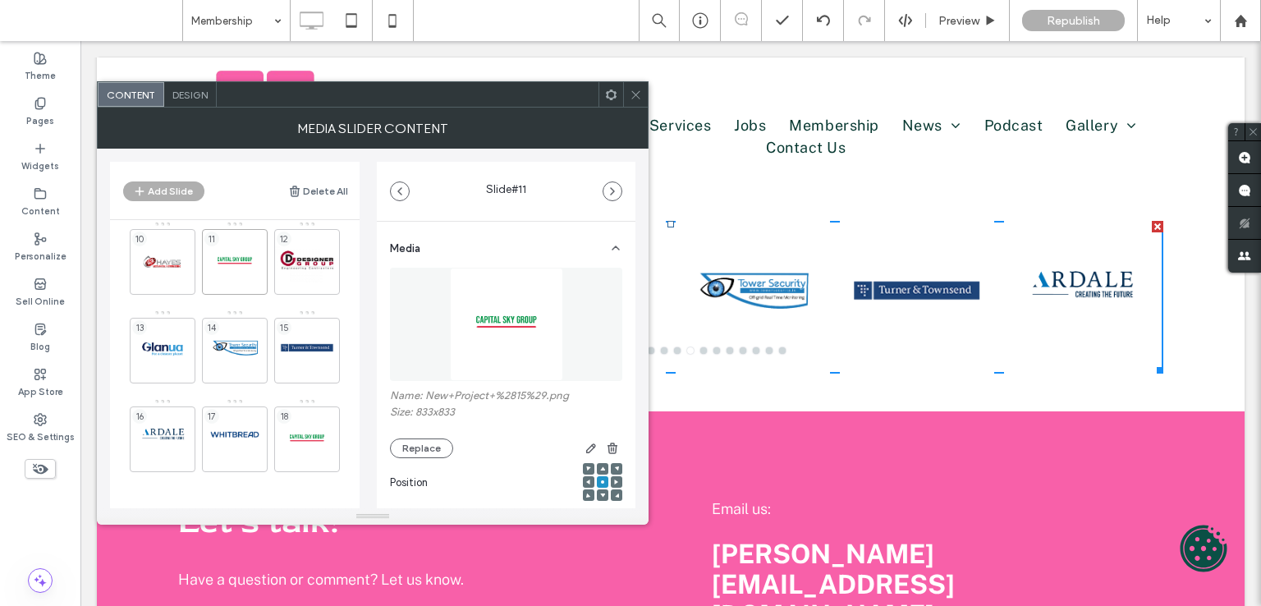
click at [640, 92] on icon at bounding box center [636, 95] width 12 height 12
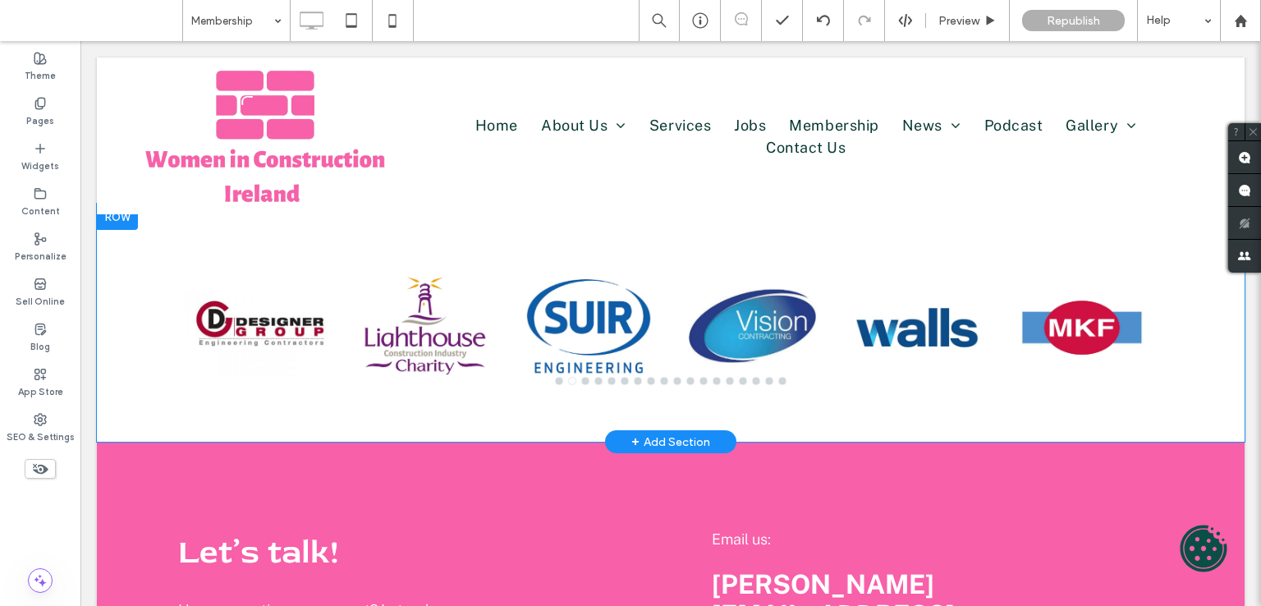
scroll to position [985, 0]
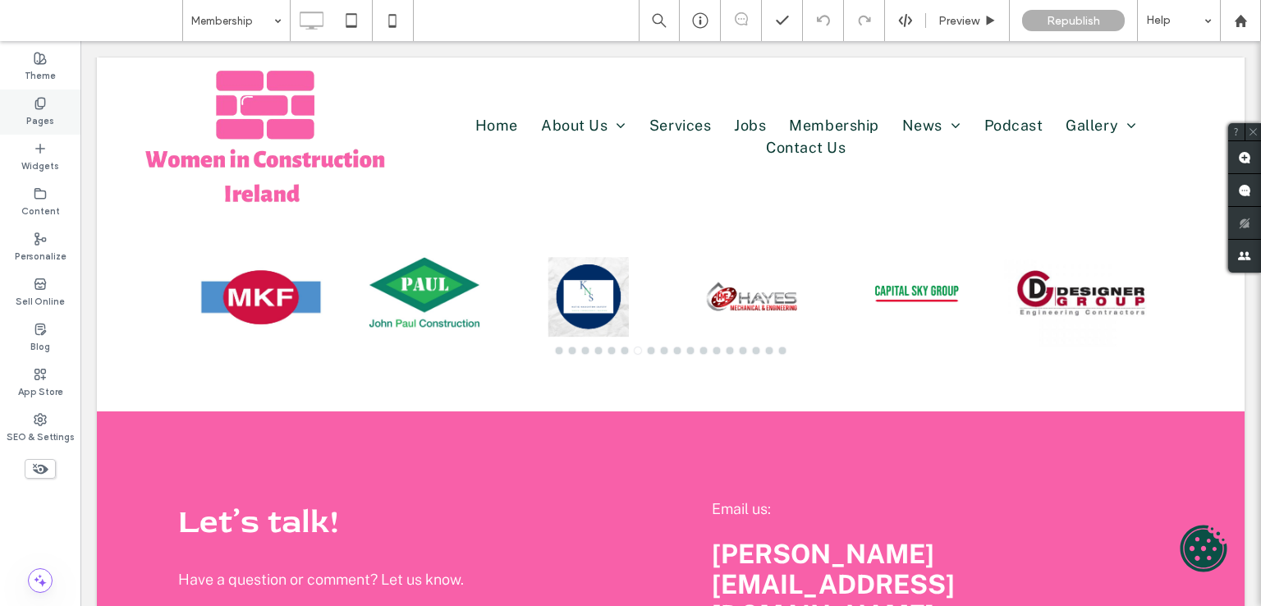
click at [39, 125] on label "Pages" at bounding box center [40, 119] width 28 height 18
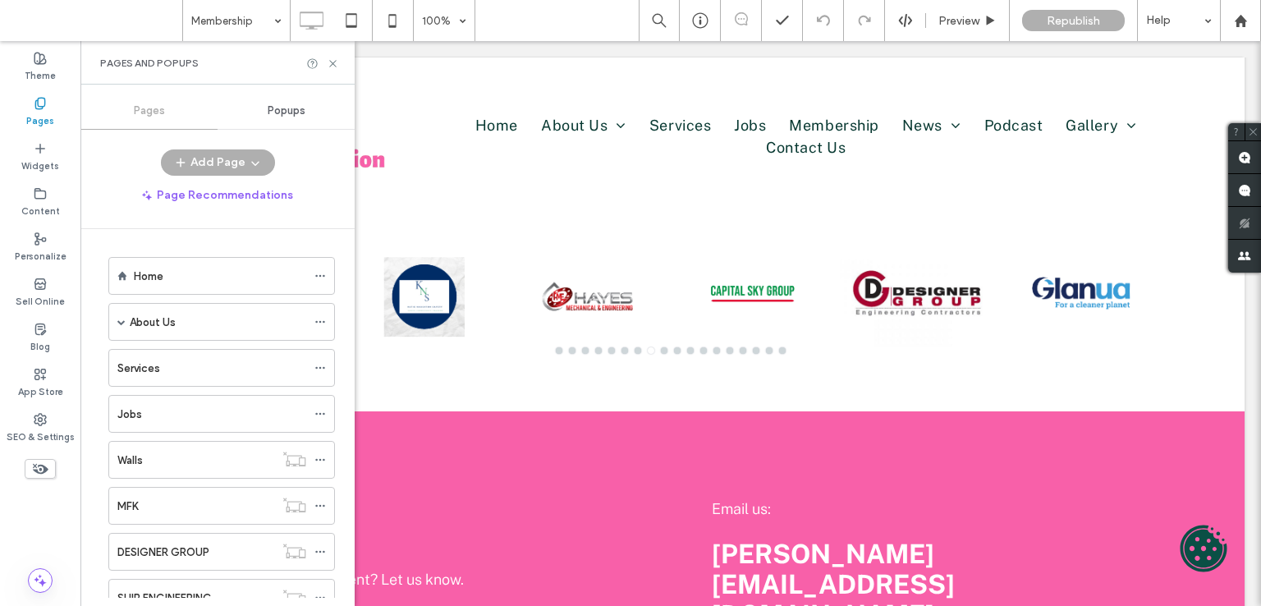
scroll to position [0, 0]
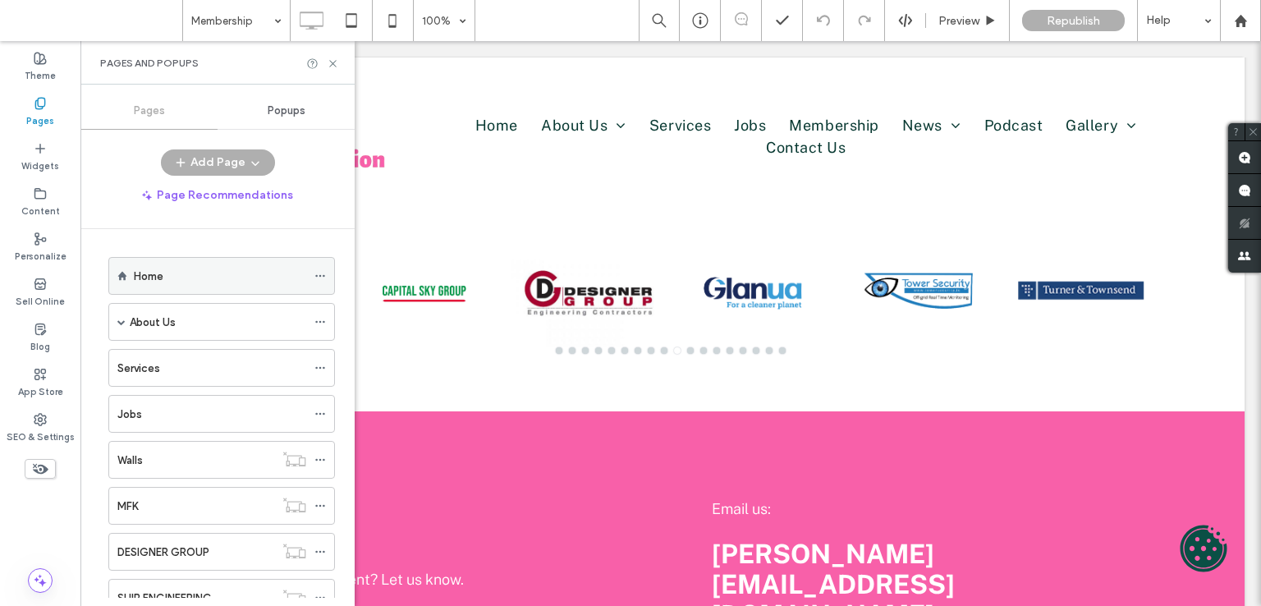
click at [215, 271] on div "Home" at bounding box center [220, 276] width 172 height 17
click at [332, 64] on div "Home 100% Preview Republish Help Site Comments Team & Clients Automate new comm…" at bounding box center [630, 303] width 1261 height 606
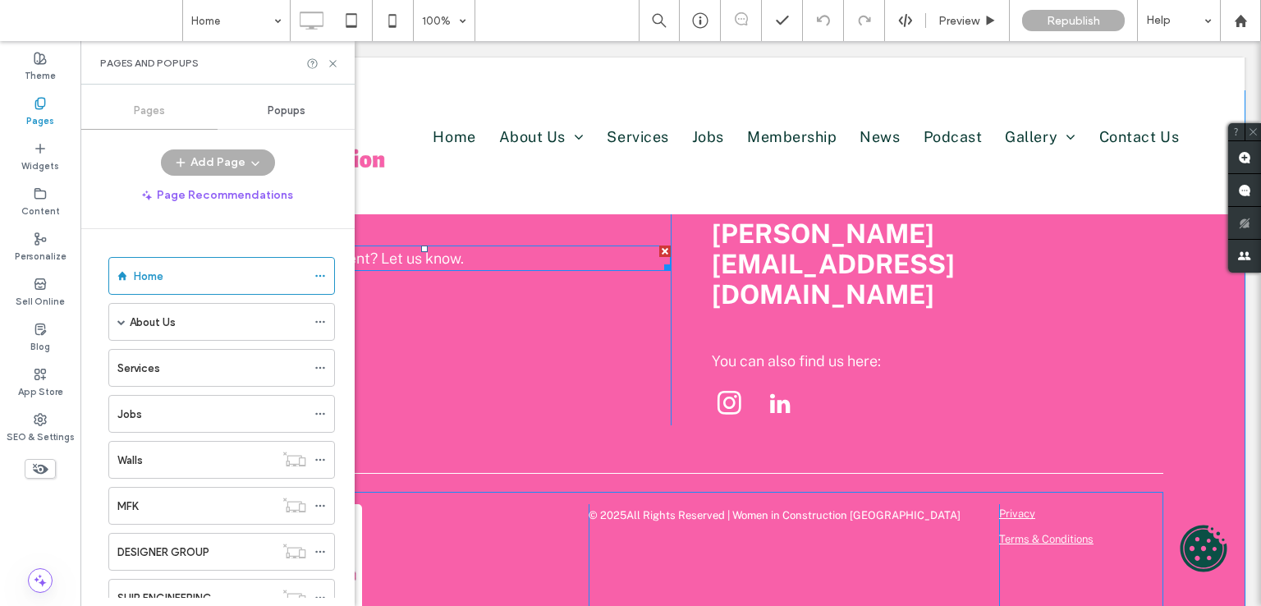
scroll to position [3632, 0]
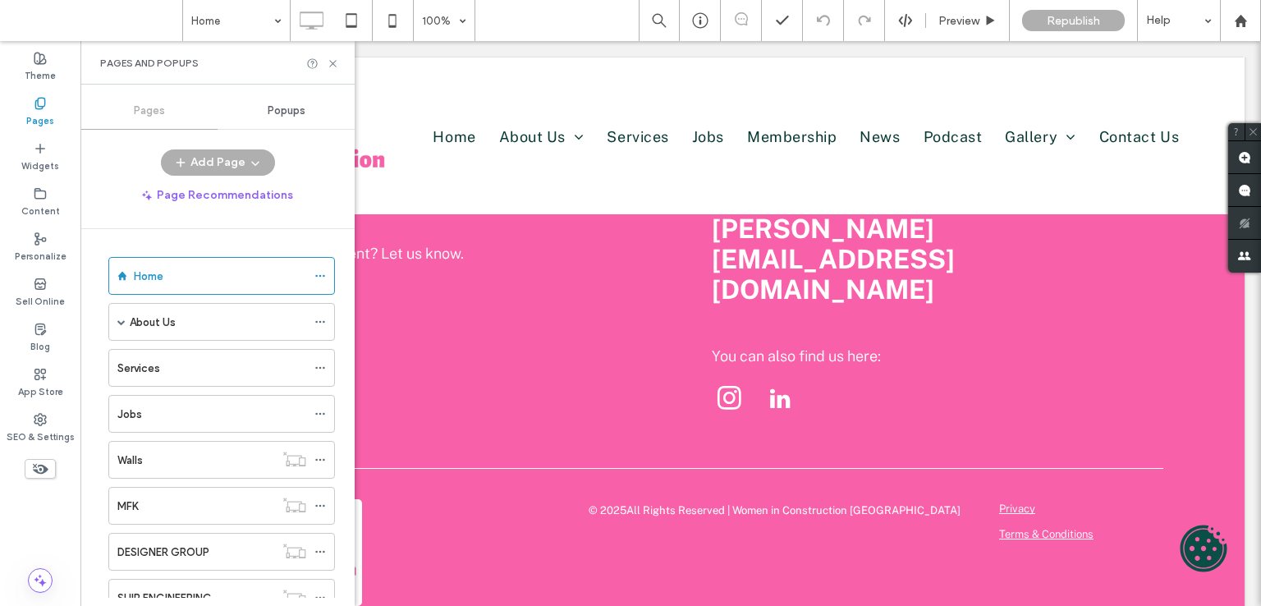
click at [212, 304] on div "About Us" at bounding box center [218, 322] width 176 height 36
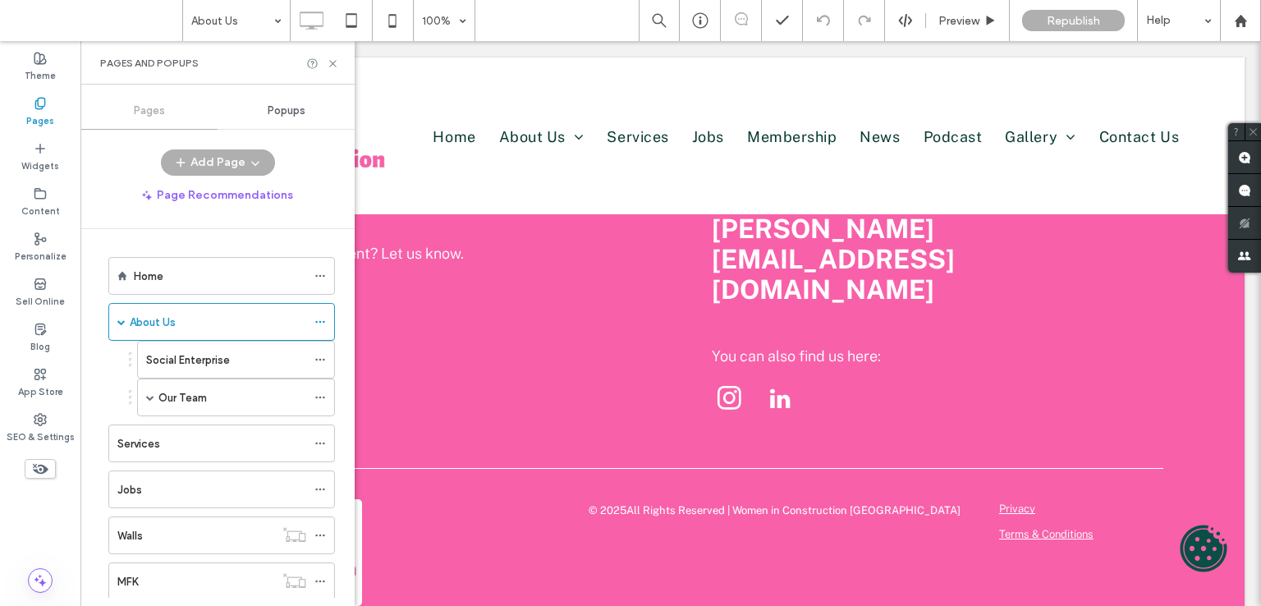
click at [197, 315] on div at bounding box center [630, 303] width 1261 height 606
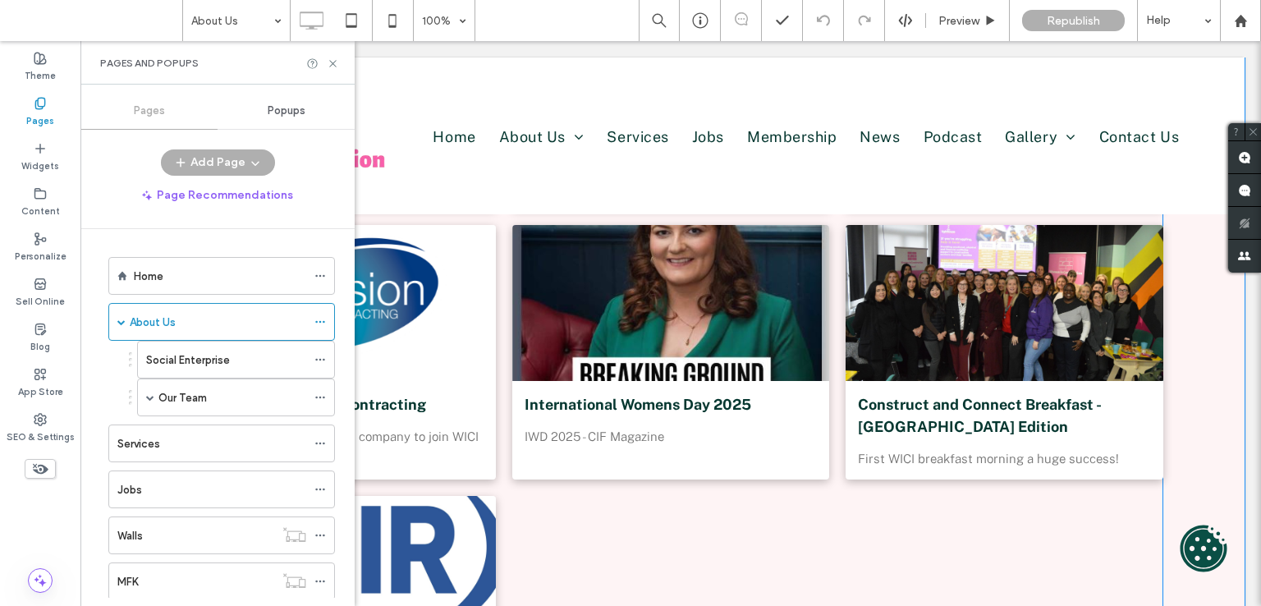
scroll to position [1888, 0]
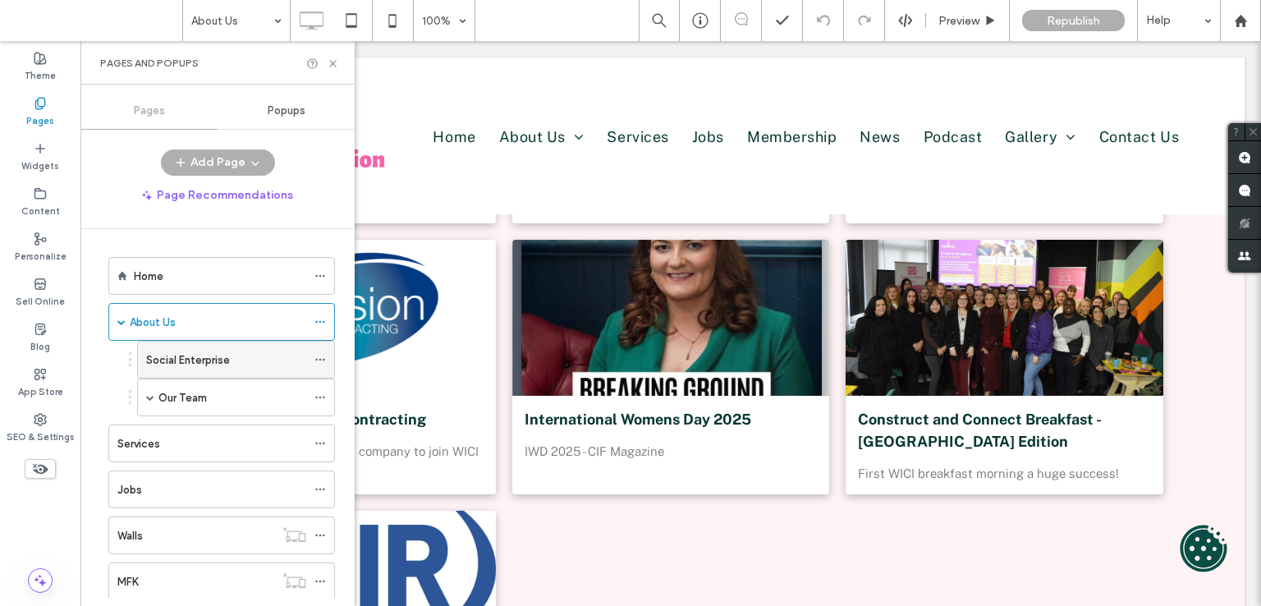
click at [199, 359] on label "Social Enterprise" at bounding box center [188, 360] width 84 height 29
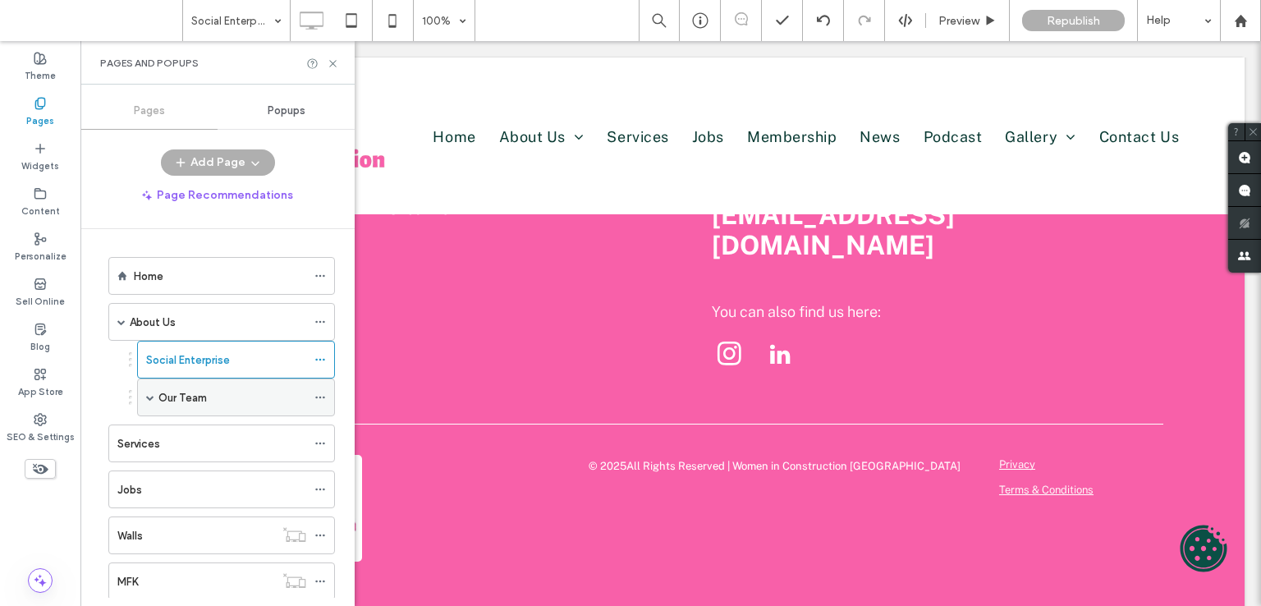
click at [187, 398] on label "Our Team" at bounding box center [182, 397] width 48 height 29
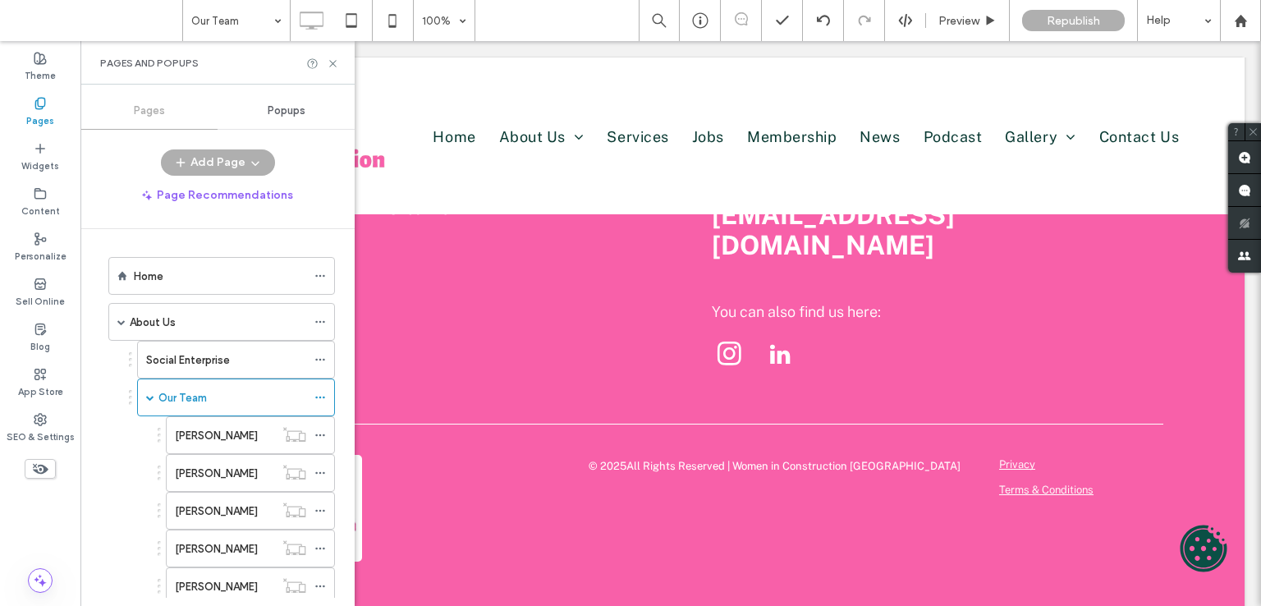
click at [210, 395] on div at bounding box center [630, 303] width 1261 height 606
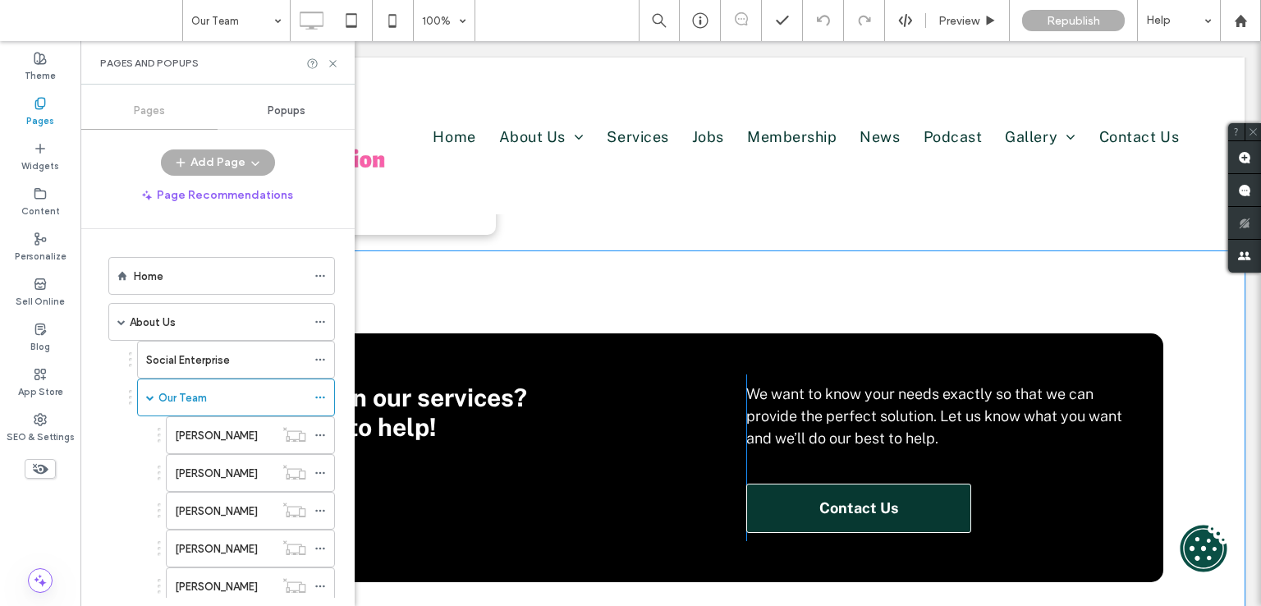
scroll to position [2134, 0]
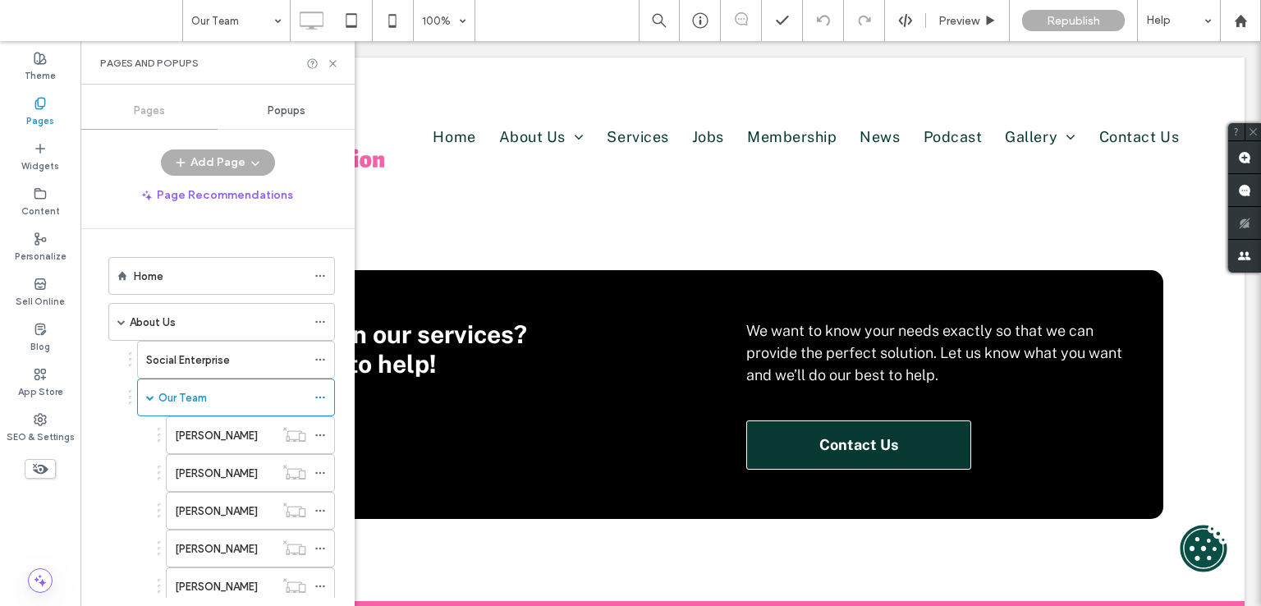
click at [210, 433] on label "Joanne White" at bounding box center [216, 435] width 83 height 29
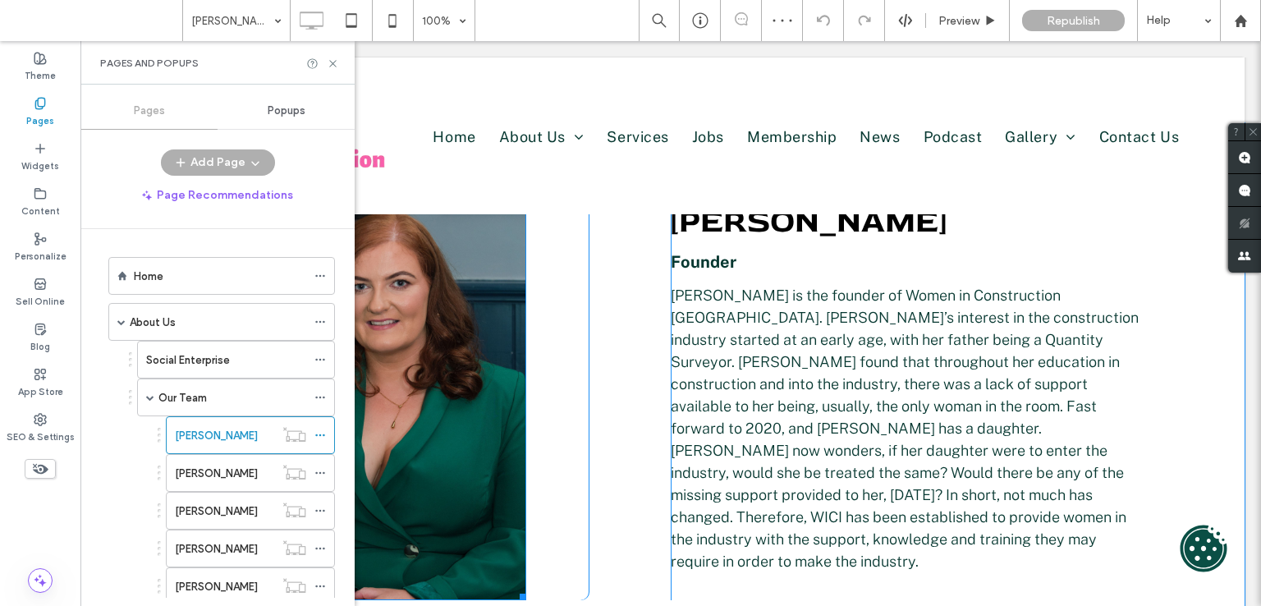
scroll to position [410, 0]
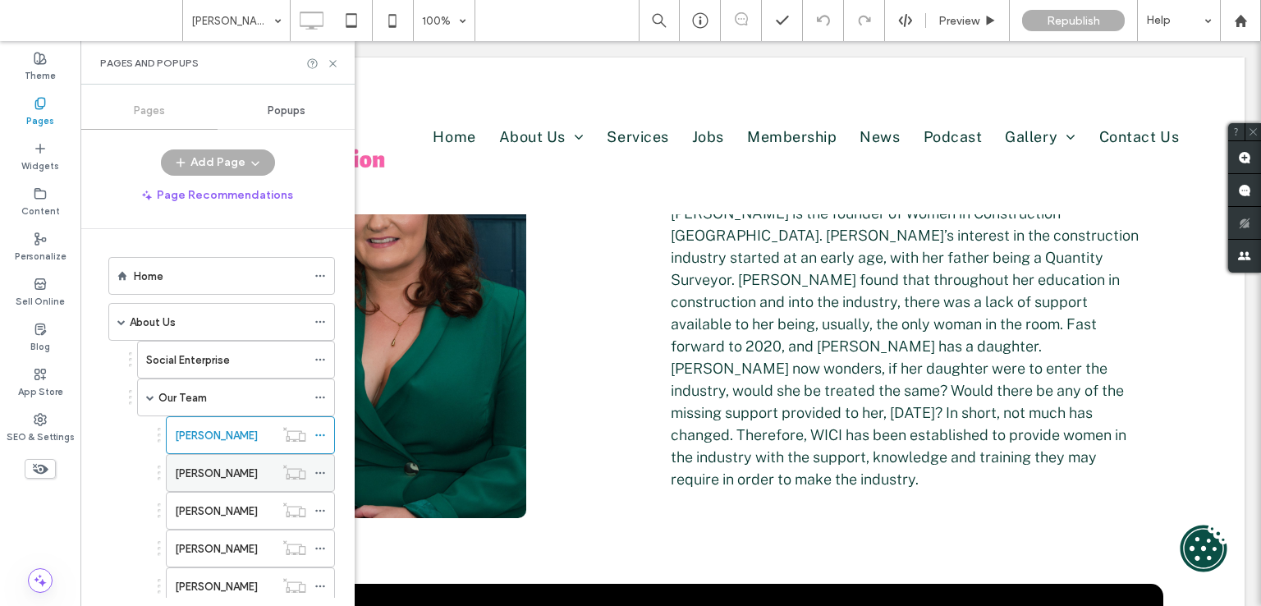
click at [220, 467] on label "Amy Martin" at bounding box center [216, 473] width 83 height 29
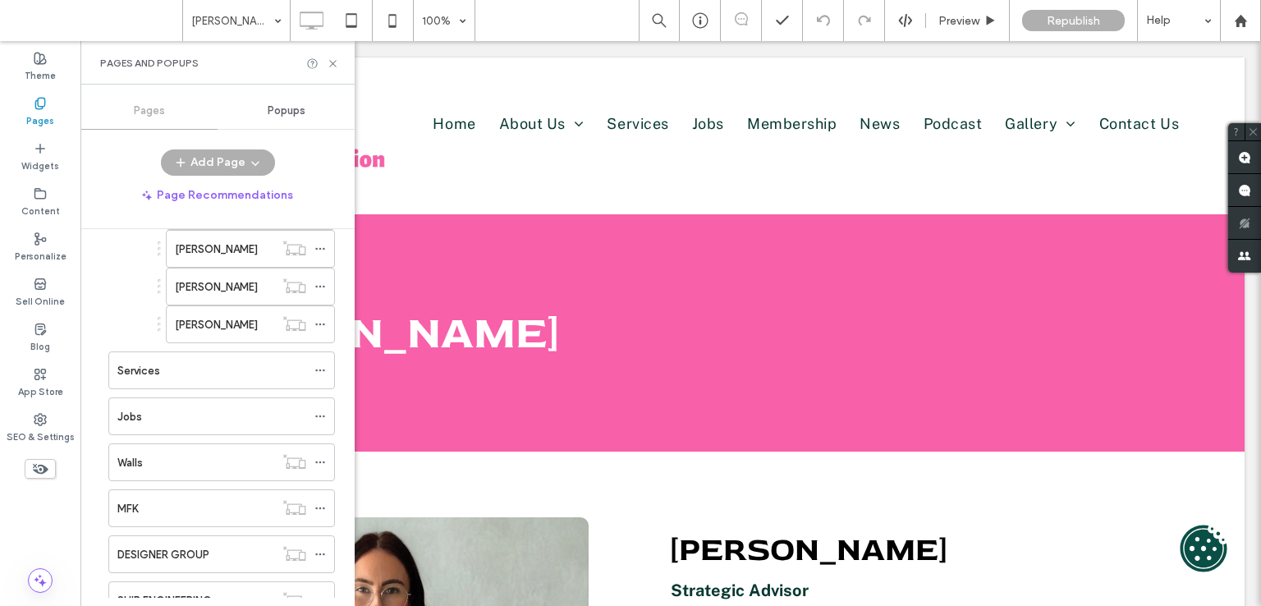
scroll to position [328, 0]
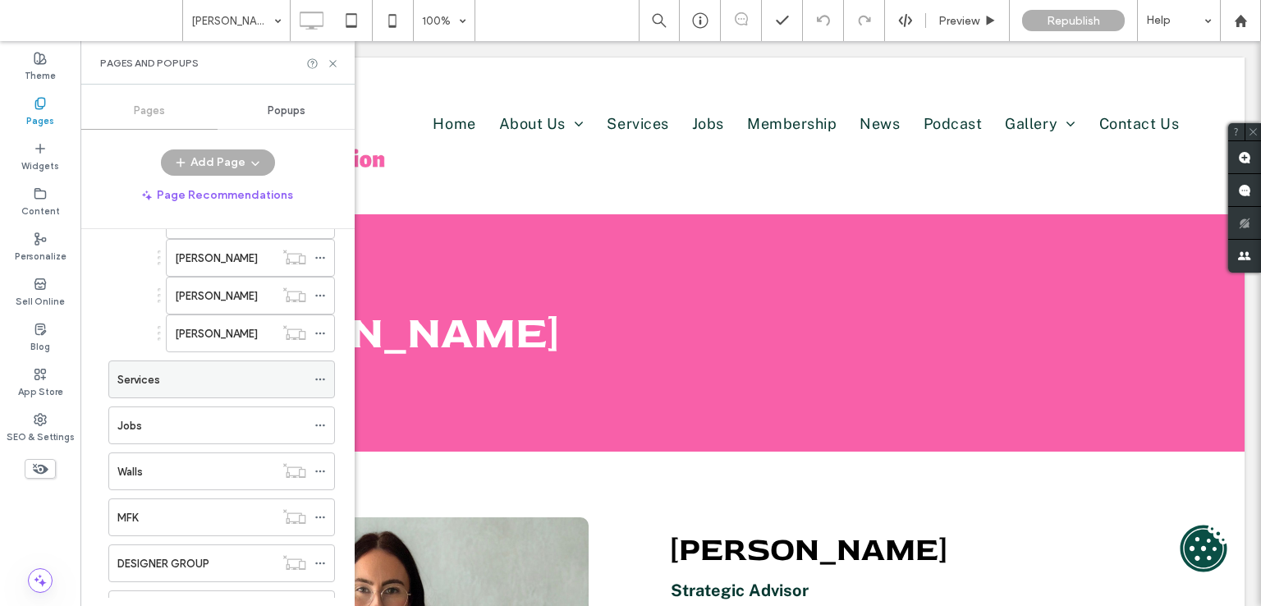
click at [208, 372] on div "Services" at bounding box center [211, 379] width 189 height 17
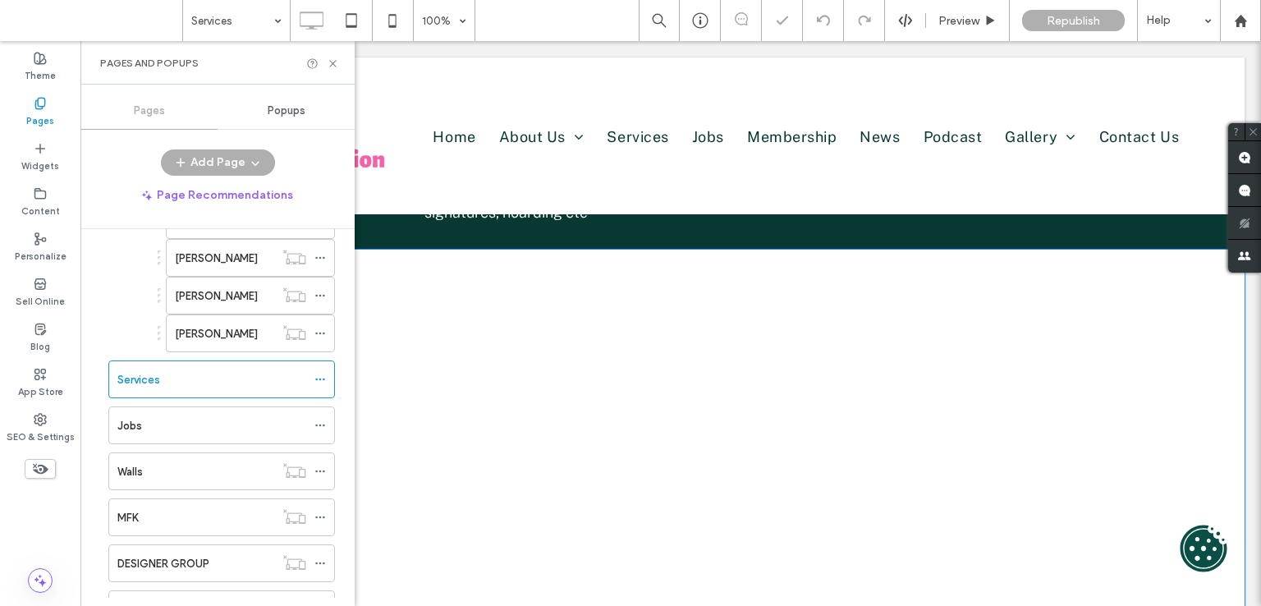
scroll to position [1560, 0]
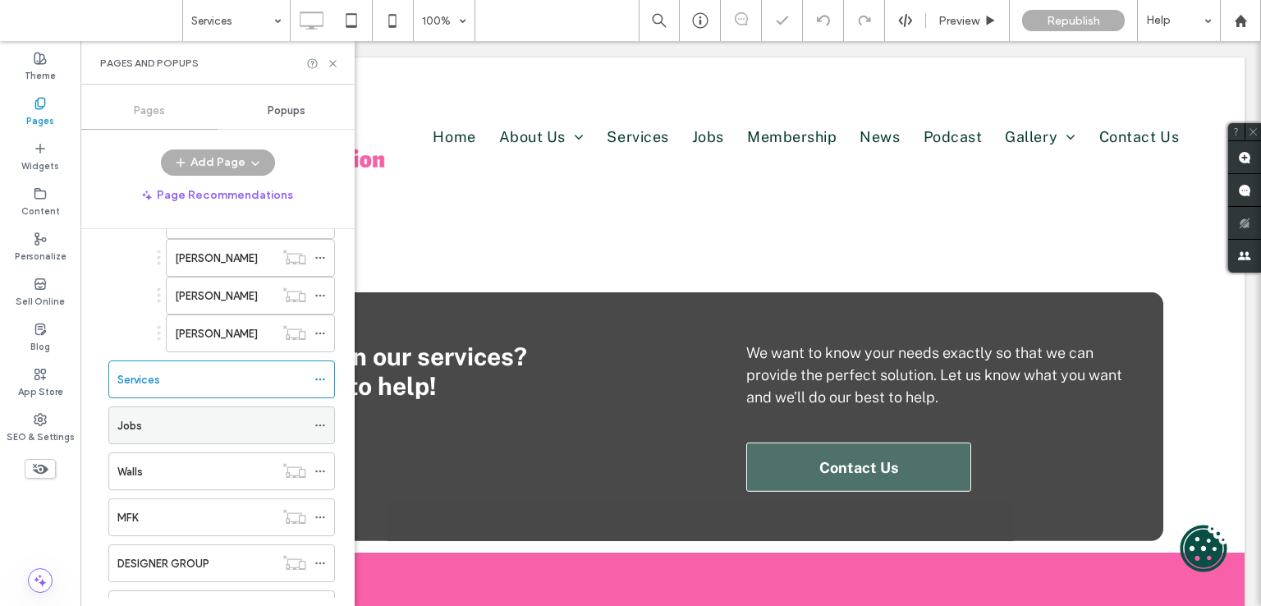
click at [181, 433] on div "Jobs" at bounding box center [211, 425] width 189 height 36
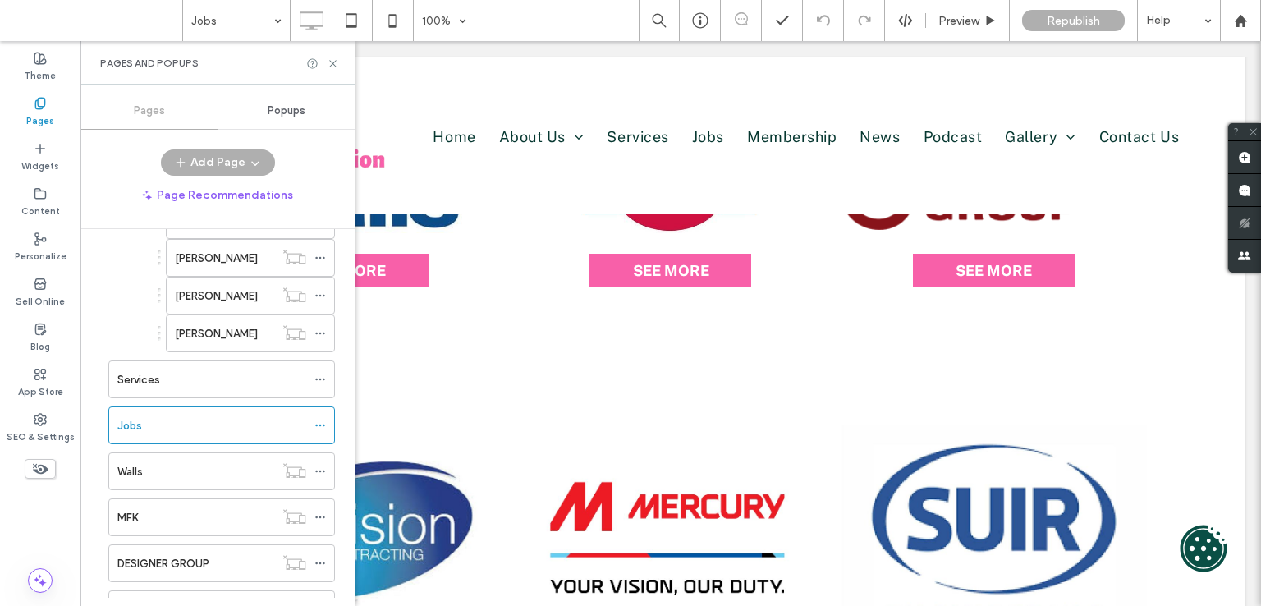
scroll to position [246, 0]
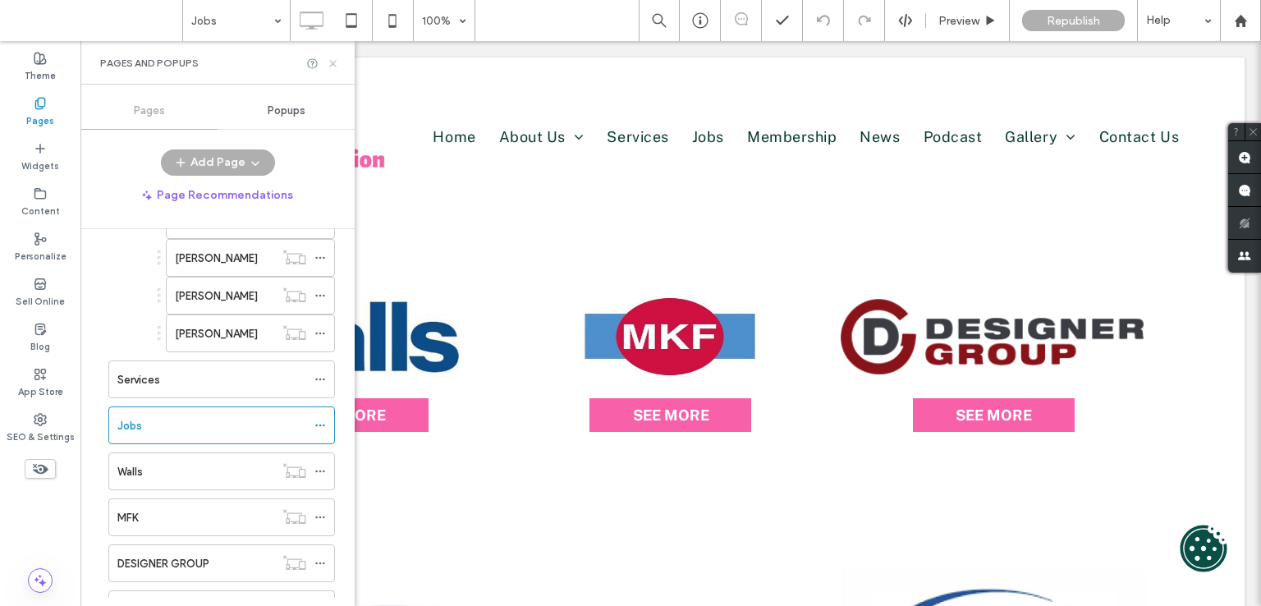
click at [332, 69] on icon at bounding box center [333, 63] width 12 height 12
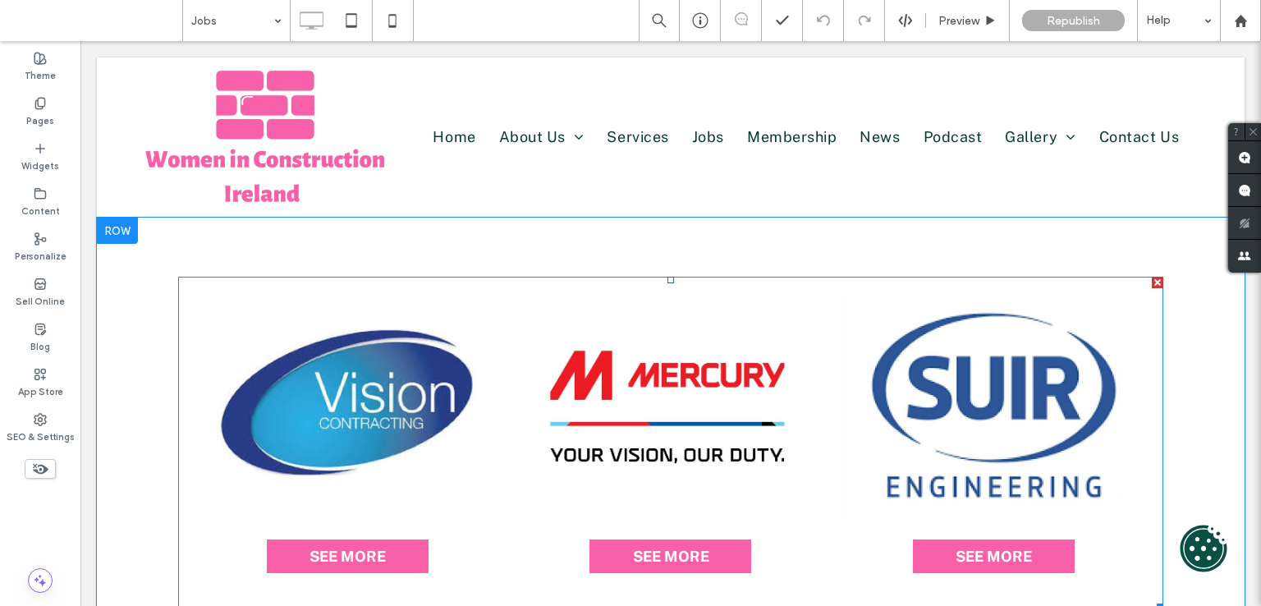
scroll to position [492, 0]
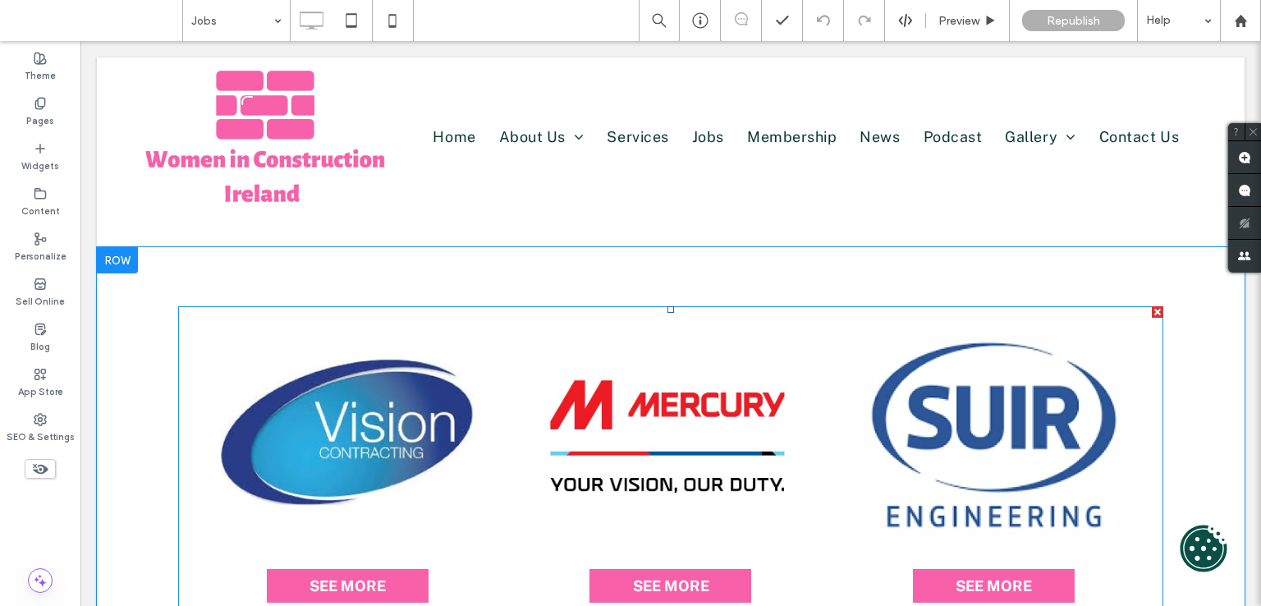
click at [195, 347] on link at bounding box center [348, 436] width 306 height 226
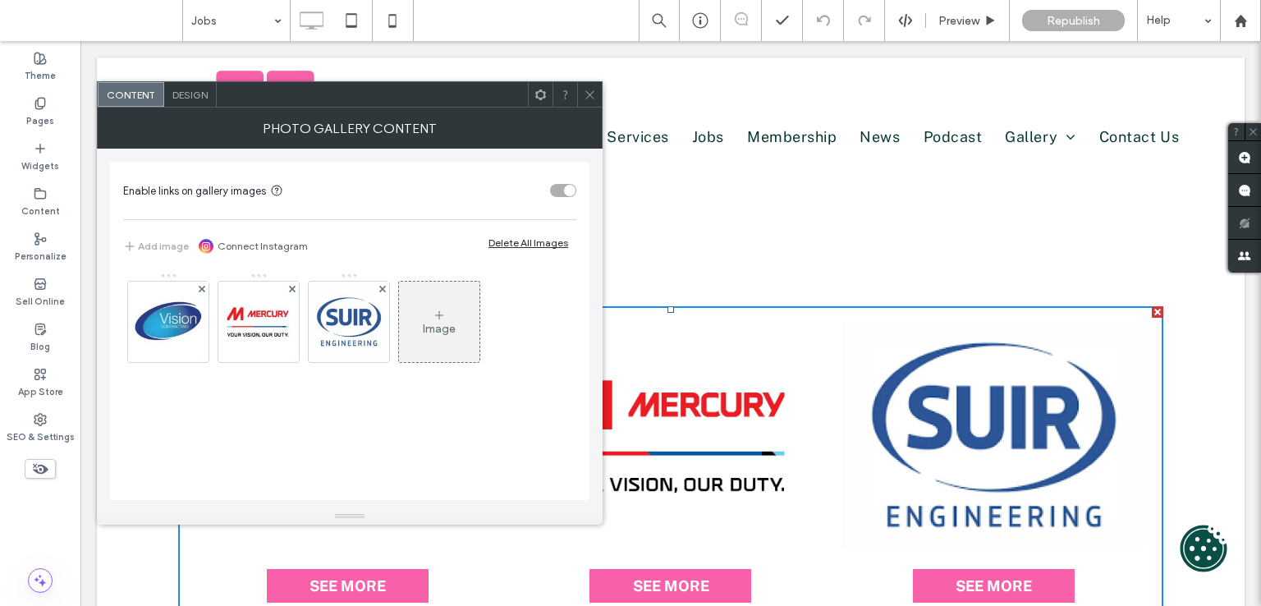
click at [435, 314] on use at bounding box center [439, 314] width 8 height 8
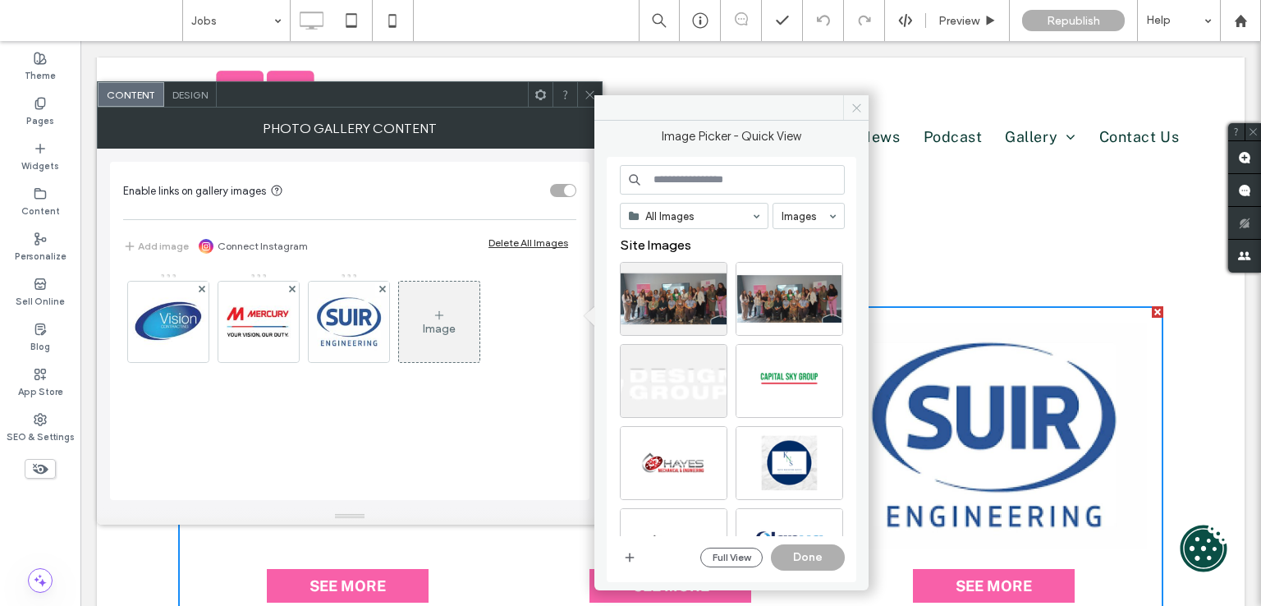
click at [854, 108] on icon at bounding box center [856, 108] width 12 height 12
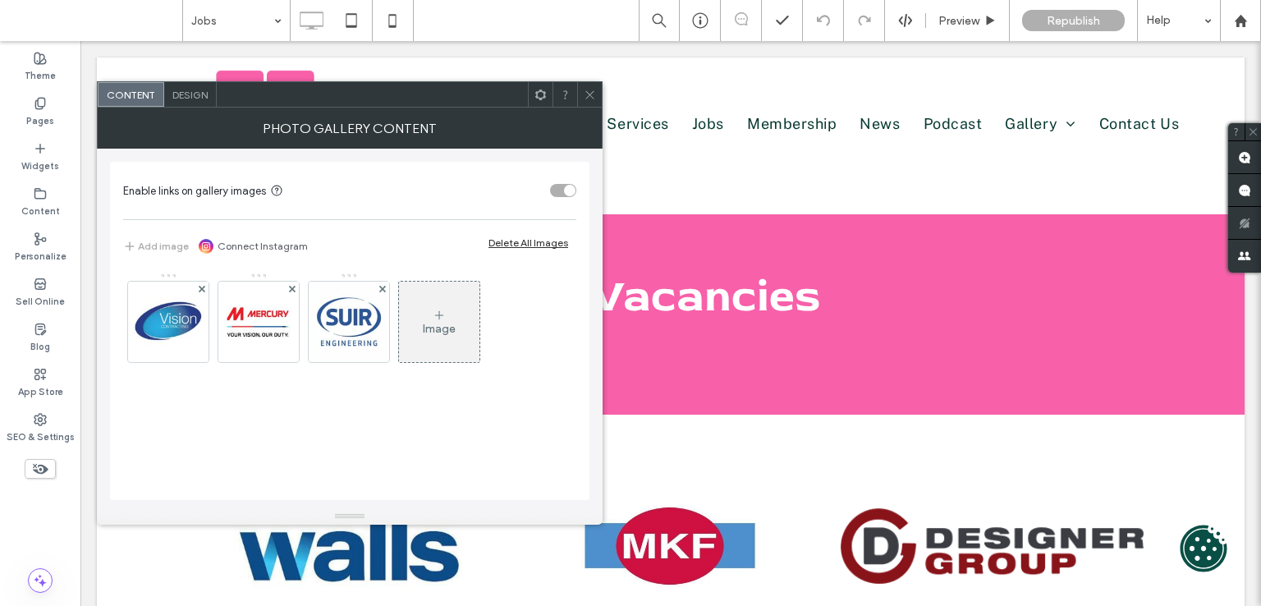
scroll to position [0, 0]
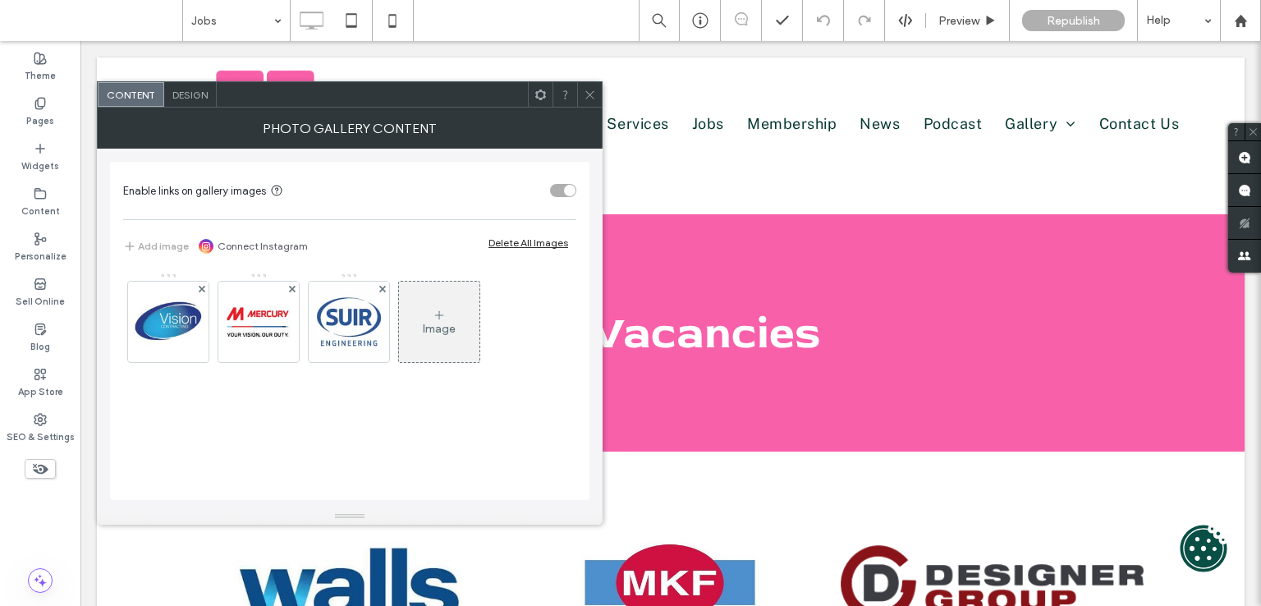
click at [592, 98] on icon at bounding box center [590, 95] width 12 height 12
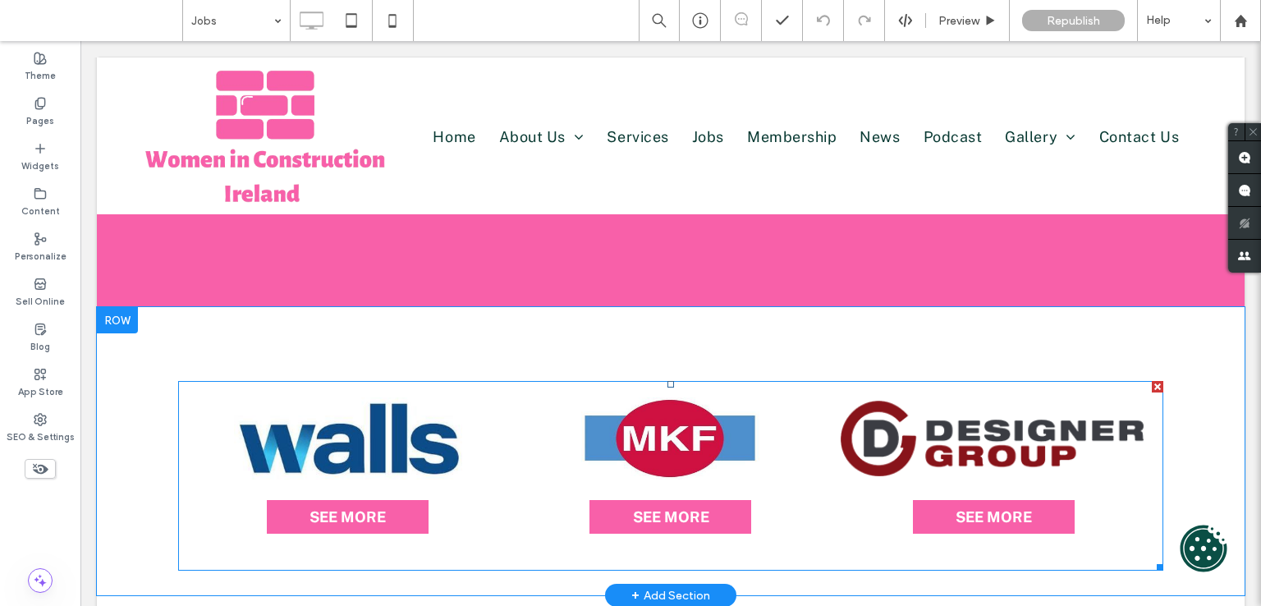
scroll to position [246, 0]
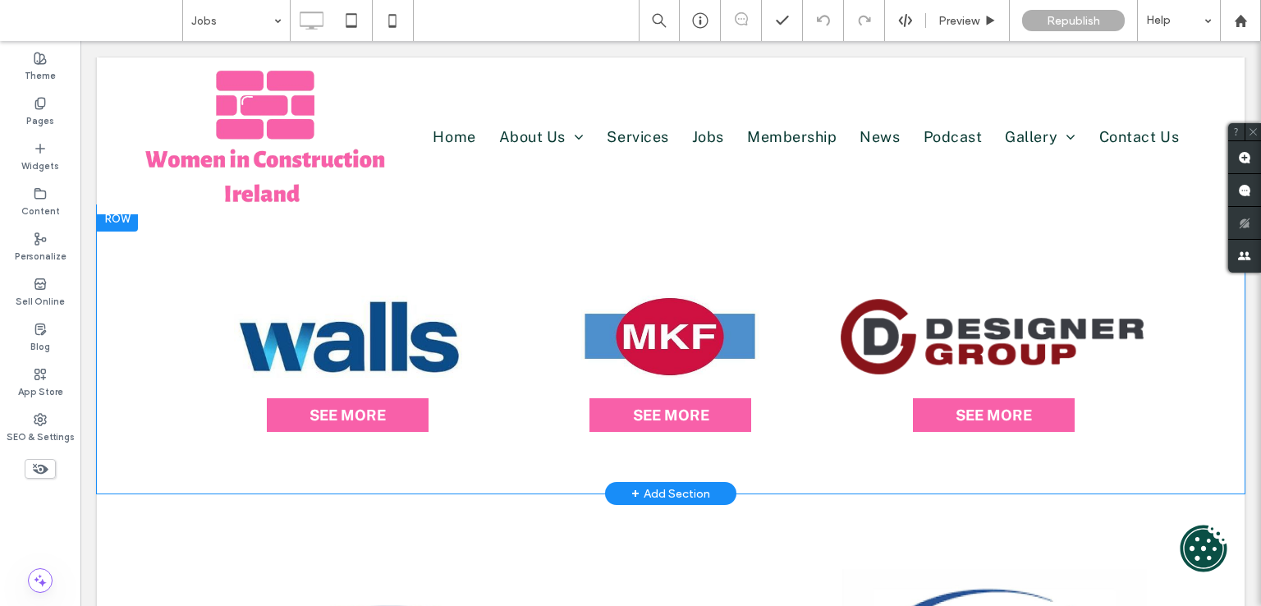
click at [147, 300] on div "SEE MORE SEE MORE SEE MORE Click To Paste Row + Add Section" at bounding box center [671, 349] width 1148 height 288
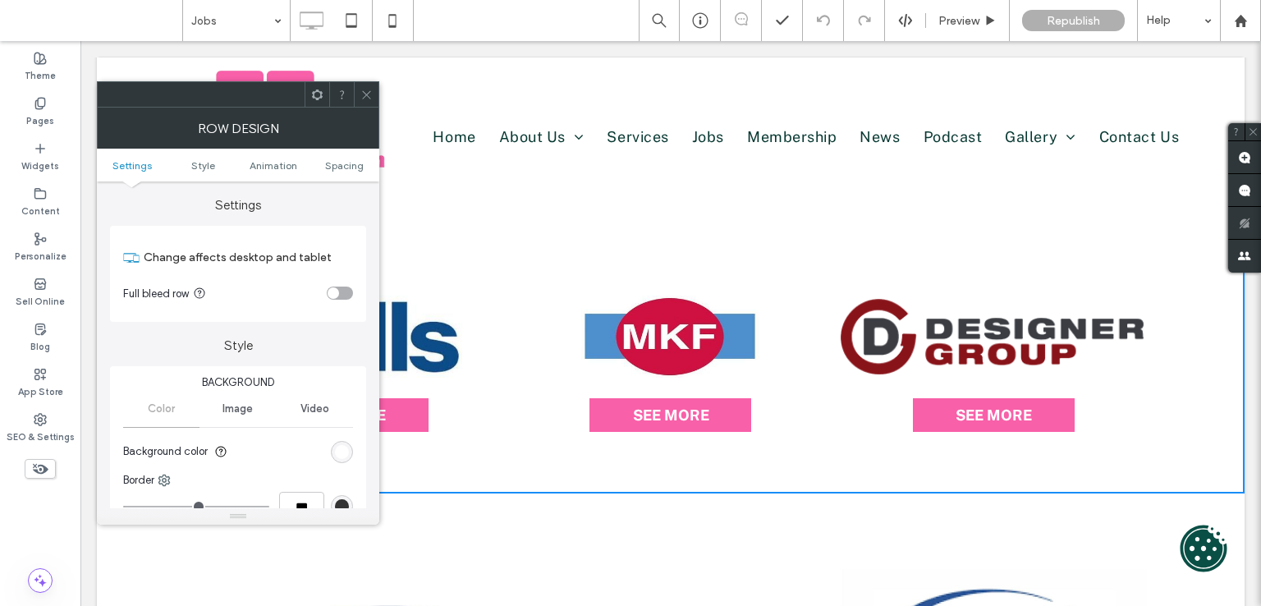
click at [374, 99] on div at bounding box center [366, 94] width 25 height 25
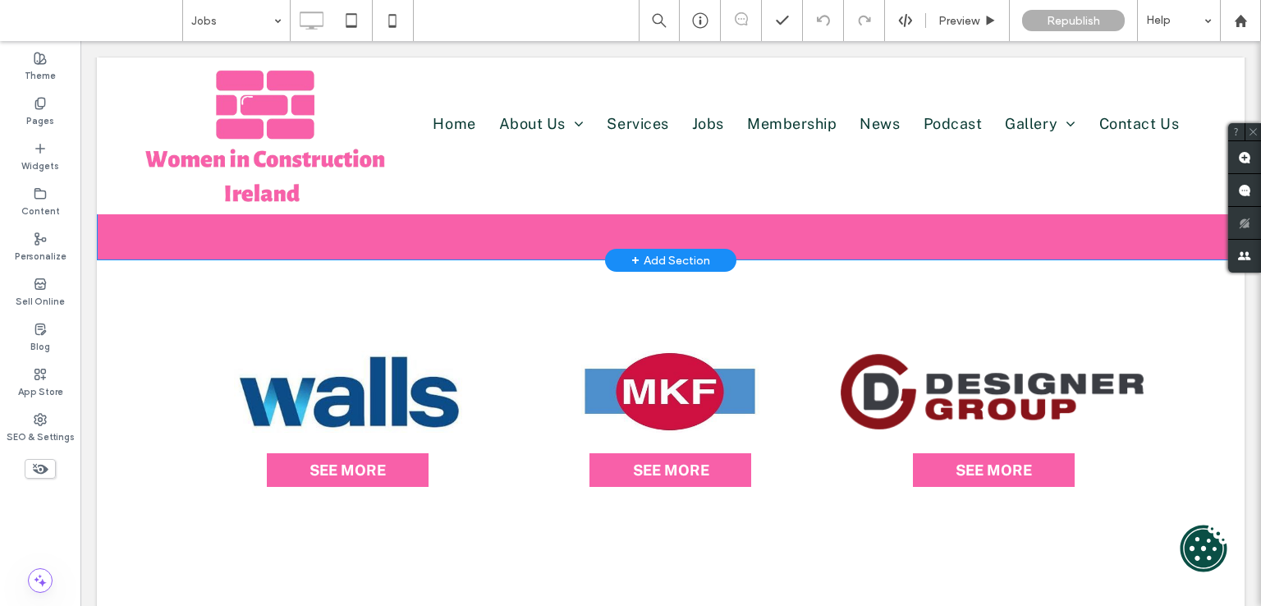
scroll to position [82, 0]
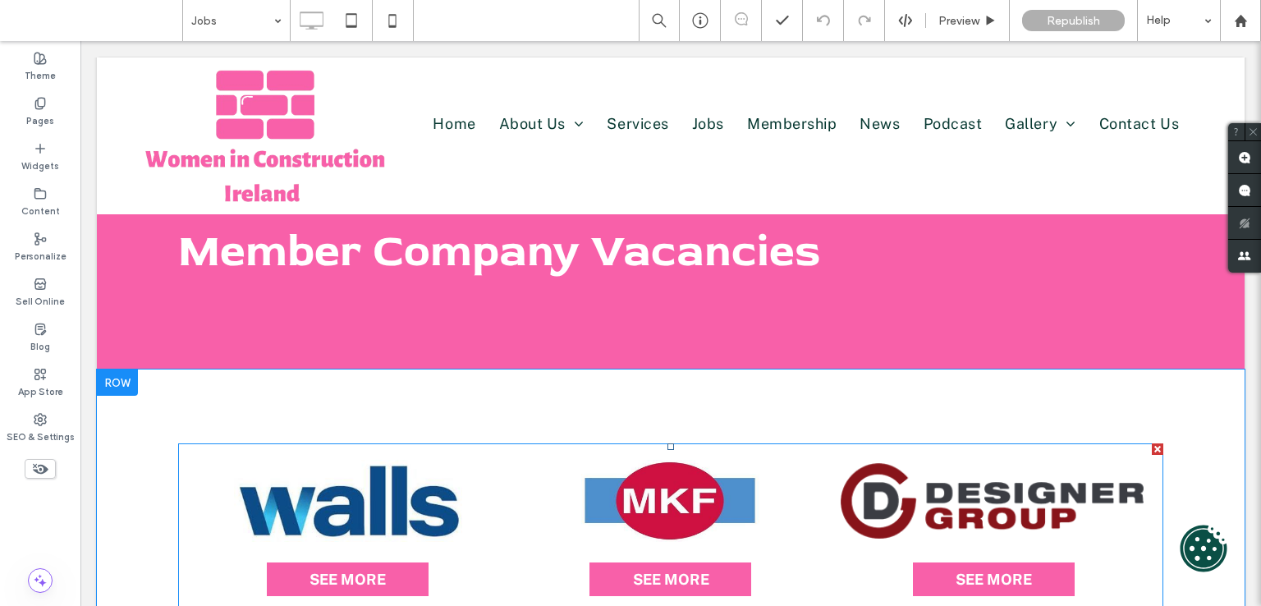
click at [225, 462] on link at bounding box center [348, 501] width 306 height 82
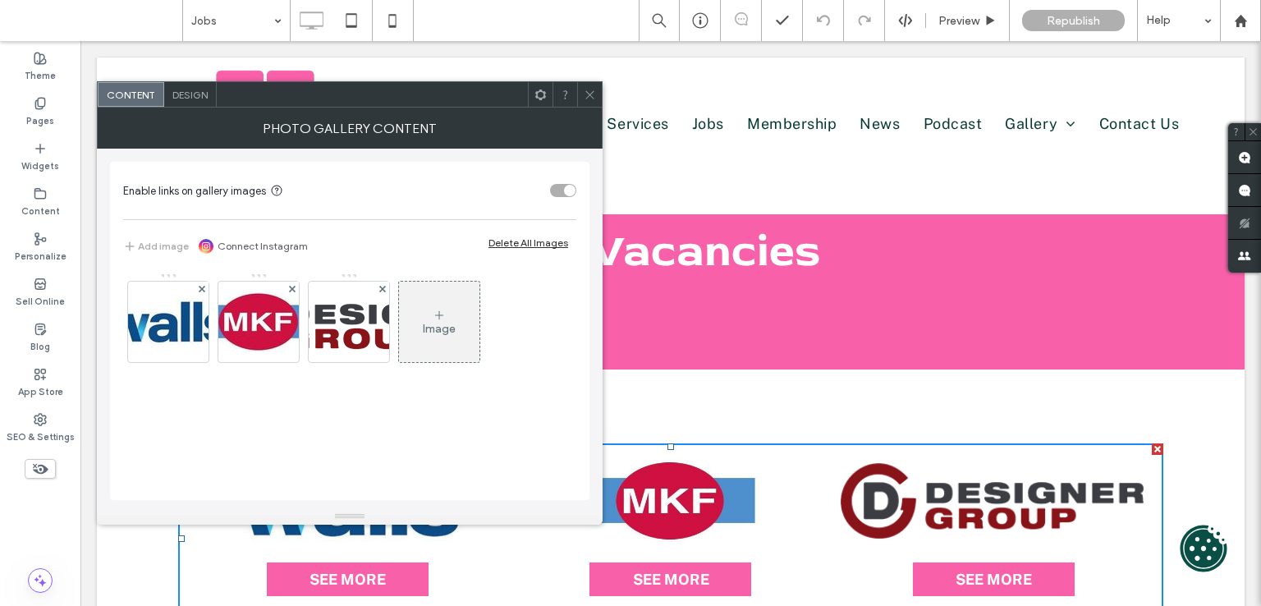
click at [456, 313] on div "Image" at bounding box center [439, 321] width 80 height 77
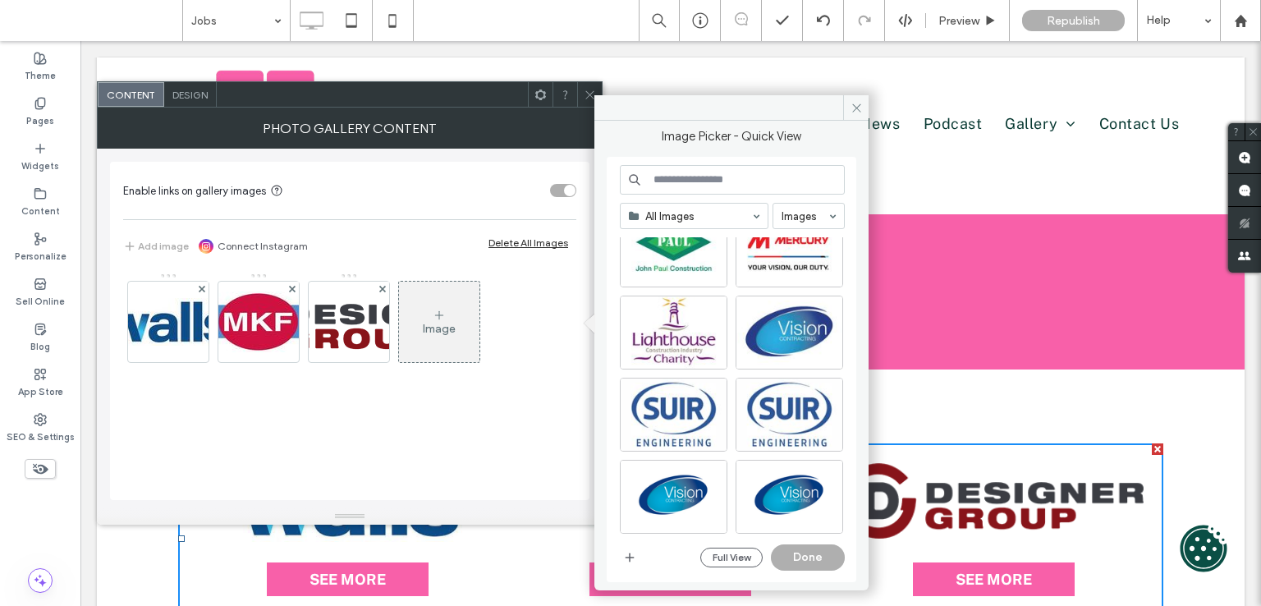
scroll to position [6307, 0]
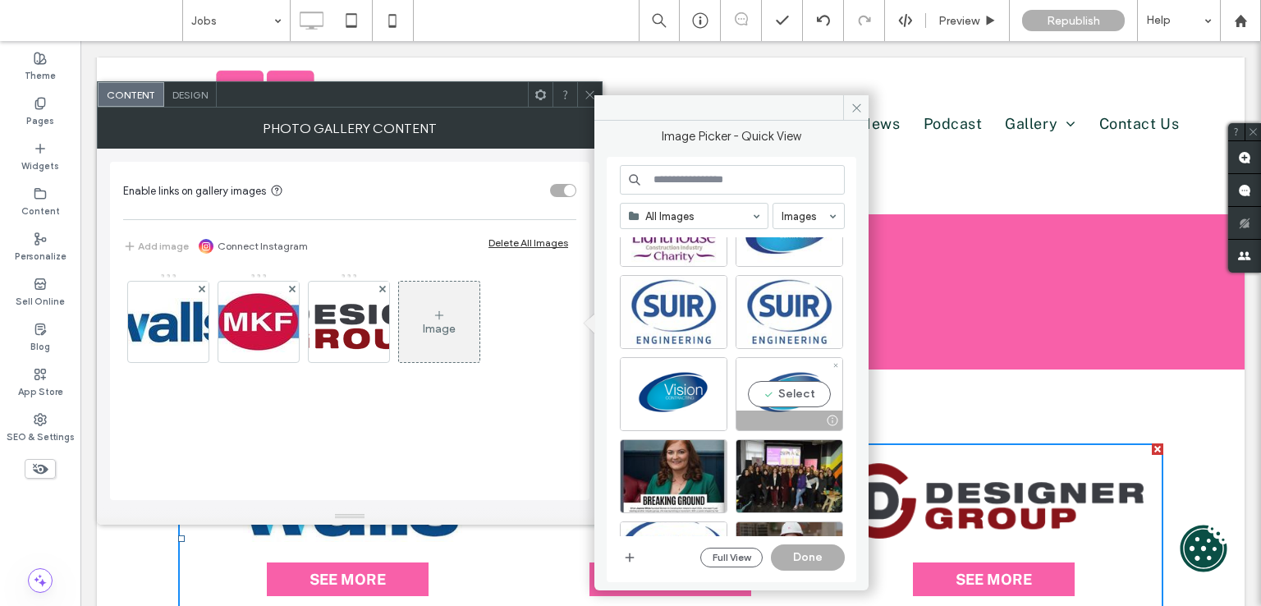
click at [785, 374] on div "Select" at bounding box center [789, 394] width 108 height 74
click at [680, 395] on div "Select" at bounding box center [674, 394] width 108 height 74
click at [789, 389] on div at bounding box center [789, 394] width 108 height 74
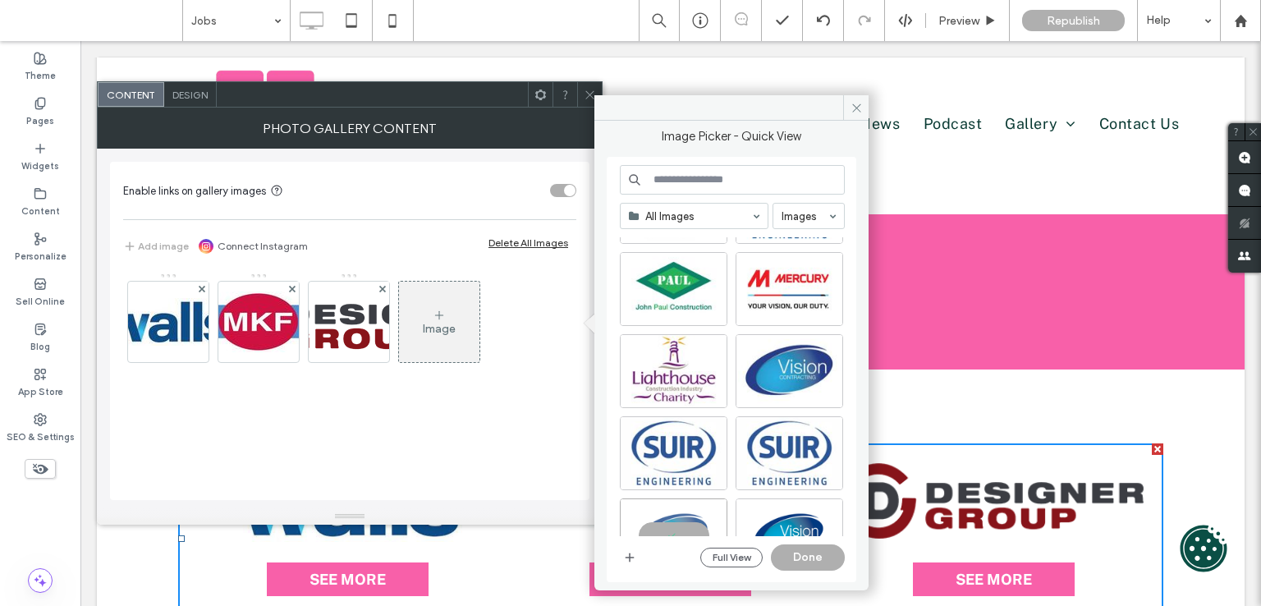
scroll to position [6143, 0]
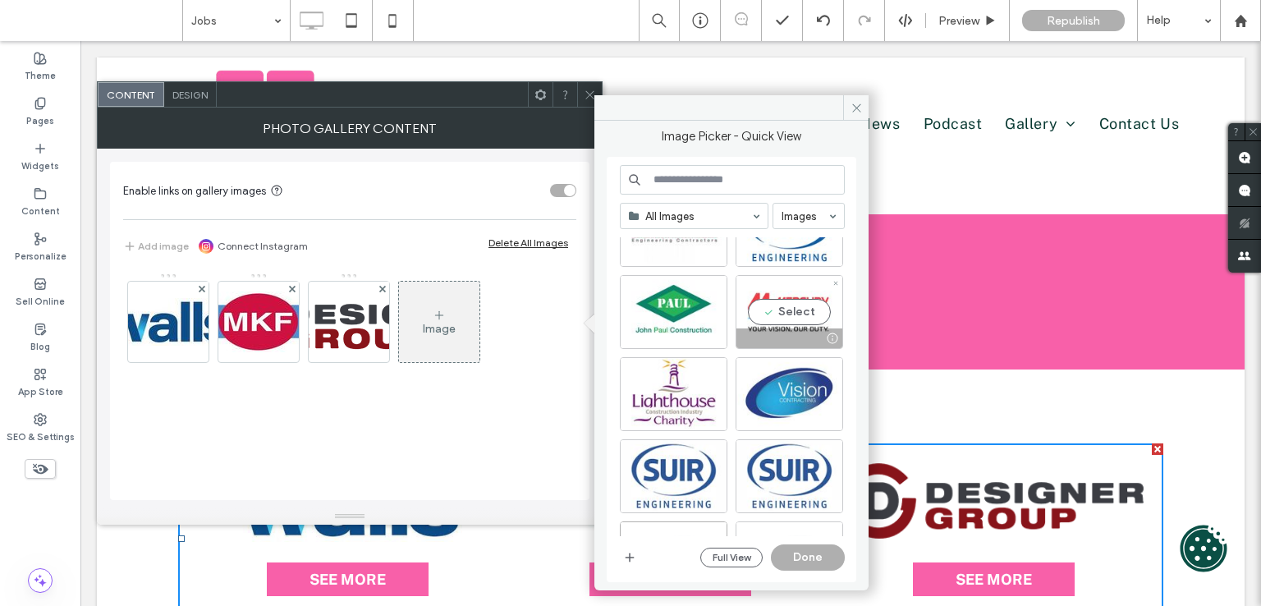
click at [786, 305] on div "Select" at bounding box center [789, 312] width 108 height 74
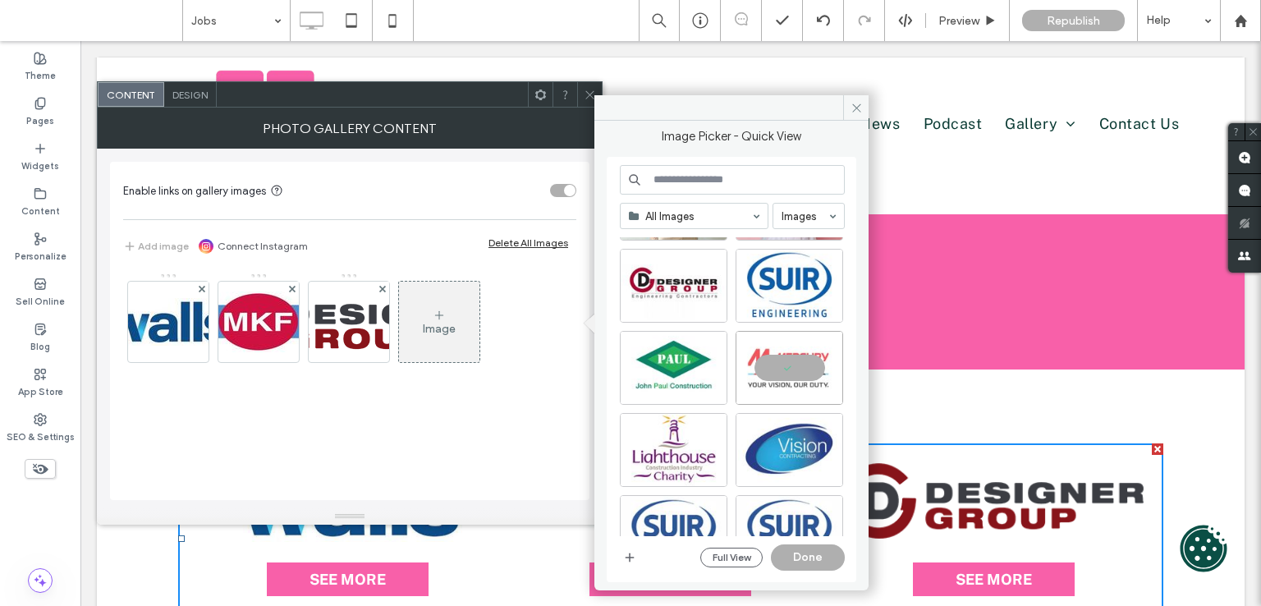
scroll to position [6061, 0]
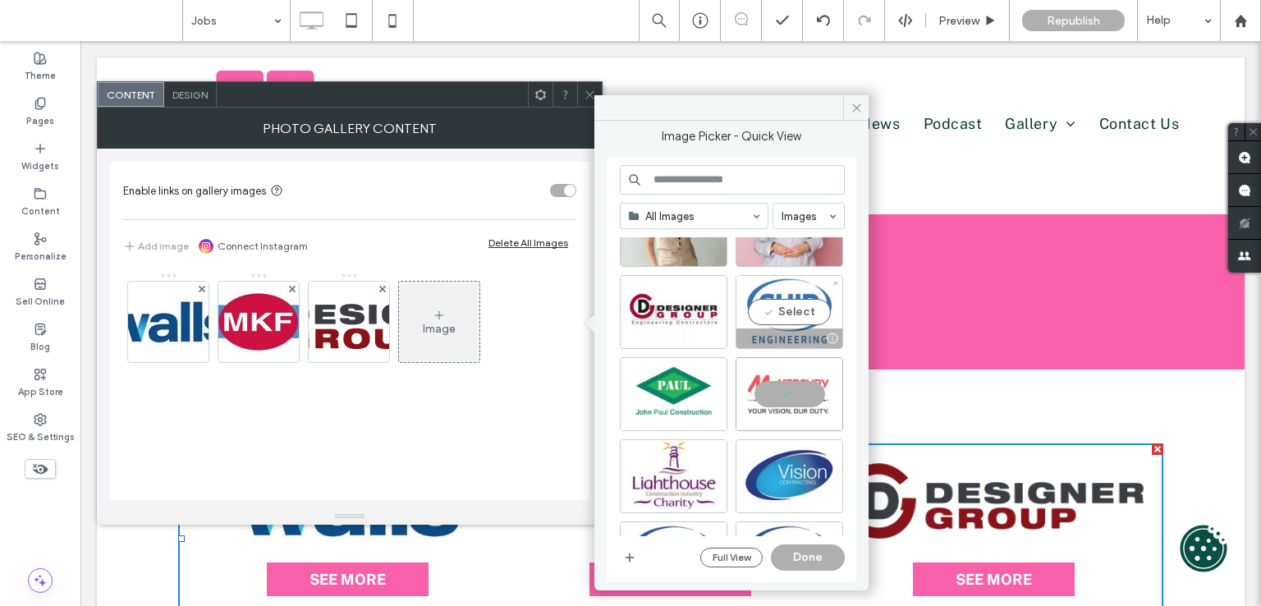
click at [769, 303] on div "Select" at bounding box center [789, 312] width 108 height 74
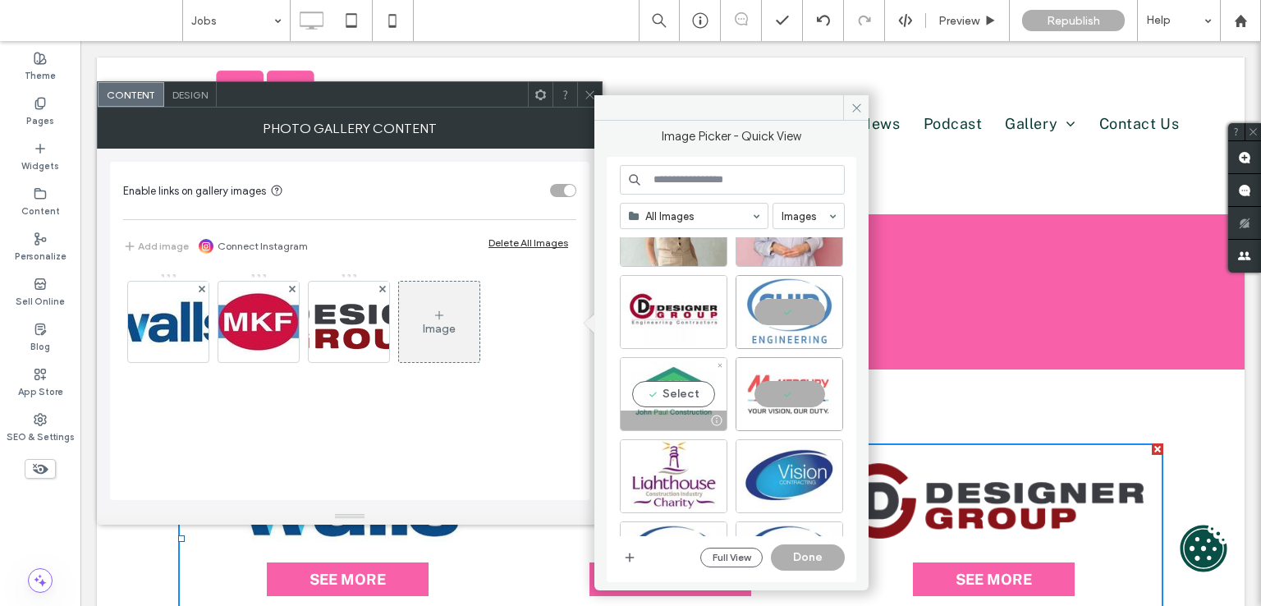
click at [685, 367] on div "Select" at bounding box center [674, 394] width 108 height 74
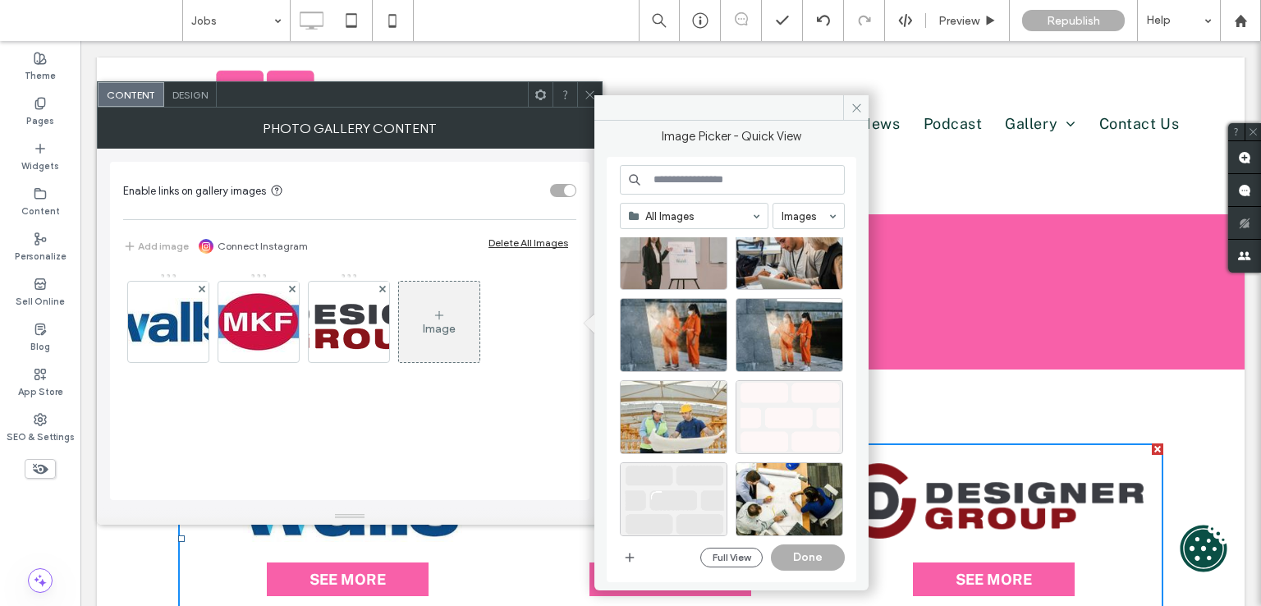
scroll to position [9344, 0]
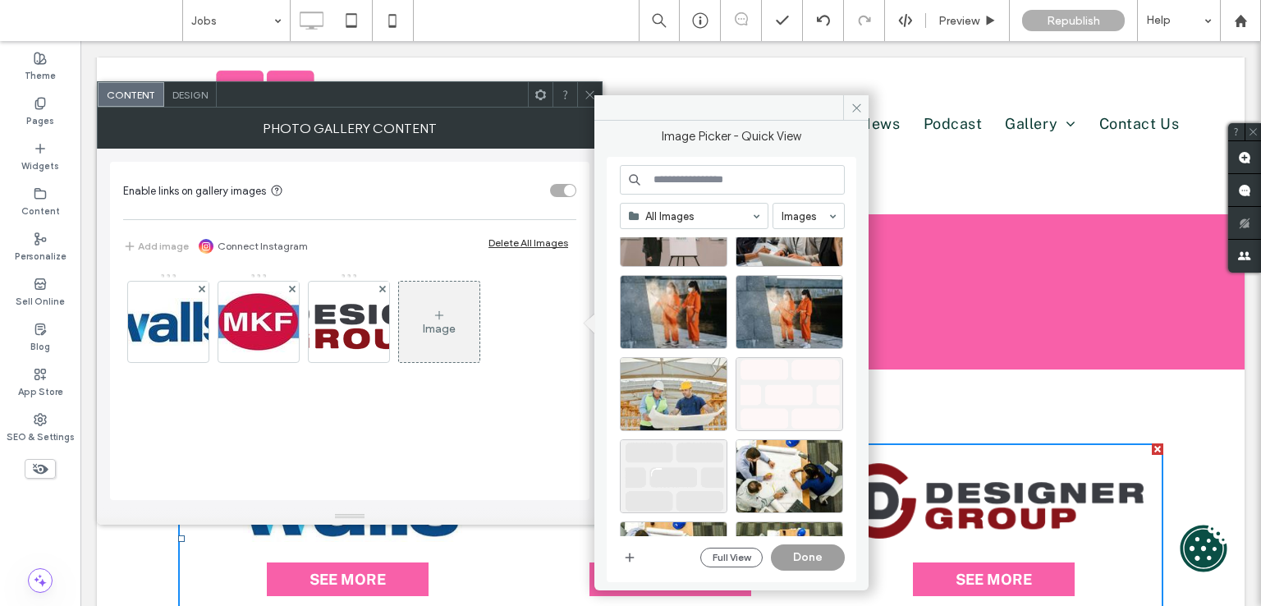
click at [813, 547] on button "Done" at bounding box center [808, 557] width 74 height 26
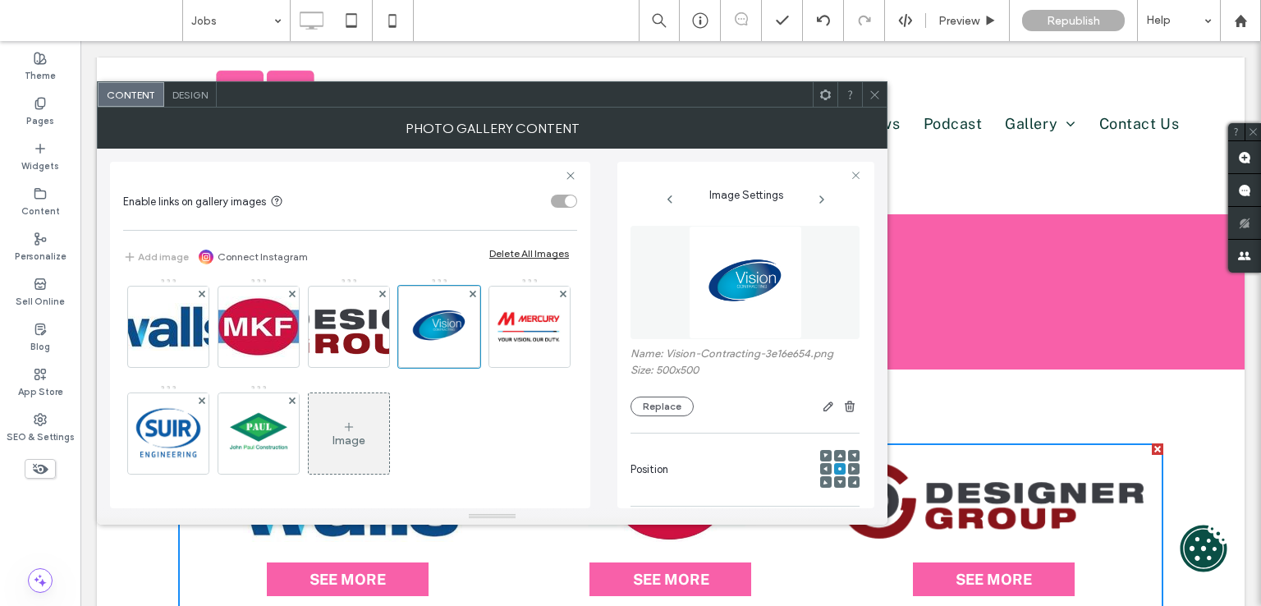
click at [355, 422] on icon at bounding box center [348, 426] width 13 height 13
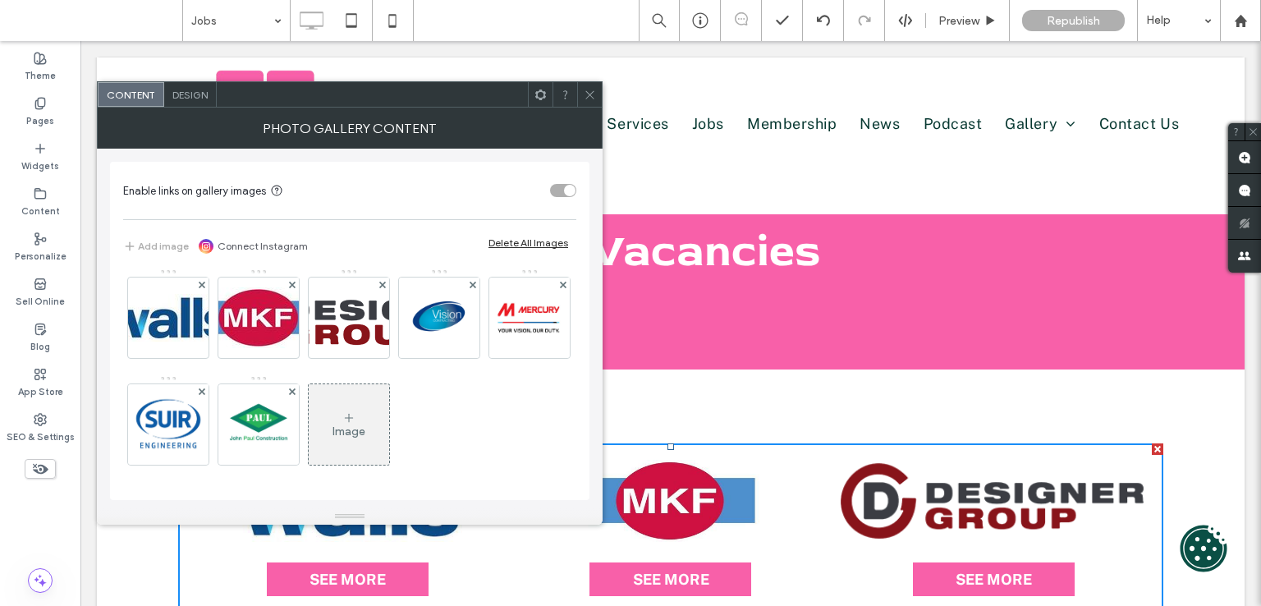
scroll to position [3, 0]
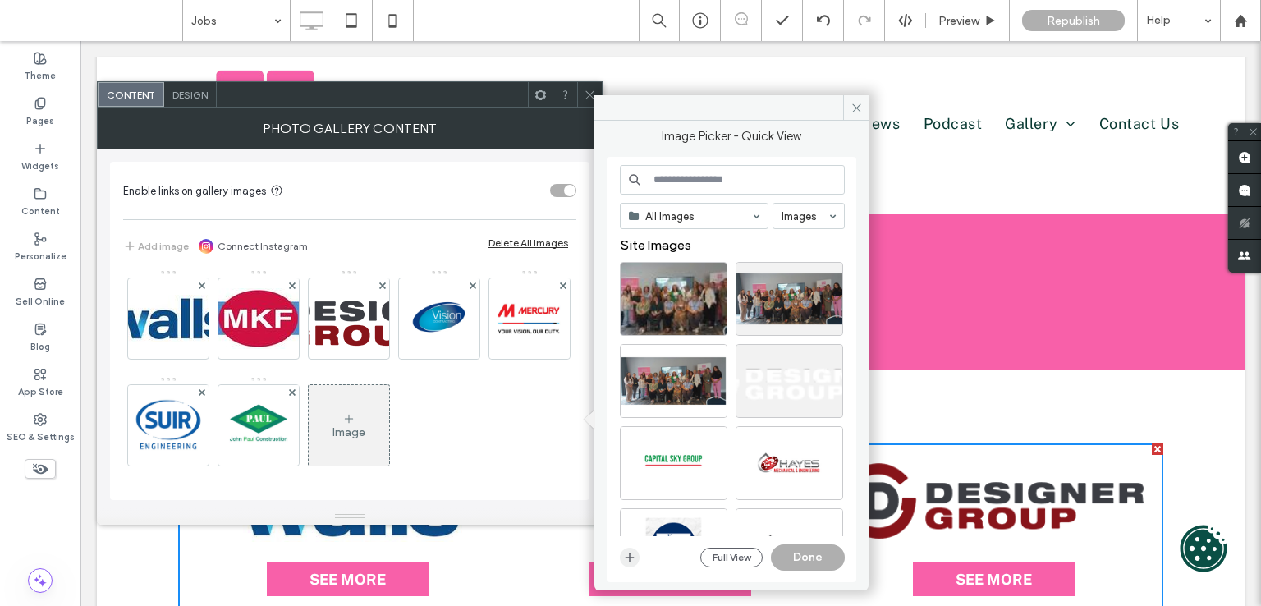
click at [635, 559] on icon "button" at bounding box center [629, 557] width 13 height 13
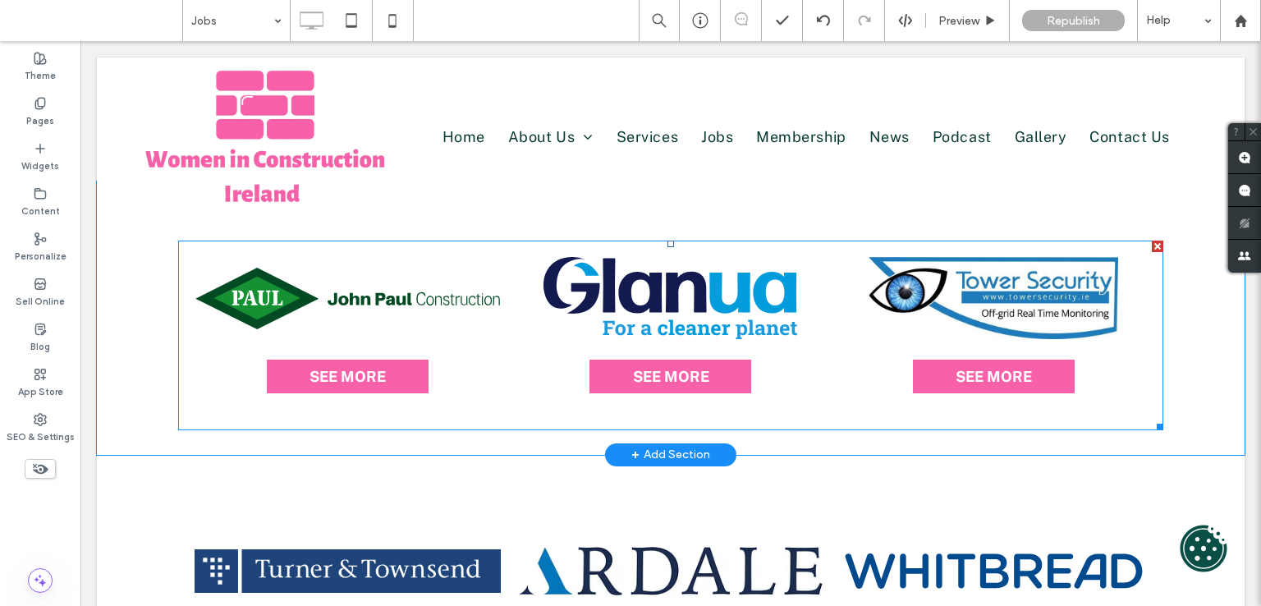
scroll to position [985, 0]
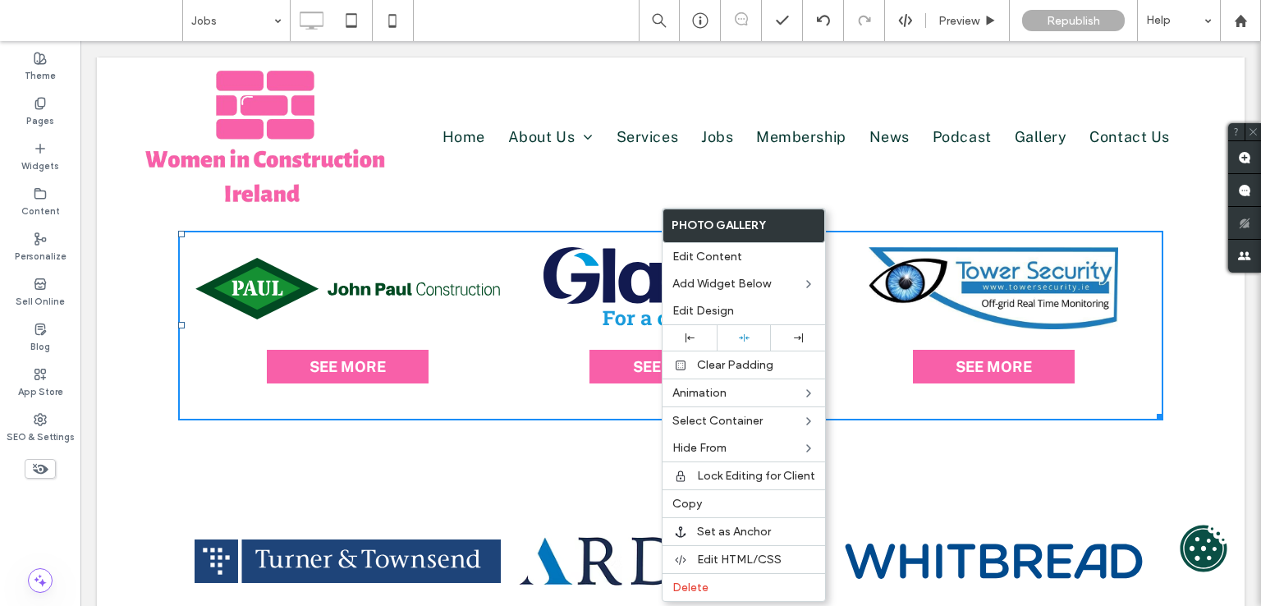
click at [637, 275] on link at bounding box center [670, 288] width 306 height 82
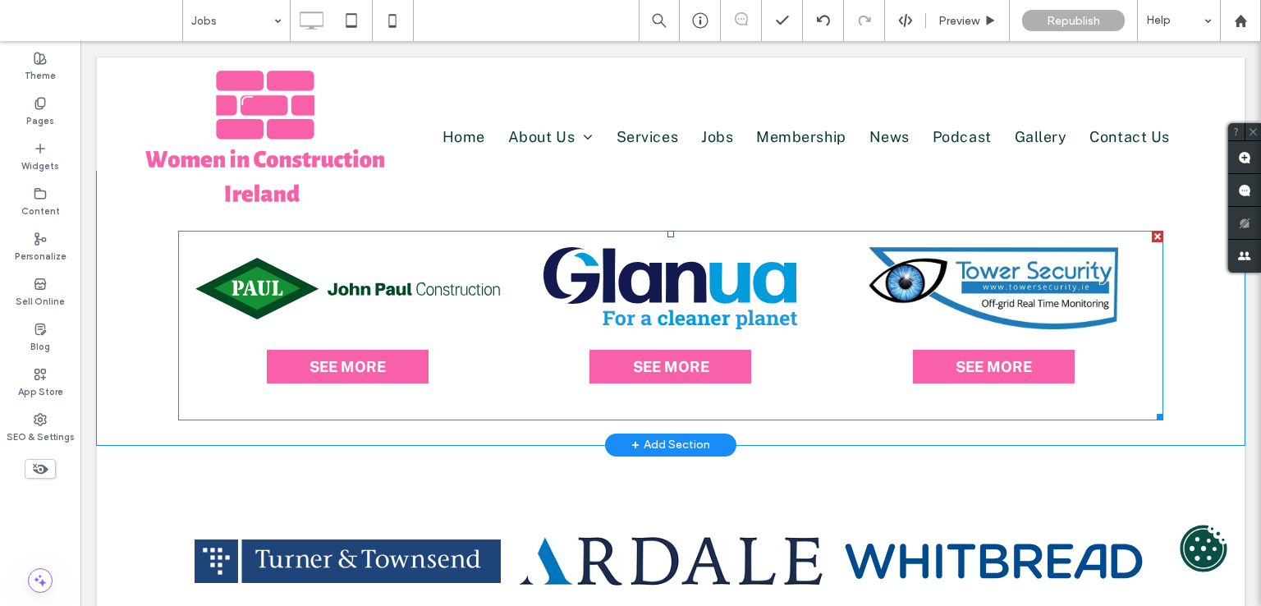
click at [637, 275] on link at bounding box center [670, 288] width 306 height 82
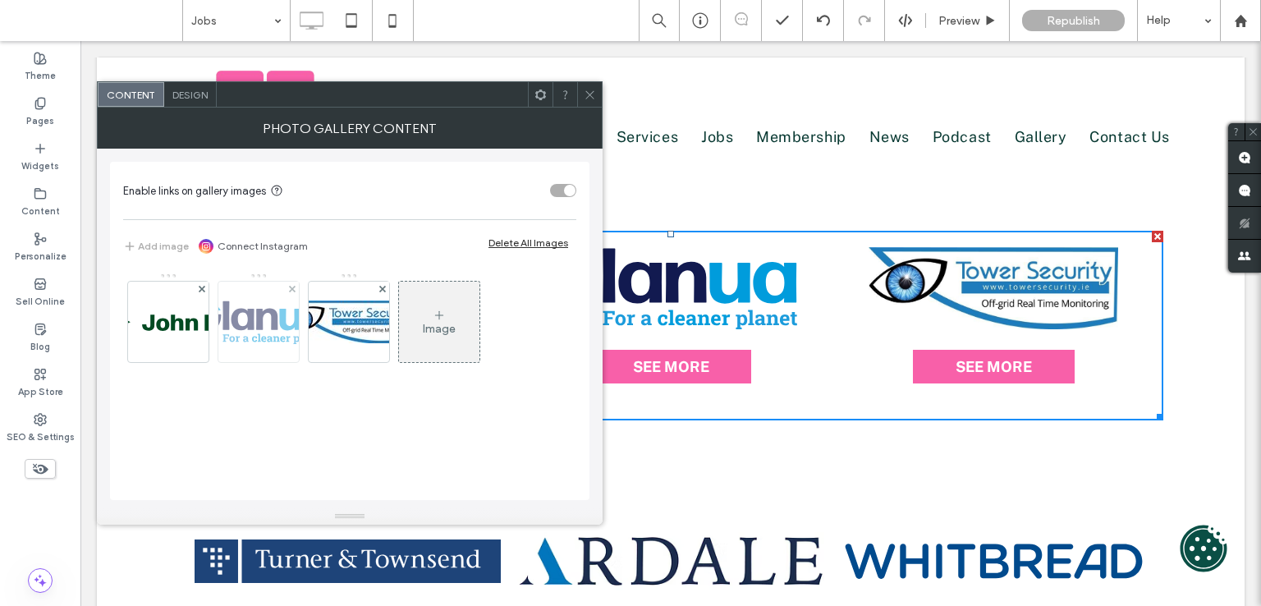
click at [253, 309] on img at bounding box center [258, 322] width 135 height 44
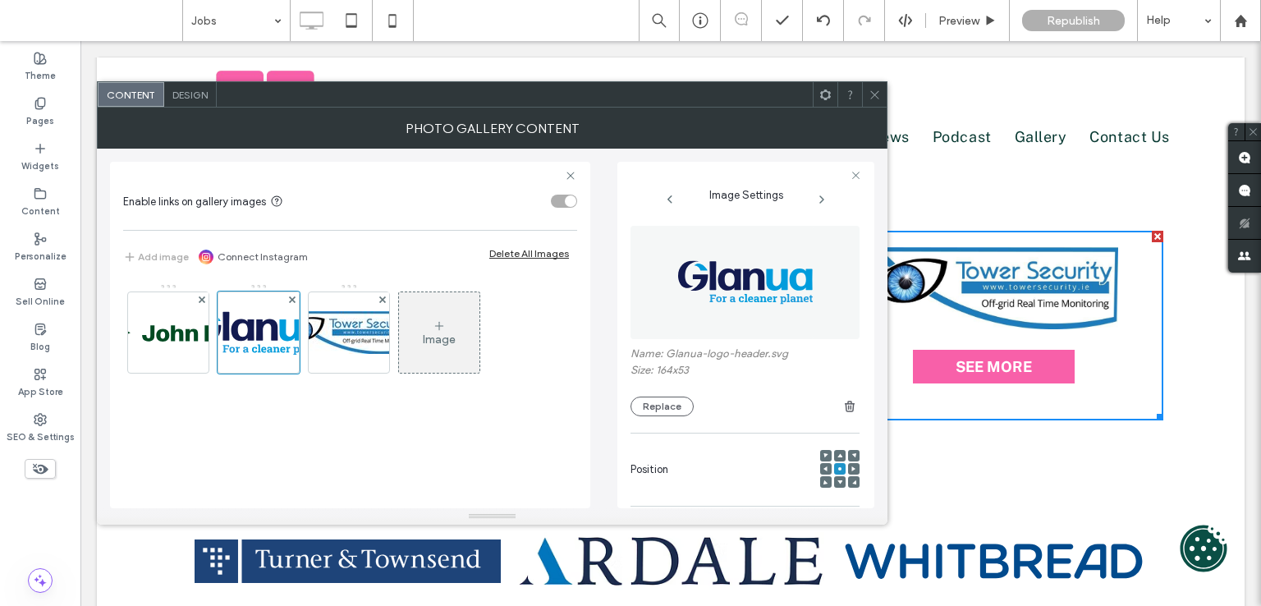
click at [863, 106] on div "Content Design" at bounding box center [492, 94] width 790 height 26
click at [863, 96] on icon at bounding box center [874, 95] width 12 height 12
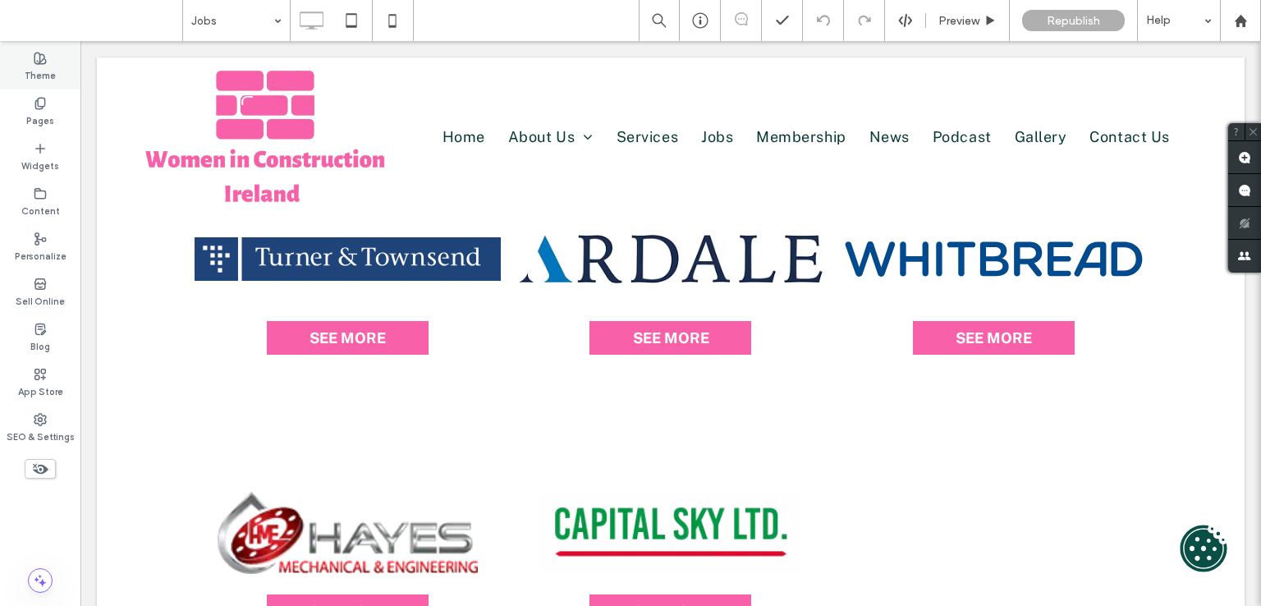
scroll to position [1231, 0]
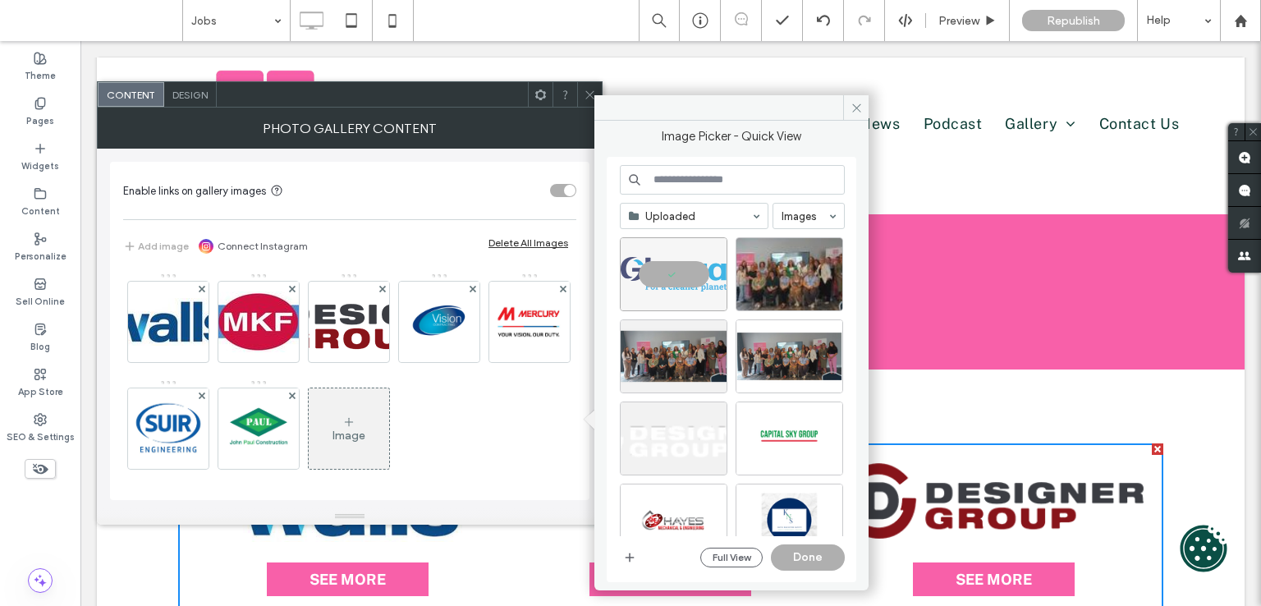
scroll to position [3, 0]
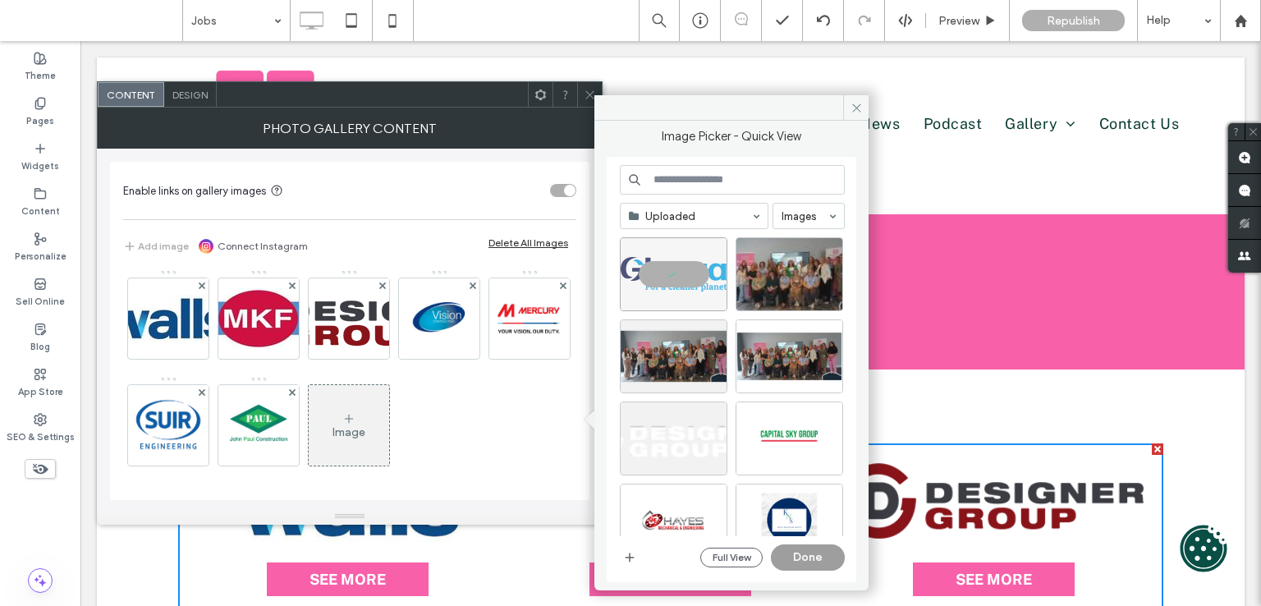
click at [824, 554] on button "Done" at bounding box center [808, 557] width 74 height 26
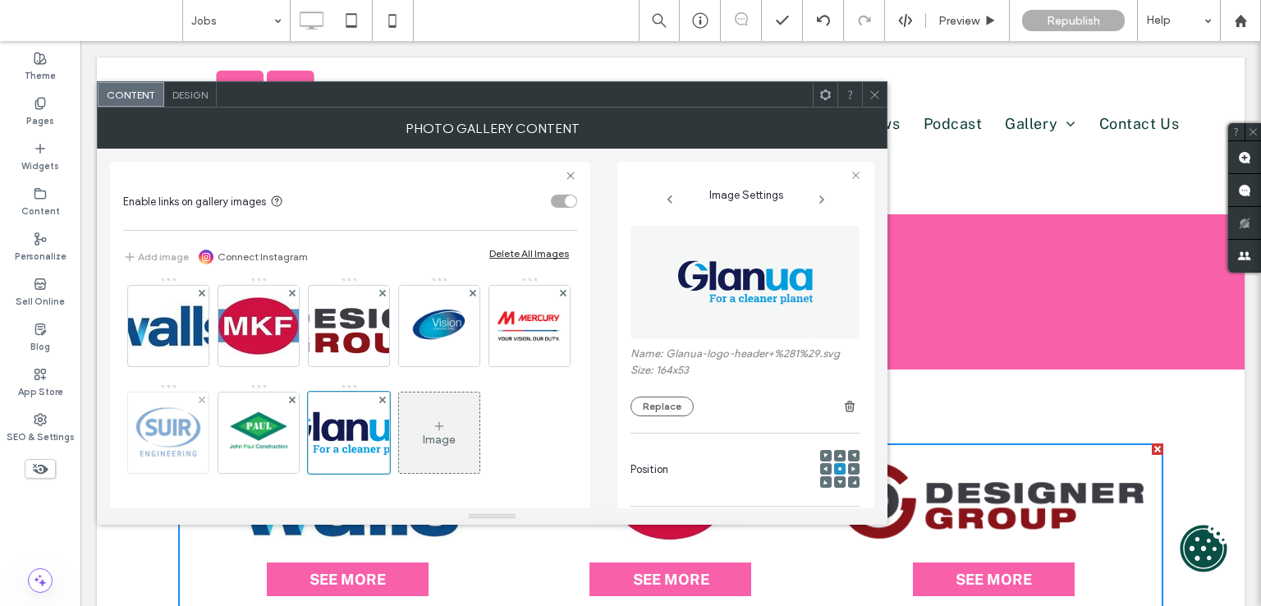
scroll to position [6, 0]
click at [469, 295] on use at bounding box center [472, 293] width 7 height 7
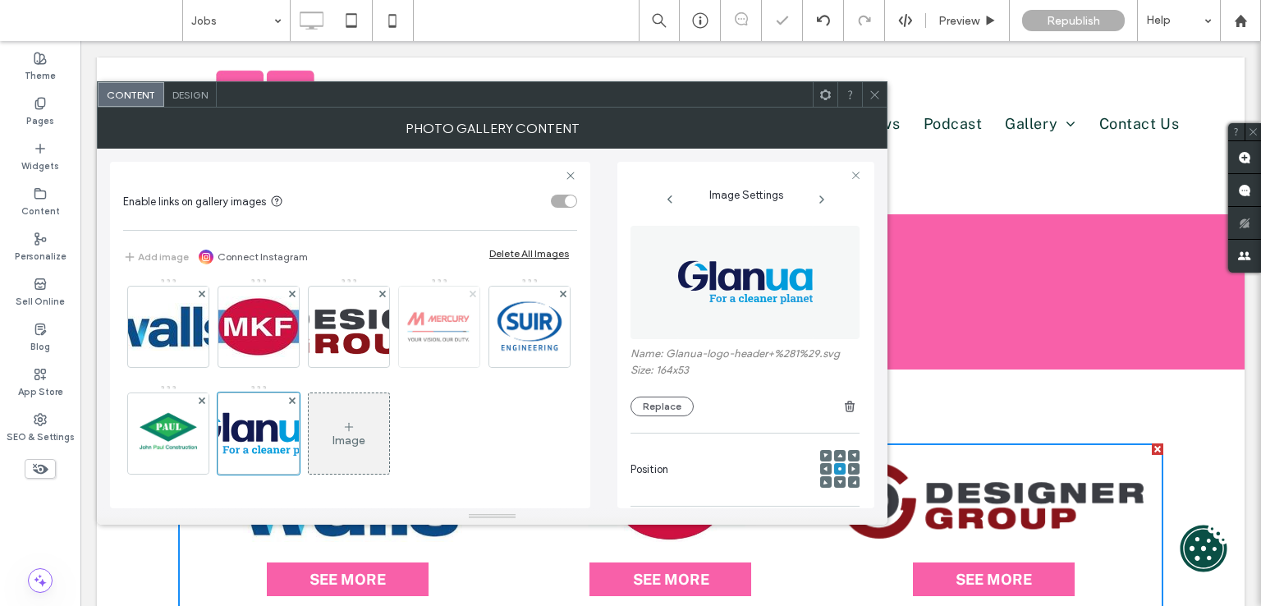
click at [473, 293] on icon at bounding box center [473, 294] width 7 height 7
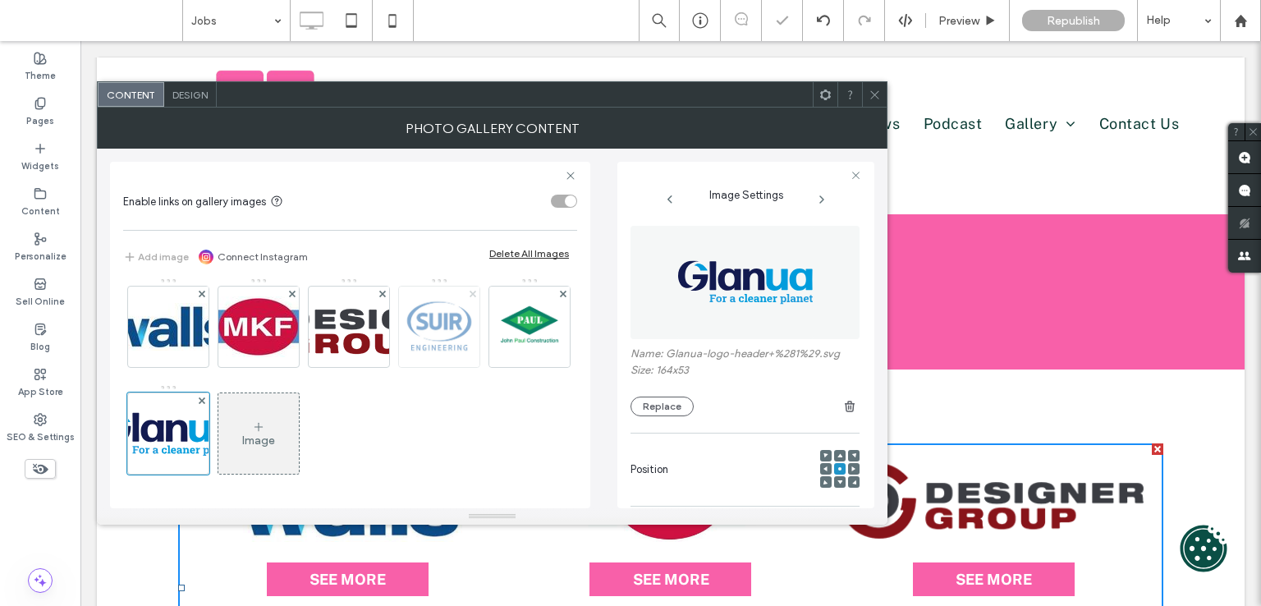
click at [471, 293] on use at bounding box center [472, 293] width 7 height 7
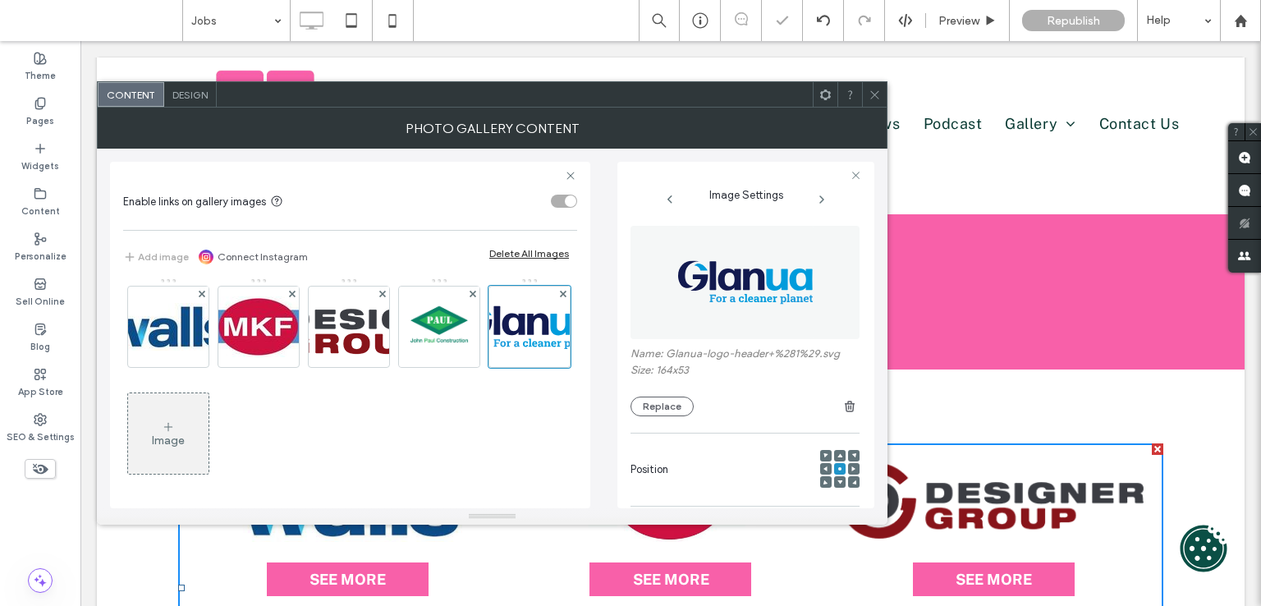
click at [471, 293] on use at bounding box center [472, 293] width 7 height 7
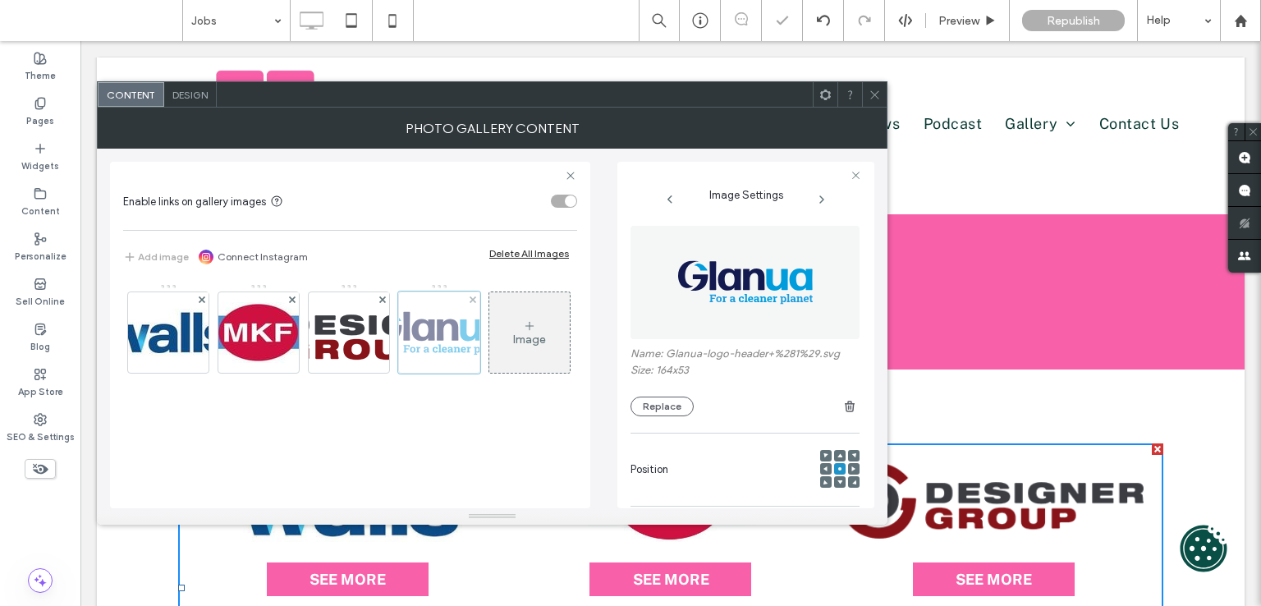
click at [474, 293] on div at bounding box center [472, 299] width 14 height 14
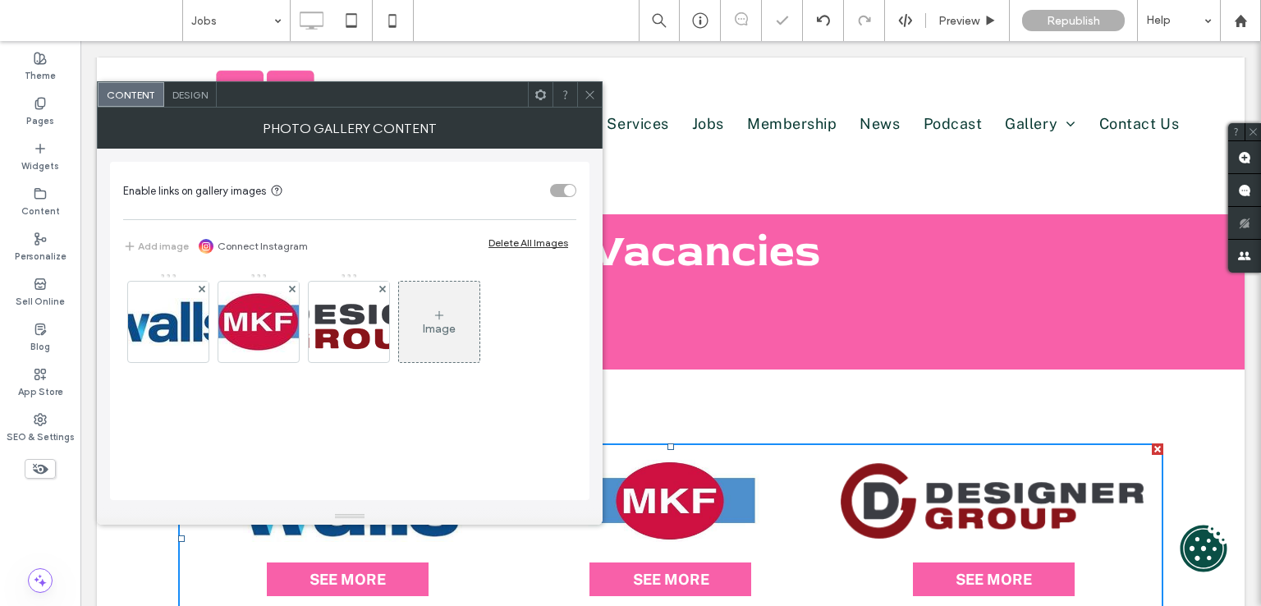
click at [600, 93] on div at bounding box center [589, 94] width 25 height 25
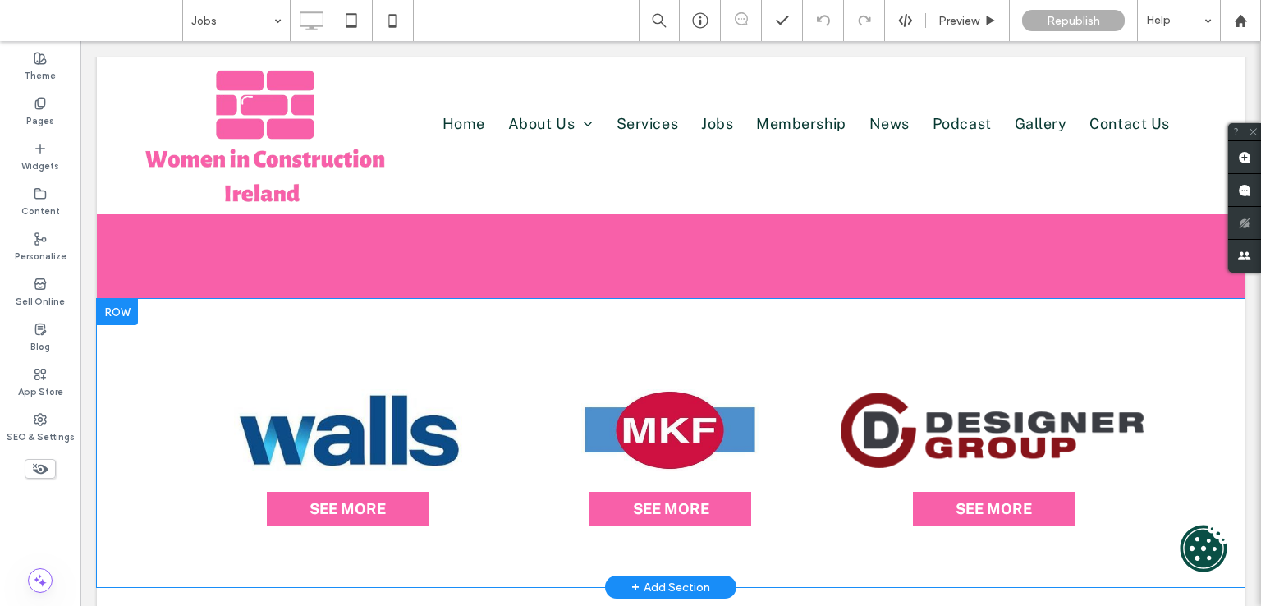
scroll to position [82, 0]
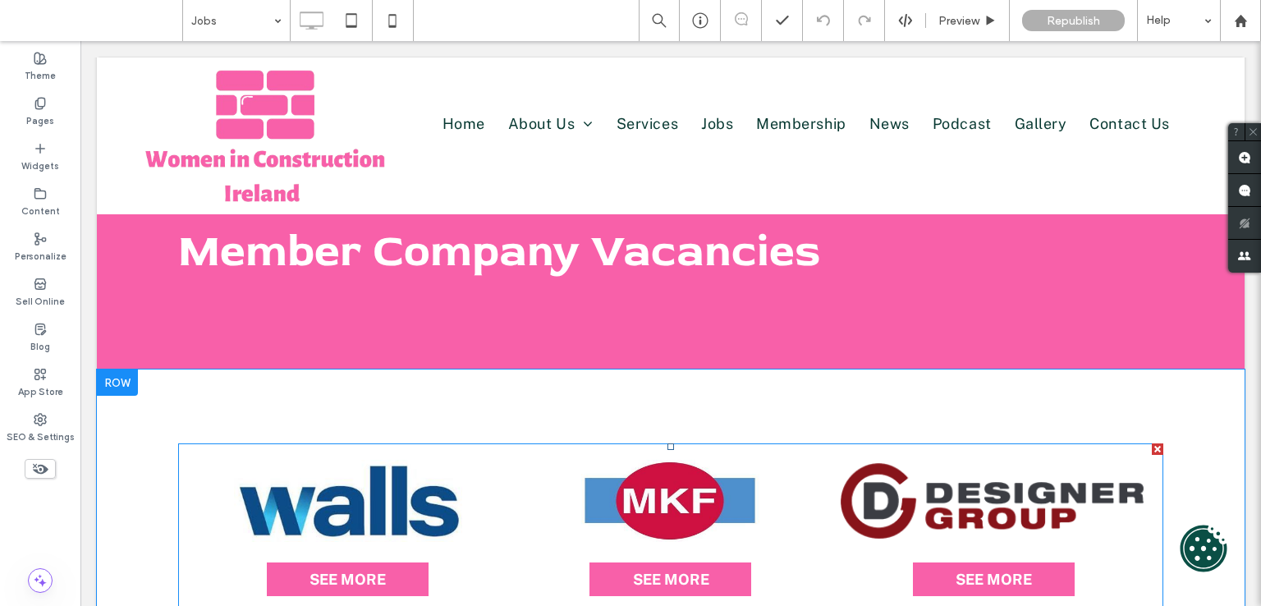
click at [361, 475] on link at bounding box center [348, 501] width 306 height 82
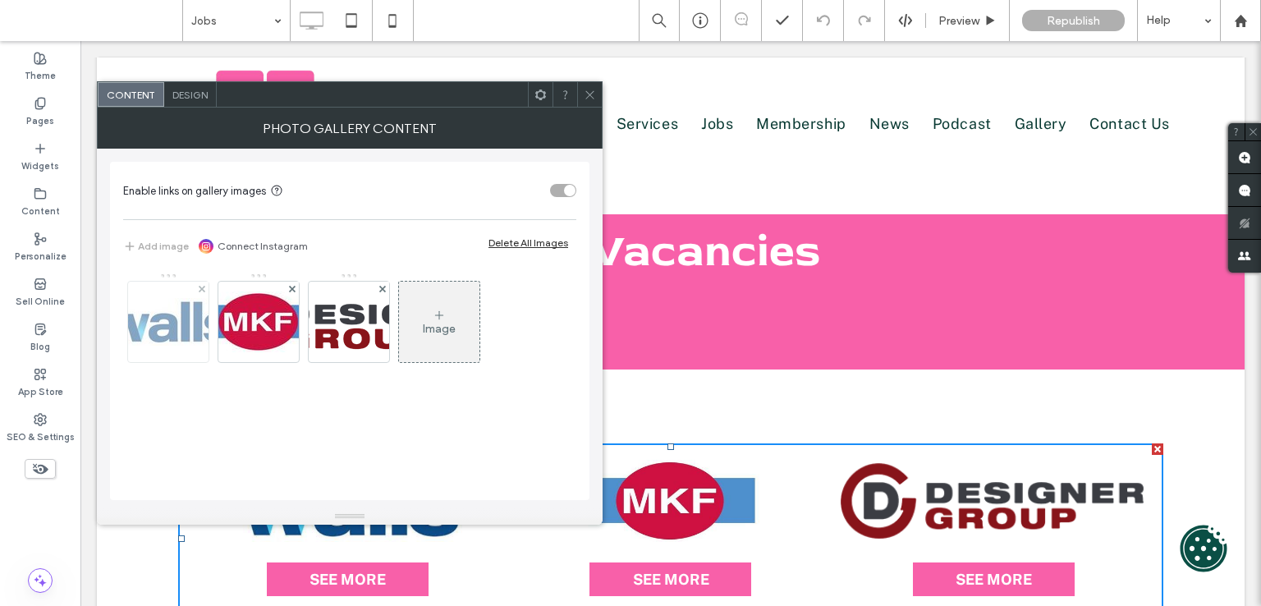
click at [181, 294] on div at bounding box center [168, 322] width 80 height 80
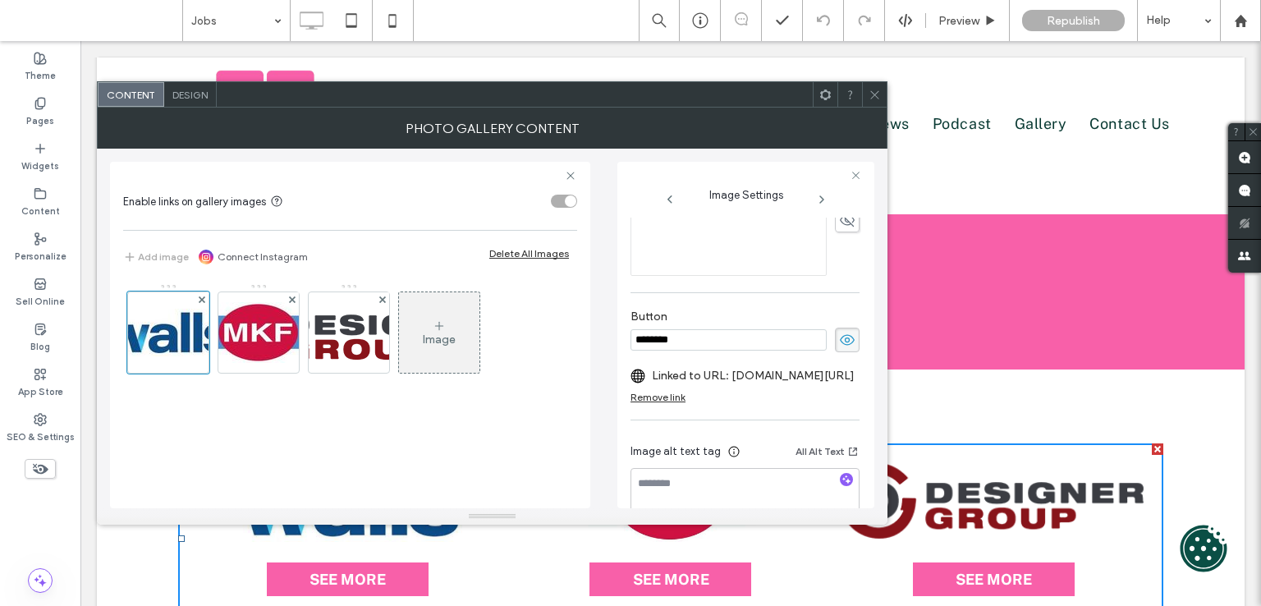
scroll to position [410, 0]
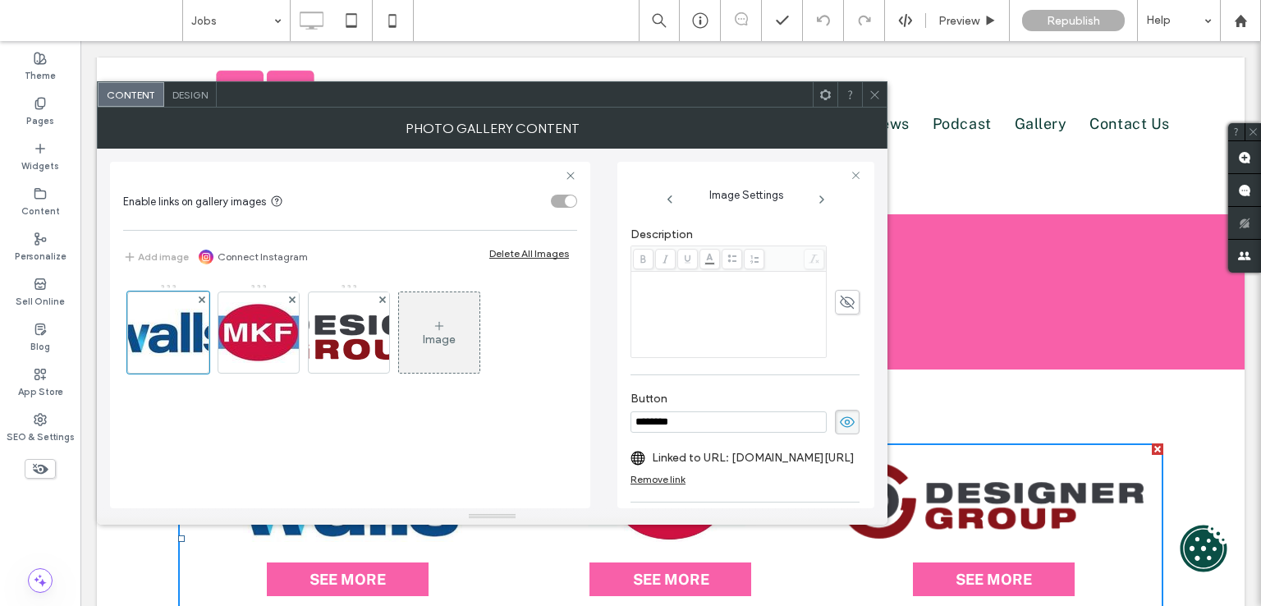
click at [873, 89] on icon at bounding box center [874, 95] width 12 height 12
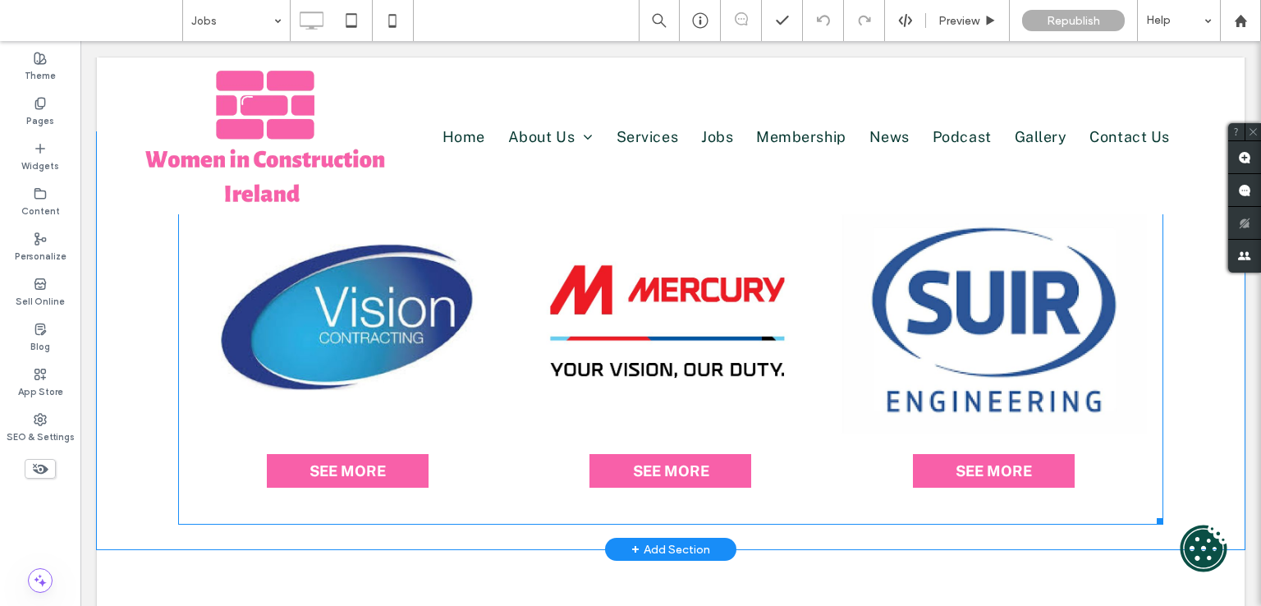
scroll to position [739, 0]
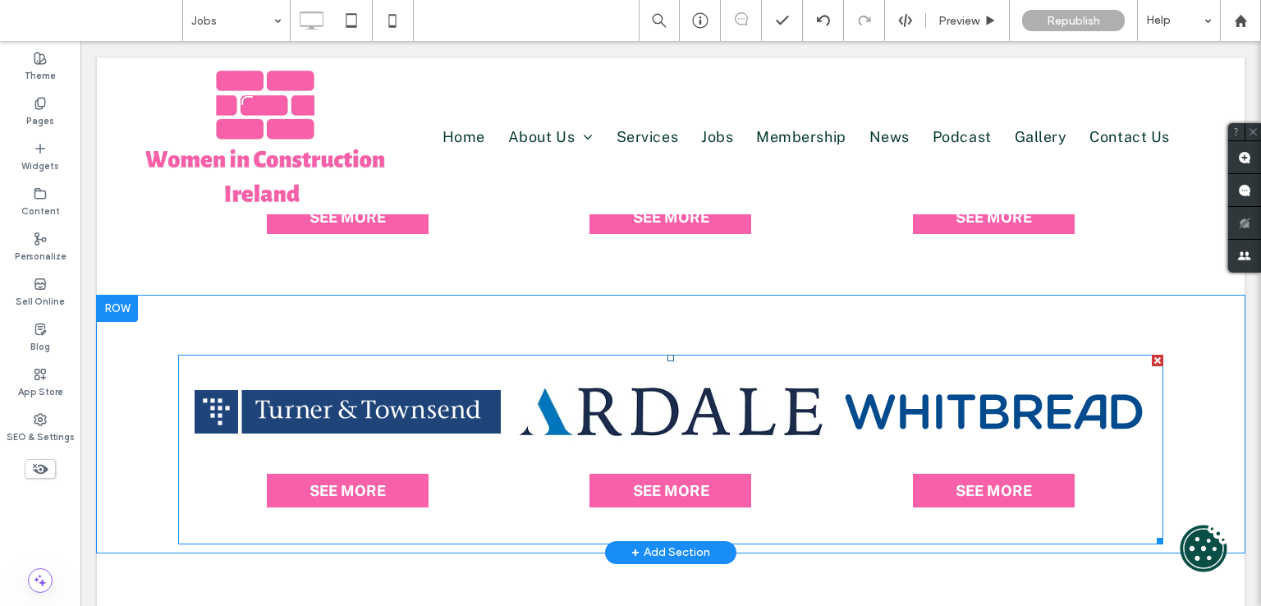
scroll to position [1231, 0]
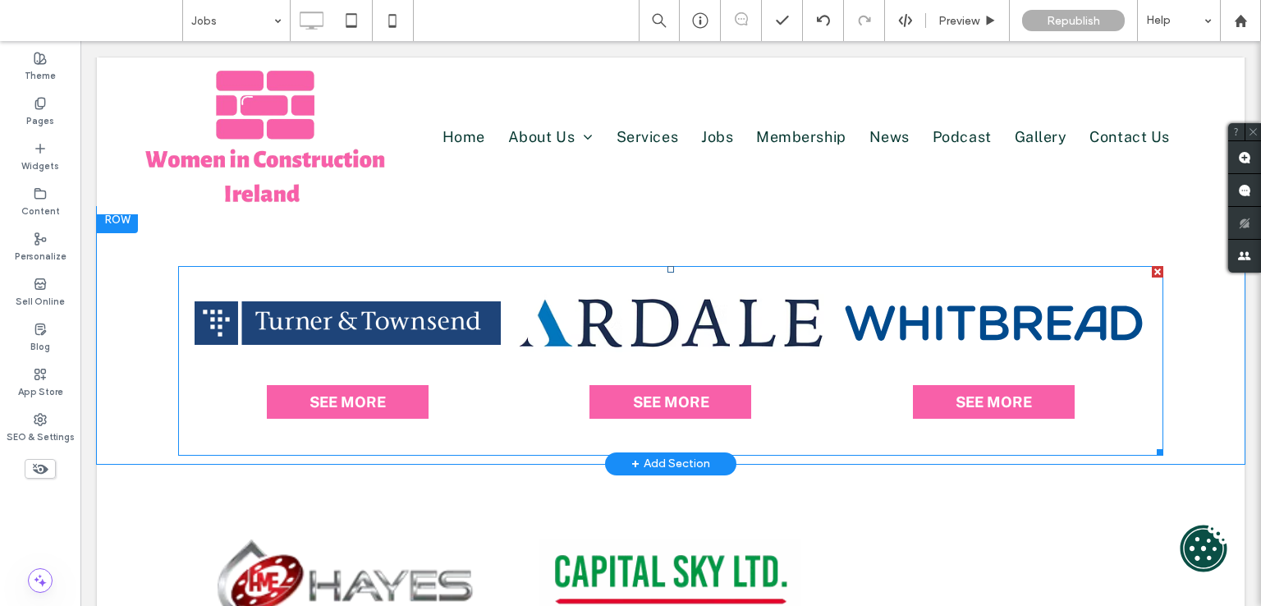
click at [631, 320] on link at bounding box center [670, 323] width 306 height 82
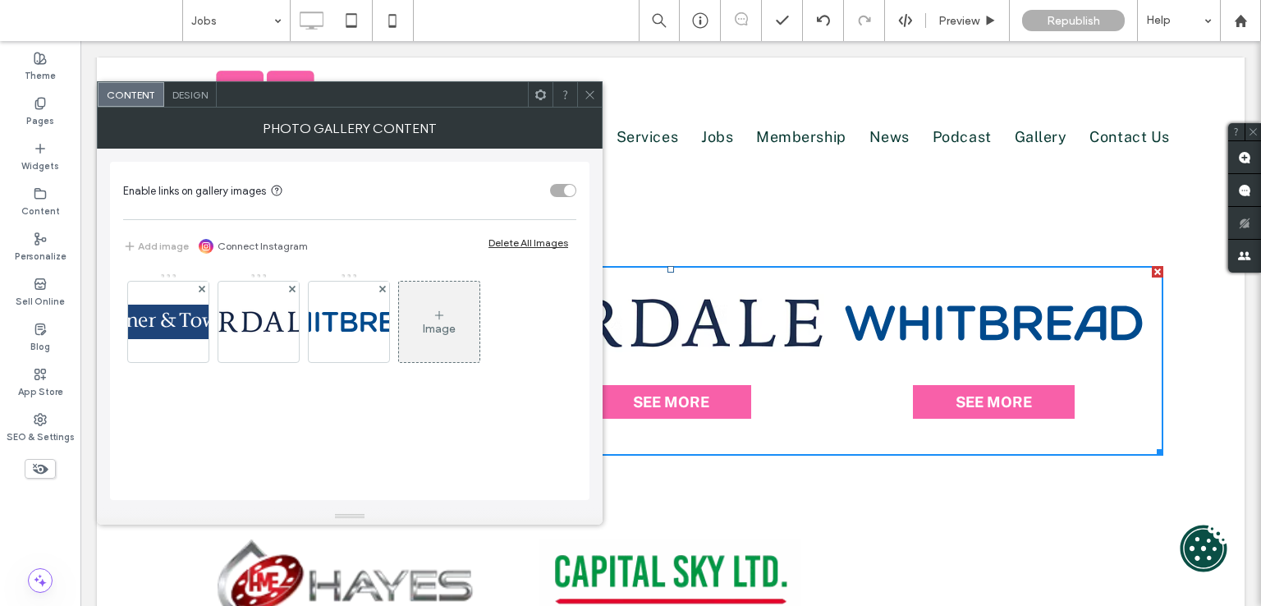
click at [172, 89] on span "Design" at bounding box center [189, 95] width 35 height 12
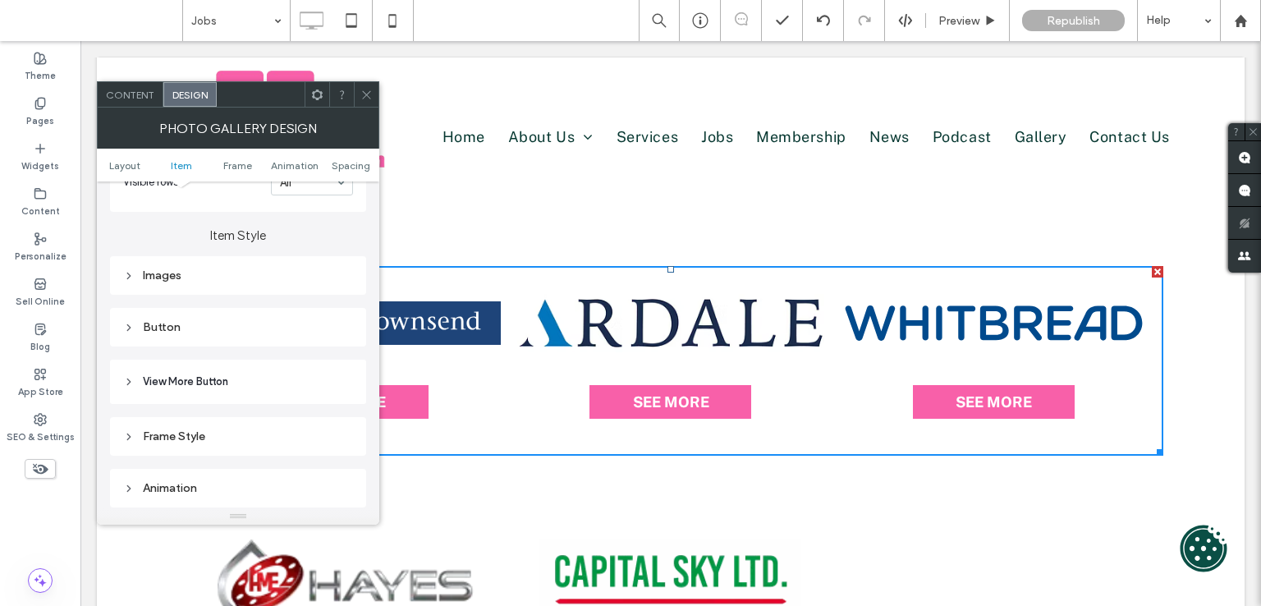
scroll to position [657, 0]
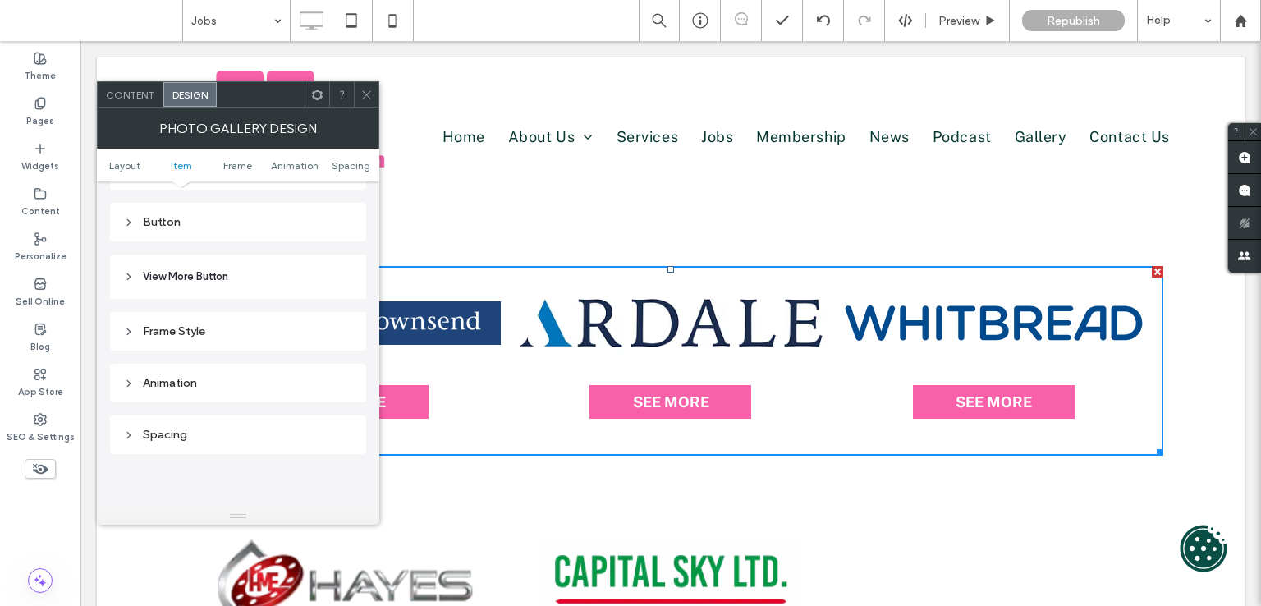
click at [184, 336] on div "Frame Style" at bounding box center [238, 331] width 230 height 14
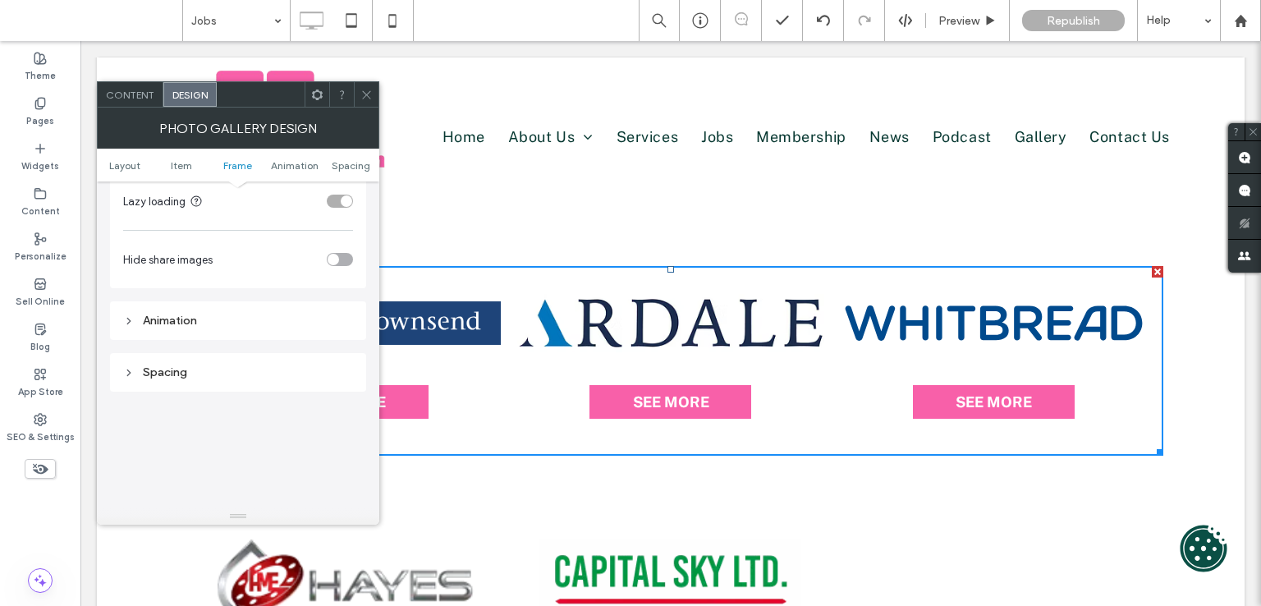
scroll to position [739, 0]
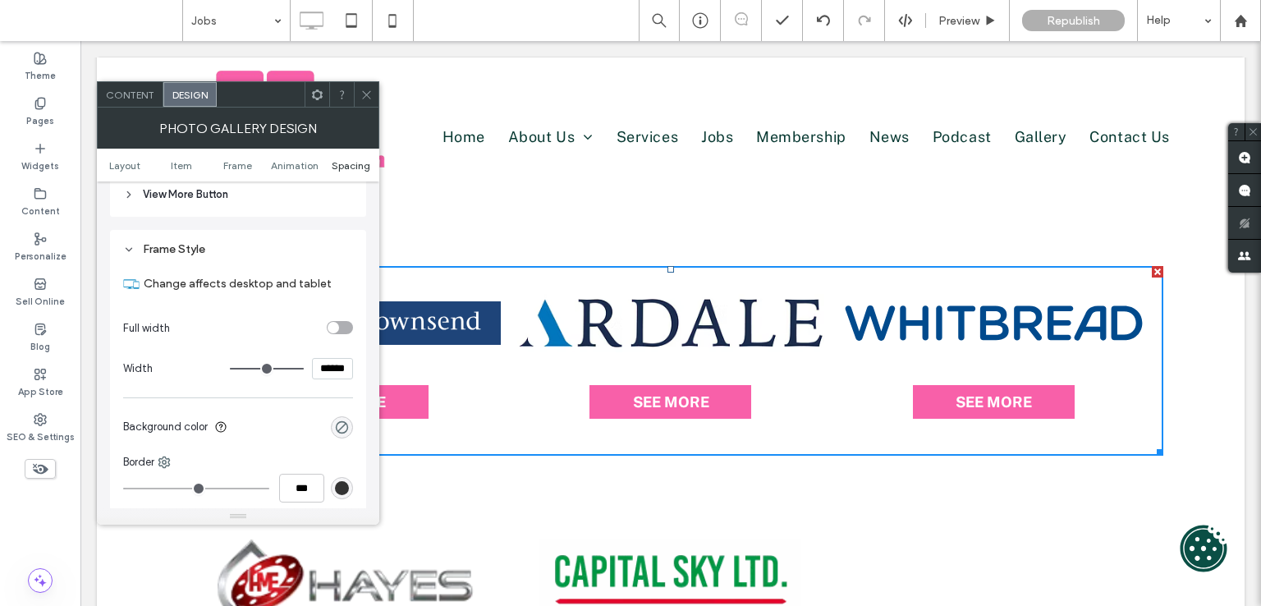
click at [351, 168] on span "Spacing" at bounding box center [351, 165] width 39 height 12
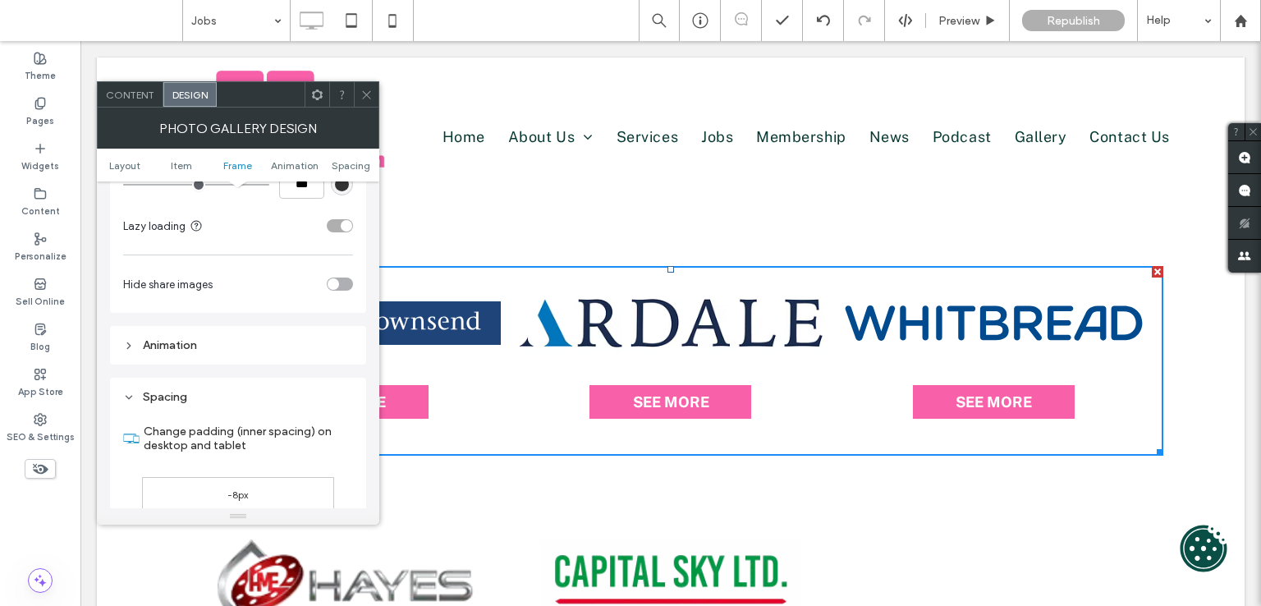
scroll to position [1225, 0]
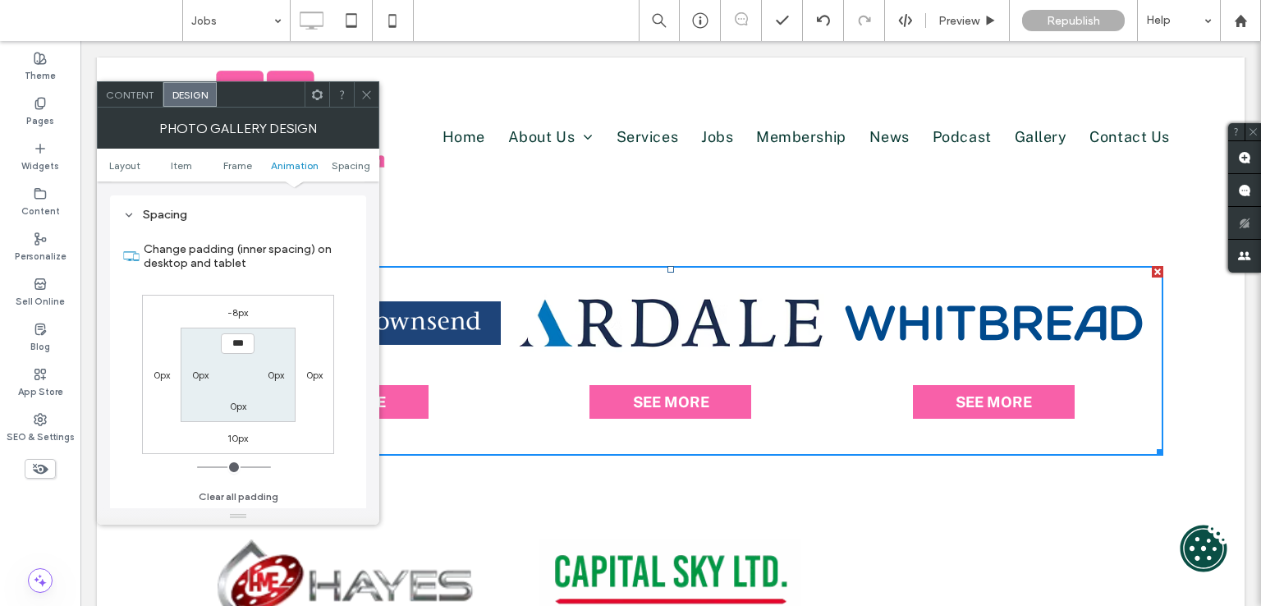
click at [236, 309] on label "-8px" at bounding box center [237, 312] width 21 height 12
type input "*"
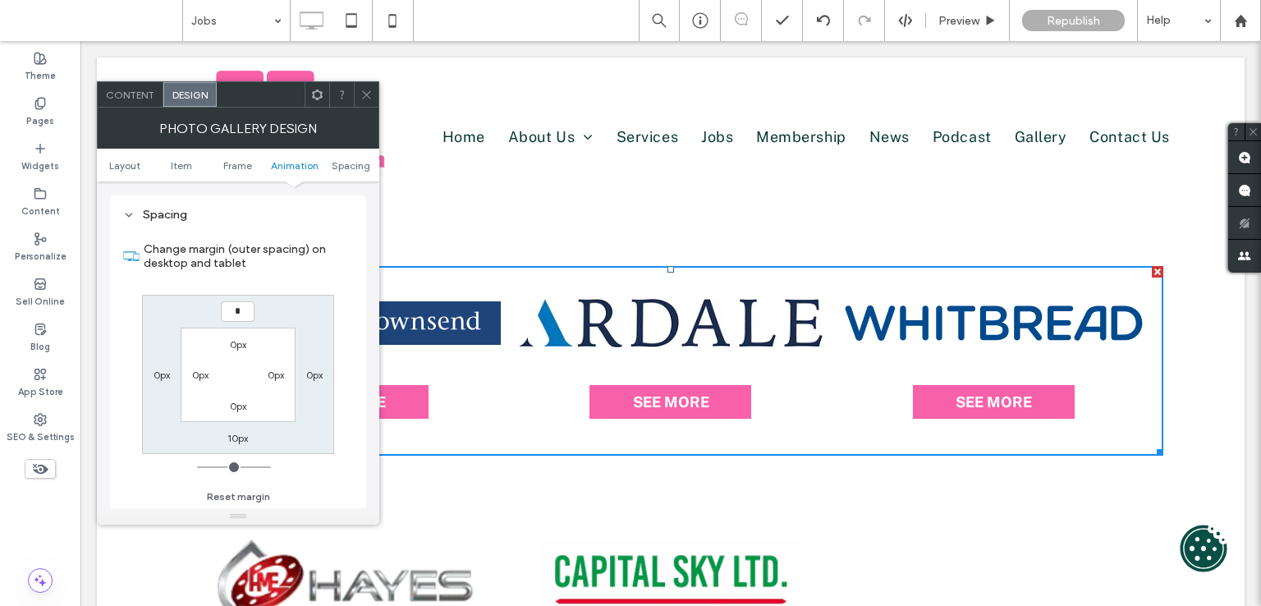
type input "*"
type input "***"
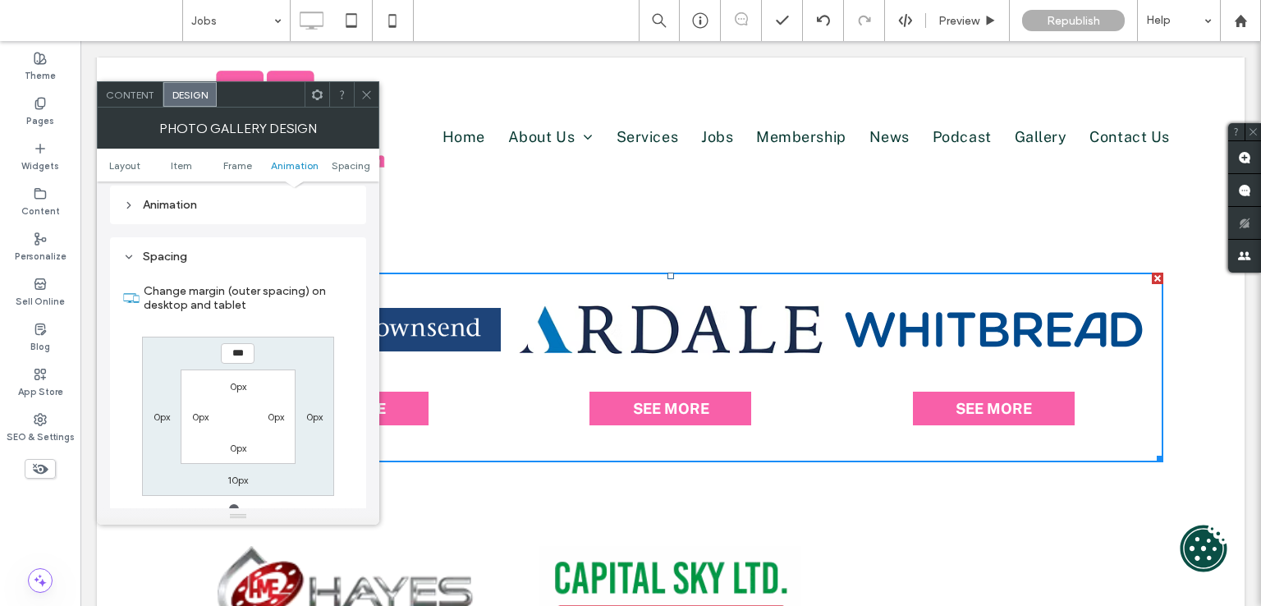
scroll to position [937, 0]
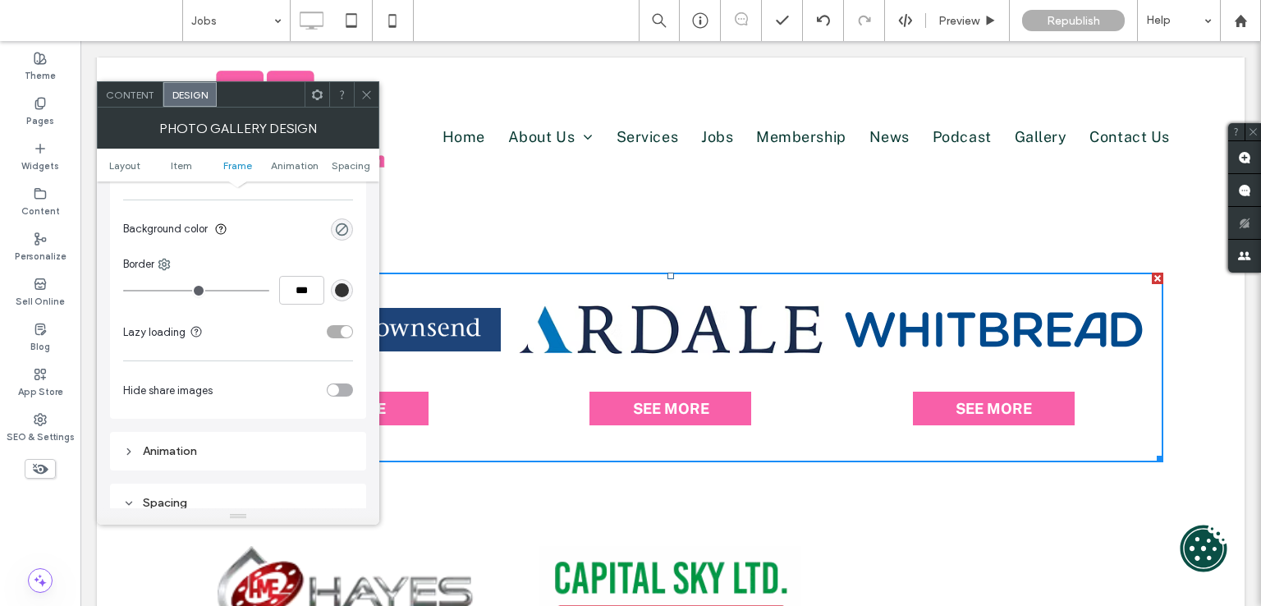
click at [236, 172] on ul "Layout Item Frame Animation Spacing" at bounding box center [238, 165] width 282 height 33
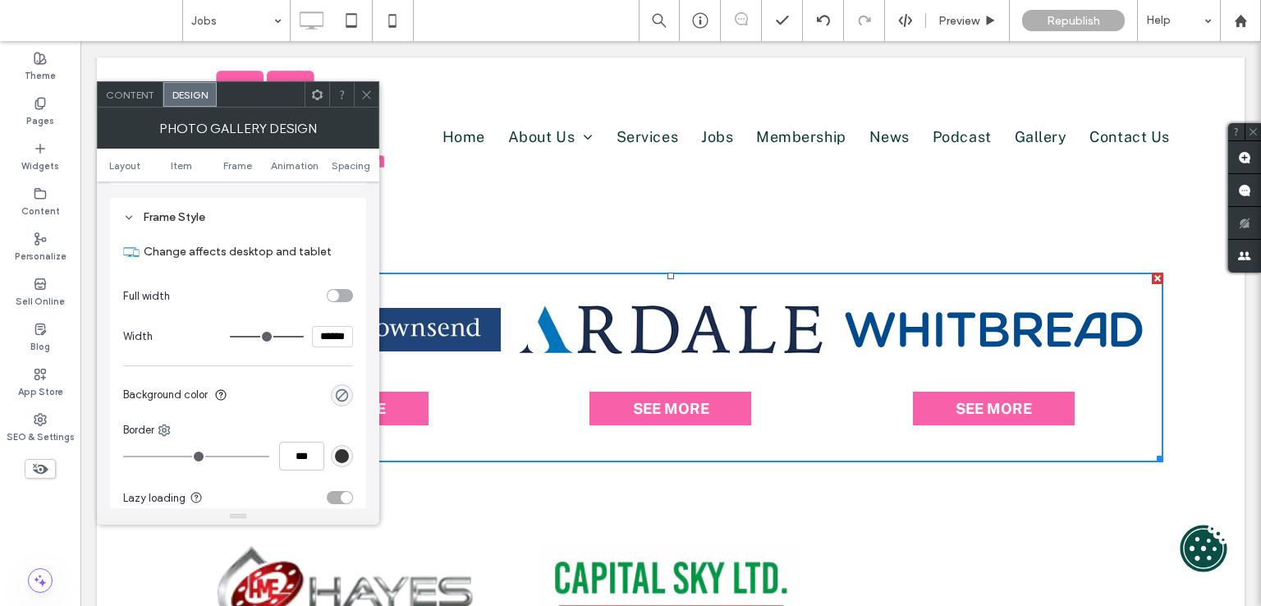
scroll to position [772, 0]
type input "****"
type input "******"
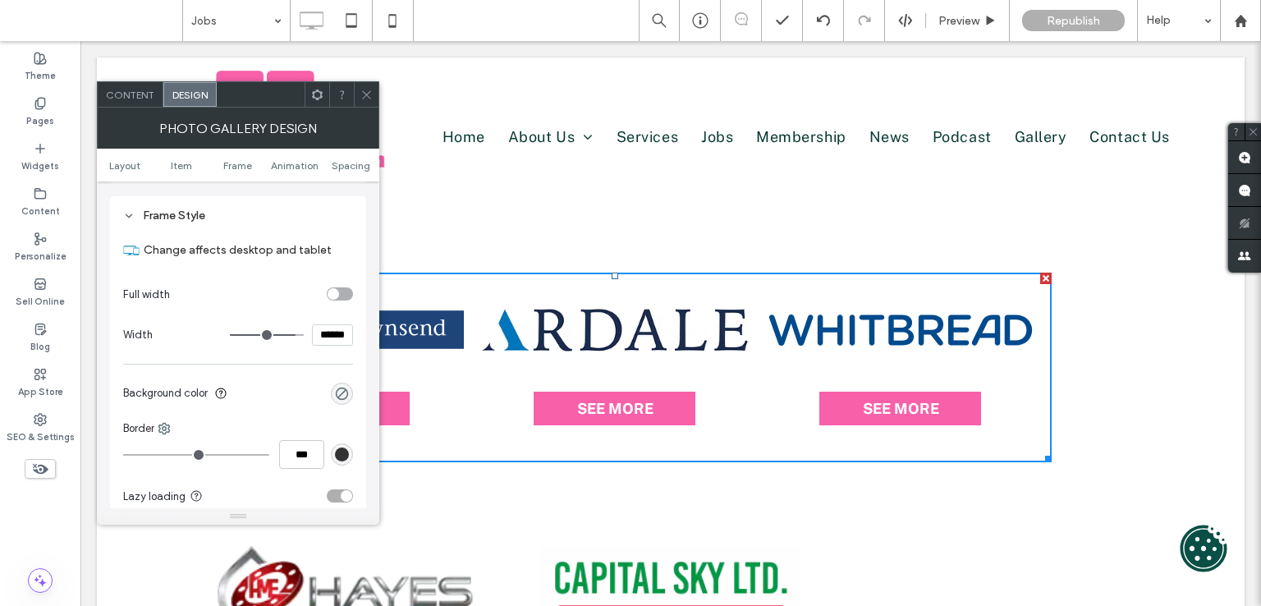
type input "****"
type input "******"
type input "****"
type input "******"
type input "****"
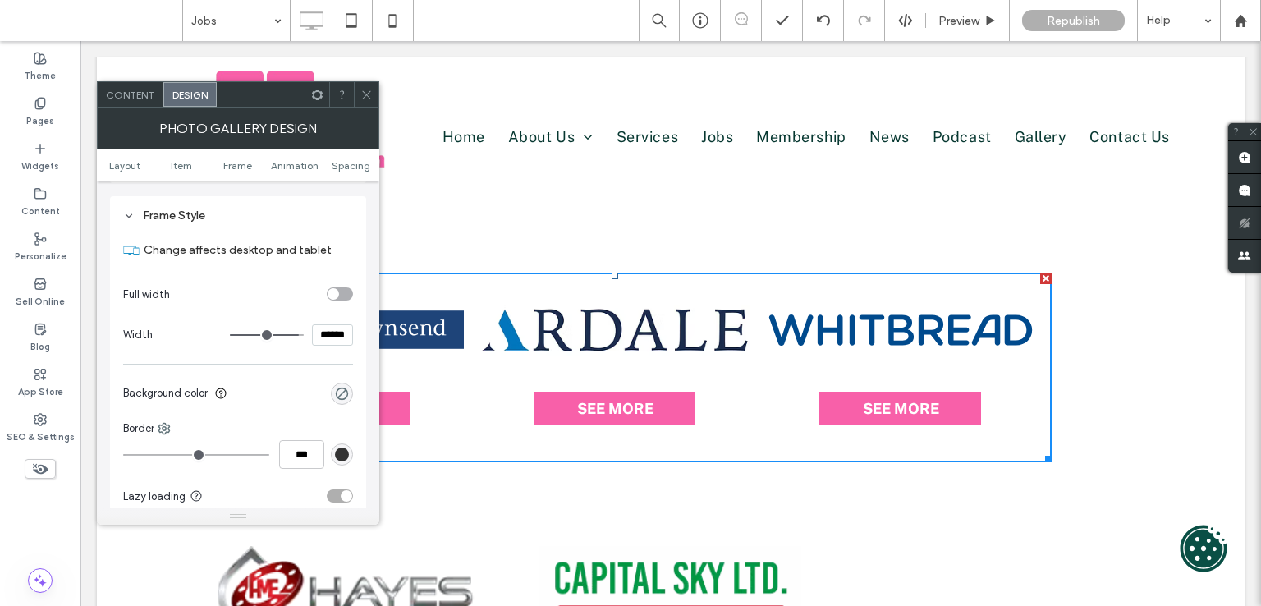
type input "******"
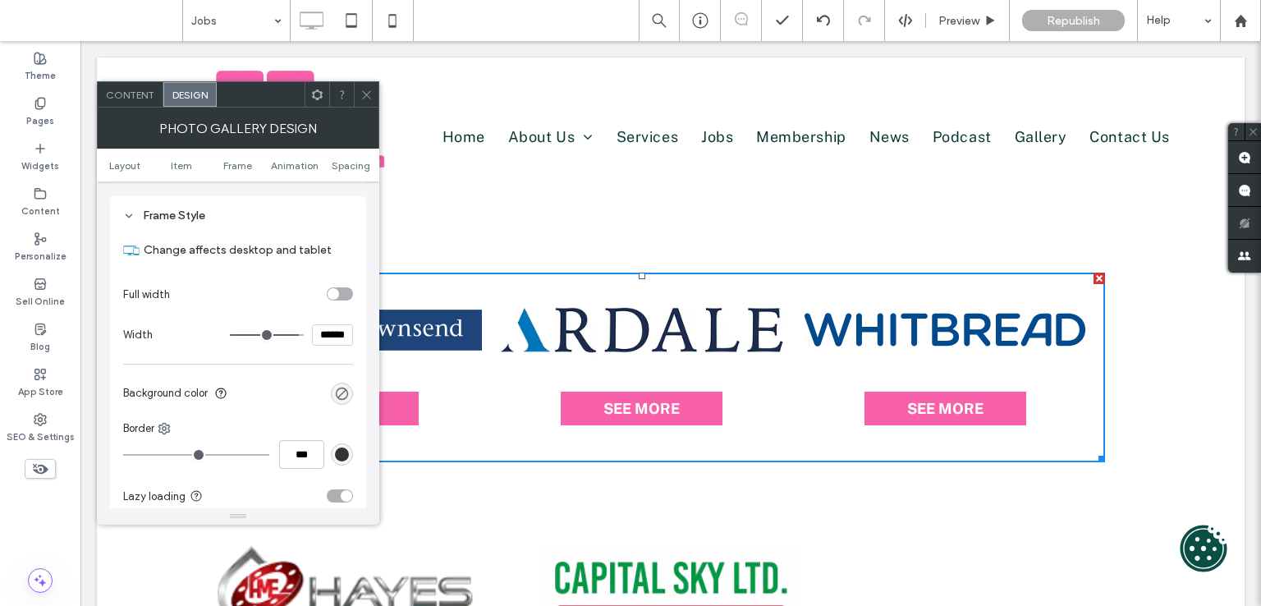
type input "****"
type input "******"
type input "****"
type input "******"
type input "****"
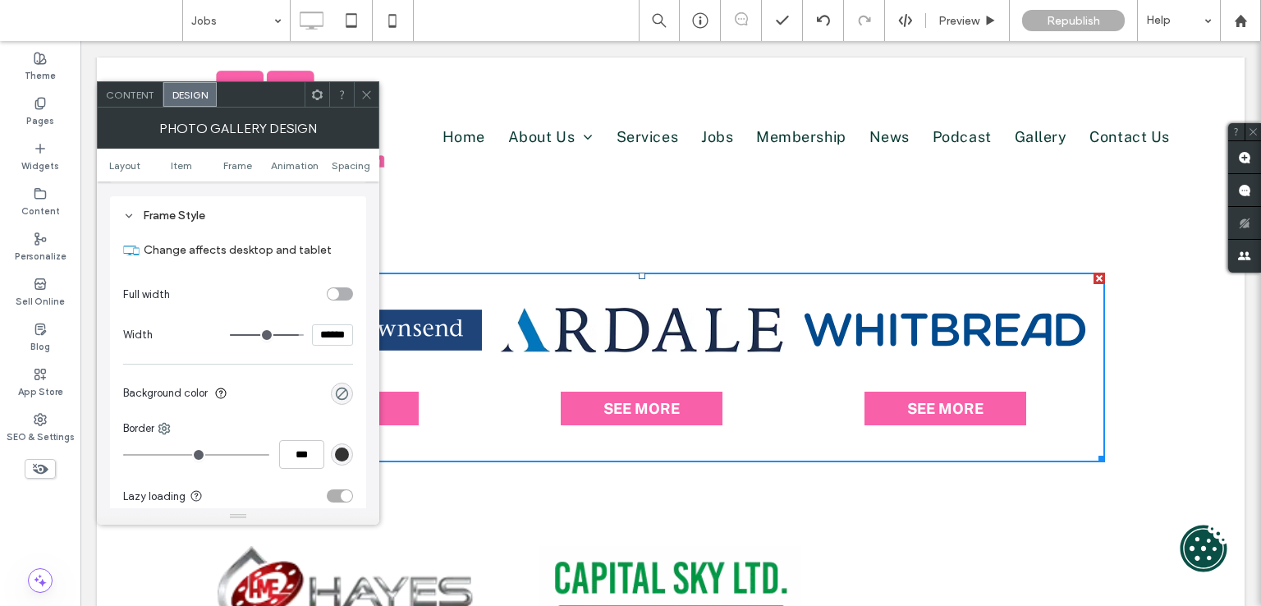
type input "******"
type input "****"
type input "******"
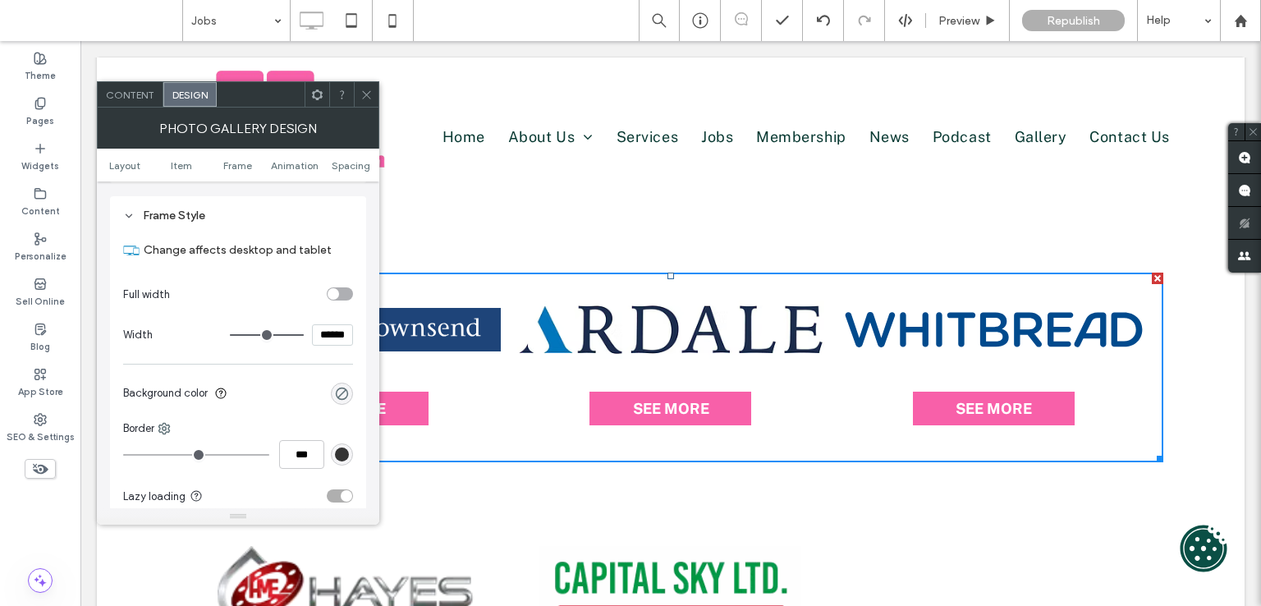
drag, startPoint x: 290, startPoint y: 336, endPoint x: 316, endPoint y: 342, distance: 27.1
click at [304, 336] on input "range" at bounding box center [267, 335] width 74 height 2
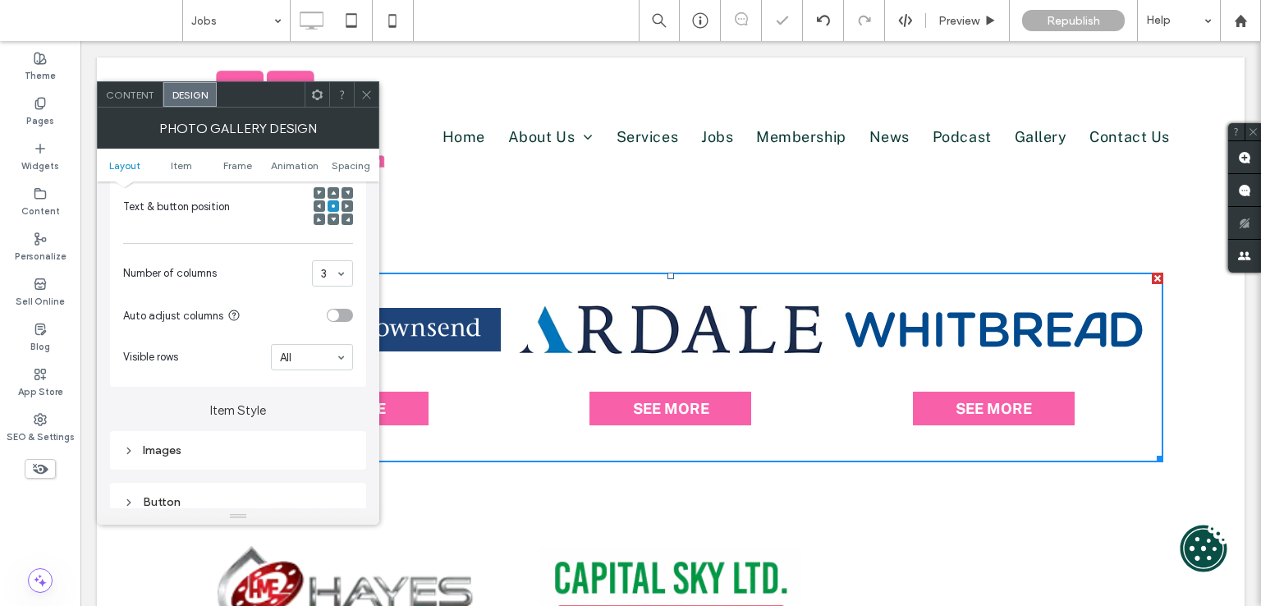
scroll to position [362, 0]
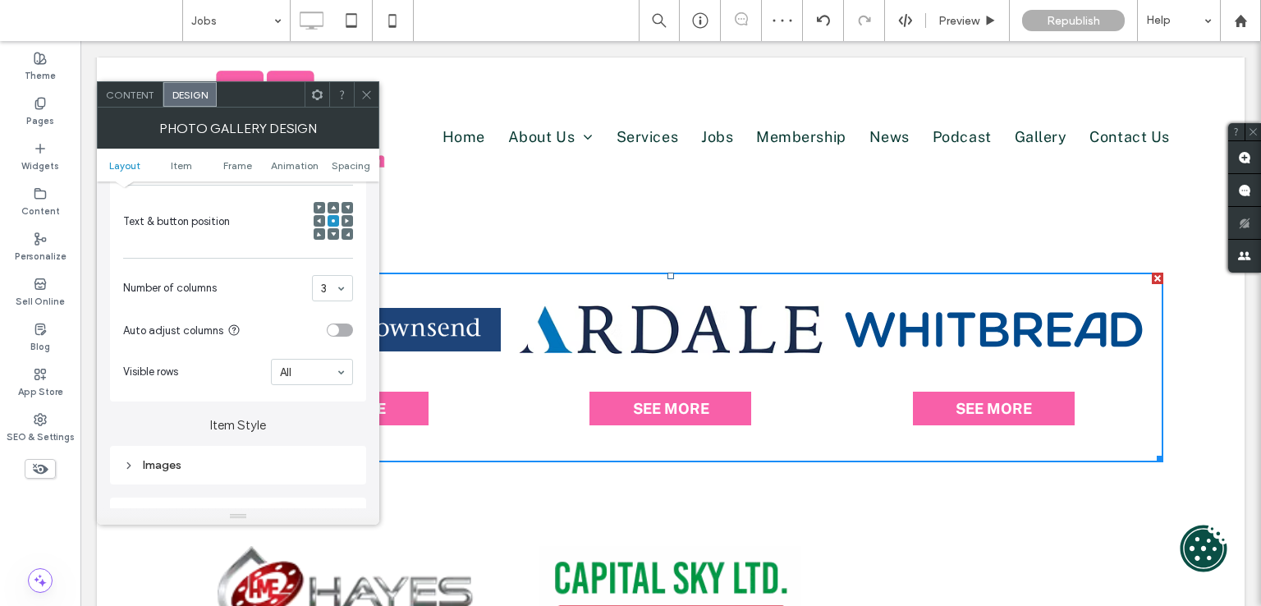
click at [161, 449] on div "Images" at bounding box center [238, 465] width 256 height 39
click at [184, 448] on div "Images" at bounding box center [238, 465] width 256 height 39
click at [190, 467] on div "Images" at bounding box center [238, 465] width 230 height 14
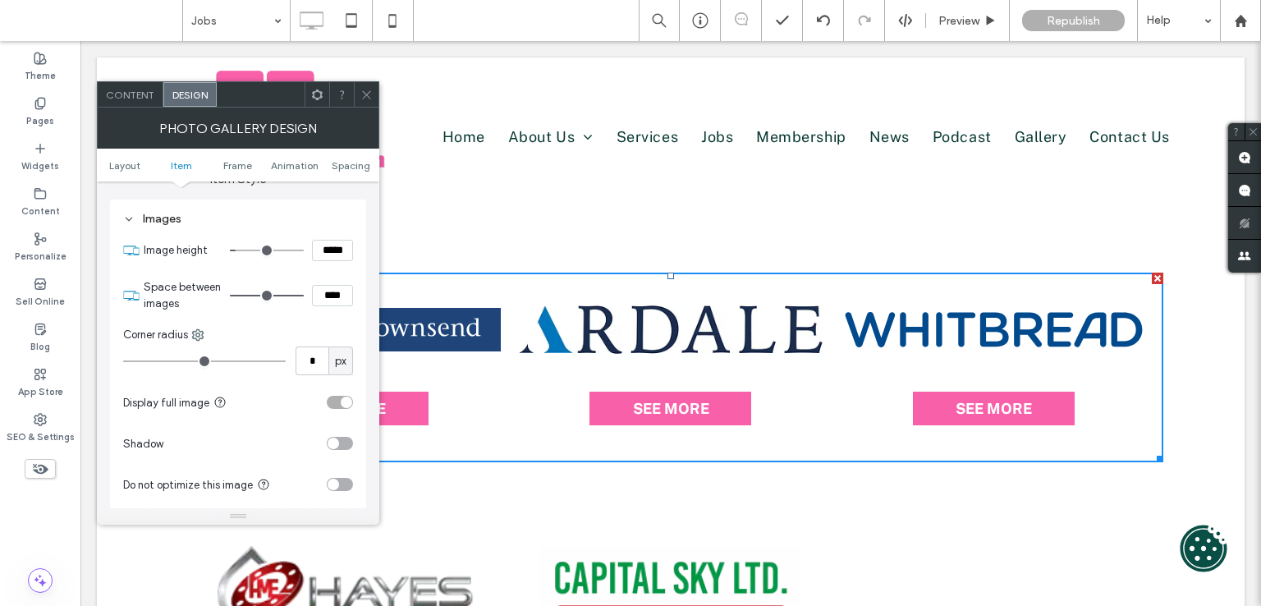
type input "**"
type input "****"
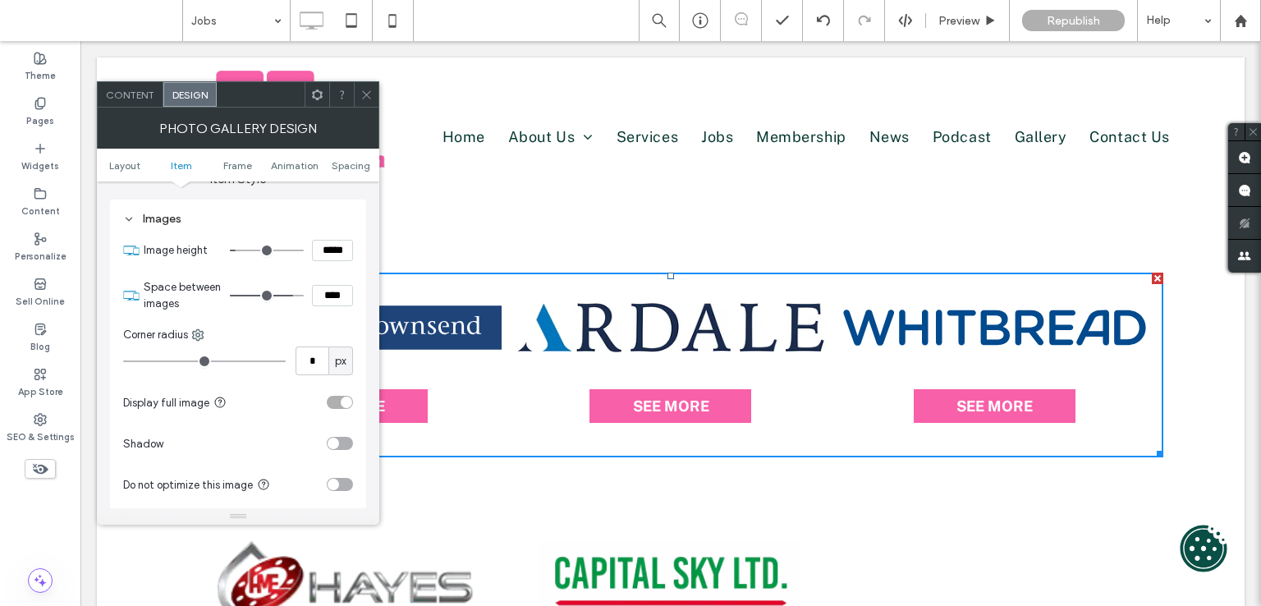
type input "**"
type input "****"
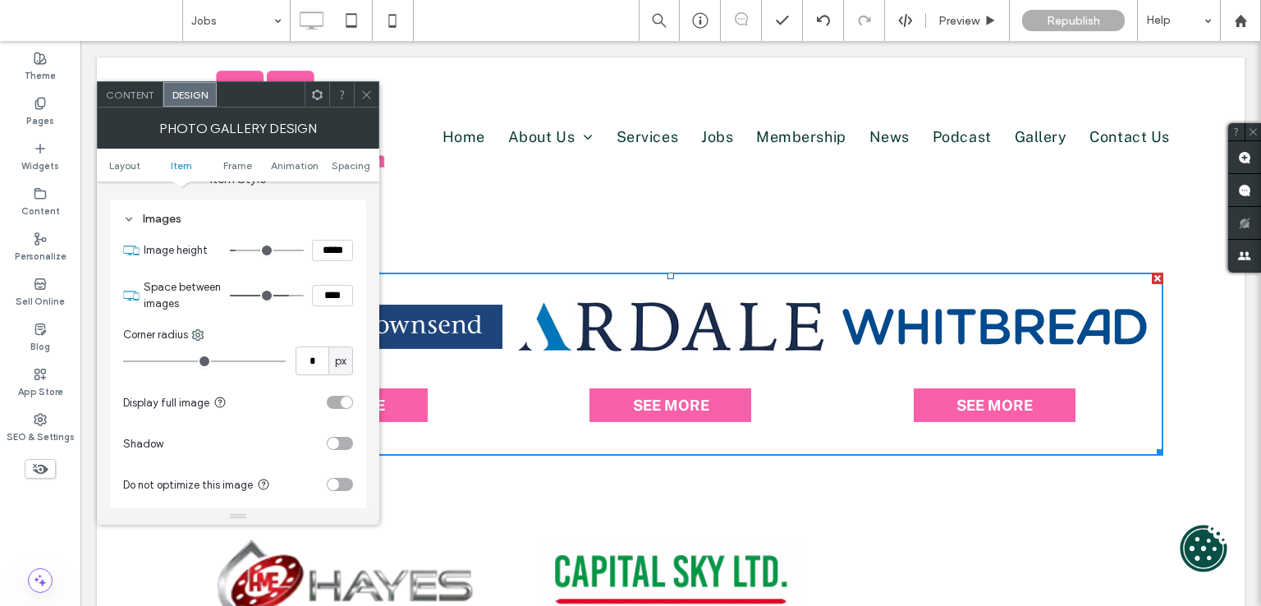
type input "**"
click at [282, 295] on input "range" at bounding box center [267, 296] width 74 height 2
type input "****"
type input "**"
type input "****"
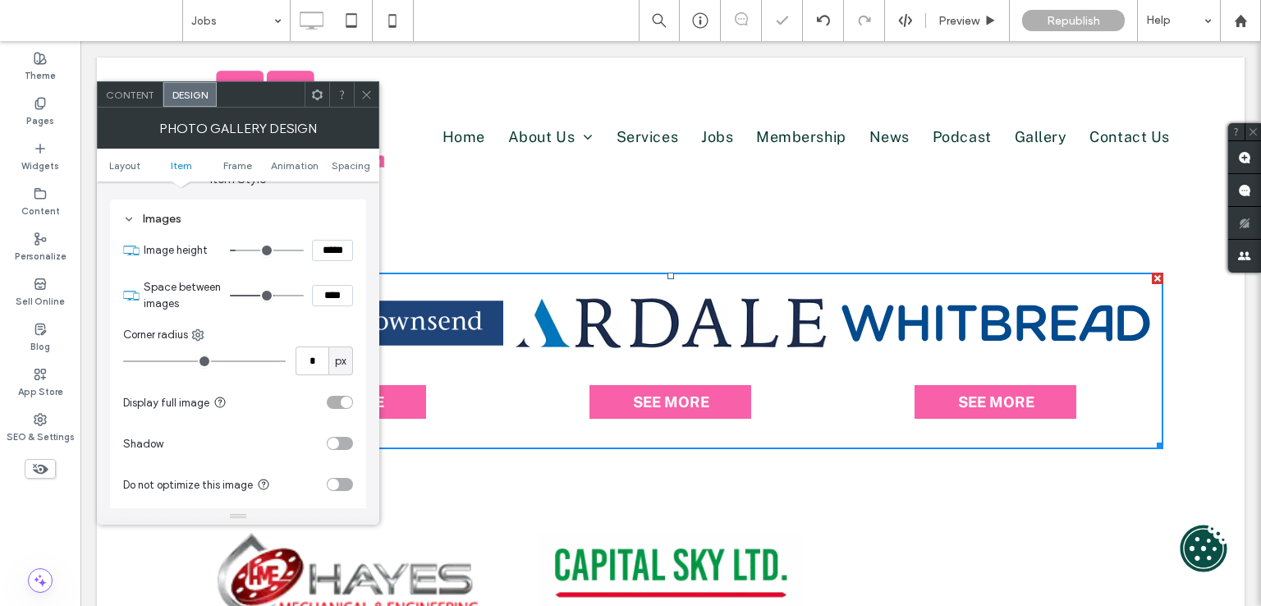
type input "**"
type input "****"
type input "**"
type input "****"
type input "*"
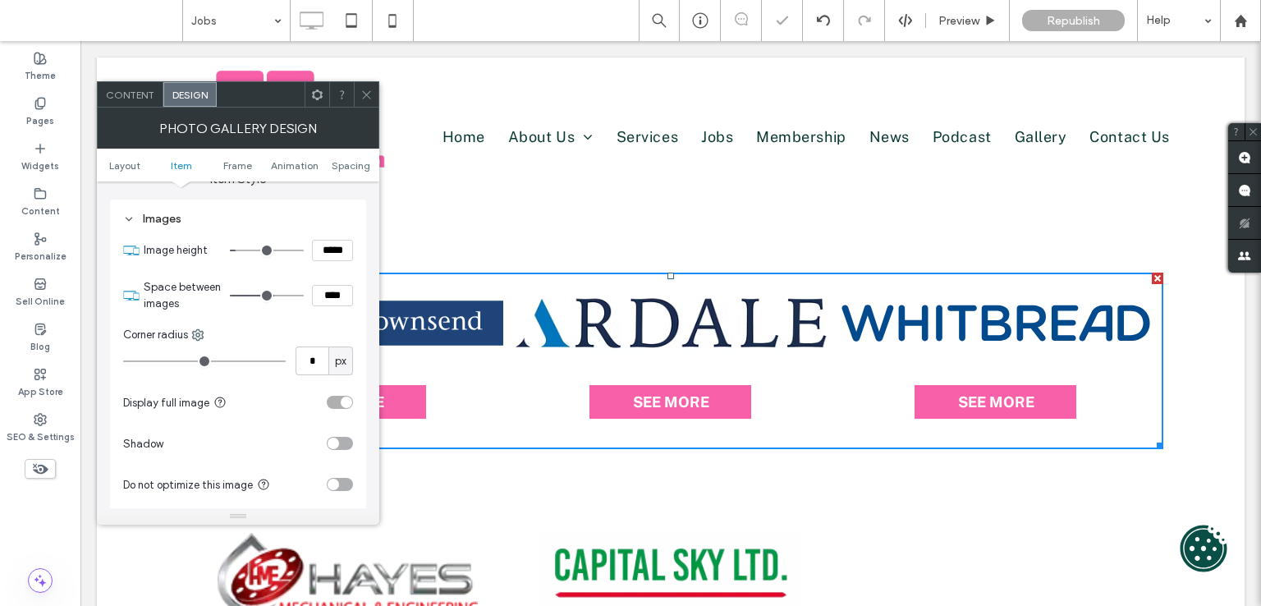
type input "***"
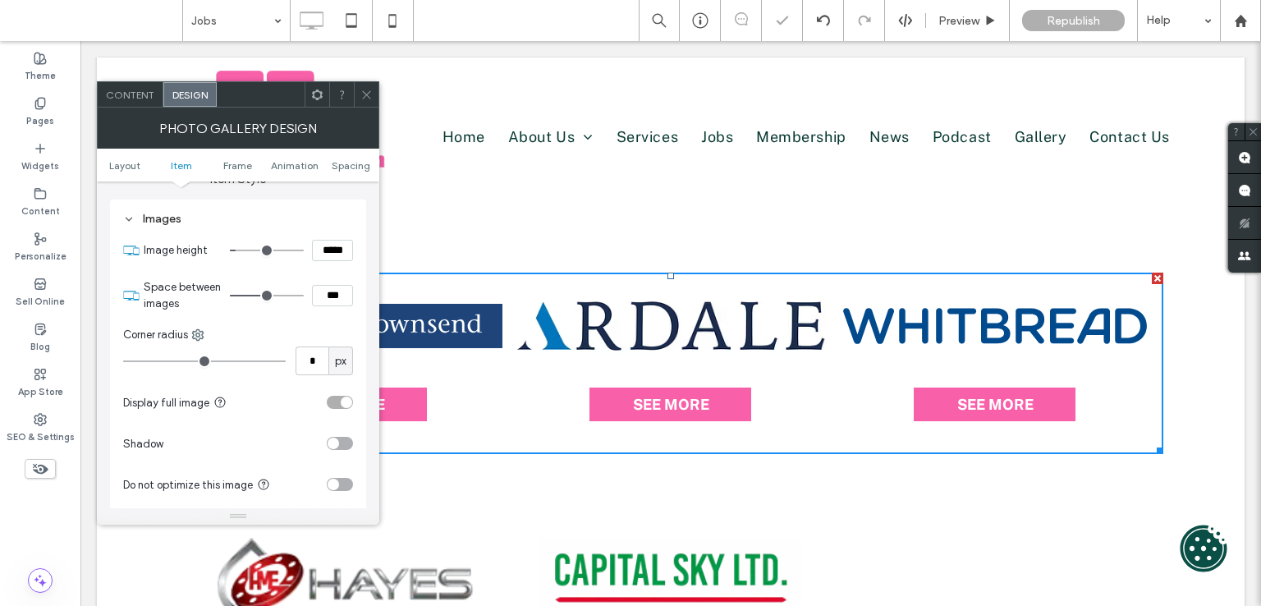
type input "**"
type input "****"
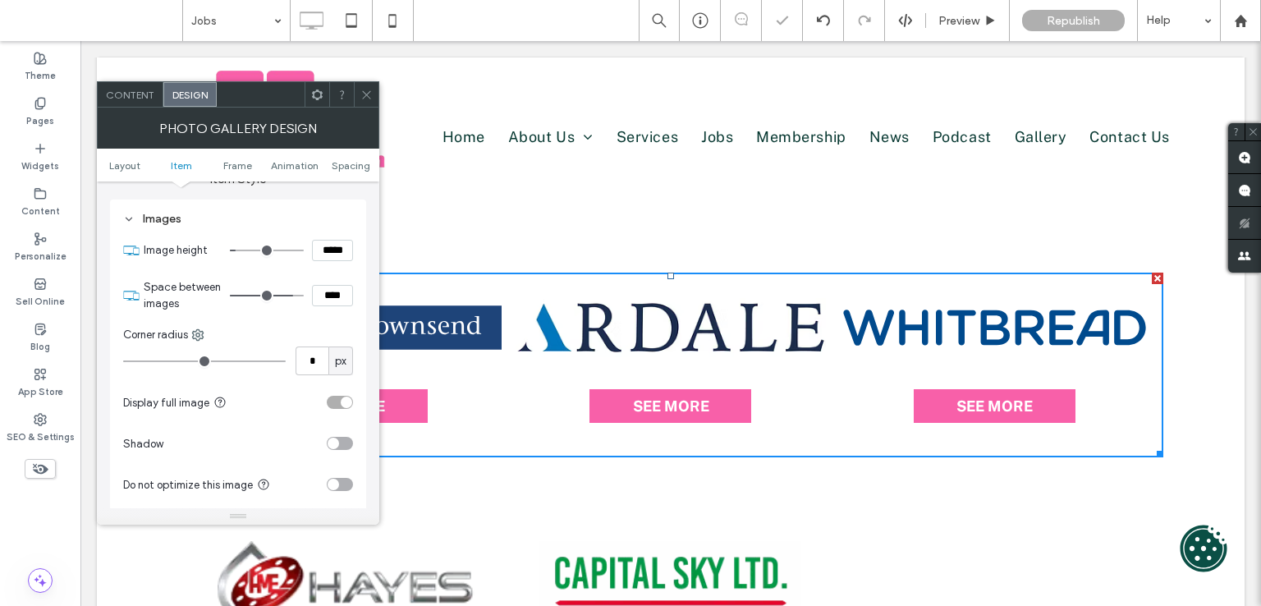
type input "**"
type input "****"
type input "**"
type input "****"
type input "**"
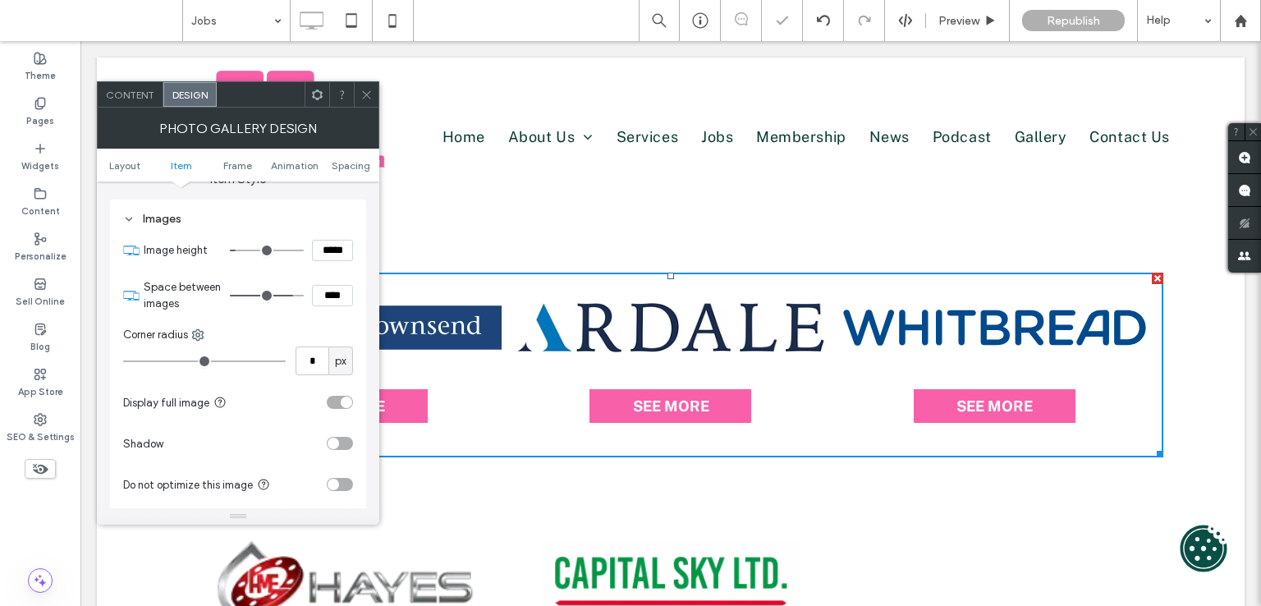
type input "****"
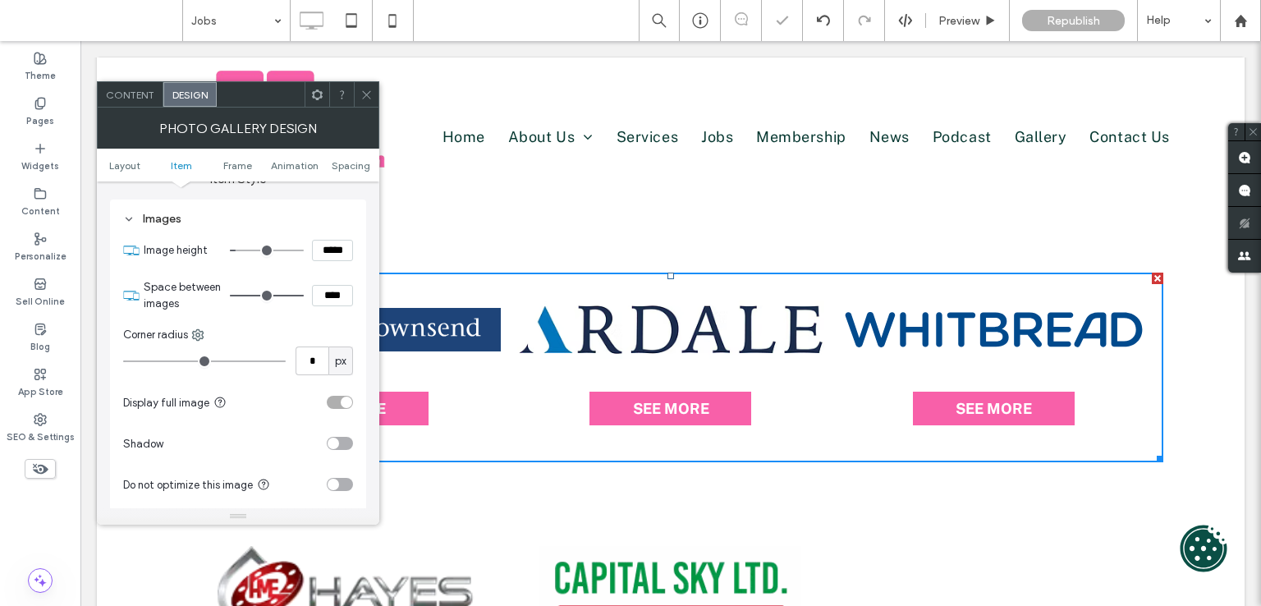
drag, startPoint x: 273, startPoint y: 290, endPoint x: 313, endPoint y: 298, distance: 41.0
type input "**"
click at [304, 296] on input "range" at bounding box center [267, 296] width 74 height 2
type input "***"
type input "*****"
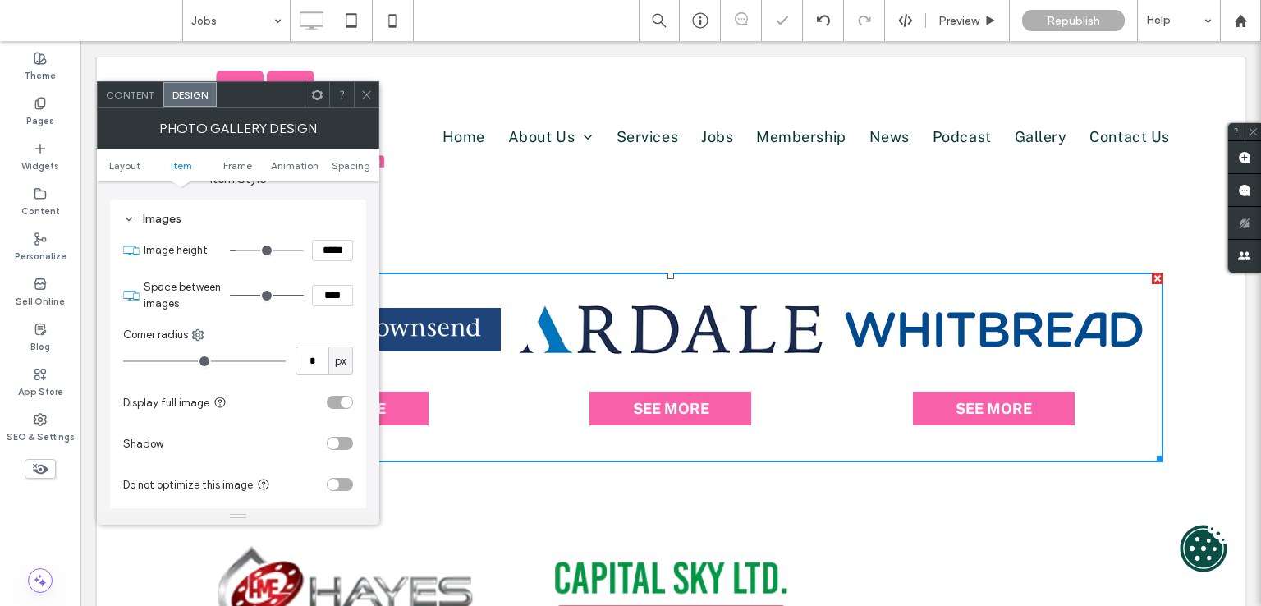
type input "***"
type input "*****"
type input "***"
type input "*****"
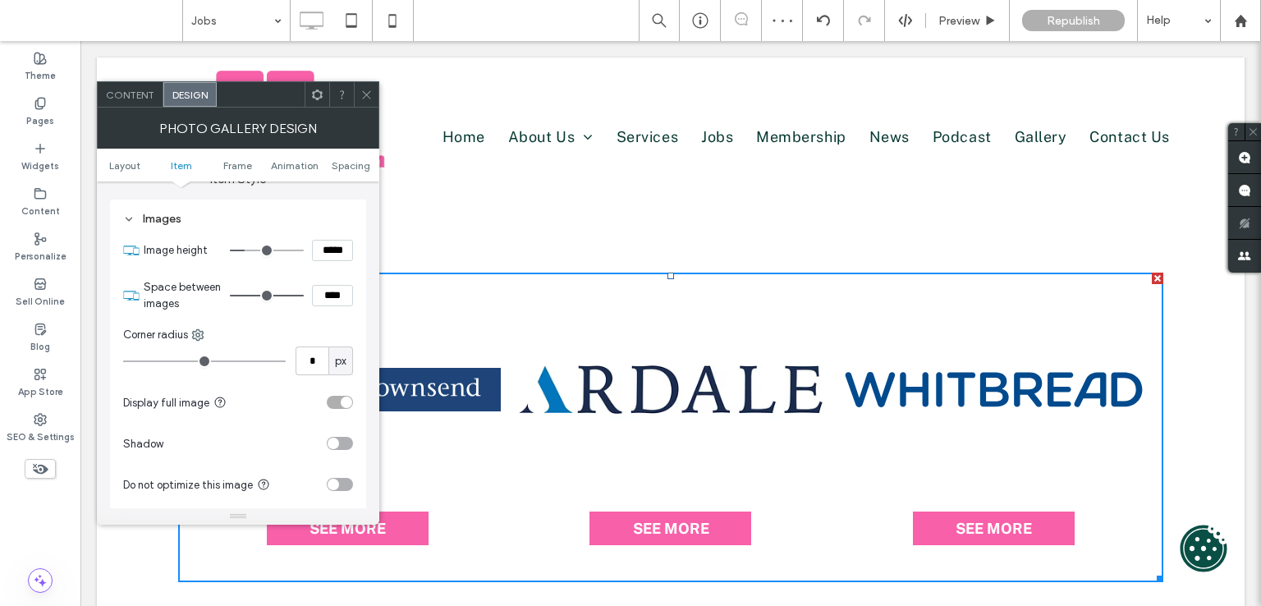
type input "***"
type input "*****"
type input "***"
type input "*****"
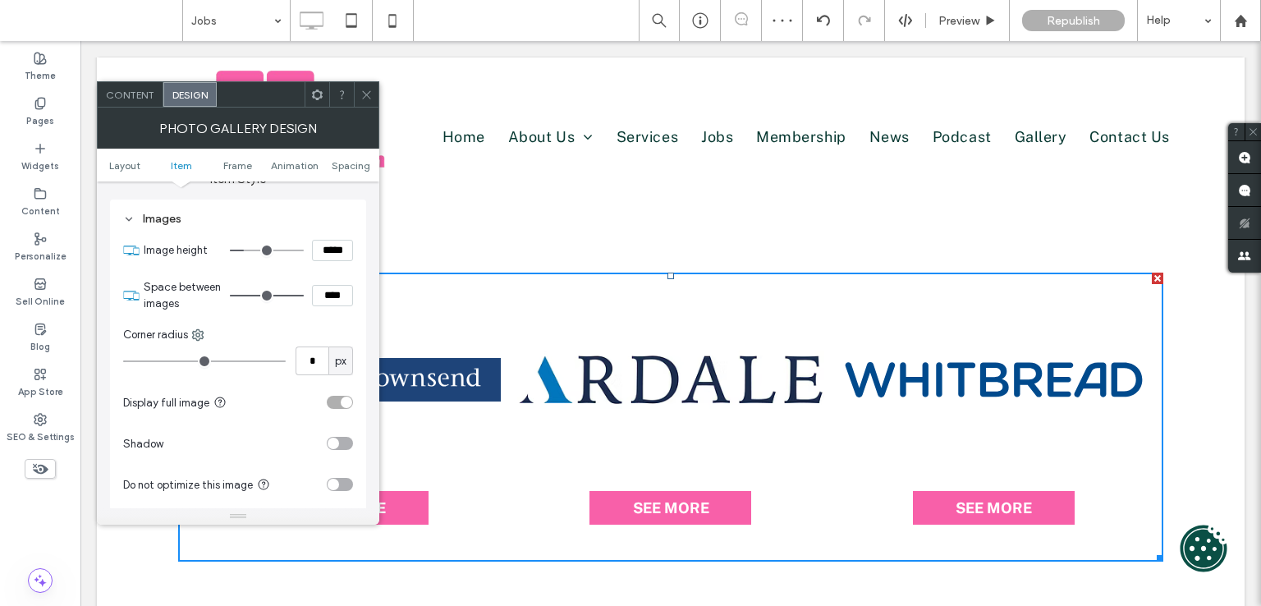
type input "***"
type input "*****"
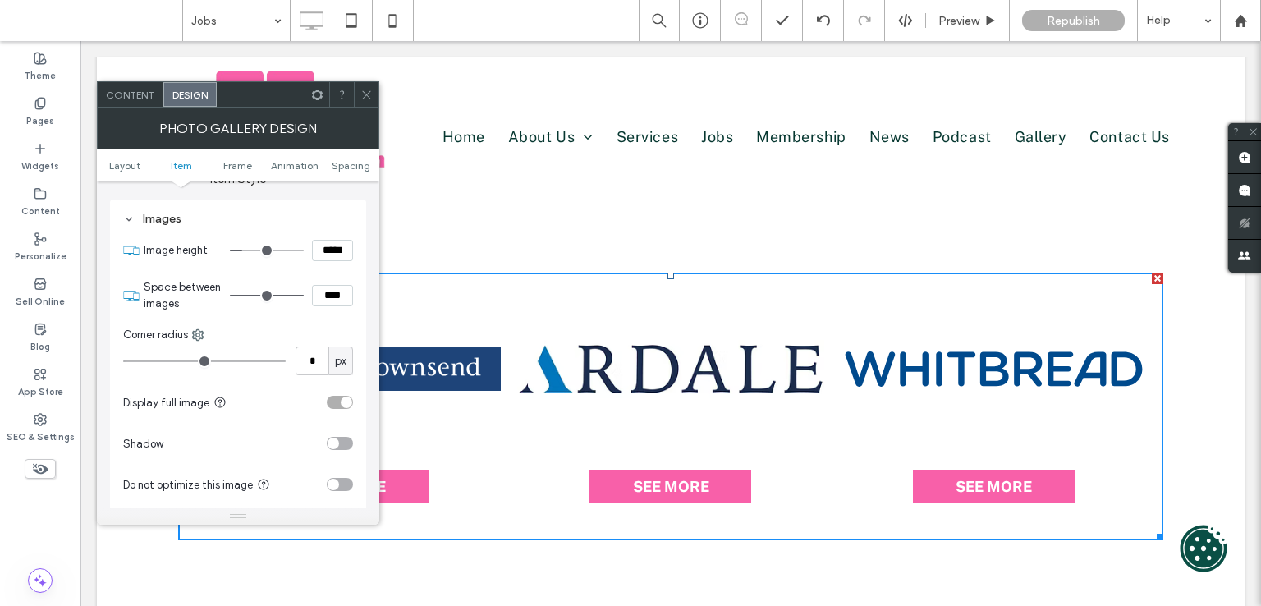
type input "***"
click at [246, 250] on input "range" at bounding box center [267, 251] width 74 height 2
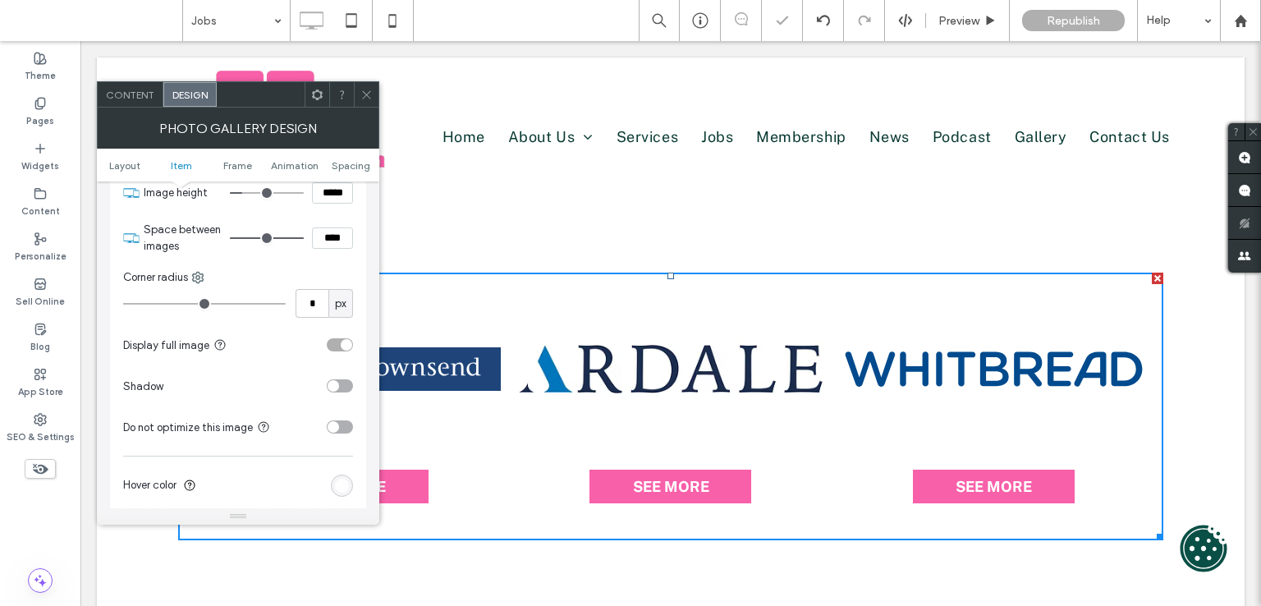
scroll to position [690, 0]
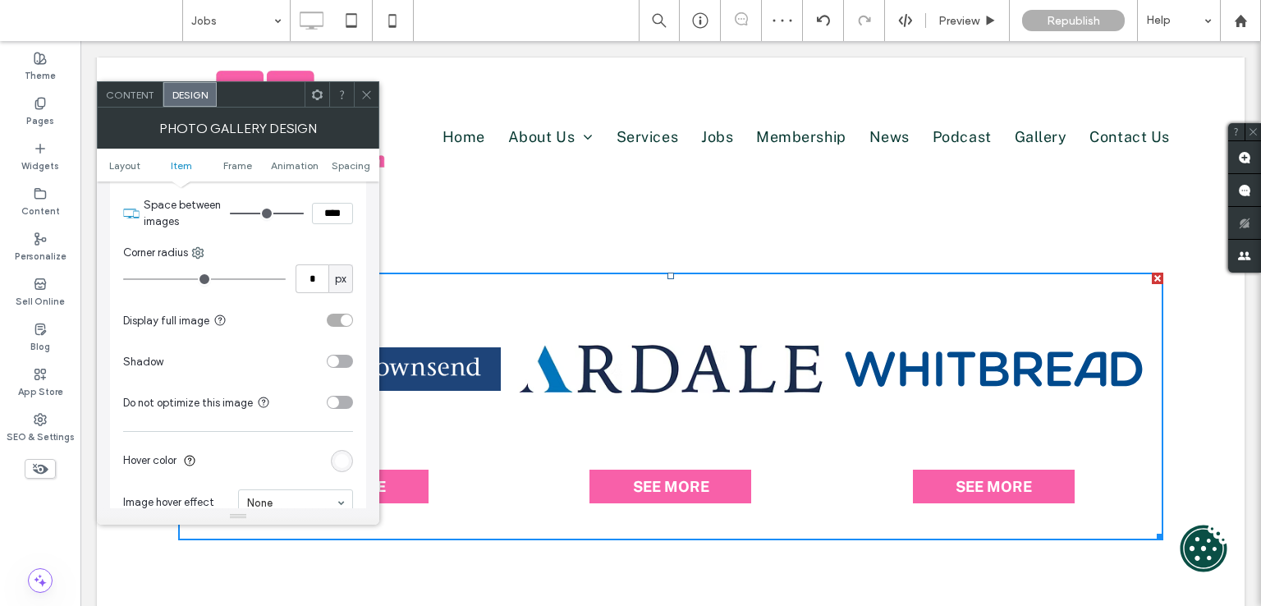
click at [348, 320] on div "toggle" at bounding box center [346, 319] width 11 height 11
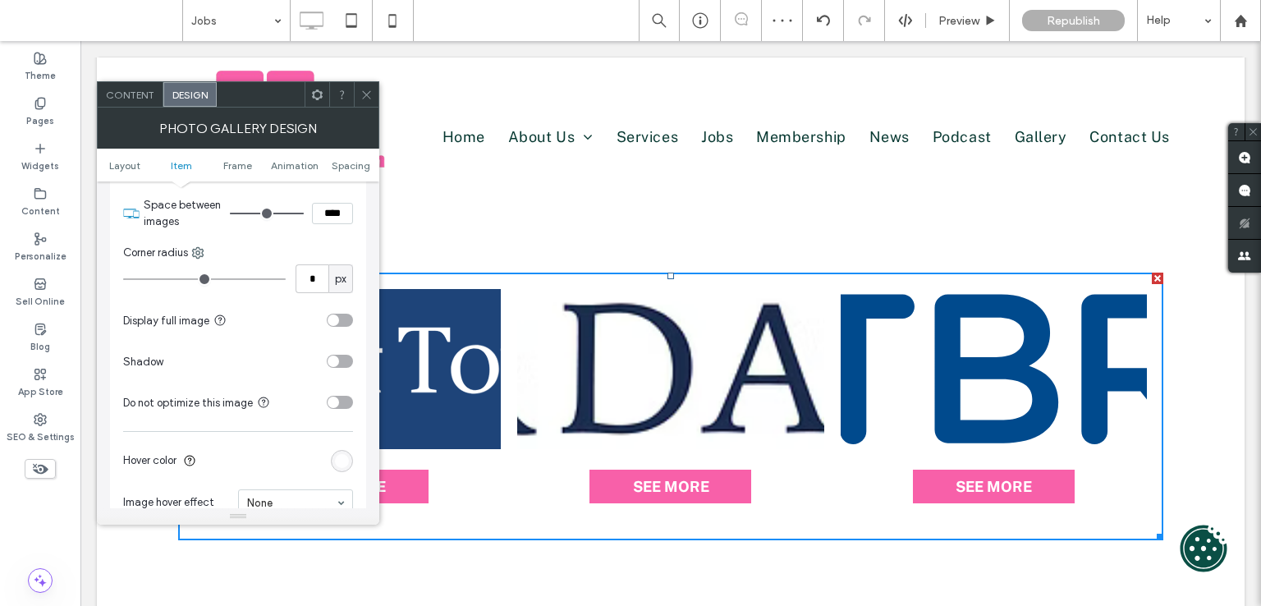
click at [344, 320] on div "toggle" at bounding box center [340, 320] width 26 height 13
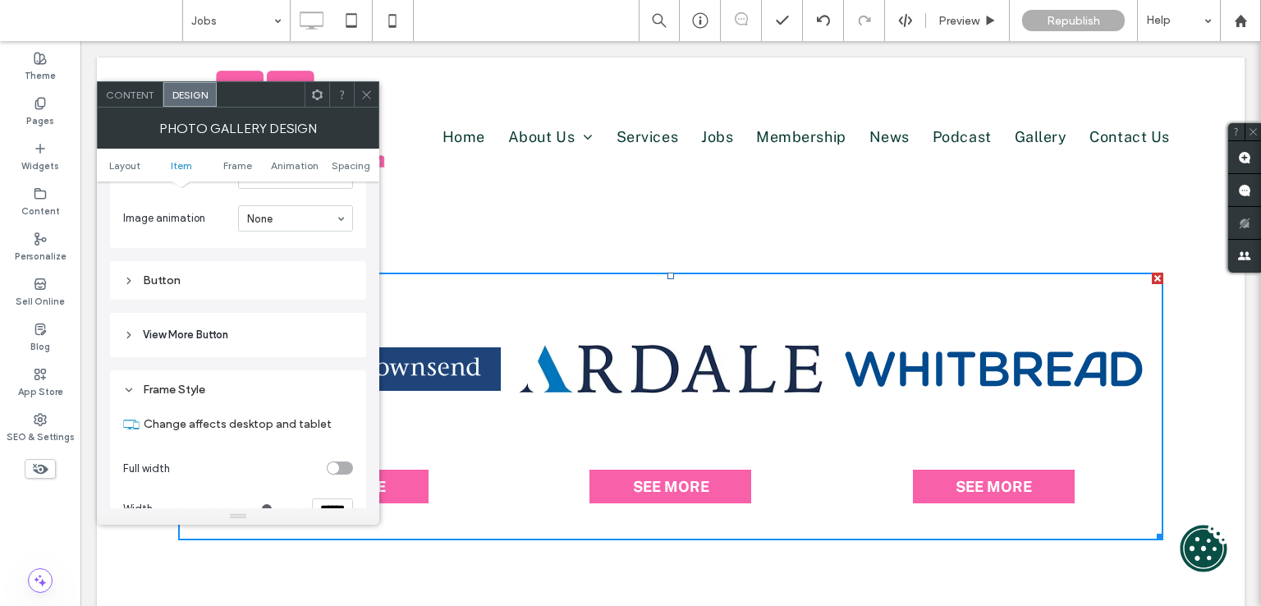
scroll to position [1019, 0]
click at [275, 309] on div "Layout Content display for desktop only Text & button below image Text & button…" at bounding box center [238, 292] width 256 height 2258
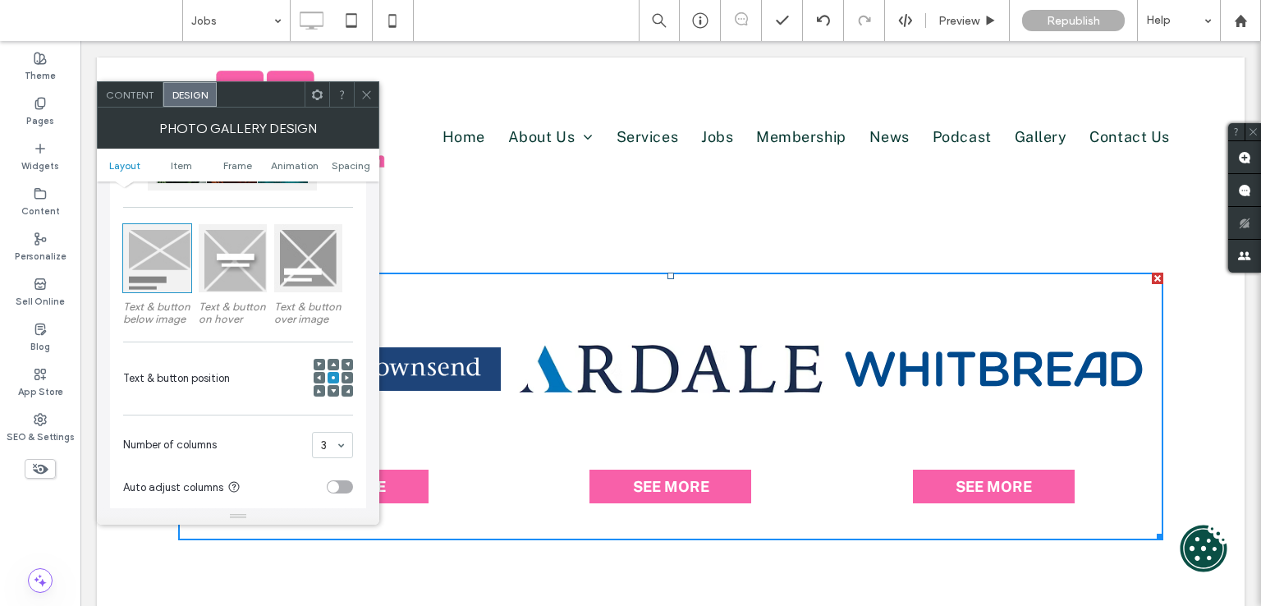
scroll to position [0, 0]
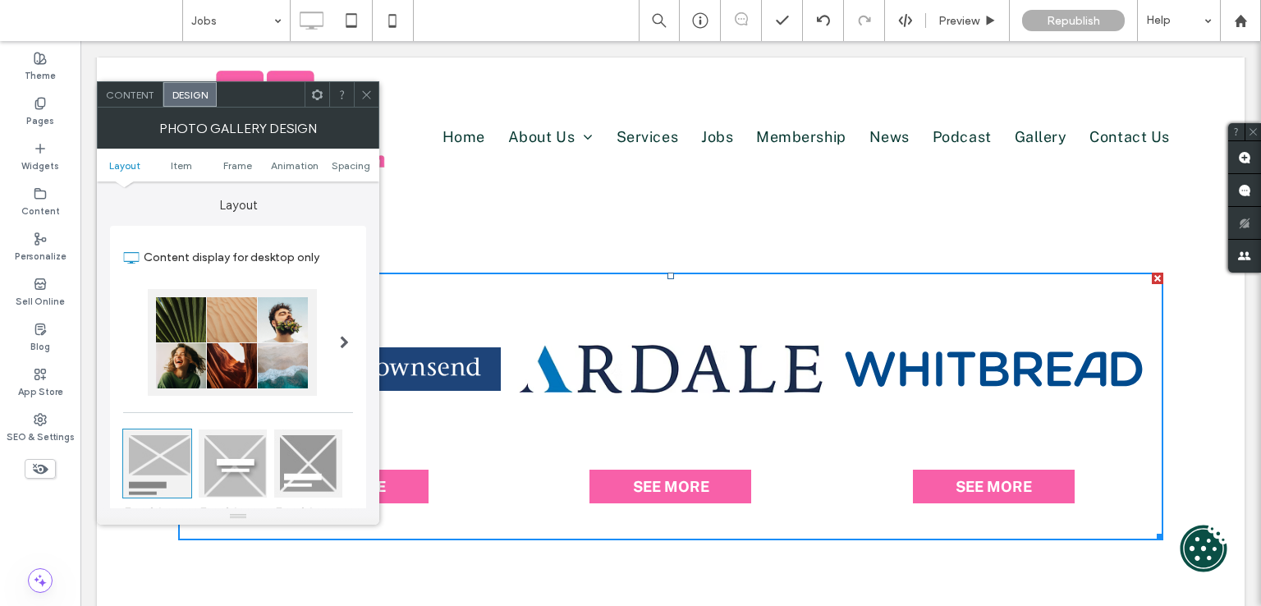
click at [365, 95] on use at bounding box center [366, 94] width 8 height 8
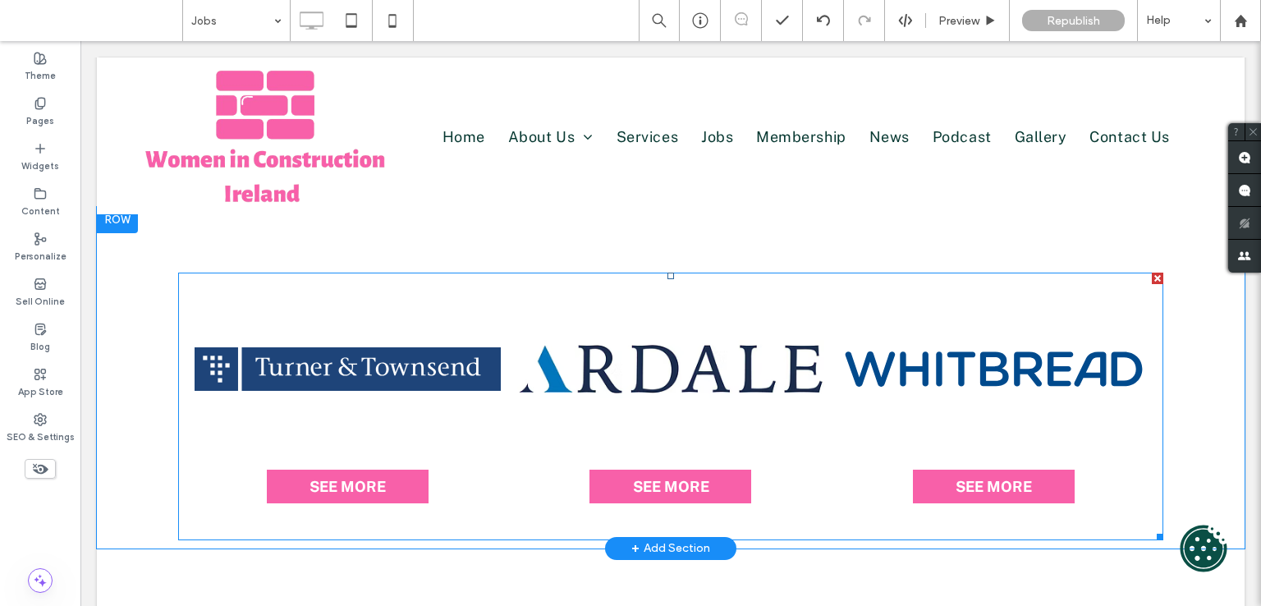
click at [315, 323] on link at bounding box center [348, 369] width 306 height 160
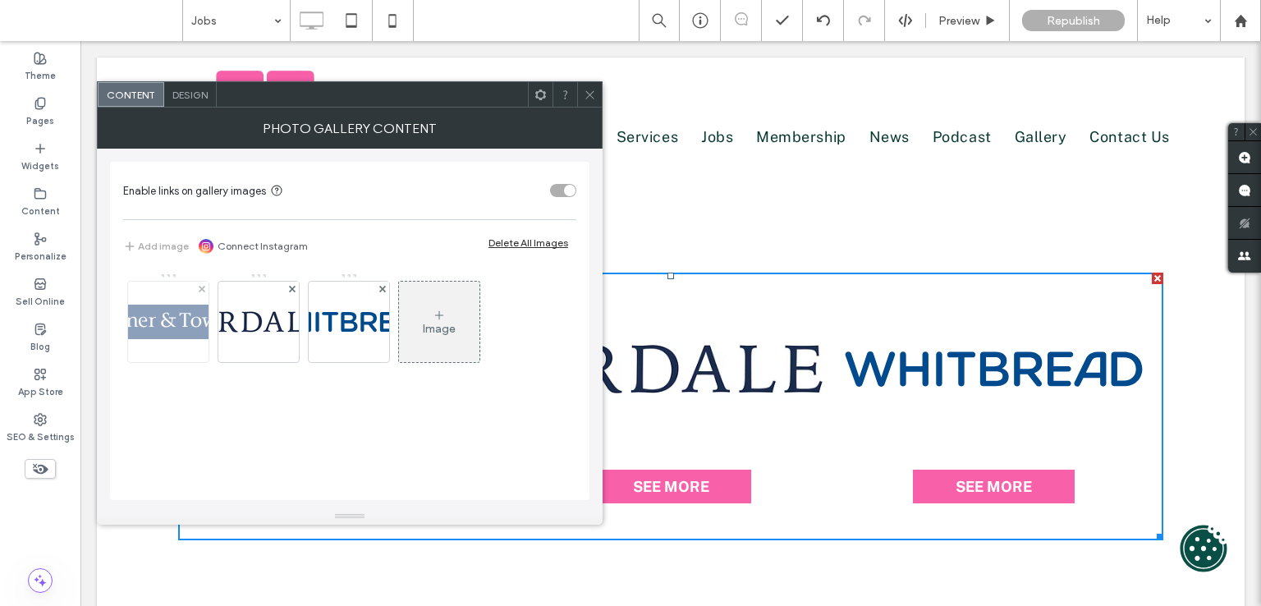
click at [150, 313] on img at bounding box center [168, 322] width 246 height 35
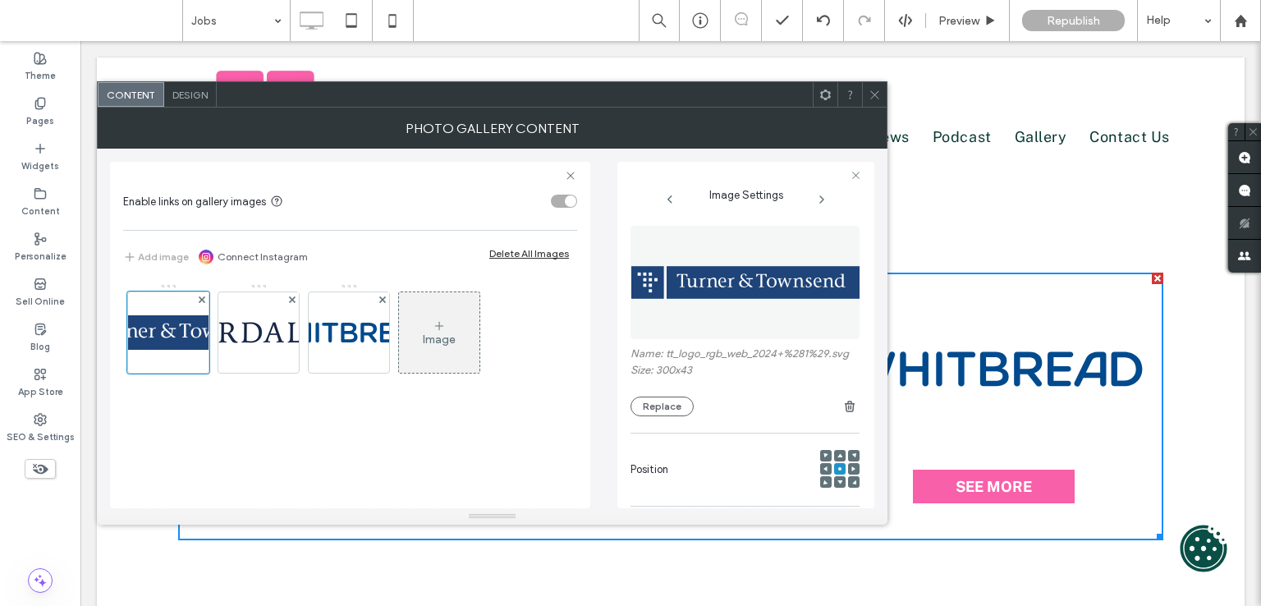
click at [670, 292] on img at bounding box center [745, 282] width 231 height 113
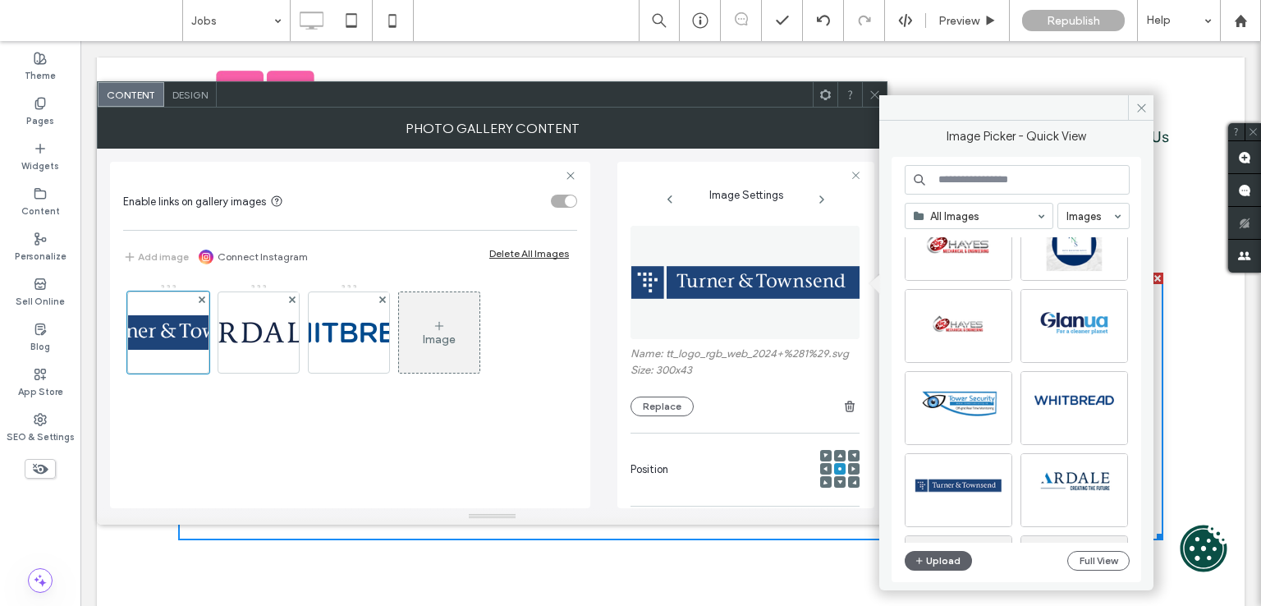
scroll to position [328, 0]
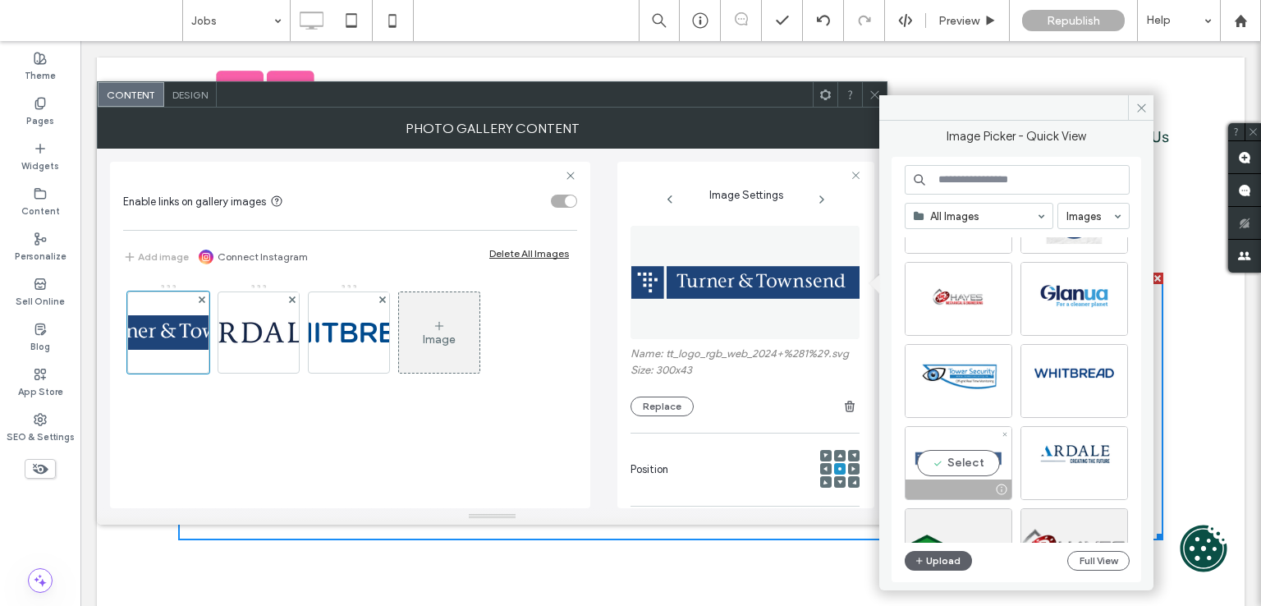
click at [935, 467] on div "Select" at bounding box center [959, 463] width 108 height 74
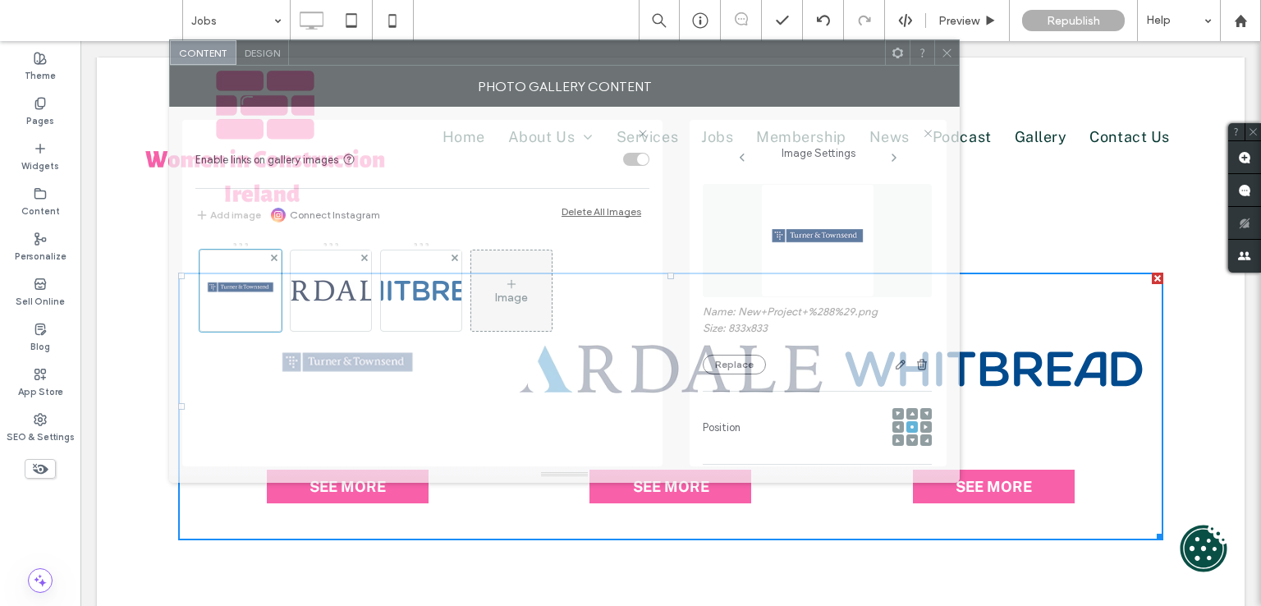
drag, startPoint x: 609, startPoint y: 95, endPoint x: 681, endPoint y: 54, distance: 83.1
click at [681, 54] on div at bounding box center [587, 52] width 596 height 25
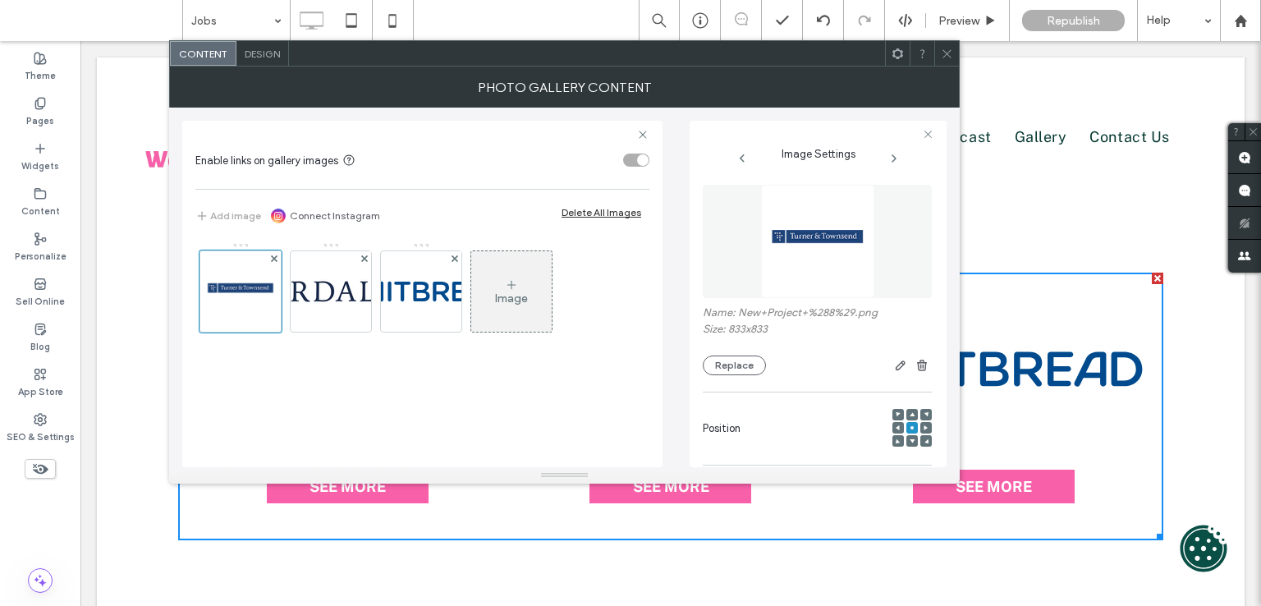
drag, startPoint x: 773, startPoint y: 215, endPoint x: 794, endPoint y: 222, distance: 21.8
click at [775, 215] on img at bounding box center [817, 241] width 113 height 113
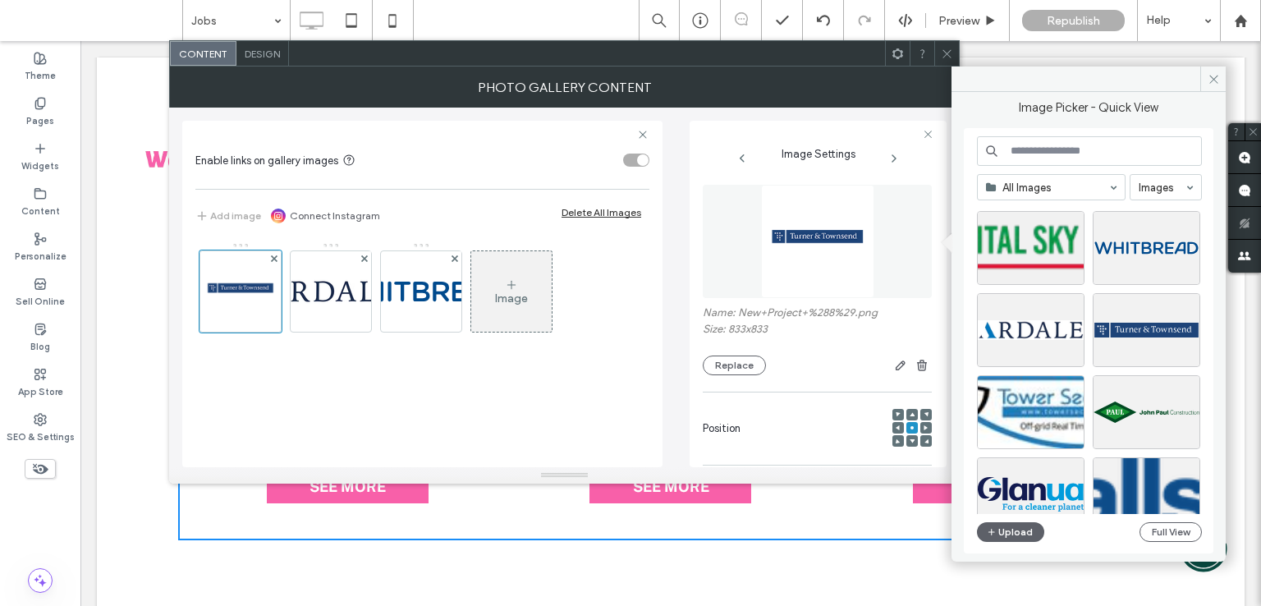
scroll to position [703, 0]
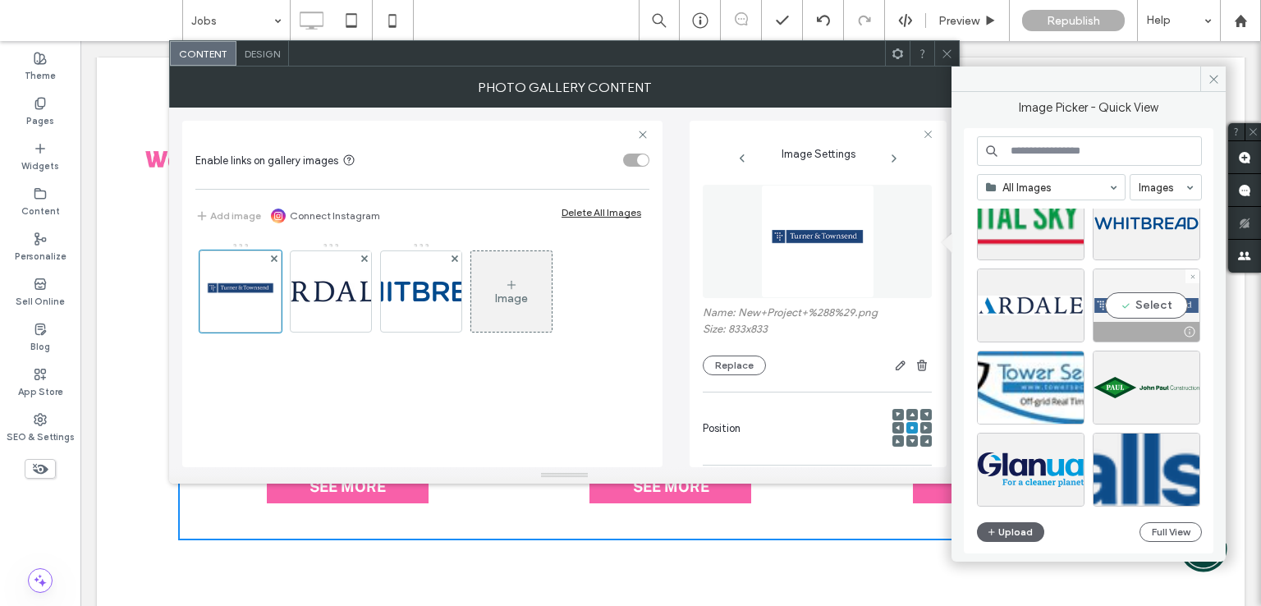
click at [1152, 297] on div "Select" at bounding box center [1147, 305] width 108 height 74
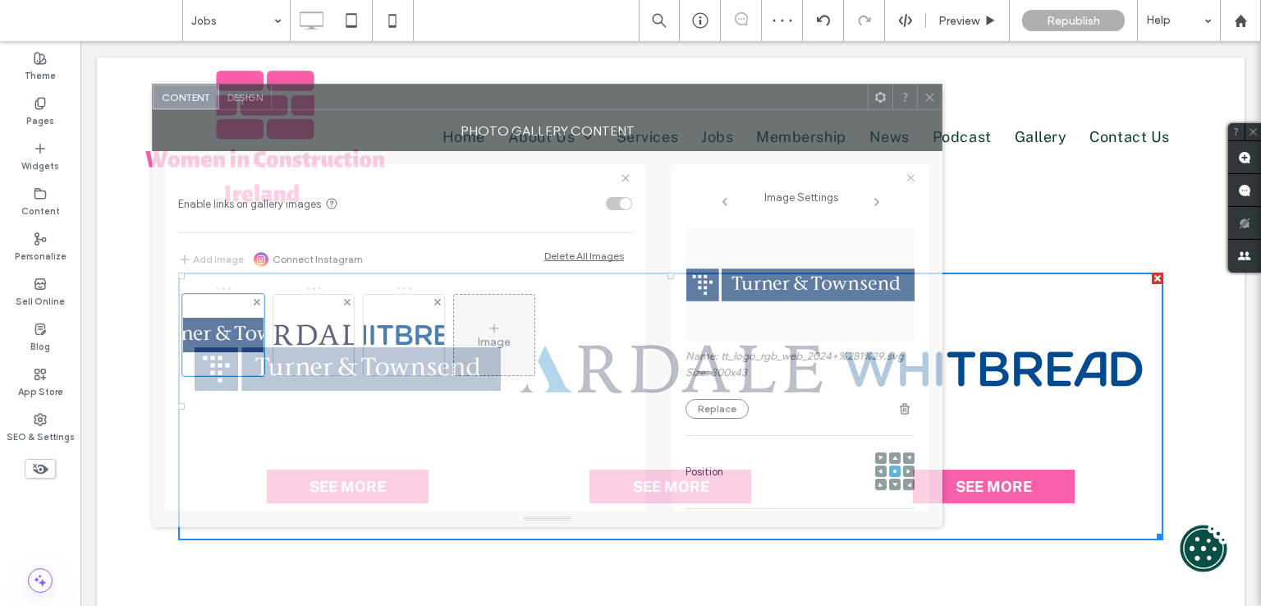
drag, startPoint x: 715, startPoint y: 50, endPoint x: 680, endPoint y: 92, distance: 54.8
click at [684, 91] on div at bounding box center [570, 97] width 596 height 25
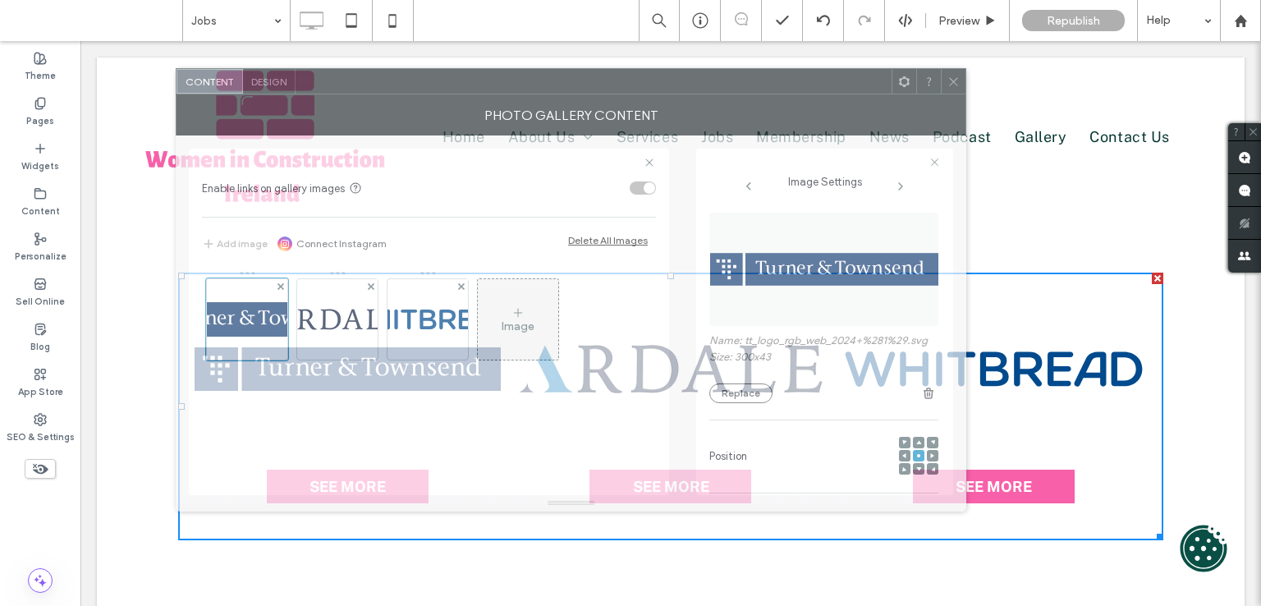
drag, startPoint x: 458, startPoint y: 96, endPoint x: 467, endPoint y: 86, distance: 13.4
click at [486, 78] on div at bounding box center [593, 81] width 596 height 25
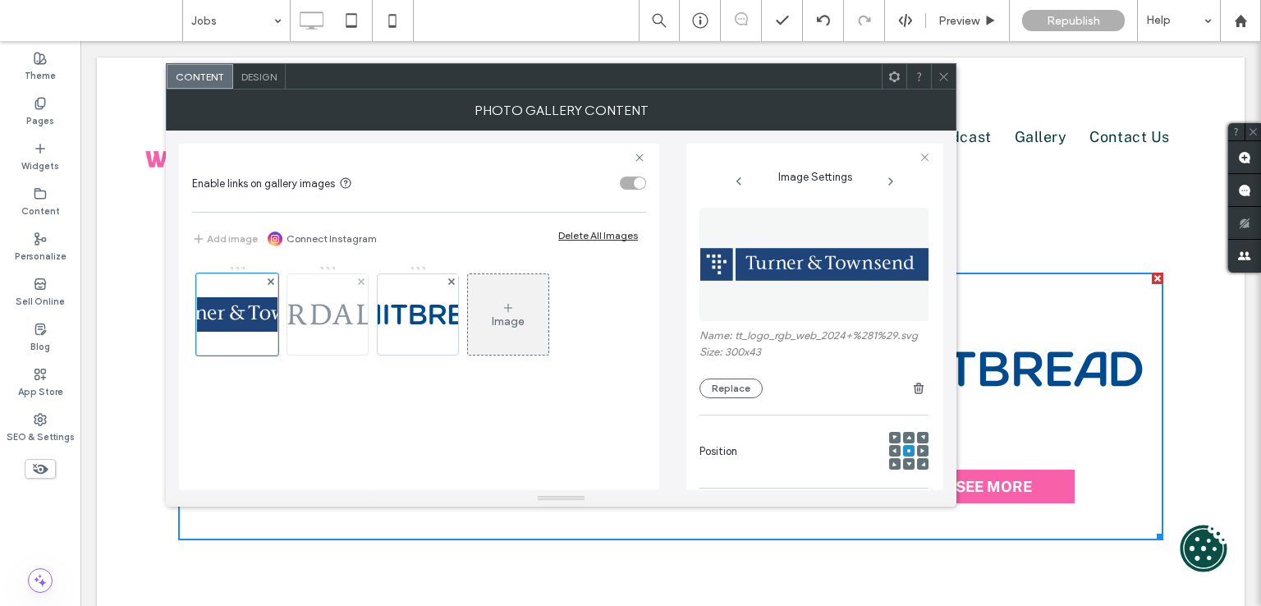
click at [322, 320] on img at bounding box center [327, 314] width 131 height 25
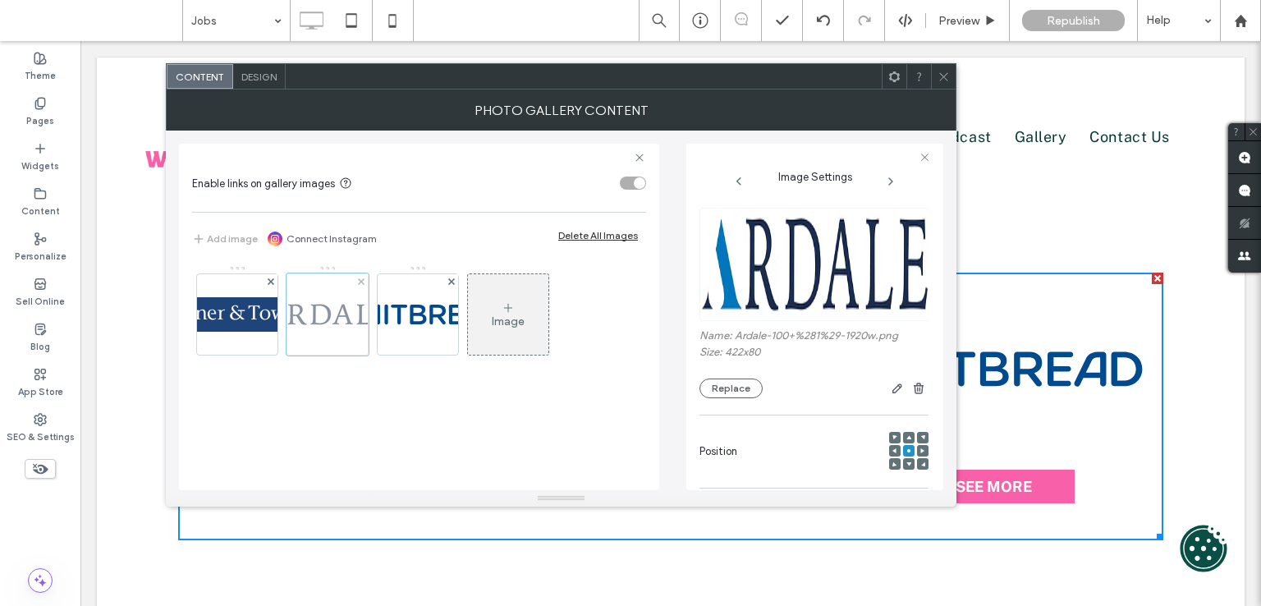
click at [314, 297] on div at bounding box center [327, 314] width 82 height 82
click at [809, 253] on img at bounding box center [814, 264] width 231 height 113
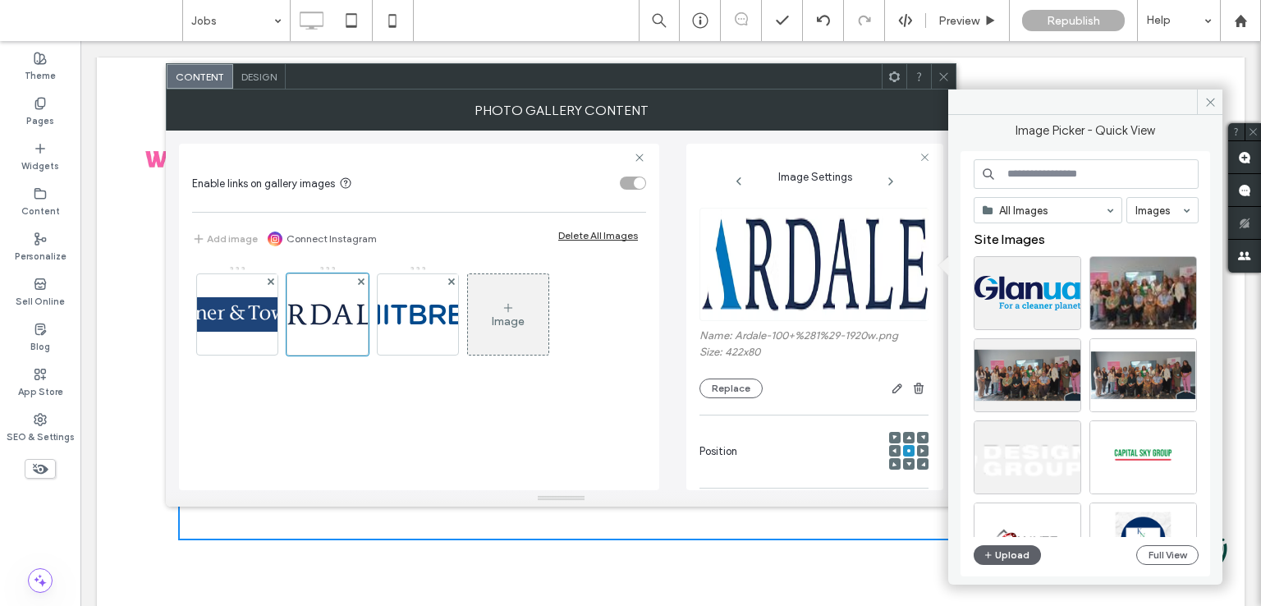
click at [946, 80] on icon at bounding box center [943, 77] width 12 height 12
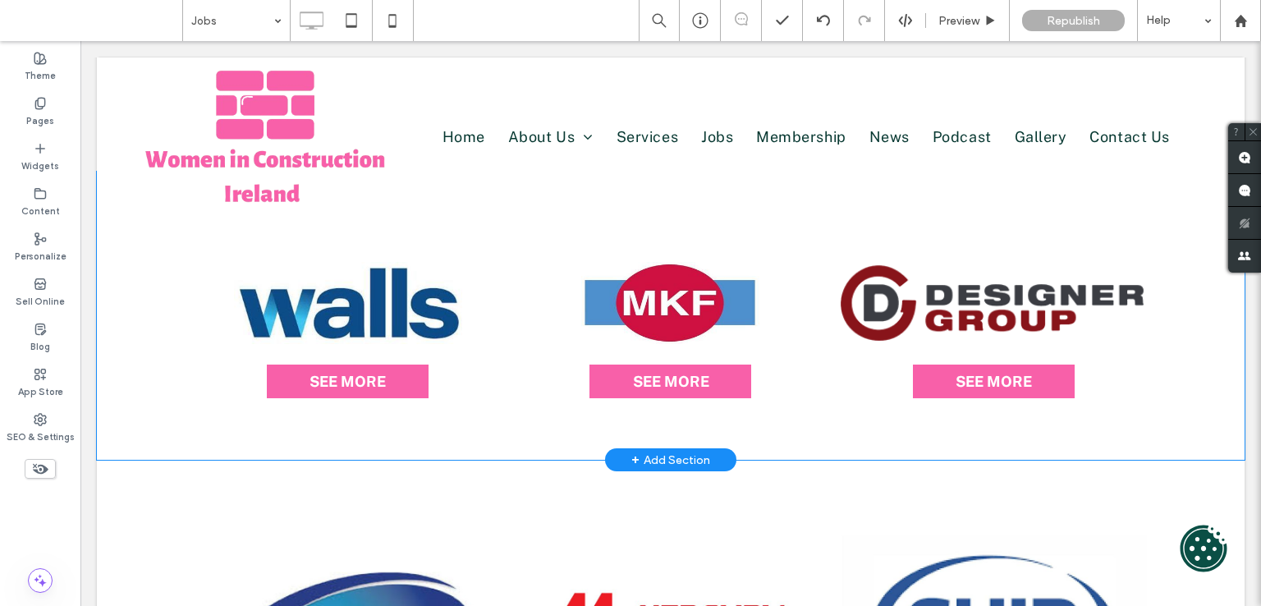
scroll to position [246, 0]
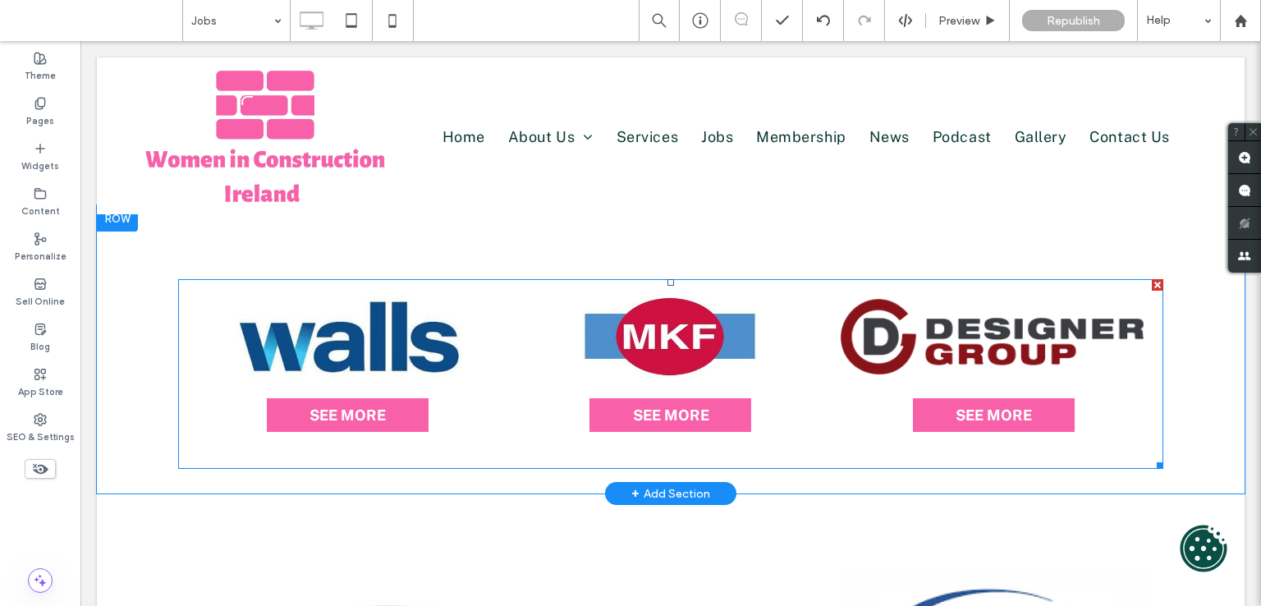
click at [361, 329] on link at bounding box center [348, 336] width 306 height 82
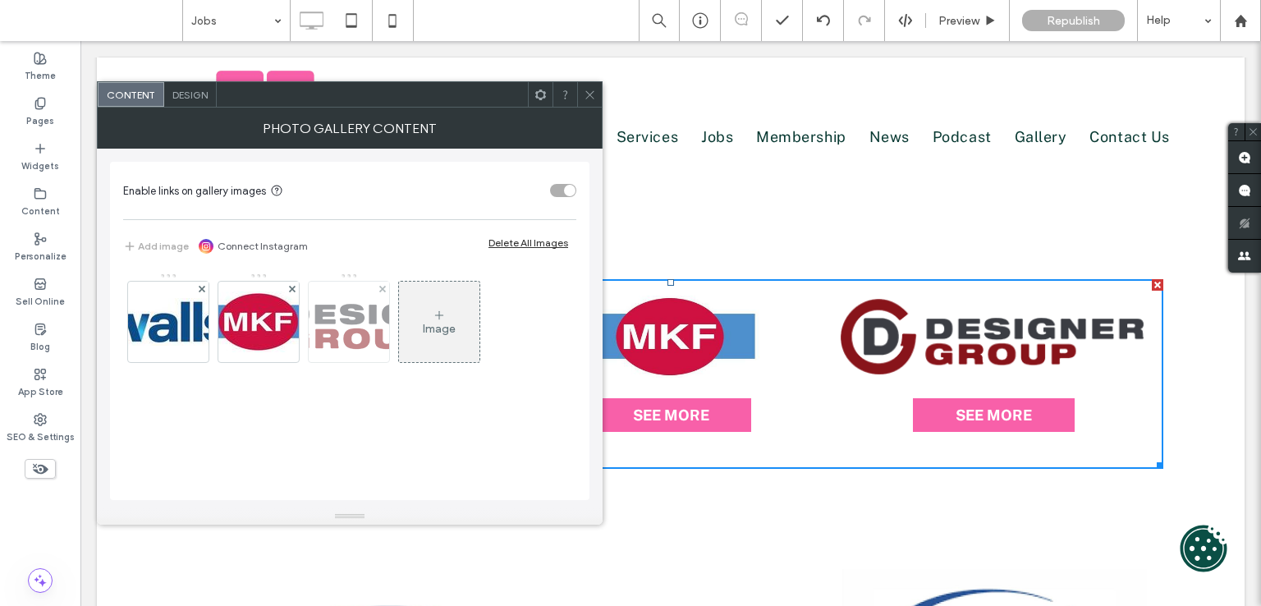
click at [358, 329] on img at bounding box center [349, 322] width 294 height 76
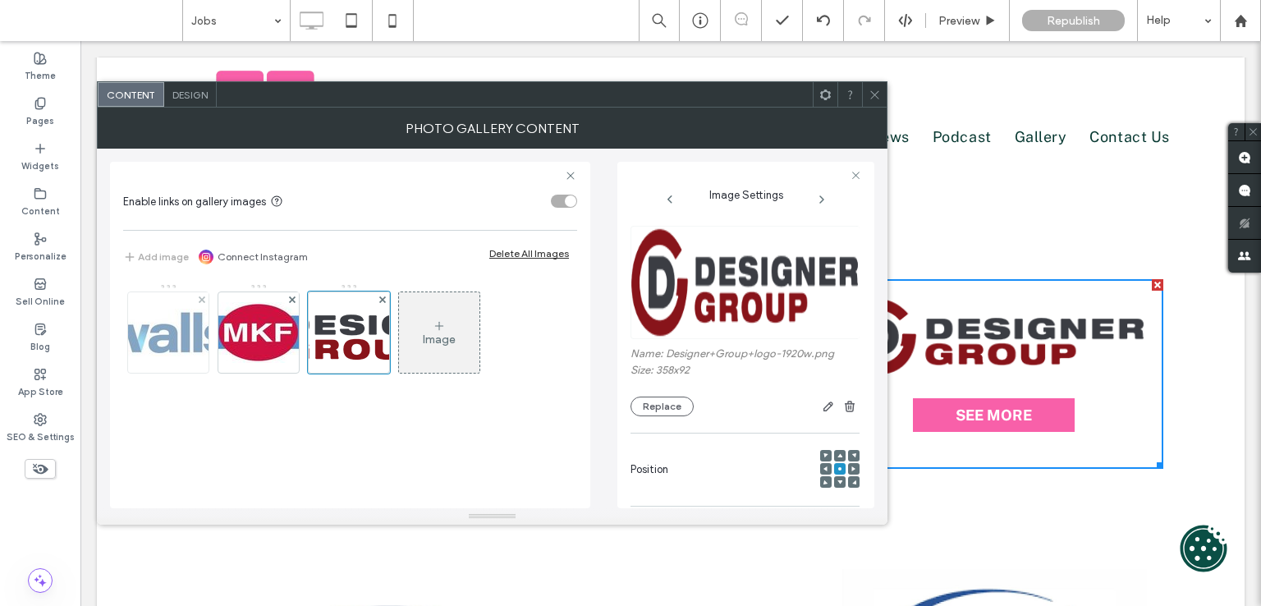
click at [158, 323] on img at bounding box center [168, 333] width 131 height 48
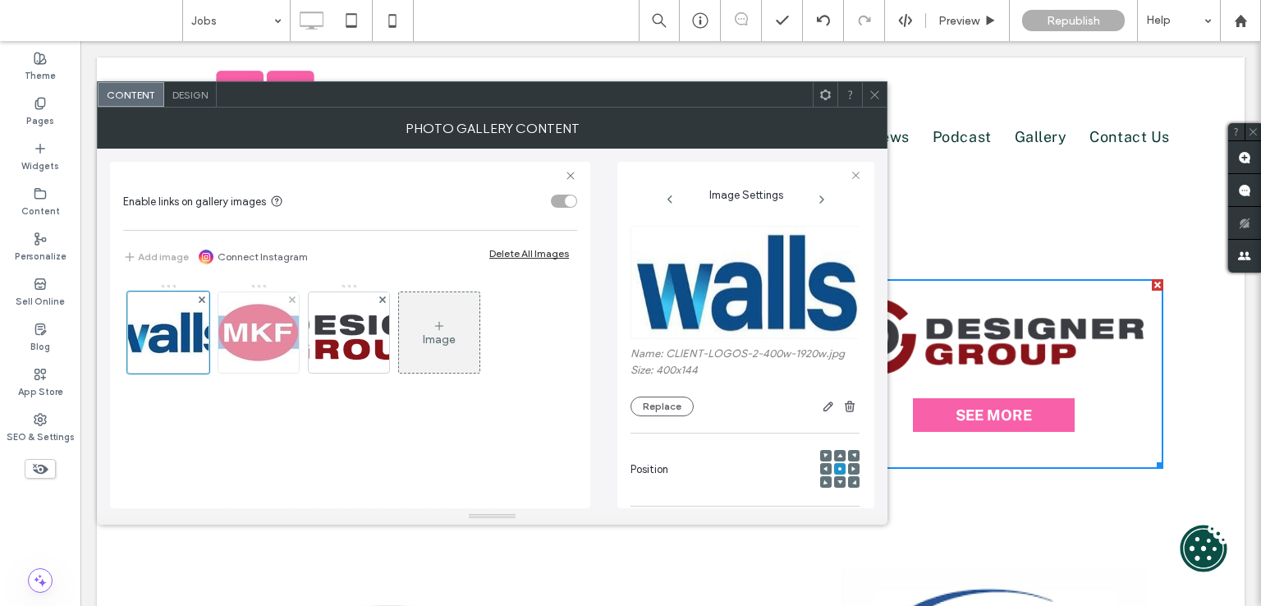
click at [254, 328] on img at bounding box center [258, 332] width 131 height 61
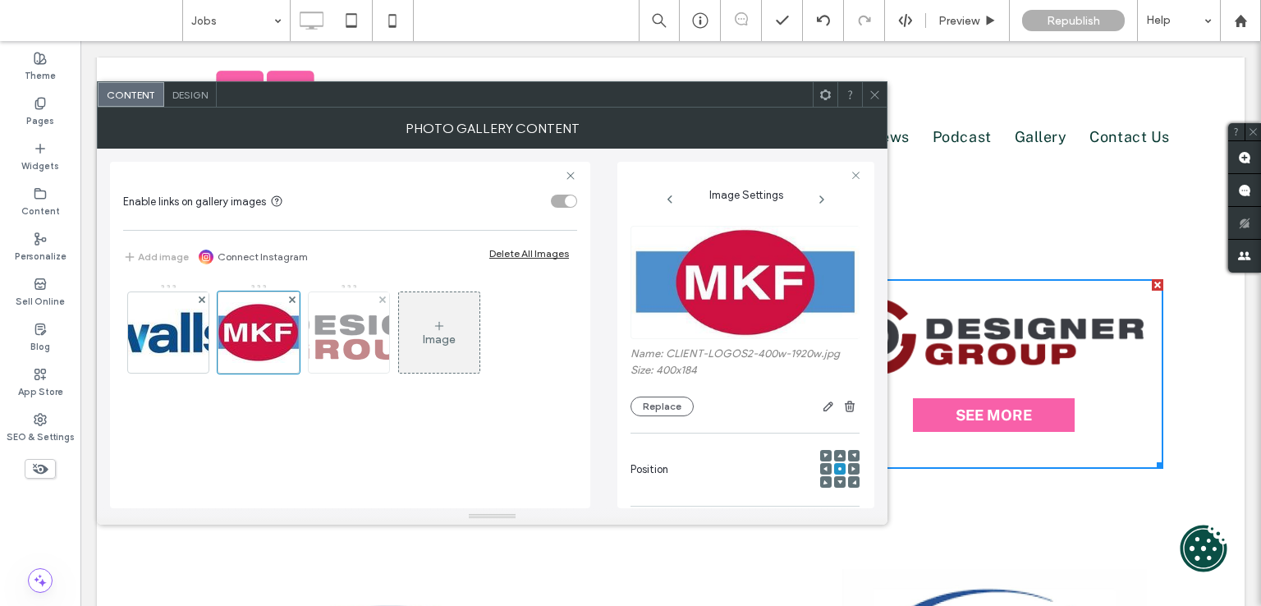
click at [340, 320] on img at bounding box center [349, 333] width 294 height 76
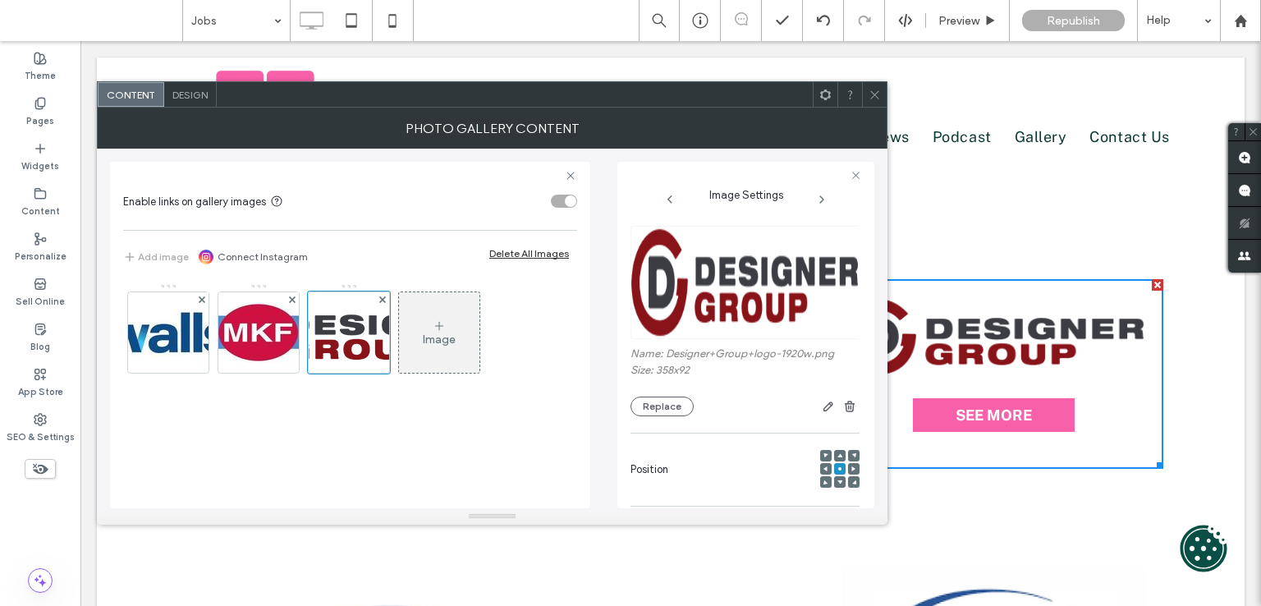
drag, startPoint x: 872, startPoint y: 103, endPoint x: 864, endPoint y: 111, distance: 11.6
click at [871, 103] on span at bounding box center [874, 94] width 12 height 25
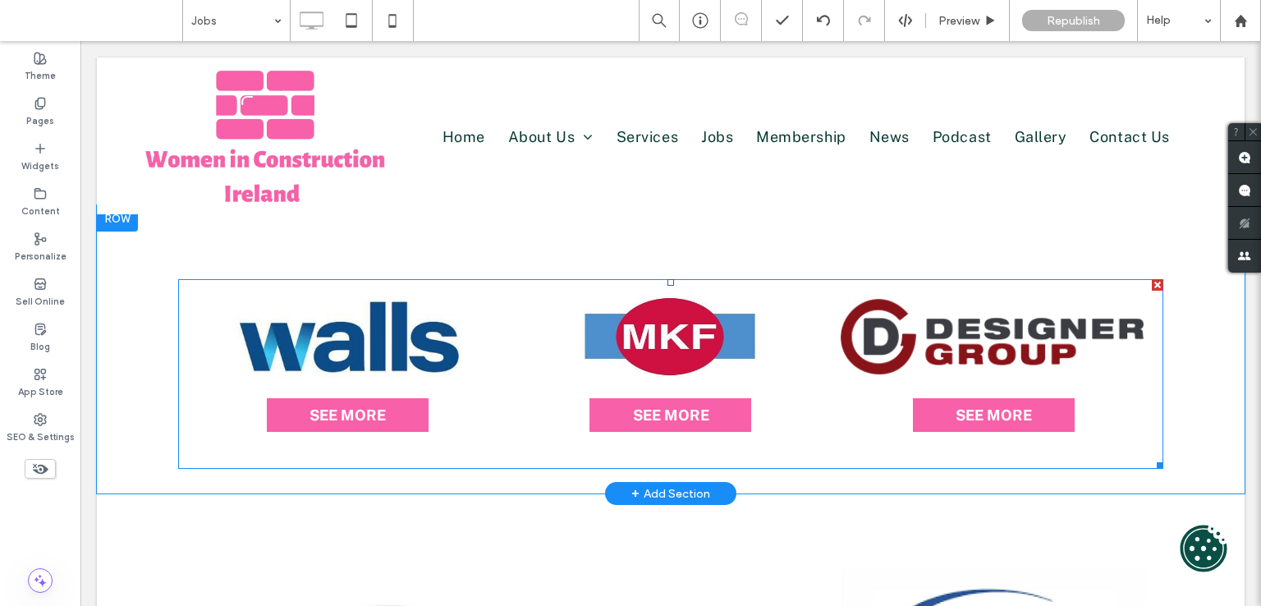
click at [347, 346] on link at bounding box center [348, 336] width 306 height 82
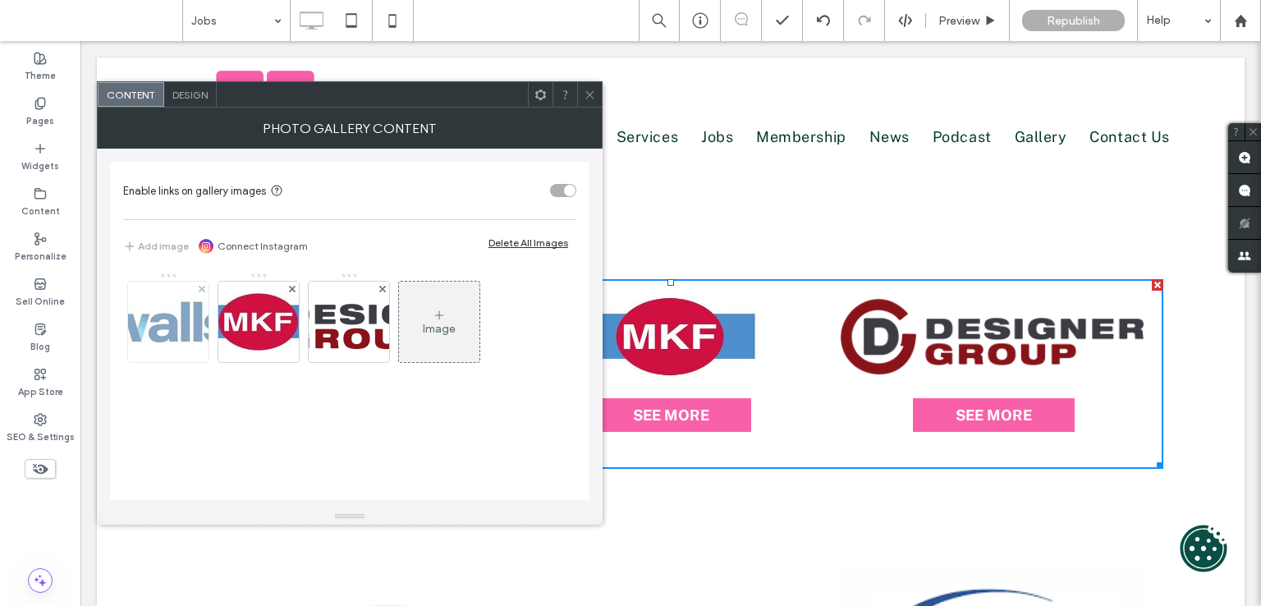
click at [149, 324] on img at bounding box center [168, 322] width 131 height 48
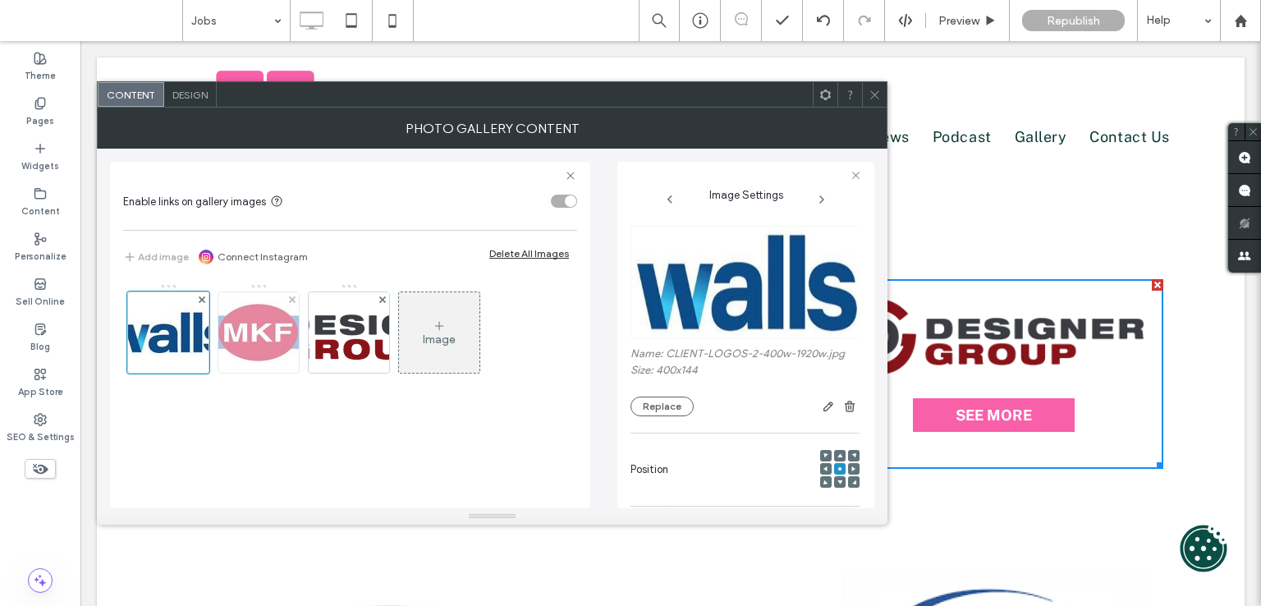
click at [251, 323] on img at bounding box center [258, 332] width 131 height 61
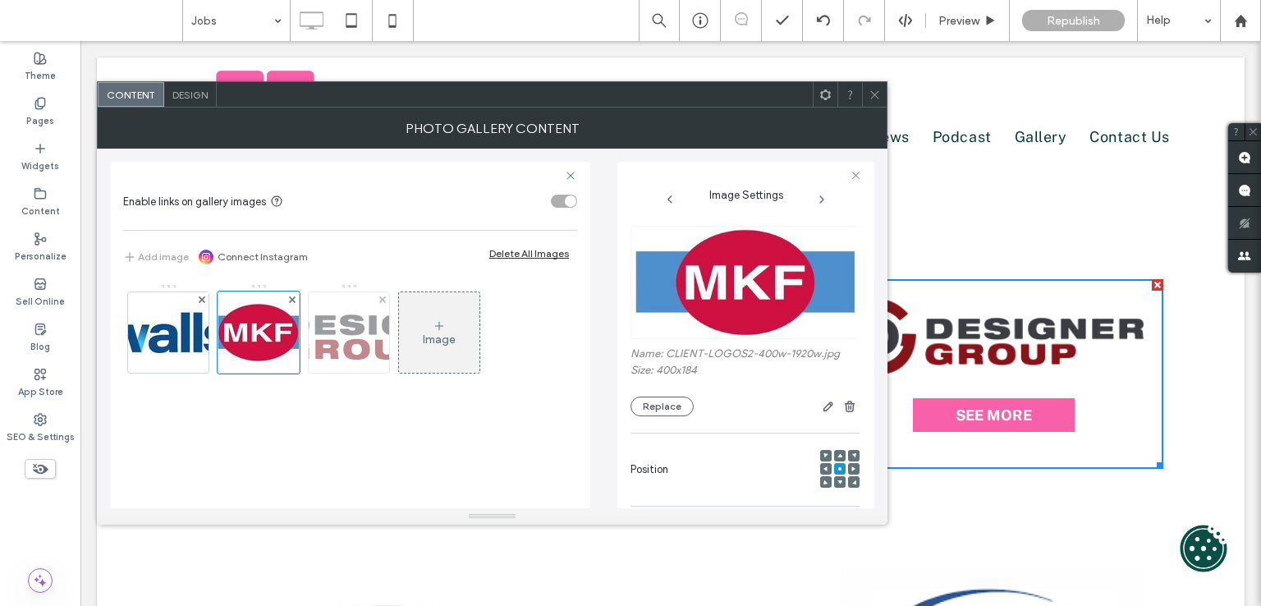
click at [341, 327] on img at bounding box center [349, 333] width 294 height 76
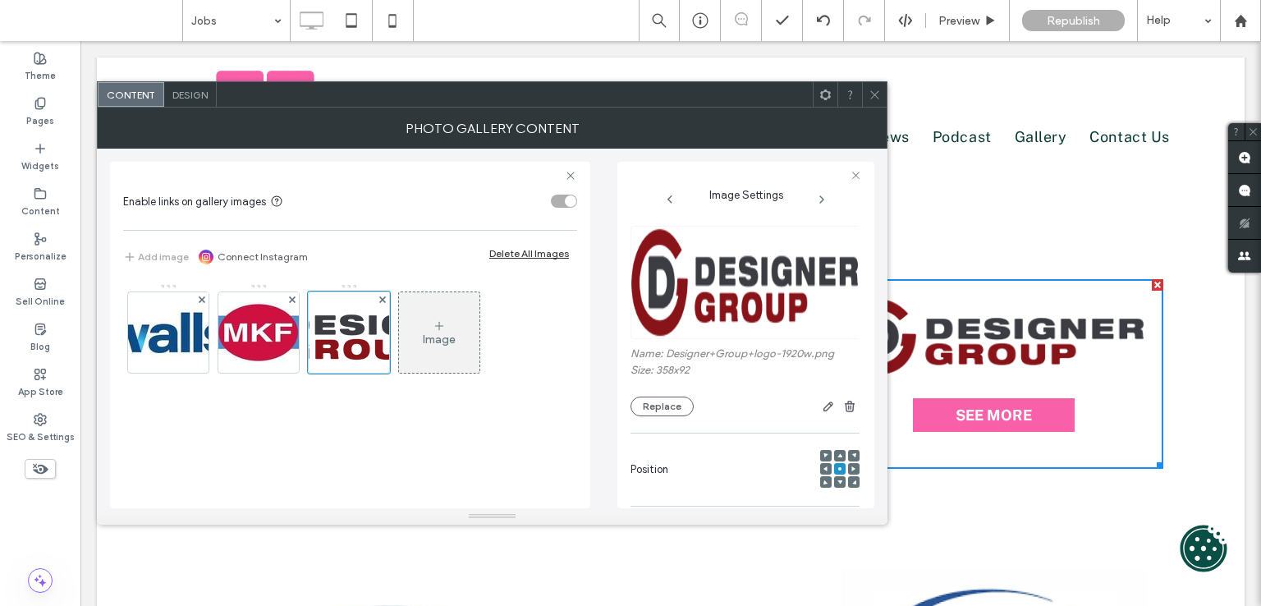
click at [873, 97] on icon at bounding box center [874, 95] width 12 height 12
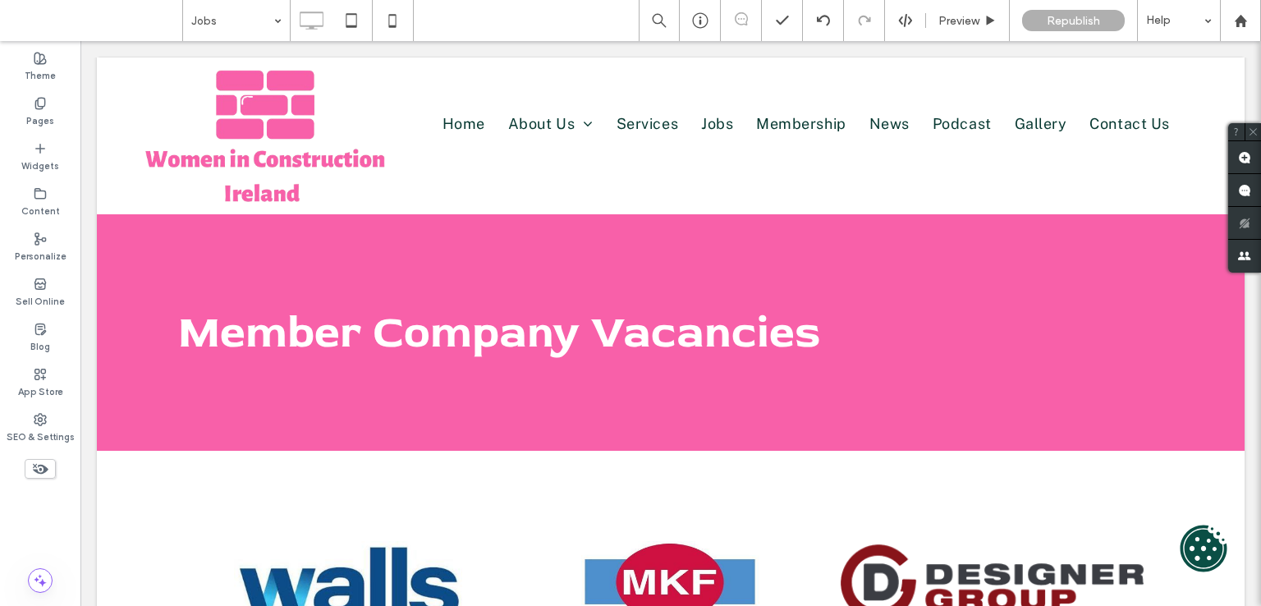
scroll to position [0, 0]
